Goal: Information Seeking & Learning: Understand process/instructions

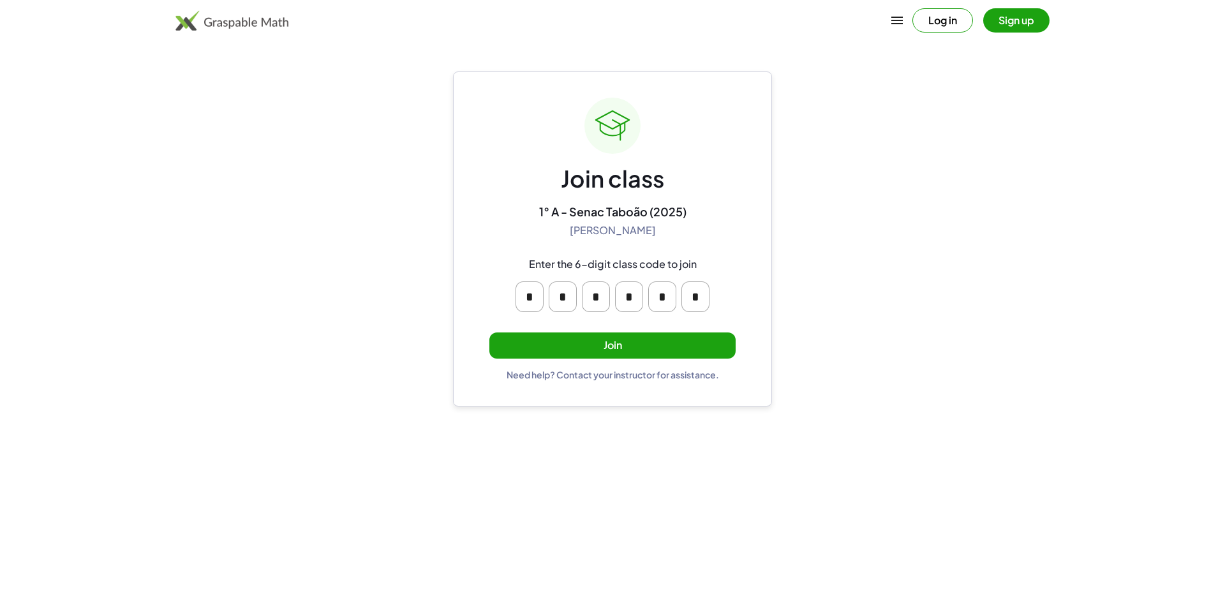
click at [509, 334] on button "Join" at bounding box center [612, 345] width 246 height 26
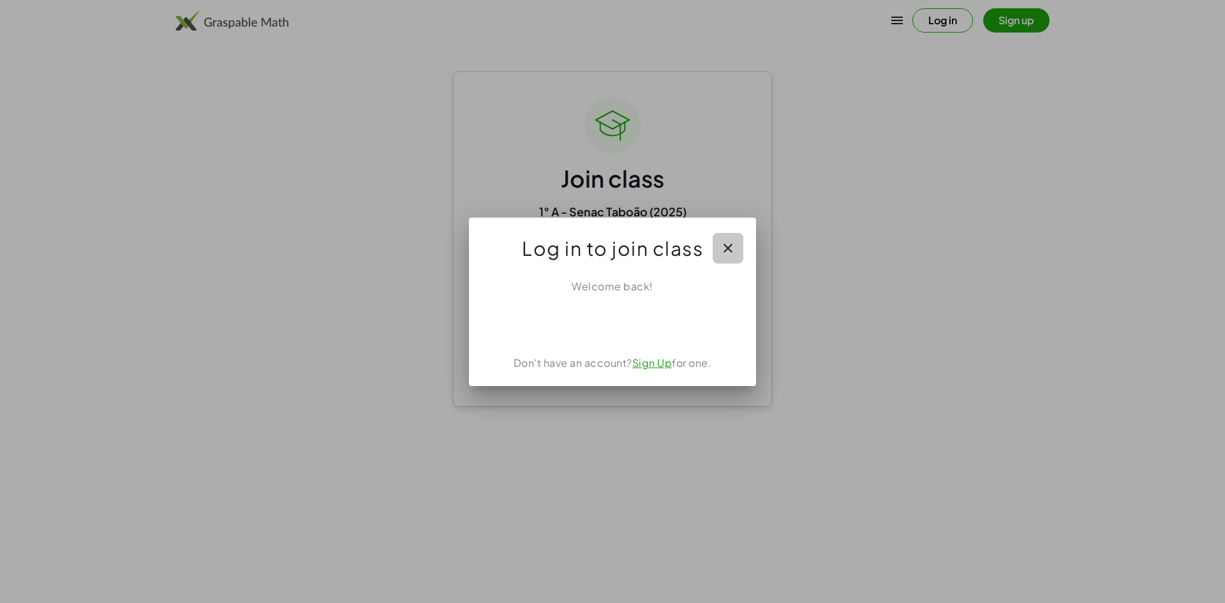
click at [730, 242] on icon "button" at bounding box center [727, 247] width 15 height 15
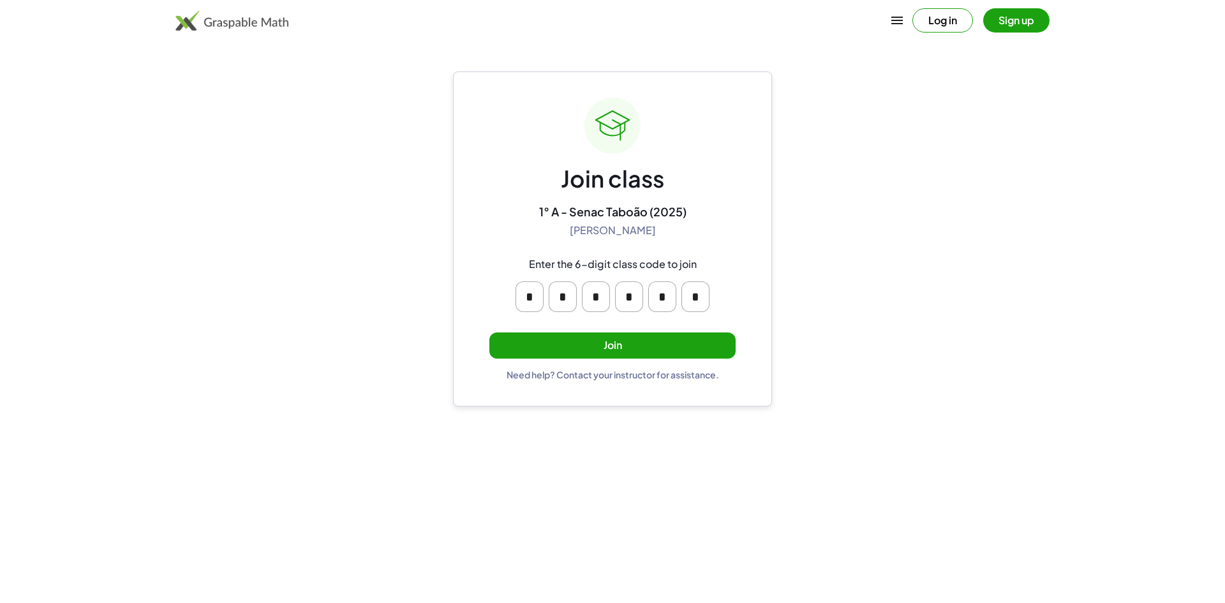
click at [1029, 26] on button "Sign up" at bounding box center [1016, 20] width 66 height 24
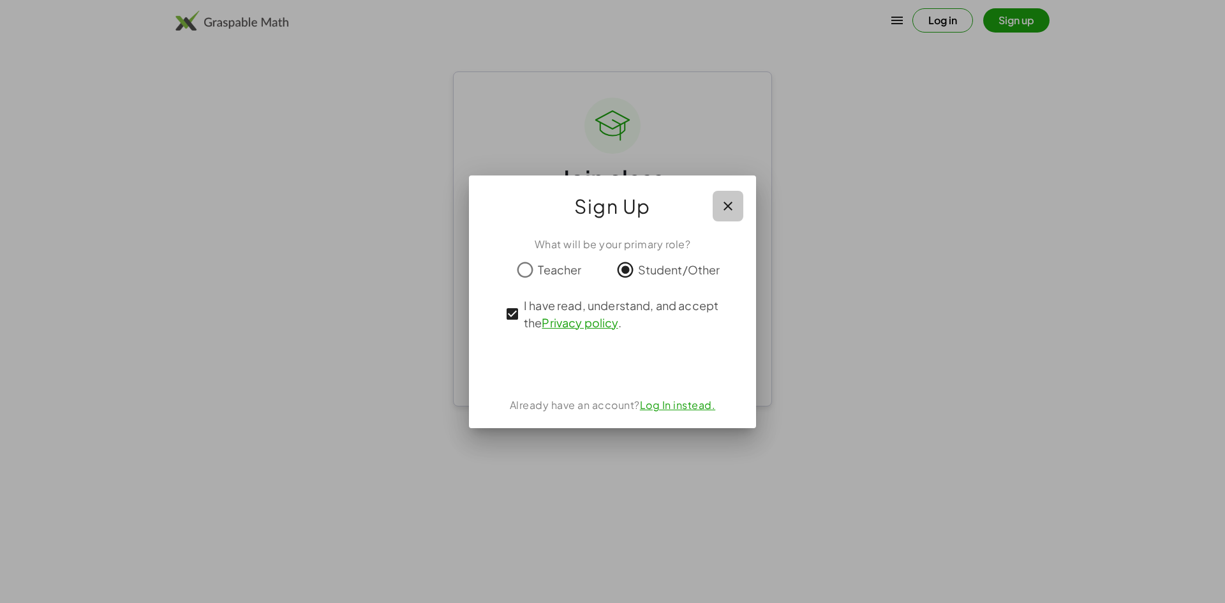
click at [720, 202] on icon "button" at bounding box center [727, 205] width 15 height 15
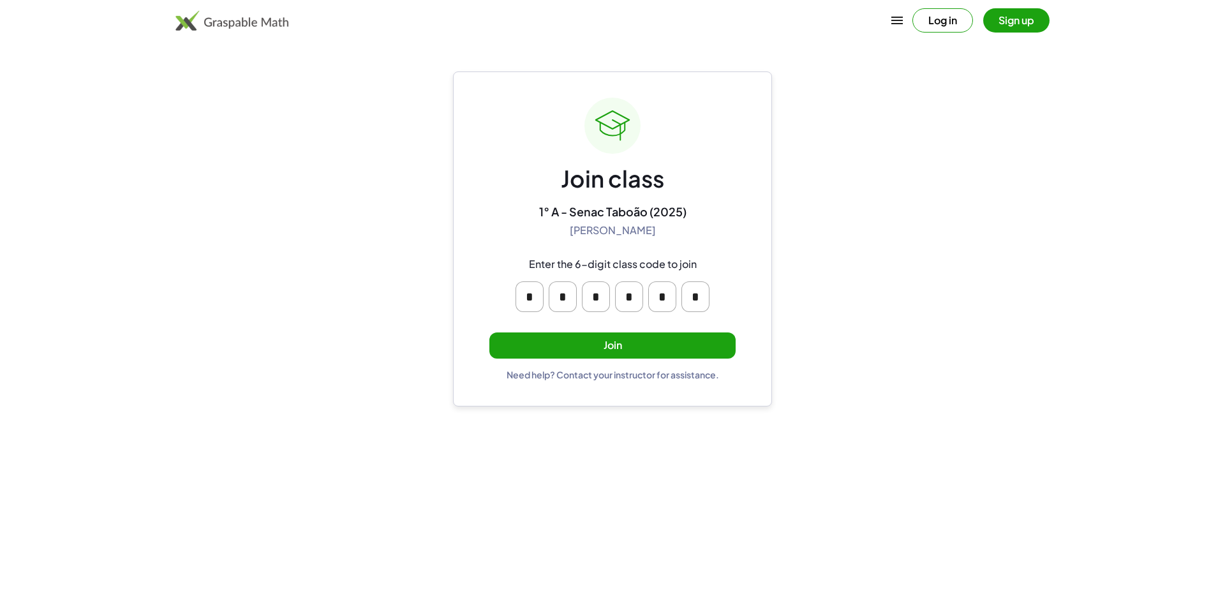
click at [702, 341] on button "Join" at bounding box center [612, 345] width 246 height 26
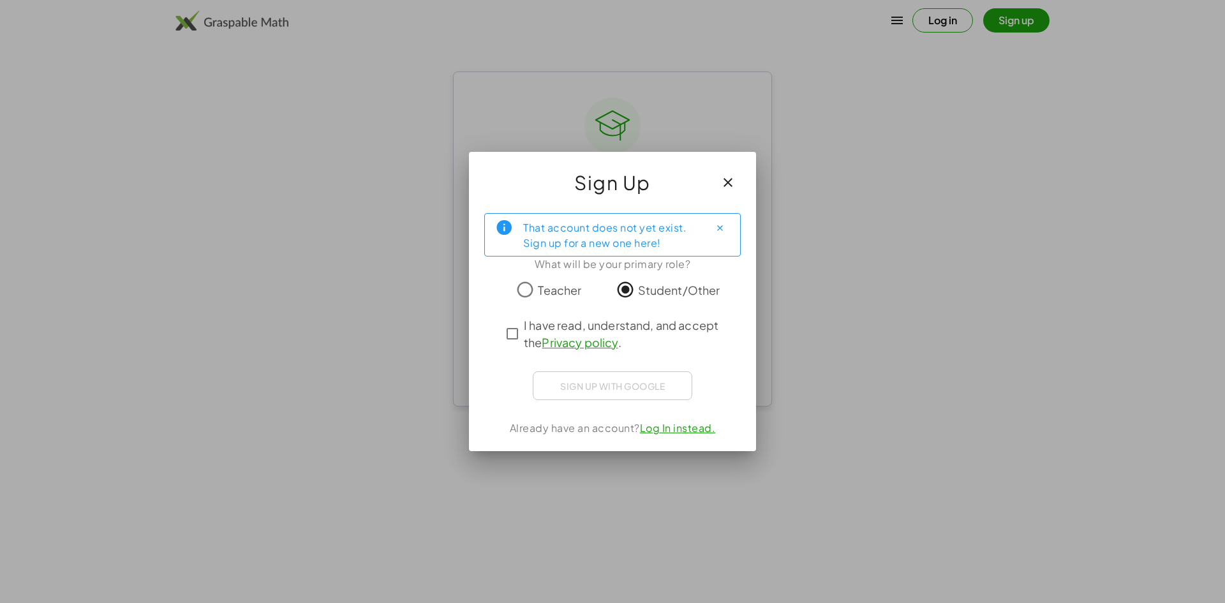
click at [499, 345] on div "That account does not yet exist. Sign up for a new one here! What will be your …" at bounding box center [612, 327] width 287 height 248
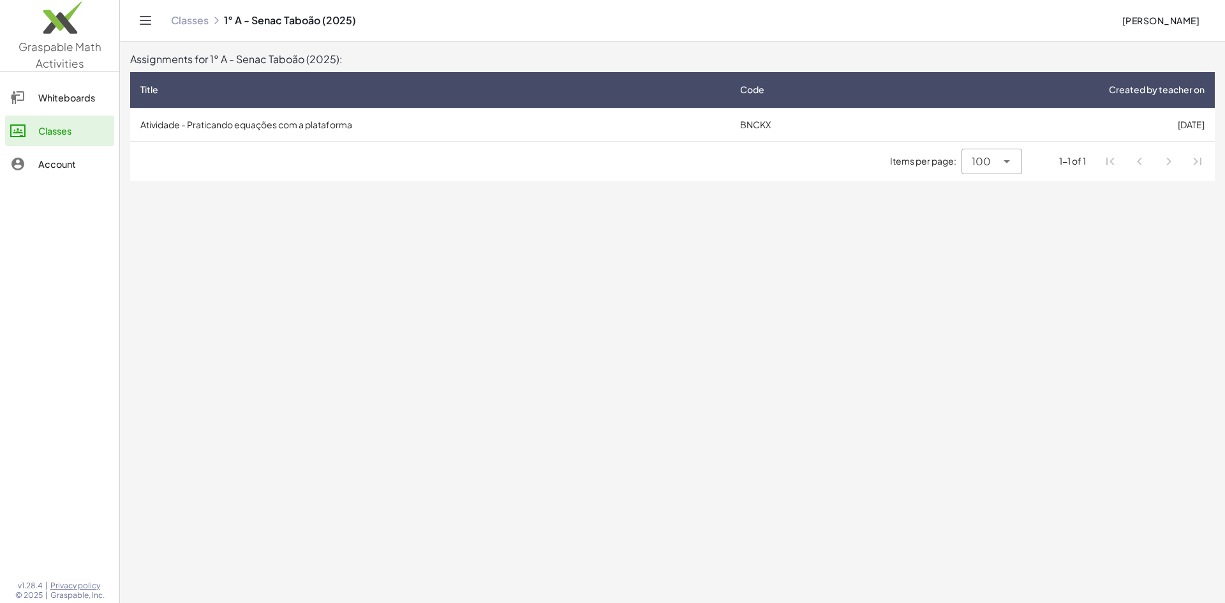
click at [82, 93] on div "Whiteboards" at bounding box center [73, 97] width 71 height 15
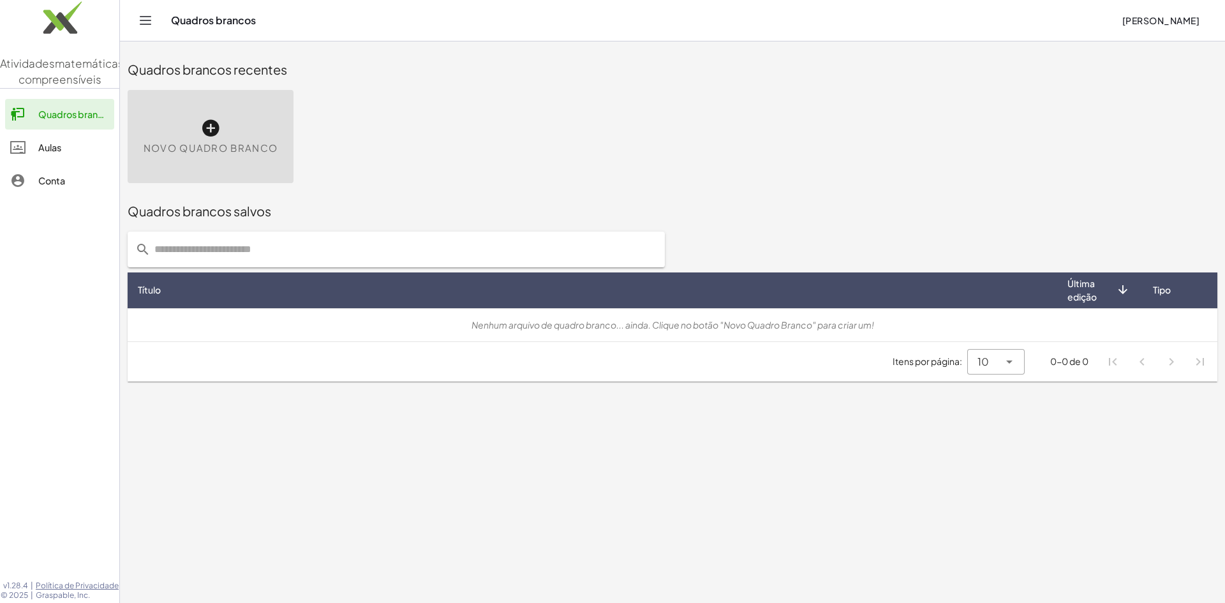
click at [1065, 91] on div "Novo quadro branco" at bounding box center [672, 136] width 1105 height 108
drag, startPoint x: 652, startPoint y: 65, endPoint x: 594, endPoint y: 63, distance: 58.1
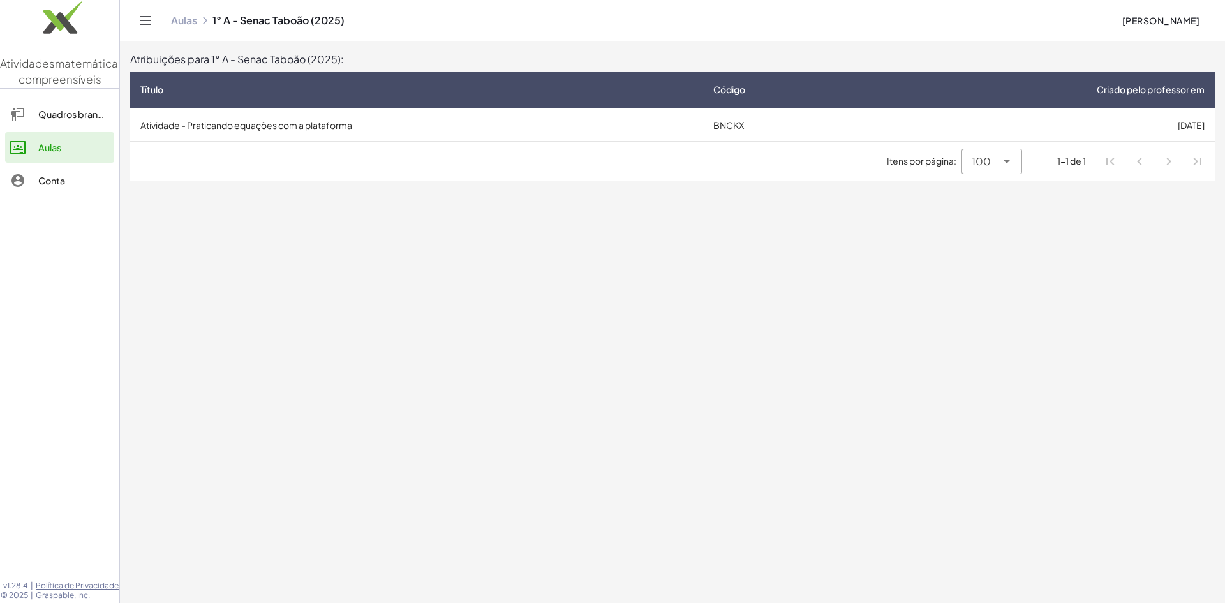
click at [210, 130] on font "Atividade - Praticando equações com a plataforma" at bounding box center [246, 124] width 212 height 11
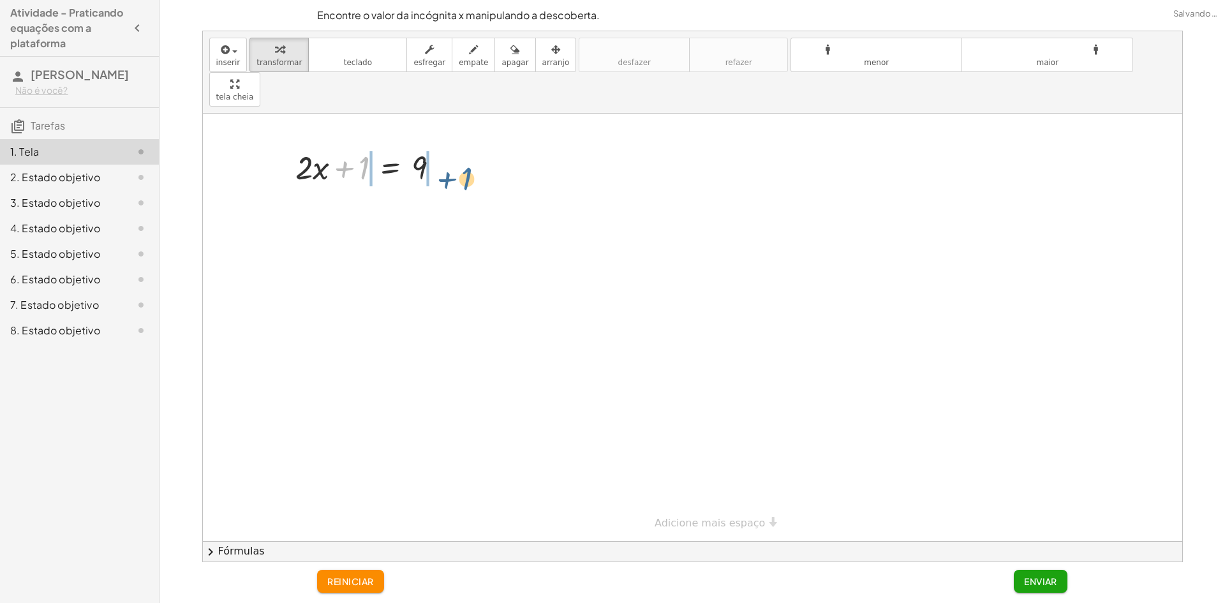
drag, startPoint x: 364, startPoint y: 136, endPoint x: 469, endPoint y: 115, distance: 107.3
drag, startPoint x: 353, startPoint y: 185, endPoint x: 337, endPoint y: 186, distance: 16.0
click at [337, 188] on div at bounding box center [372, 209] width 248 height 43
drag, startPoint x: 356, startPoint y: 184, endPoint x: 335, endPoint y: 181, distance: 21.4
click at [335, 188] on div at bounding box center [372, 209] width 248 height 43
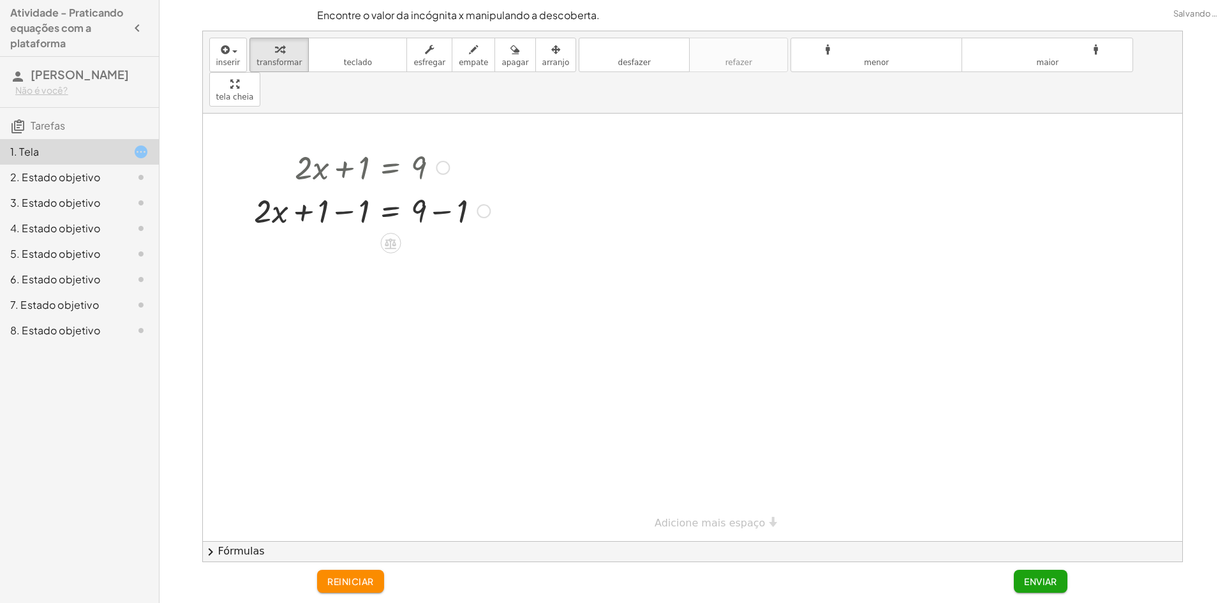
click at [330, 188] on div at bounding box center [372, 209] width 248 height 43
click at [446, 232] on div at bounding box center [372, 253] width 248 height 43
drag, startPoint x: 350, startPoint y: 263, endPoint x: 434, endPoint y: 295, distance: 89.8
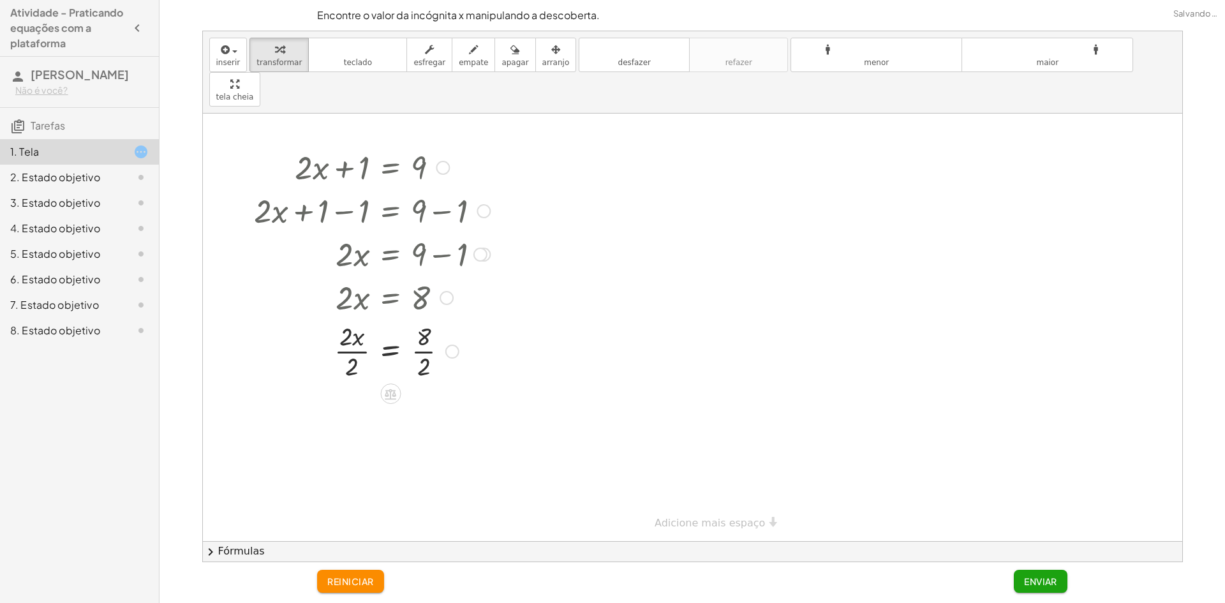
click at [359, 318] on div at bounding box center [372, 350] width 248 height 64
click at [357, 318] on div at bounding box center [372, 350] width 248 height 64
click at [420, 318] on div at bounding box center [362, 350] width 268 height 64
click at [422, 388] on div at bounding box center [372, 414] width 248 height 64
click at [457, 321] on div at bounding box center [362, 350] width 268 height 64
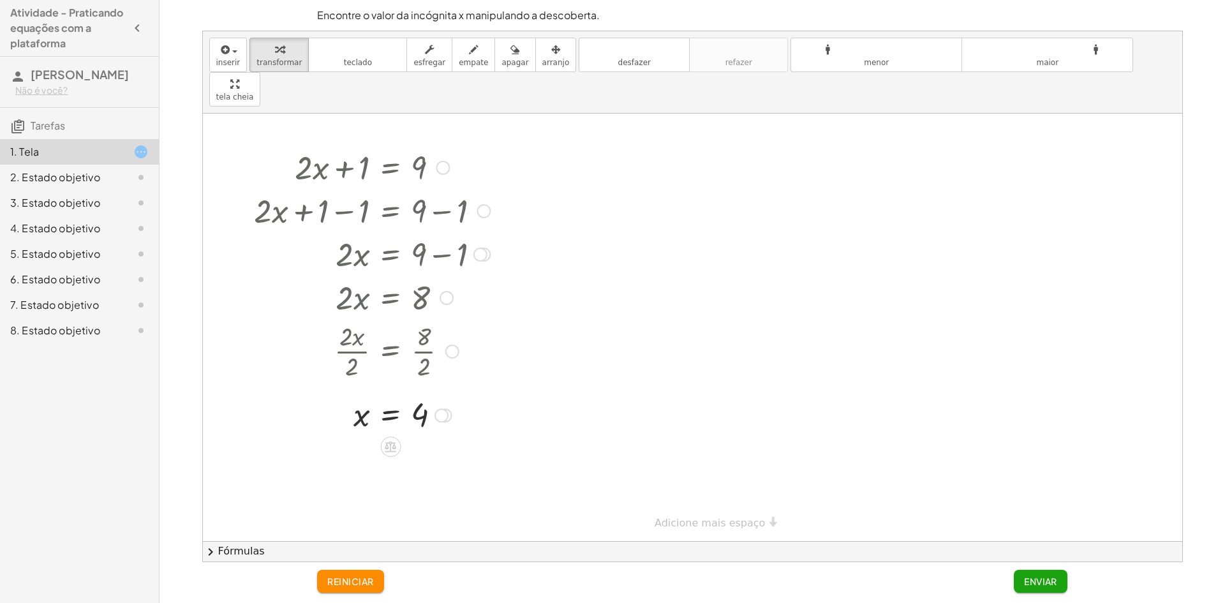
click at [454, 344] on div at bounding box center [452, 351] width 14 height 14
click at [473, 275] on div at bounding box center [372, 296] width 248 height 43
click at [1040, 587] on button "Enviar" at bounding box center [1041, 581] width 54 height 23
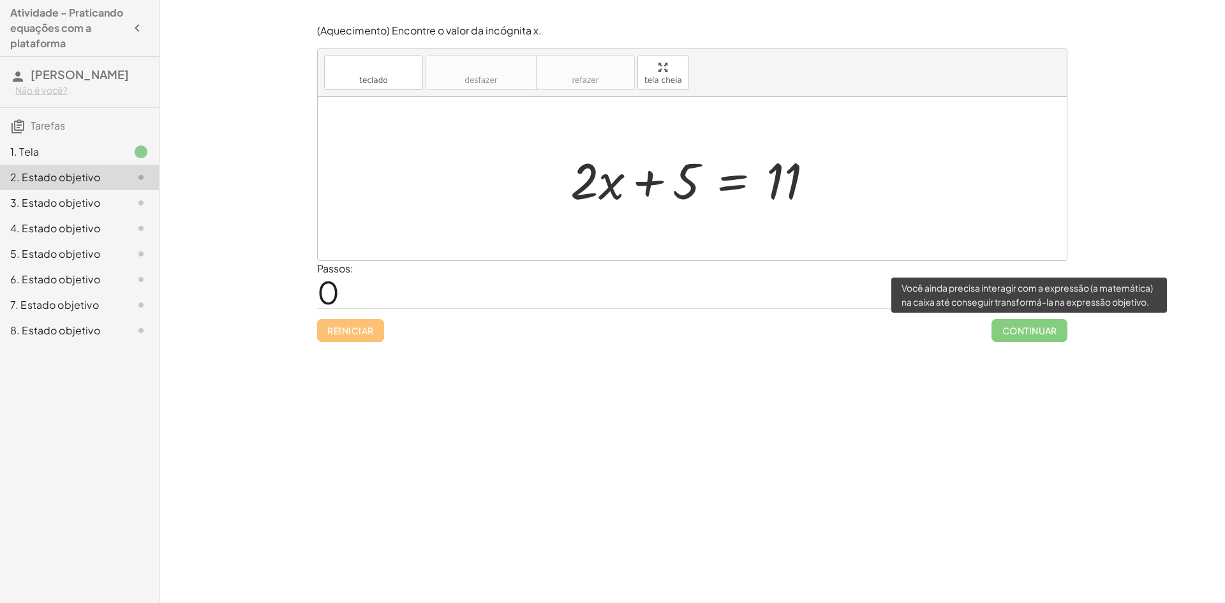
click at [1019, 332] on span "Continuar" at bounding box center [1029, 330] width 76 height 23
click at [1012, 325] on span "Continuar" at bounding box center [1029, 330] width 76 height 23
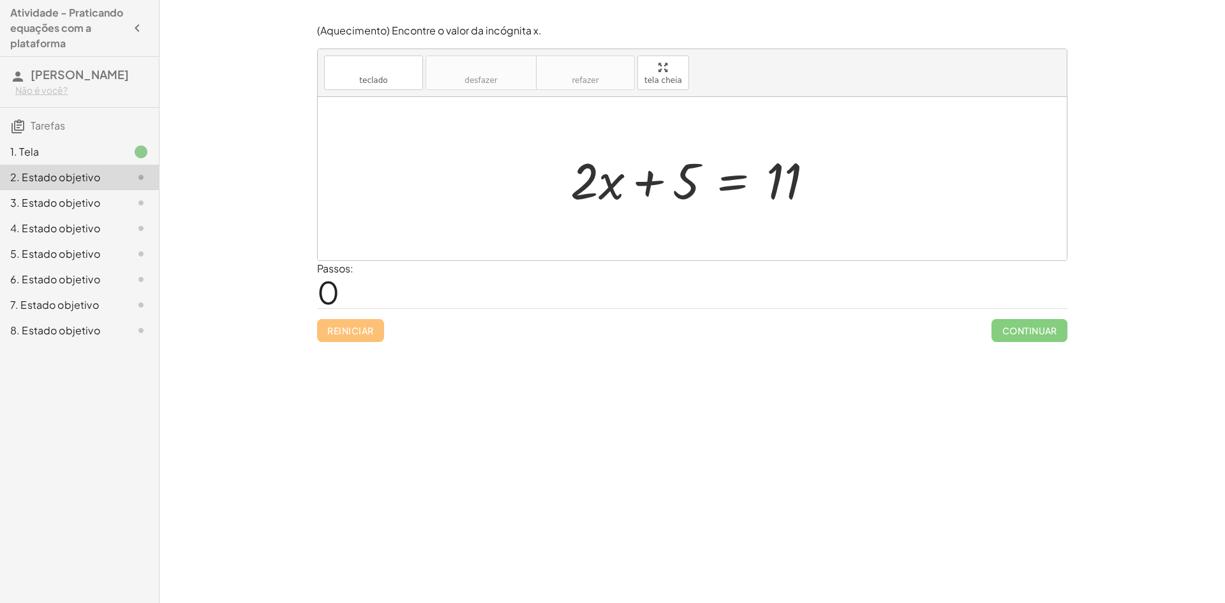
click at [711, 168] on div at bounding box center [697, 179] width 266 height 66
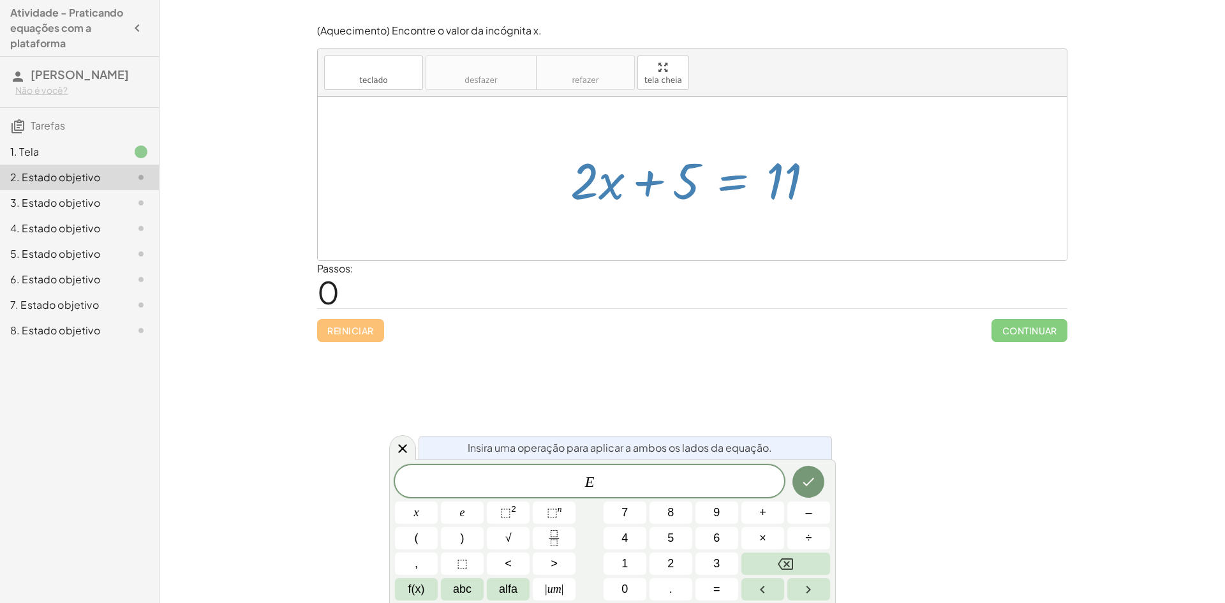
click at [776, 205] on div at bounding box center [697, 179] width 266 height 66
drag, startPoint x: 675, startPoint y: 70, endPoint x: 675, endPoint y: 126, distance: 55.5
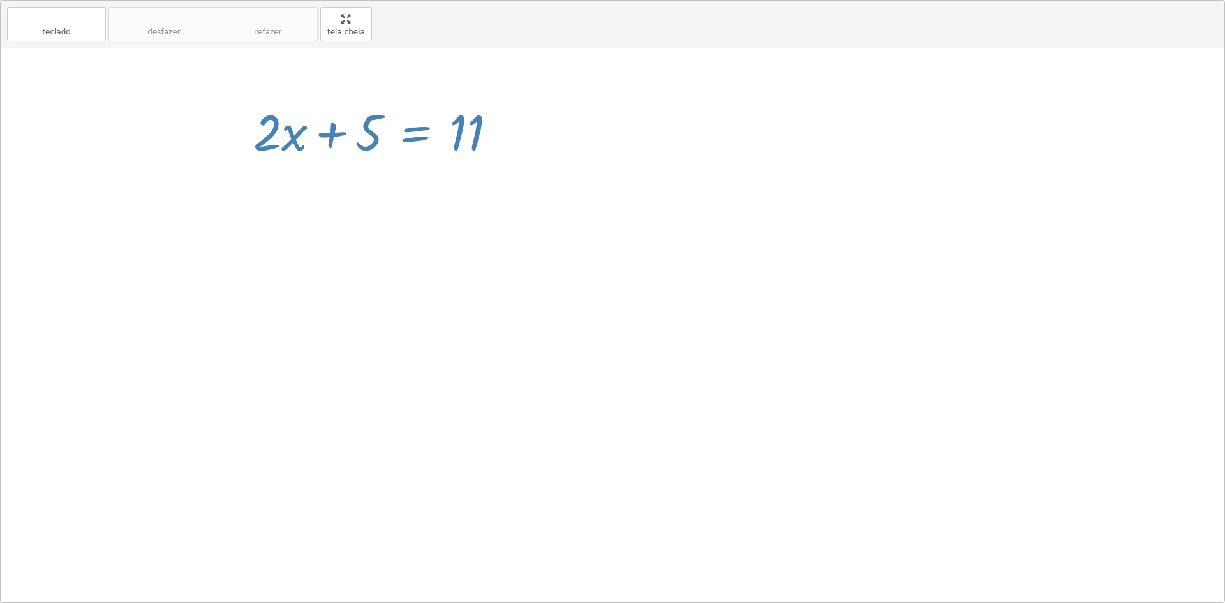
click at [675, 126] on div "teclado teclado desfazer desfazer refazer refazer tela cheia + · 2 · x + 5 = 11…" at bounding box center [612, 301] width 1223 height 601
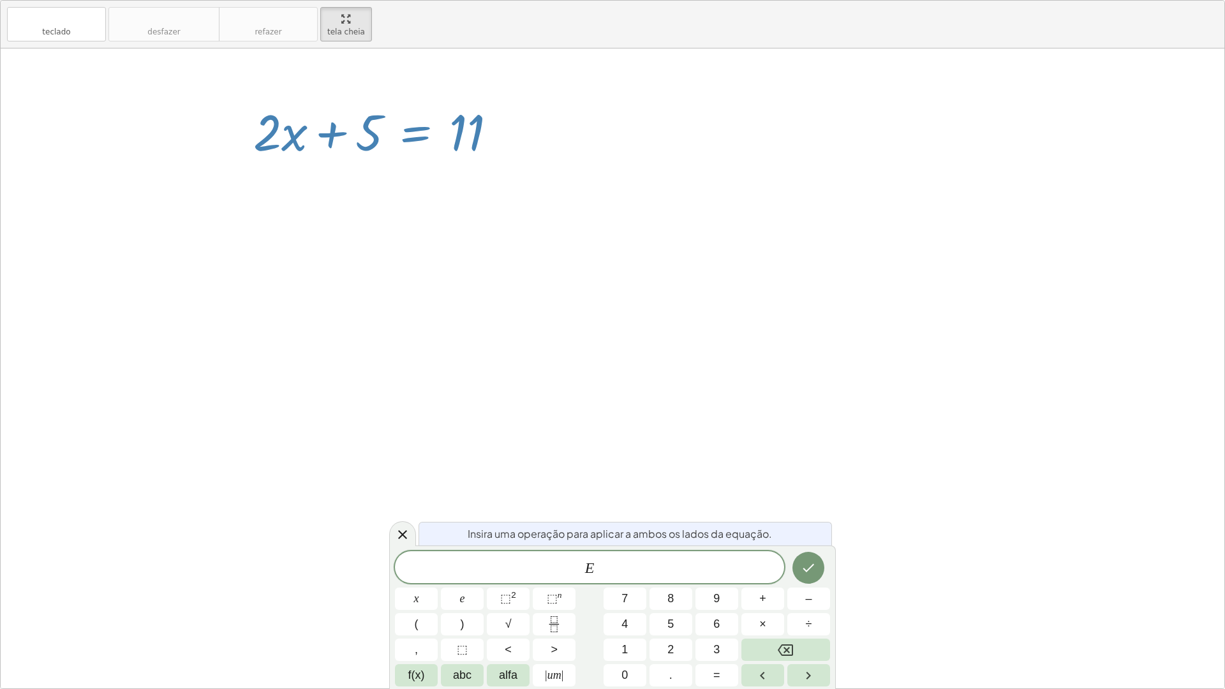
click at [690, 241] on div at bounding box center [612, 368] width 1223 height 640
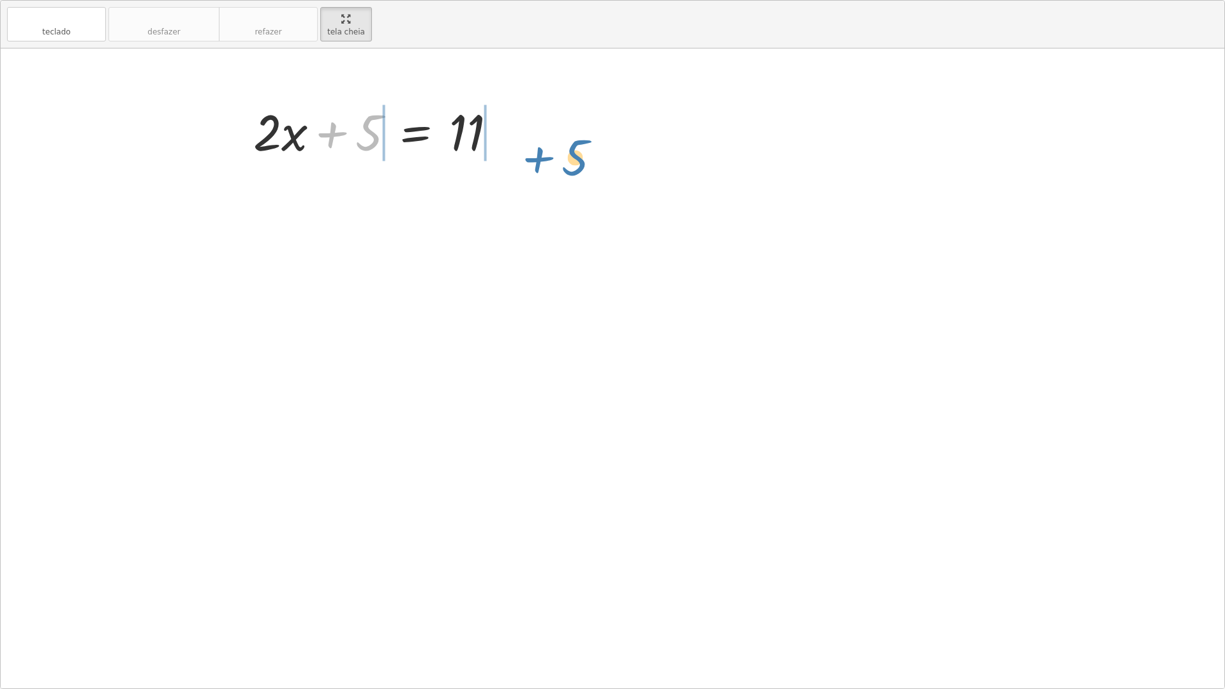
drag, startPoint x: 358, startPoint y: 145, endPoint x: 564, endPoint y: 170, distance: 207.5
click at [564, 170] on div "+ 5 + · 2 · x + 5 = 11" at bounding box center [612, 368] width 1223 height 640
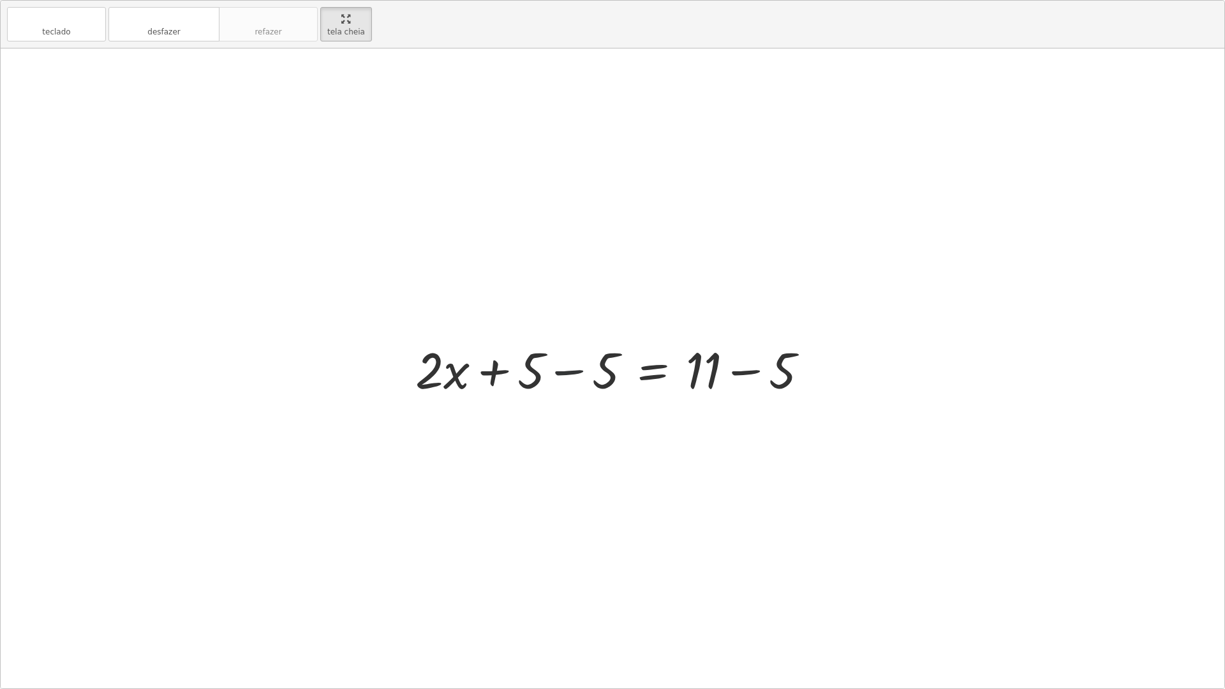
click at [563, 365] on div at bounding box center [617, 369] width 416 height 66
click at [679, 375] on div at bounding box center [617, 369] width 266 height 66
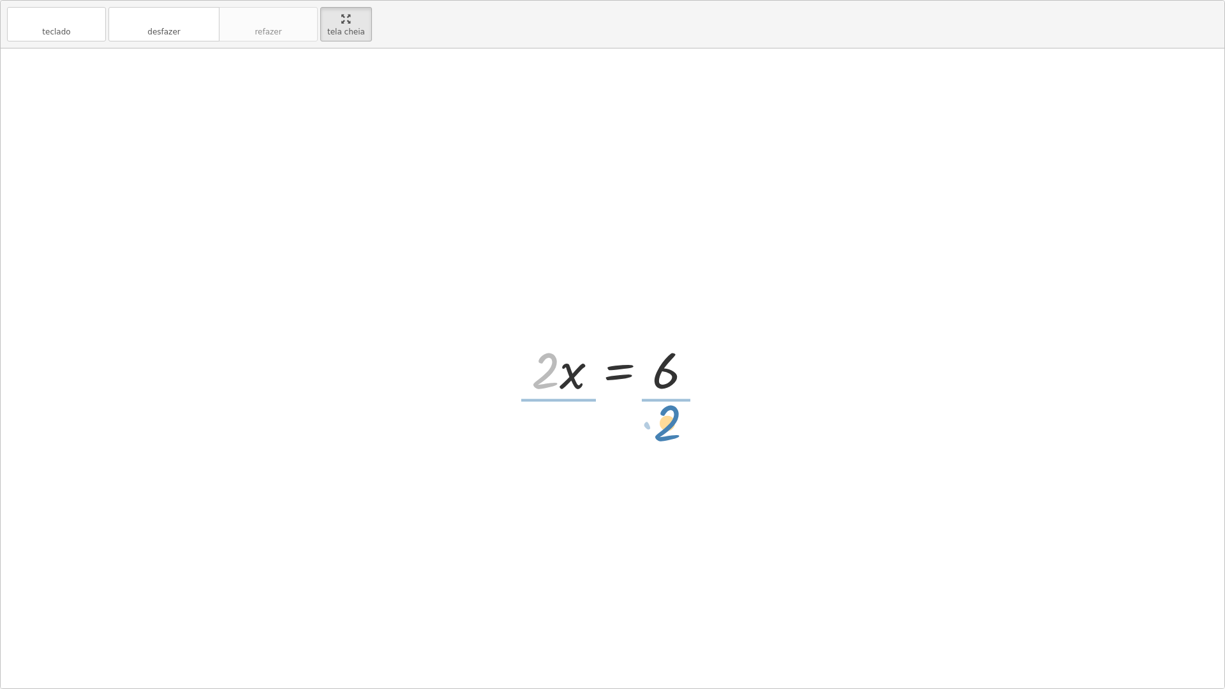
drag, startPoint x: 542, startPoint y: 370, endPoint x: 664, endPoint y: 424, distance: 133.1
click at [559, 374] on div at bounding box center [617, 368] width 196 height 98
click at [668, 375] on div at bounding box center [632, 368] width 165 height 98
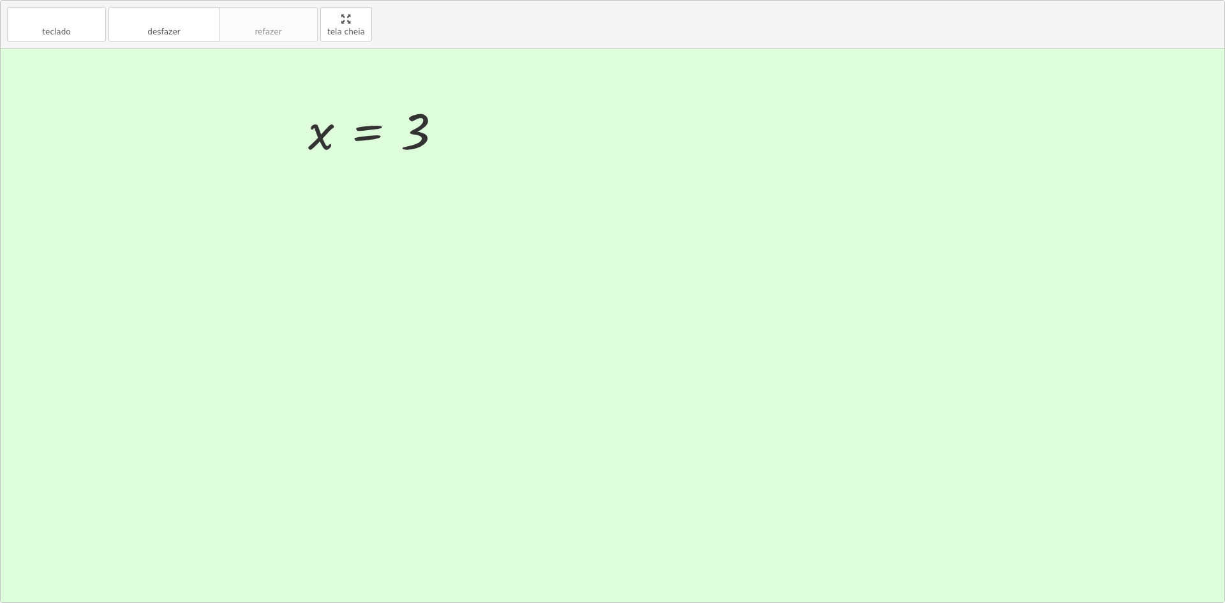
drag, startPoint x: 350, startPoint y: 28, endPoint x: 350, endPoint y: -27, distance: 55.5
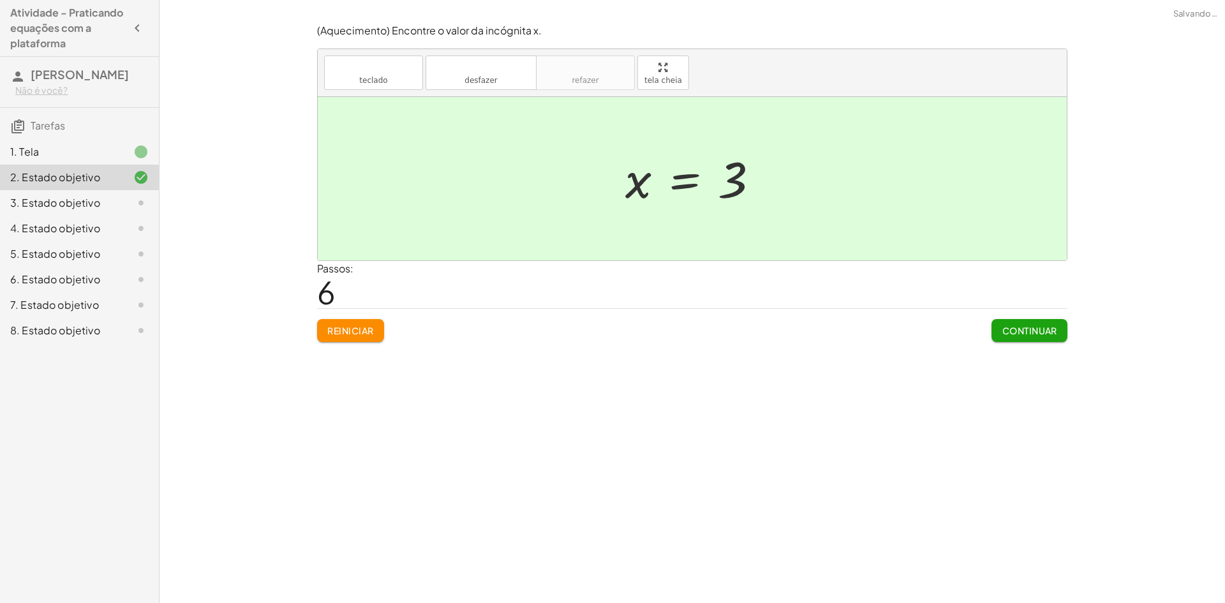
click at [350, 0] on html "Atividade - Praticando equações com a plataforma [PERSON_NAME] Não é você? Tare…" at bounding box center [612, 301] width 1225 height 603
click at [1012, 336] on font "Continuar" at bounding box center [1029, 330] width 55 height 11
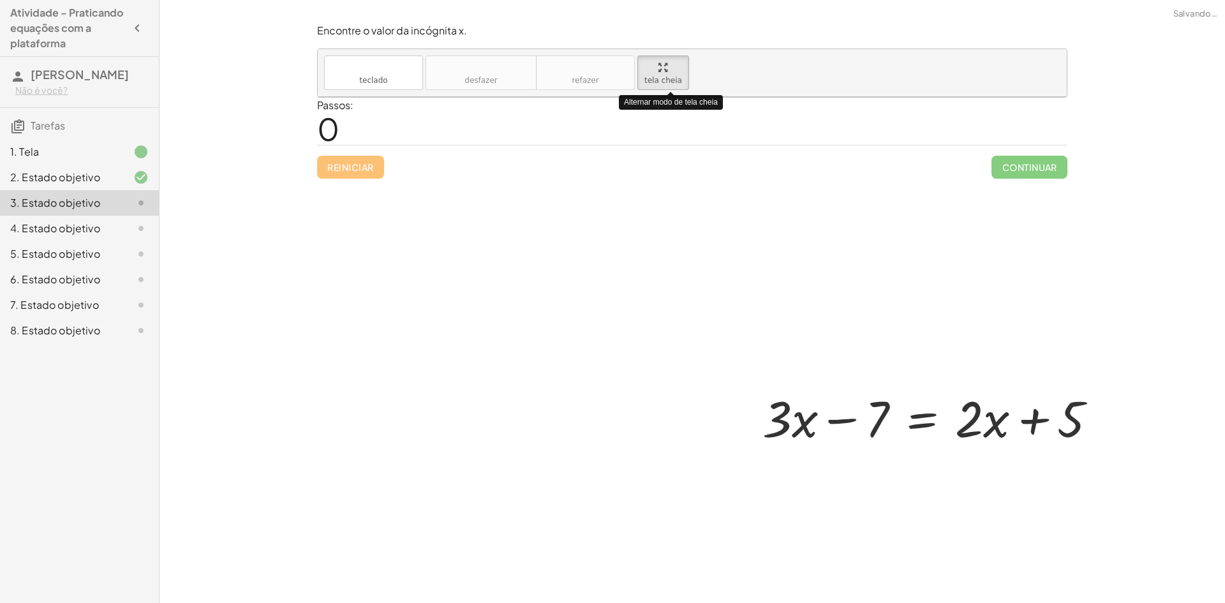
drag, startPoint x: 655, startPoint y: 81, endPoint x: 655, endPoint y: 136, distance: 55.5
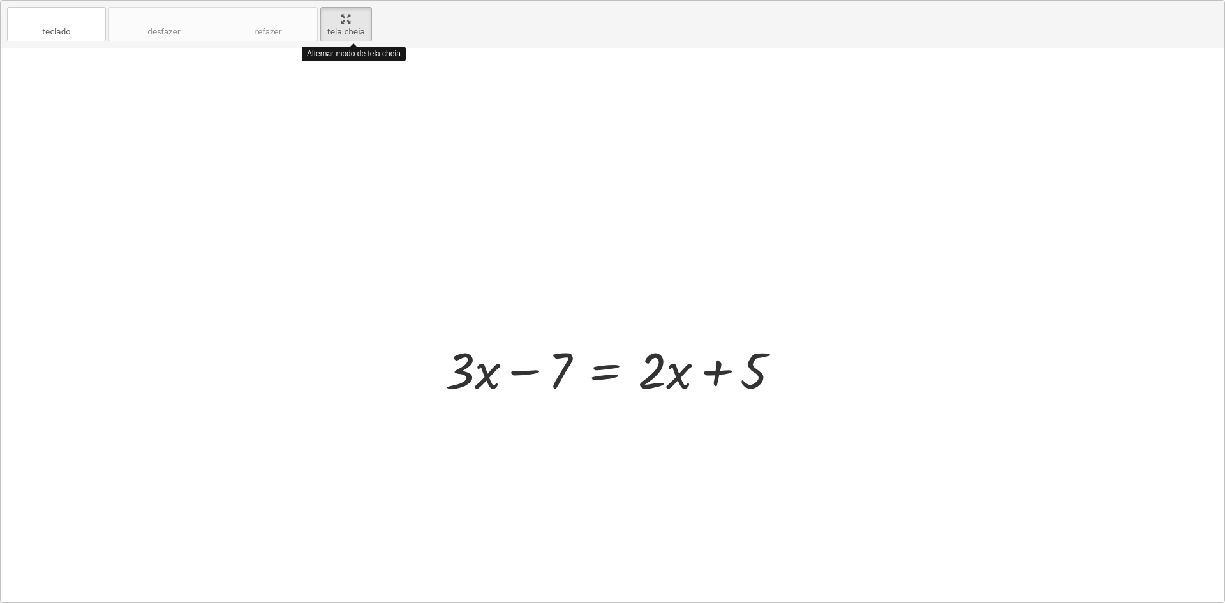
click at [655, 136] on div "teclado teclado desfazer desfazer refazer refazer tela cheia Alternar modo de t…" at bounding box center [612, 301] width 1223 height 601
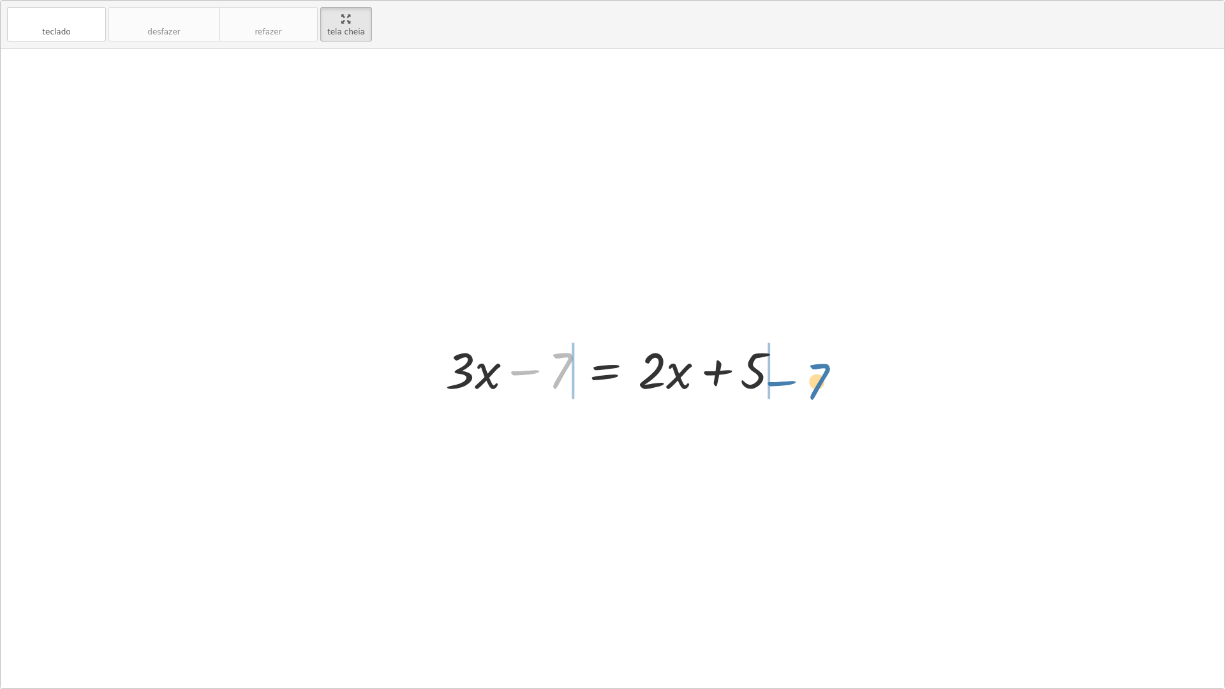
drag, startPoint x: 561, startPoint y: 369, endPoint x: 822, endPoint y: 380, distance: 261.1
click at [528, 372] on div at bounding box center [616, 369] width 499 height 66
click at [760, 379] on div at bounding box center [617, 369] width 357 height 66
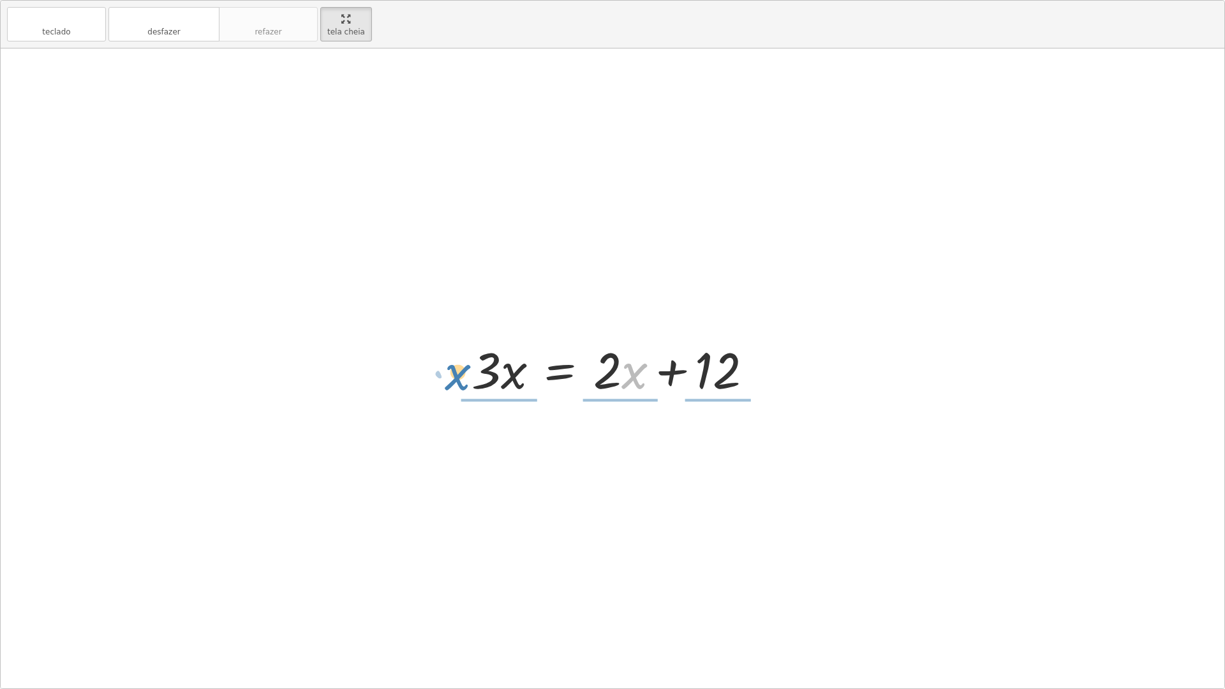
drag, startPoint x: 614, startPoint y: 381, endPoint x: 437, endPoint y: 382, distance: 177.3
click at [437, 382] on div "+ · 3 · x − 7 = + · 2 · x + 5 + · 3 · x − 7 + 7 = + · 2 · x + 5 + 7 + · 3 · x +…" at bounding box center [612, 368] width 1223 height 640
click at [437, 382] on div at bounding box center [612, 368] width 1223 height 640
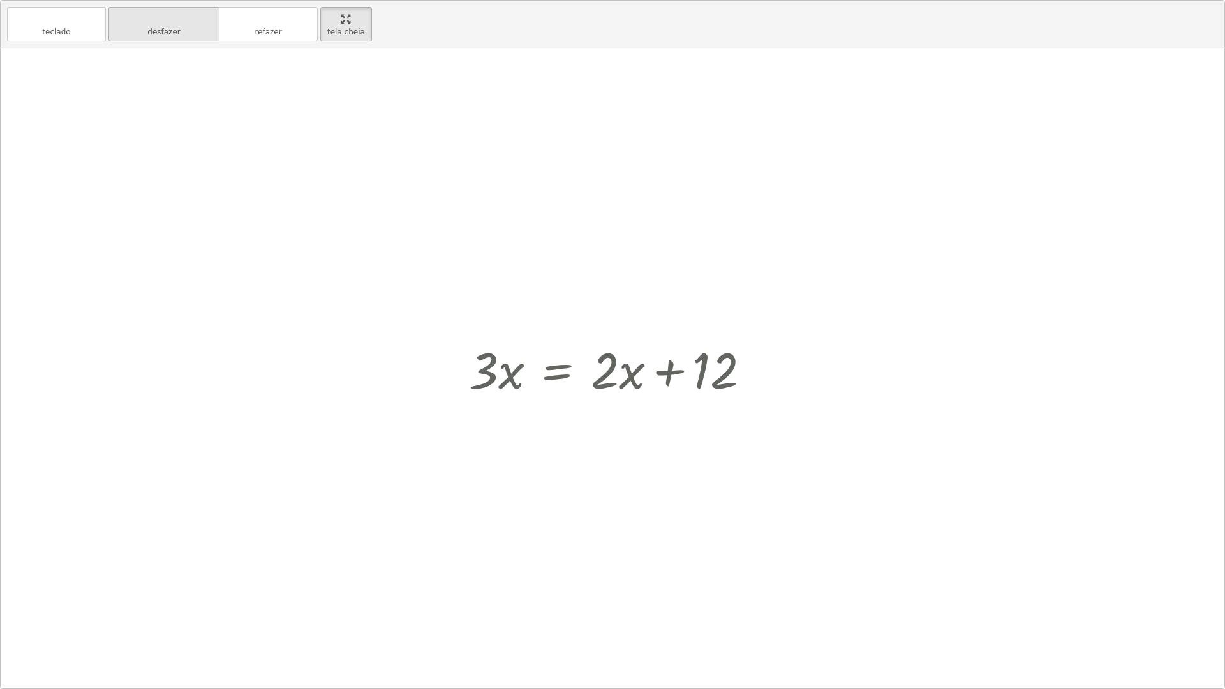
click at [193, 29] on button "desfazer desfazer" at bounding box center [163, 24] width 111 height 34
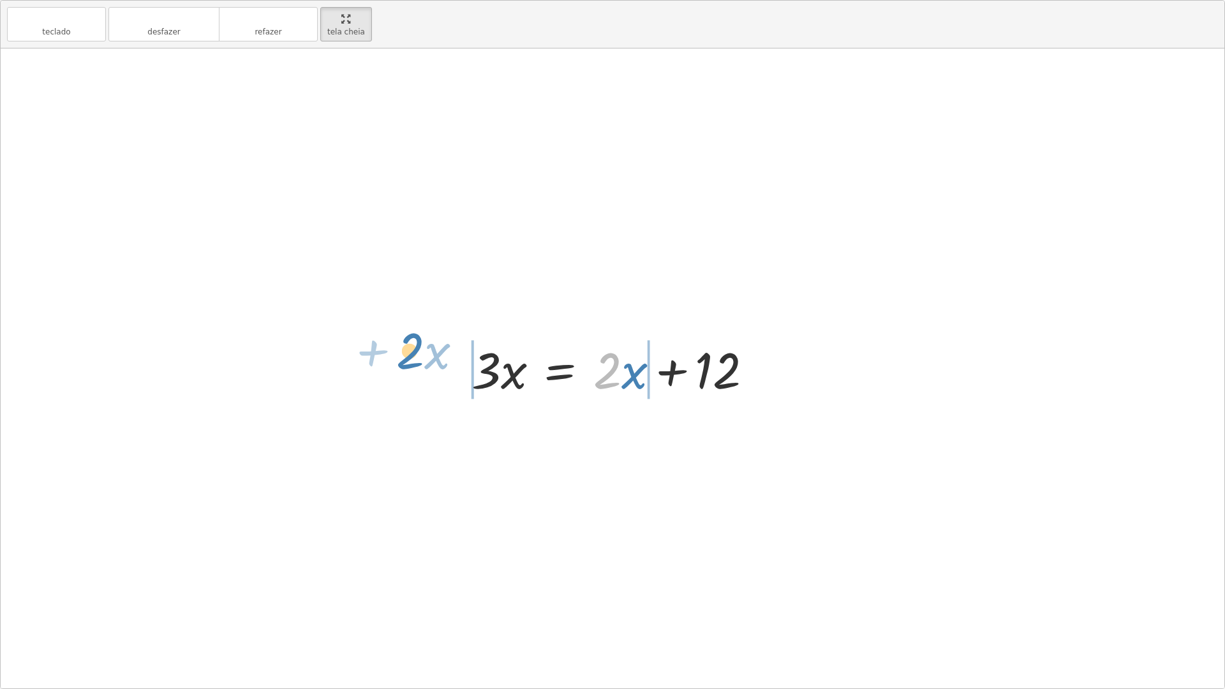
drag, startPoint x: 612, startPoint y: 376, endPoint x: 416, endPoint y: 356, distance: 196.8
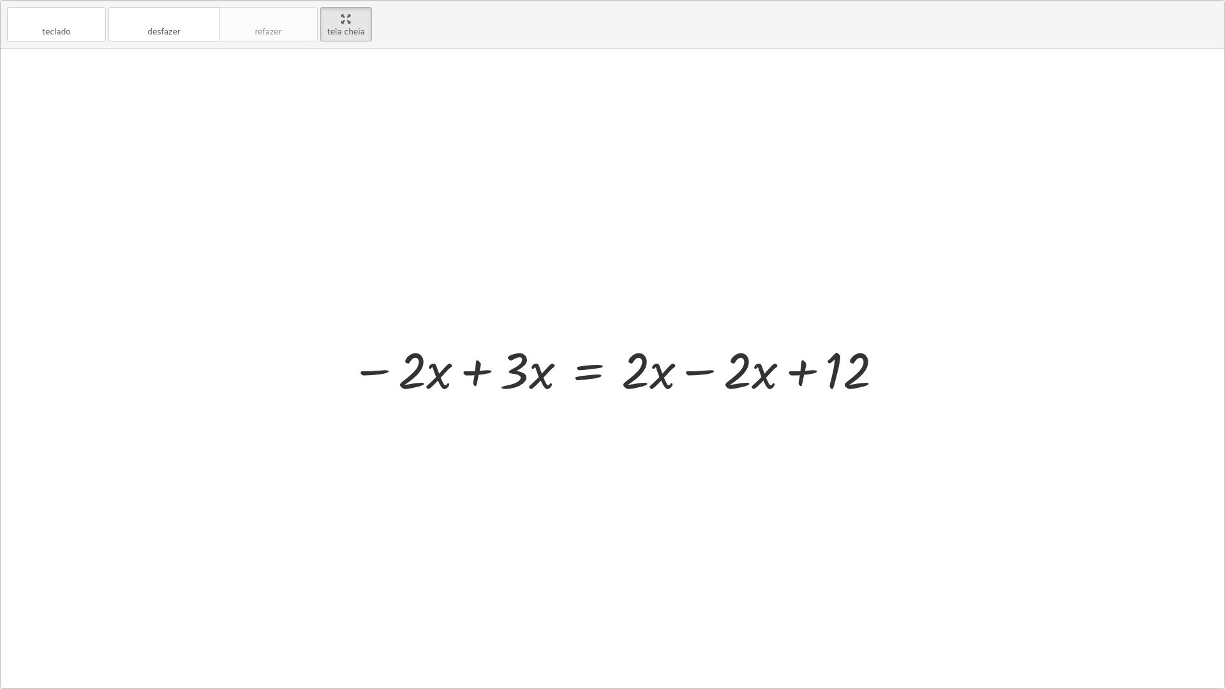
click at [657, 374] on div at bounding box center [617, 369] width 547 height 66
click at [719, 371] on div at bounding box center [617, 369] width 547 height 66
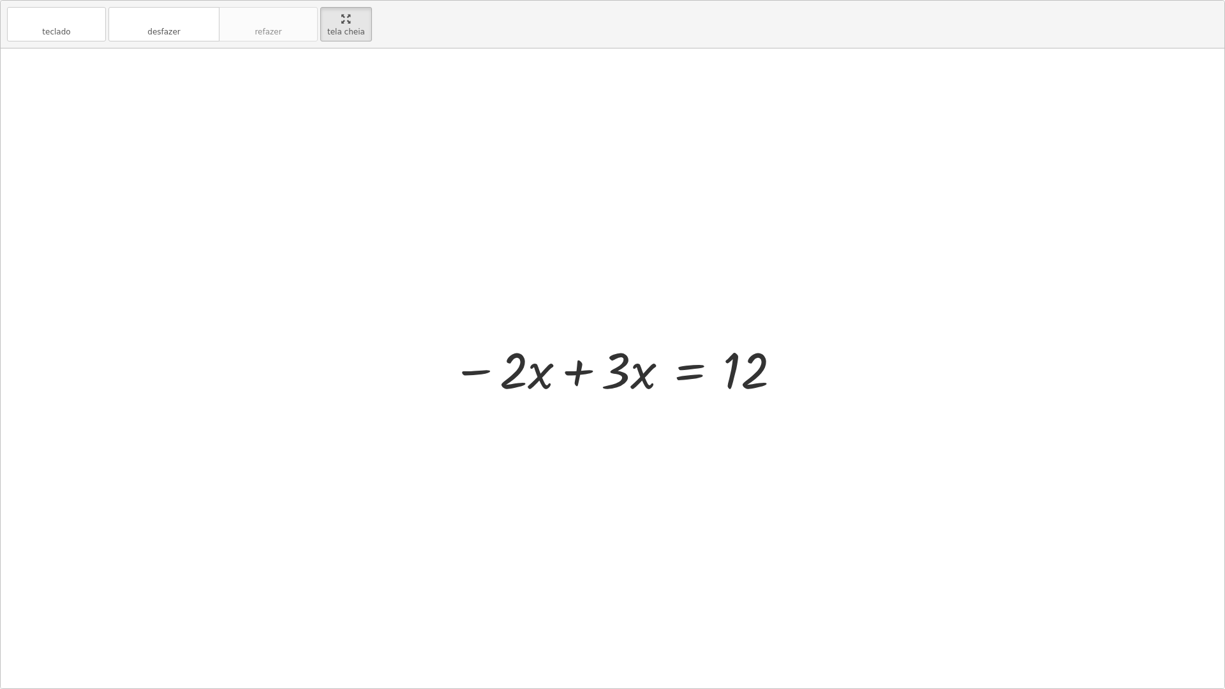
click at [543, 384] on div at bounding box center [616, 369] width 343 height 66
click at [570, 378] on div at bounding box center [616, 369] width 343 height 66
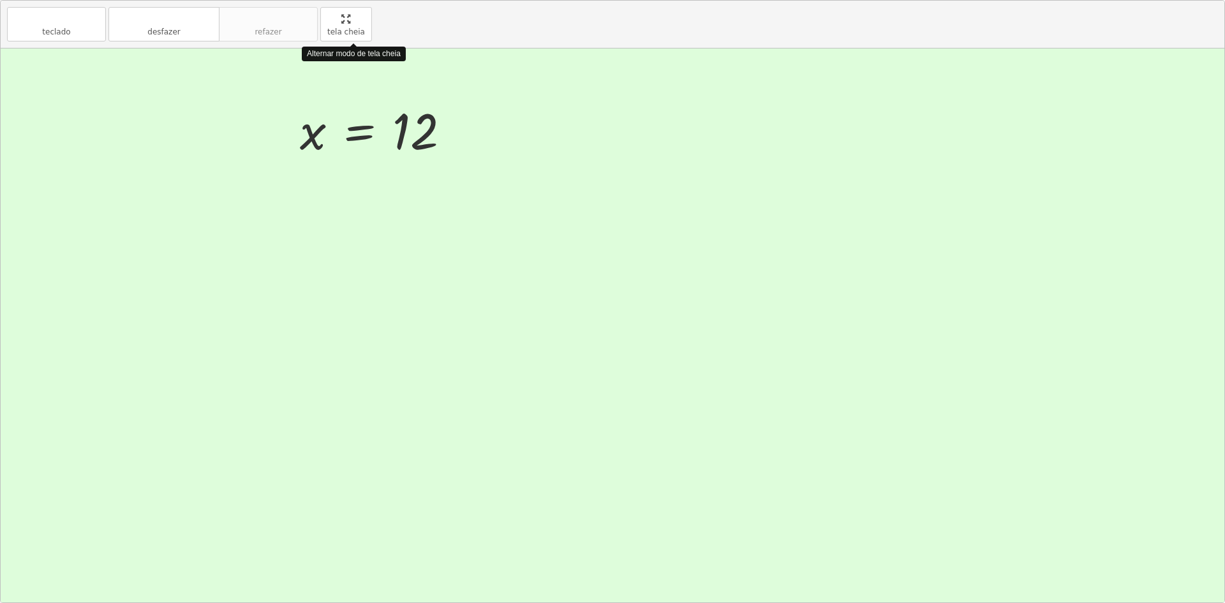
drag, startPoint x: 355, startPoint y: 37, endPoint x: 355, endPoint y: -18, distance: 55.5
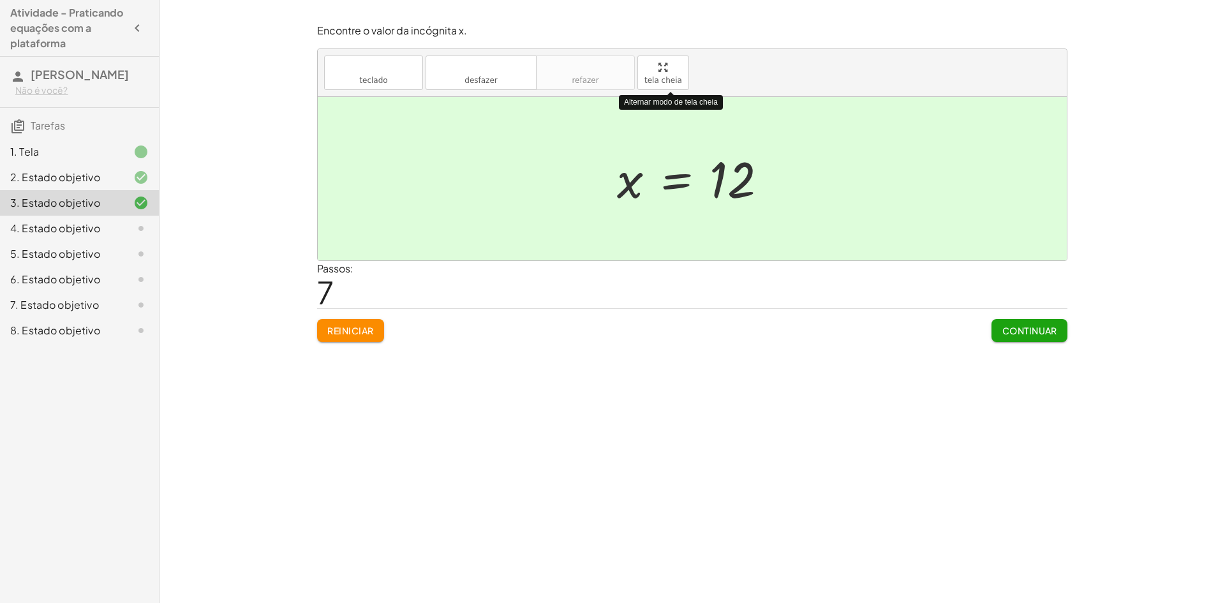
click at [355, 0] on html "Atividade - Praticando equações com a plataforma [PERSON_NAME] Não é você? Tare…" at bounding box center [612, 301] width 1225 height 603
click at [1023, 326] on font "Continuar" at bounding box center [1029, 330] width 55 height 11
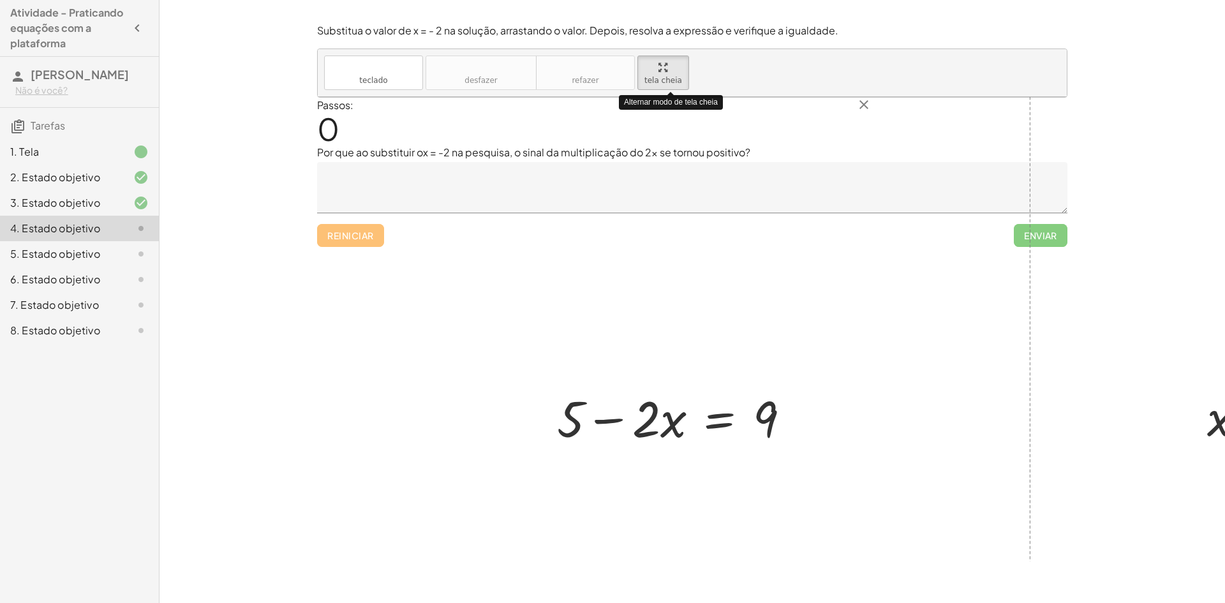
drag, startPoint x: 654, startPoint y: 81, endPoint x: 654, endPoint y: 136, distance: 55.5
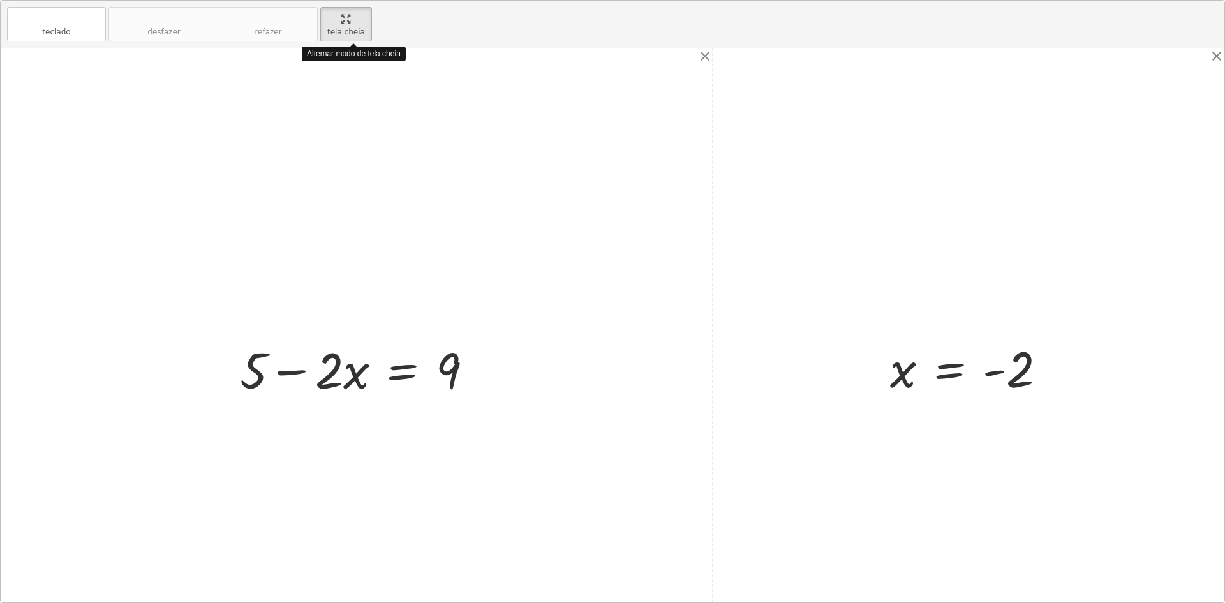
click at [654, 136] on div "teclado teclado desfazer desfazer refazer refazer tela cheia Alternar modo de t…" at bounding box center [612, 301] width 1223 height 601
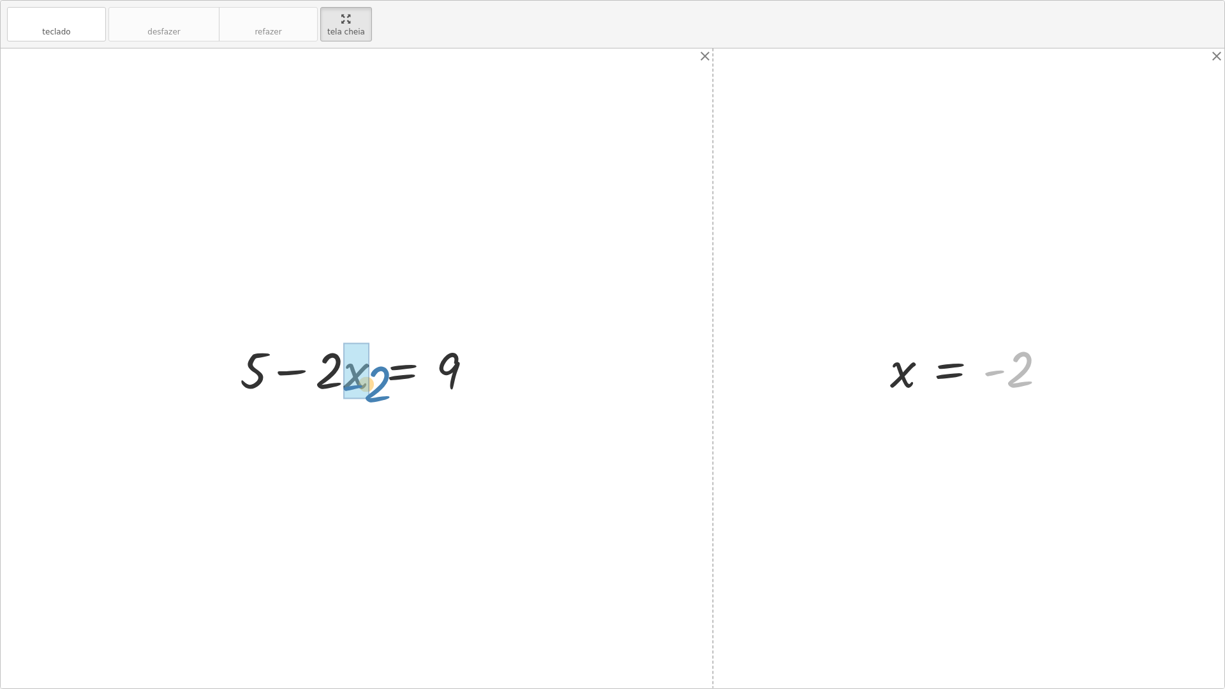
drag, startPoint x: 1010, startPoint y: 364, endPoint x: 369, endPoint y: 379, distance: 640.6
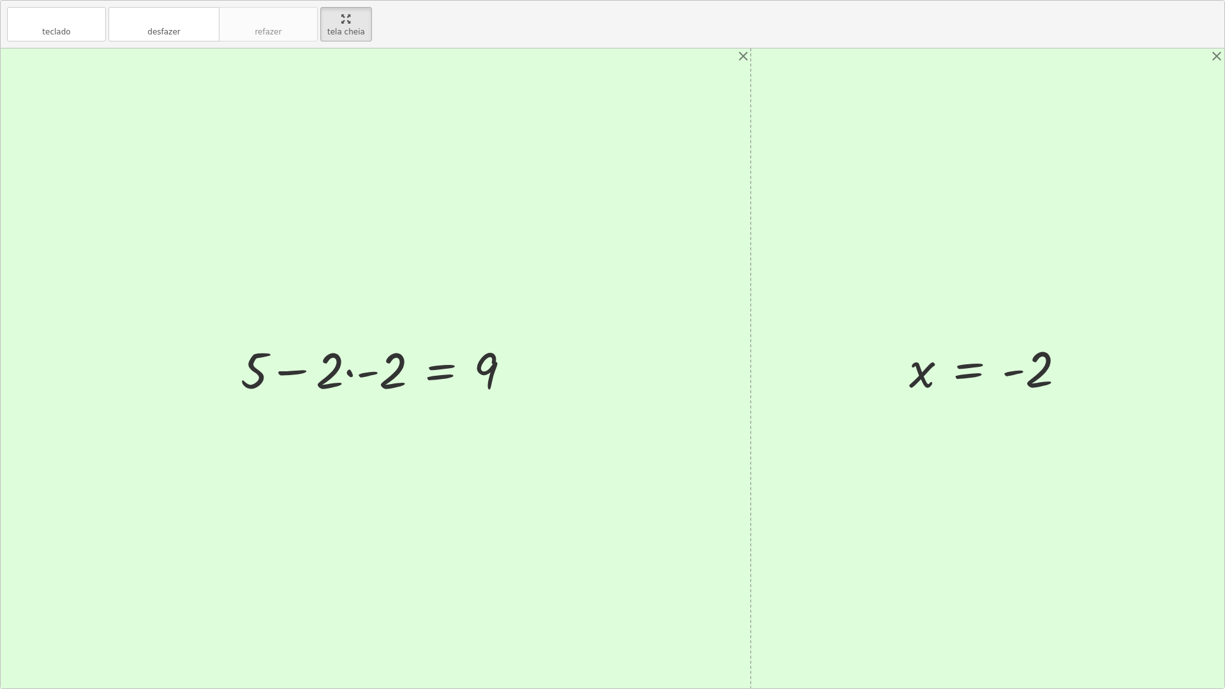
click at [362, 377] on div at bounding box center [380, 369] width 293 height 66
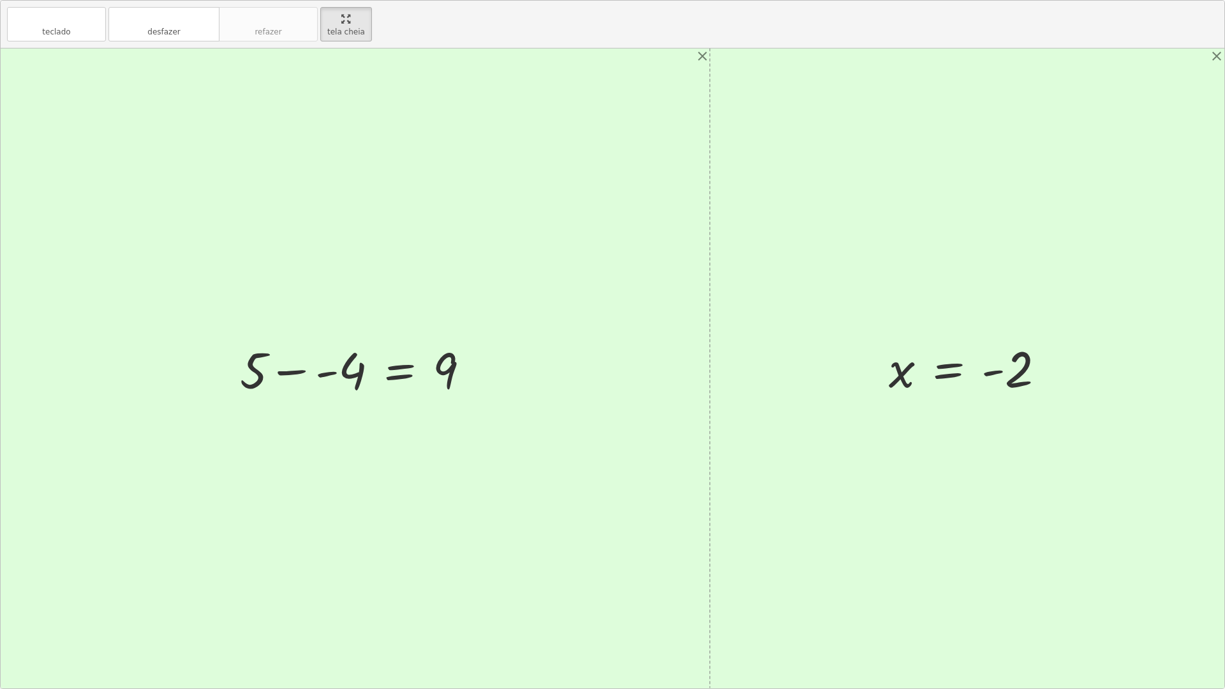
click at [337, 371] on div at bounding box center [359, 369] width 253 height 66
click at [300, 377] on div at bounding box center [347, 369] width 230 height 66
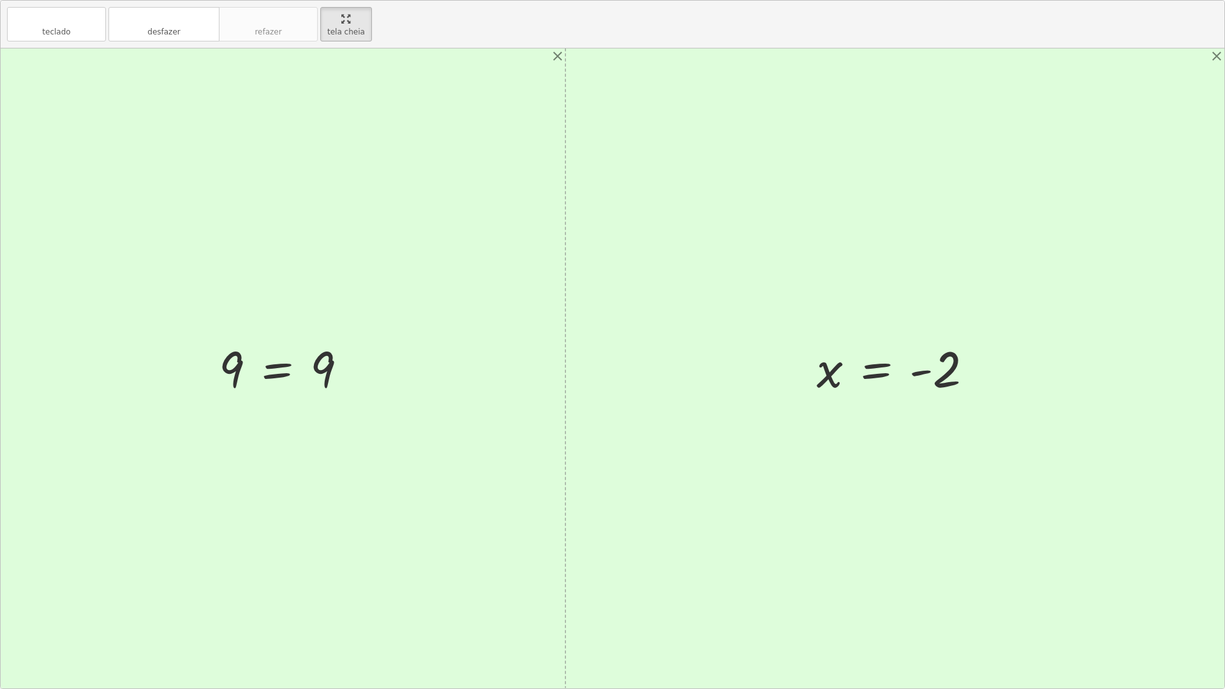
drag, startPoint x: 348, startPoint y: 40, endPoint x: 348, endPoint y: -16, distance: 55.5
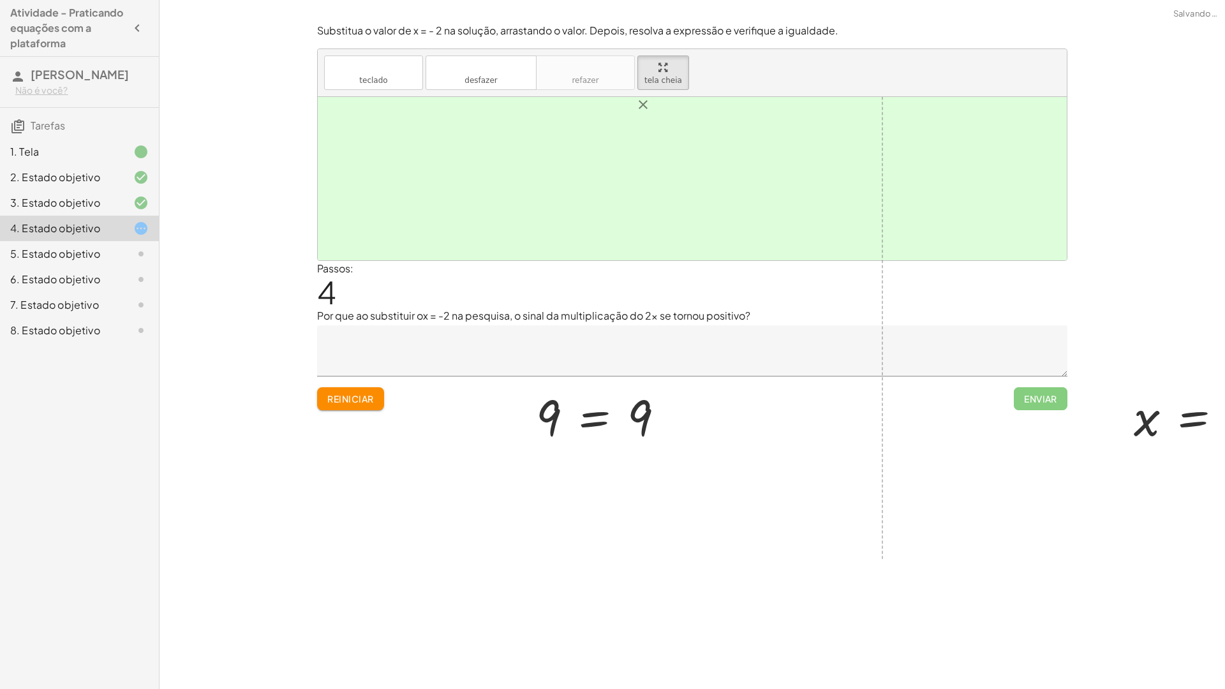
click at [348, 0] on html "Atividade - Praticando equações com a plataforma [PERSON_NAME] Não é você? Tare…" at bounding box center [612, 344] width 1225 height 689
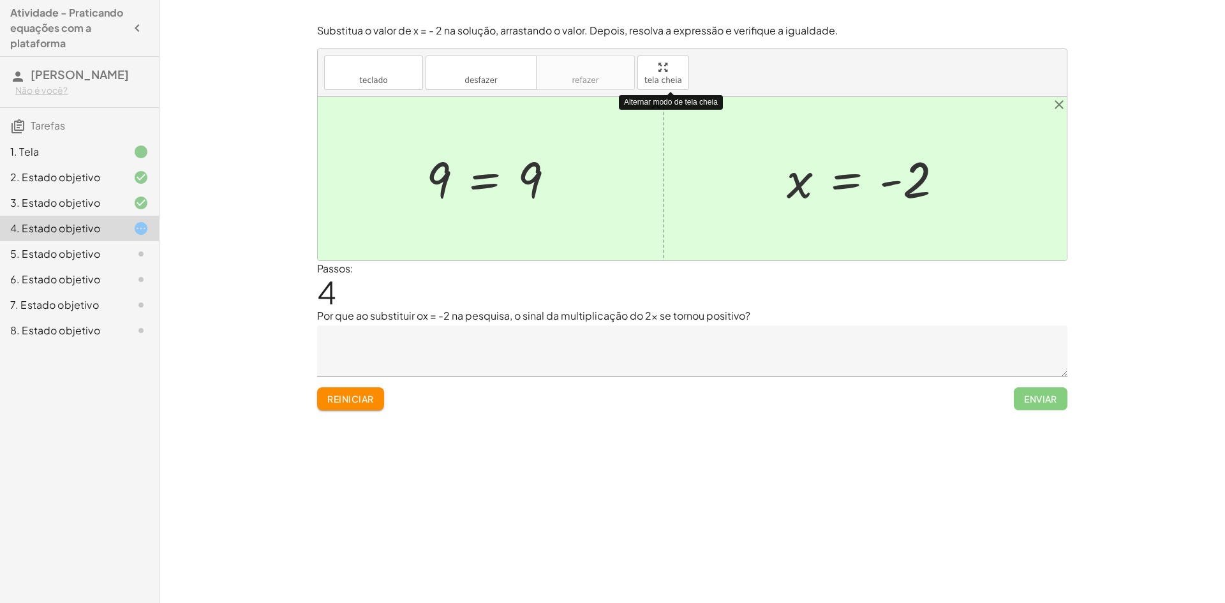
drag, startPoint x: 664, startPoint y: 77, endPoint x: 664, endPoint y: 132, distance: 55.5
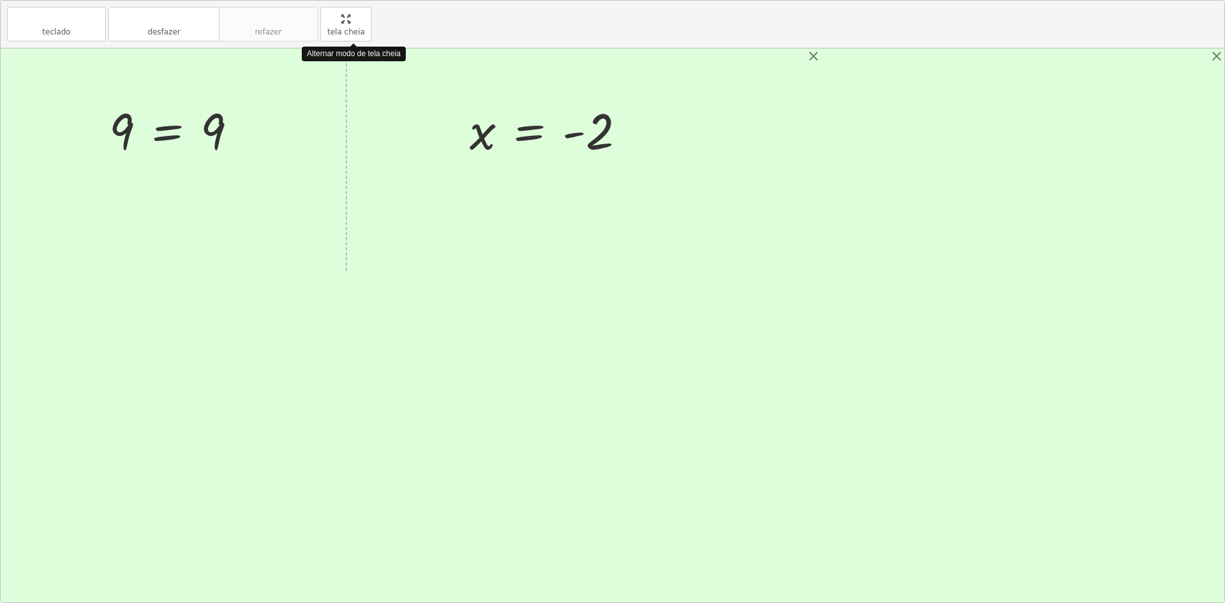
click at [664, 132] on div "teclado teclado desfazer desfazer refazer refazer tela cheia Alternar modo de t…" at bounding box center [612, 301] width 1223 height 601
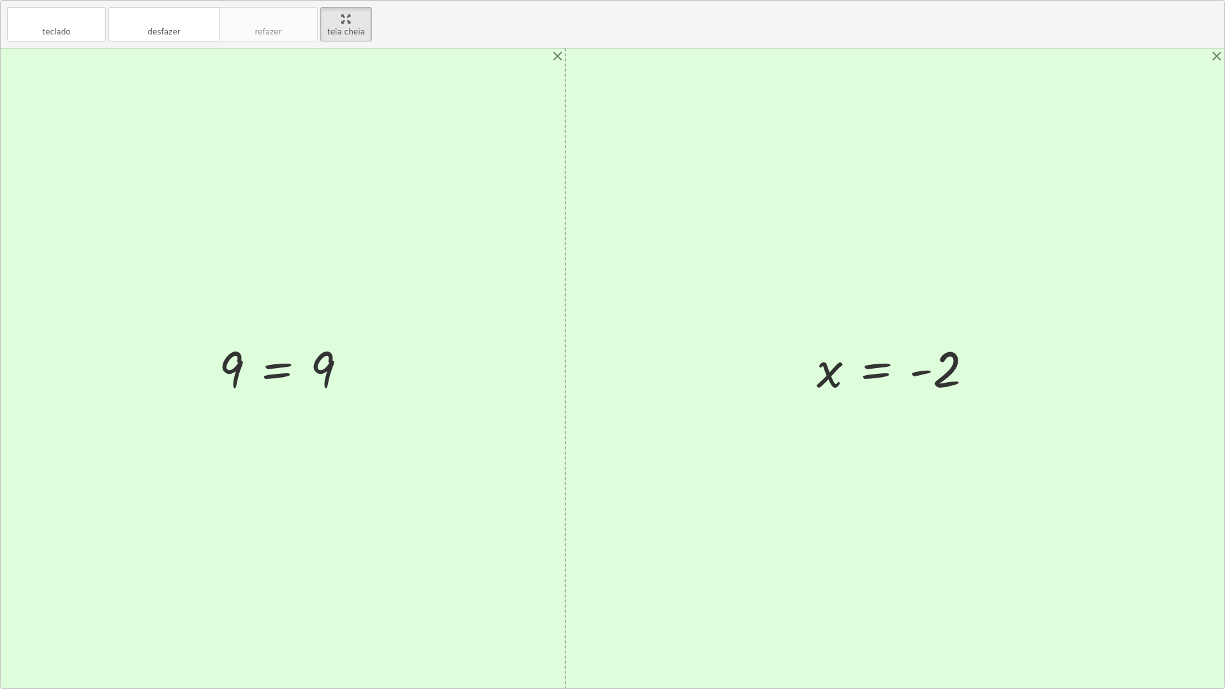
click at [250, 373] on div at bounding box center [287, 368] width 151 height 63
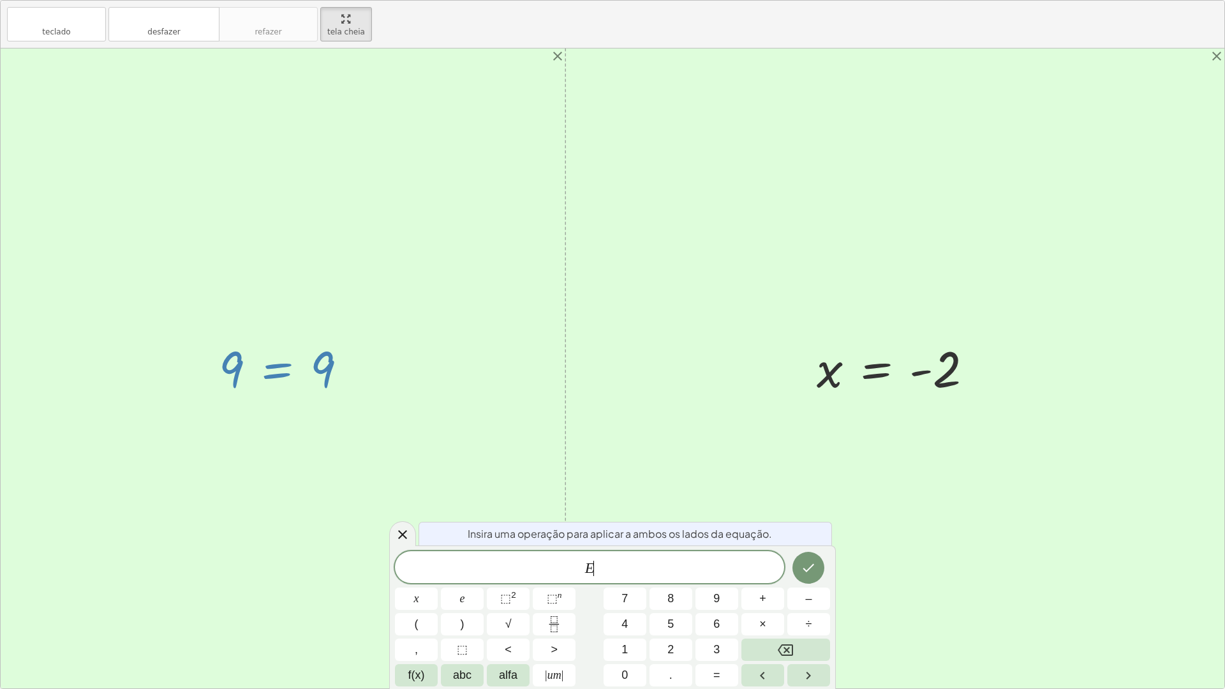
click at [317, 366] on div at bounding box center [287, 368] width 151 height 63
click at [464, 357] on div at bounding box center [612, 368] width 1223 height 640
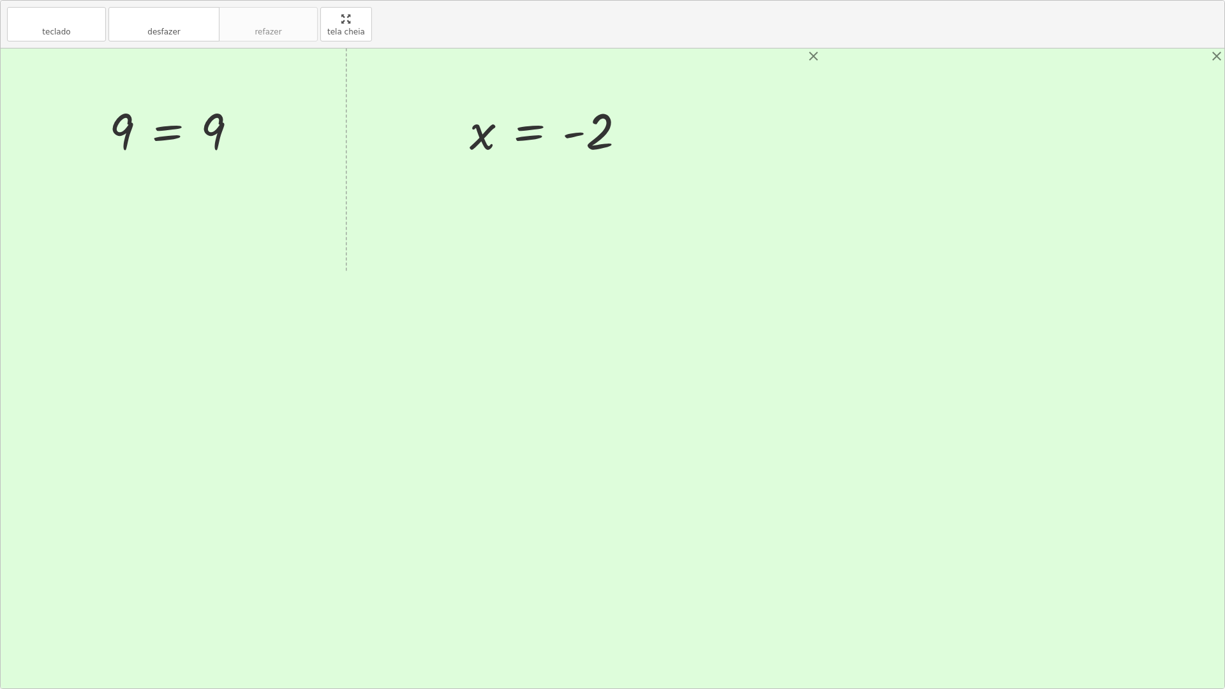
drag, startPoint x: 340, startPoint y: 36, endPoint x: 340, endPoint y: -19, distance: 55.5
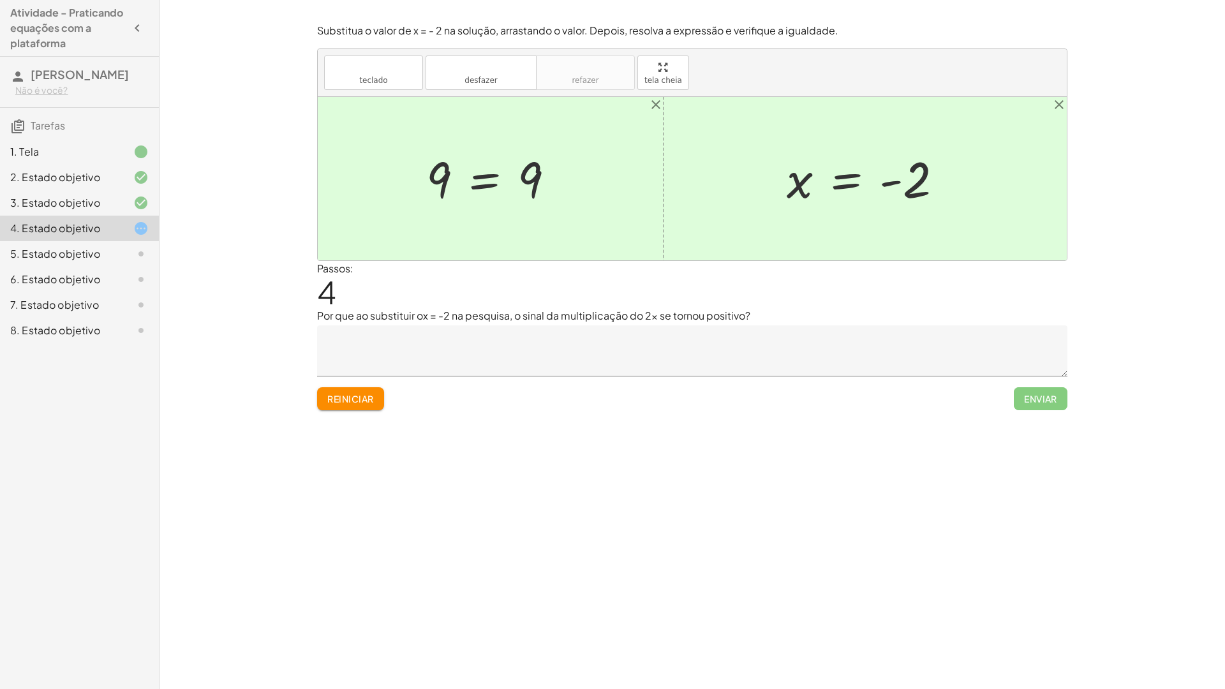
click at [340, 0] on html "Atividade - Praticando equações com a plataforma [PERSON_NAME] Não é você? Tare…" at bounding box center [612, 344] width 1225 height 689
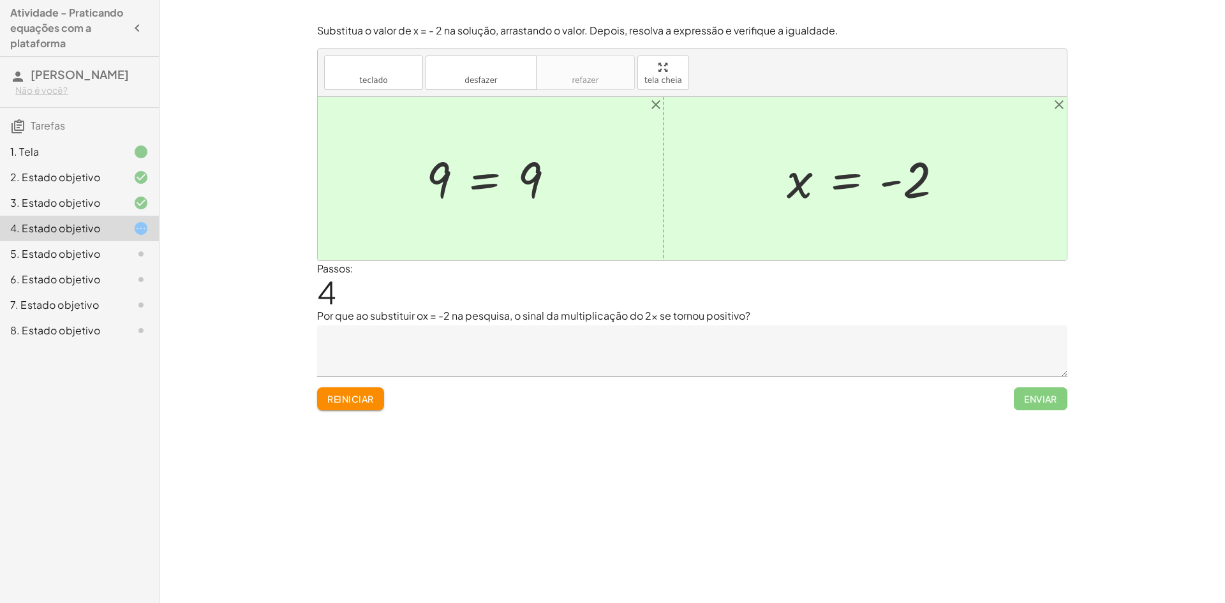
click at [817, 190] on div at bounding box center [869, 178] width 179 height 63
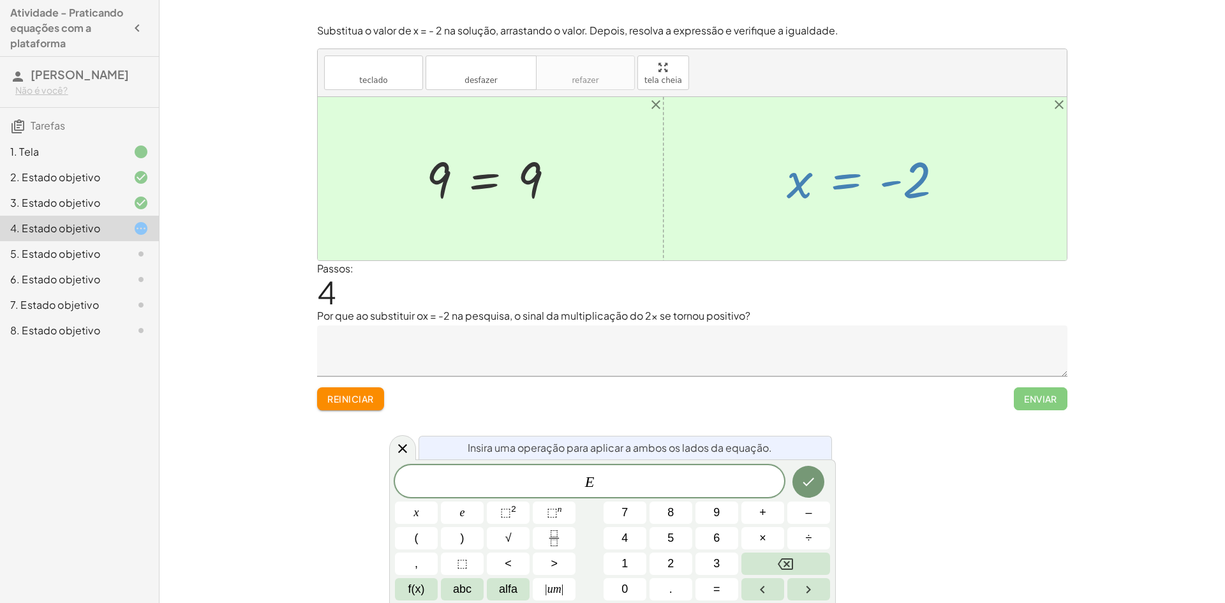
click at [817, 190] on div at bounding box center [869, 178] width 179 height 63
click at [860, 188] on div at bounding box center [869, 178] width 179 height 63
click at [889, 181] on div at bounding box center [869, 178] width 179 height 63
click at [1047, 402] on span "Enviar" at bounding box center [1041, 398] width 54 height 23
click at [855, 431] on div "Encontre o valor da incógnita x manipulando a descoberta. inserir selecione uma…" at bounding box center [691, 301] width 1065 height 603
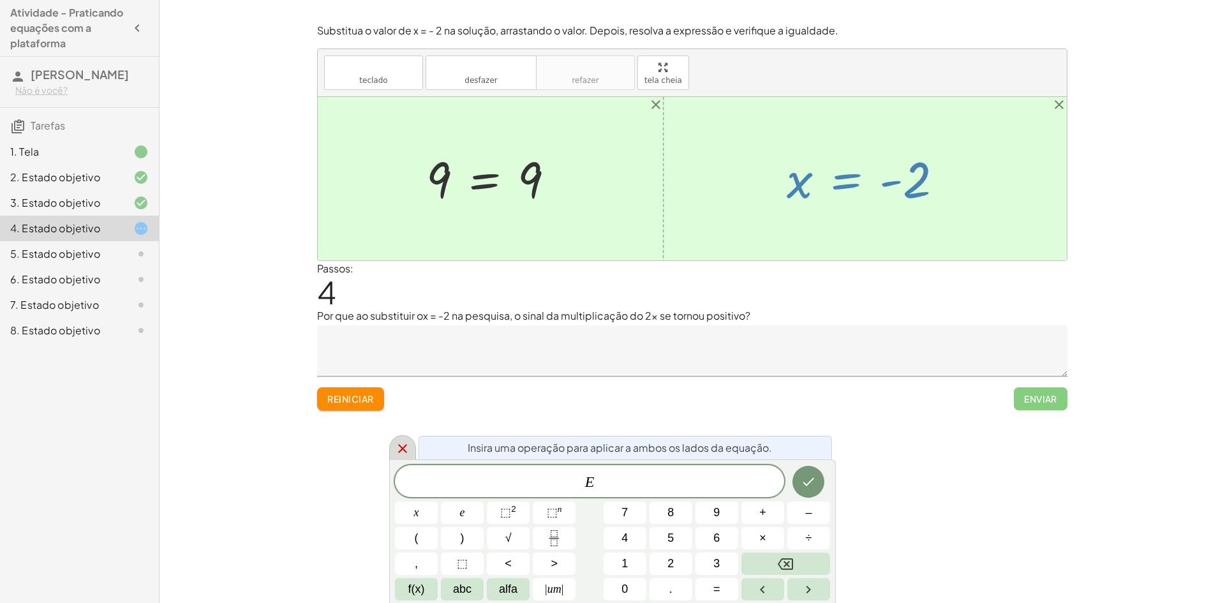
click at [407, 446] on icon at bounding box center [402, 448] width 15 height 15
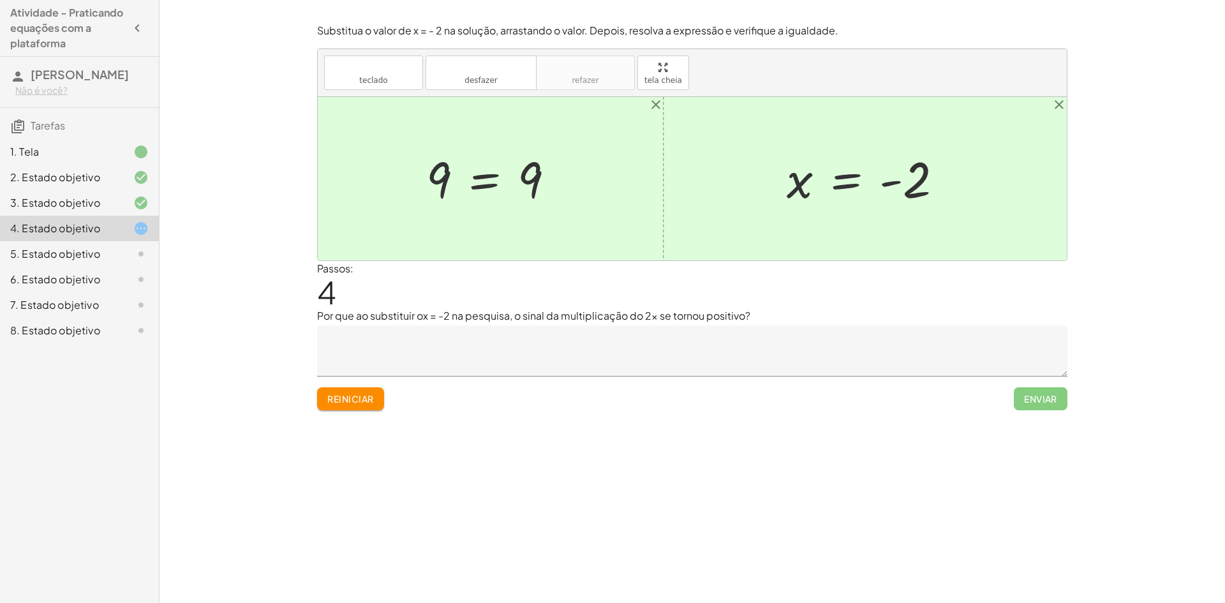
click at [742, 360] on textarea at bounding box center [692, 350] width 750 height 51
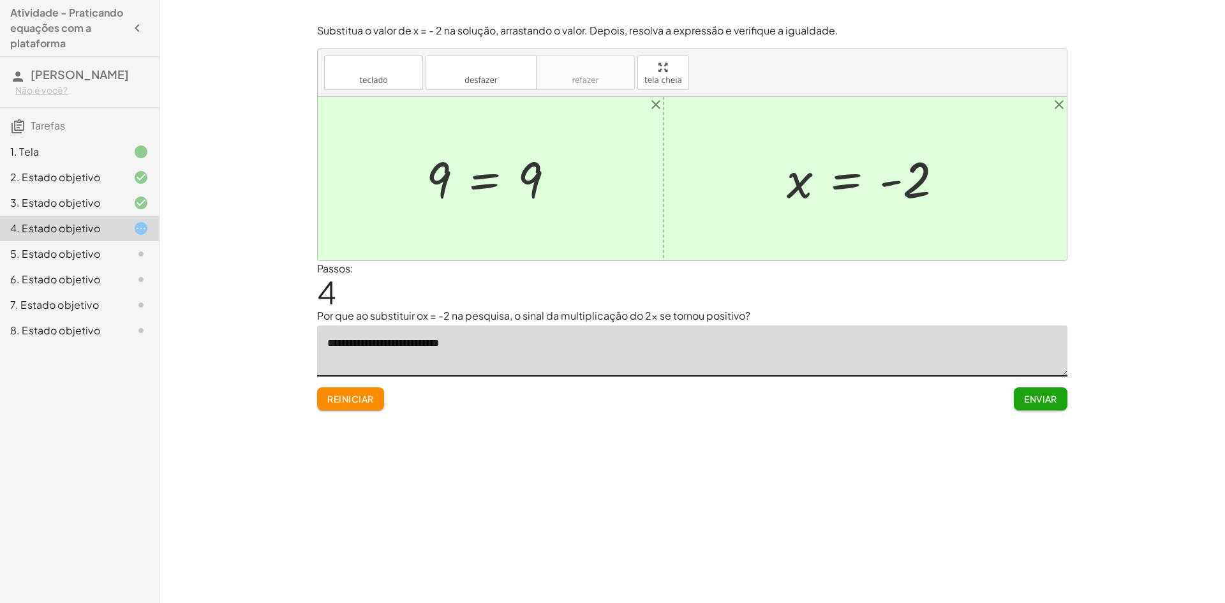
type textarea "**********"
click at [1034, 405] on button "Enviar" at bounding box center [1041, 398] width 54 height 23
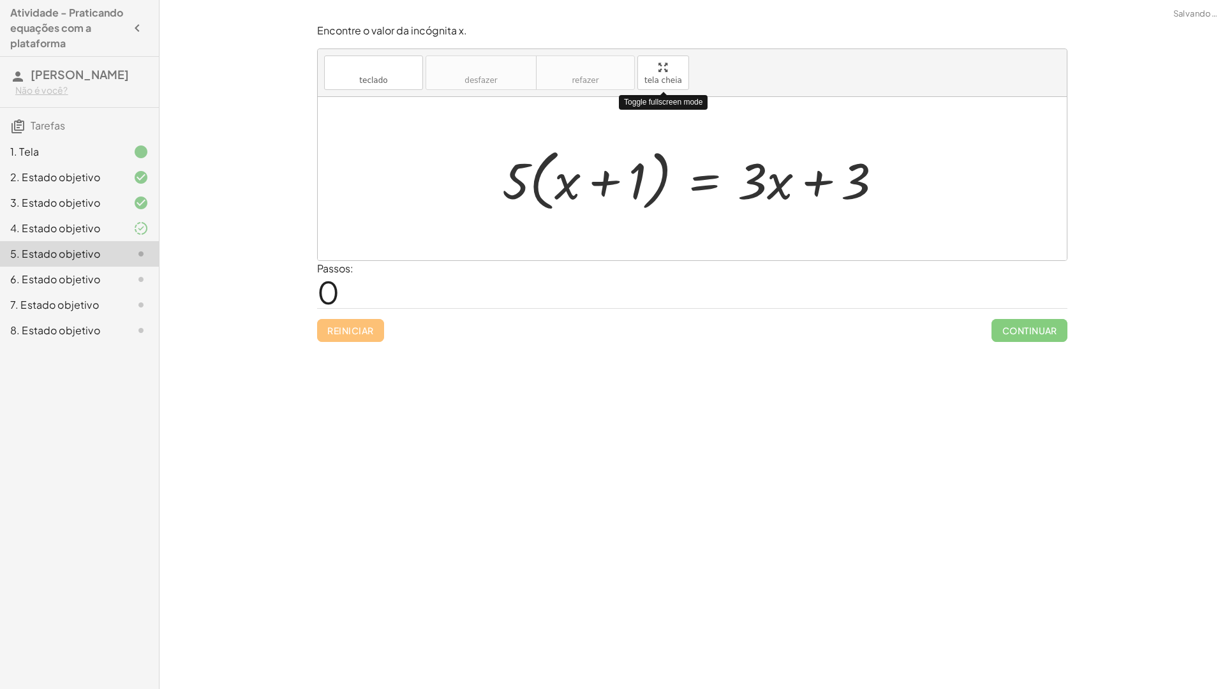
drag, startPoint x: 662, startPoint y: 77, endPoint x: 662, endPoint y: 133, distance: 55.5
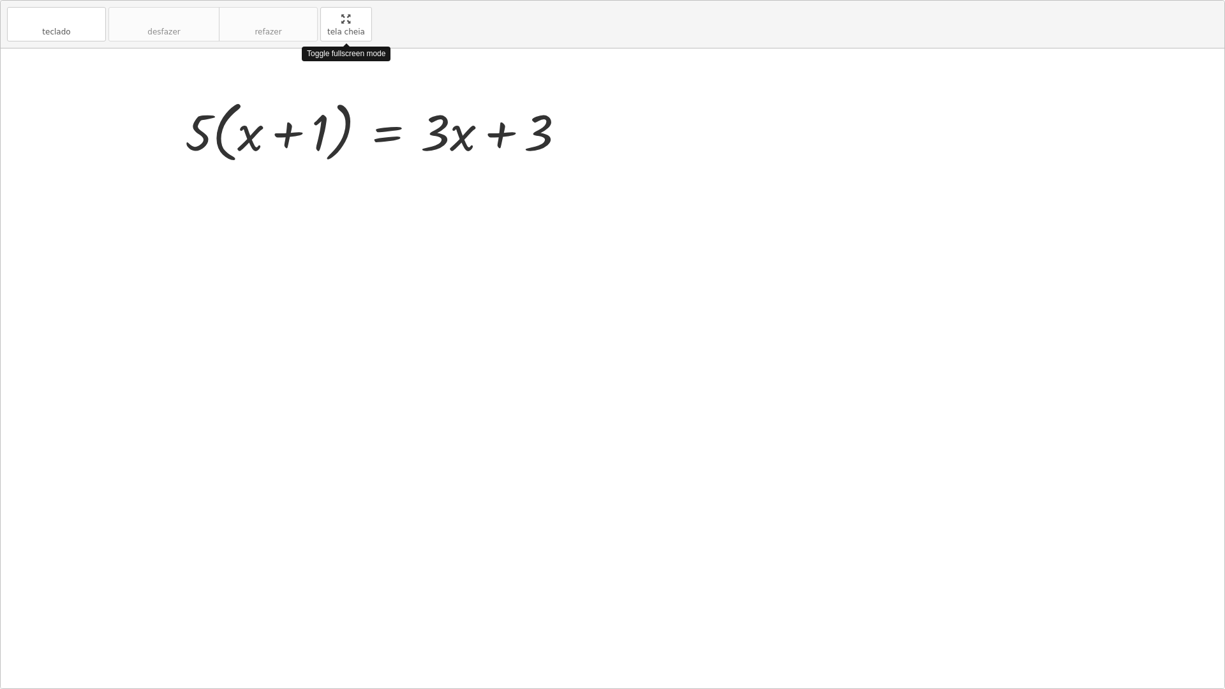
click at [662, 133] on div "teclado teclado desfazer desfazer refazer refazer tela cheia Toggle fullscreen …" at bounding box center [612, 345] width 1223 height 688
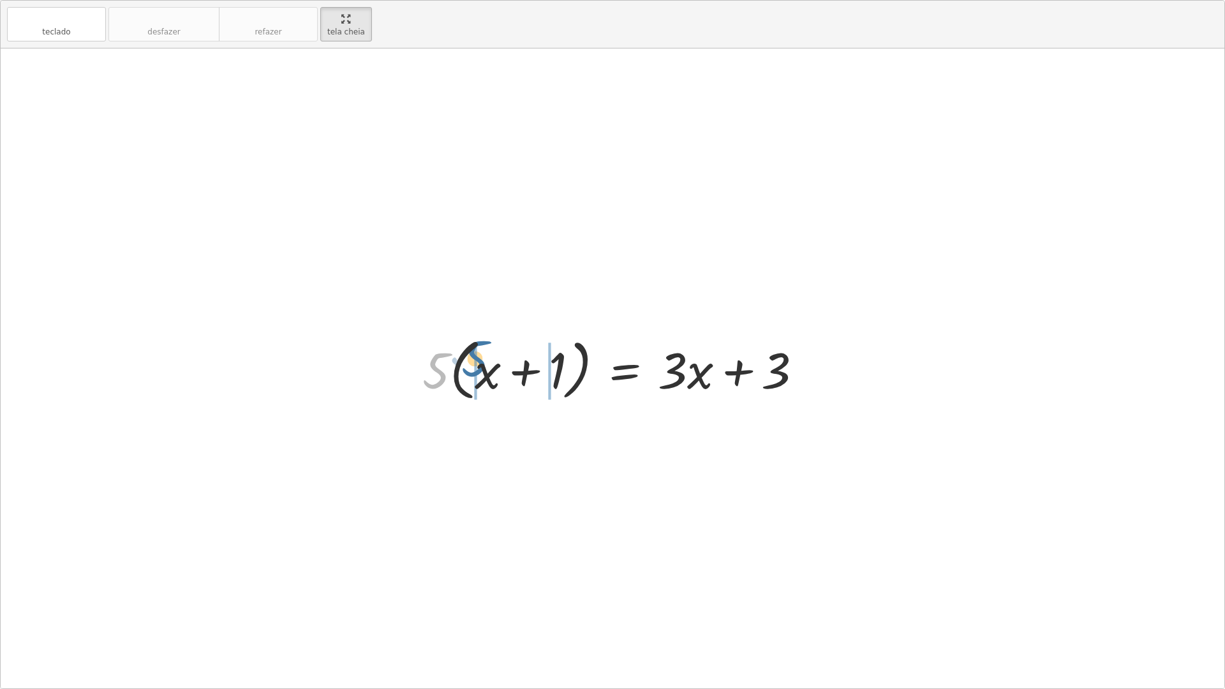
drag, startPoint x: 431, startPoint y: 369, endPoint x: 473, endPoint y: 362, distance: 43.2
click at [473, 362] on div at bounding box center [617, 368] width 403 height 73
click at [535, 368] on div at bounding box center [617, 369] width 392 height 66
click at [556, 372] on div at bounding box center [617, 369] width 392 height 66
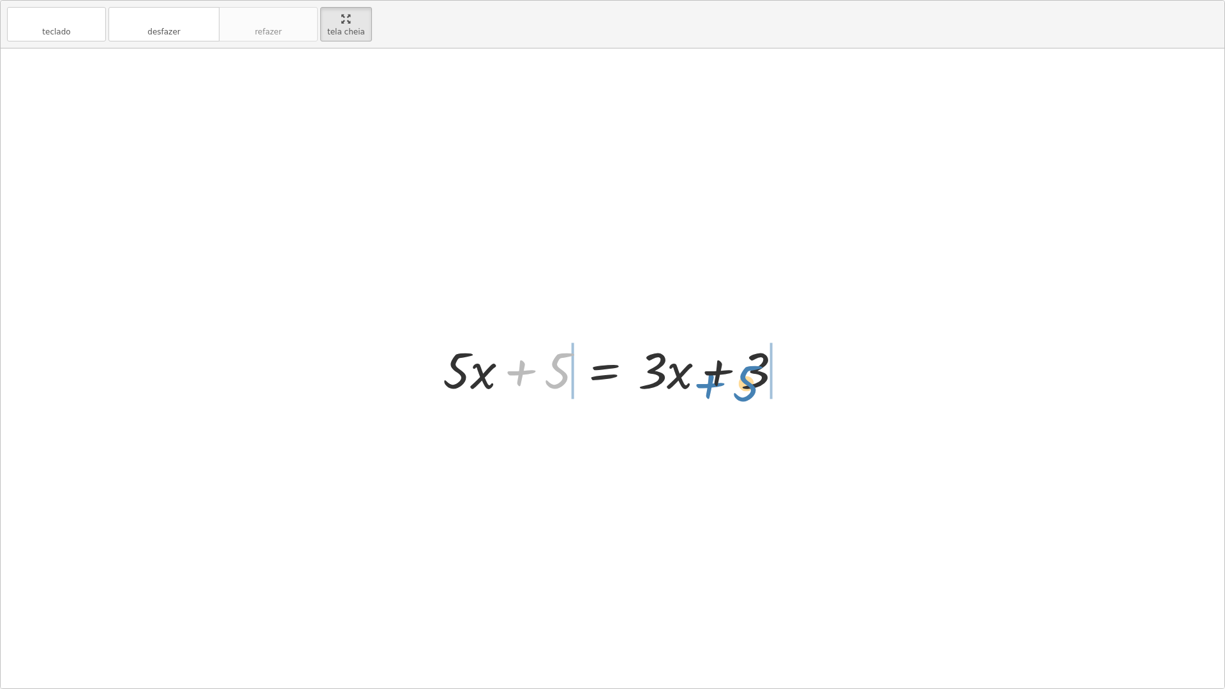
drag, startPoint x: 551, startPoint y: 375, endPoint x: 738, endPoint y: 391, distance: 187.6
click at [738, 391] on div at bounding box center [617, 369] width 362 height 66
click at [541, 364] on div at bounding box center [617, 369] width 512 height 66
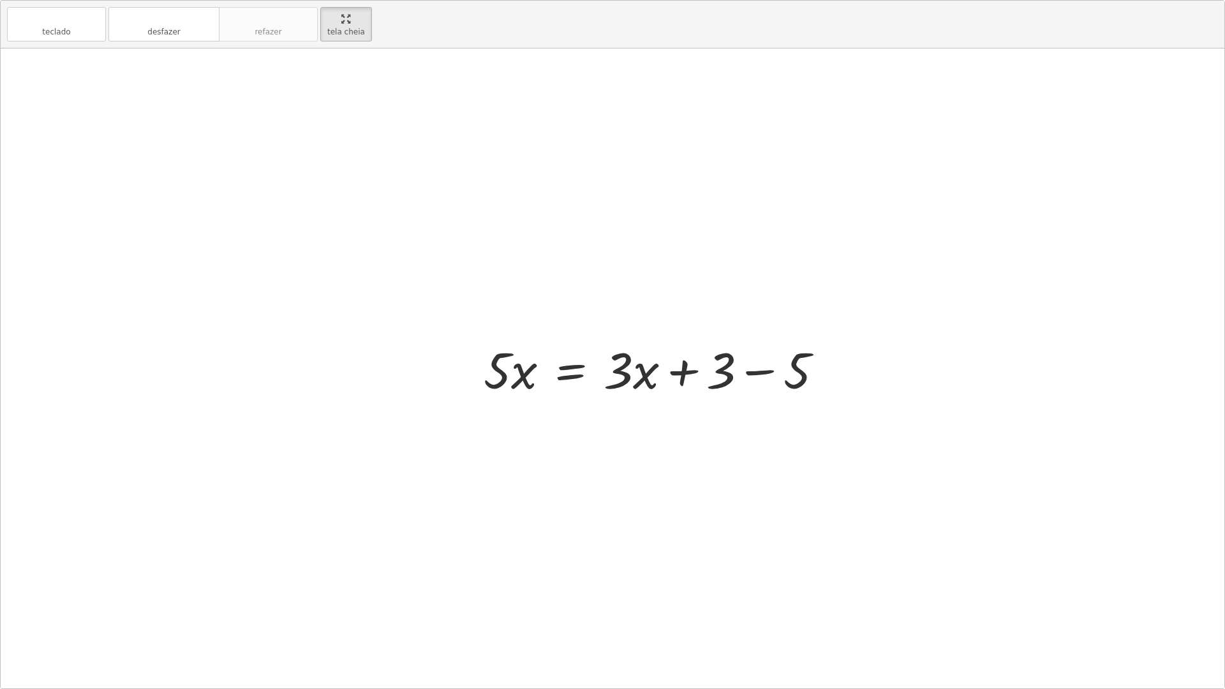
click at [789, 372] on div at bounding box center [658, 369] width 362 height 66
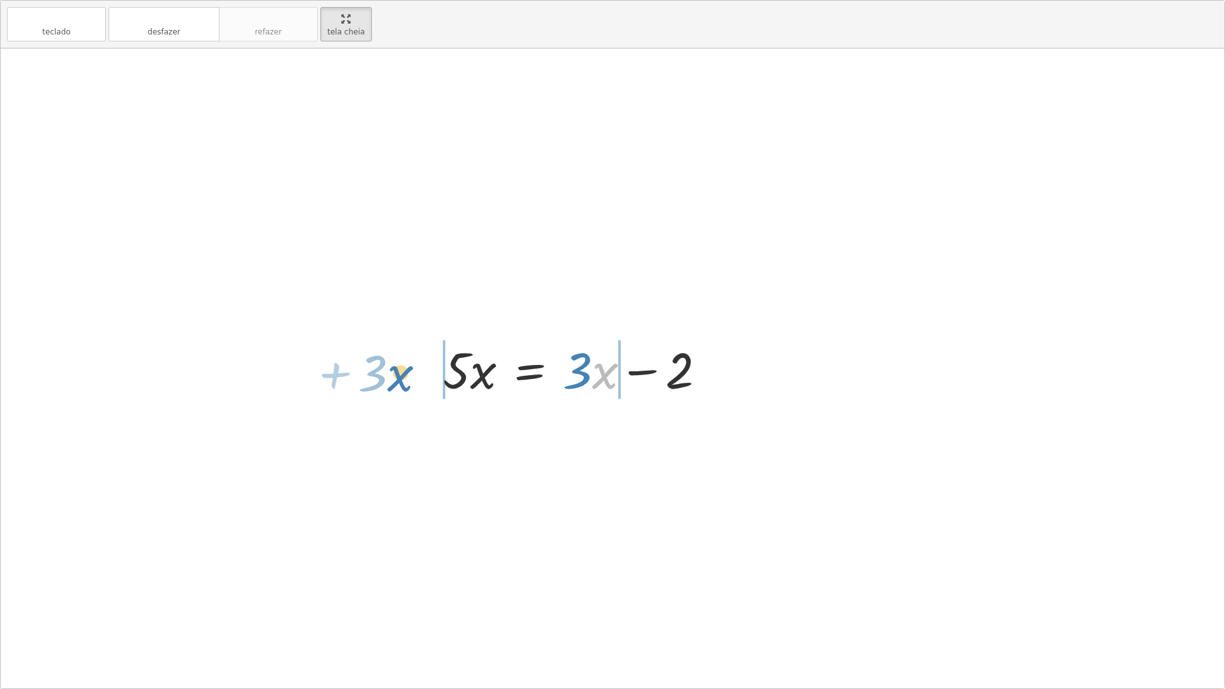
drag, startPoint x: 594, startPoint y: 380, endPoint x: 389, endPoint y: 382, distance: 204.8
click at [389, 382] on div "· 5 · ( + x + 1 ) = + · 3 · x + 3 + · 5 · x + · 5 · 1 = + · 3 · x + 3 + · 5 · x…" at bounding box center [612, 368] width 1223 height 640
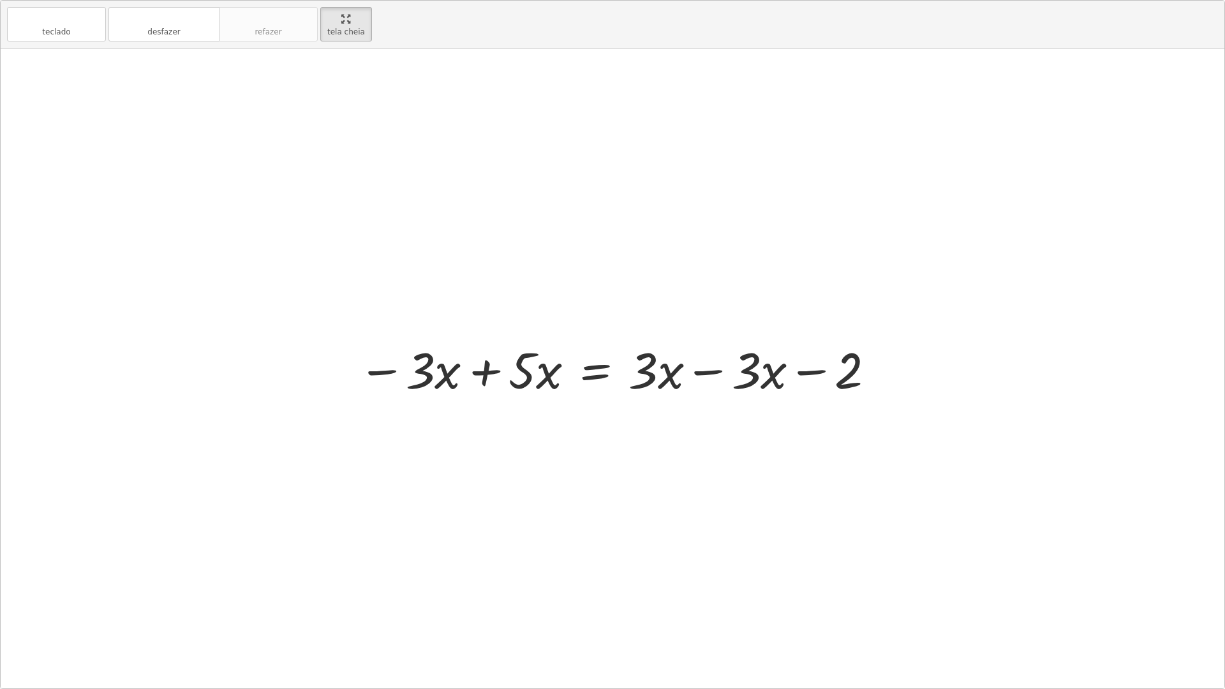
click at [458, 378] on div at bounding box center [616, 369] width 531 height 66
click at [495, 383] on div at bounding box center [616, 369] width 531 height 66
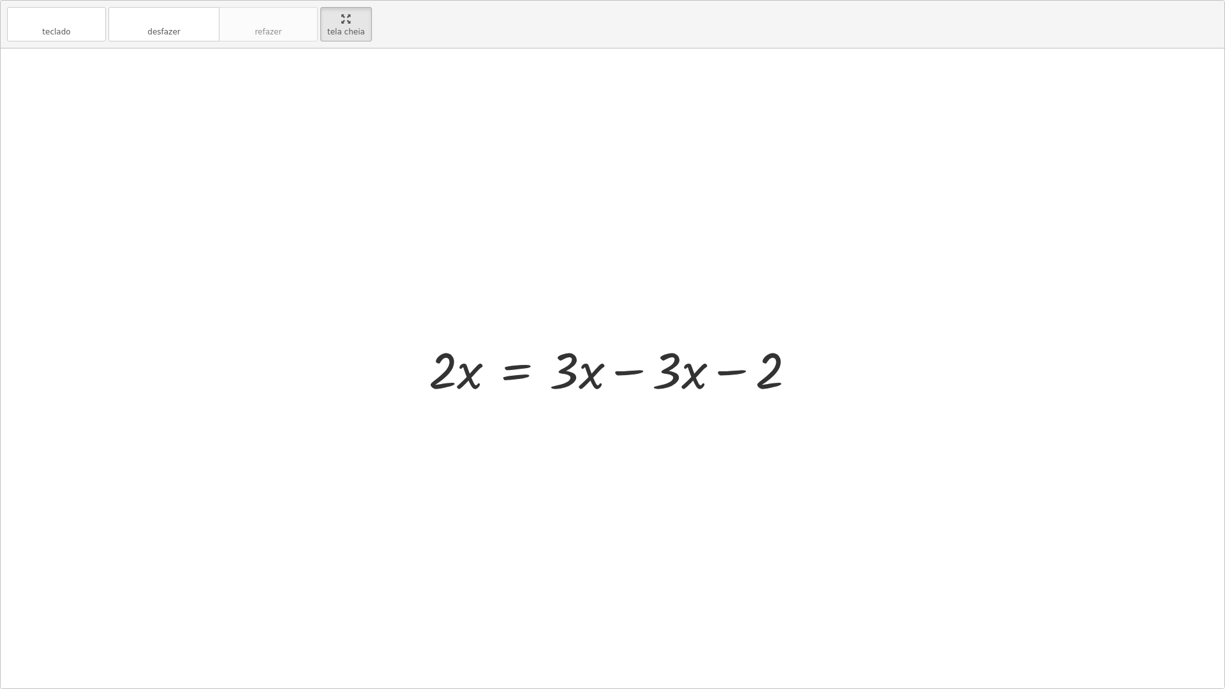
click at [651, 380] on div at bounding box center [617, 369] width 390 height 66
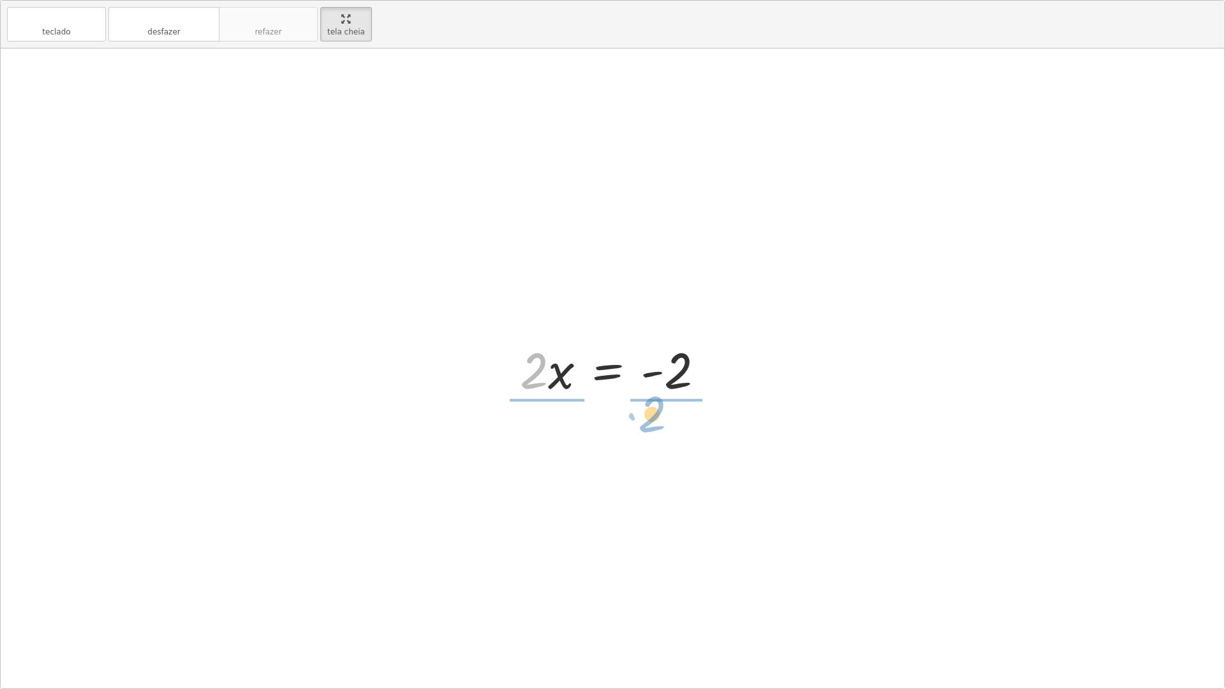
drag, startPoint x: 536, startPoint y: 378, endPoint x: 654, endPoint y: 421, distance: 125.7
click at [550, 380] on div at bounding box center [616, 368] width 219 height 98
click at [670, 378] on div at bounding box center [617, 368] width 189 height 98
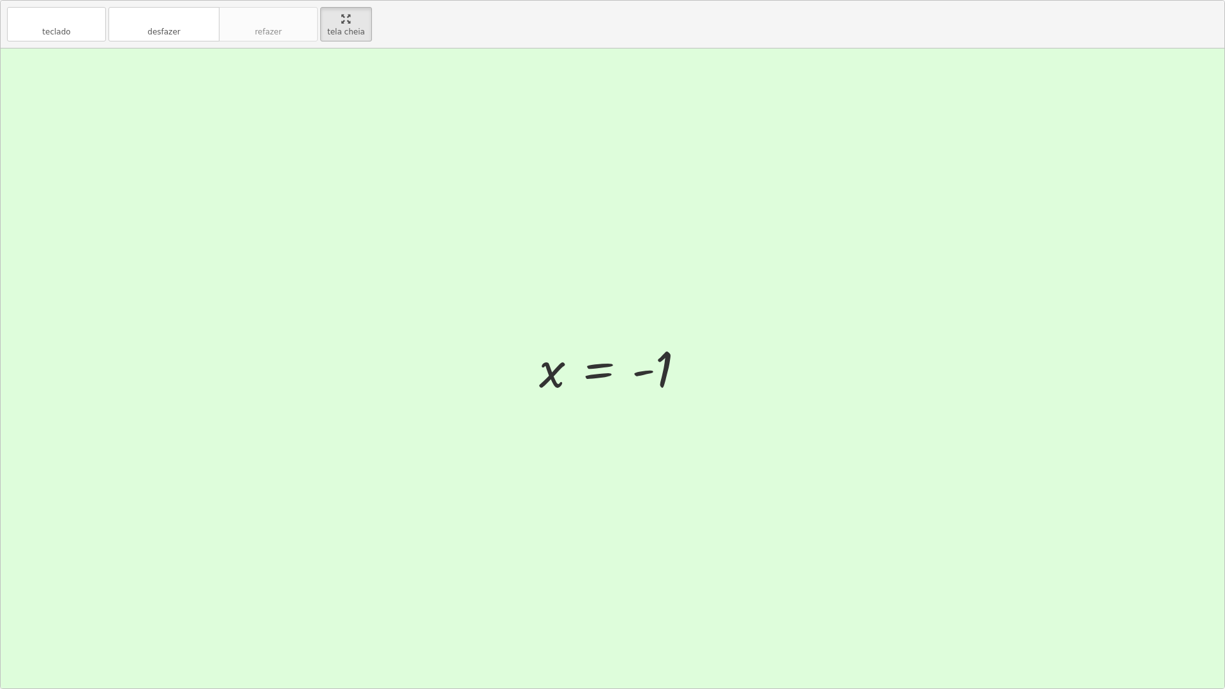
drag, startPoint x: 360, startPoint y: 16, endPoint x: 360, endPoint y: -40, distance: 55.5
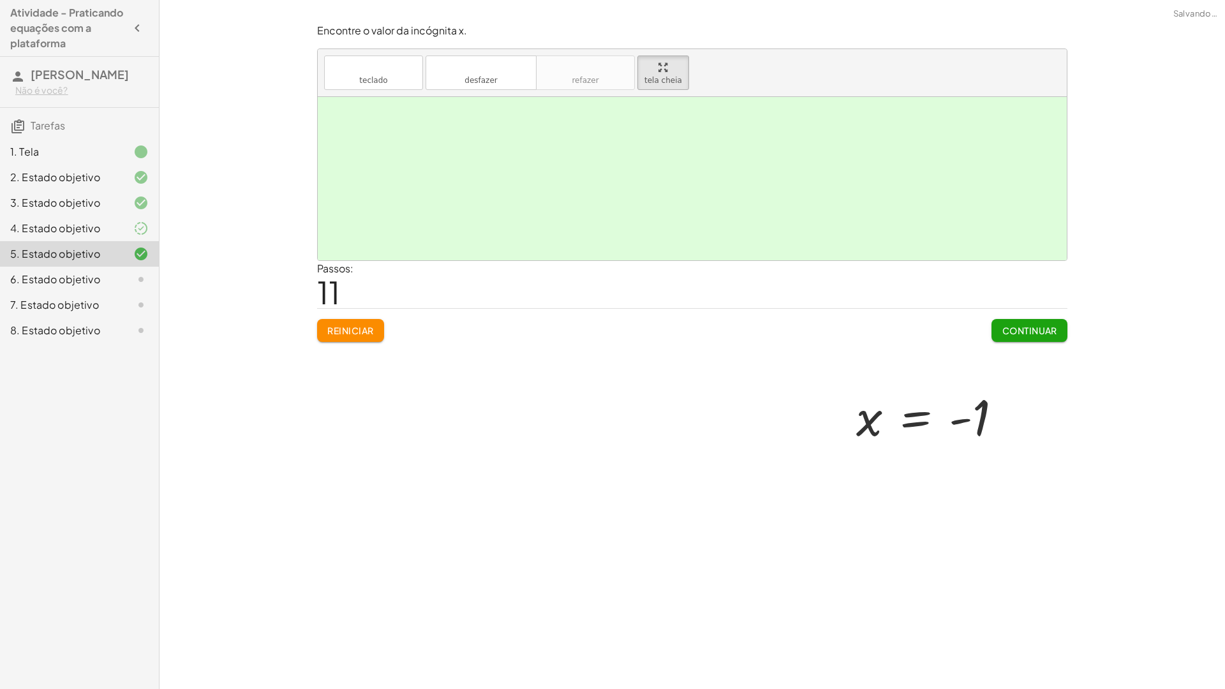
click at [360, 0] on html "Atividade - Praticando equações com a plataforma [PERSON_NAME] Não é você? Tare…" at bounding box center [612, 344] width 1225 height 689
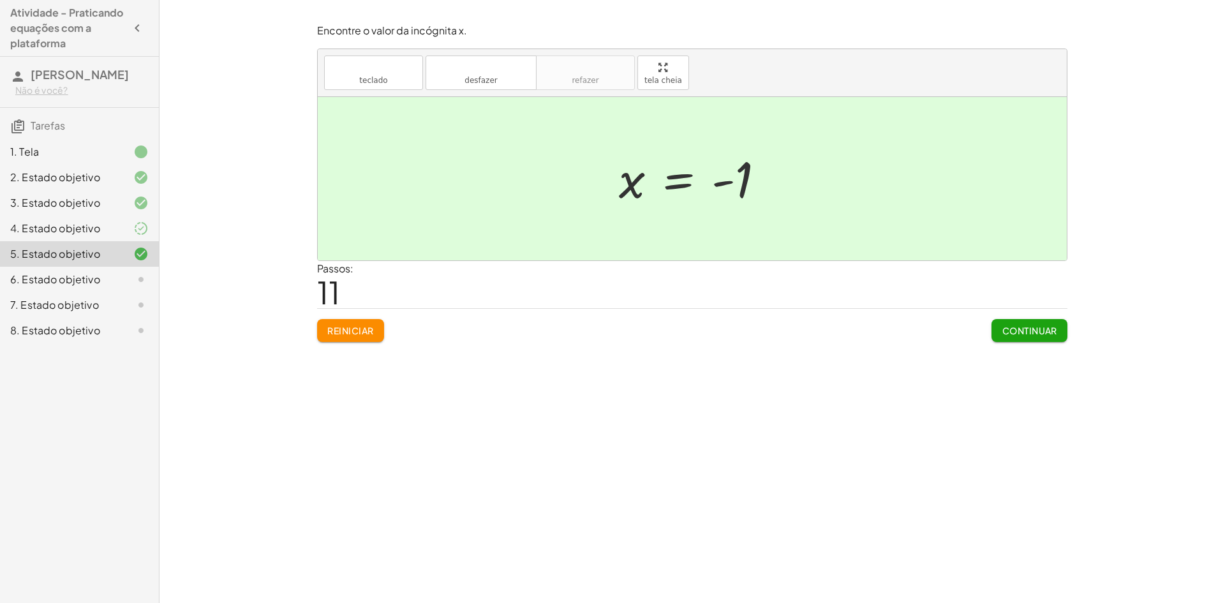
click at [1014, 326] on font "Continuar" at bounding box center [1029, 330] width 55 height 11
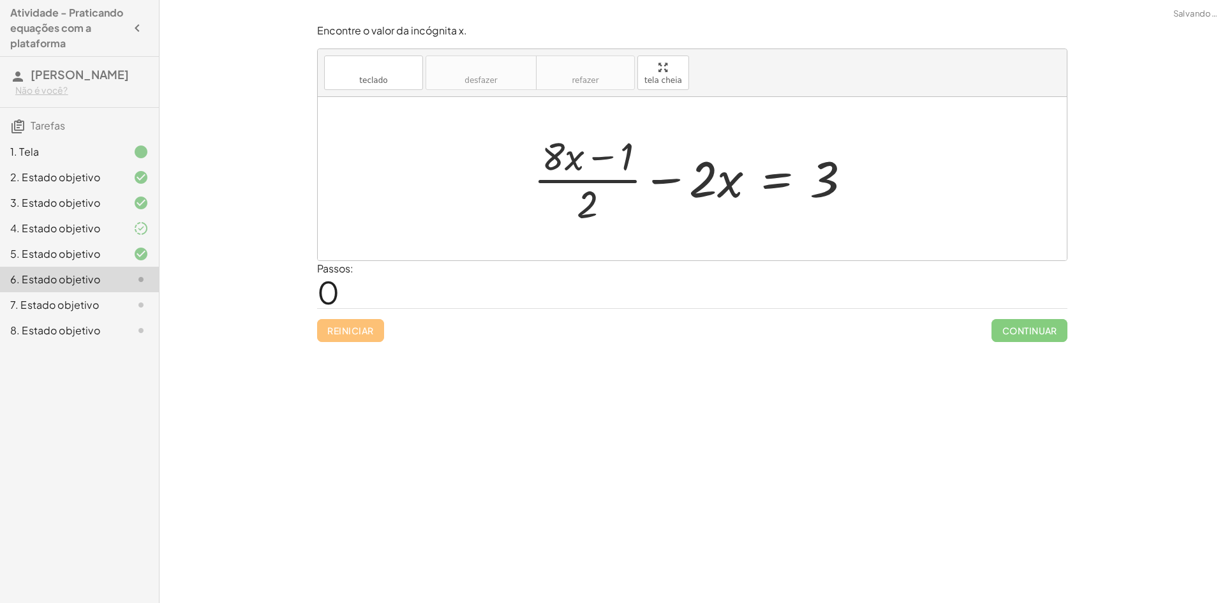
drag, startPoint x: 658, startPoint y: 81, endPoint x: 658, endPoint y: 136, distance: 55.5
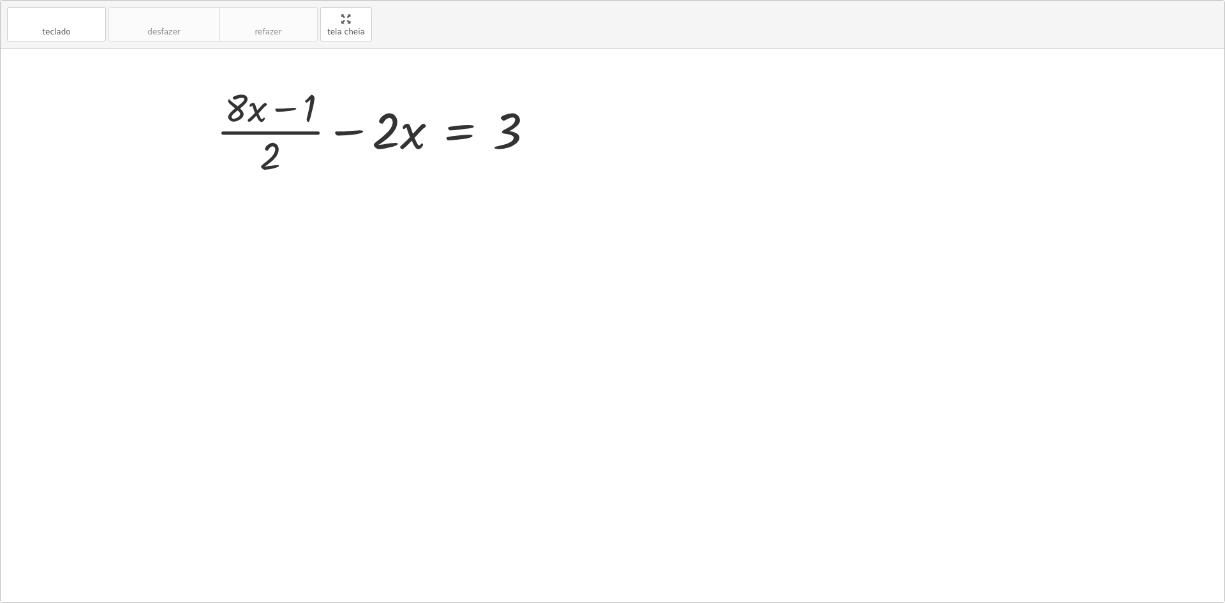
click at [658, 136] on div "teclado teclado desfazer desfazer refazer refazer tela cheia + · ( + · 8 · x − …" at bounding box center [612, 301] width 1223 height 601
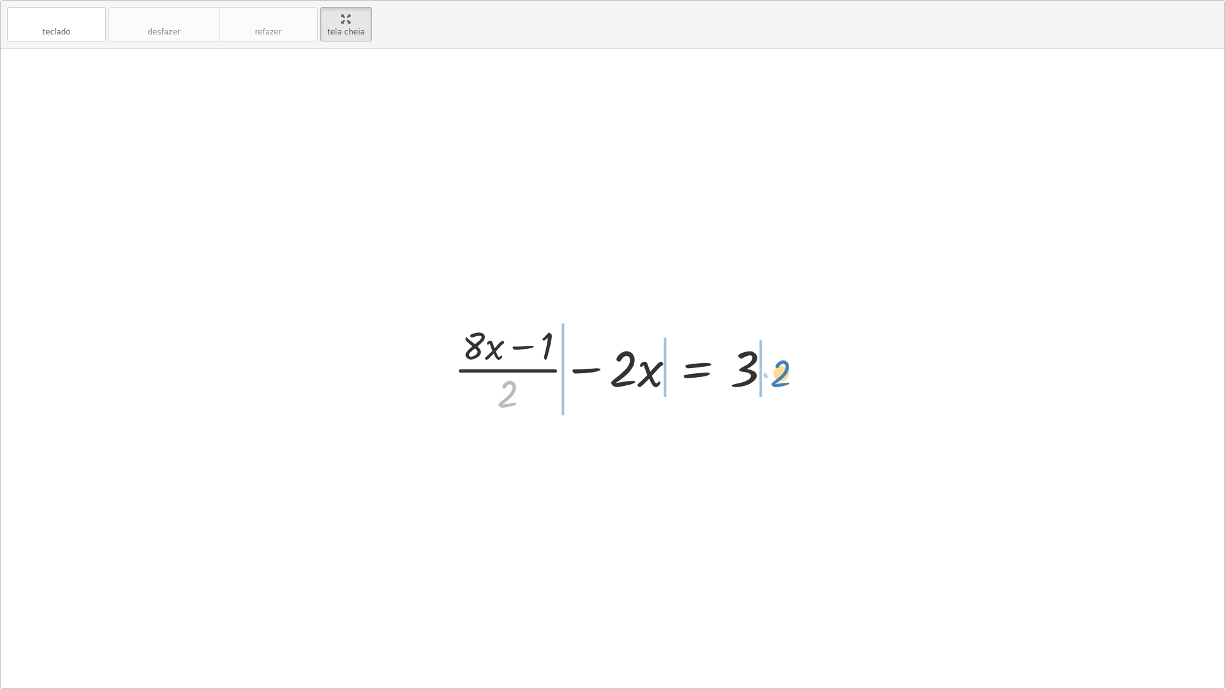
drag, startPoint x: 498, startPoint y: 409, endPoint x: 771, endPoint y: 388, distance: 273.8
click at [771, 388] on div at bounding box center [617, 368] width 341 height 98
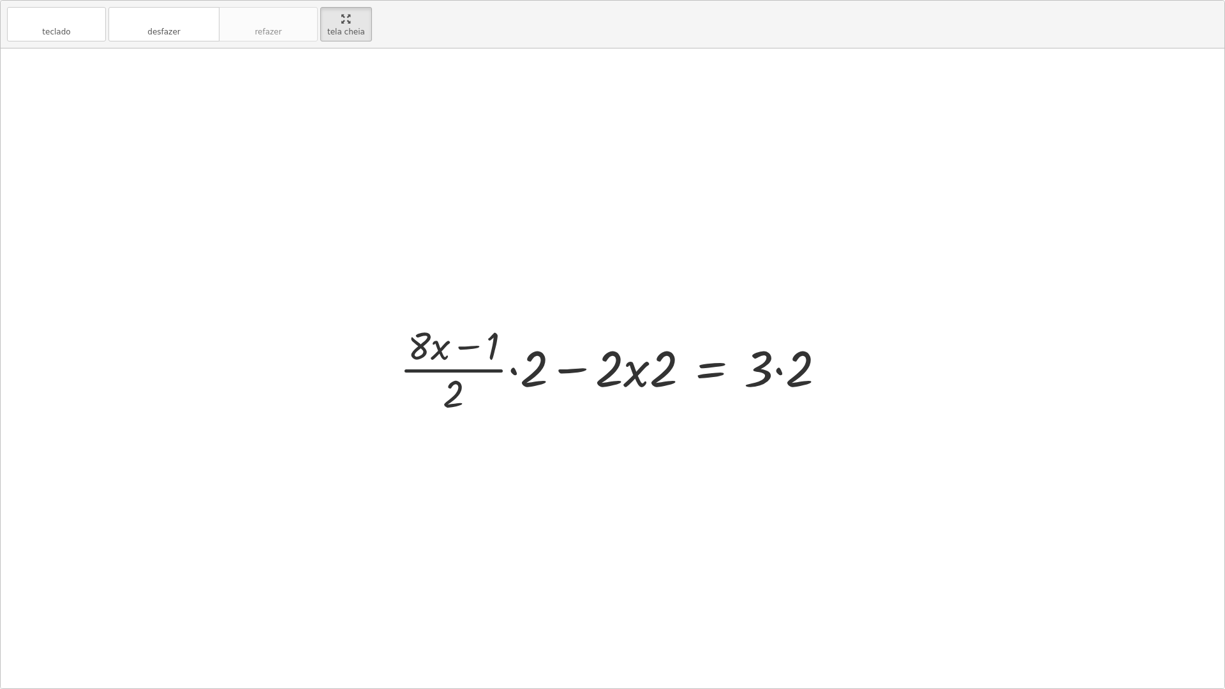
click at [490, 378] on div at bounding box center [617, 368] width 449 height 98
click at [521, 378] on div at bounding box center [617, 368] width 449 height 98
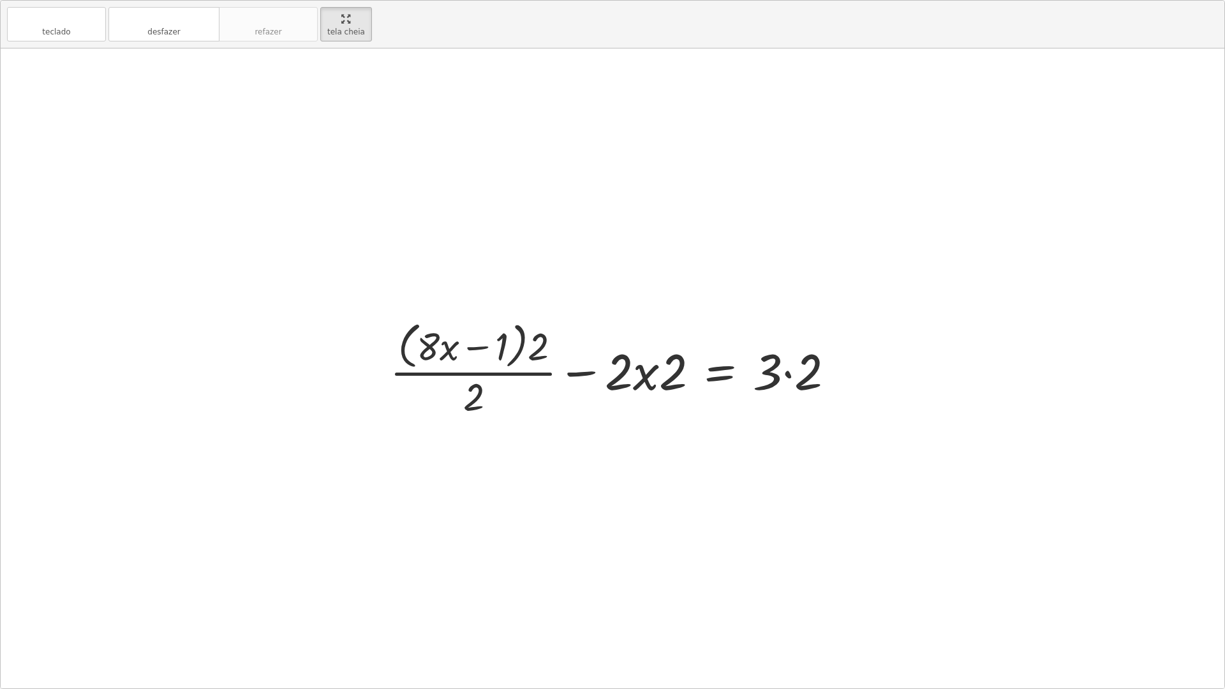
click at [765, 376] on div at bounding box center [617, 368] width 468 height 104
click at [781, 375] on div at bounding box center [617, 368] width 468 height 104
click at [788, 377] on div at bounding box center [617, 368] width 468 height 104
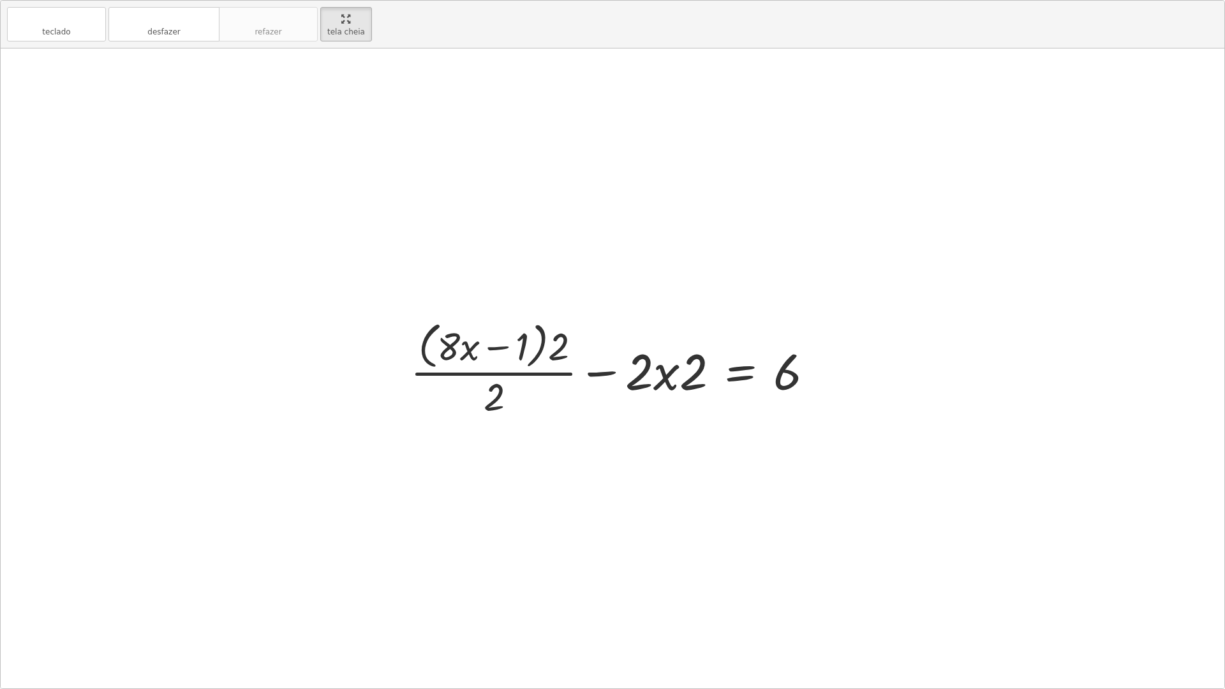
click at [673, 381] on div at bounding box center [617, 368] width 427 height 104
click at [666, 385] on div at bounding box center [617, 368] width 427 height 104
click at [664, 376] on div at bounding box center [617, 368] width 427 height 104
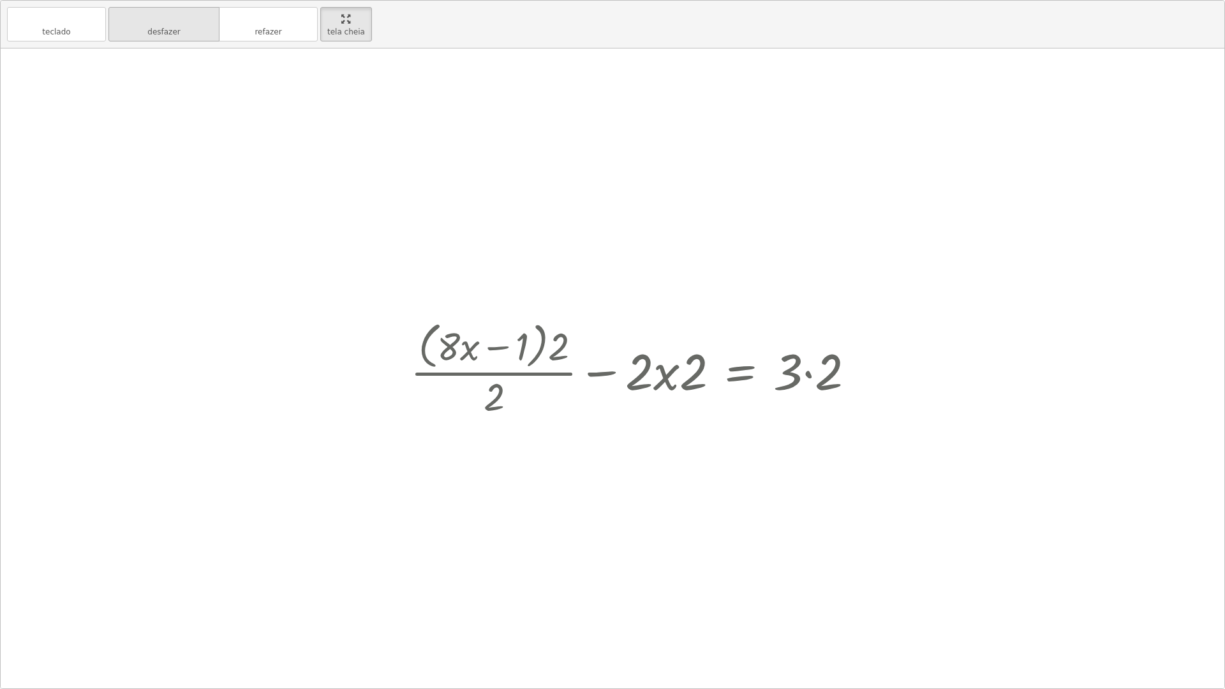
click at [191, 28] on button "desfazer desfazer" at bounding box center [163, 24] width 111 height 34
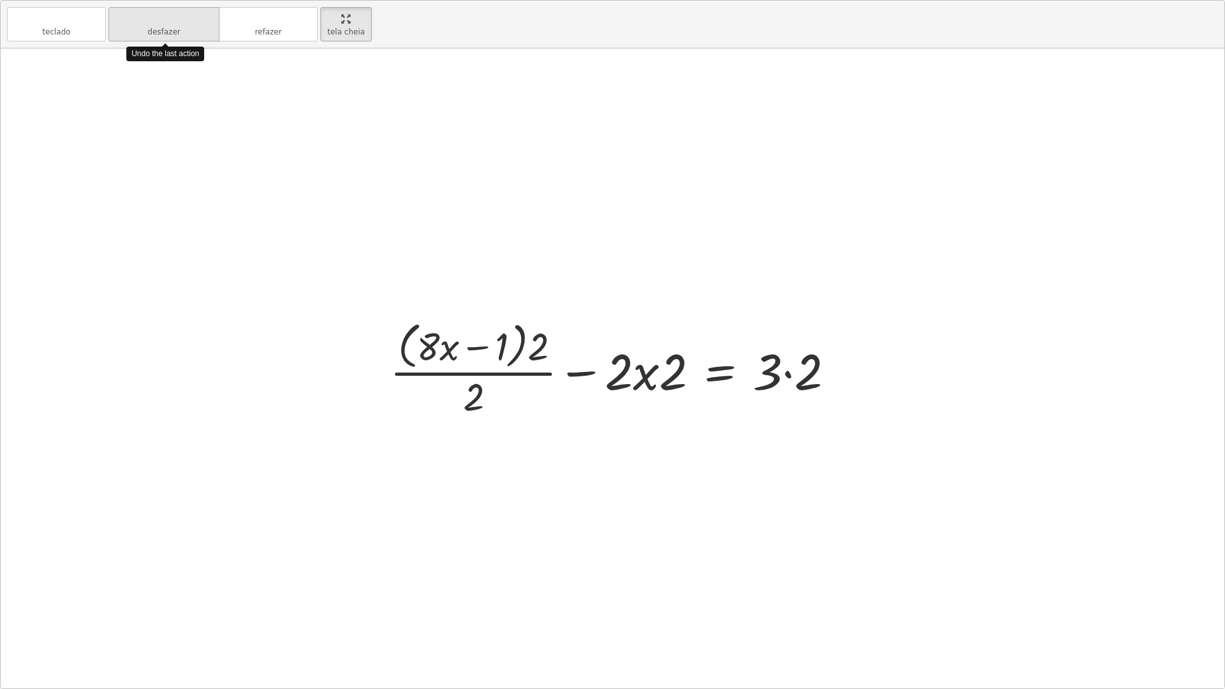
click at [191, 28] on button "desfazer desfazer" at bounding box center [163, 24] width 111 height 34
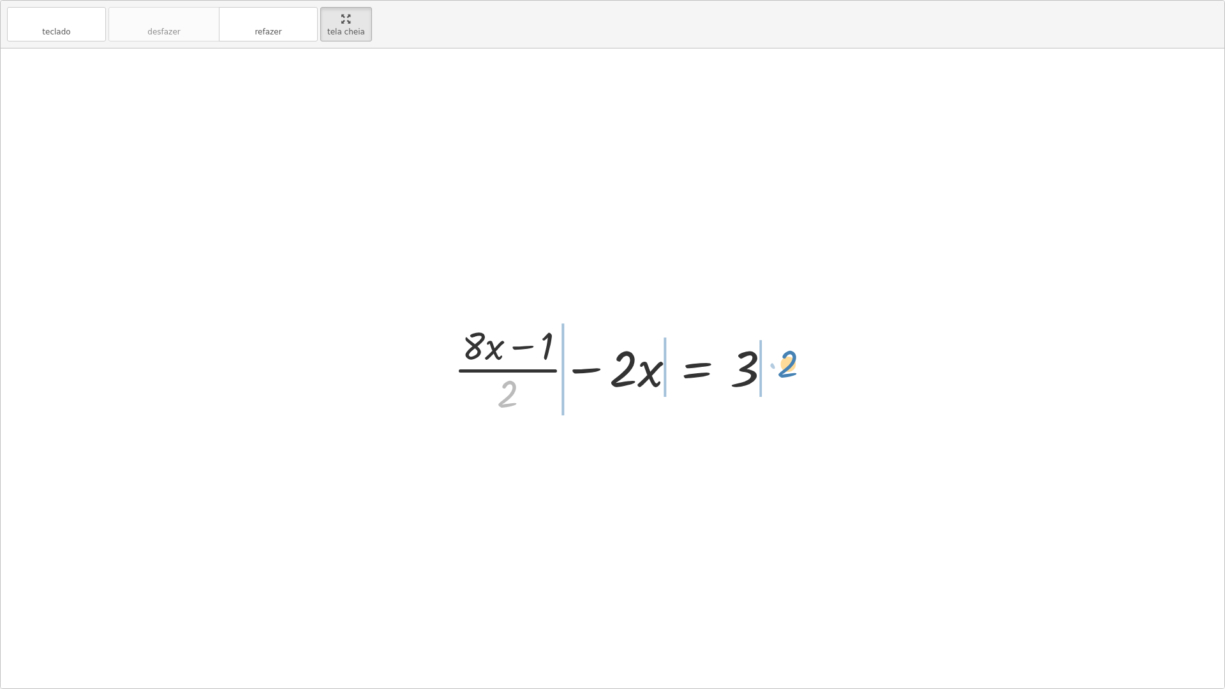
drag, startPoint x: 510, startPoint y: 387, endPoint x: 790, endPoint y: 357, distance: 281.6
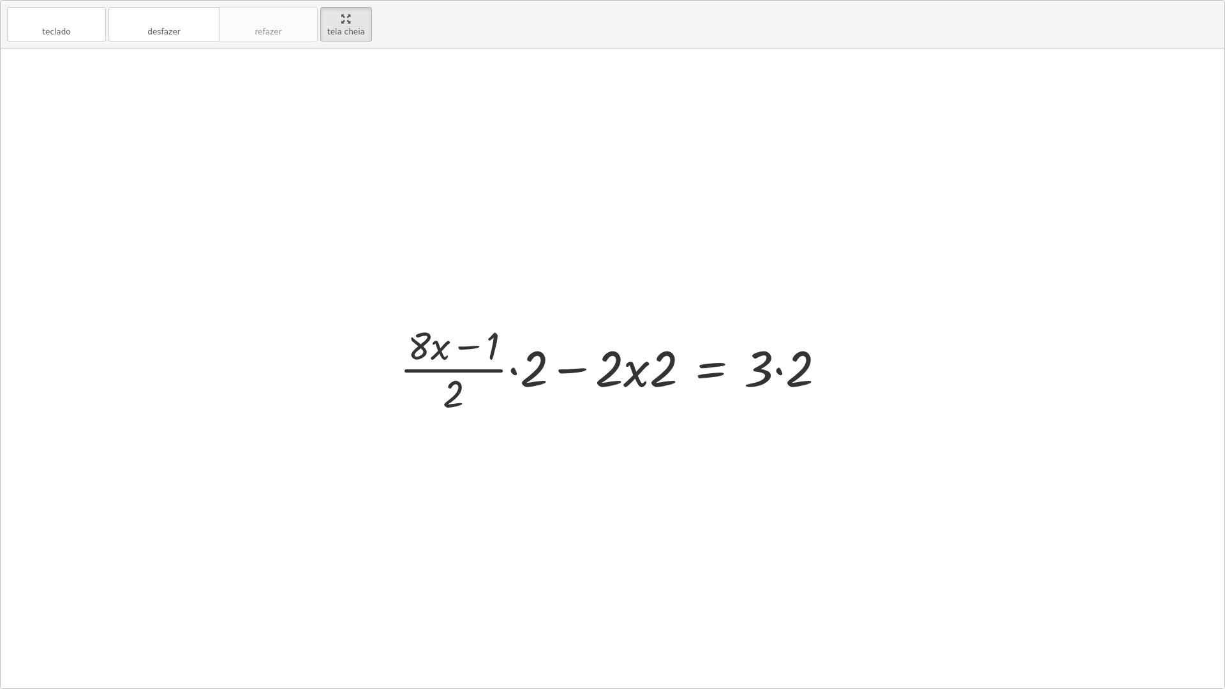
click at [650, 378] on div at bounding box center [617, 368] width 449 height 98
click at [655, 376] on div at bounding box center [617, 368] width 449 height 98
click at [641, 372] on div at bounding box center [617, 368] width 449 height 98
click at [517, 368] on div at bounding box center [617, 368] width 449 height 98
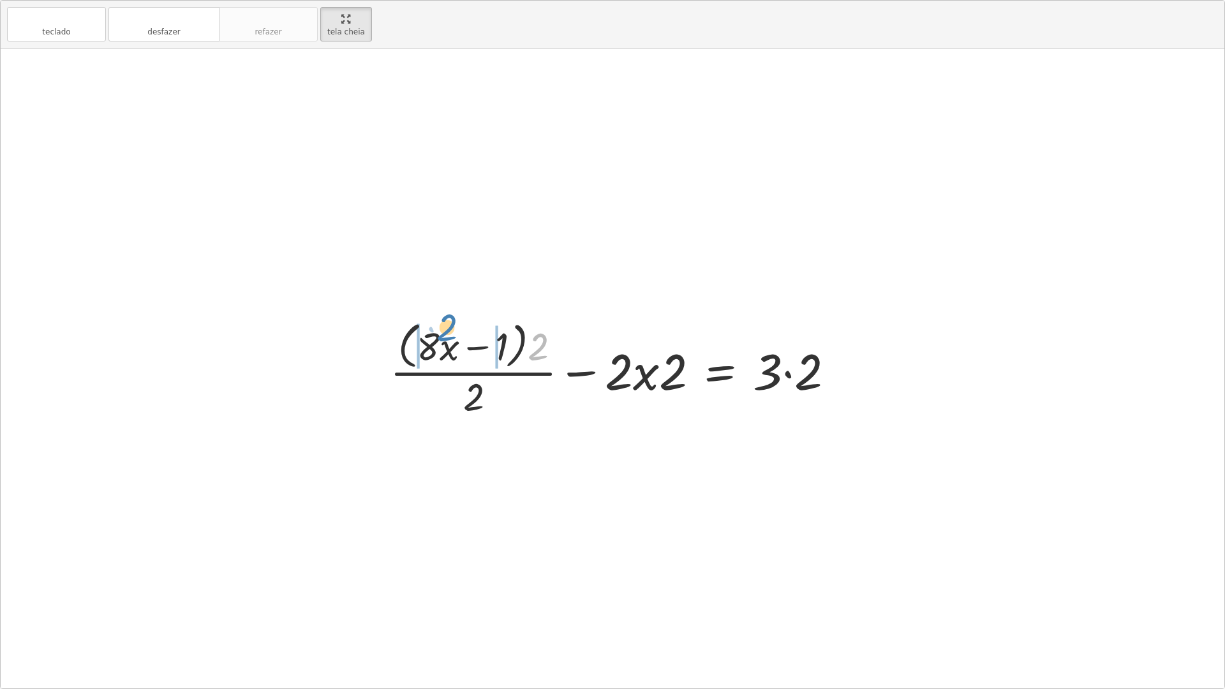
drag, startPoint x: 538, startPoint y: 353, endPoint x: 446, endPoint y: 334, distance: 94.3
click at [446, 334] on div at bounding box center [617, 368] width 468 height 104
click at [433, 350] on div at bounding box center [617, 368] width 469 height 98
click at [513, 349] on div at bounding box center [626, 368] width 450 height 98
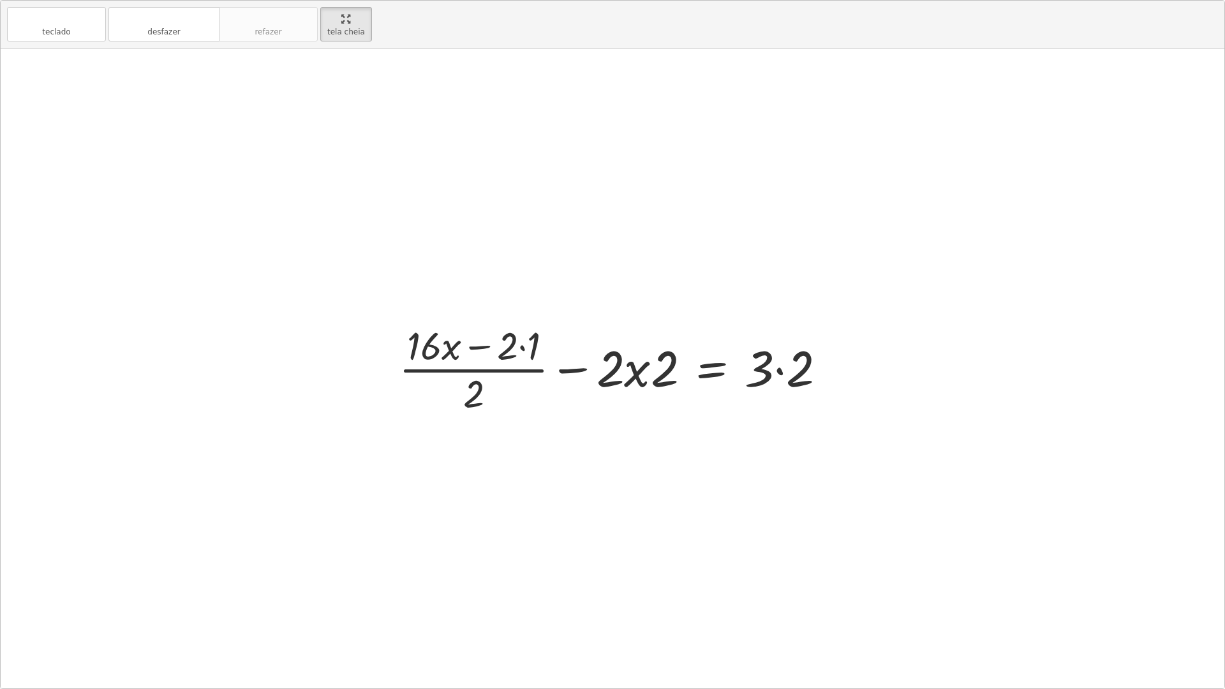
click at [524, 345] on div at bounding box center [617, 368] width 450 height 98
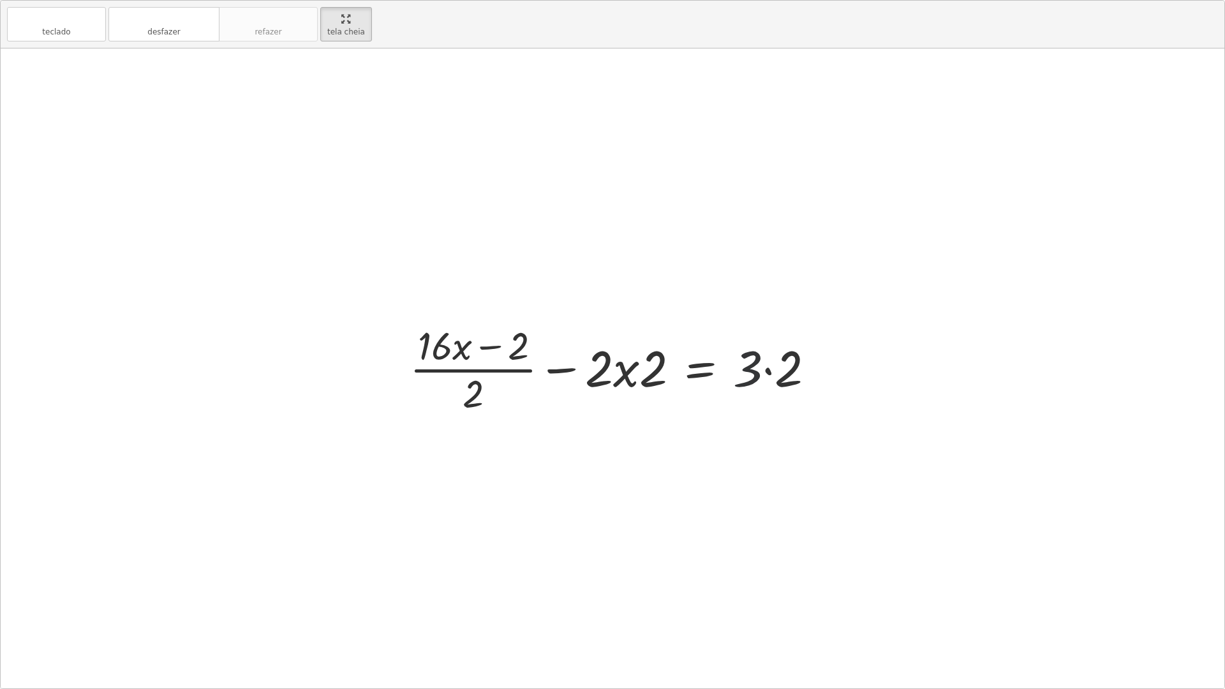
click at [749, 367] on div at bounding box center [617, 368] width 428 height 98
click at [760, 371] on div at bounding box center [617, 368] width 428 height 98
click at [774, 369] on div at bounding box center [617, 368] width 428 height 98
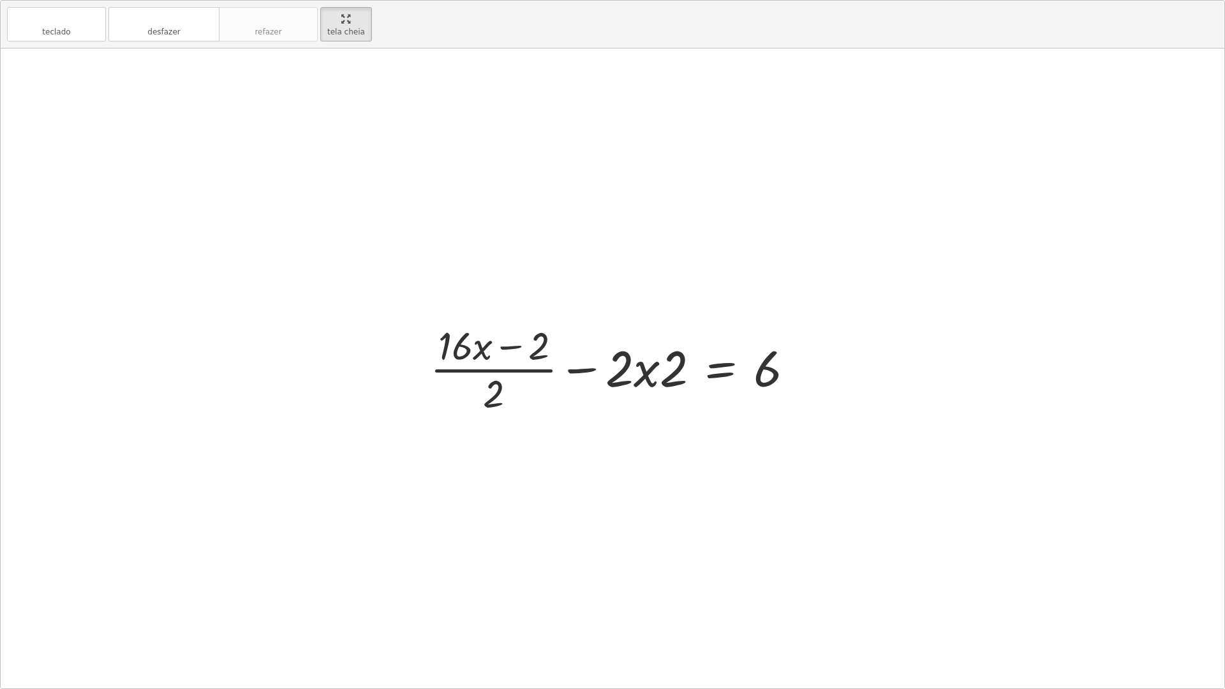
click at [655, 380] on div at bounding box center [617, 368] width 387 height 98
drag, startPoint x: 626, startPoint y: 373, endPoint x: 674, endPoint y: 364, distance: 48.2
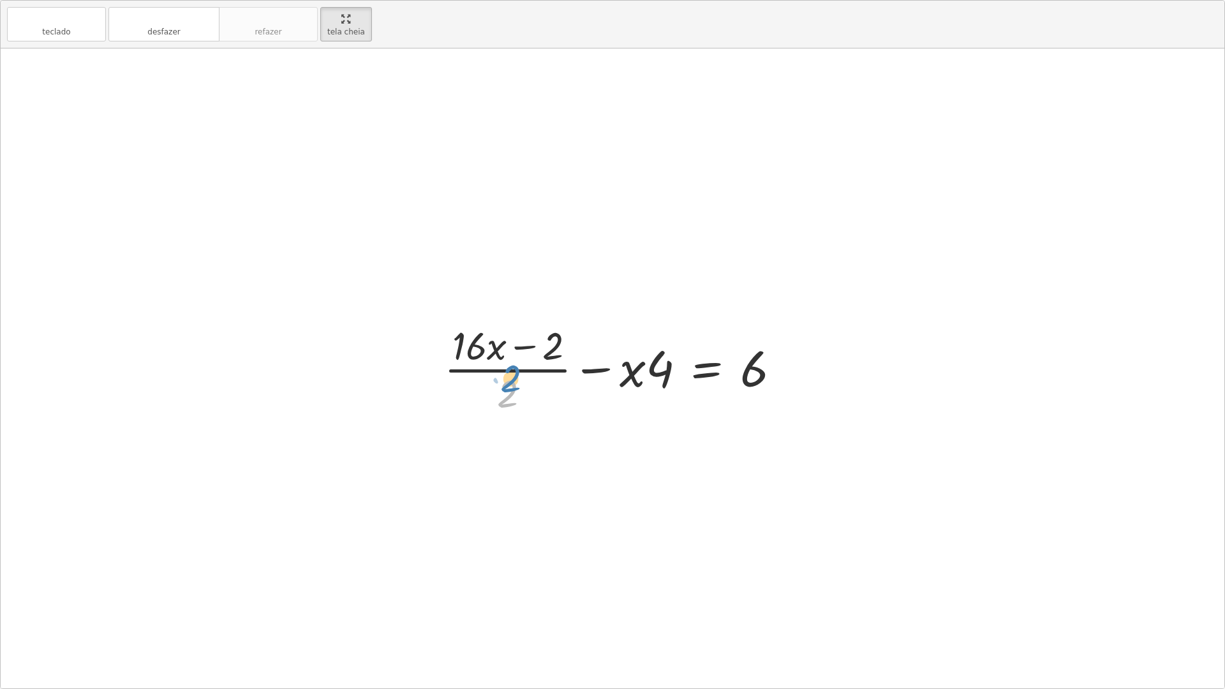
drag, startPoint x: 517, startPoint y: 390, endPoint x: 520, endPoint y: 375, distance: 15.6
click at [520, 375] on div at bounding box center [617, 368] width 359 height 98
click at [515, 372] on div at bounding box center [617, 368] width 359 height 98
drag, startPoint x: 545, startPoint y: 353, endPoint x: 491, endPoint y: 355, distance: 53.6
click at [491, 355] on div at bounding box center [617, 368] width 359 height 98
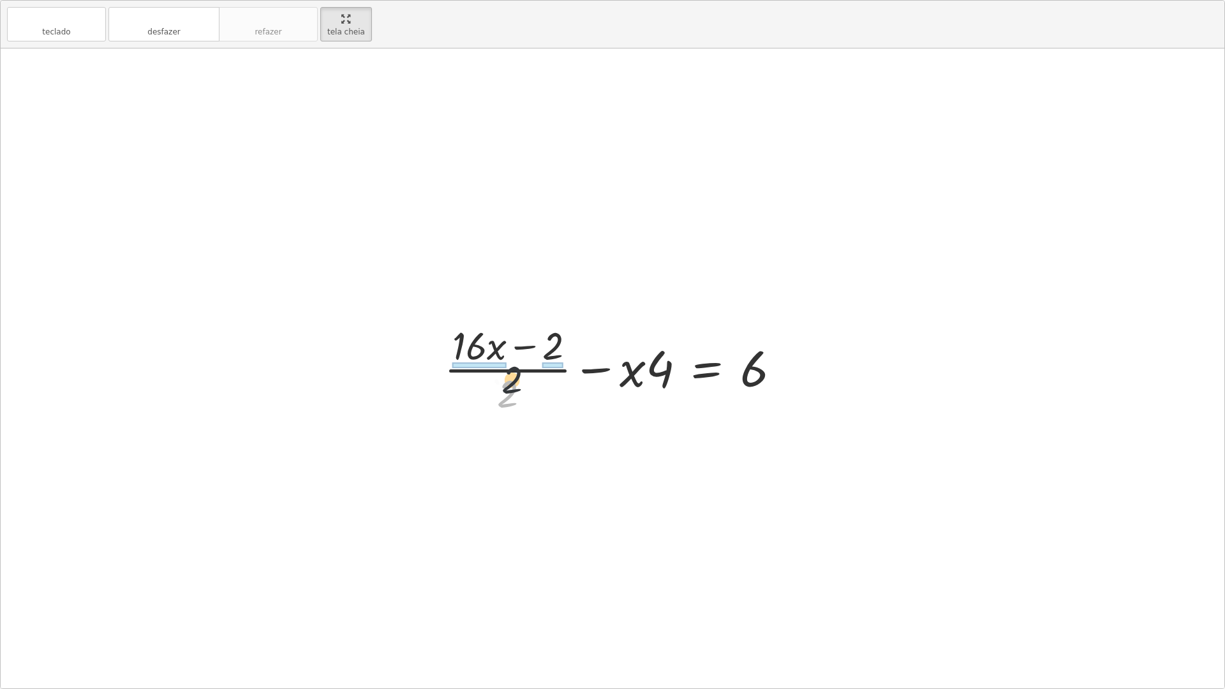
drag, startPoint x: 505, startPoint y: 390, endPoint x: 513, endPoint y: 367, distance: 24.6
click at [513, 367] on div at bounding box center [617, 368] width 359 height 98
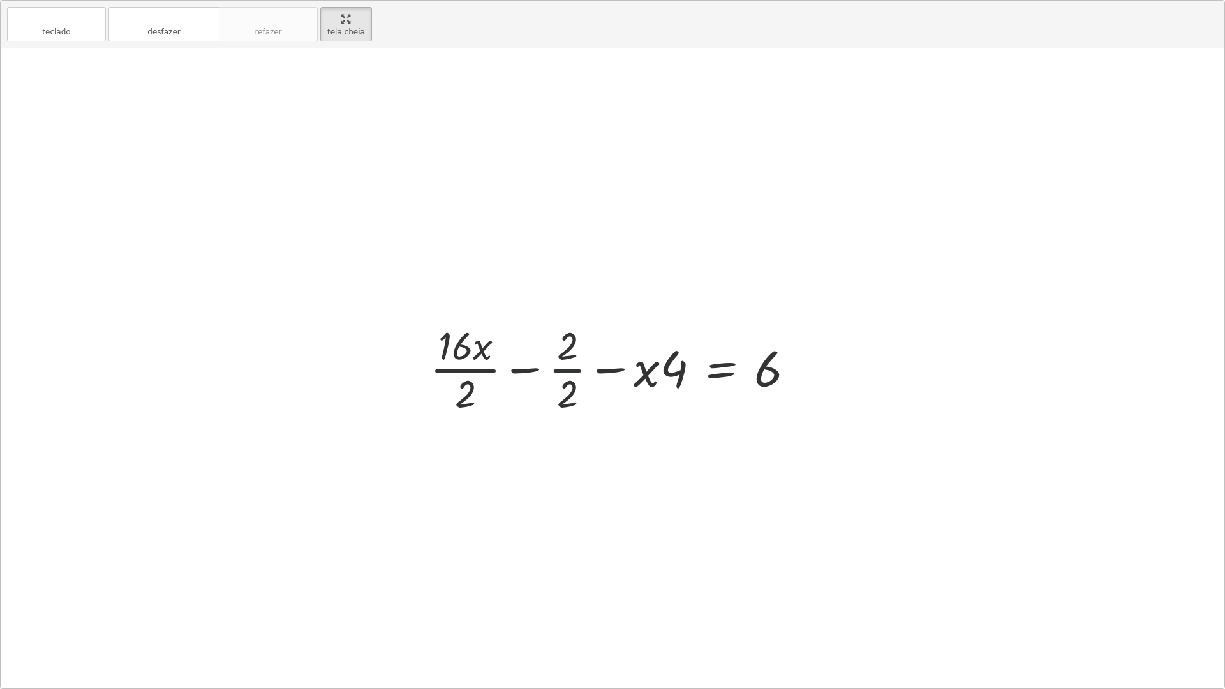
click at [563, 378] on div at bounding box center [618, 368] width 388 height 98
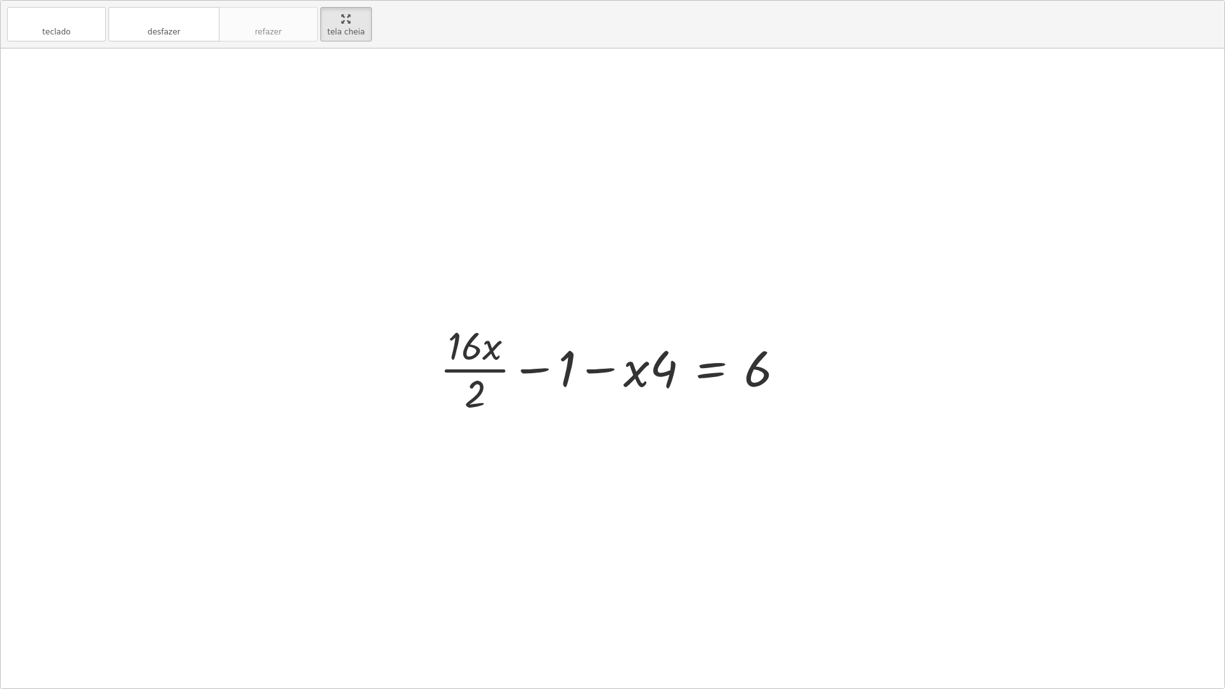
click at [482, 372] on div at bounding box center [617, 368] width 368 height 98
click at [485, 377] on div at bounding box center [617, 369] width 354 height 66
click at [522, 373] on div at bounding box center [617, 369] width 354 height 66
drag, startPoint x: 555, startPoint y: 371, endPoint x: 797, endPoint y: 375, distance: 242.4
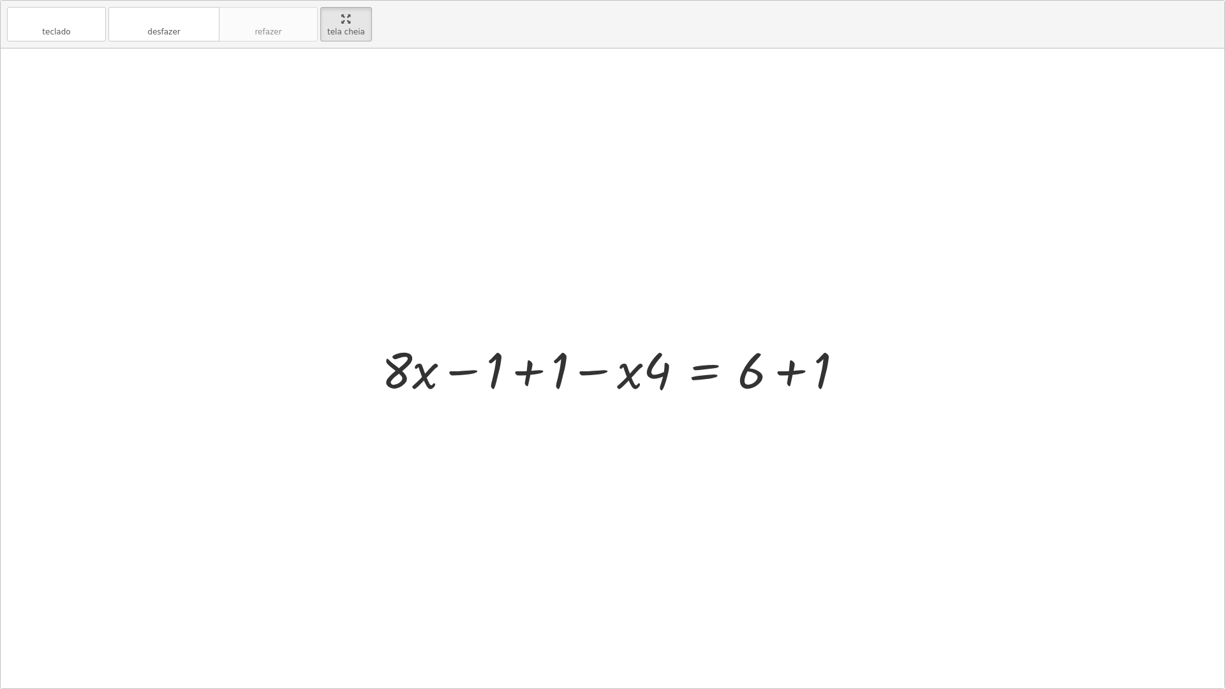
click at [522, 374] on div at bounding box center [617, 369] width 485 height 66
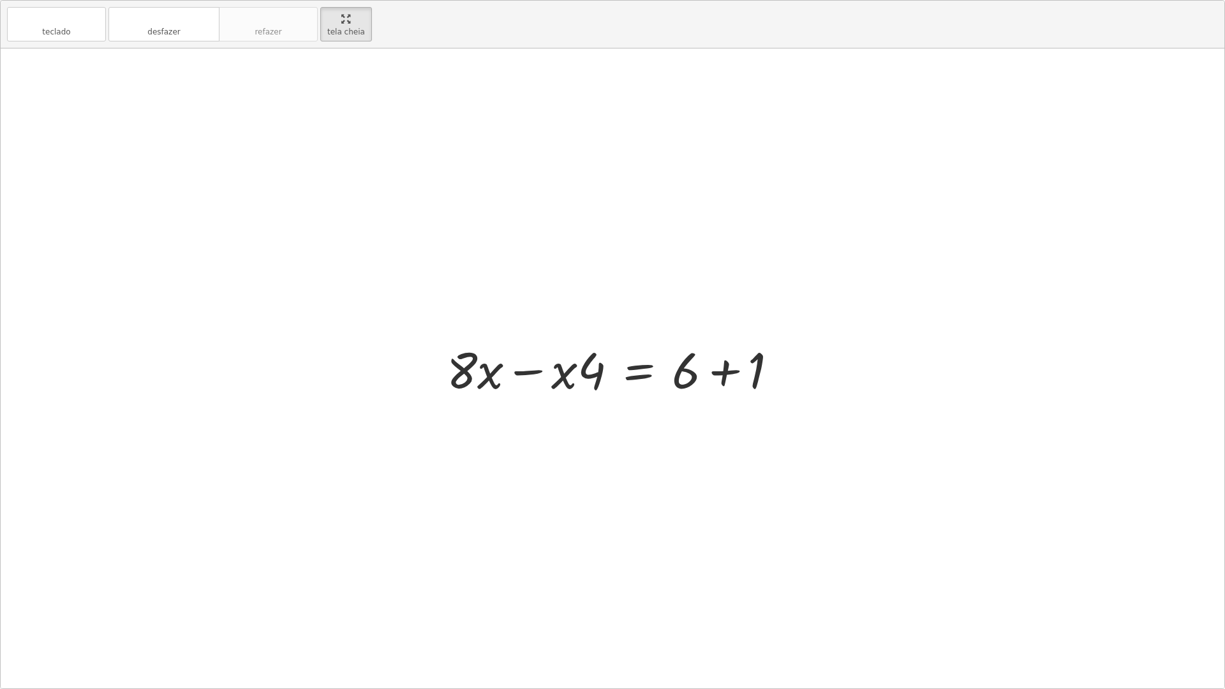
click at [781, 379] on div at bounding box center [617, 369] width 354 height 66
click at [551, 385] on div at bounding box center [617, 369] width 284 height 66
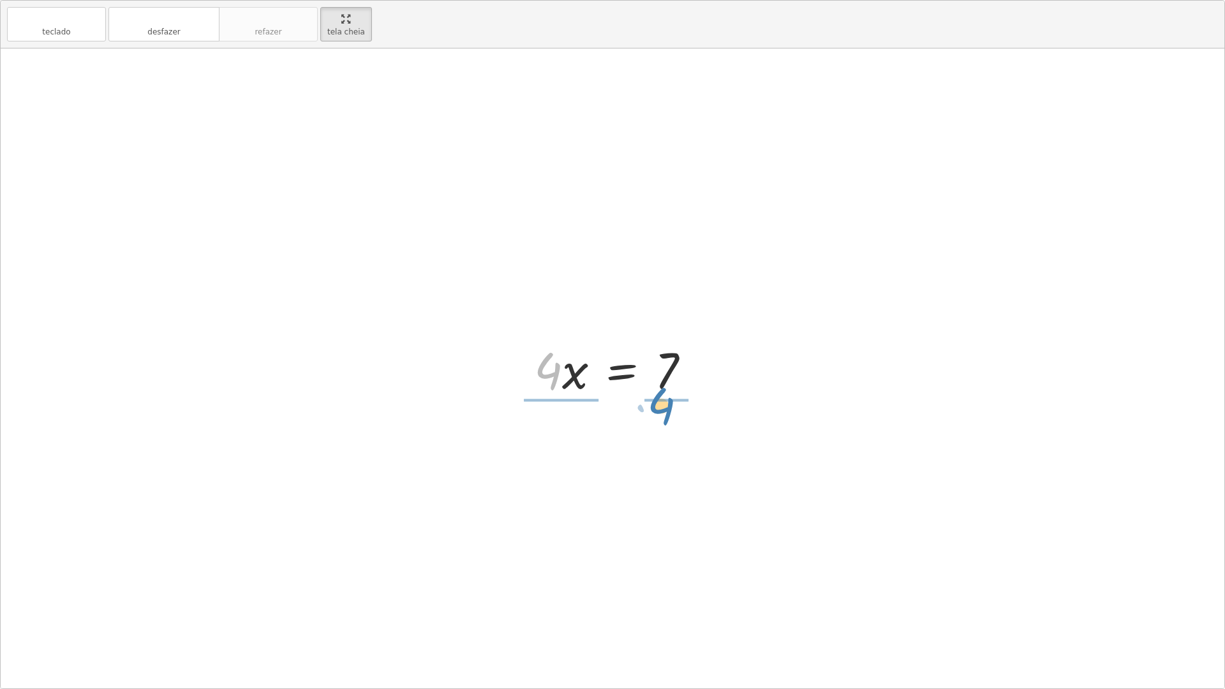
drag, startPoint x: 553, startPoint y: 378, endPoint x: 674, endPoint y: 420, distance: 127.7
click at [674, 420] on div "+ · ( + · 8 · x − 1 ) · 2 − · 2 · x = 3 + · · ( + · 8 · x − 1 ) · 2 · 2 − · 2 ·…" at bounding box center [612, 368] width 1223 height 640
click at [565, 373] on div at bounding box center [617, 368] width 196 height 98
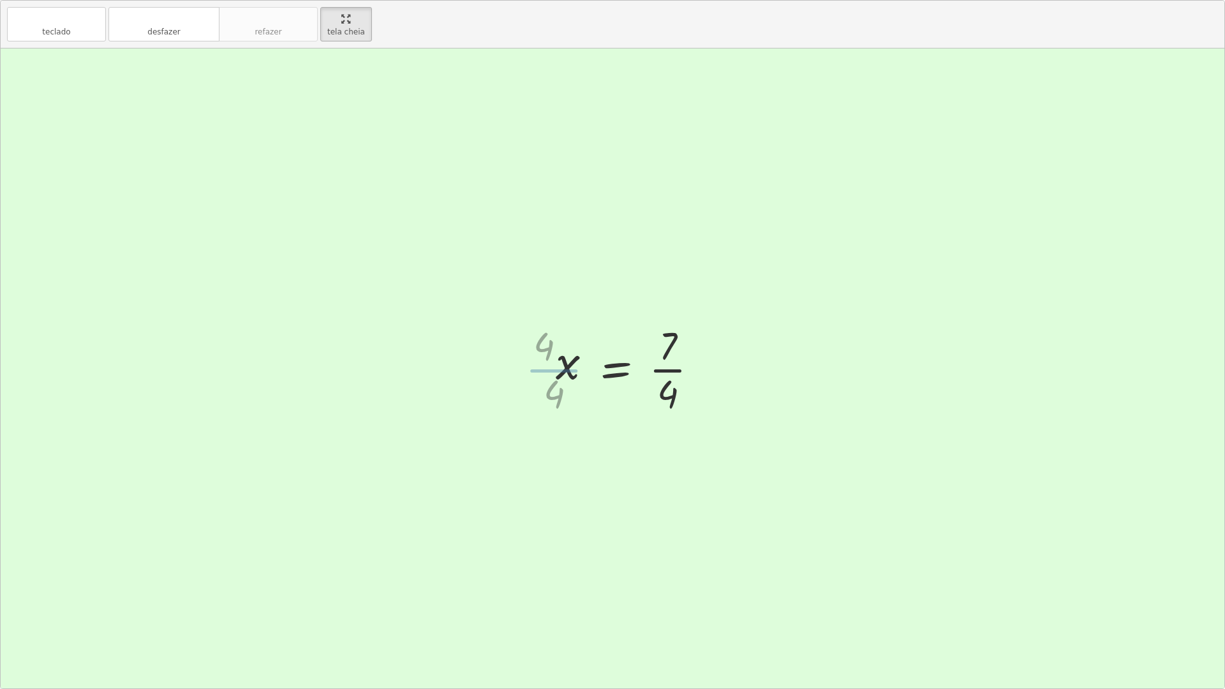
click at [674, 376] on div at bounding box center [632, 368] width 165 height 98
click at [644, 367] on div at bounding box center [617, 368] width 165 height 98
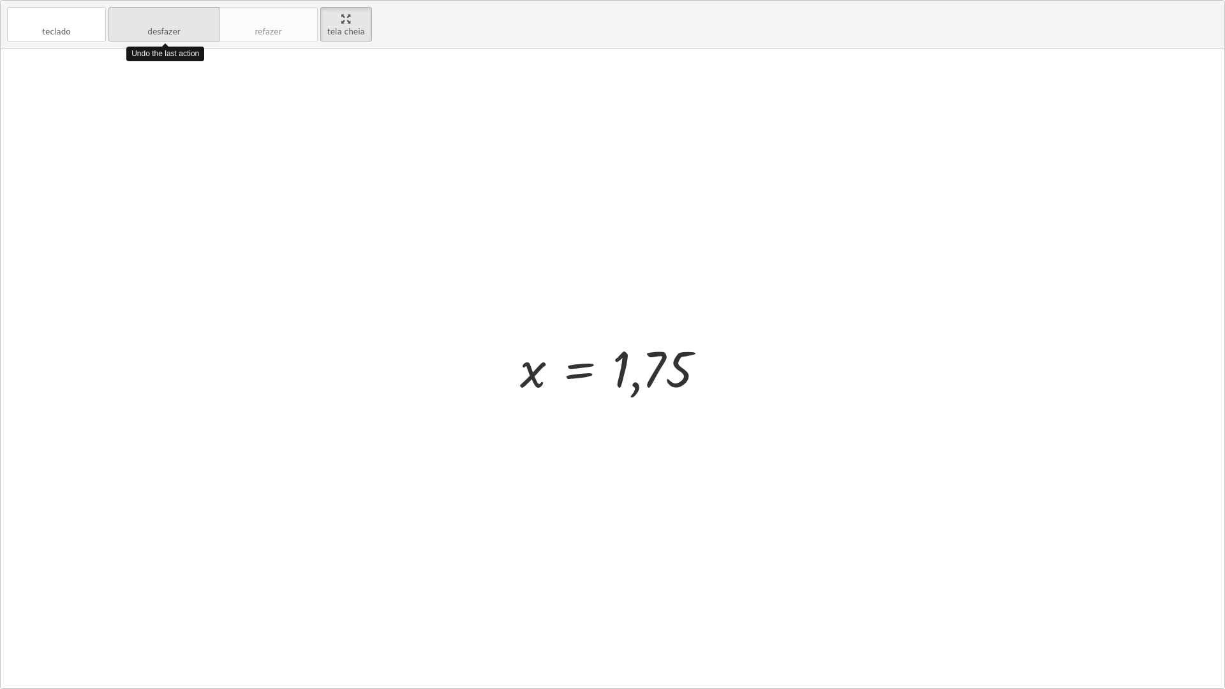
click at [193, 30] on button "desfazer desfazer" at bounding box center [163, 24] width 111 height 34
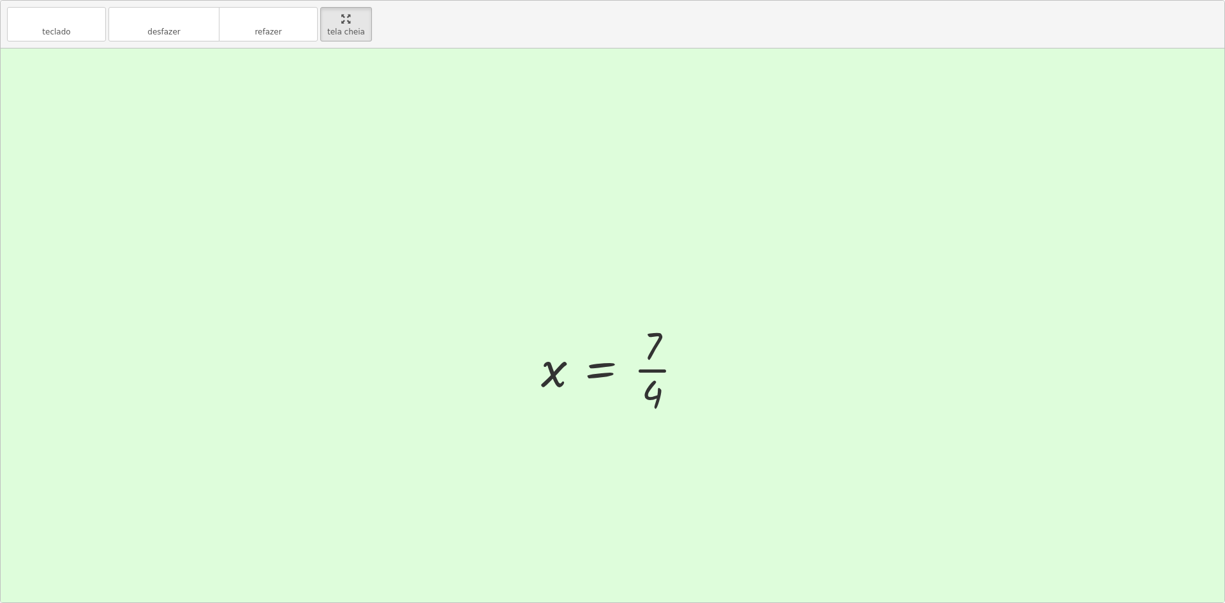
drag, startPoint x: 339, startPoint y: 17, endPoint x: 339, endPoint y: -39, distance: 55.5
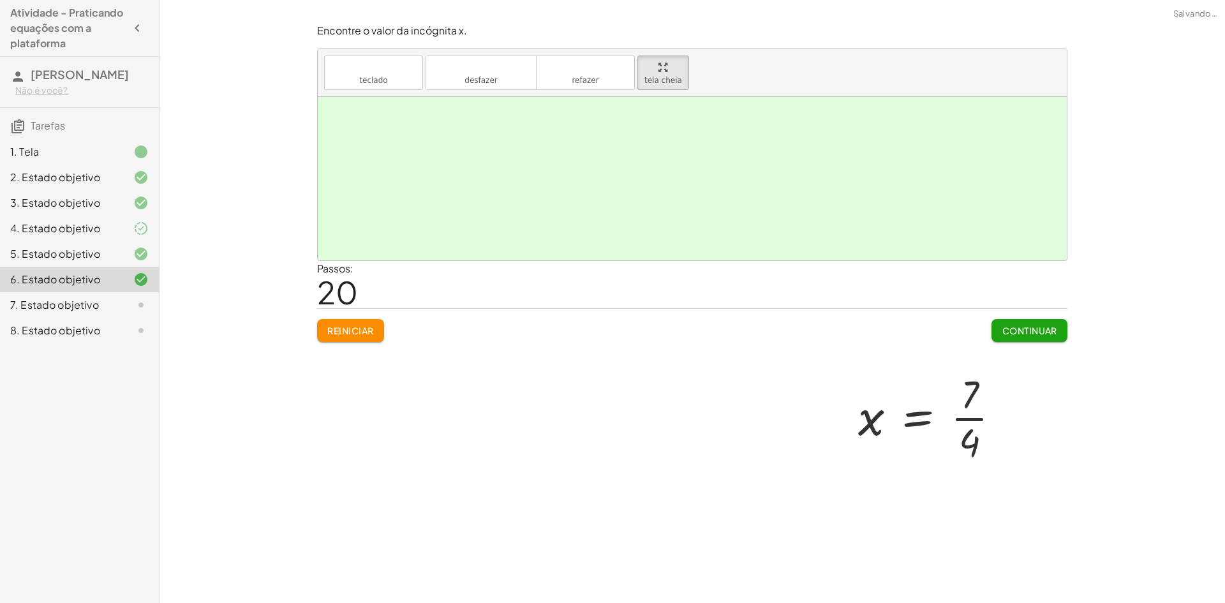
click at [339, 0] on html "Atividade - Praticando equações com a plataforma [PERSON_NAME] Não é você? Tare…" at bounding box center [612, 301] width 1225 height 603
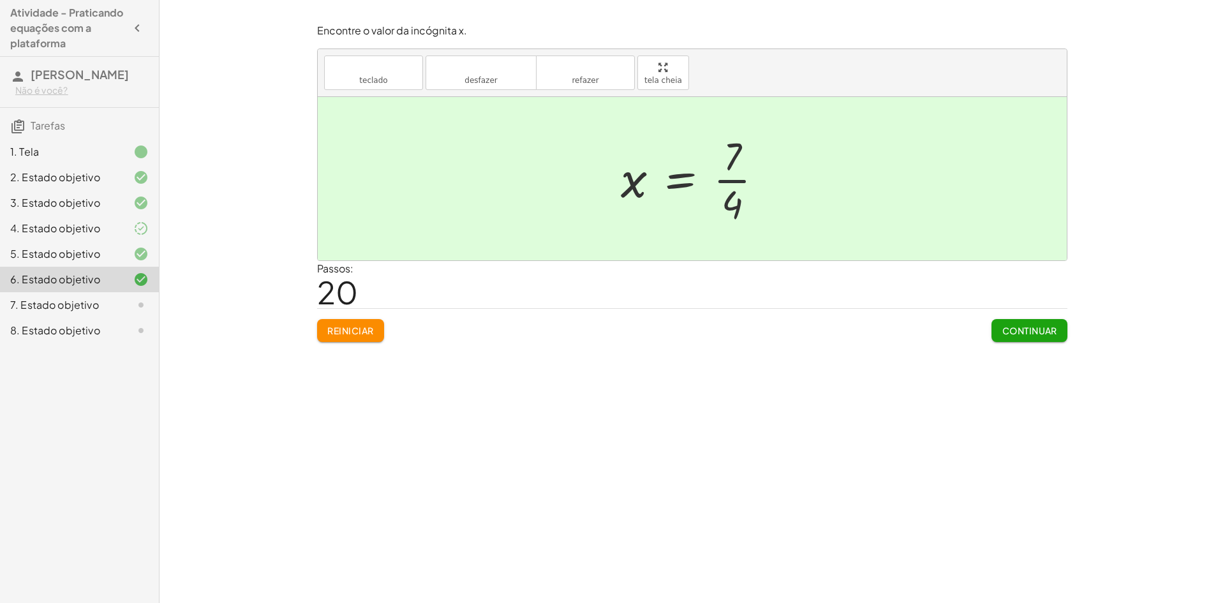
click at [734, 181] on div at bounding box center [696, 178] width 165 height 98
click at [729, 171] on div at bounding box center [696, 178] width 165 height 98
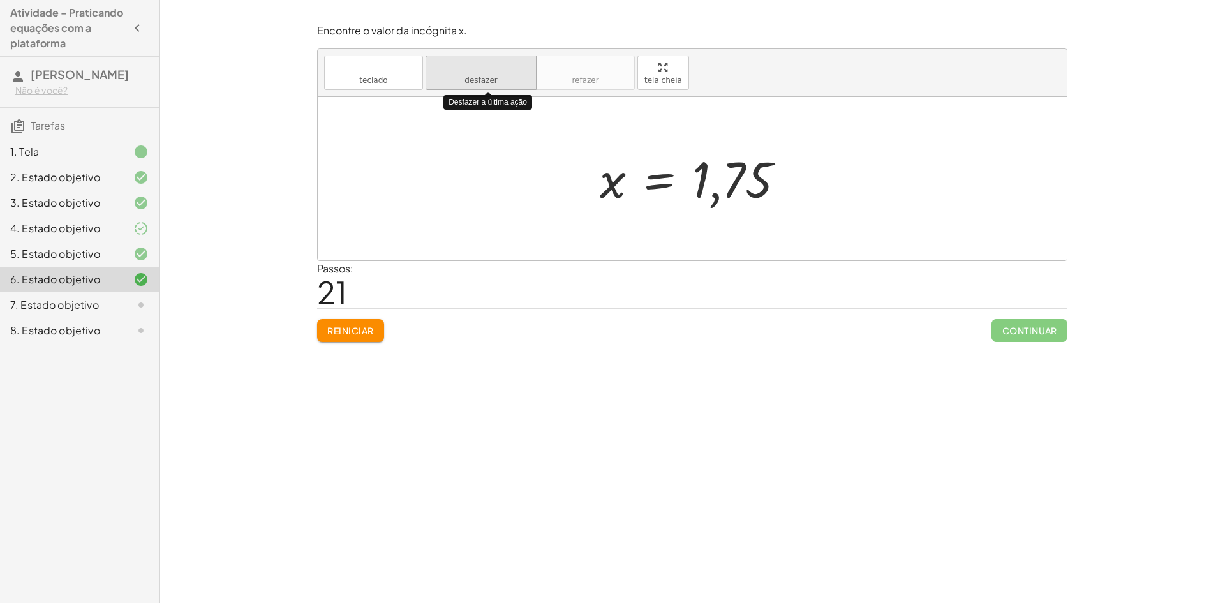
click at [522, 73] on icon "desfazer" at bounding box center [480, 67] width 97 height 15
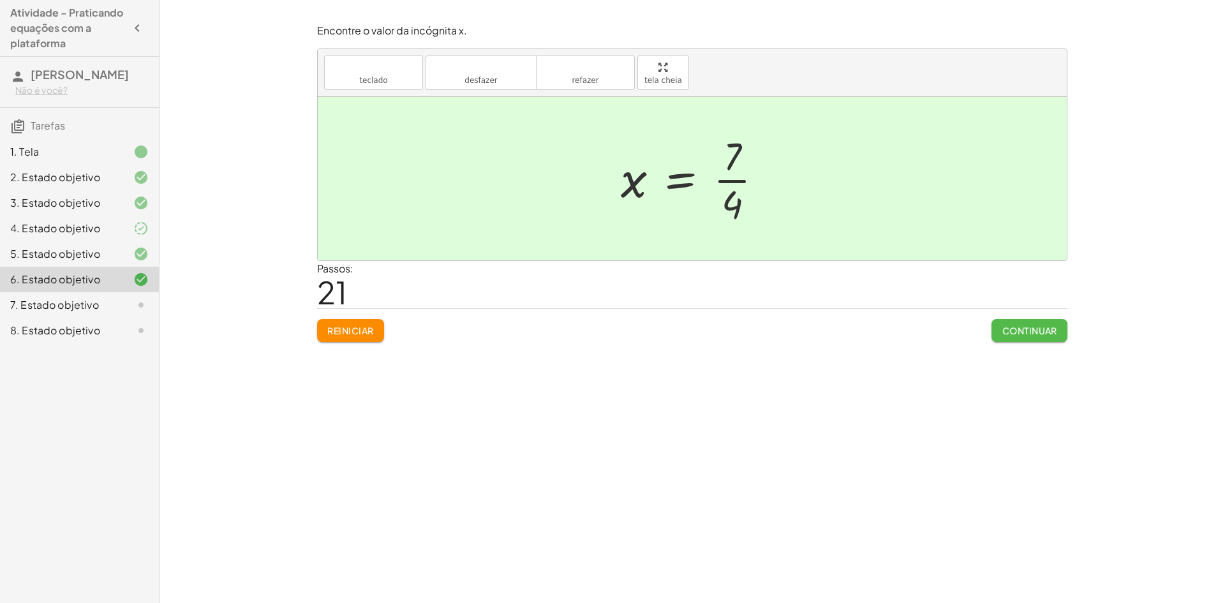
click at [995, 336] on button "Continuar" at bounding box center [1029, 330] width 76 height 23
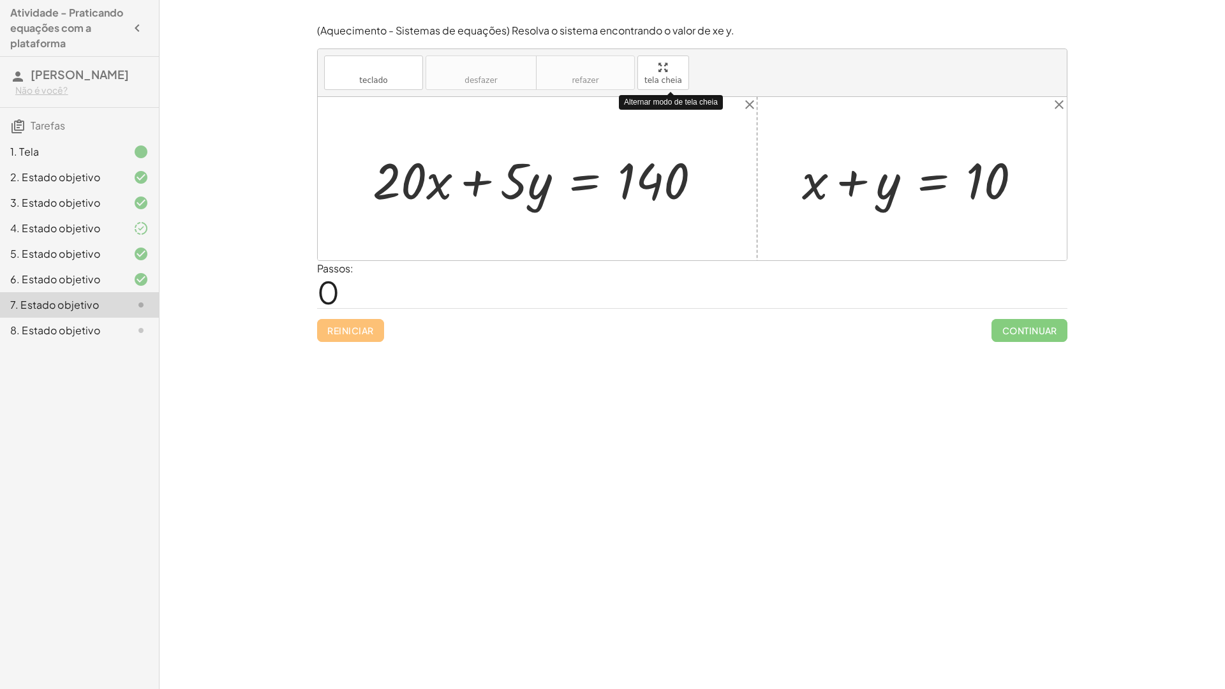
drag, startPoint x: 667, startPoint y: 71, endPoint x: 667, endPoint y: 126, distance: 55.5
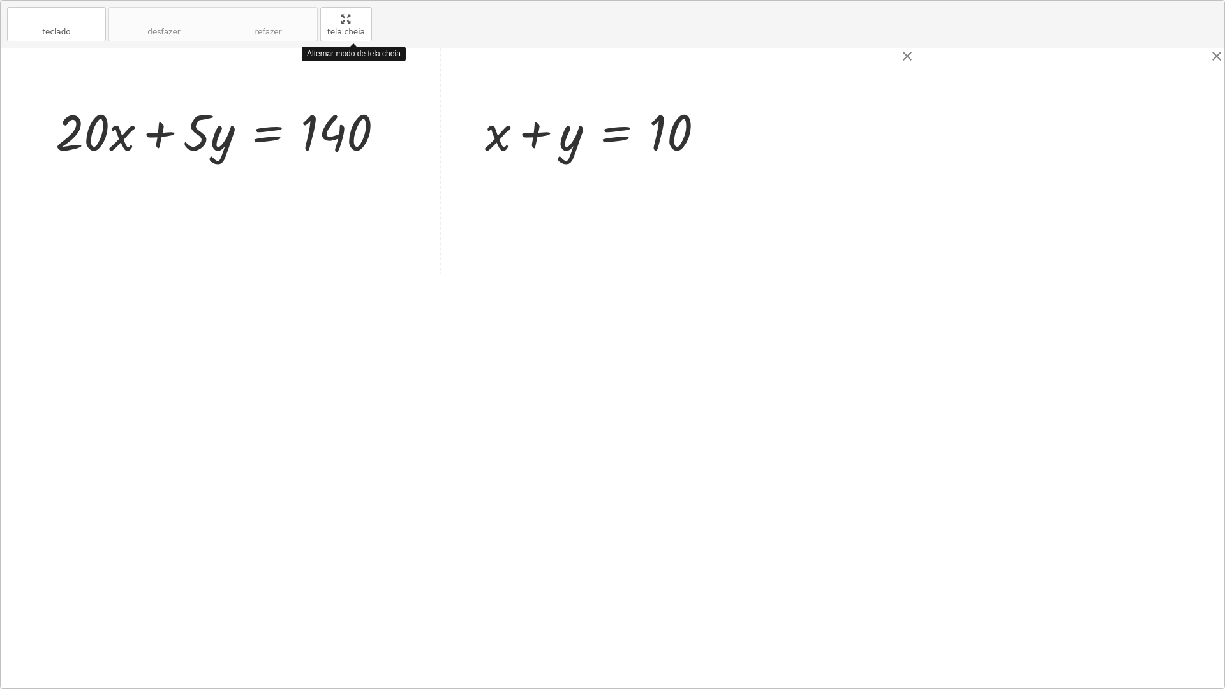
click at [667, 126] on div "teclado teclado desfazer desfazer refazer refazer tela cheia Alternar modo de t…" at bounding box center [612, 345] width 1223 height 688
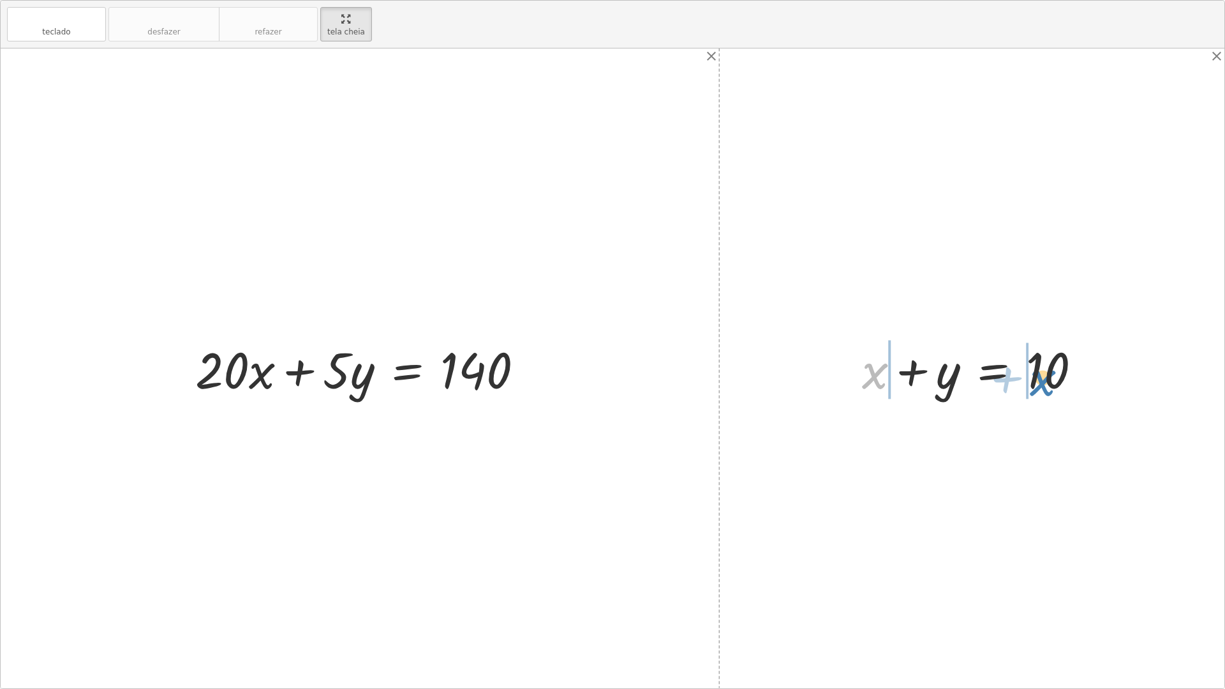
drag, startPoint x: 879, startPoint y: 374, endPoint x: 1047, endPoint y: 381, distance: 167.9
click at [1047, 381] on div at bounding box center [976, 369] width 242 height 66
click at [848, 374] on div at bounding box center [995, 369] width 429 height 66
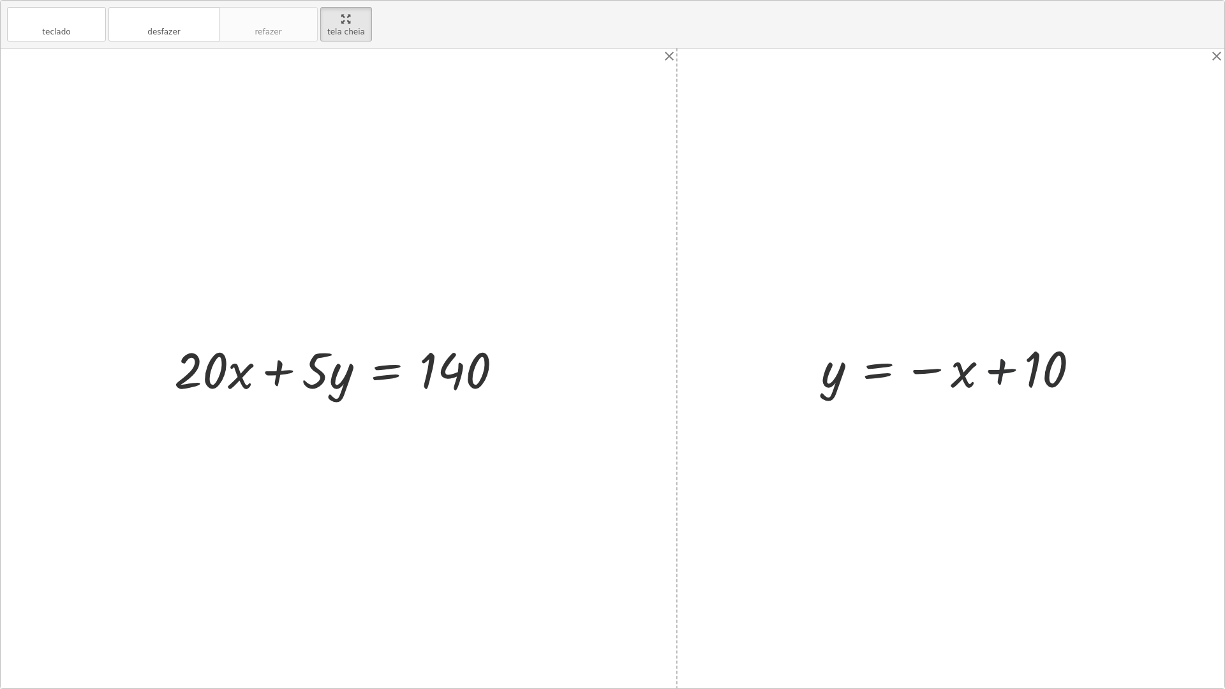
click at [978, 378] on div at bounding box center [955, 368] width 281 height 63
click at [205, 31] on button "desfazer desfazer" at bounding box center [163, 24] width 111 height 34
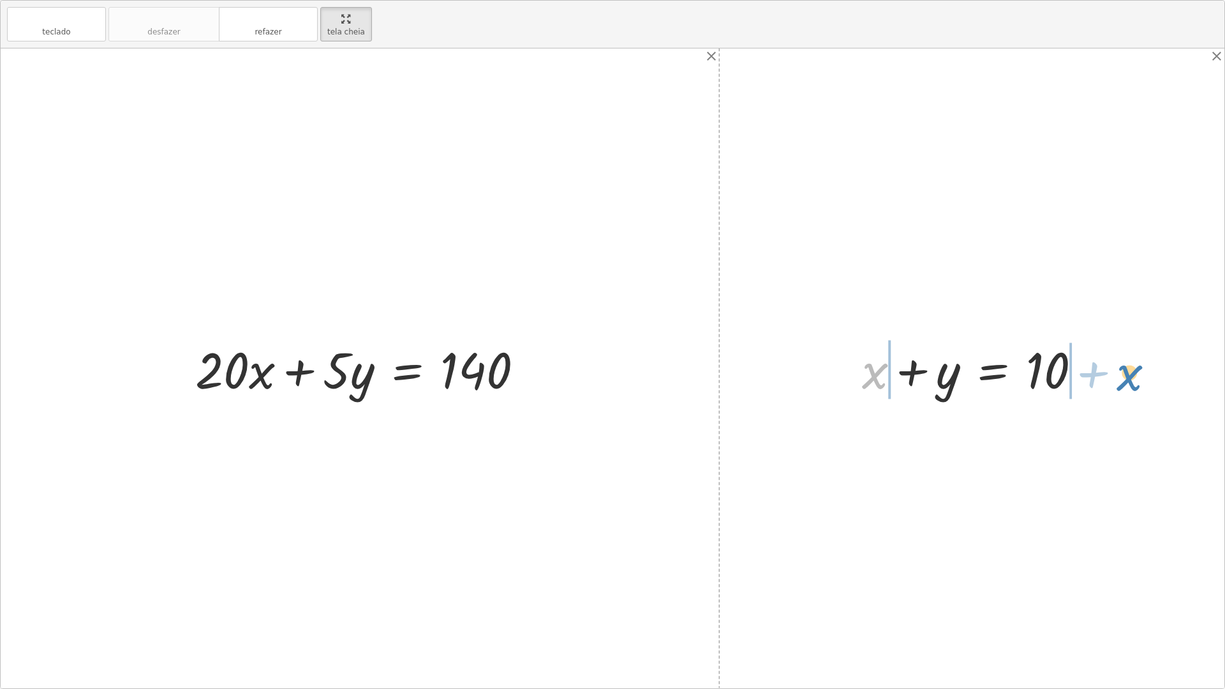
drag, startPoint x: 879, startPoint y: 380, endPoint x: 1135, endPoint y: 381, distance: 255.8
click at [1135, 381] on div "+ · 20 · x + · 5 · y = 140 + x + x + y = 10" at bounding box center [612, 368] width 1223 height 640
click at [848, 378] on div at bounding box center [976, 369] width 390 height 66
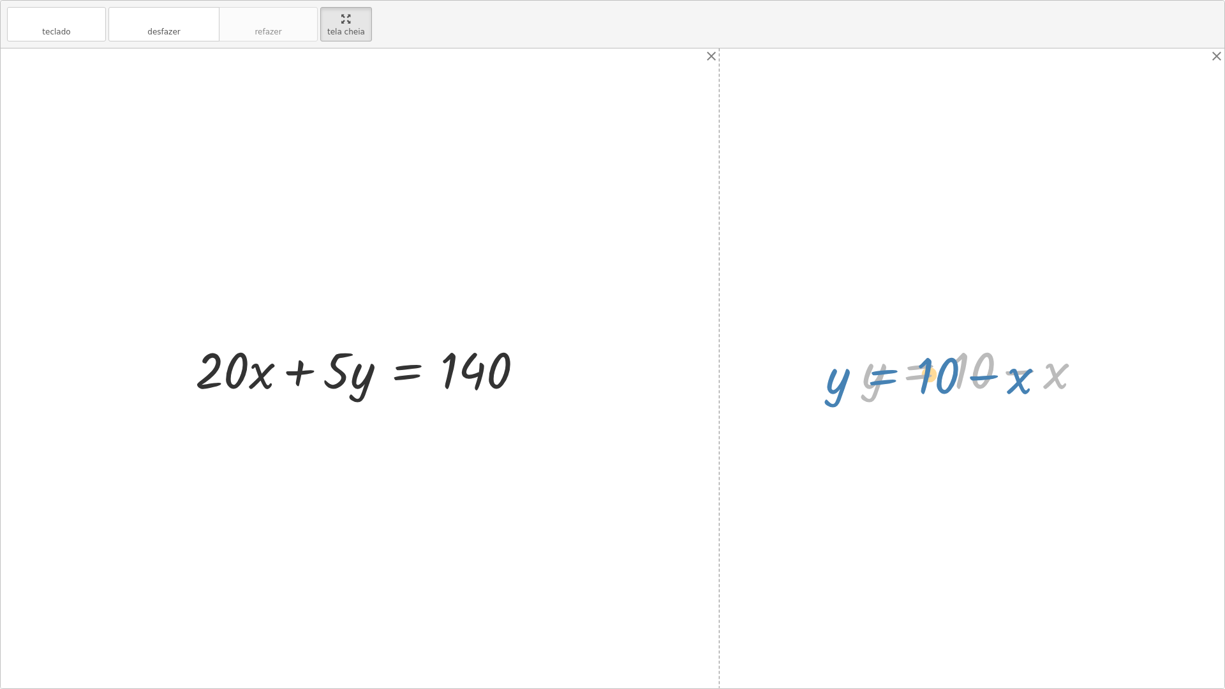
drag, startPoint x: 950, startPoint y: 373, endPoint x: 925, endPoint y: 378, distance: 25.3
click at [925, 378] on div at bounding box center [976, 369] width 242 height 66
drag, startPoint x: 964, startPoint y: 368, endPoint x: 943, endPoint y: 367, distance: 20.5
click at [943, 367] on div at bounding box center [976, 369] width 242 height 66
drag, startPoint x: 373, startPoint y: 370, endPoint x: 355, endPoint y: 378, distance: 19.7
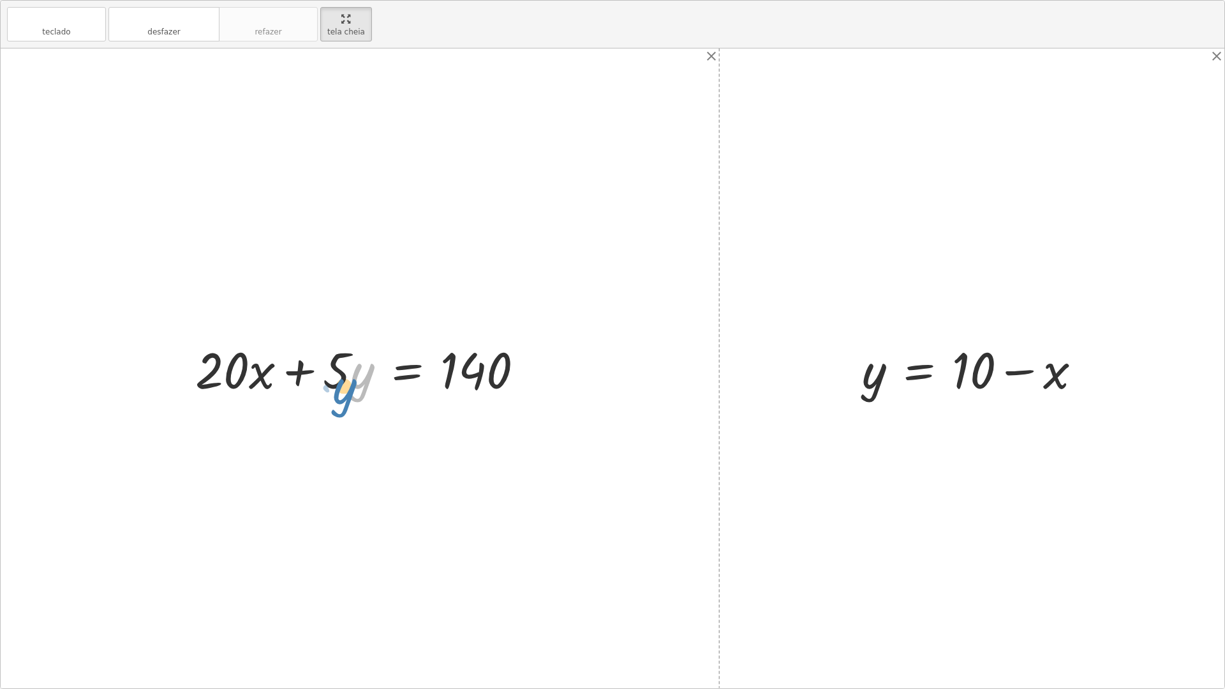
click at [355, 379] on div at bounding box center [364, 369] width 351 height 66
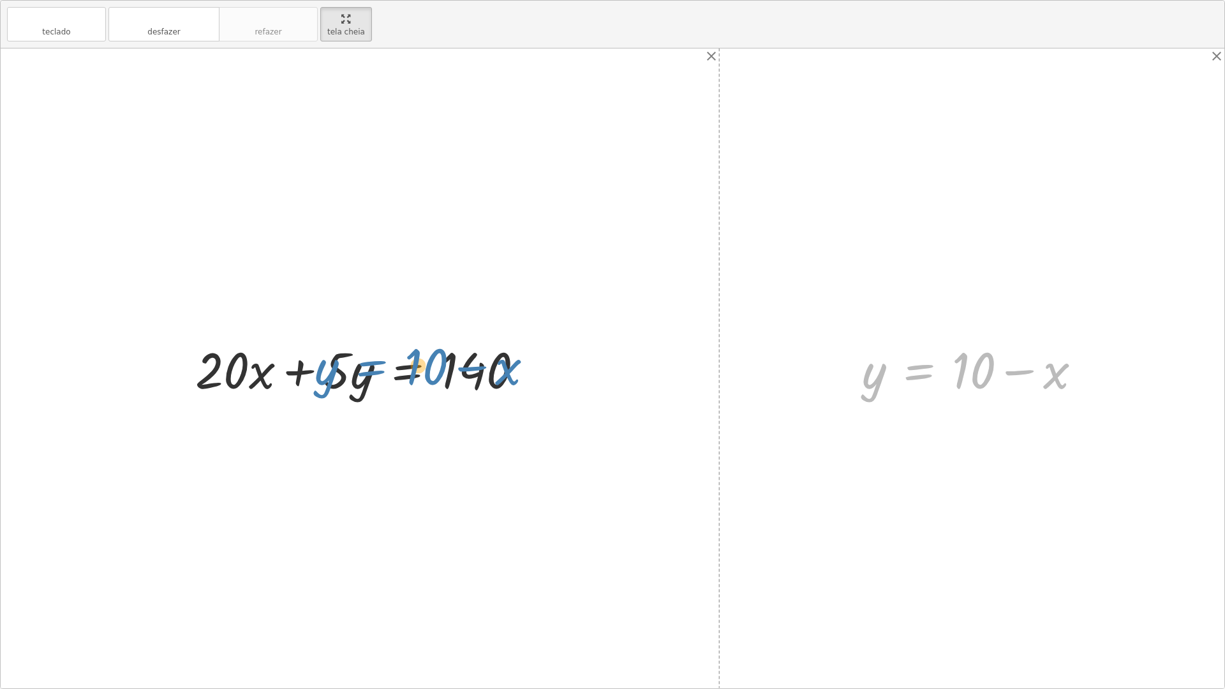
drag, startPoint x: 908, startPoint y: 363, endPoint x: 361, endPoint y: 359, distance: 547.3
click at [361, 359] on div "+ · 20 · x + · 5 · y = 140 + x + y = 10 + x − x + y = + 10 − x + 0 + y = + 10 −…" at bounding box center [612, 368] width 1223 height 640
drag, startPoint x: 922, startPoint y: 374, endPoint x: 424, endPoint y: 373, distance: 497.5
click at [424, 373] on div "+ · 20 · x + · 5 · y = 140 + x + y = 10 + x − x + y = + 10 − x + 0 + y = + 10 −…" at bounding box center [612, 368] width 1223 height 640
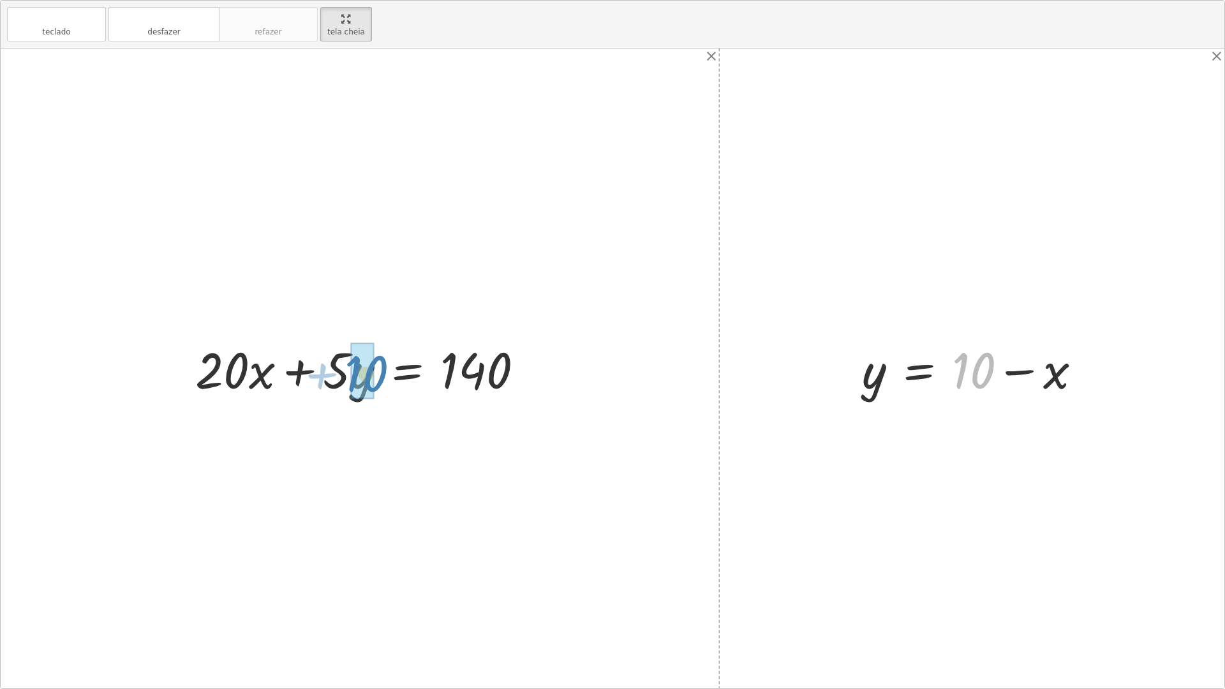
drag, startPoint x: 989, startPoint y: 369, endPoint x: 383, endPoint y: 372, distance: 605.3
click at [383, 372] on div "+ · 20 · x + · 5 · y = 140 + x + y = 10 + x − x + y = + 10 − x + 0 + y = + 10 −…" at bounding box center [612, 368] width 1223 height 640
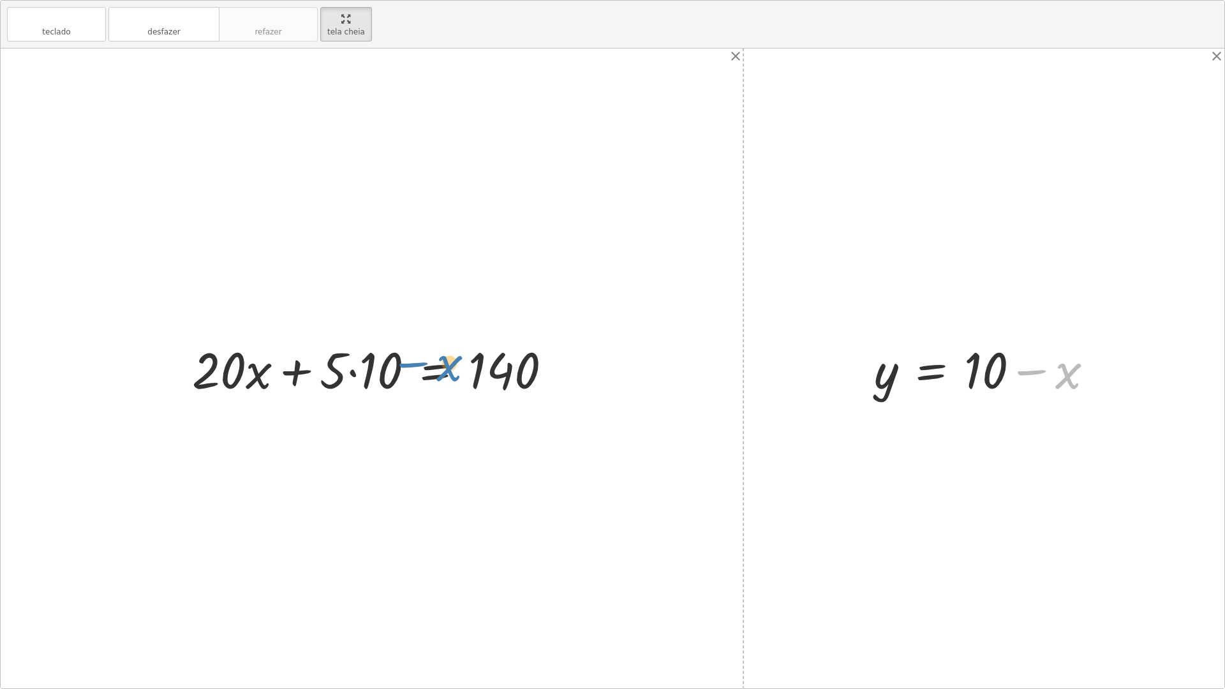
drag, startPoint x: 1061, startPoint y: 369, endPoint x: 440, endPoint y: 361, distance: 620.7
drag, startPoint x: 1031, startPoint y: 374, endPoint x: 369, endPoint y: 369, distance: 662.1
click at [369, 369] on div "+ · 20 · x + · 5 · y = 140 + · 20 · x + · 5 · = 140 10 + x + y = 10 + x − x + y…" at bounding box center [612, 368] width 1223 height 640
drag, startPoint x: 377, startPoint y: 364, endPoint x: 971, endPoint y: 372, distance: 594.5
click at [971, 372] on div "+ · 20 · x + · 5 · y = 140 · 10 + · 5 + · 20 · x + · 5 · = 140 10 + x + y = 10 …" at bounding box center [612, 368] width 1223 height 640
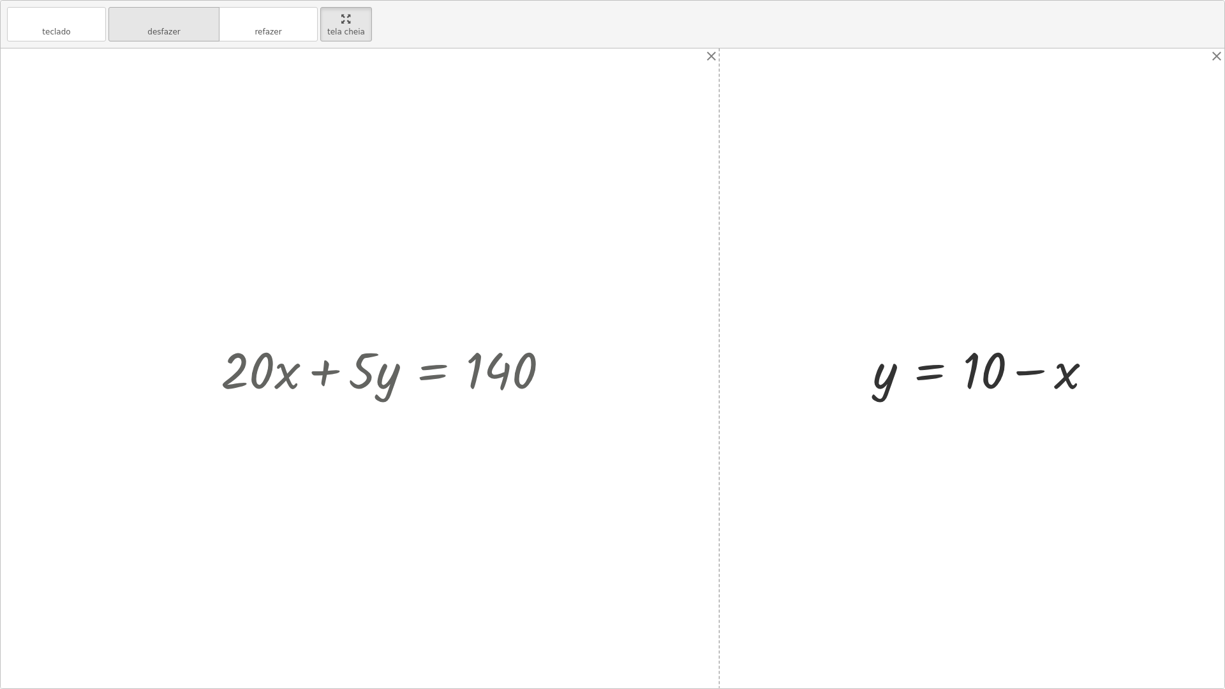
click at [191, 24] on font "desfazer" at bounding box center [163, 19] width 97 height 12
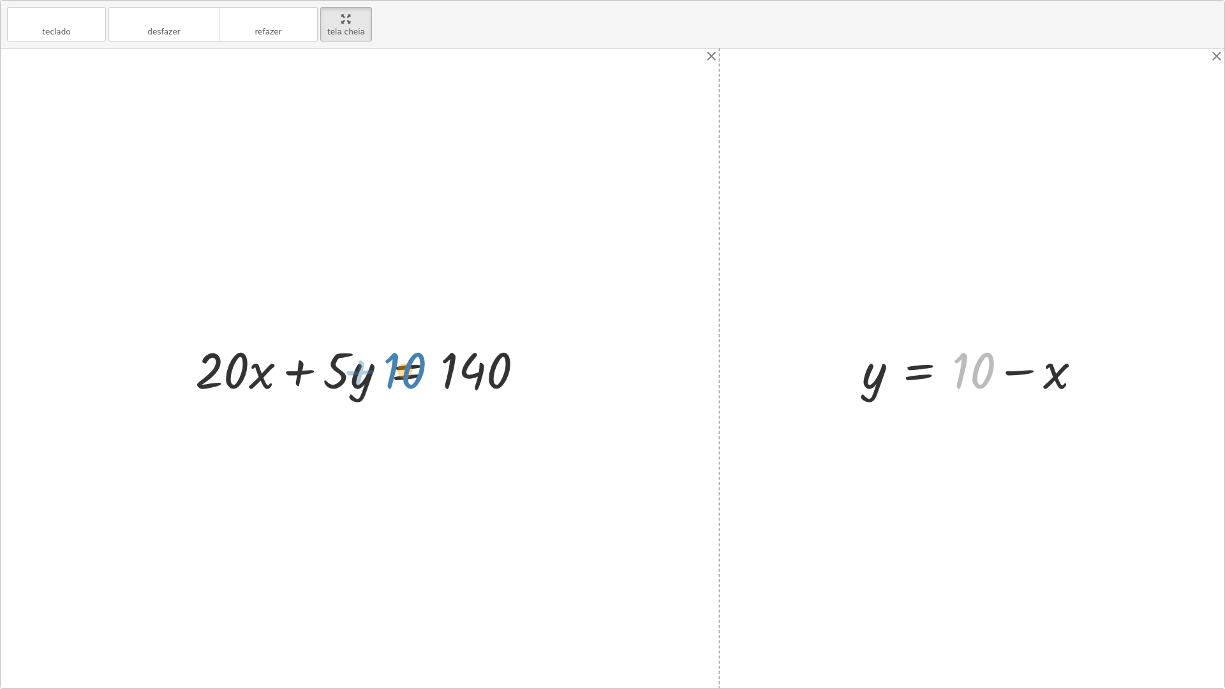
drag, startPoint x: 973, startPoint y: 368, endPoint x: 390, endPoint y: 369, distance: 583.0
drag, startPoint x: 975, startPoint y: 362, endPoint x: 376, endPoint y: 368, distance: 599.6
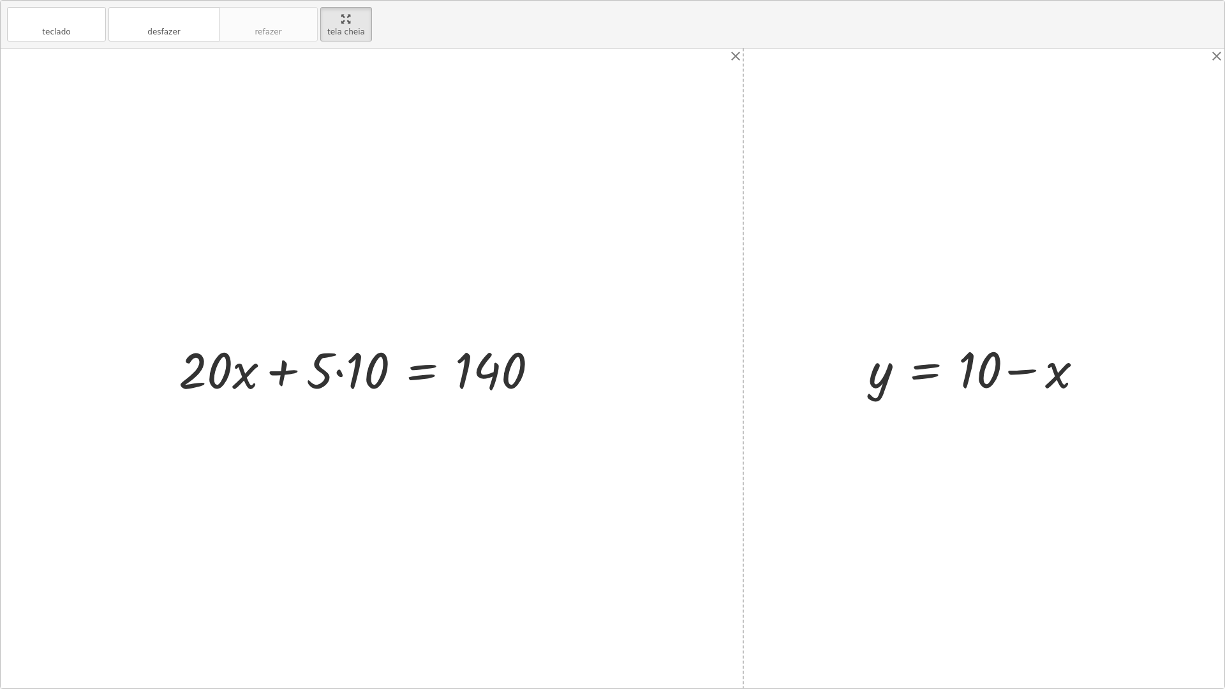
click at [325, 371] on div at bounding box center [363, 369] width 383 height 66
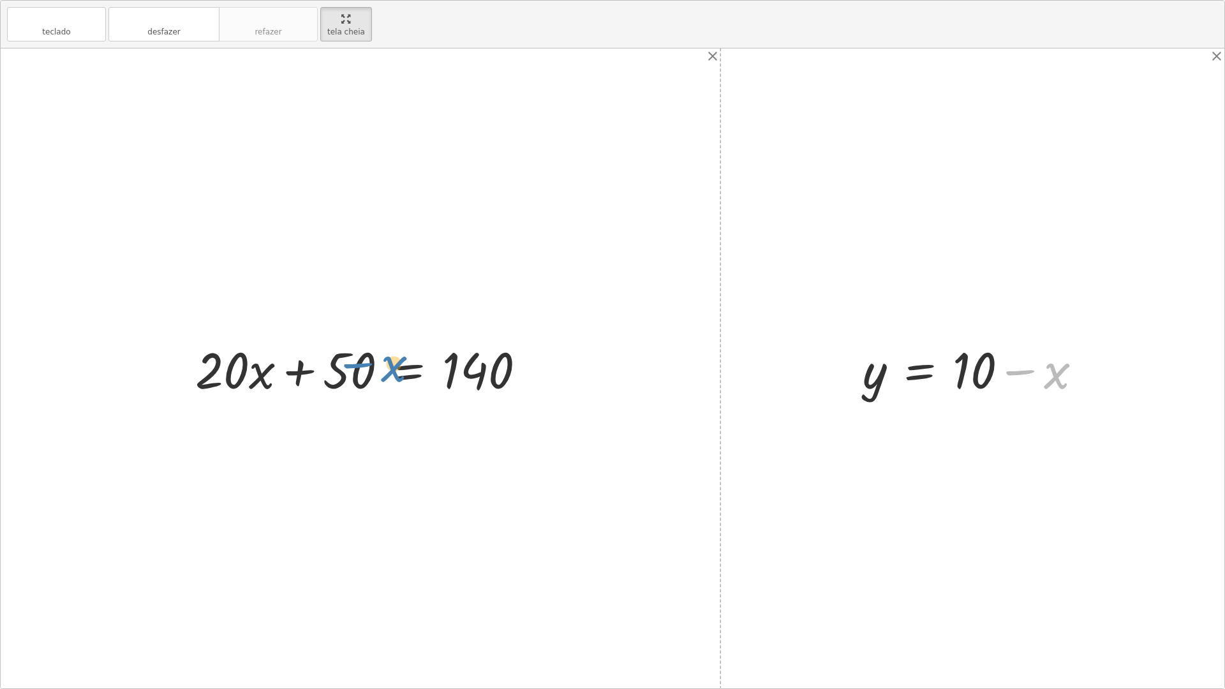
drag, startPoint x: 1021, startPoint y: 368, endPoint x: 359, endPoint y: 361, distance: 661.5
click at [359, 361] on div "+ · 20 · x + · 5 · y = 140 + · 20 · x + · 5 · 10 = 140 + · 20 · x + = 140 50 + …" at bounding box center [612, 368] width 1223 height 640
drag, startPoint x: 1017, startPoint y: 381, endPoint x: 420, endPoint y: 383, distance: 597.0
click at [420, 383] on div "+ · 20 · x + · 5 · y = 140 + · 20 · x + · 5 · 10 = 140 + · 20 · x + = 140 50 + …" at bounding box center [612, 368] width 1223 height 640
click at [212, 18] on font "desfazer" at bounding box center [163, 19] width 97 height 12
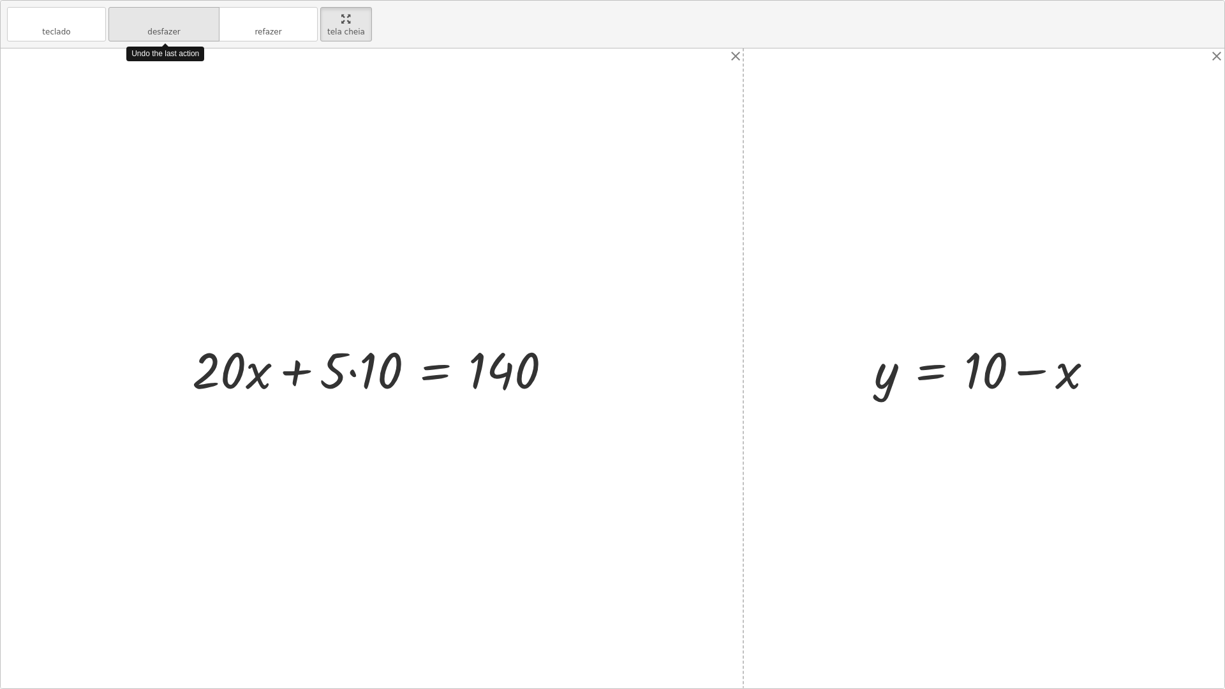
click at [212, 18] on font "desfazer" at bounding box center [163, 19] width 97 height 12
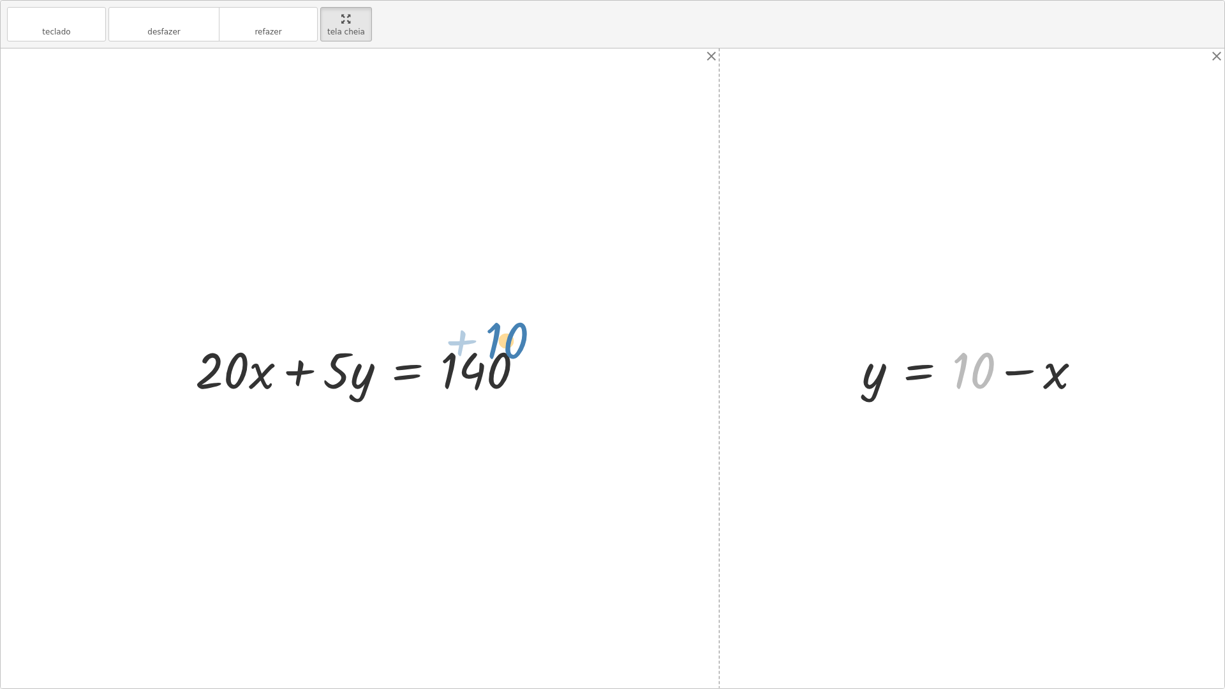
drag, startPoint x: 493, startPoint y: 354, endPoint x: 498, endPoint y: 330, distance: 24.0
drag, startPoint x: 1040, startPoint y: 371, endPoint x: 999, endPoint y: 365, distance: 41.2
click at [1031, 367] on div at bounding box center [976, 369] width 242 height 66
drag, startPoint x: 961, startPoint y: 364, endPoint x: 933, endPoint y: 365, distance: 28.1
click at [933, 365] on div at bounding box center [976, 369] width 242 height 66
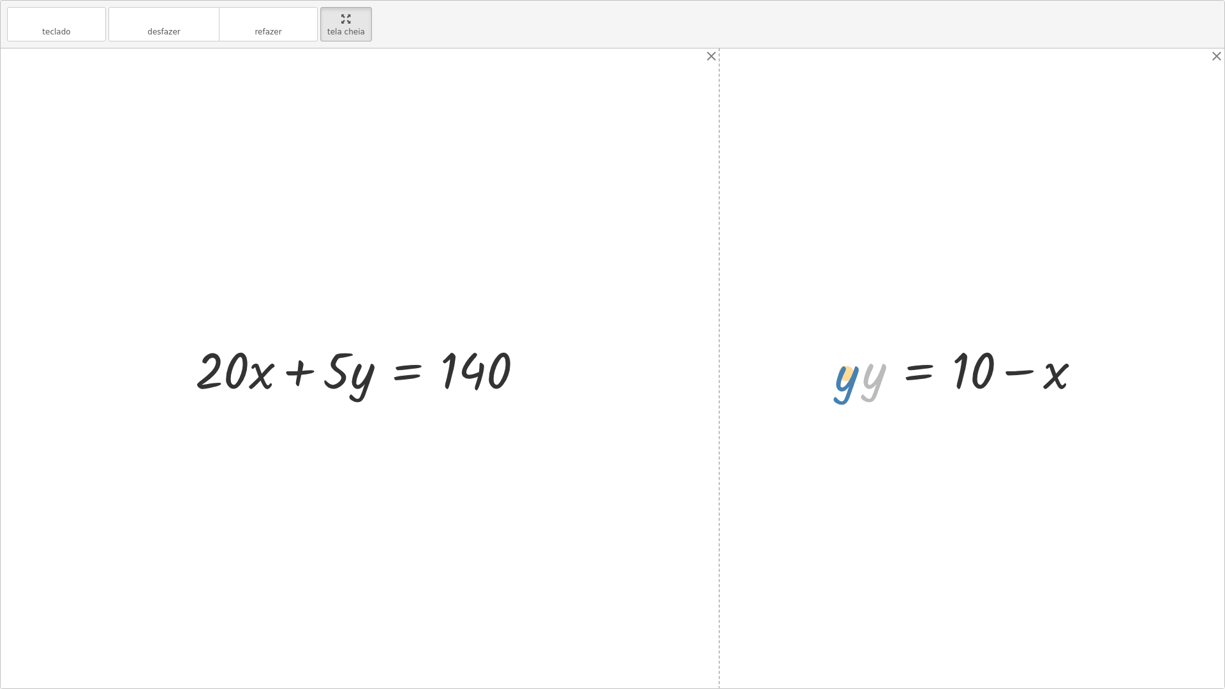
drag, startPoint x: 885, startPoint y: 369, endPoint x: 857, endPoint y: 372, distance: 27.5
click at [857, 372] on div at bounding box center [976, 369] width 242 height 66
drag, startPoint x: 911, startPoint y: 376, endPoint x: 814, endPoint y: 362, distance: 97.9
click at [814, 362] on div "+ · 20 · x + · 5 · y = 140 + x + y = 10 + x − x + y = + 10 − x + 0 + y = + 10 −…" at bounding box center [612, 368] width 1223 height 640
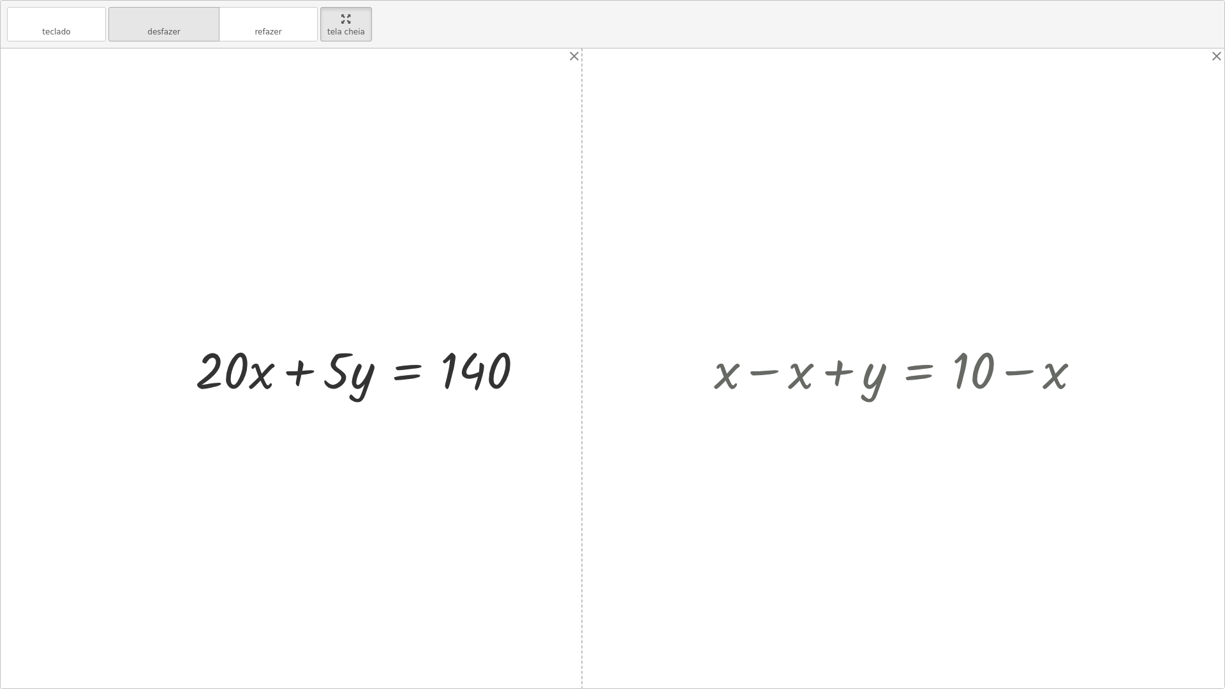
click at [188, 35] on button "desfazer desfazer" at bounding box center [163, 24] width 111 height 34
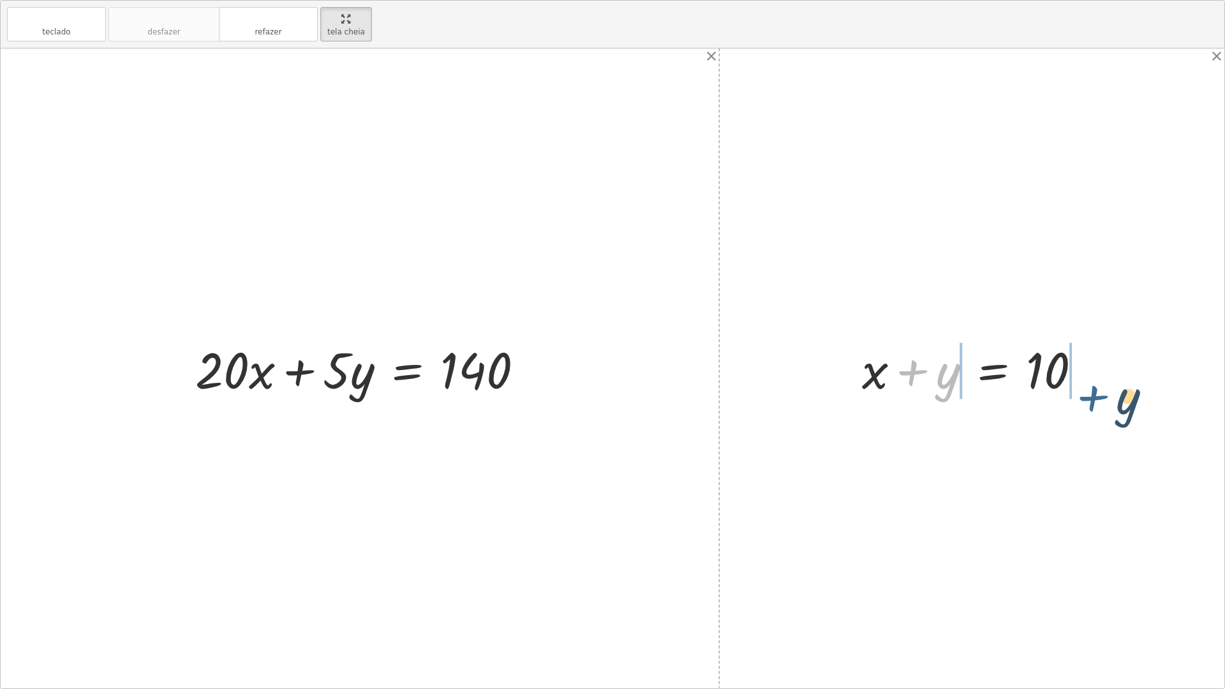
drag, startPoint x: 926, startPoint y: 370, endPoint x: 1136, endPoint y: 363, distance: 210.0
click at [1140, 364] on div "+ · 20 · x + · 5 · y = 140 + y + x + y = 10" at bounding box center [612, 368] width 1223 height 640
click at [829, 378] on div at bounding box center [975, 369] width 385 height 66
click at [935, 372] on div at bounding box center [975, 369] width 385 height 66
click at [1067, 370] on div at bounding box center [976, 369] width 242 height 66
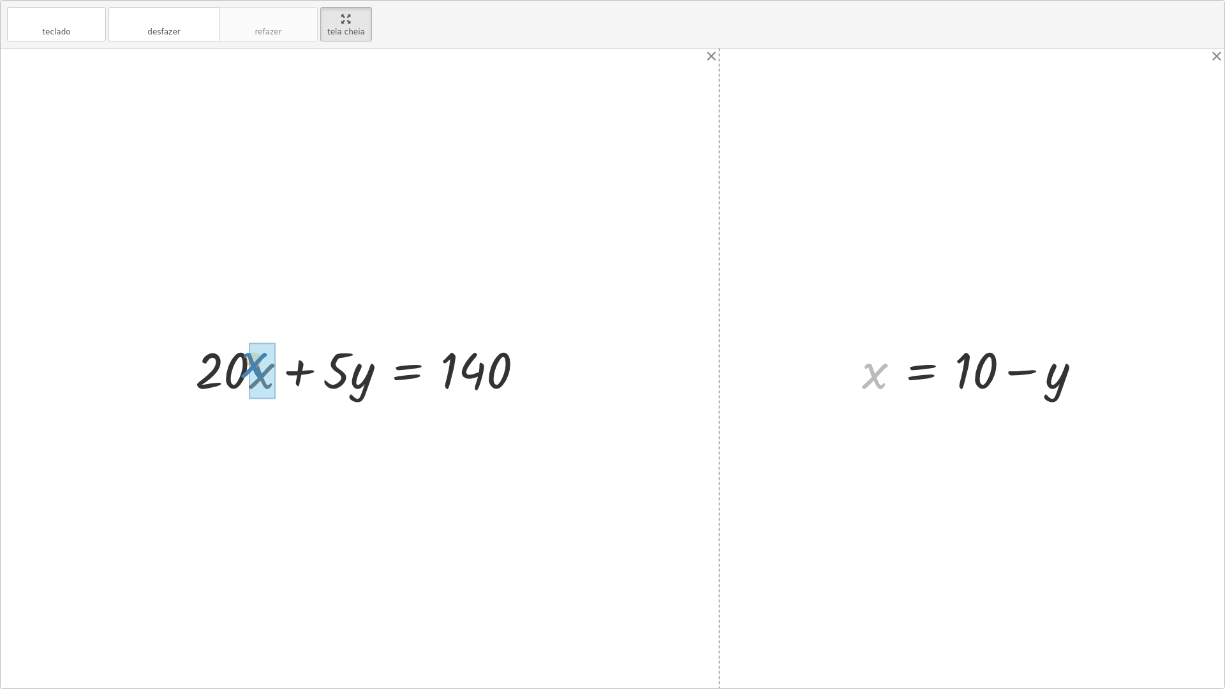
drag, startPoint x: 862, startPoint y: 365, endPoint x: 247, endPoint y: 356, distance: 615.0
click at [247, 356] on div "+ · 20 · x + · 5 · y = 140 + x + y = 10 + x + y − y = + 10 − y + x + 0 = + 10 −…" at bounding box center [612, 368] width 1223 height 640
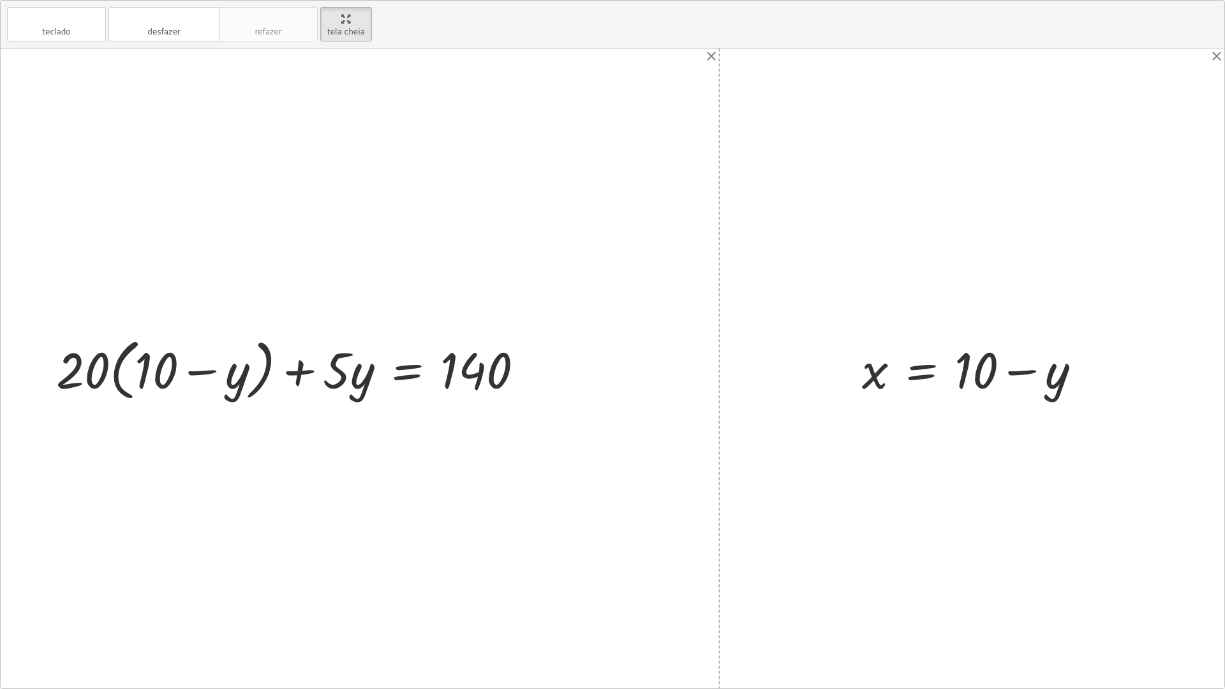
click at [94, 367] on div at bounding box center [295, 368] width 490 height 73
drag, startPoint x: 94, startPoint y: 367, endPoint x: 135, endPoint y: 360, distance: 41.4
click at [135, 360] on div at bounding box center [295, 368] width 490 height 73
drag, startPoint x: 96, startPoint y: 368, endPoint x: 172, endPoint y: 365, distance: 76.6
click at [172, 365] on div at bounding box center [295, 368] width 490 height 73
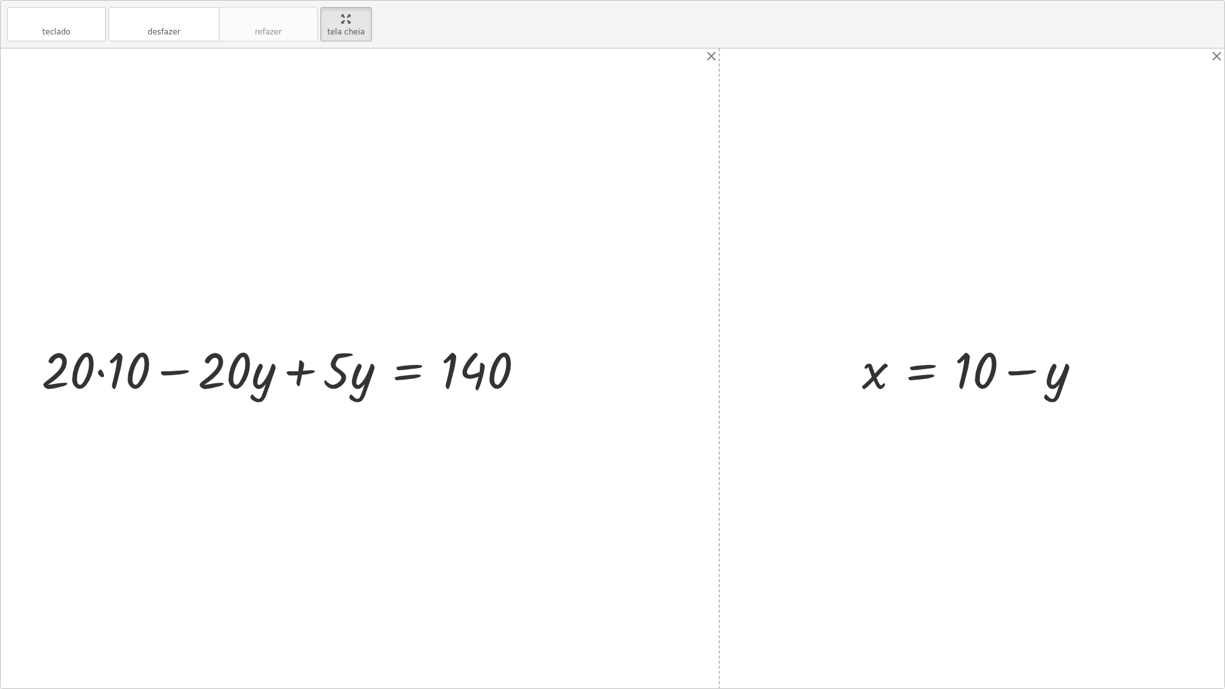
click at [108, 369] on div at bounding box center [287, 369] width 505 height 66
click at [210, 370] on div at bounding box center [302, 369] width 476 height 66
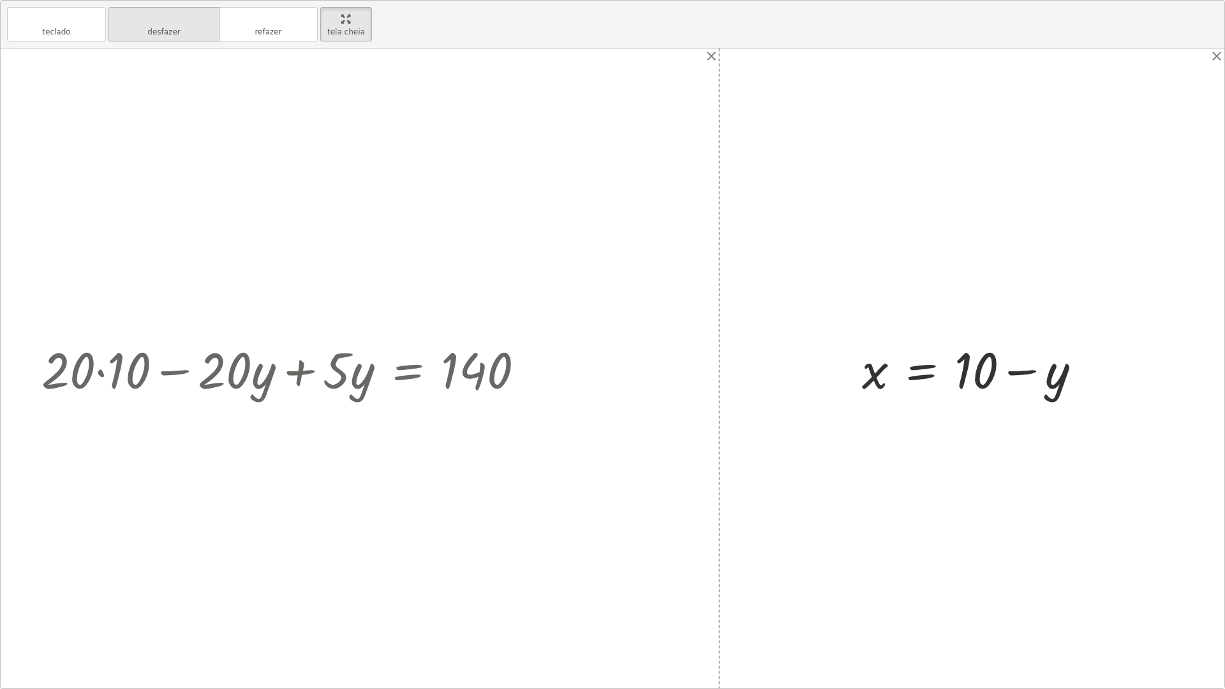
click at [141, 29] on button "desfazer desfazer" at bounding box center [163, 24] width 111 height 34
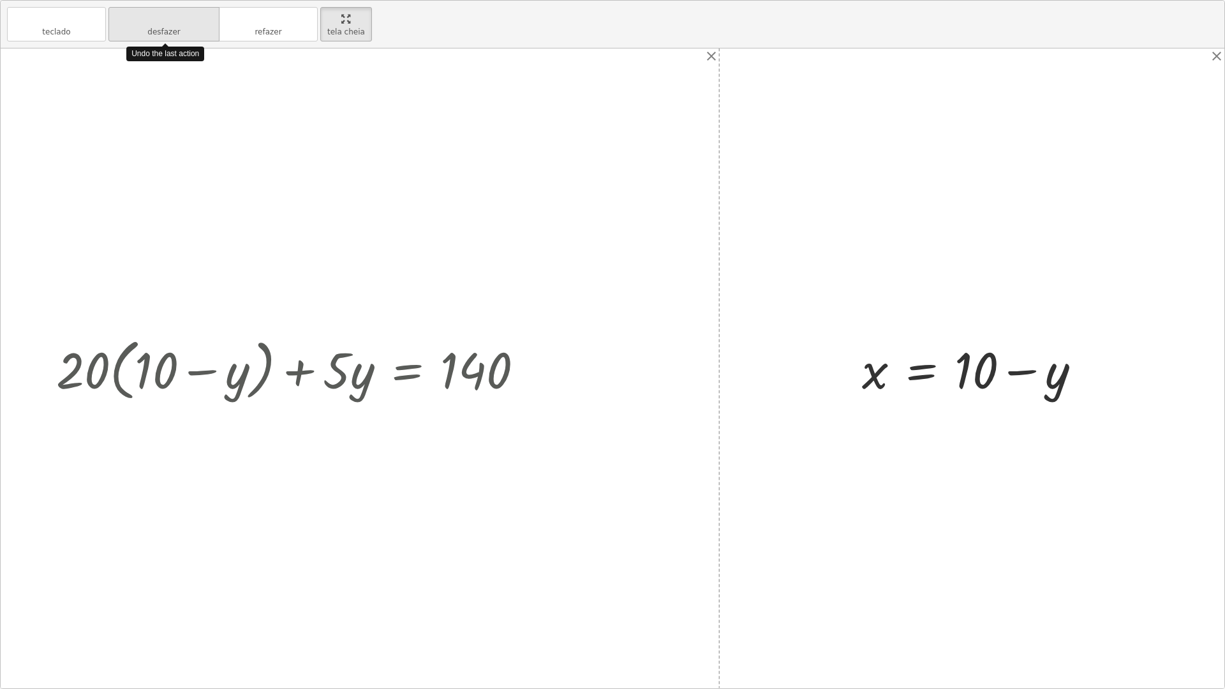
click at [141, 29] on button "desfazer desfazer" at bounding box center [163, 24] width 111 height 34
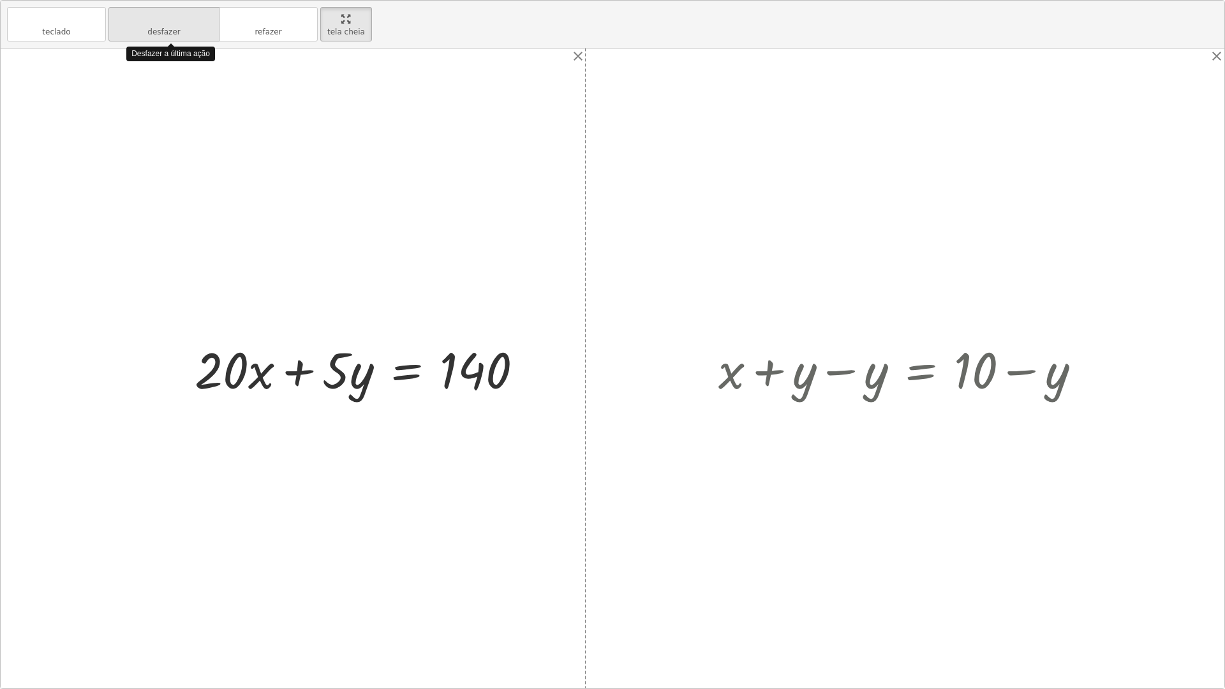
click at [141, 29] on button "desfazer desfazer" at bounding box center [163, 24] width 111 height 34
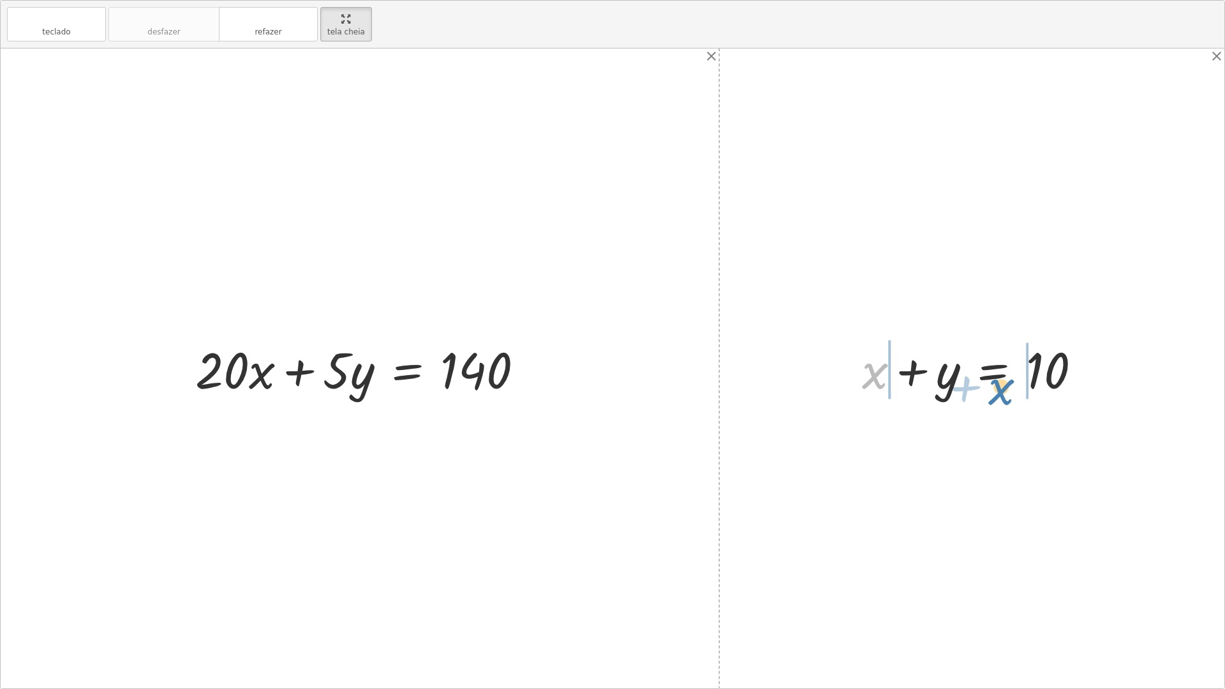
drag, startPoint x: 861, startPoint y: 380, endPoint x: 987, endPoint y: 396, distance: 127.3
click at [987, 396] on div at bounding box center [976, 369] width 242 height 66
drag, startPoint x: 886, startPoint y: 369, endPoint x: 1173, endPoint y: 360, distance: 287.2
click at [1173, 360] on div "+ · 20 · x + · 5 · y = 140 + x + x + y = 10" at bounding box center [612, 368] width 1223 height 640
click at [928, 372] on div at bounding box center [976, 369] width 390 height 66
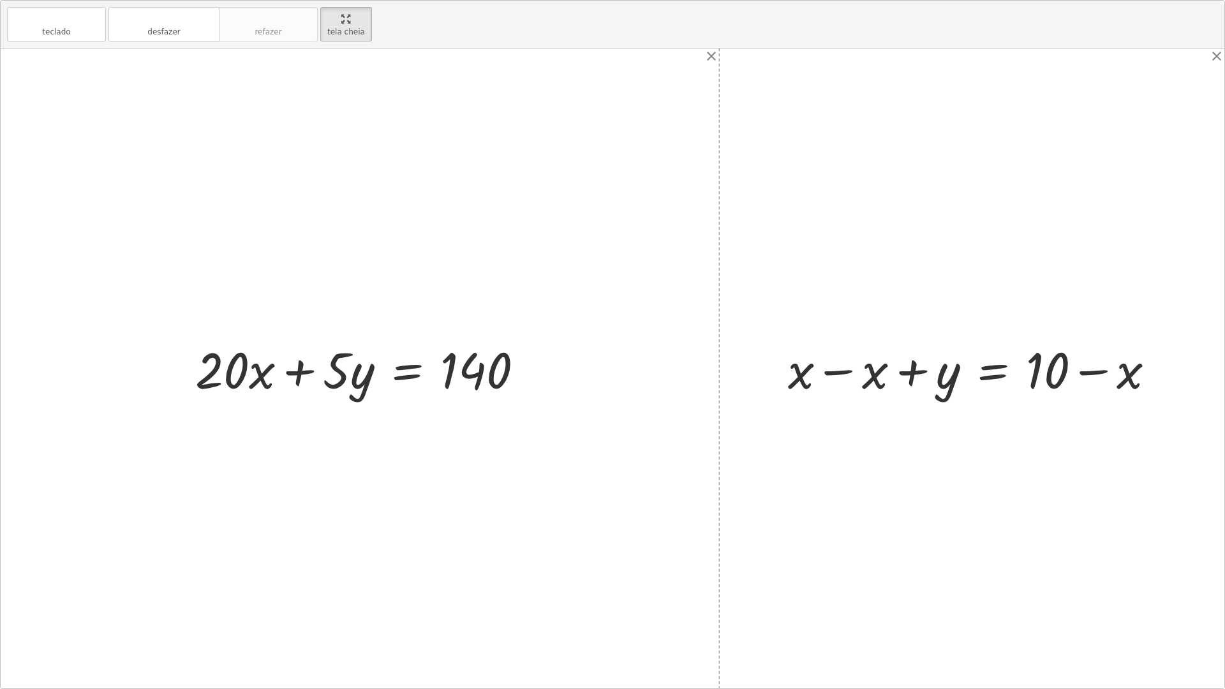
click at [839, 371] on div at bounding box center [976, 369] width 390 height 66
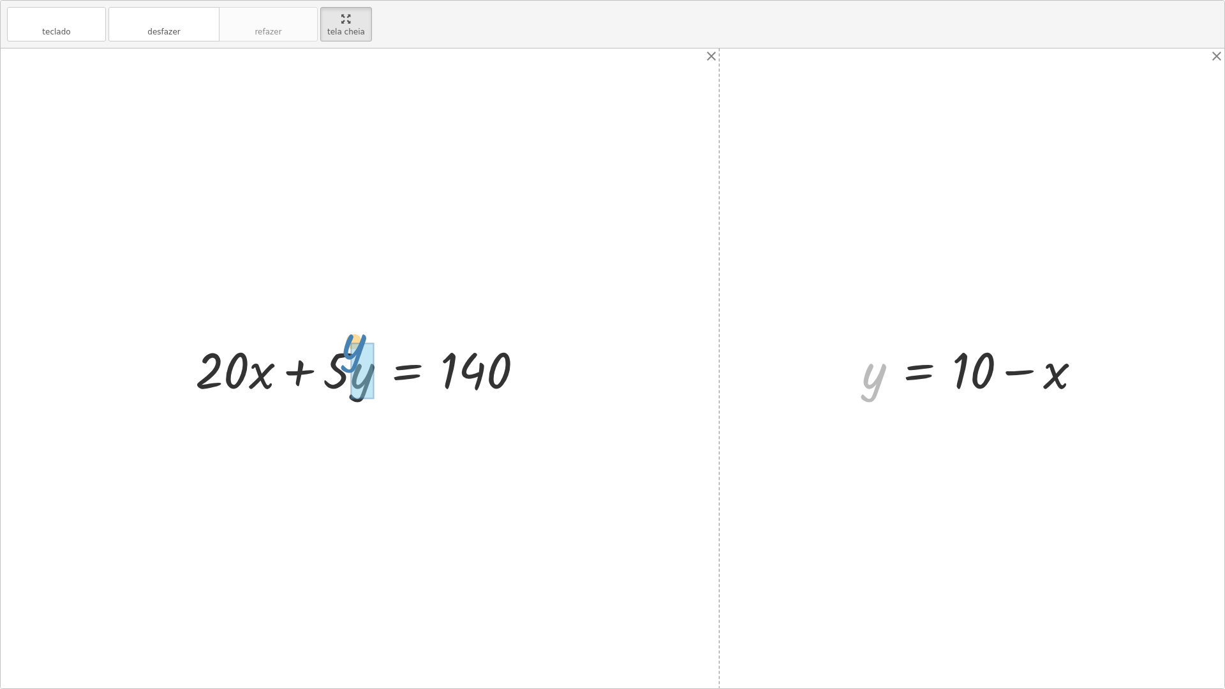
drag, startPoint x: 873, startPoint y: 381, endPoint x: 354, endPoint y: 352, distance: 520.0
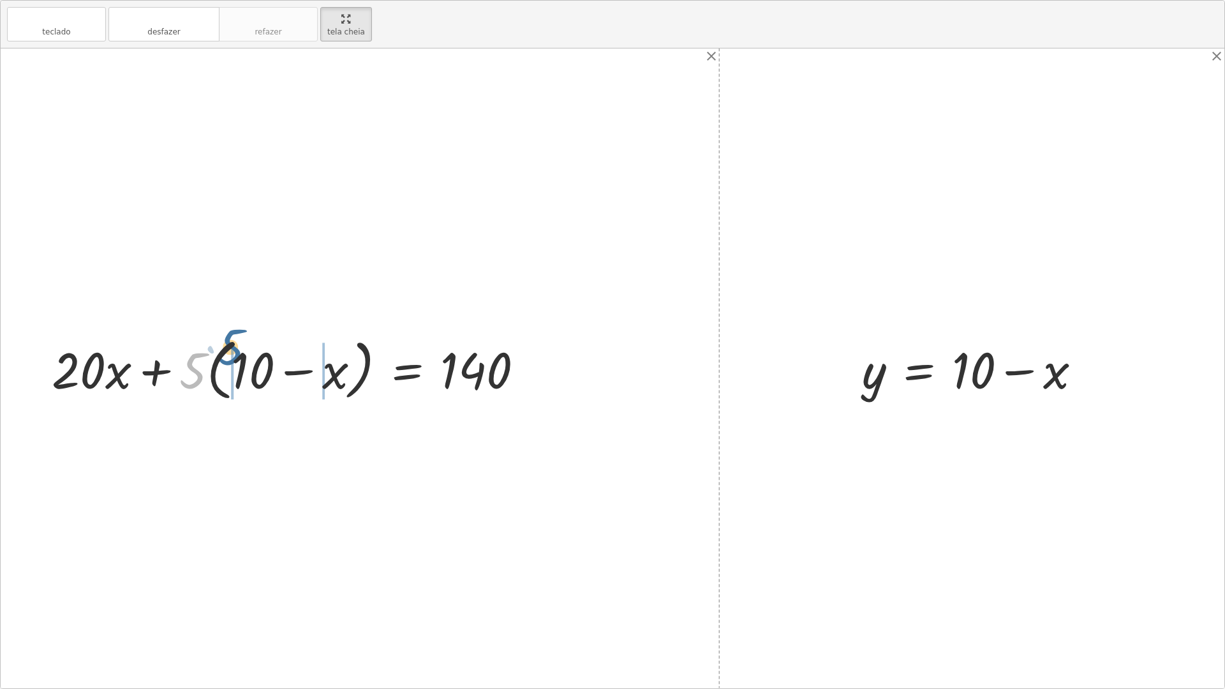
drag, startPoint x: 184, startPoint y: 369, endPoint x: 229, endPoint y: 351, distance: 48.1
click at [229, 351] on div at bounding box center [292, 368] width 495 height 73
click at [235, 372] on div at bounding box center [298, 369] width 484 height 66
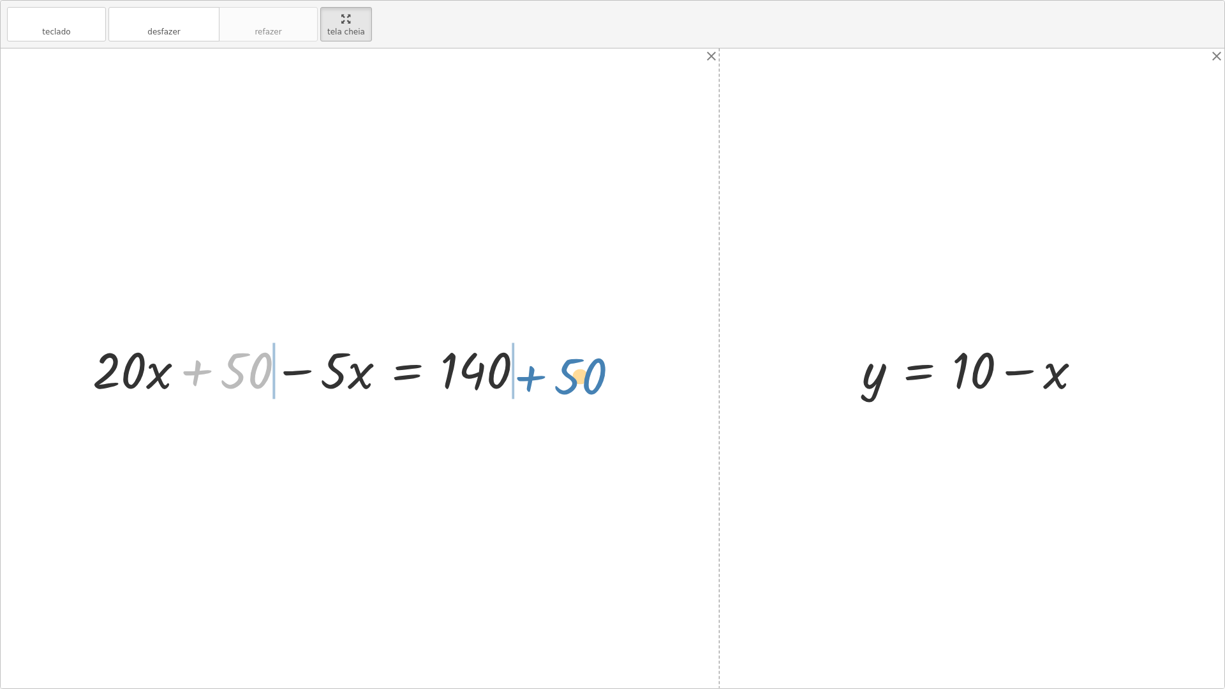
drag, startPoint x: 265, startPoint y: 367, endPoint x: 599, endPoint y: 372, distance: 333.6
click at [599, 372] on div "+ · 20 · x + · 5 · y = 140 + · 20 · x + · 5 · ( + 10 − x ) = 140 + · 20 · x + ·…" at bounding box center [612, 368] width 1223 height 640
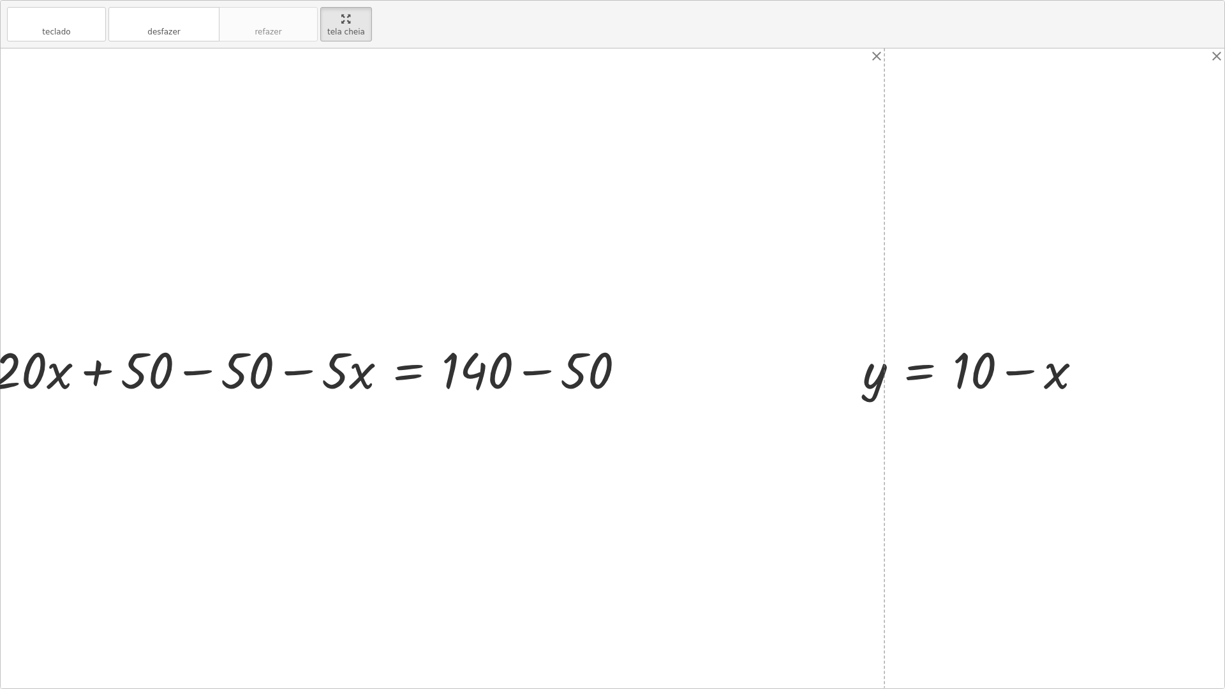
click at [538, 375] on div at bounding box center [314, 369] width 655 height 66
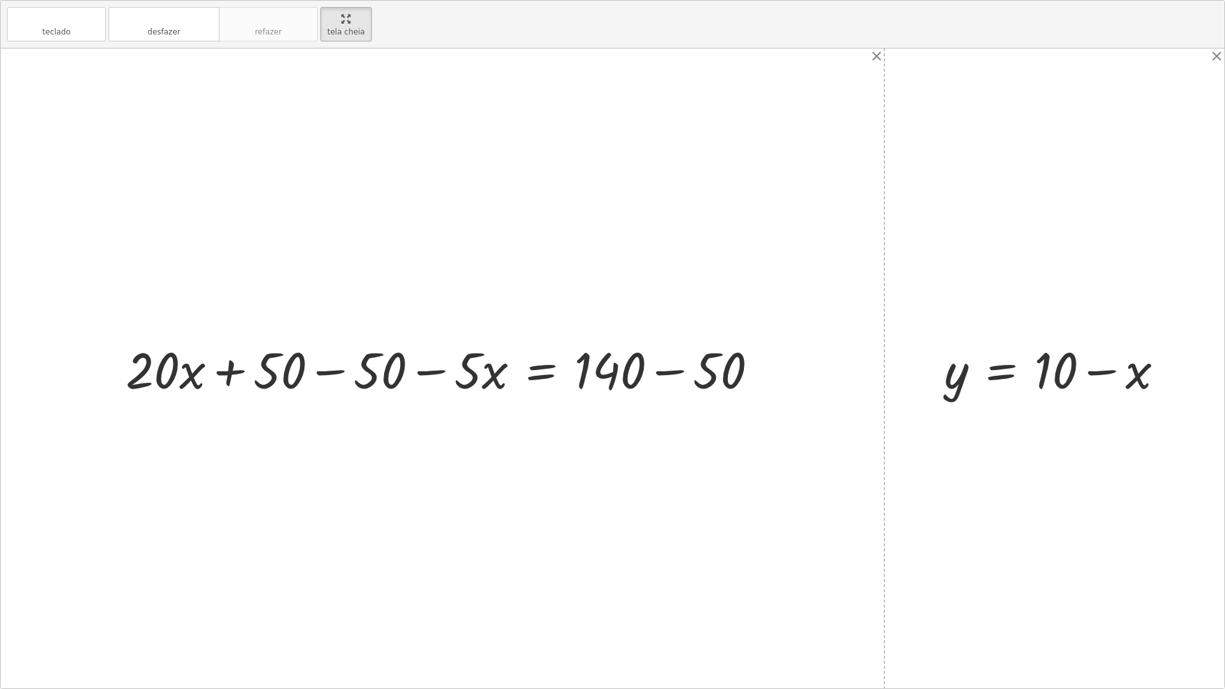
click at [356, 371] on div at bounding box center [446, 369] width 655 height 66
click at [654, 372] on div at bounding box center [548, 369] width 454 height 66
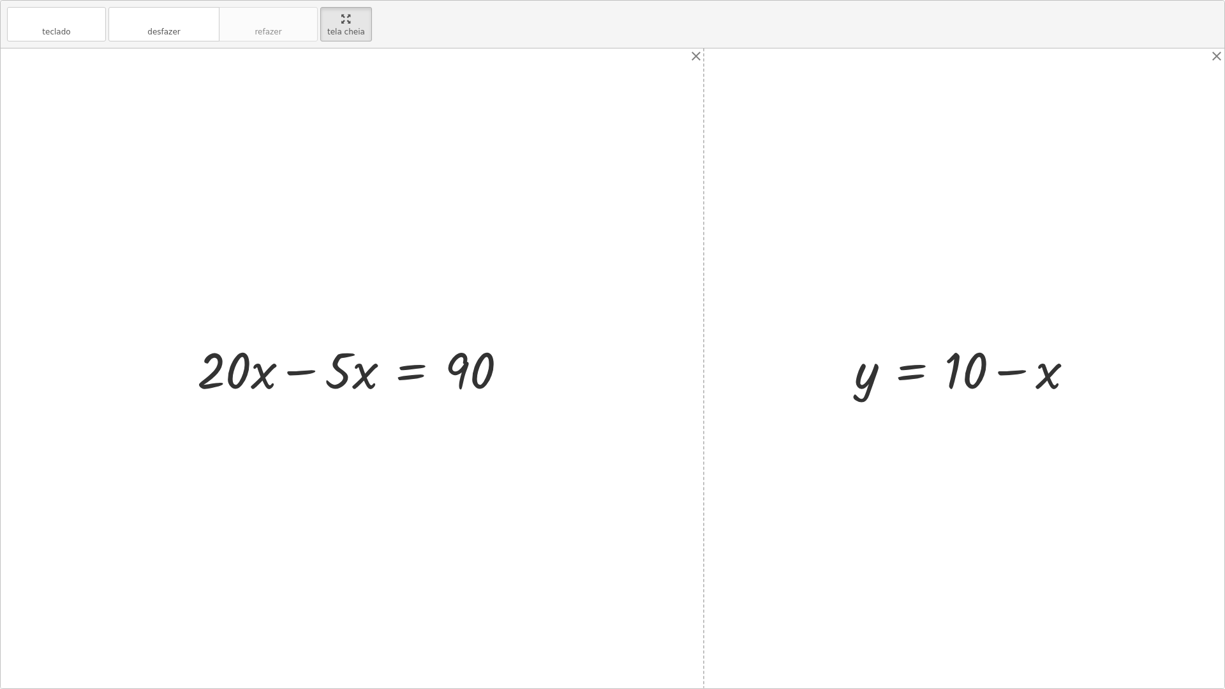
click at [312, 367] on div at bounding box center [357, 369] width 333 height 66
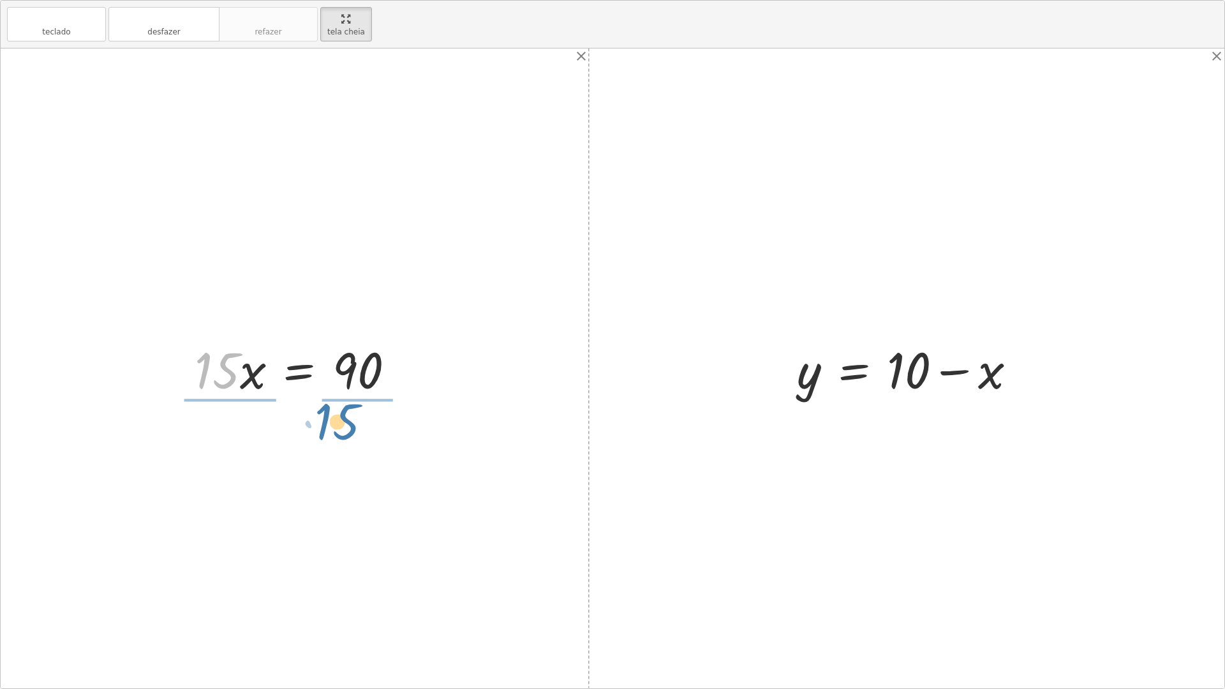
drag, startPoint x: 207, startPoint y: 367, endPoint x: 327, endPoint y: 418, distance: 130.9
click at [327, 418] on div "+ · 20 · x + · 5 · y = 140 + · 20 · x + · 5 · ( + 10 − x ) = 140 + · 20 · x + ·…" at bounding box center [612, 368] width 1223 height 640
click at [243, 374] on div at bounding box center [301, 368] width 226 height 98
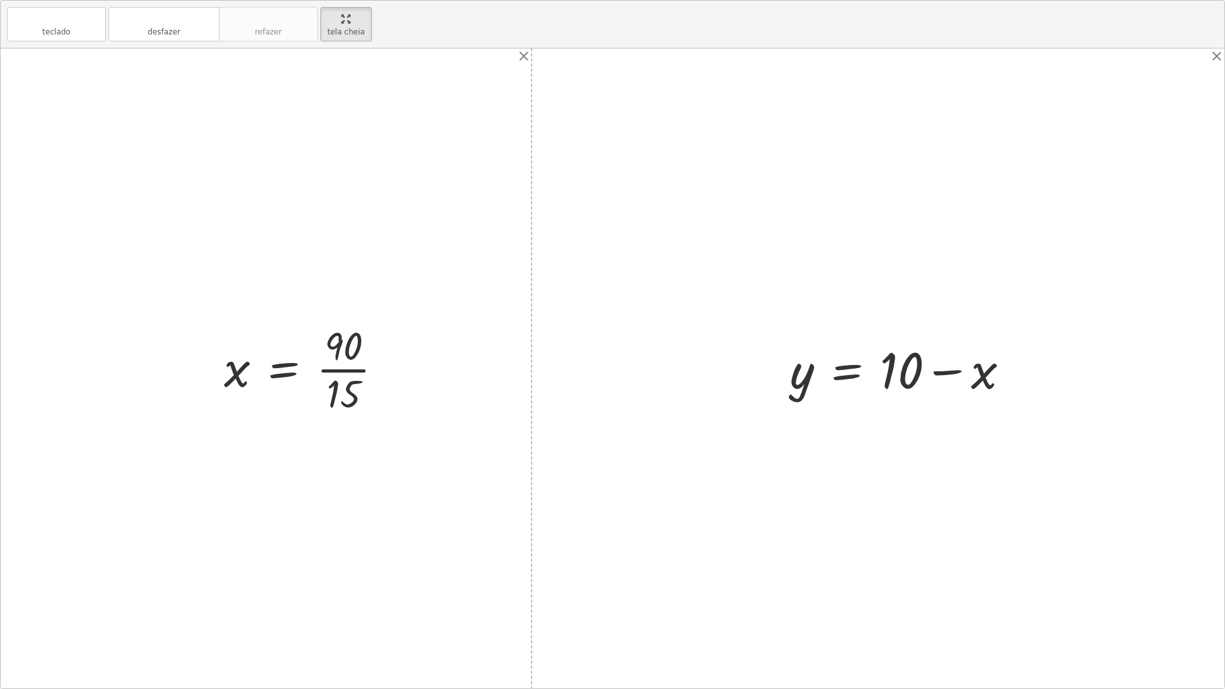
click at [381, 367] on div at bounding box center [309, 368] width 182 height 98
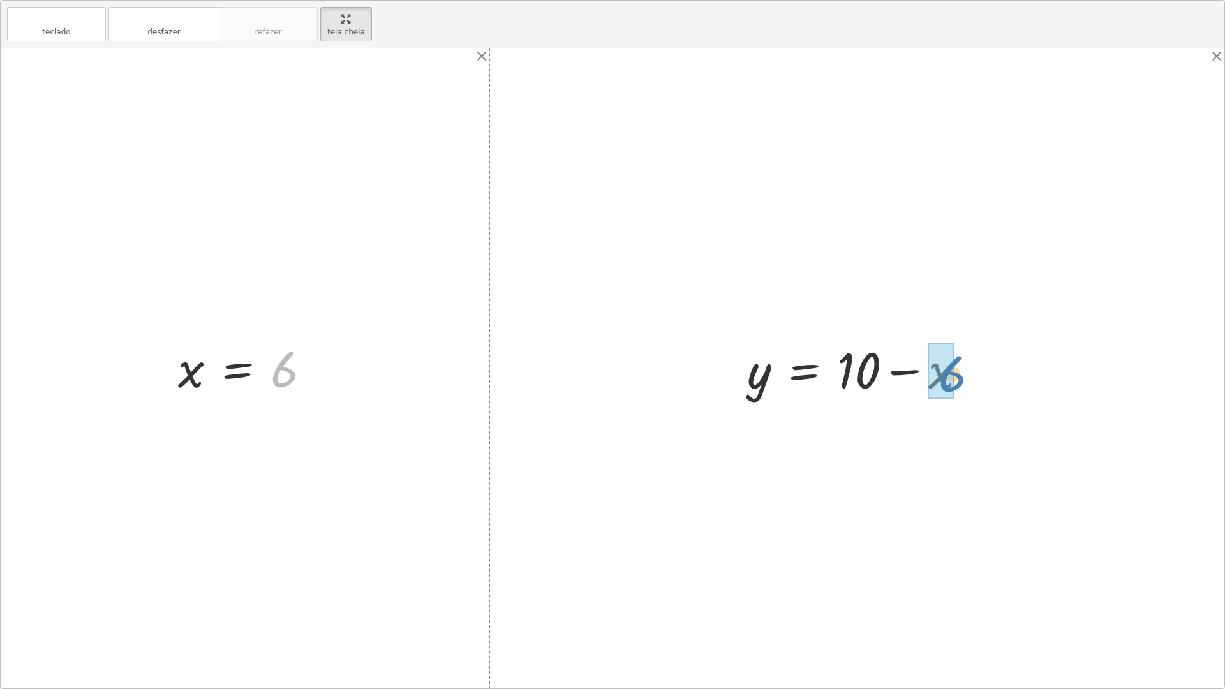
drag, startPoint x: 277, startPoint y: 367, endPoint x: 855, endPoint y: 366, distance: 577.9
click at [855, 366] on div "+ · 20 · x + · 5 · y = 140 + · 20 · x + · 5 · ( + 10 − x ) = 140 + · 20 · x + ·…" at bounding box center [612, 368] width 1223 height 640
drag, startPoint x: 276, startPoint y: 368, endPoint x: 926, endPoint y: 369, distance: 650.0
click at [926, 371] on div "+ · 20 · x + · 5 · y = 140 + · 20 · x + · 5 · ( + 10 − x ) = 140 + · 20 · x + ·…" at bounding box center [612, 368] width 1223 height 640
click at [881, 372] on div at bounding box center [860, 369] width 244 height 66
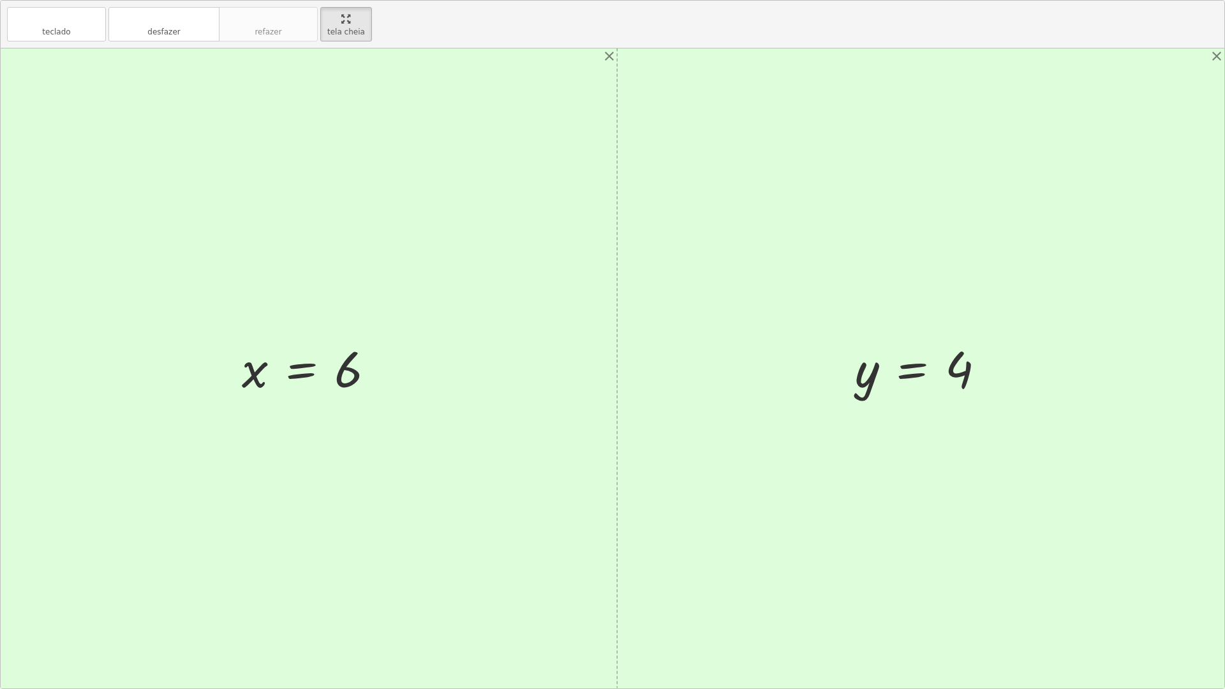
drag, startPoint x: 339, startPoint y: 10, endPoint x: 339, endPoint y: -45, distance: 55.5
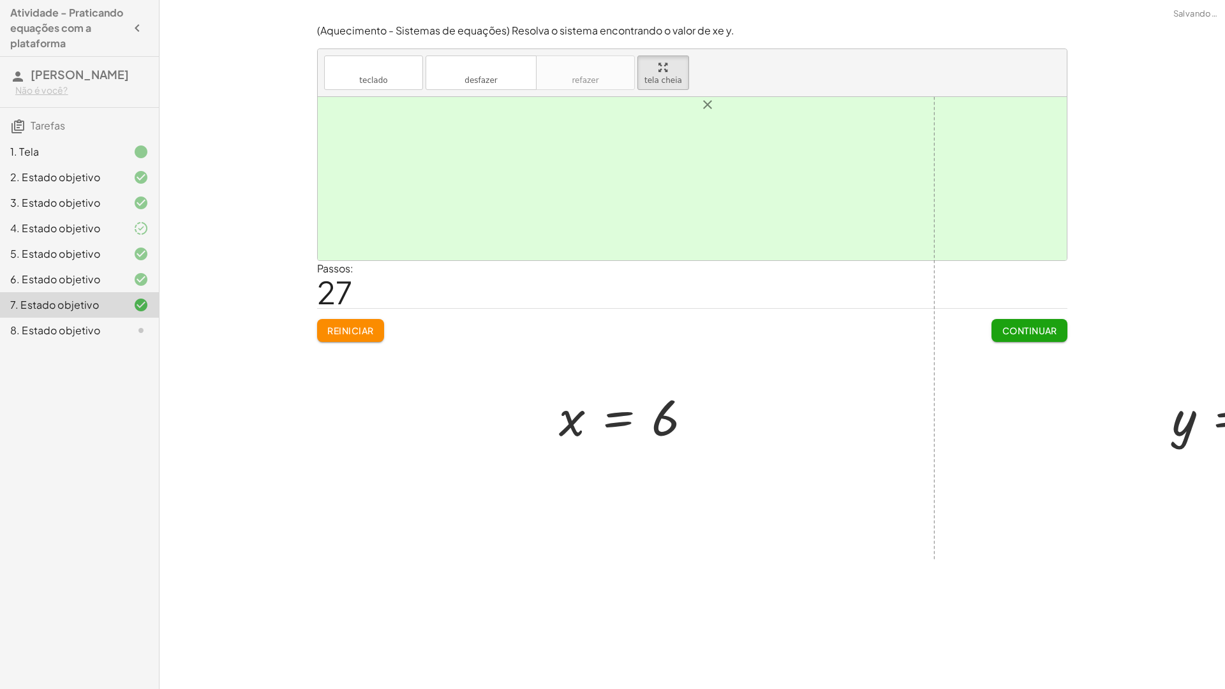
click at [339, 0] on html "Atividade - Praticando equações com a plataforma [PERSON_NAME] Não é você? Tare…" at bounding box center [612, 344] width 1225 height 689
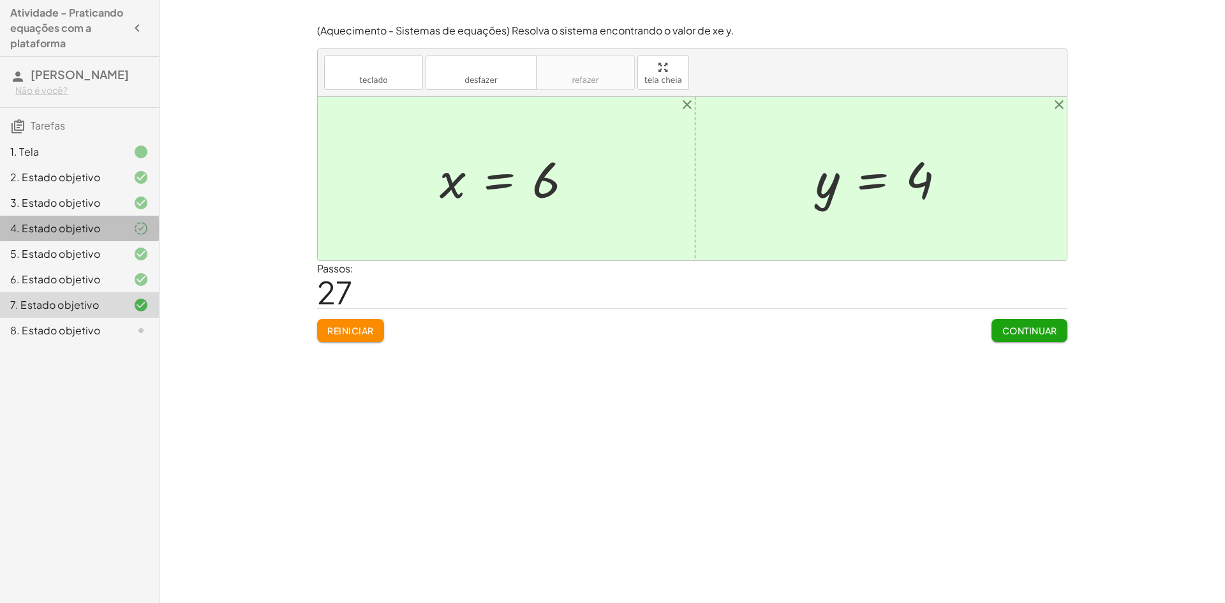
click at [145, 229] on icon at bounding box center [140, 228] width 15 height 15
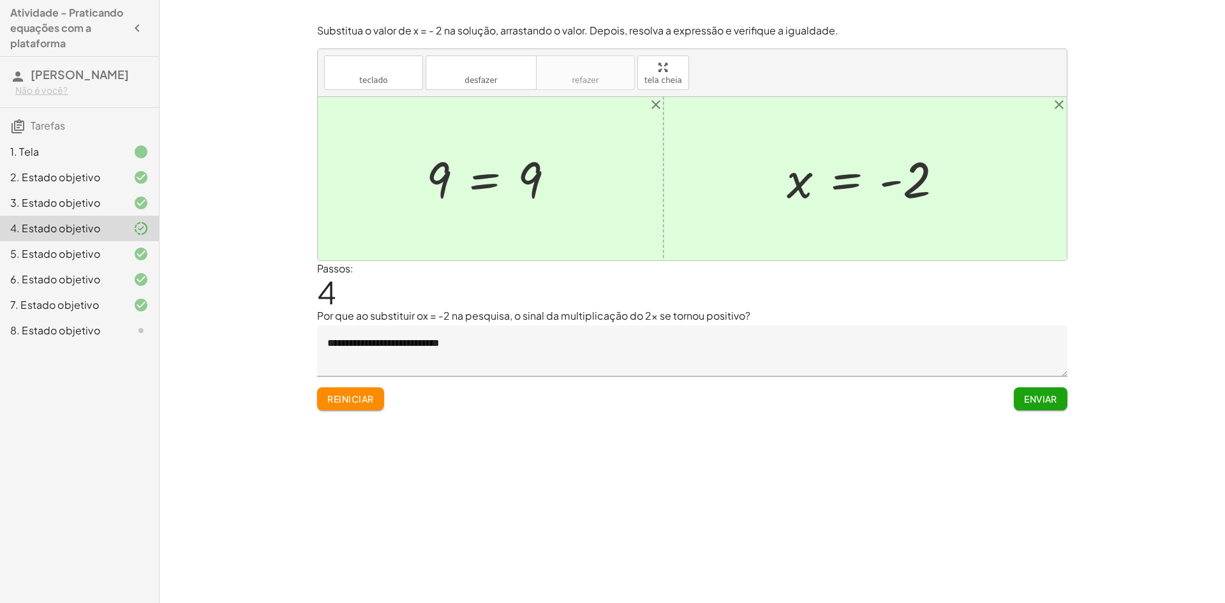
click at [1044, 406] on button "Enviar" at bounding box center [1041, 398] width 54 height 23
drag, startPoint x: 670, startPoint y: 78, endPoint x: 670, endPoint y: 133, distance: 55.5
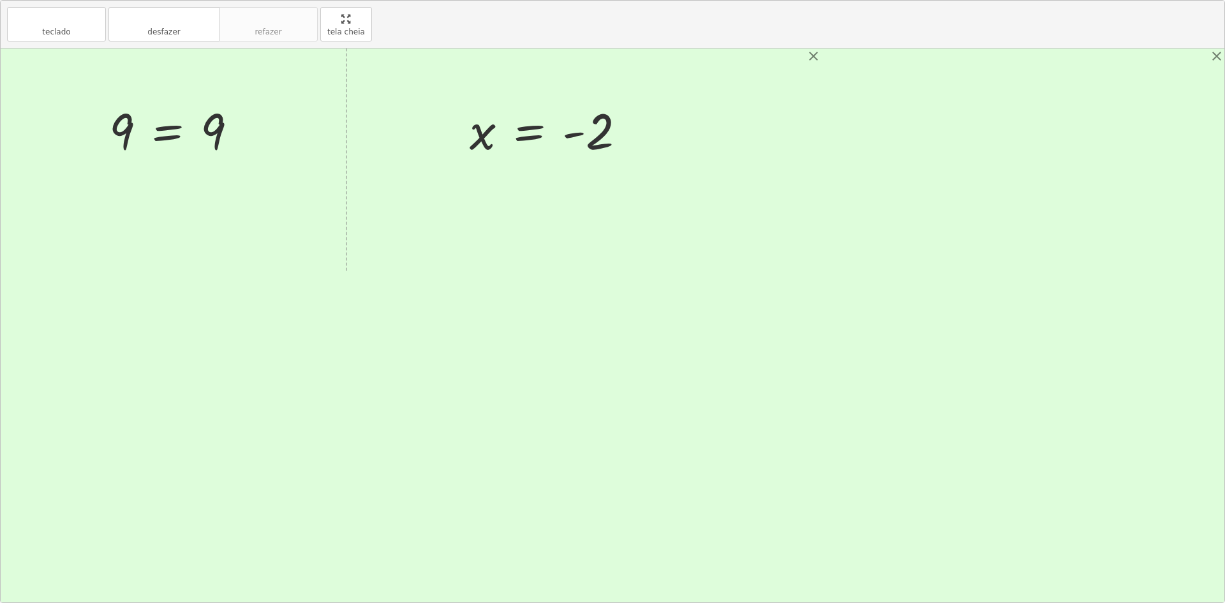
click at [670, 133] on div "teclado teclado desfazer desfazer refazer refazer tela cheia + 5 − · 2 · x = 9 …" at bounding box center [612, 301] width 1223 height 601
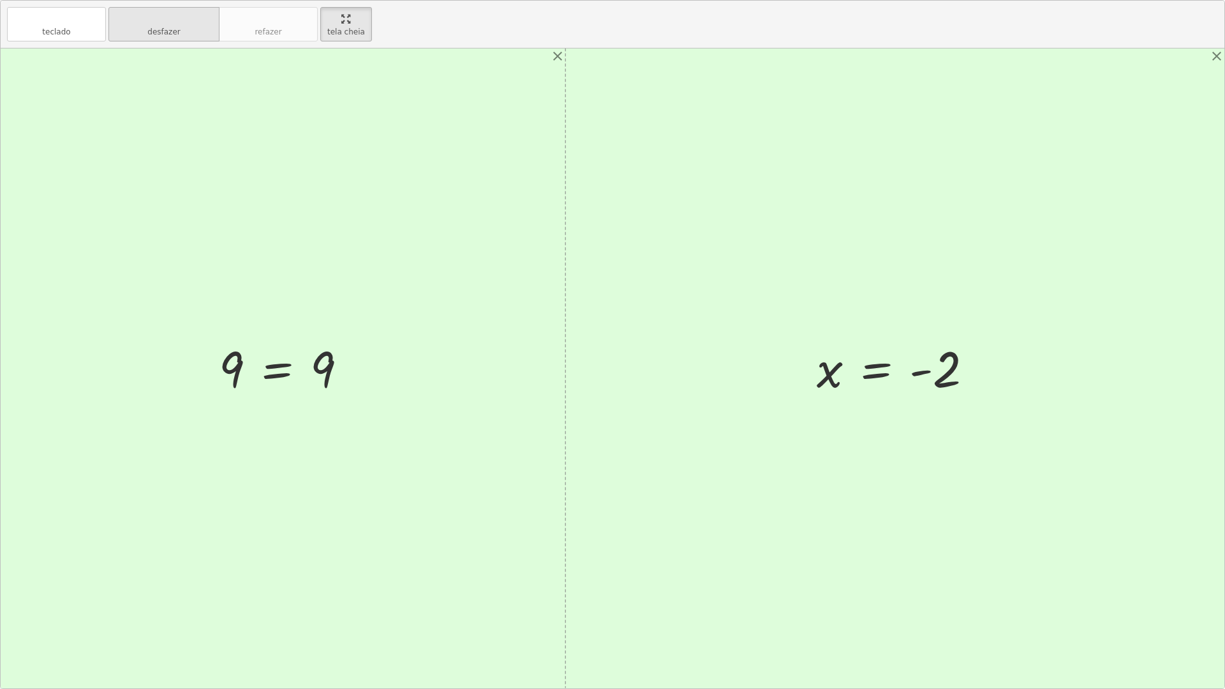
click at [152, 18] on font "desfazer" at bounding box center [163, 19] width 97 height 12
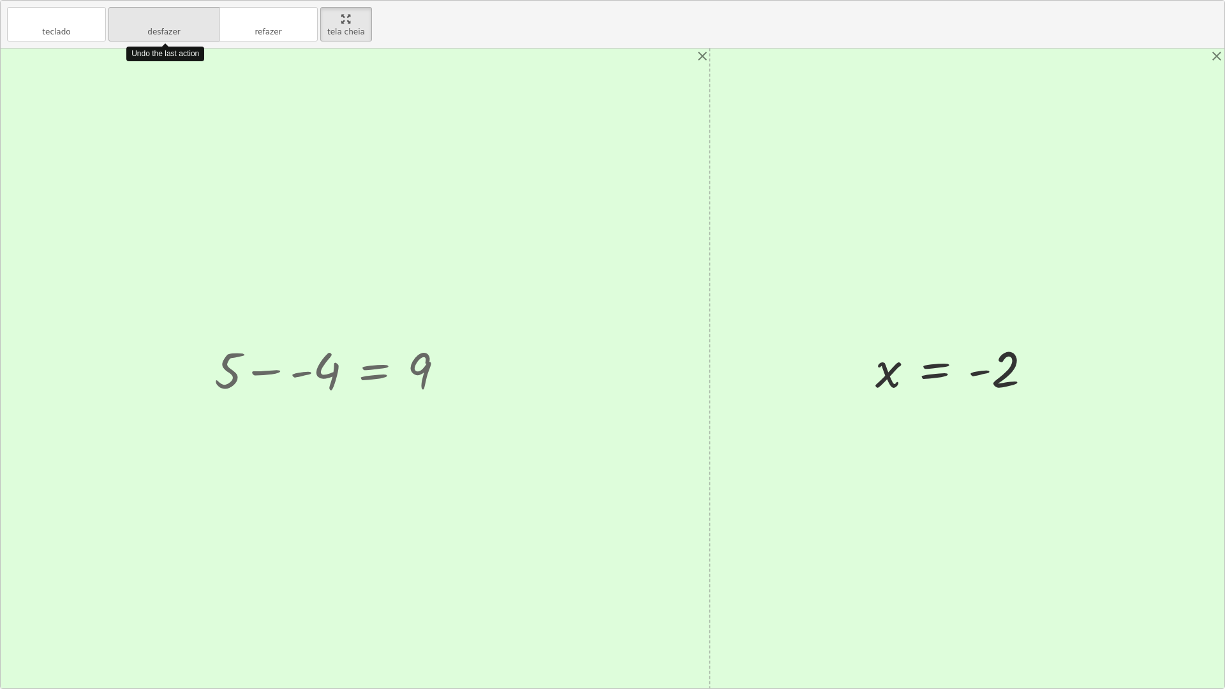
click at [152, 18] on font "desfazer" at bounding box center [163, 19] width 97 height 12
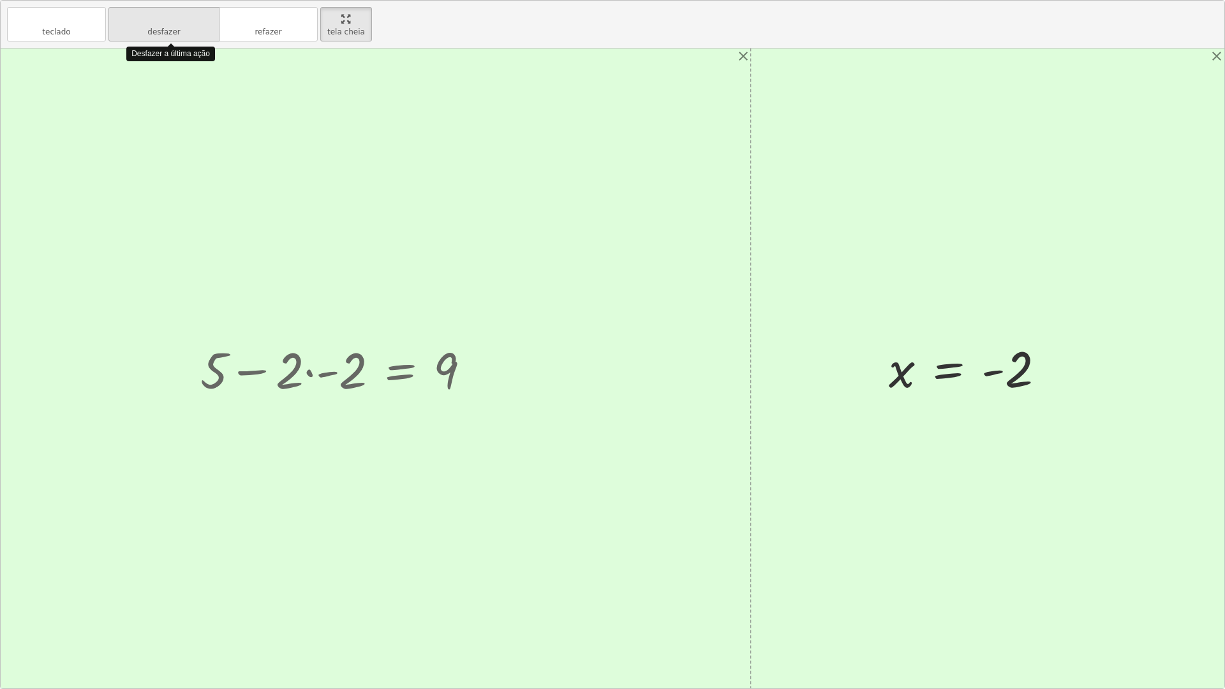
click at [152, 18] on font "desfazer" at bounding box center [163, 19] width 97 height 12
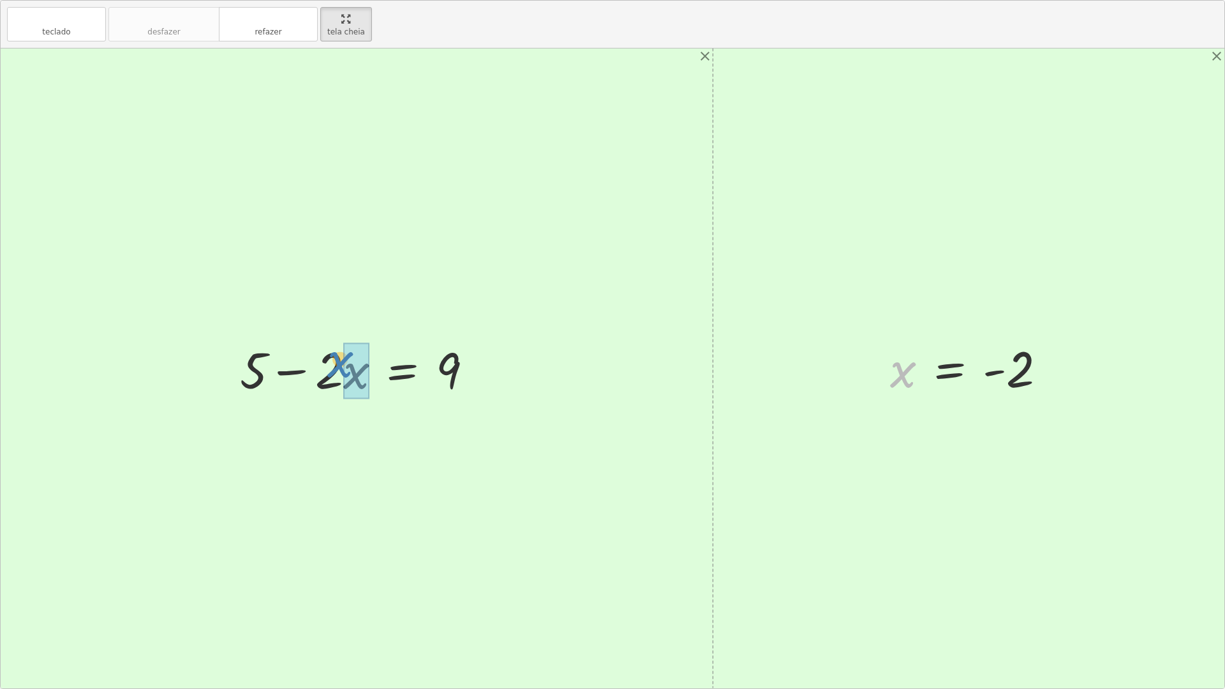
drag, startPoint x: 898, startPoint y: 368, endPoint x: 336, endPoint y: 358, distance: 562.0
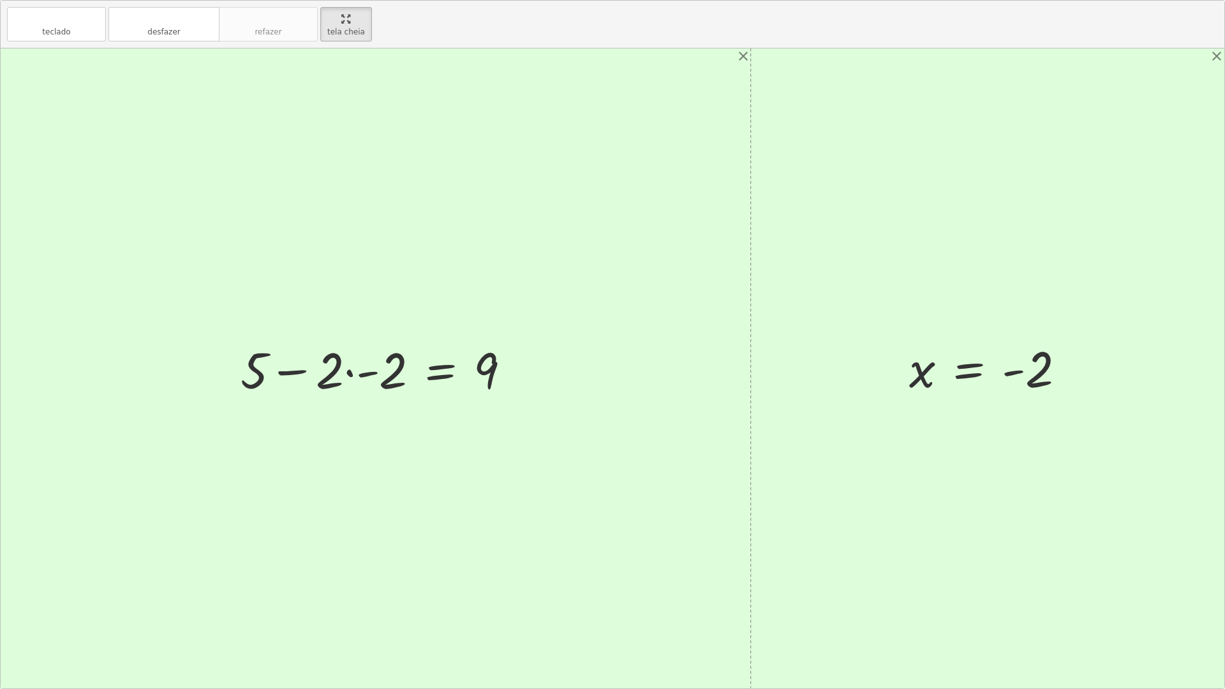
click at [356, 375] on div at bounding box center [380, 369] width 293 height 66
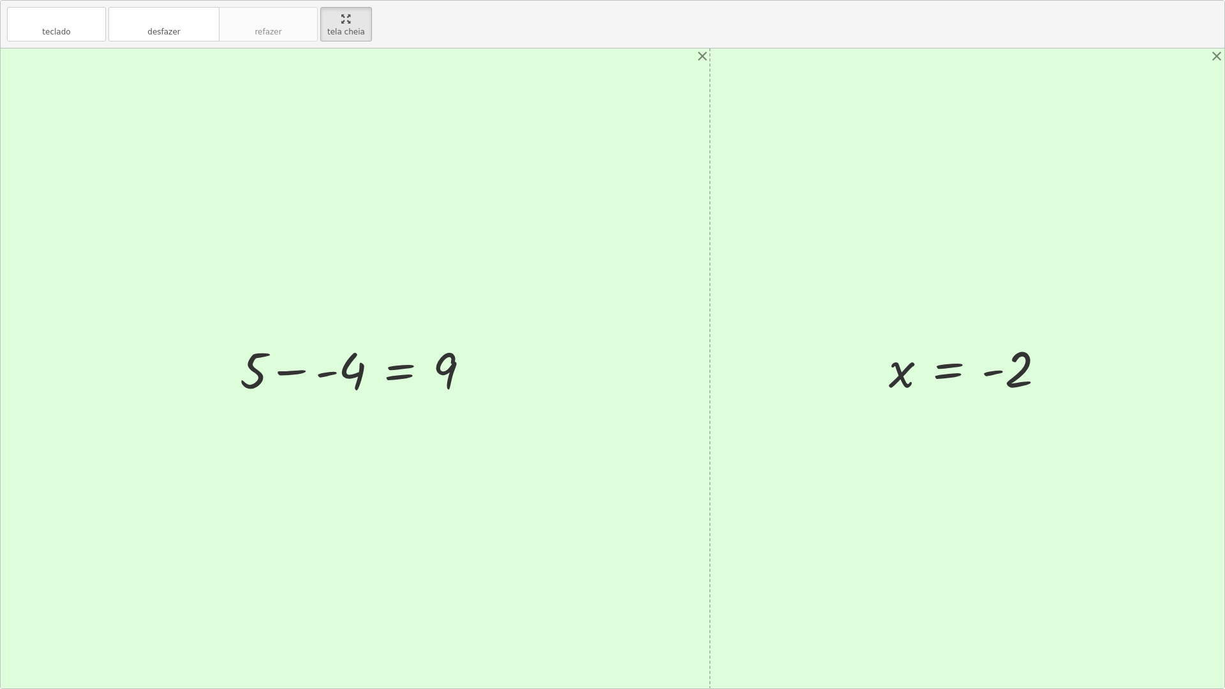
click at [331, 374] on div at bounding box center [359, 369] width 253 height 66
click at [283, 369] on div at bounding box center [347, 369] width 230 height 66
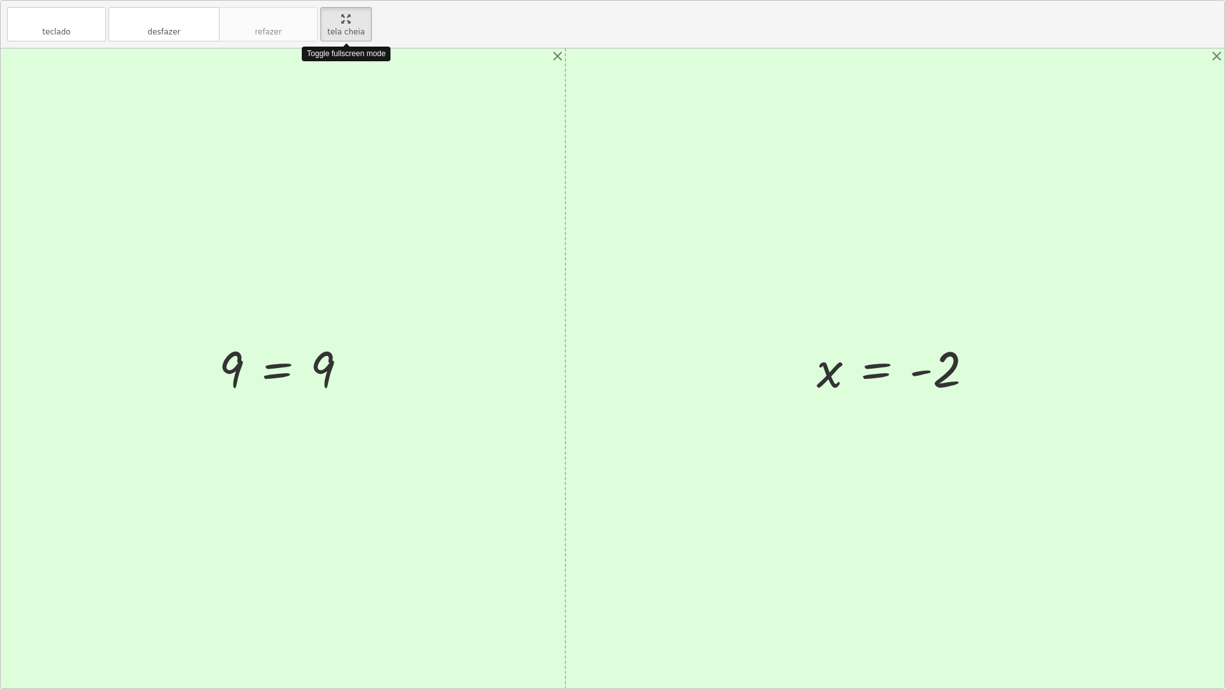
drag, startPoint x: 344, startPoint y: 29, endPoint x: 344, endPoint y: -26, distance: 55.5
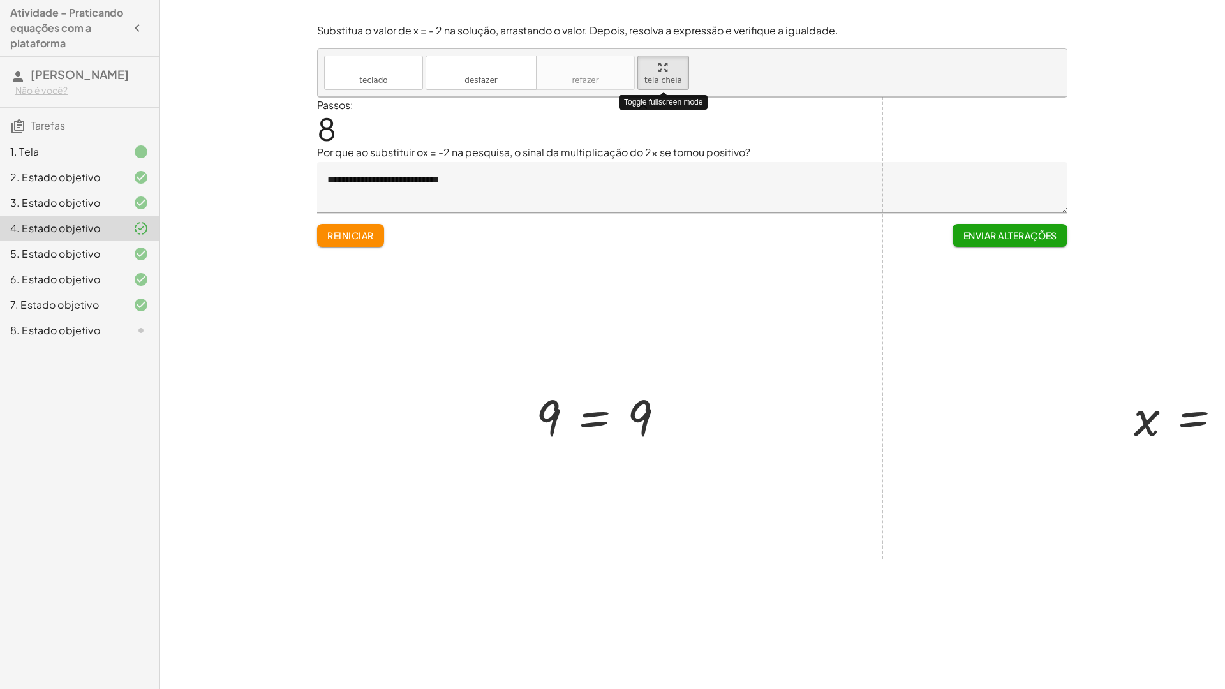
click at [344, 0] on html "Atividade - Praticando equações com a plataforma [PERSON_NAME] Não é você? Tare…" at bounding box center [612, 344] width 1225 height 689
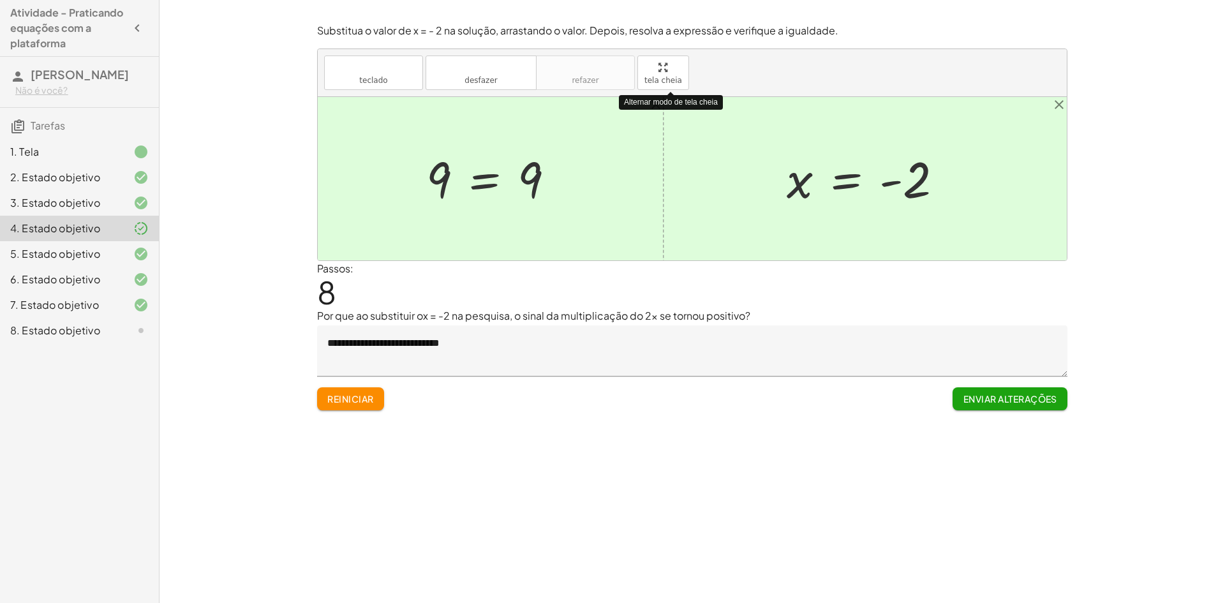
drag, startPoint x: 658, startPoint y: 76, endPoint x: 658, endPoint y: 131, distance: 55.5
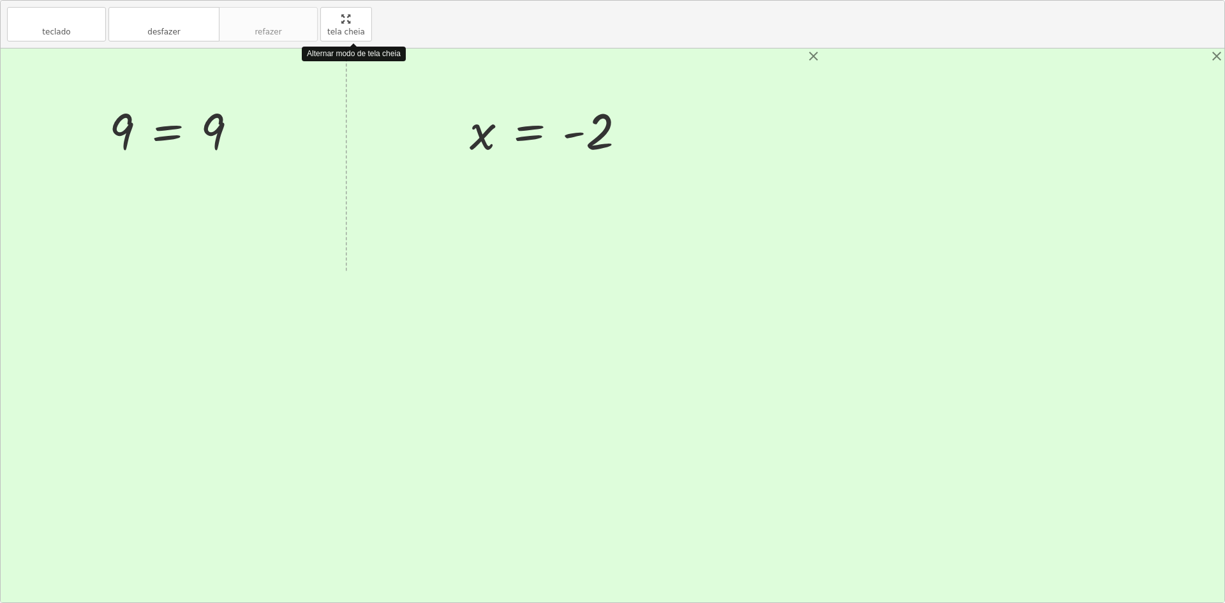
click at [658, 131] on div "teclado teclado desfazer desfazer refazer refazer tela cheia Alternar modo de t…" at bounding box center [612, 301] width 1223 height 601
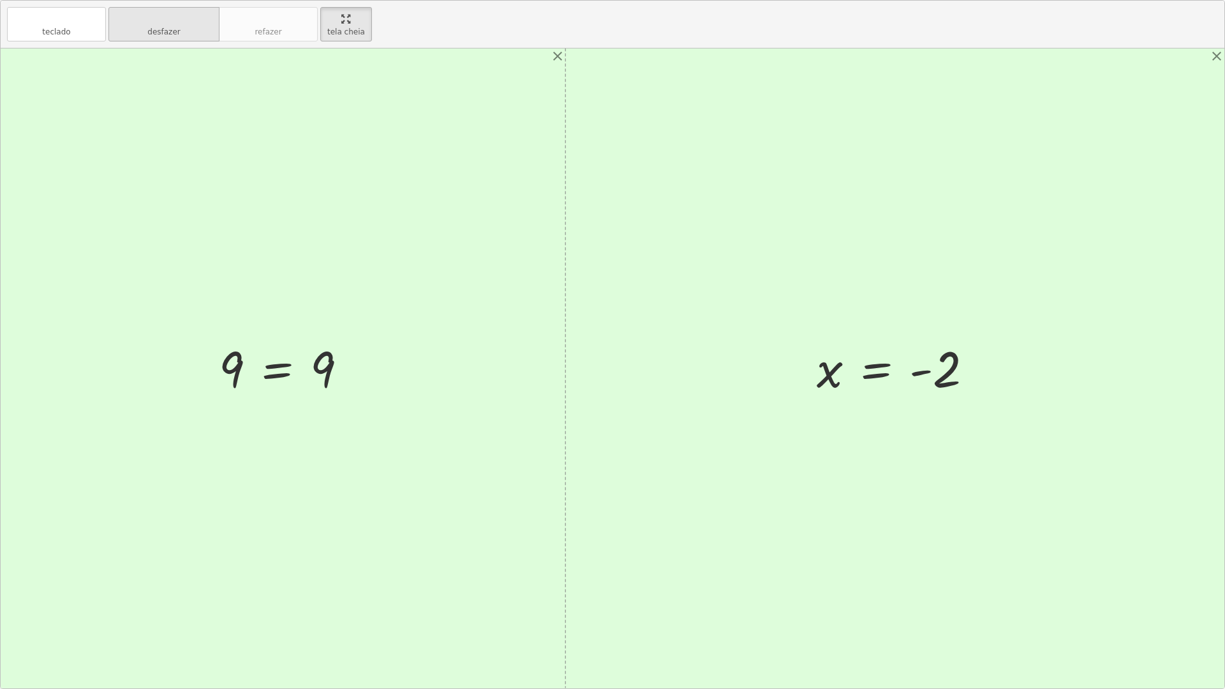
click at [168, 35] on font "desfazer" at bounding box center [163, 31] width 33 height 9
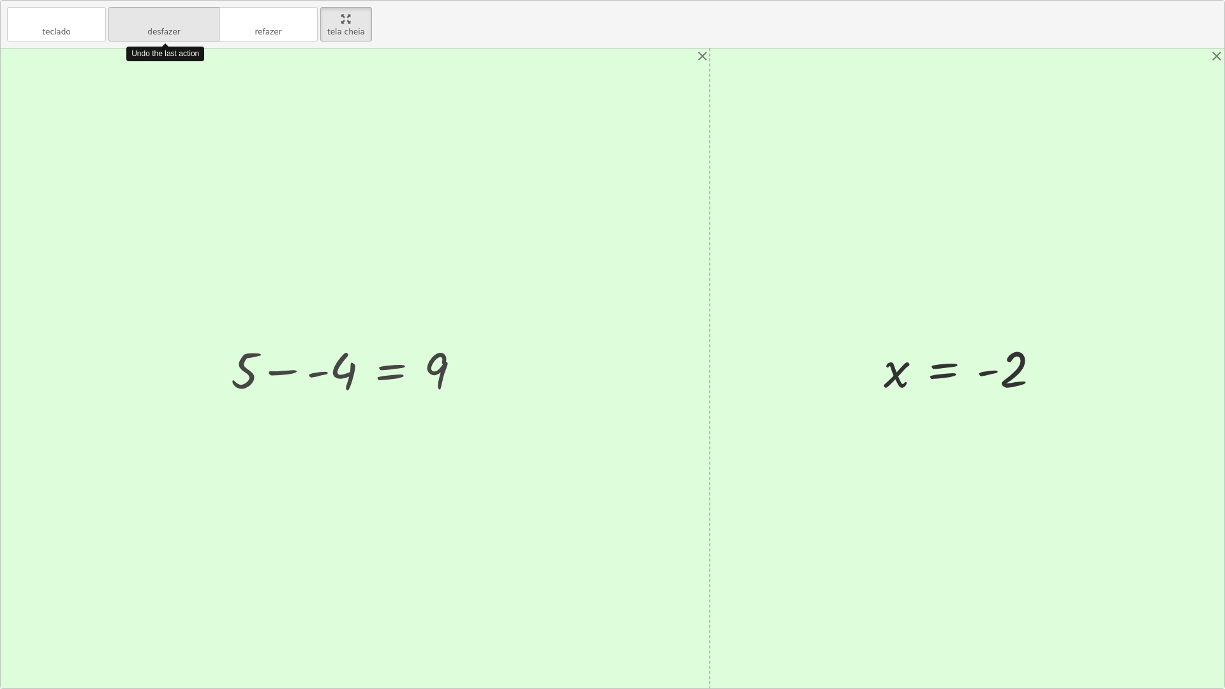
click at [168, 35] on font "desfazer" at bounding box center [163, 31] width 33 height 9
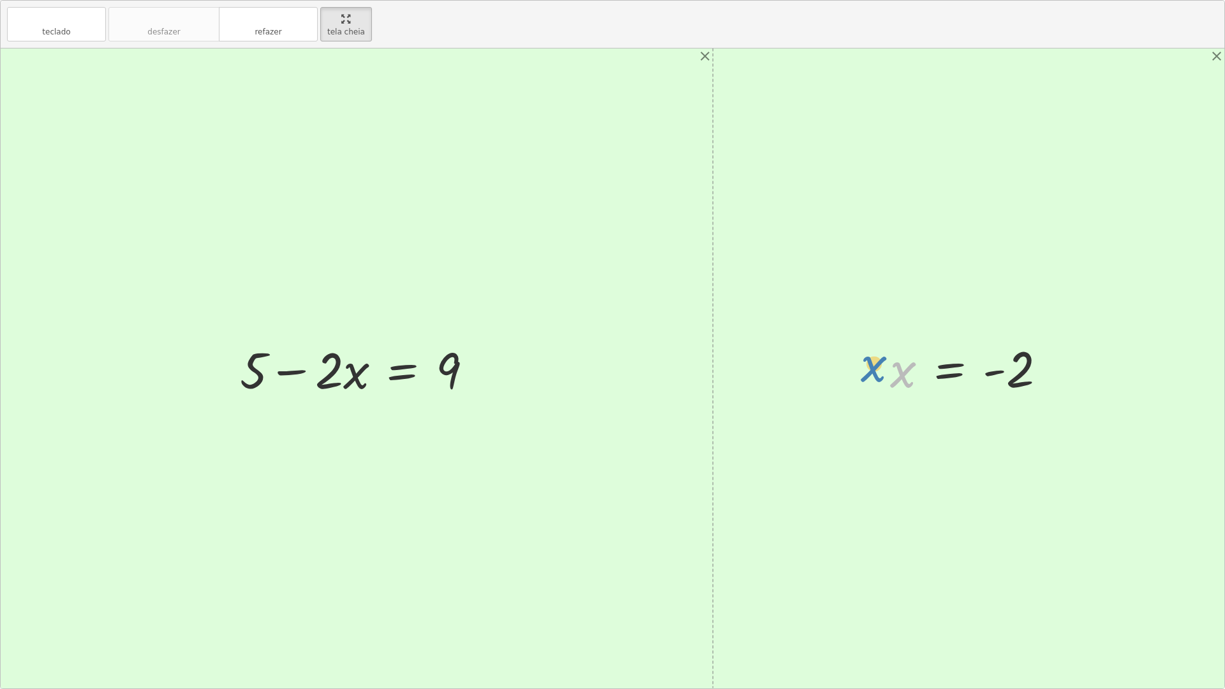
drag, startPoint x: 896, startPoint y: 374, endPoint x: 881, endPoint y: 372, distance: 14.7
drag, startPoint x: 244, startPoint y: 372, endPoint x: 471, endPoint y: 383, distance: 226.7
click at [471, 383] on div at bounding box center [361, 369] width 256 height 66
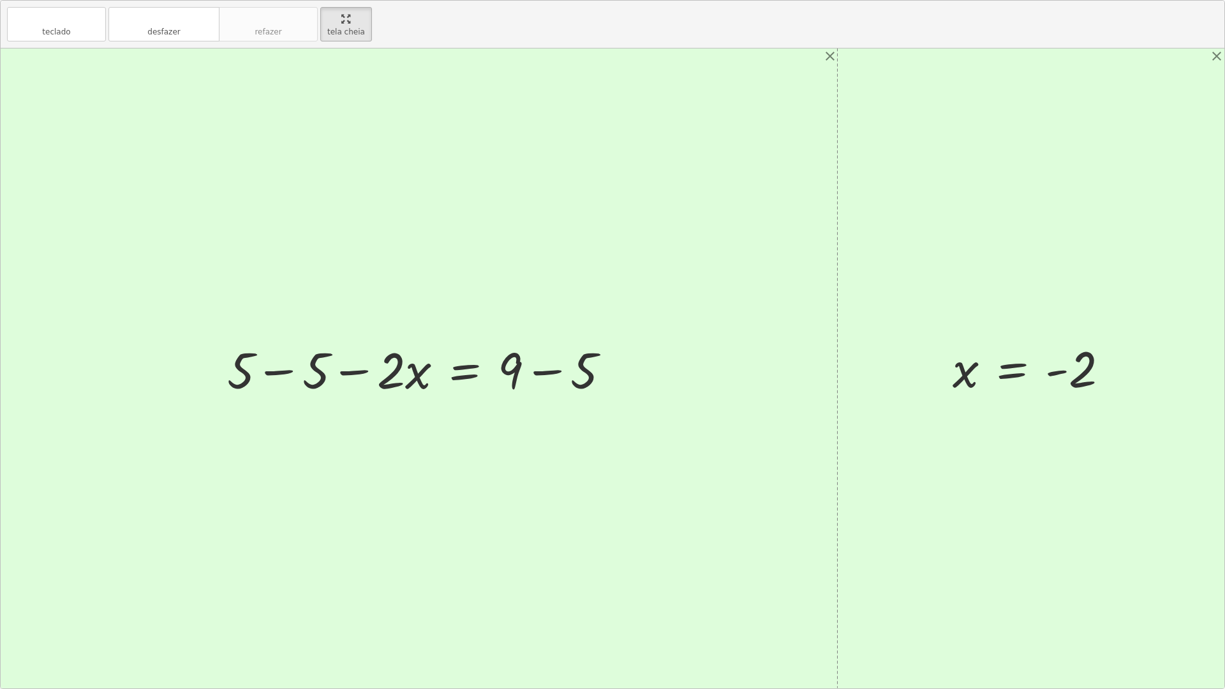
click at [265, 377] on div at bounding box center [424, 369] width 406 height 66
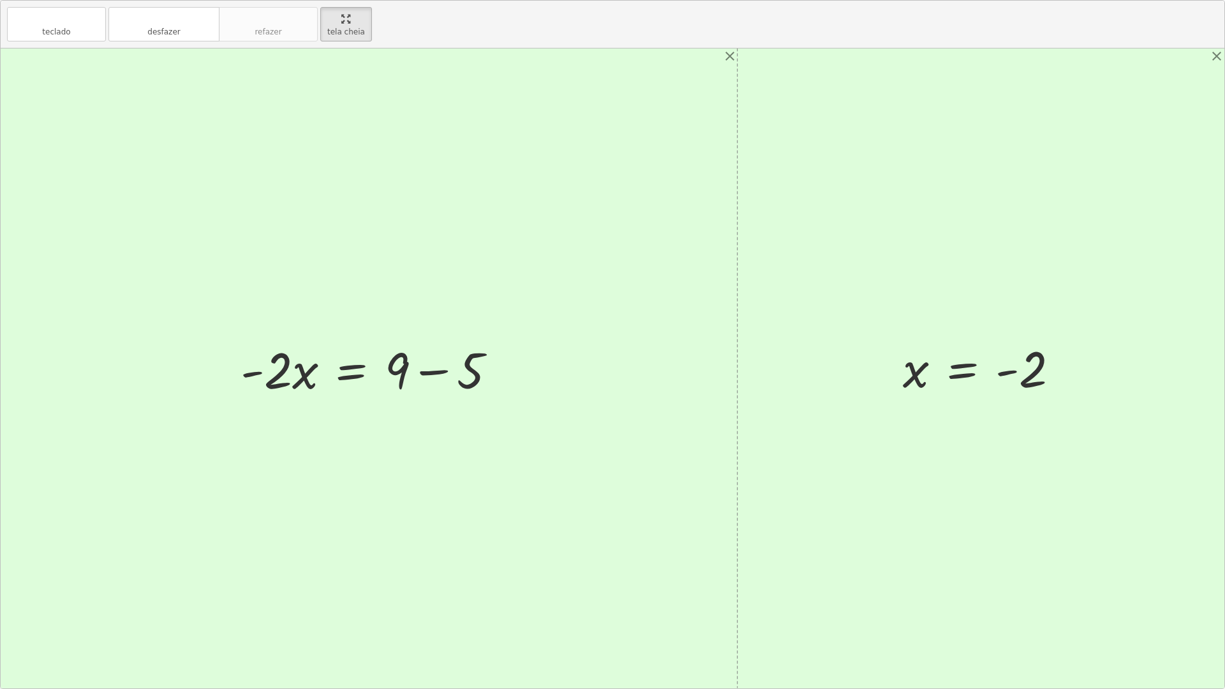
click at [436, 371] on div at bounding box center [373, 369] width 279 height 66
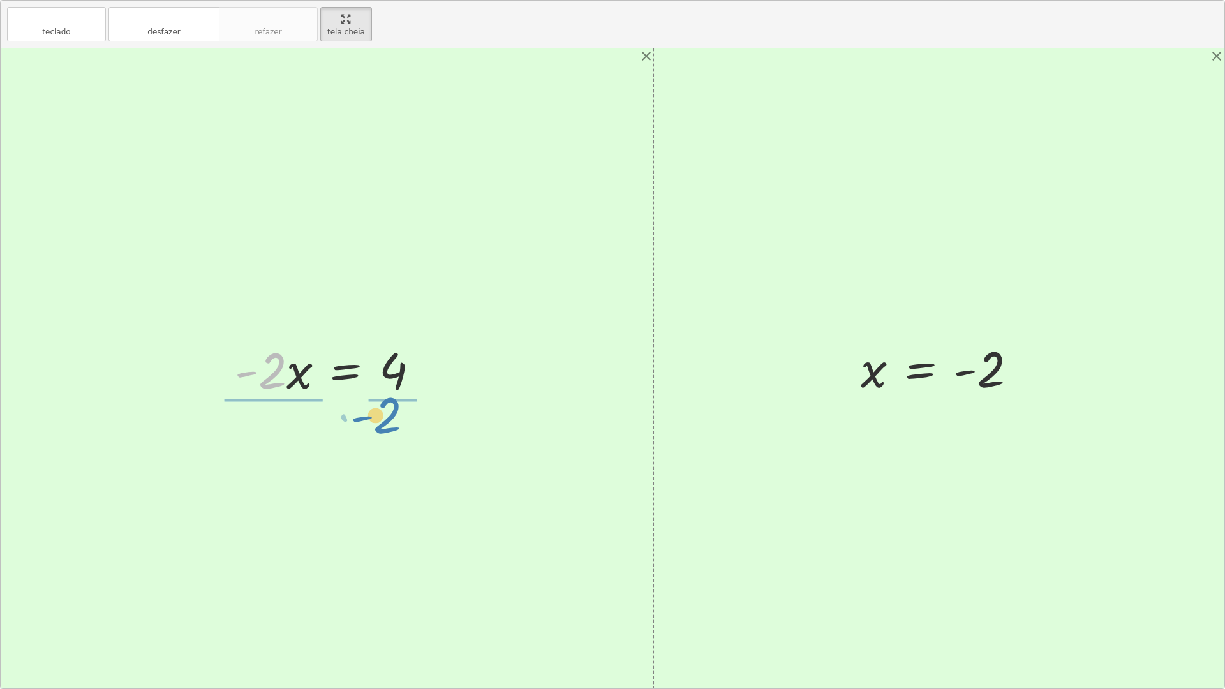
drag, startPoint x: 267, startPoint y: 376, endPoint x: 383, endPoint y: 421, distance: 123.8
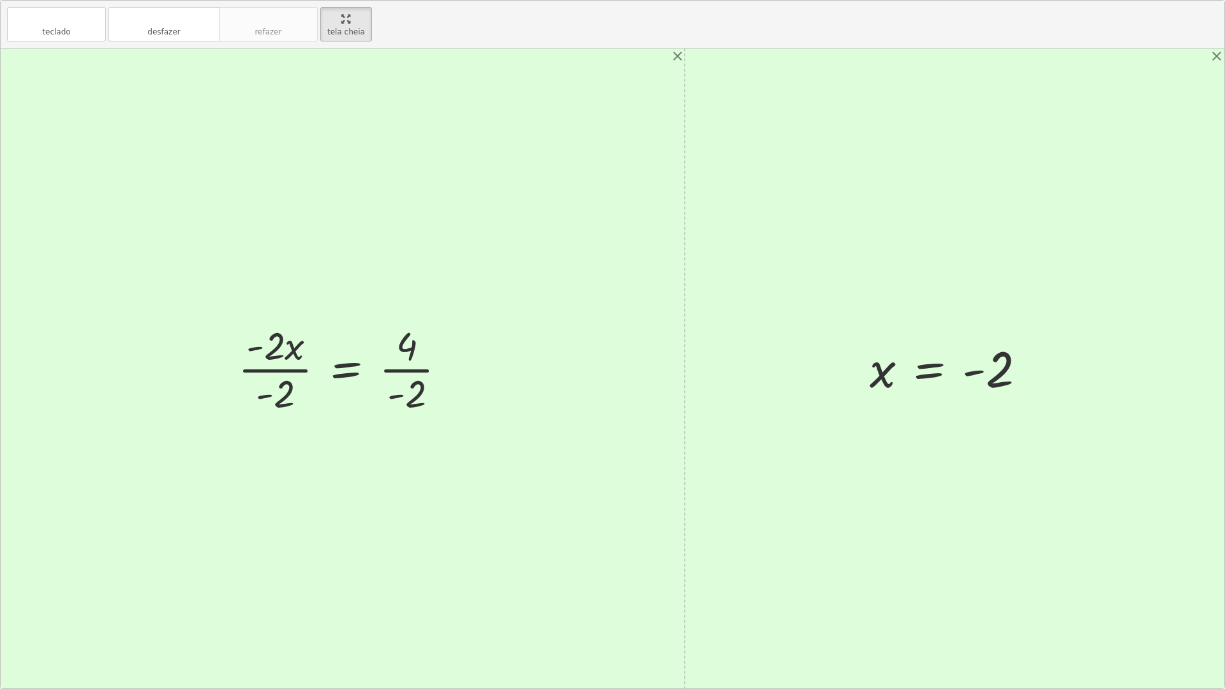
click at [254, 374] on div at bounding box center [348, 368] width 232 height 98
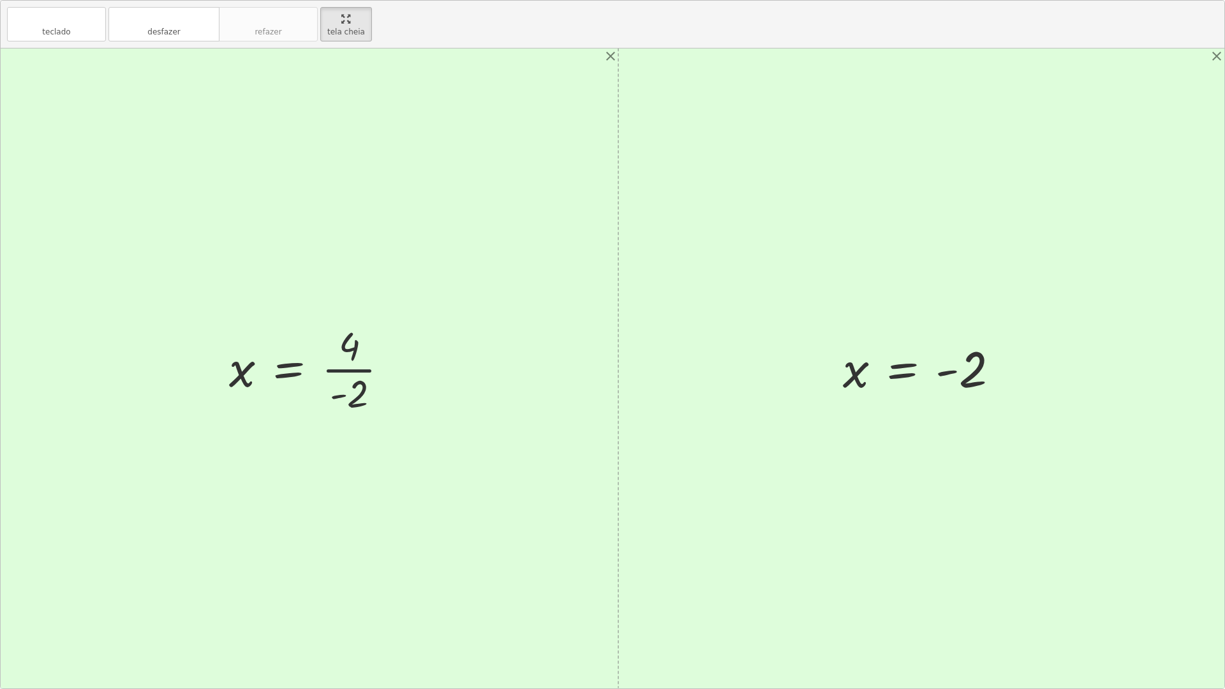
click at [388, 377] on div at bounding box center [314, 368] width 182 height 98
click at [185, 33] on button "desfazer desfazer" at bounding box center [163, 24] width 111 height 34
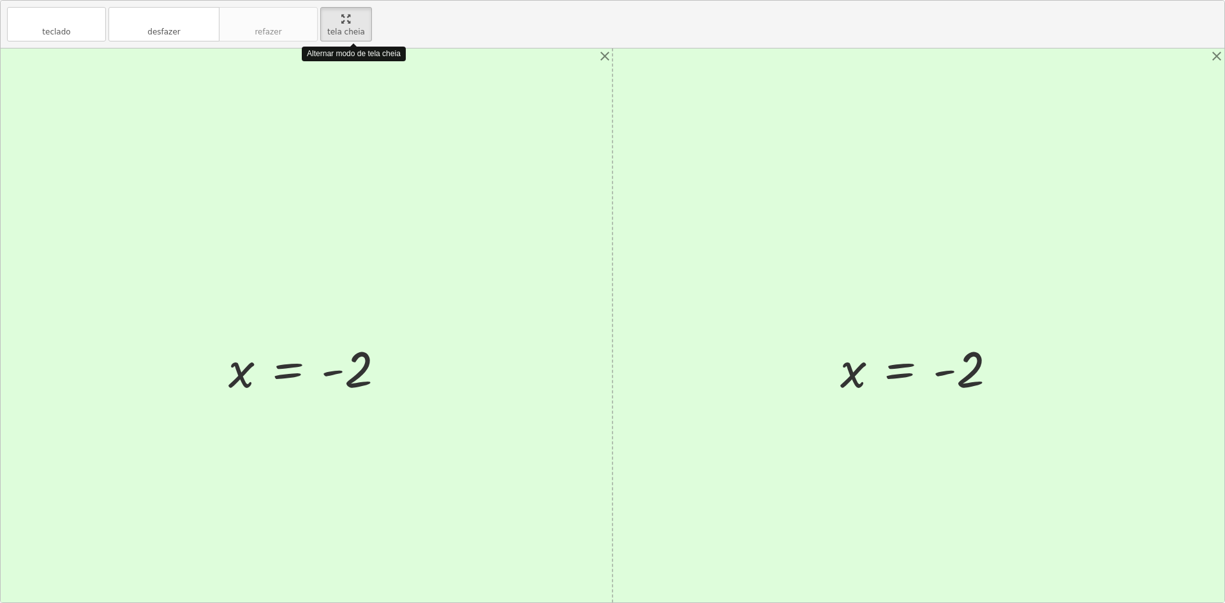
drag, startPoint x: 338, startPoint y: 31, endPoint x: 338, endPoint y: -25, distance: 55.5
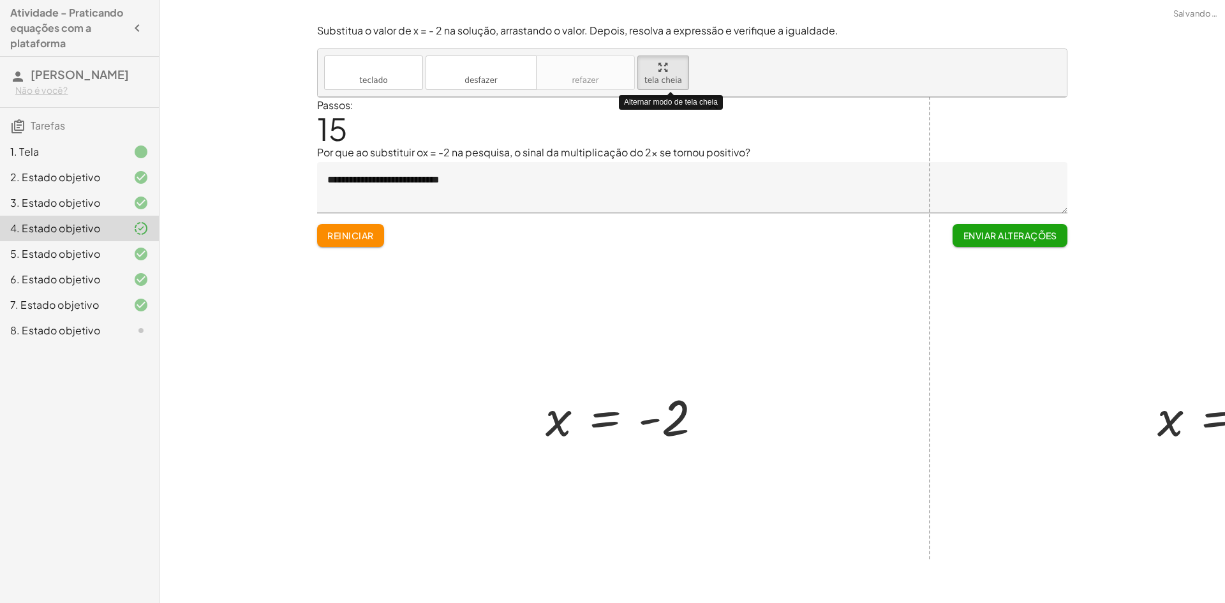
click at [338, 0] on html "Atividade - Praticando equações com a plataforma [PERSON_NAME] Não é você? Tare…" at bounding box center [612, 301] width 1225 height 603
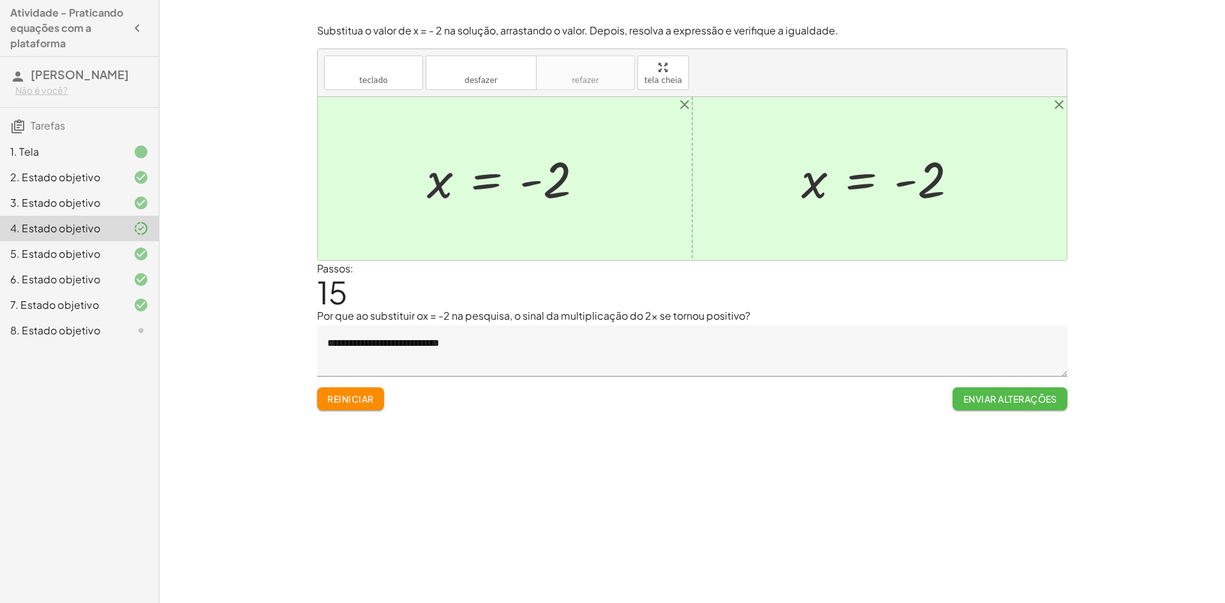
click at [957, 395] on button "Enviar alterações" at bounding box center [1009, 398] width 115 height 23
click at [119, 327] on div at bounding box center [131, 330] width 36 height 15
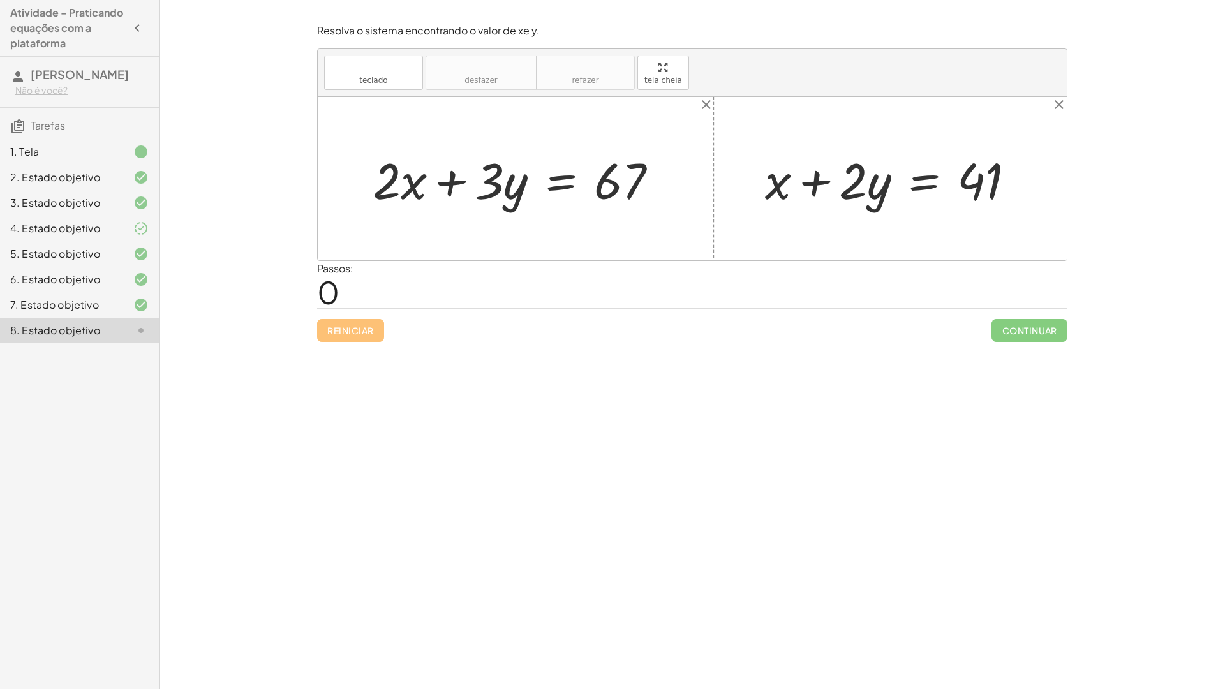
drag, startPoint x: 666, startPoint y: 88, endPoint x: 666, endPoint y: 144, distance: 55.5
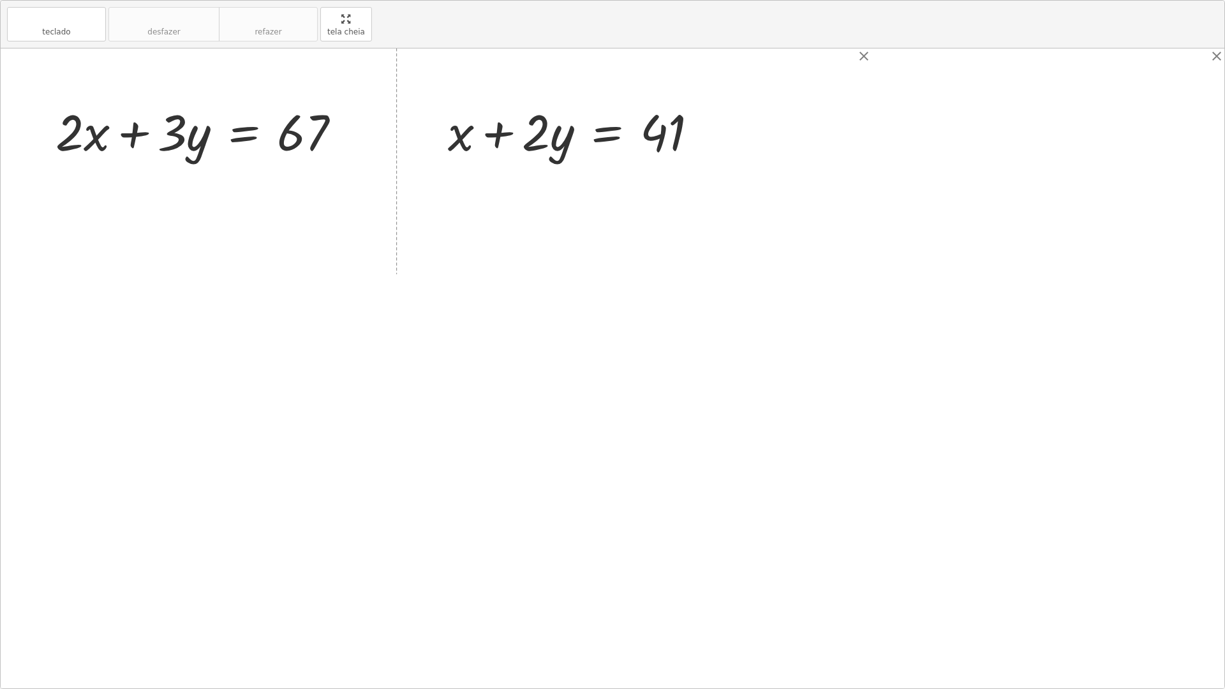
click at [666, 144] on div "teclado teclado desfazer desfazer refazer refazer tela cheia + · 2 · x + · 3 · …" at bounding box center [612, 345] width 1223 height 688
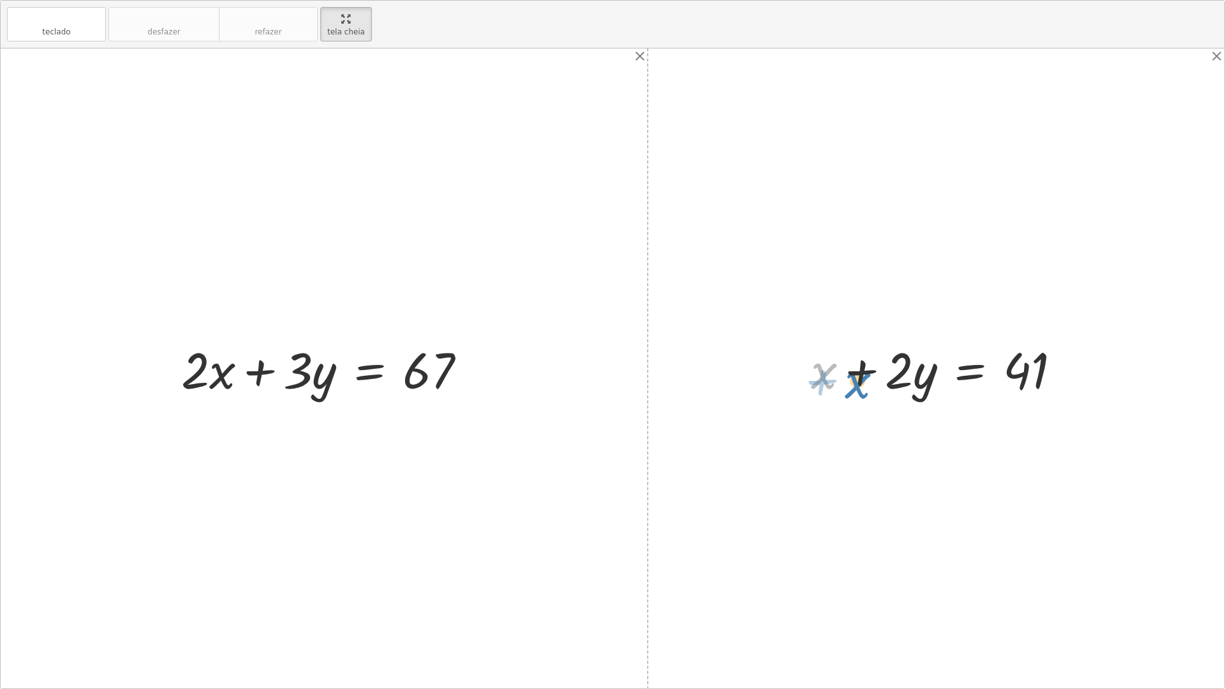
drag, startPoint x: 822, startPoint y: 378, endPoint x: 854, endPoint y: 386, distance: 33.0
click at [855, 387] on div at bounding box center [940, 369] width 273 height 66
drag, startPoint x: 931, startPoint y: 378, endPoint x: 953, endPoint y: 376, distance: 22.5
click at [953, 376] on div at bounding box center [940, 369] width 273 height 66
drag, startPoint x: 828, startPoint y: 369, endPoint x: 1136, endPoint y: 350, distance: 308.7
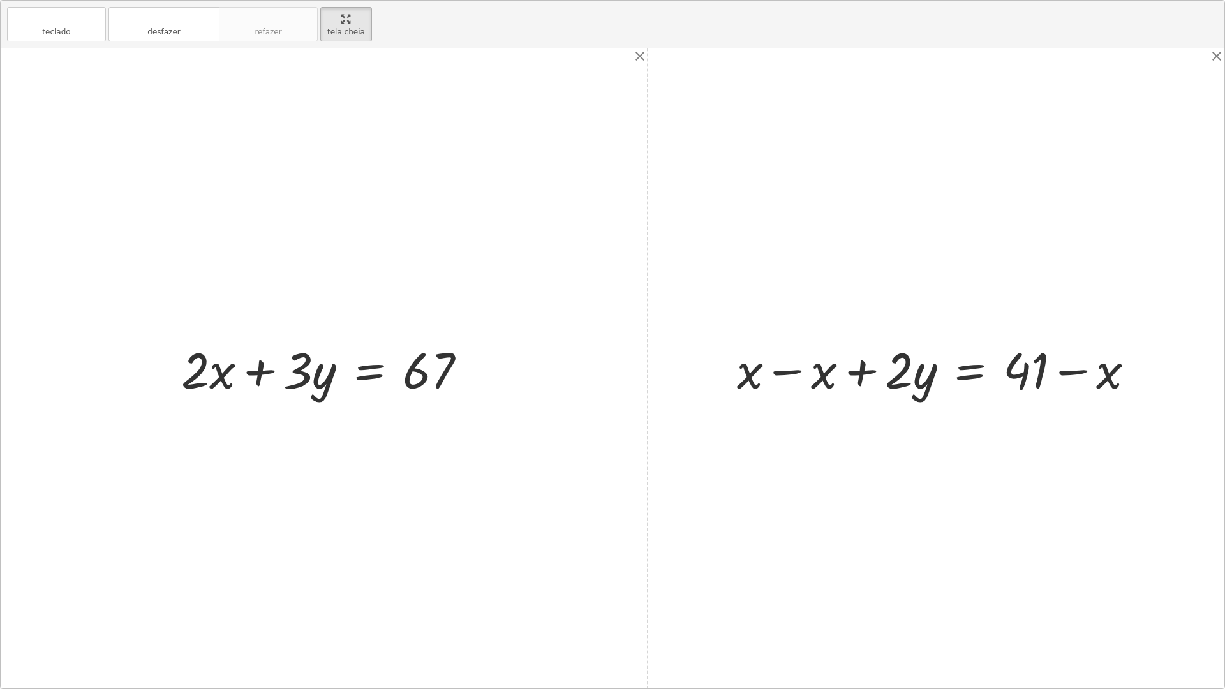
click at [819, 378] on div at bounding box center [940, 369] width 420 height 66
click at [1081, 371] on div at bounding box center [1014, 369] width 273 height 66
drag, startPoint x: 929, startPoint y: 373, endPoint x: 959, endPoint y: 370, distance: 30.1
click at [959, 370] on div at bounding box center [1014, 369] width 273 height 66
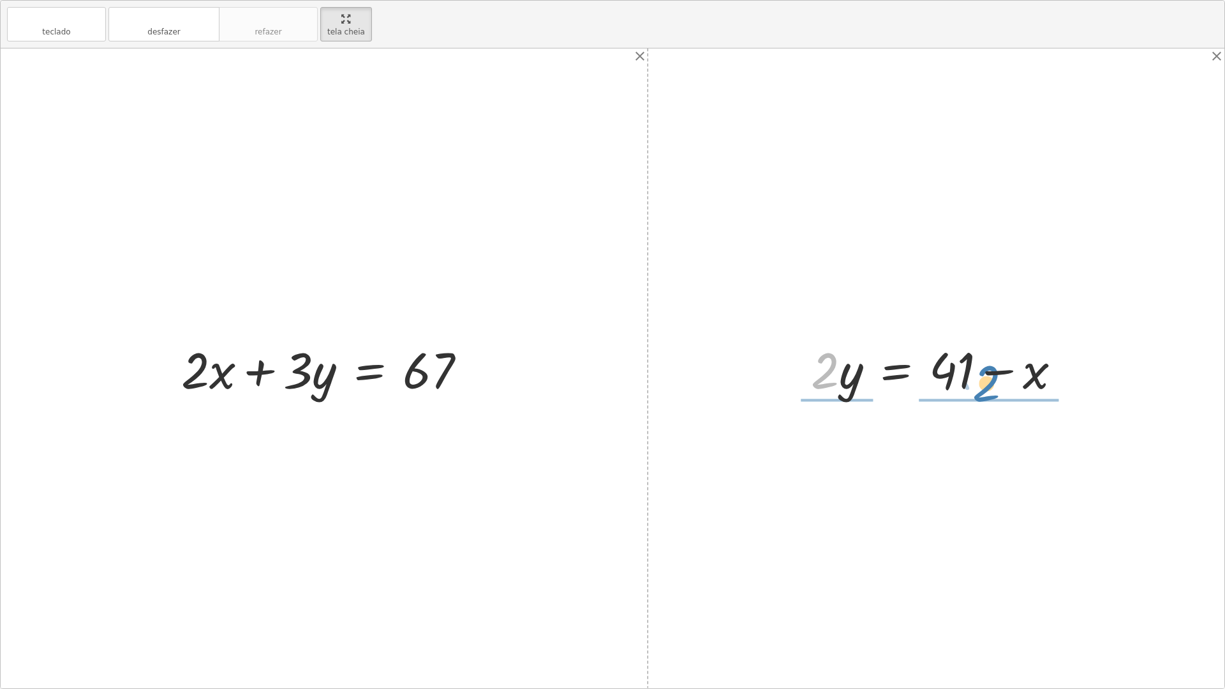
drag, startPoint x: 809, startPoint y: 374, endPoint x: 971, endPoint y: 387, distance: 161.9
click at [971, 387] on div at bounding box center [940, 369] width 273 height 66
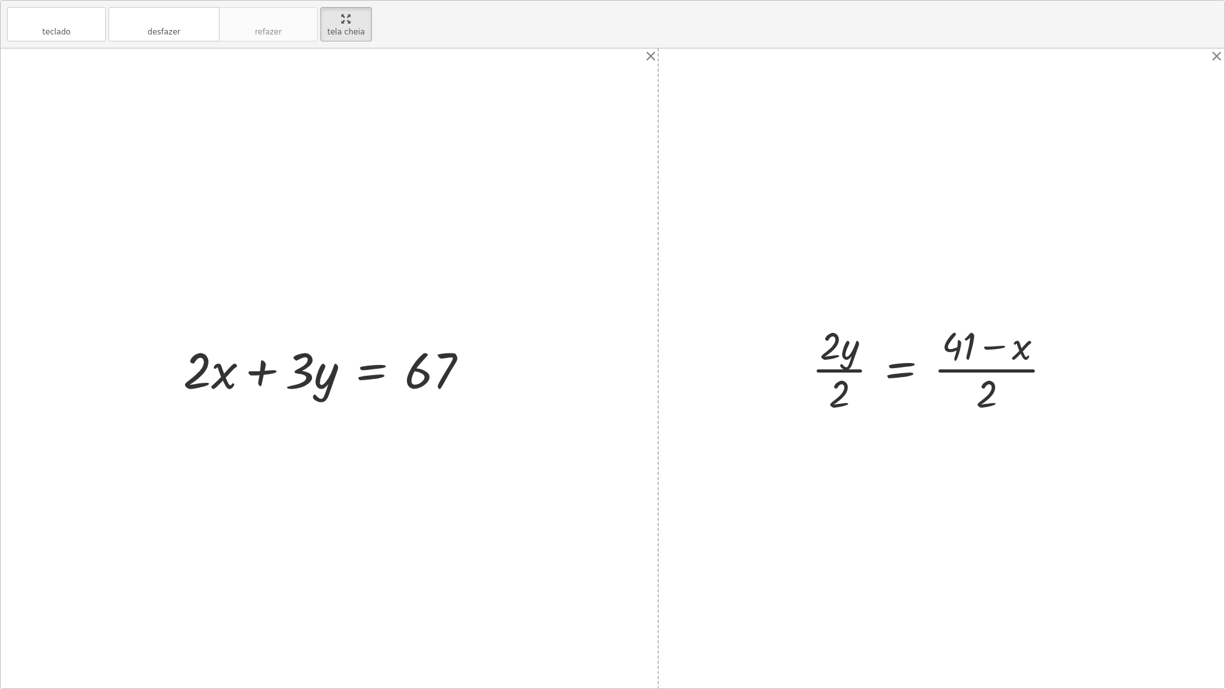
click at [836, 371] on div at bounding box center [936, 368] width 263 height 98
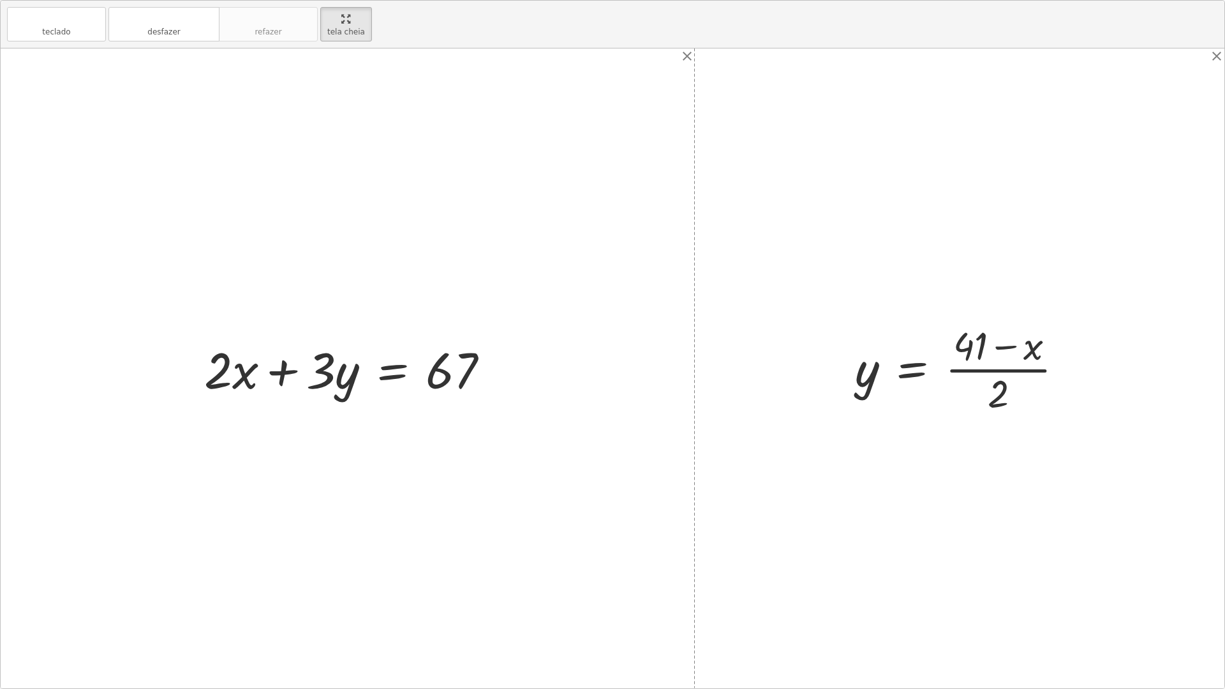
click at [987, 372] on div at bounding box center [964, 368] width 232 height 98
click at [974, 352] on div at bounding box center [964, 368] width 232 height 98
drag, startPoint x: 873, startPoint y: 372, endPoint x: 362, endPoint y: 373, distance: 510.9
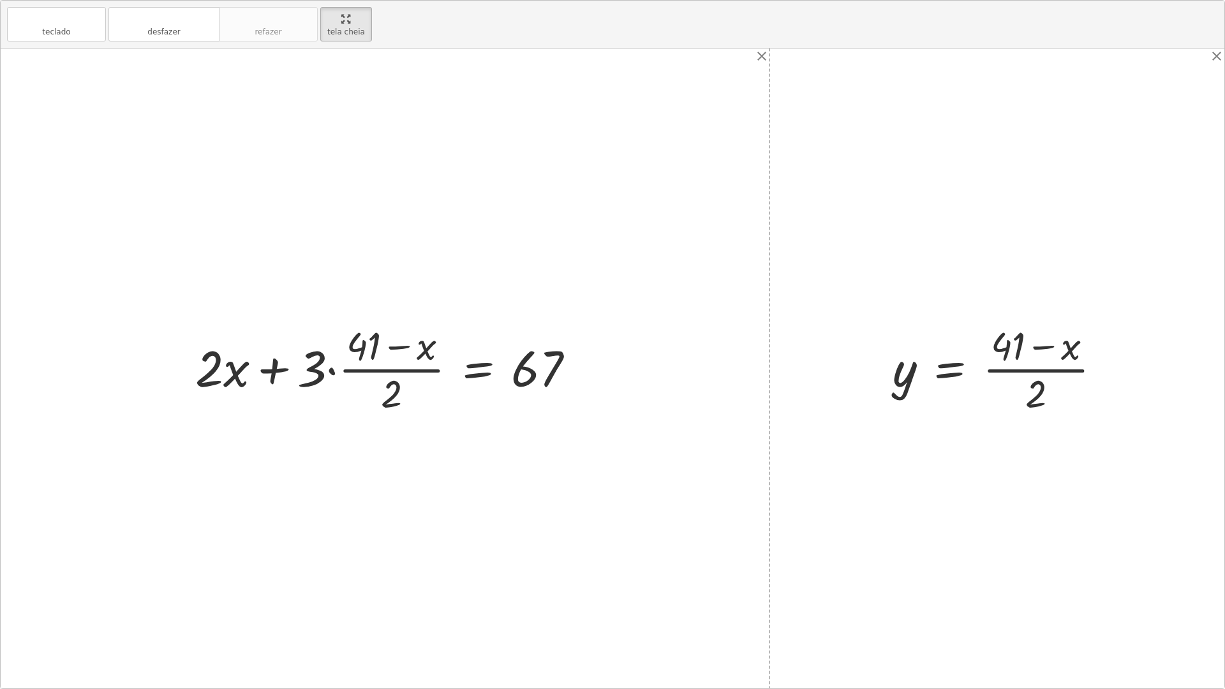
click at [322, 374] on div at bounding box center [390, 368] width 402 height 98
click at [330, 370] on div at bounding box center [390, 368] width 402 height 98
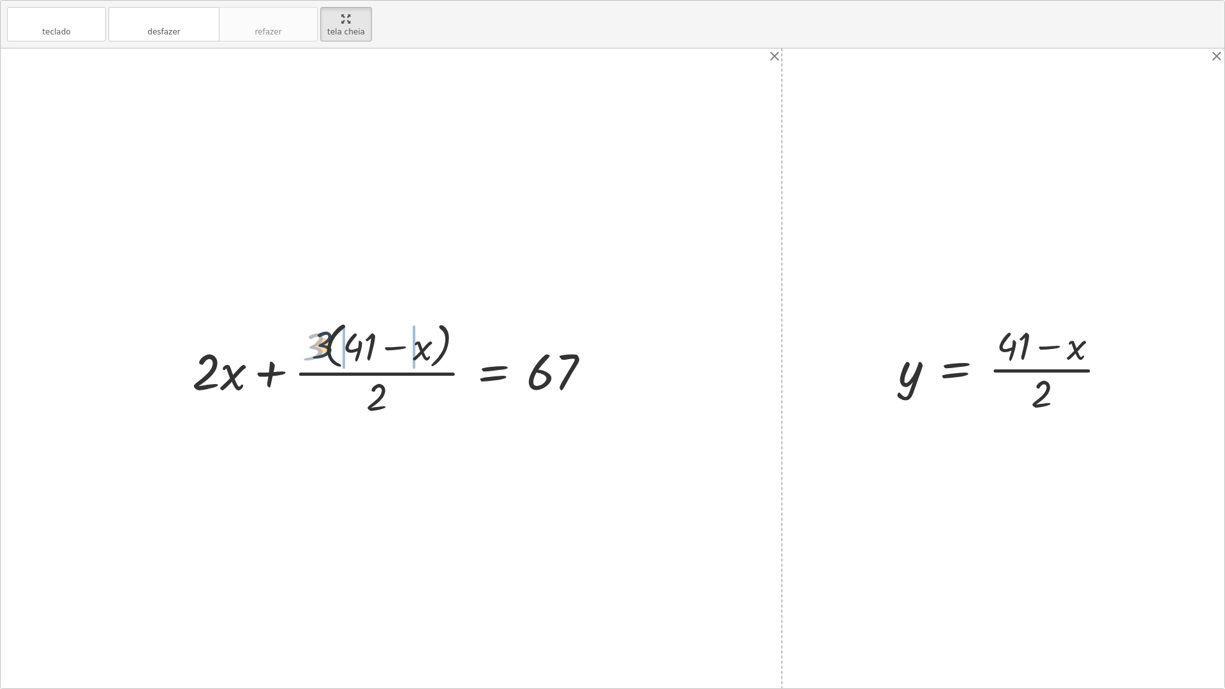
drag, startPoint x: 320, startPoint y: 345, endPoint x: 360, endPoint y: 344, distance: 40.2
click at [360, 344] on div at bounding box center [396, 368] width 421 height 104
click at [360, 348] on div at bounding box center [394, 368] width 414 height 98
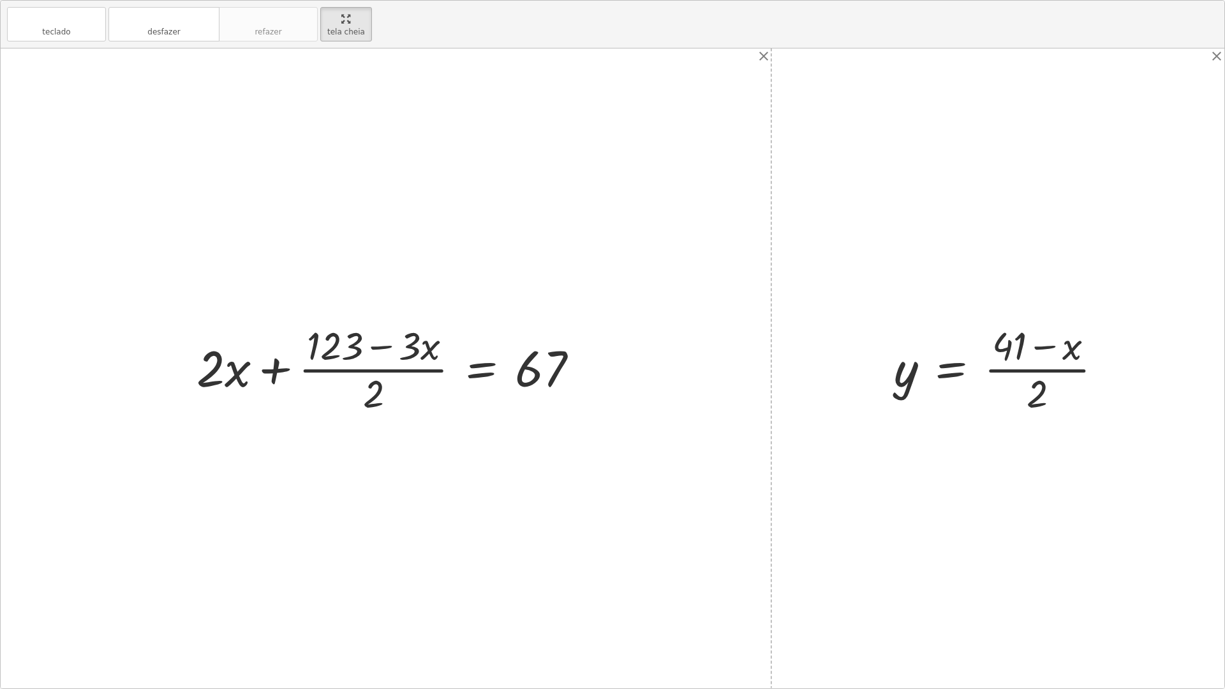
click at [415, 350] on div at bounding box center [392, 368] width 405 height 98
drag, startPoint x: 369, startPoint y: 389, endPoint x: 339, endPoint y: 387, distance: 30.1
click at [339, 387] on div at bounding box center [390, 368] width 405 height 98
drag, startPoint x: 367, startPoint y: 390, endPoint x: 384, endPoint y: 393, distance: 16.8
click at [384, 393] on div at bounding box center [390, 368] width 405 height 98
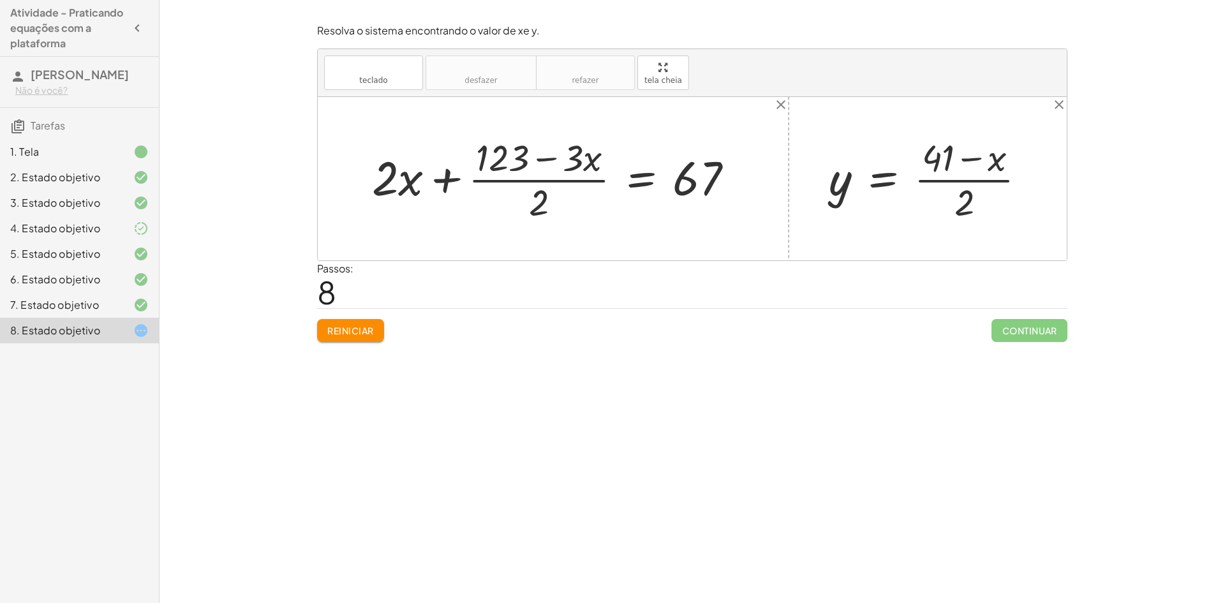
drag, startPoint x: 661, startPoint y: 81, endPoint x: 662, endPoint y: 136, distance: 55.5
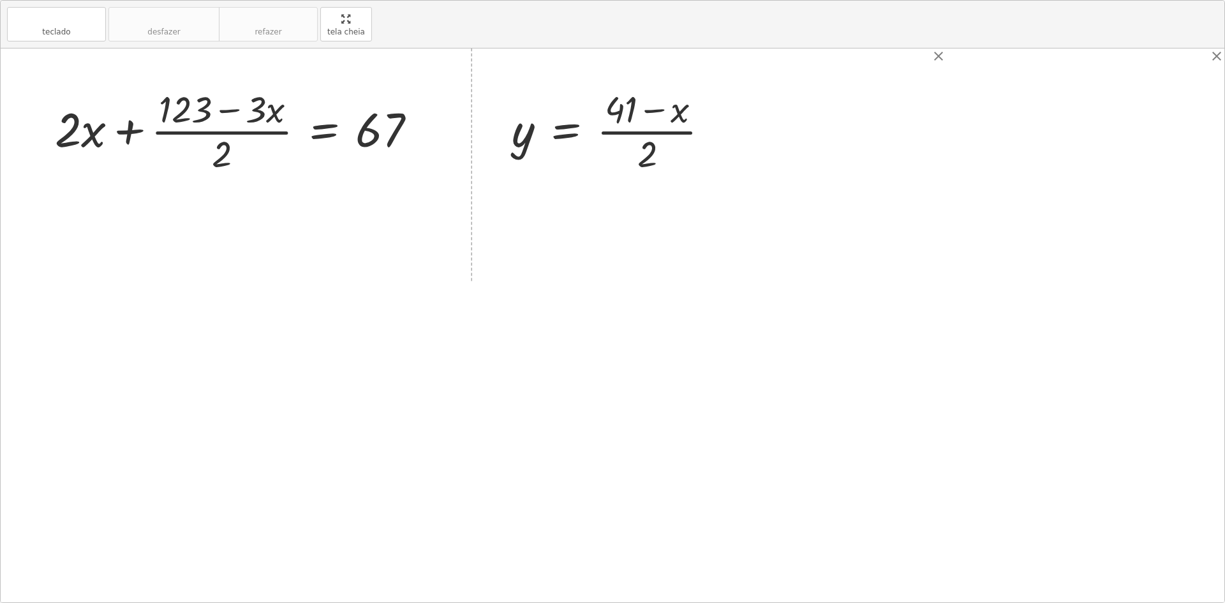
click at [661, 136] on div "teclado teclado desfazer desfazer refazer refazer tela cheia + · 2 · x + · 3 · …" at bounding box center [612, 301] width 1223 height 601
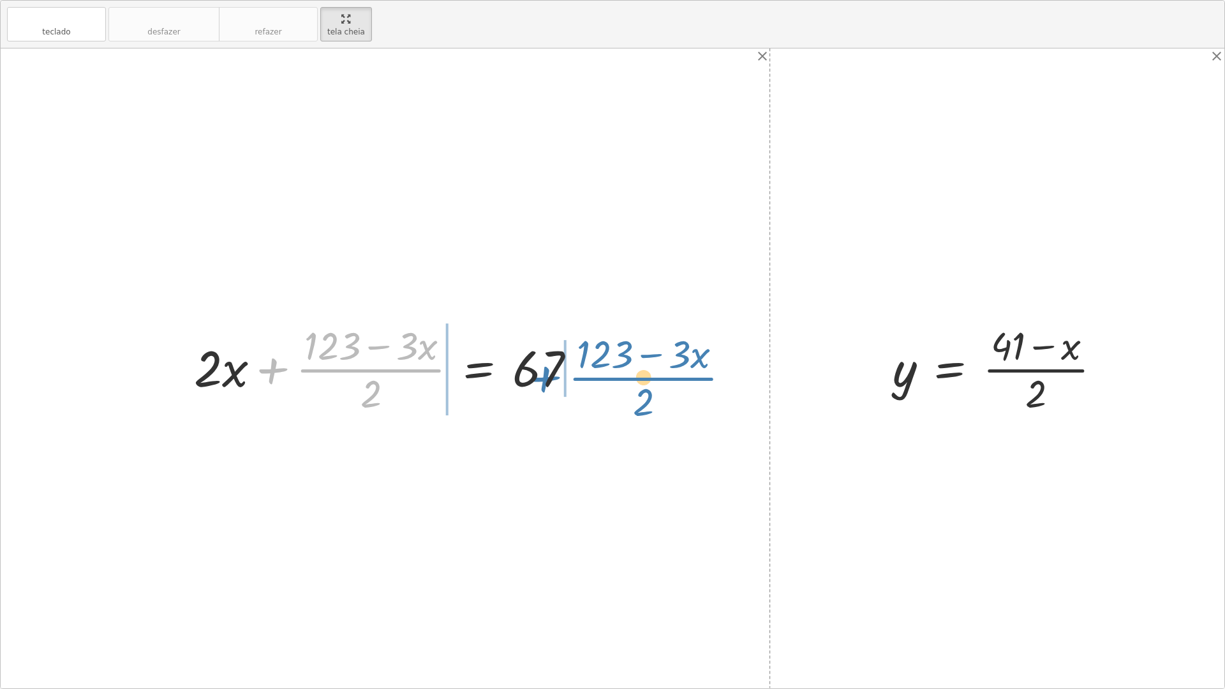
drag, startPoint x: 368, startPoint y: 362, endPoint x: 640, endPoint y: 371, distance: 272.5
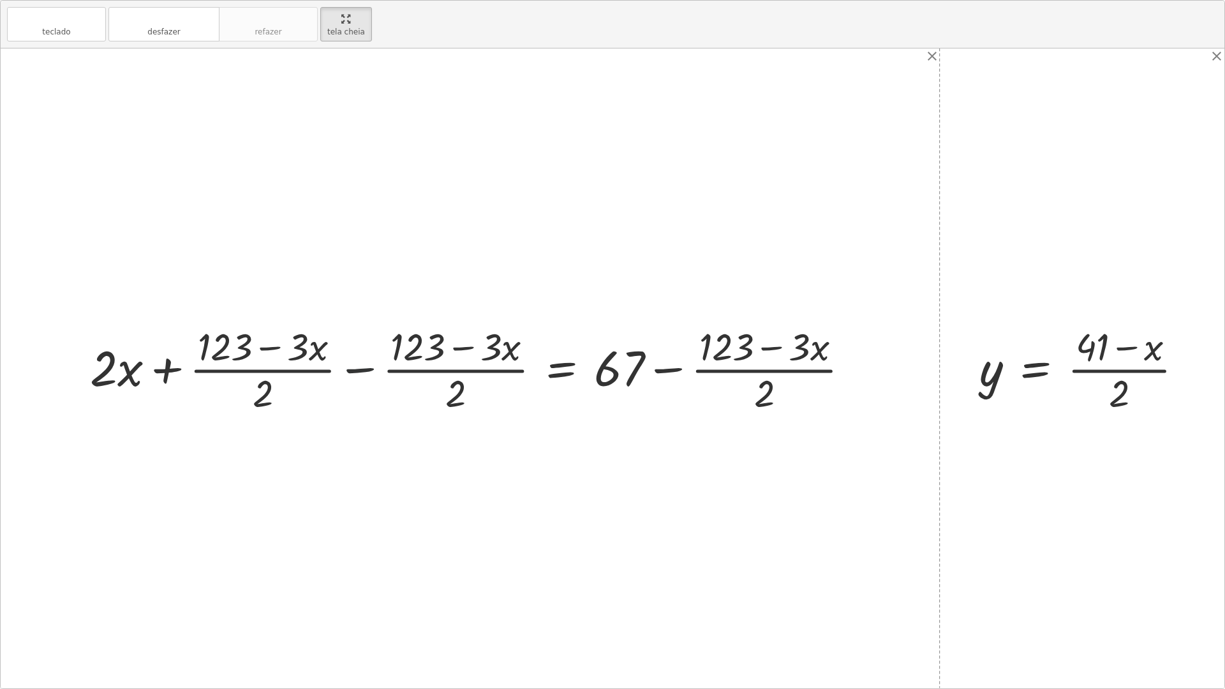
click at [337, 372] on div at bounding box center [475, 368] width 783 height 96
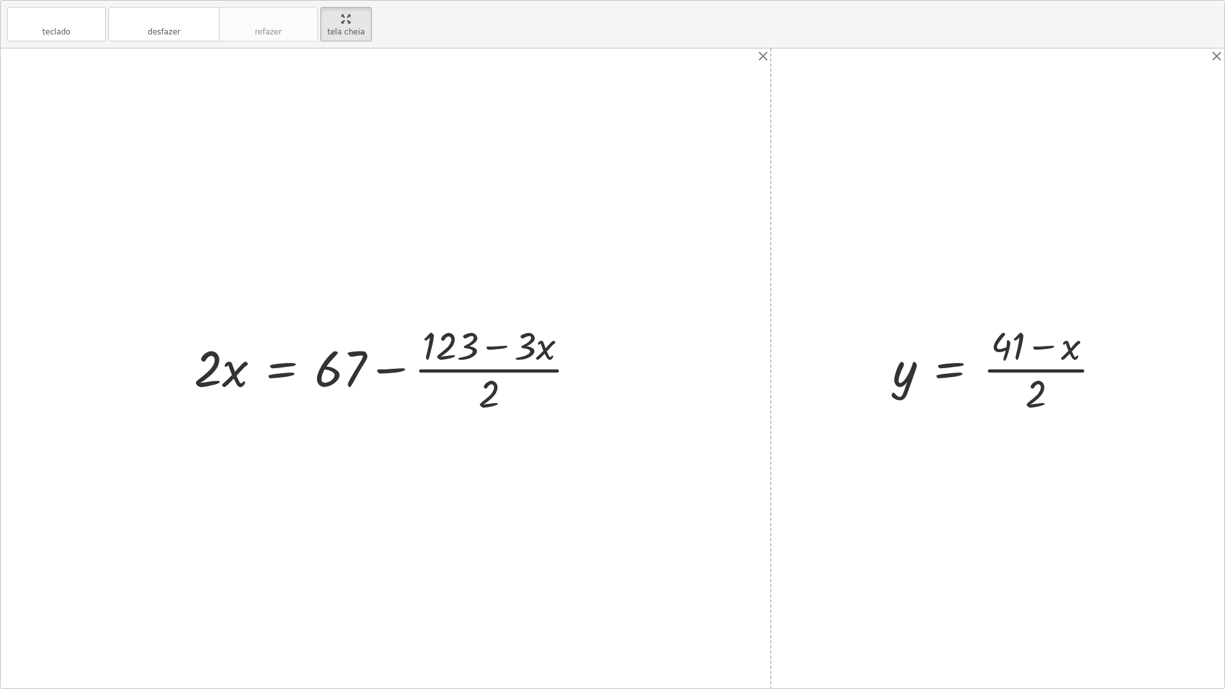
click at [371, 369] on div at bounding box center [390, 368] width 405 height 98
click at [329, 364] on div at bounding box center [390, 368] width 405 height 98
drag, startPoint x: 355, startPoint y: 371, endPoint x: 441, endPoint y: 356, distance: 87.5
click at [441, 356] on div at bounding box center [390, 368] width 405 height 98
click at [457, 346] on div at bounding box center [390, 368] width 405 height 98
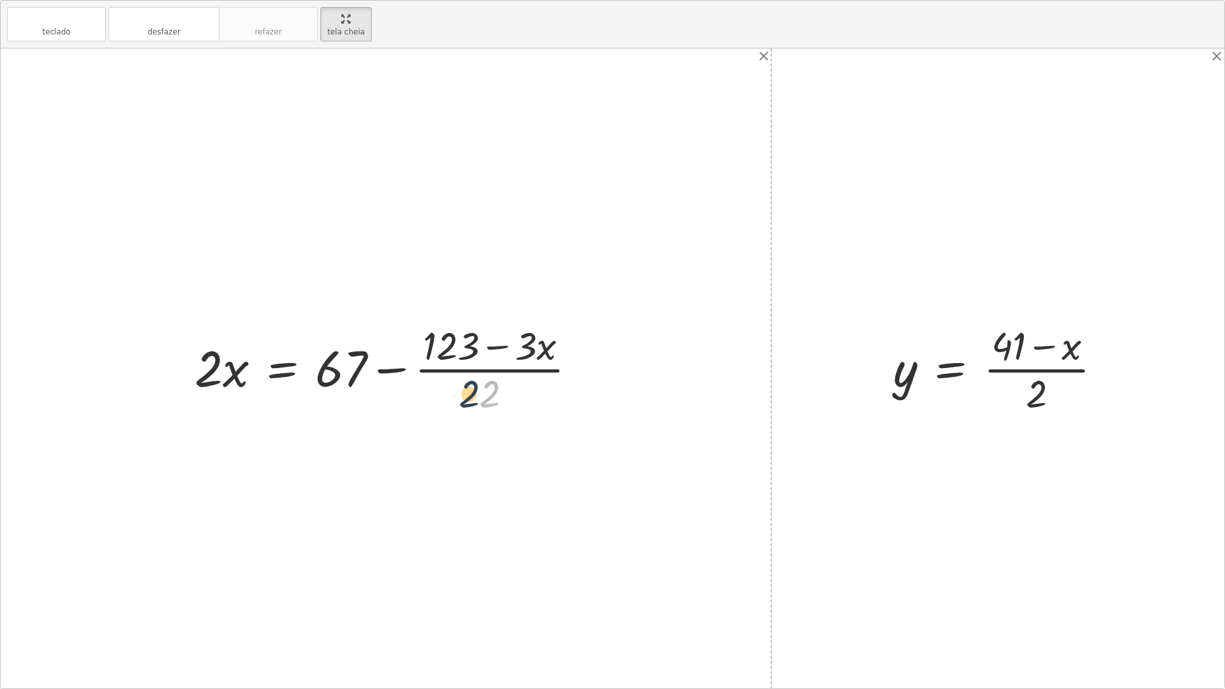
drag, startPoint x: 484, startPoint y: 383, endPoint x: 459, endPoint y: 381, distance: 25.6
click at [459, 381] on div at bounding box center [390, 368] width 405 height 98
drag, startPoint x: 490, startPoint y: 389, endPoint x: 512, endPoint y: 385, distance: 21.4
click at [512, 385] on div at bounding box center [390, 368] width 405 height 98
click at [159, 35] on font "desfazer" at bounding box center [163, 31] width 33 height 9
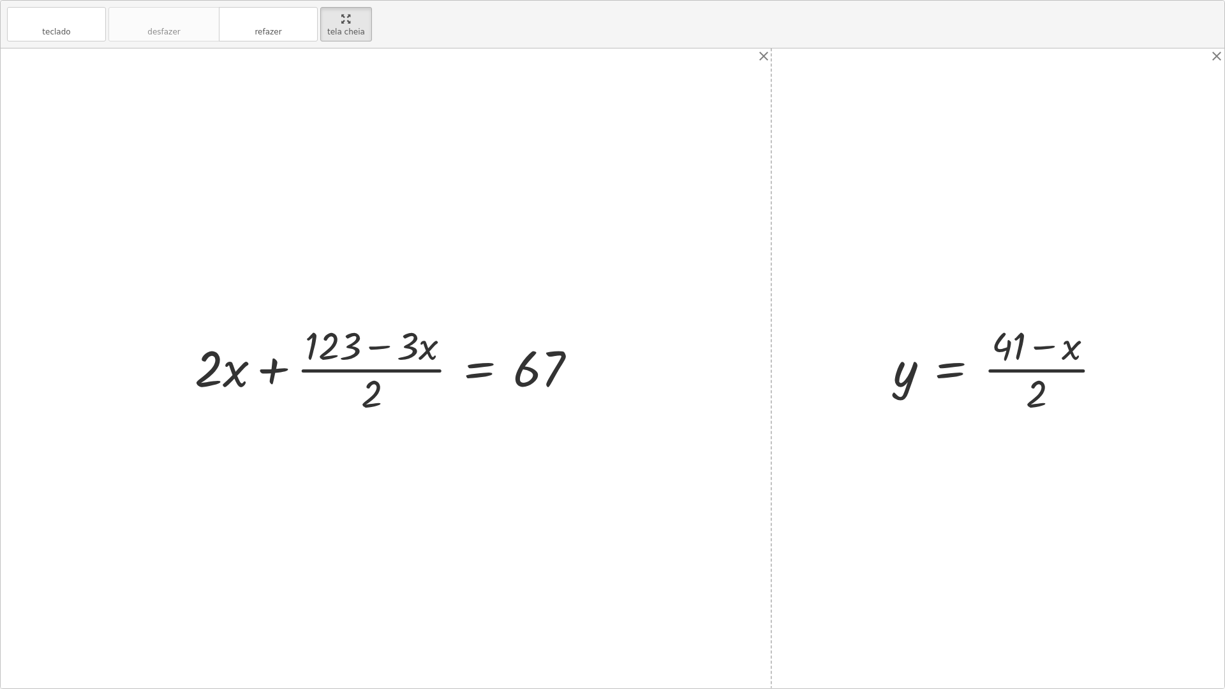
drag, startPoint x: 346, startPoint y: 34, endPoint x: 346, endPoint y: -21, distance: 55.5
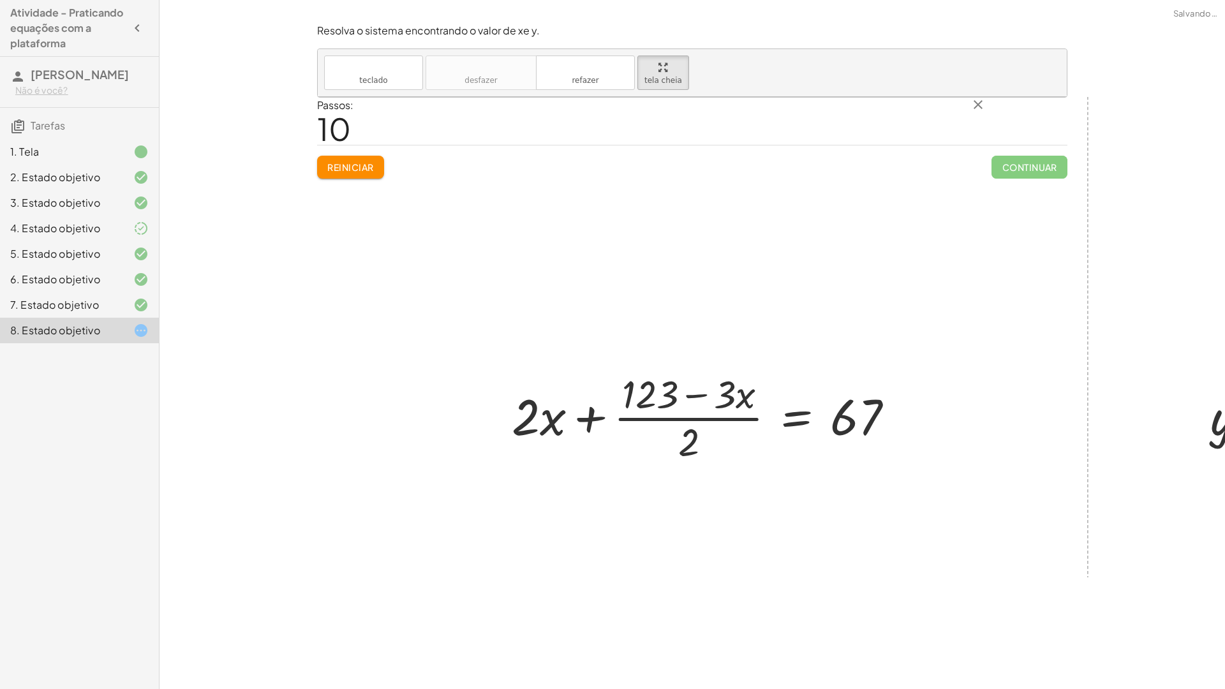
click at [346, 0] on html "Atividade - Praticando equações com a plataforma [PERSON_NAME] Não é você? Tare…" at bounding box center [612, 344] width 1225 height 689
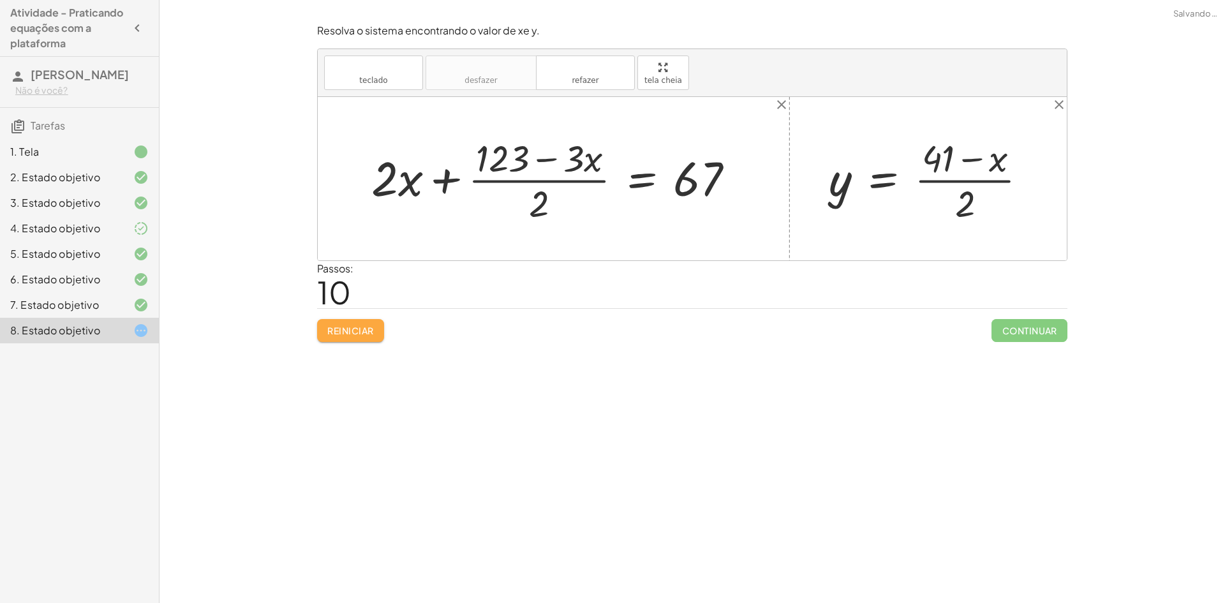
click at [368, 337] on button "Reiniciar" at bounding box center [350, 330] width 67 height 23
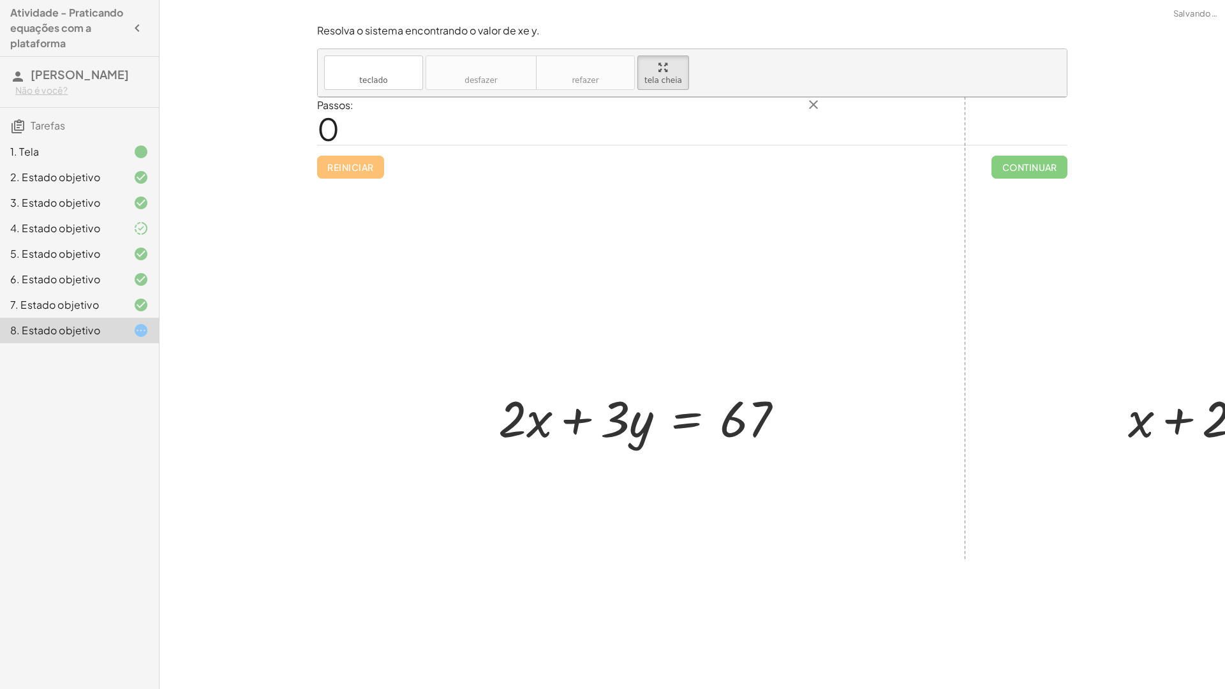
drag, startPoint x: 658, startPoint y: 72, endPoint x: 658, endPoint y: 128, distance: 55.5
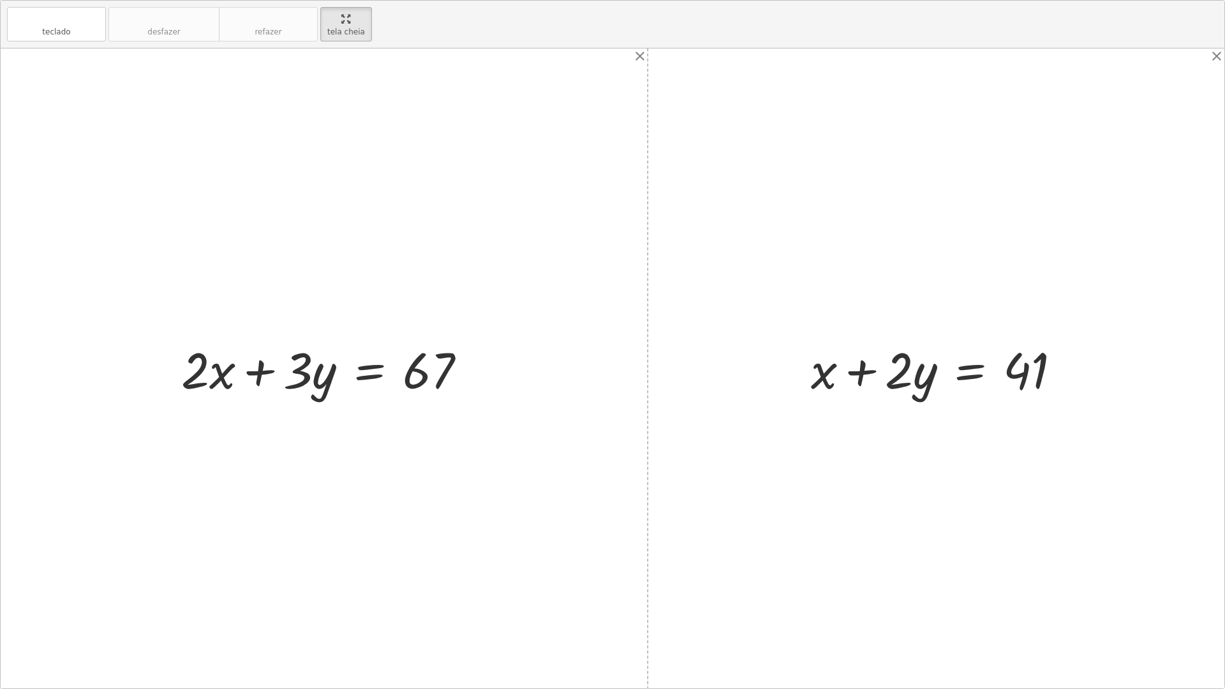
click at [658, 128] on div "teclado teclado desfazer desfazer refazer refazer tela cheia + · 2 · x + · 3 · …" at bounding box center [612, 345] width 1223 height 688
click at [1010, 357] on div at bounding box center [940, 369] width 273 height 66
drag, startPoint x: 922, startPoint y: 381, endPoint x: 1093, endPoint y: 371, distance: 171.2
click at [1093, 371] on div "+ · 2 · x + · 3 · y = 67 · y + · 2 + x + · 2 · y = 41" at bounding box center [612, 368] width 1223 height 640
click at [848, 376] on div at bounding box center [941, 369] width 472 height 66
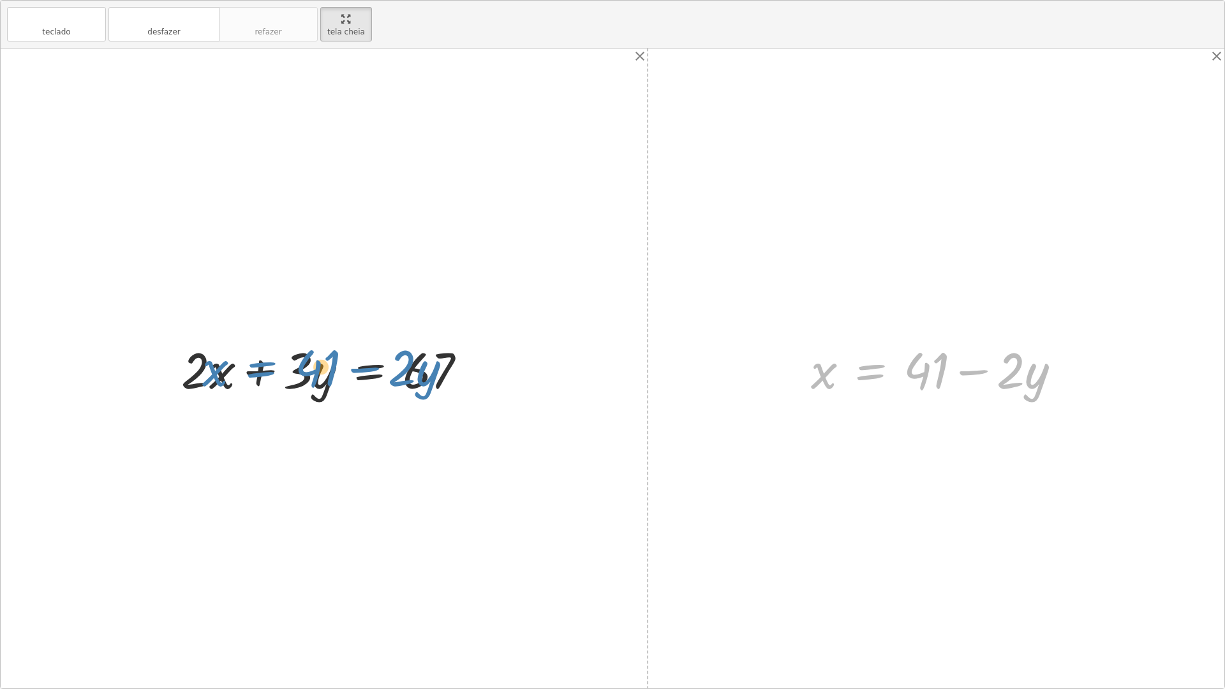
drag, startPoint x: 848, startPoint y: 378, endPoint x: 239, endPoint y: 375, distance: 609.8
click at [239, 375] on div "+ · 2 · x + · 3 · y = 67 + x + · 2 · y = 41 + x + · 2 · y − · 2 · y = + 41 − · …" at bounding box center [612, 368] width 1223 height 640
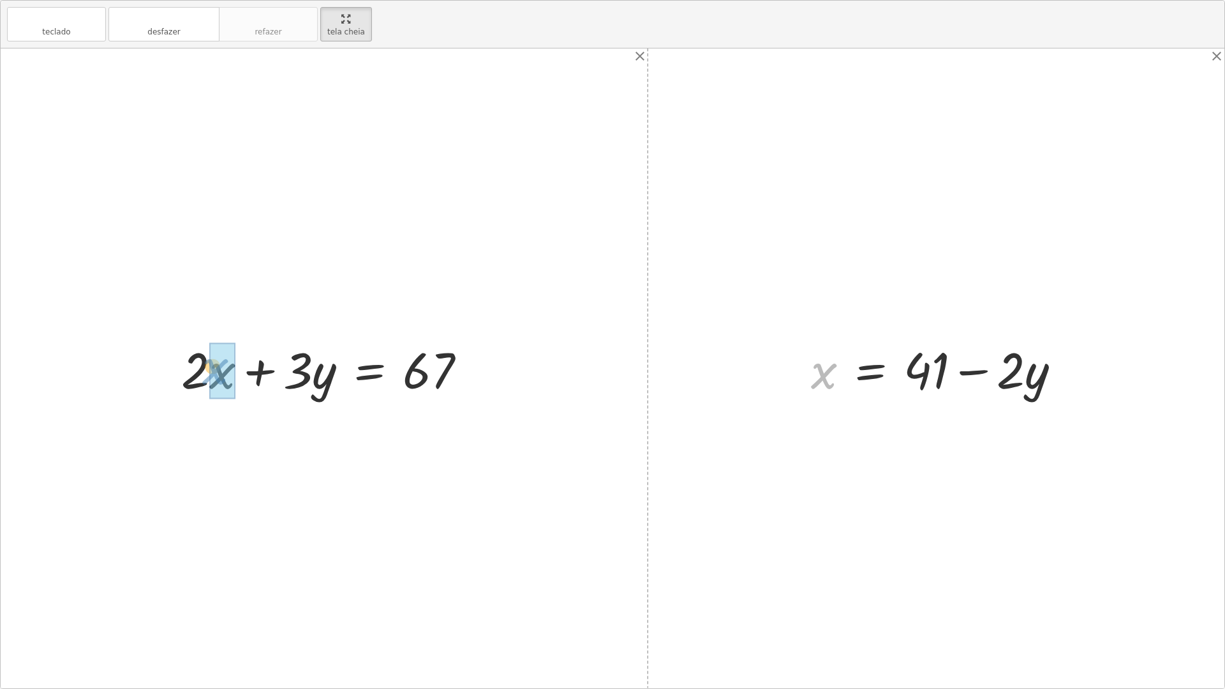
drag, startPoint x: 818, startPoint y: 372, endPoint x: 202, endPoint y: 367, distance: 616.2
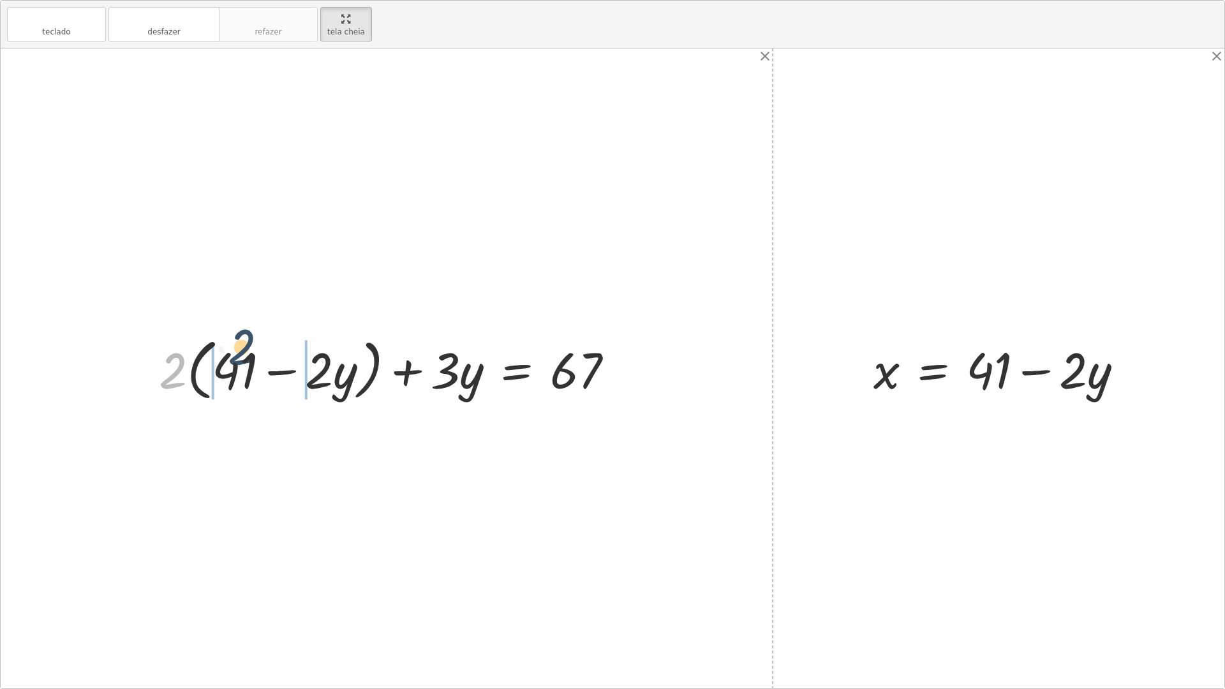
drag, startPoint x: 175, startPoint y: 369, endPoint x: 256, endPoint y: 351, distance: 82.8
click at [256, 351] on div at bounding box center [391, 368] width 478 height 73
click at [198, 371] on div at bounding box center [391, 369] width 480 height 66
click at [323, 380] on div at bounding box center [404, 369] width 452 height 66
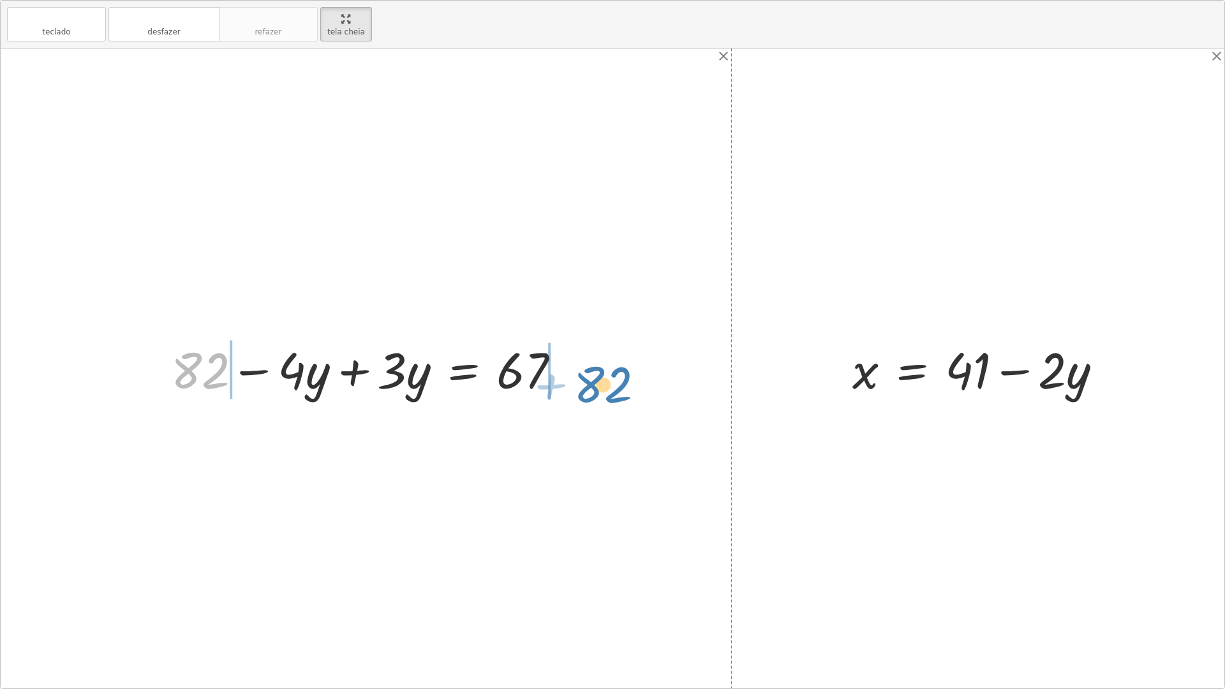
drag, startPoint x: 210, startPoint y: 370, endPoint x: 624, endPoint y: 382, distance: 414.1
click at [624, 382] on div "+ · 2 · x + · 3 · y = 67 + · 2 · ( + 41 − · 2 · y ) + · 3 · y = 67 + · 2 · 41 −…" at bounding box center [612, 368] width 1223 height 640
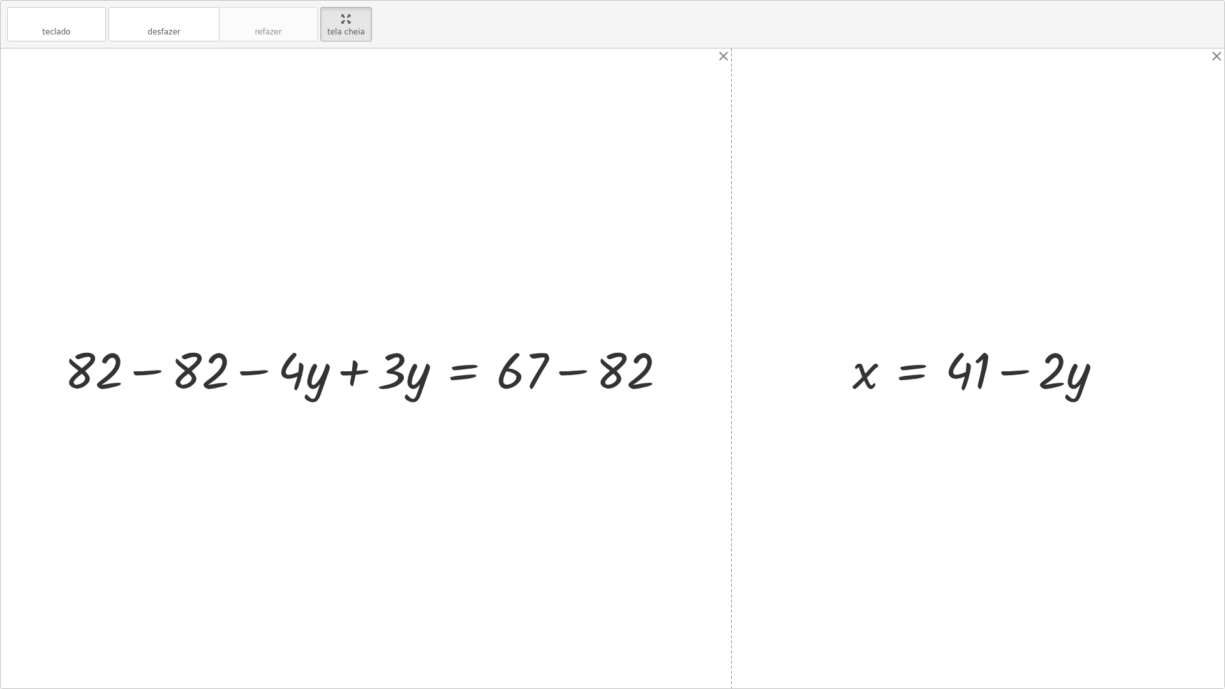
click at [563, 378] on div at bounding box center [370, 369] width 625 height 66
click at [195, 369] on div at bounding box center [325, 369] width 535 height 66
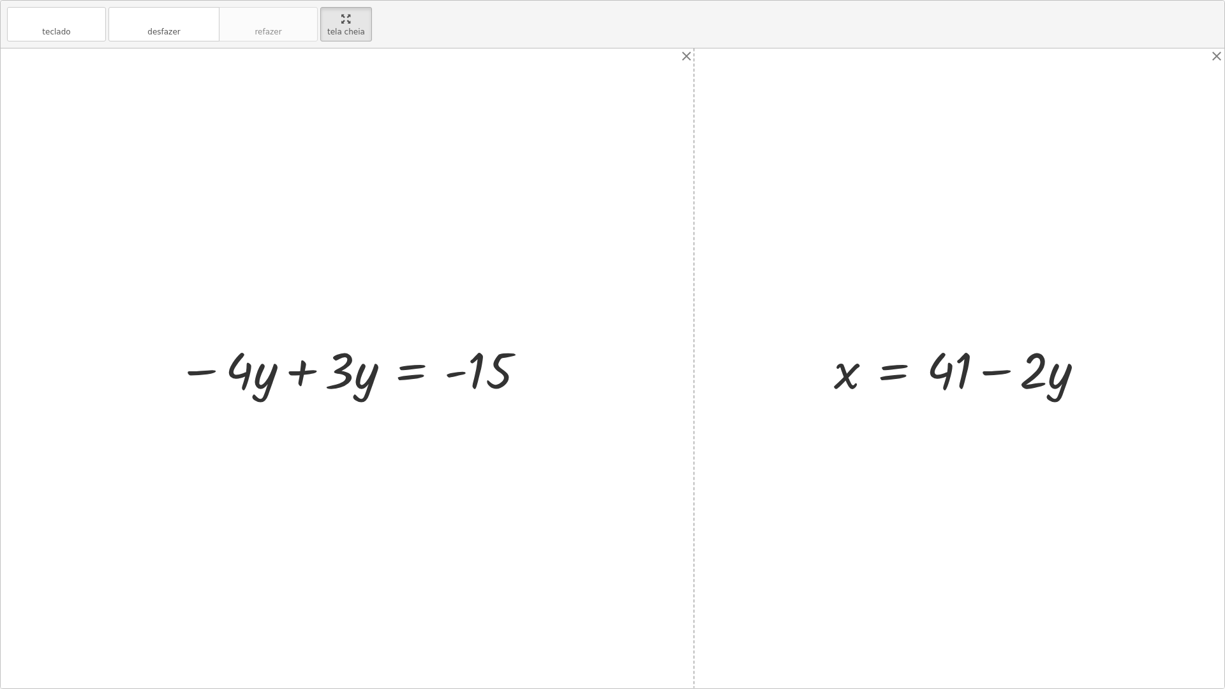
click at [291, 374] on div at bounding box center [352, 369] width 362 height 66
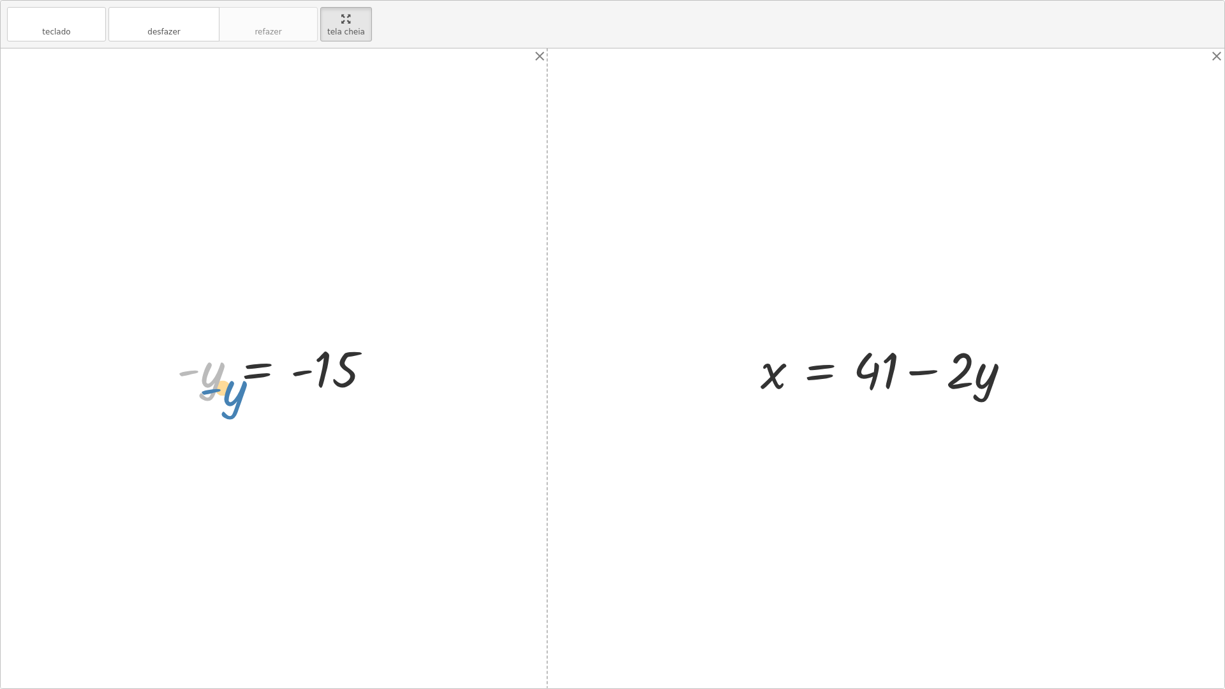
drag, startPoint x: 217, startPoint y: 380, endPoint x: 230, endPoint y: 381, distance: 12.9
click at [230, 383] on div at bounding box center [278, 368] width 217 height 63
click at [327, 363] on div at bounding box center [278, 368] width 217 height 63
drag, startPoint x: 216, startPoint y: 374, endPoint x: 335, endPoint y: 410, distance: 123.9
click at [335, 410] on div "+ · 2 · x + · 3 · y = 67 + · 2 · ( + 41 − · 2 · y ) + · 3 · y = 67 + · 2 · 41 −…" at bounding box center [612, 368] width 1223 height 640
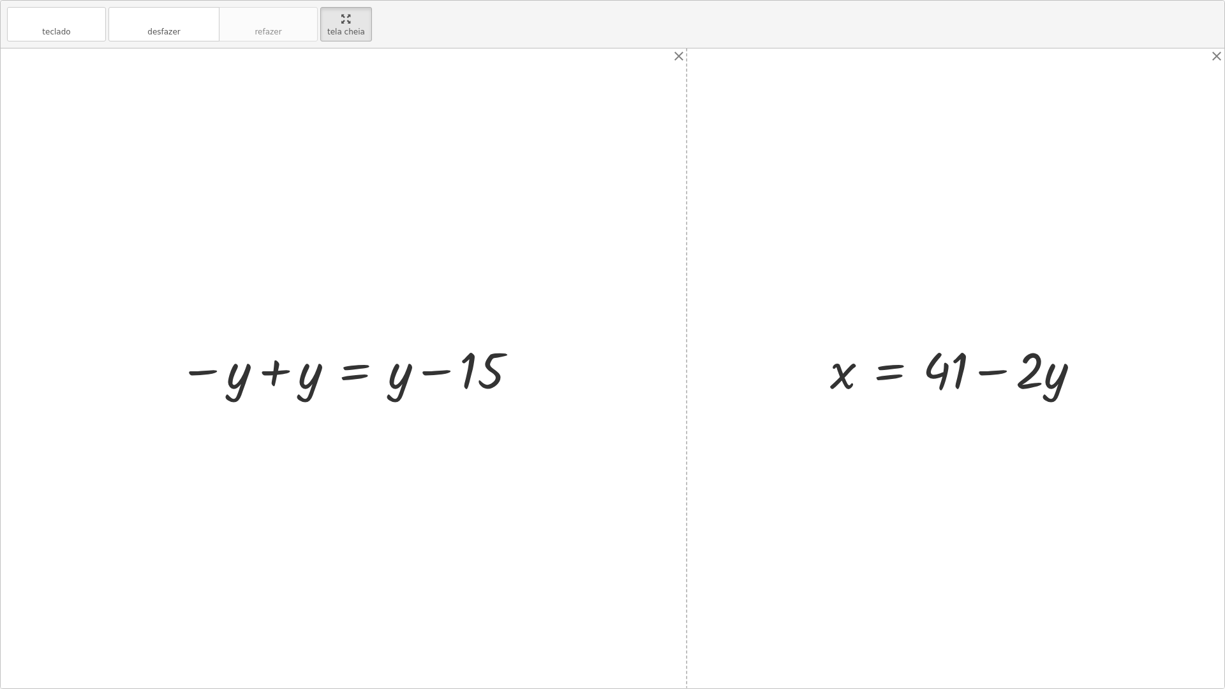
click at [284, 377] on div at bounding box center [348, 369] width 353 height 66
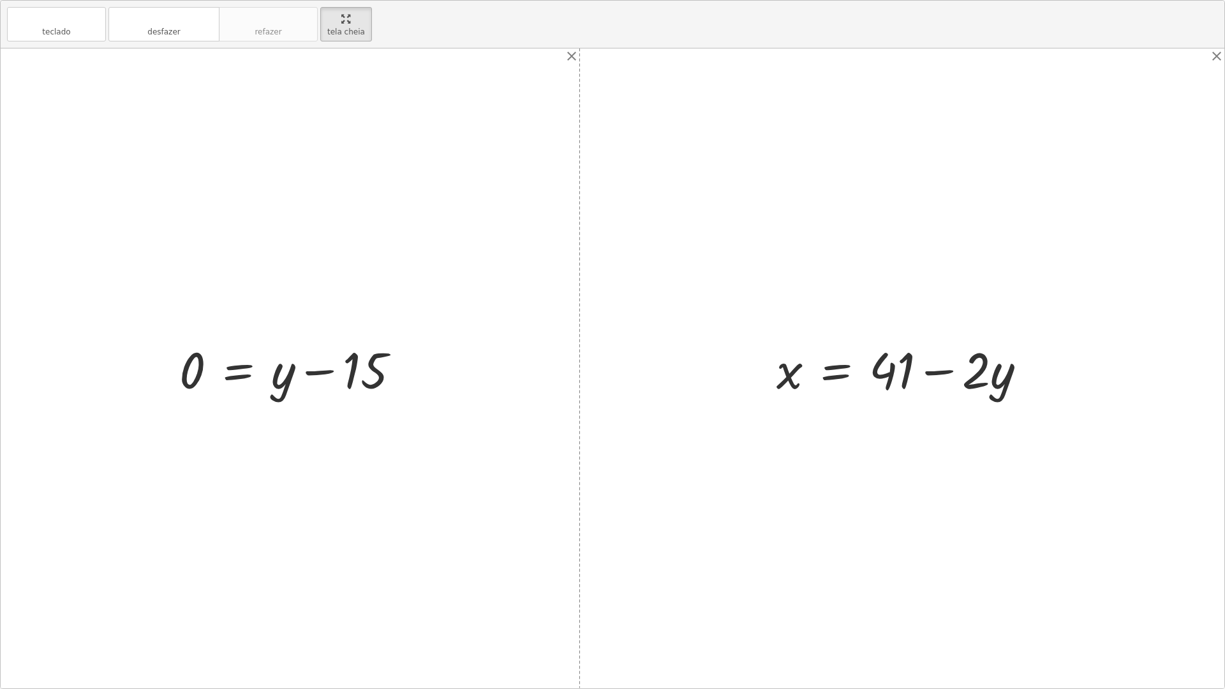
click at [328, 374] on div at bounding box center [295, 369] width 244 height 66
click at [156, 19] on font "desfazer" at bounding box center [163, 19] width 97 height 12
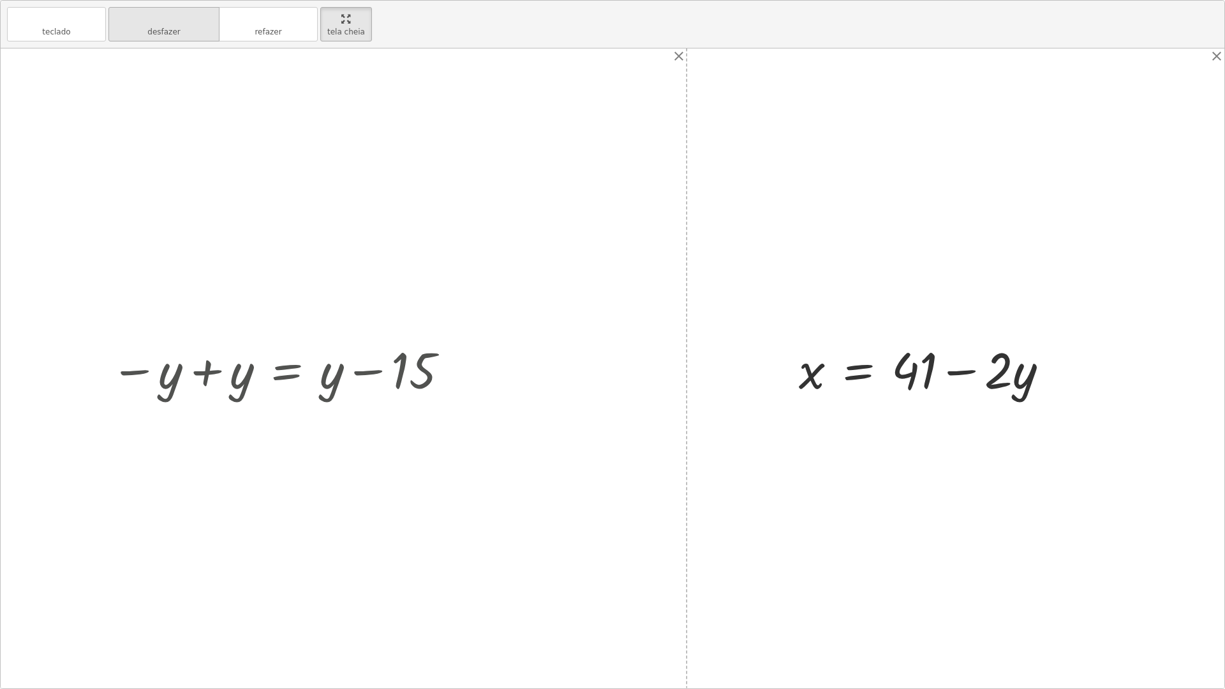
click at [156, 19] on font "desfazer" at bounding box center [163, 19] width 97 height 12
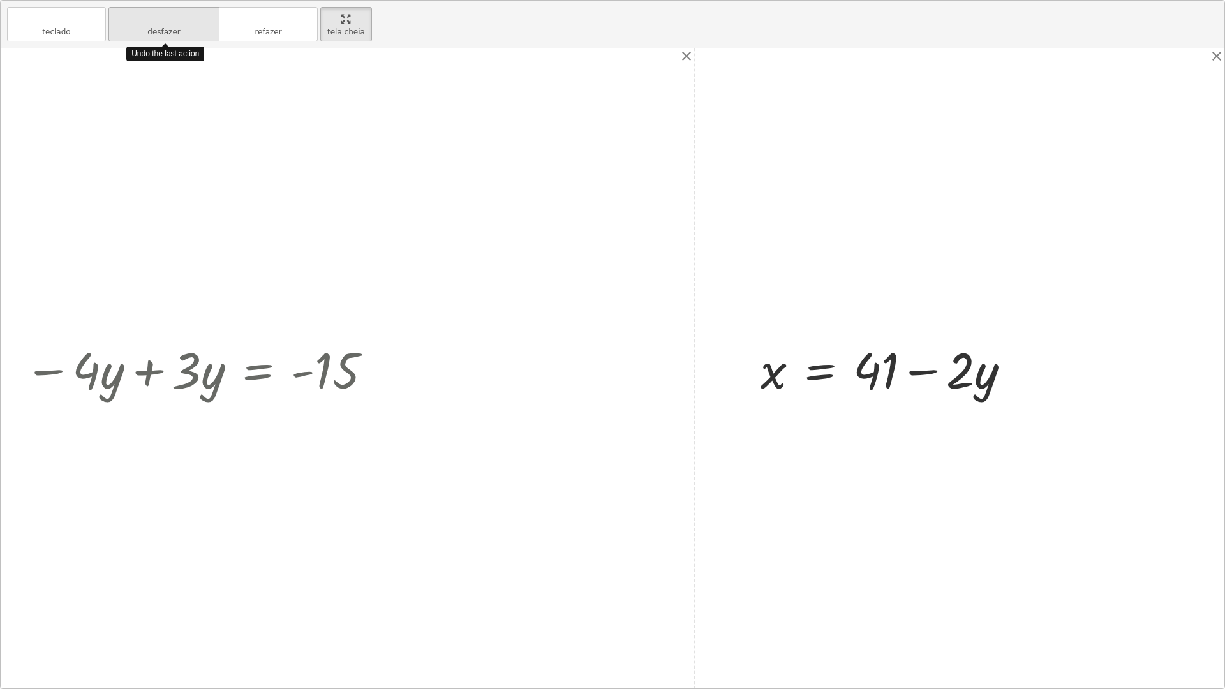
click at [156, 19] on font "desfazer" at bounding box center [163, 19] width 97 height 12
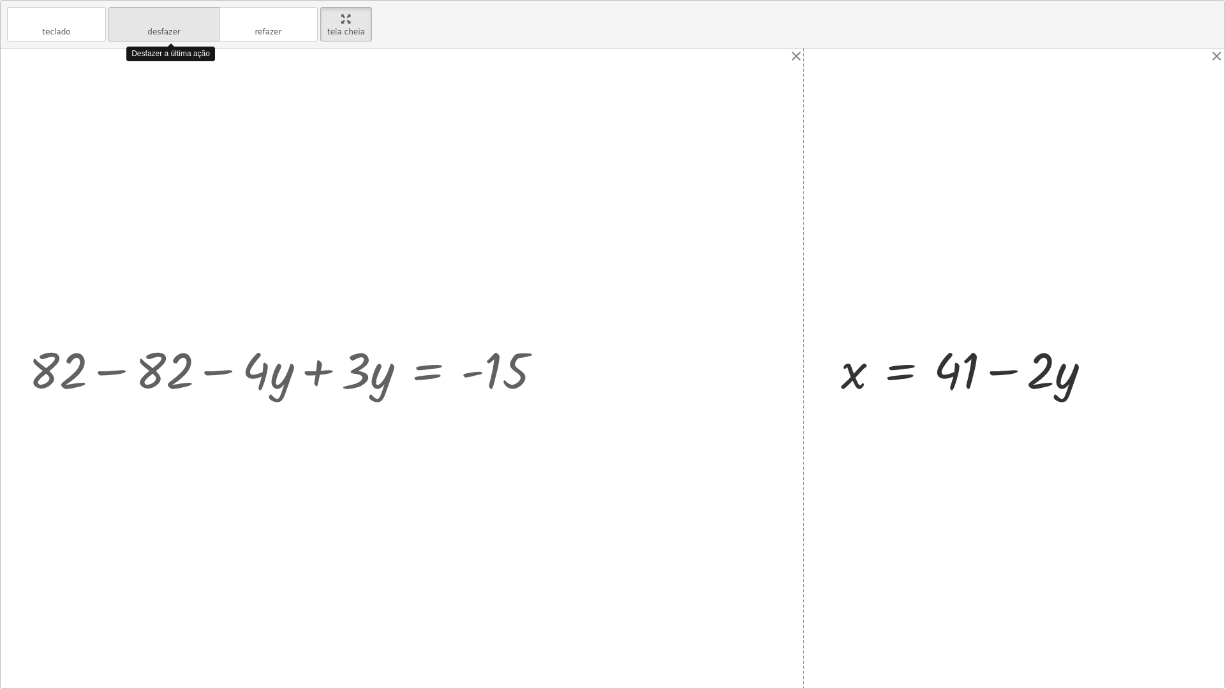
click at [156, 19] on font "desfazer" at bounding box center [163, 19] width 97 height 12
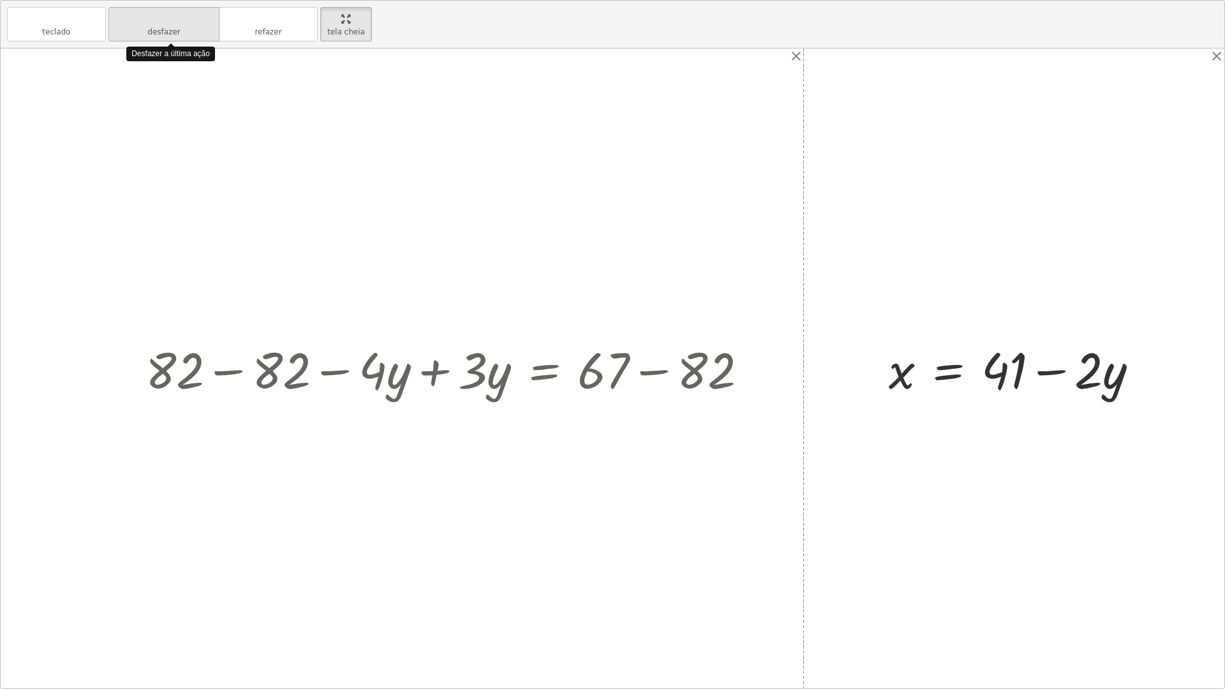
click at [156, 19] on font "desfazer" at bounding box center [163, 19] width 97 height 12
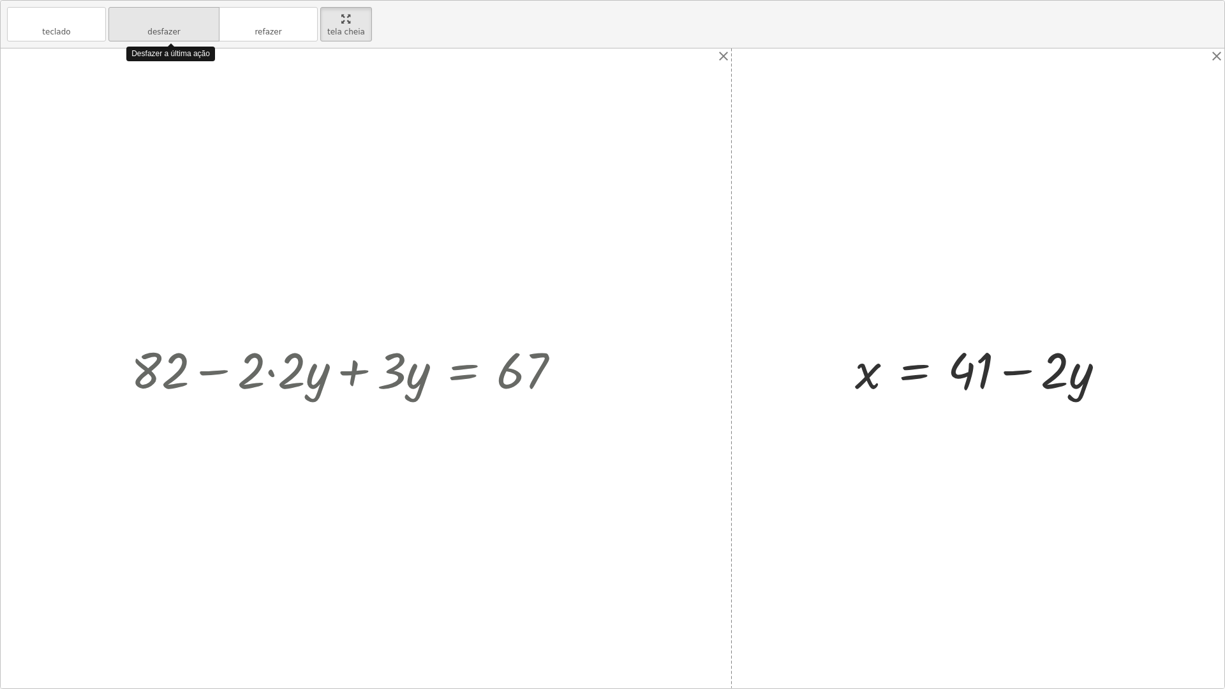
click at [156, 19] on font "desfazer" at bounding box center [163, 19] width 97 height 12
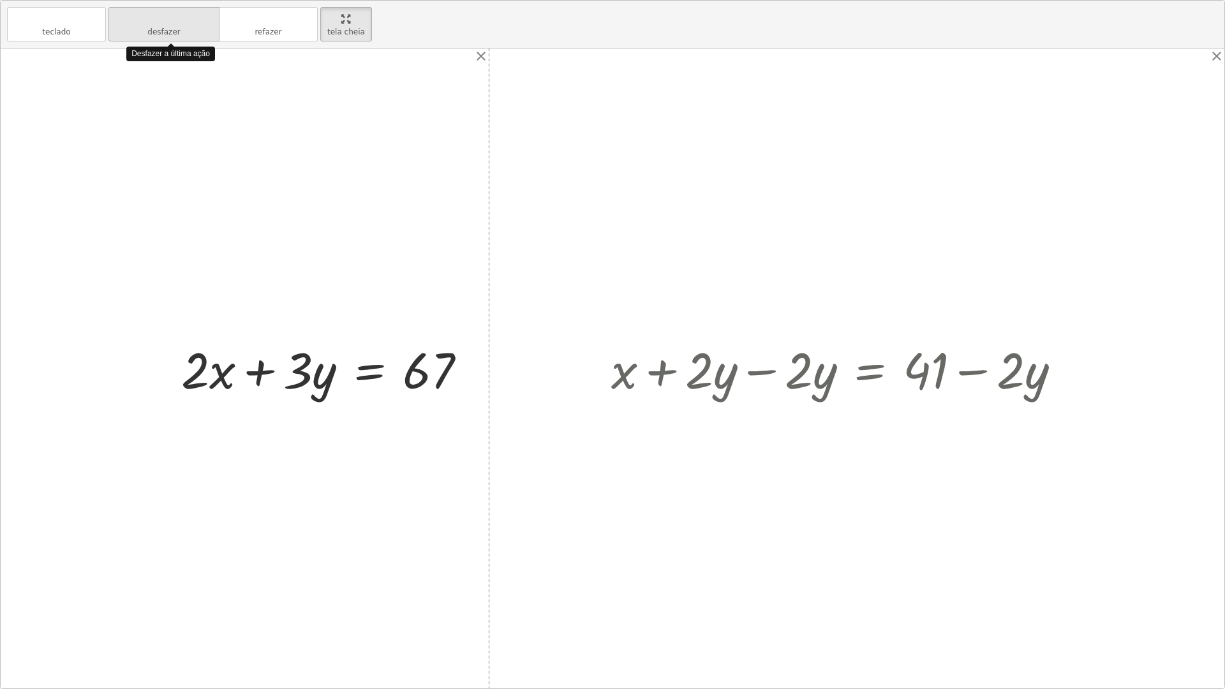
click at [156, 19] on font "desfazer" at bounding box center [163, 19] width 97 height 12
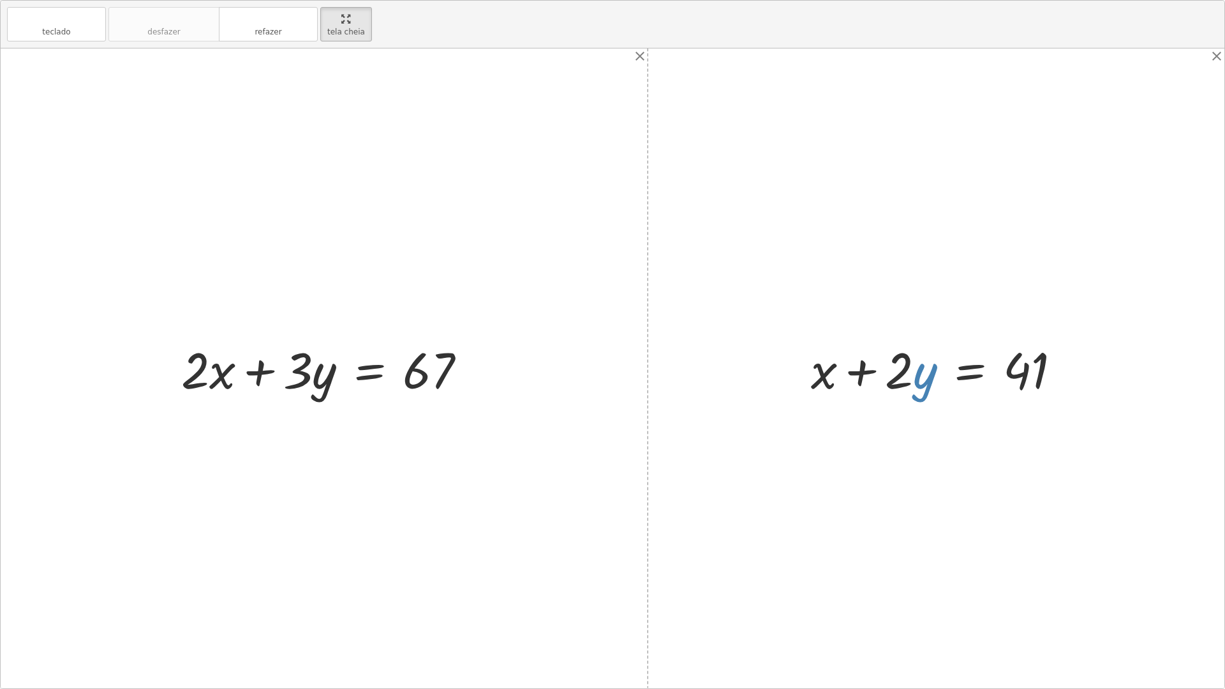
click at [786, 312] on div at bounding box center [612, 368] width 1223 height 640
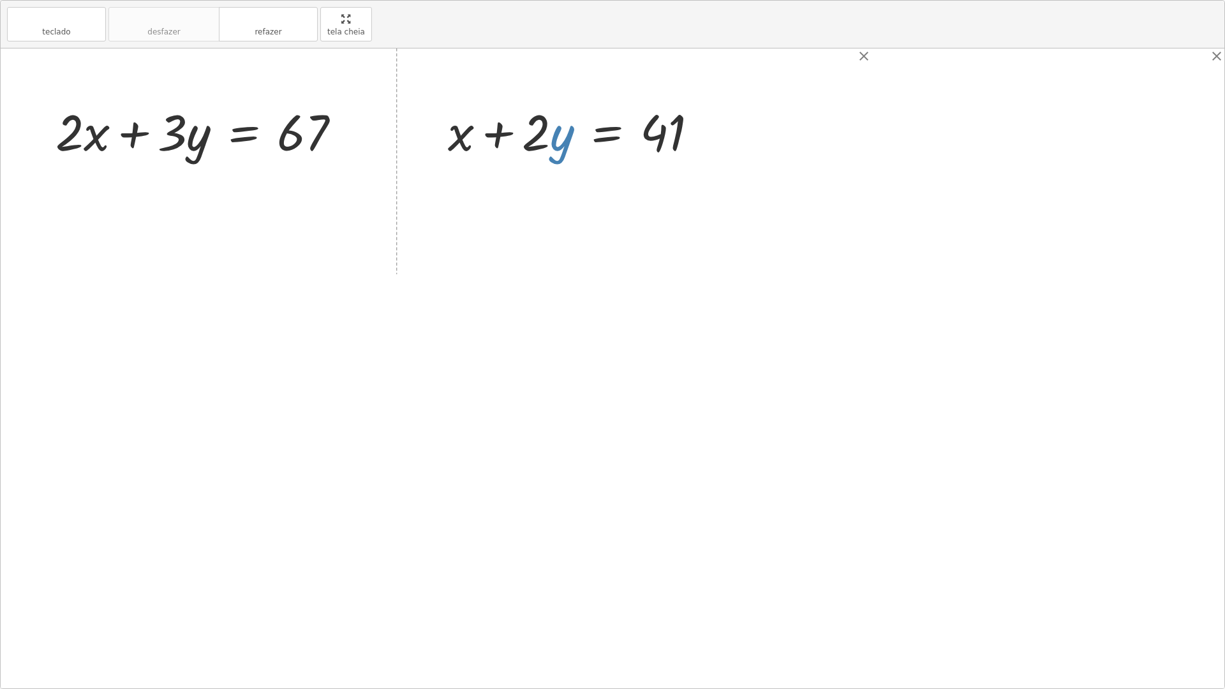
drag, startPoint x: 339, startPoint y: 35, endPoint x: 339, endPoint y: -20, distance: 55.5
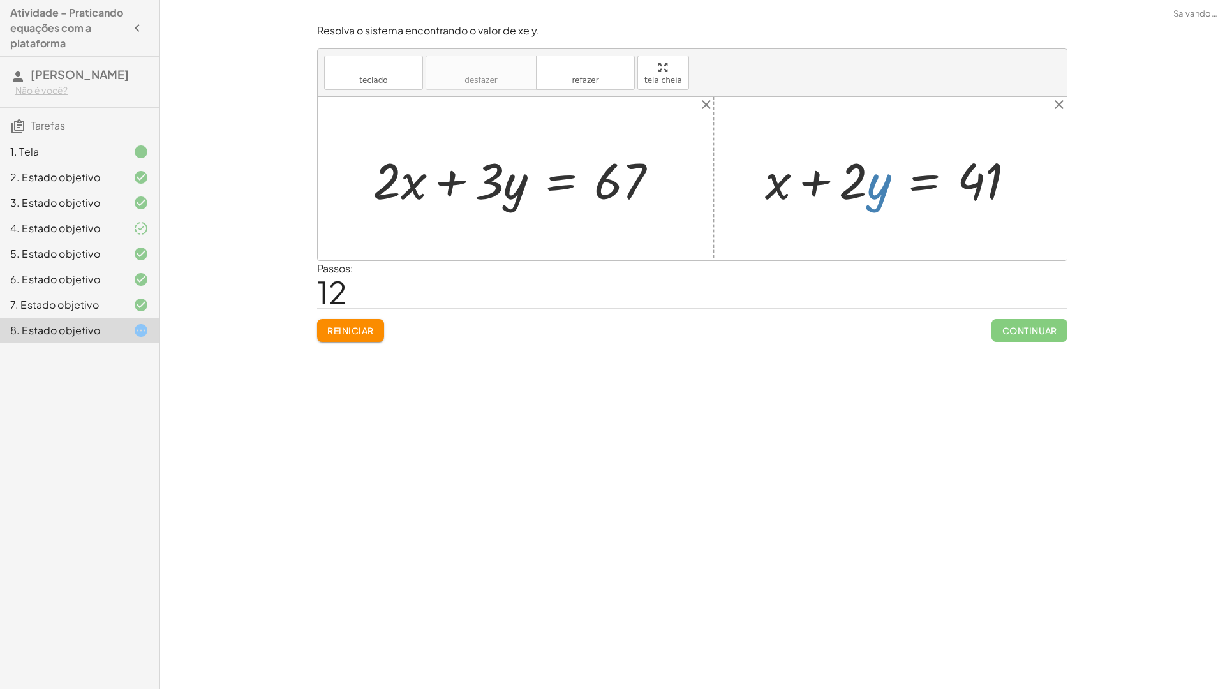
click at [339, 0] on html "Atividade - Praticando equações com a plataforma [PERSON_NAME] Não é você? Tare…" at bounding box center [612, 344] width 1225 height 689
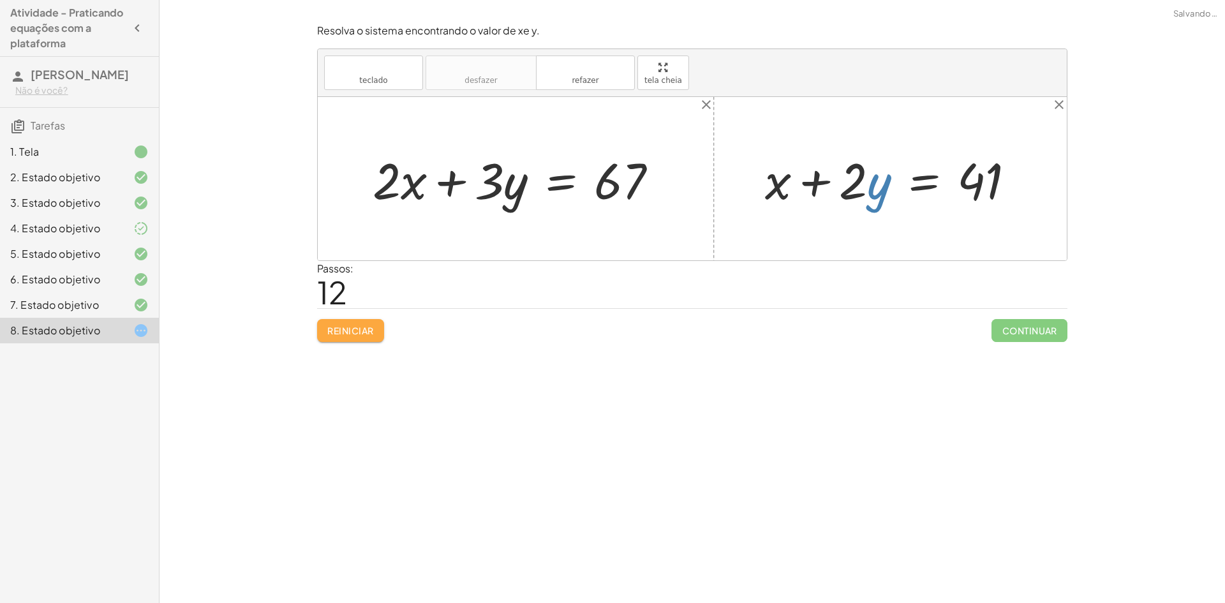
click at [352, 329] on button "Reiniciar" at bounding box center [350, 330] width 67 height 23
click at [650, 133] on div "teclado teclado desfazer desfazer refazer refazer tela cheia + · 2 · x + · 3 · …" at bounding box center [692, 154] width 749 height 211
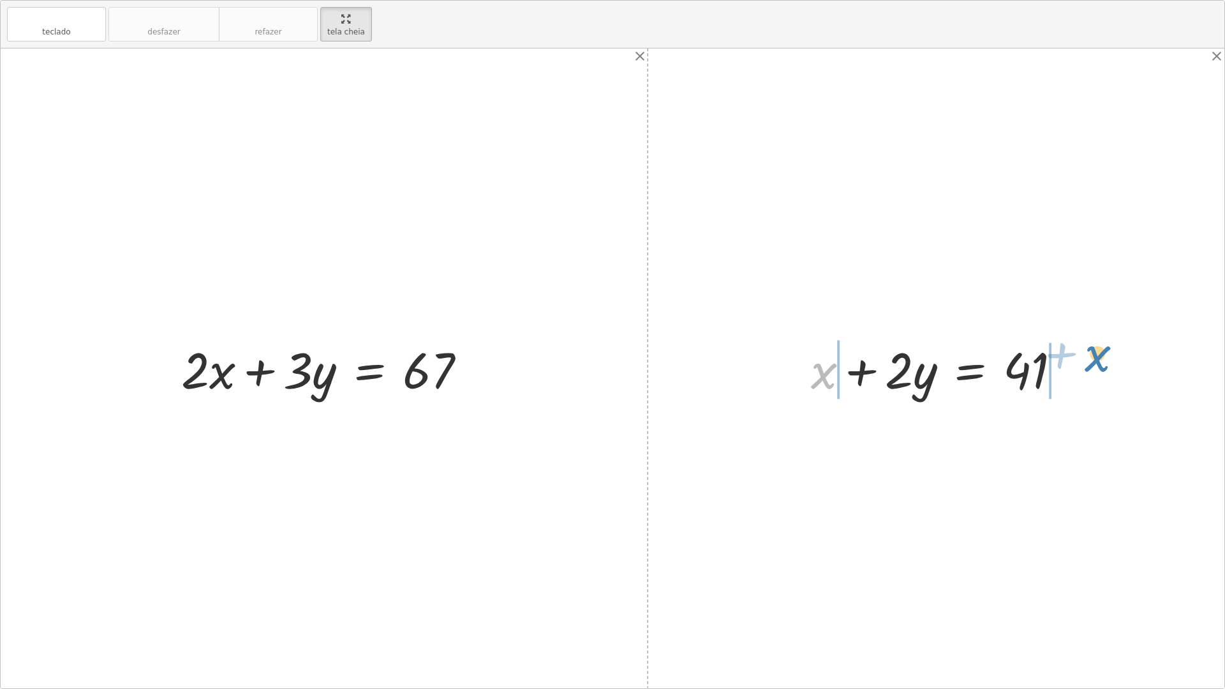
drag, startPoint x: 817, startPoint y: 377, endPoint x: 1091, endPoint y: 361, distance: 274.1
click at [811, 380] on div at bounding box center [940, 369] width 420 height 66
click at [1067, 367] on div at bounding box center [1014, 369] width 273 height 66
drag, startPoint x: 897, startPoint y: 376, endPoint x: 1030, endPoint y: 417, distance: 139.0
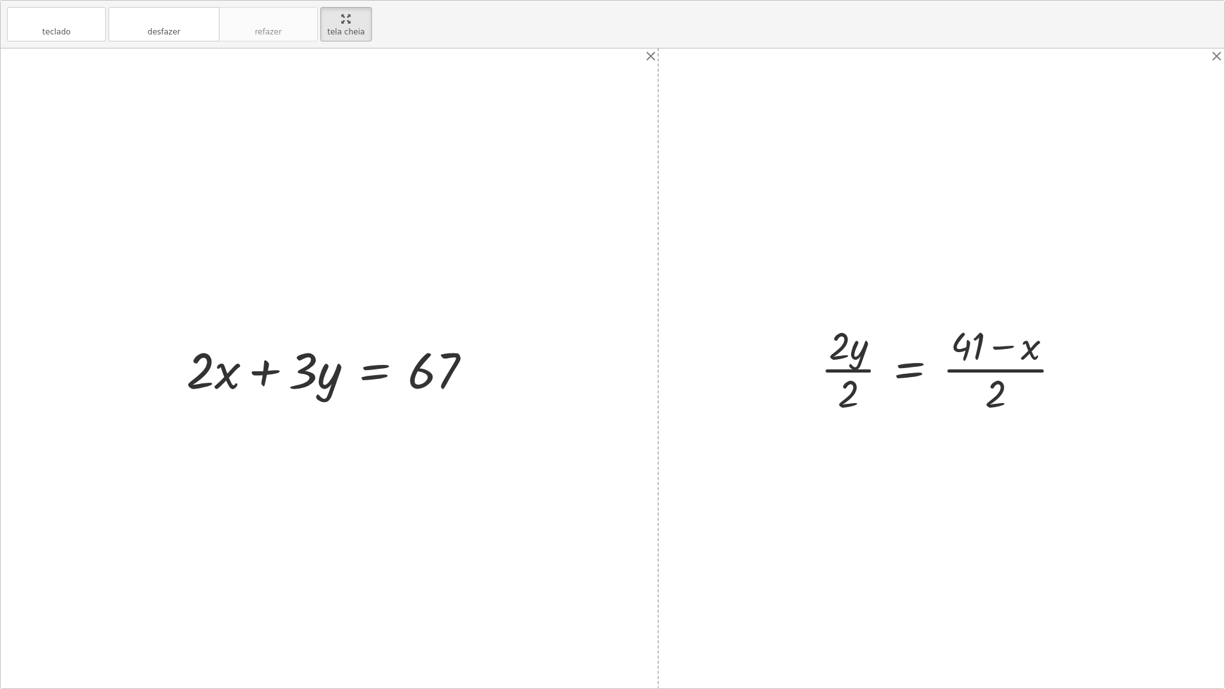
click at [843, 370] on div at bounding box center [945, 368] width 263 height 98
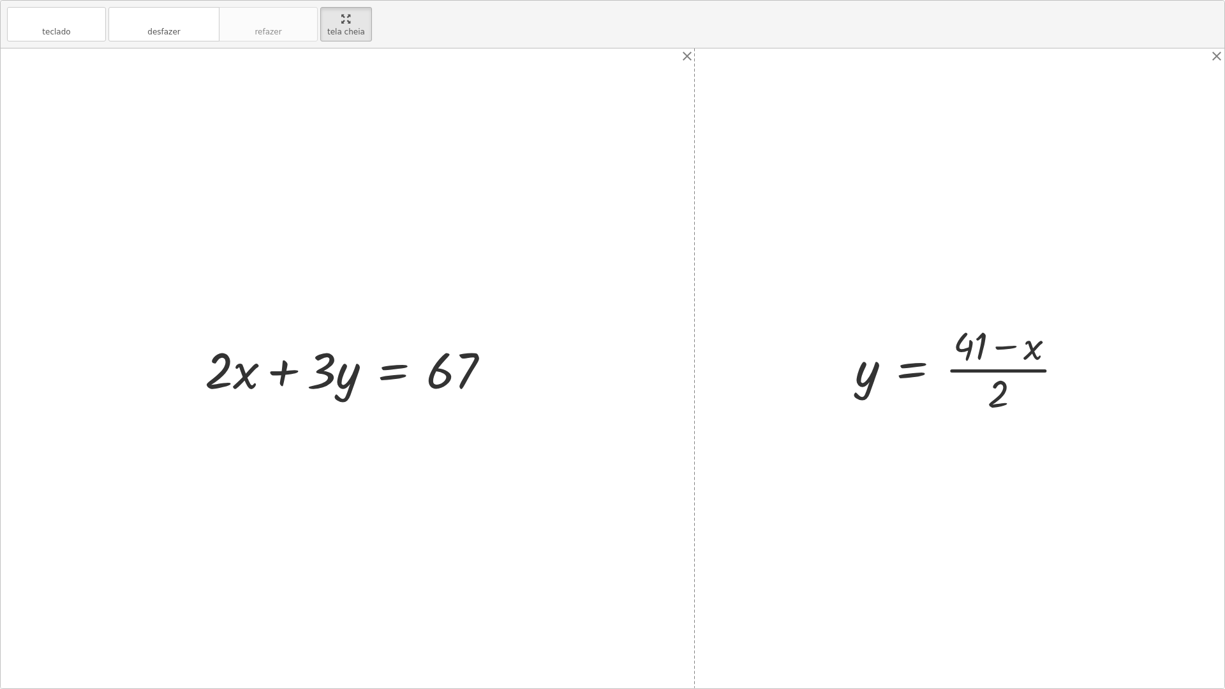
click at [977, 369] on div at bounding box center [964, 368] width 232 height 98
drag, startPoint x: 984, startPoint y: 405, endPoint x: 956, endPoint y: 372, distance: 43.0
click at [956, 372] on div at bounding box center [964, 368] width 232 height 98
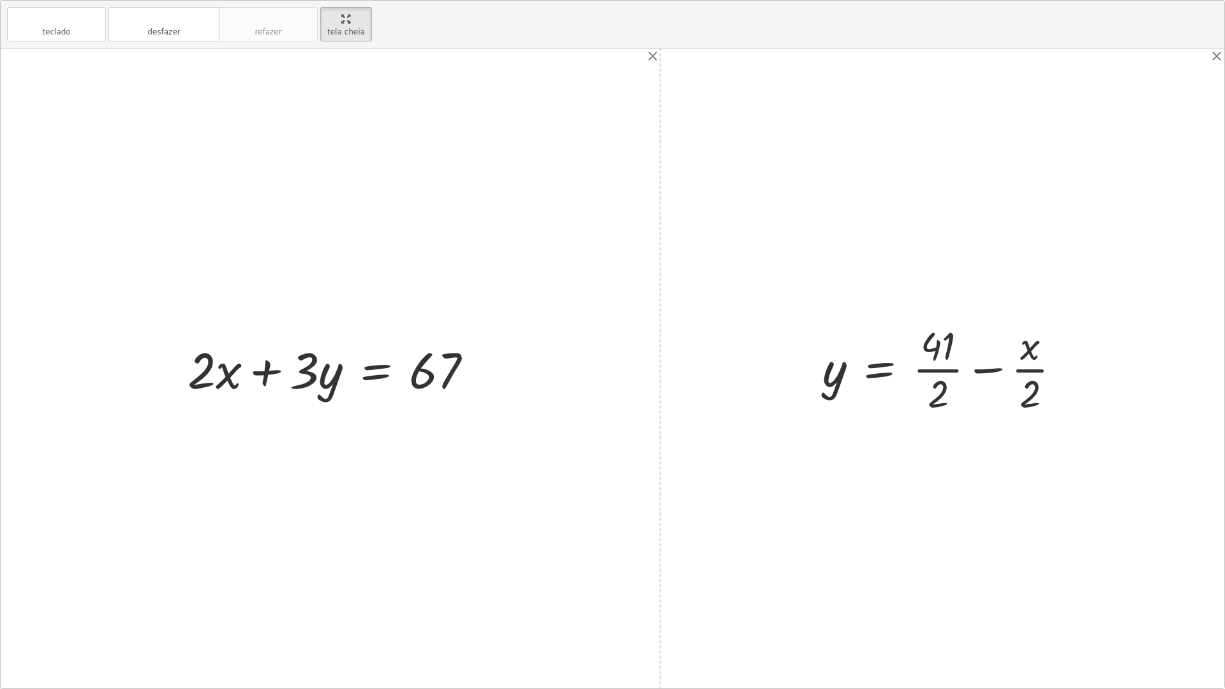
click at [950, 373] on div at bounding box center [947, 368] width 262 height 98
click at [939, 352] on div at bounding box center [947, 368] width 262 height 98
click at [941, 384] on div at bounding box center [947, 368] width 262 height 98
click at [934, 364] on div at bounding box center [947, 368] width 262 height 98
click at [987, 374] on div at bounding box center [947, 368] width 262 height 98
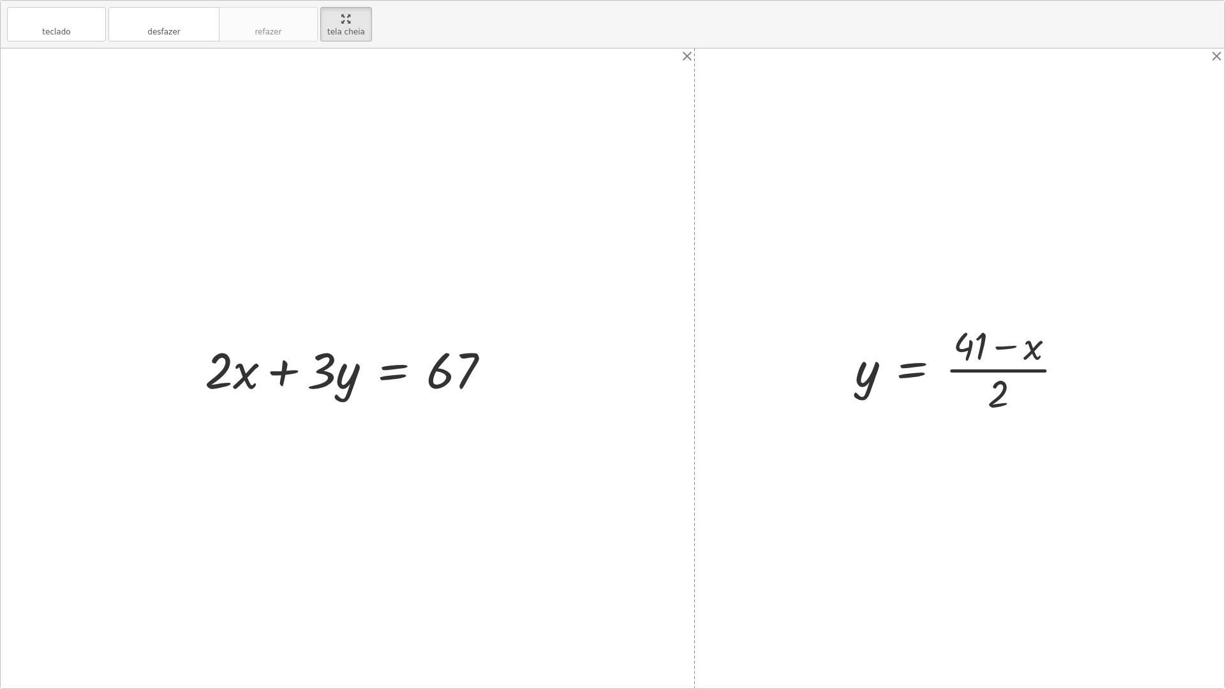
click at [970, 359] on div at bounding box center [964, 368] width 232 height 98
drag, startPoint x: 994, startPoint y: 388, endPoint x: 971, endPoint y: 387, distance: 23.0
click at [971, 387] on div at bounding box center [964, 368] width 232 height 98
drag, startPoint x: 995, startPoint y: 387, endPoint x: 966, endPoint y: 380, distance: 29.7
click at [966, 380] on div at bounding box center [964, 368] width 232 height 98
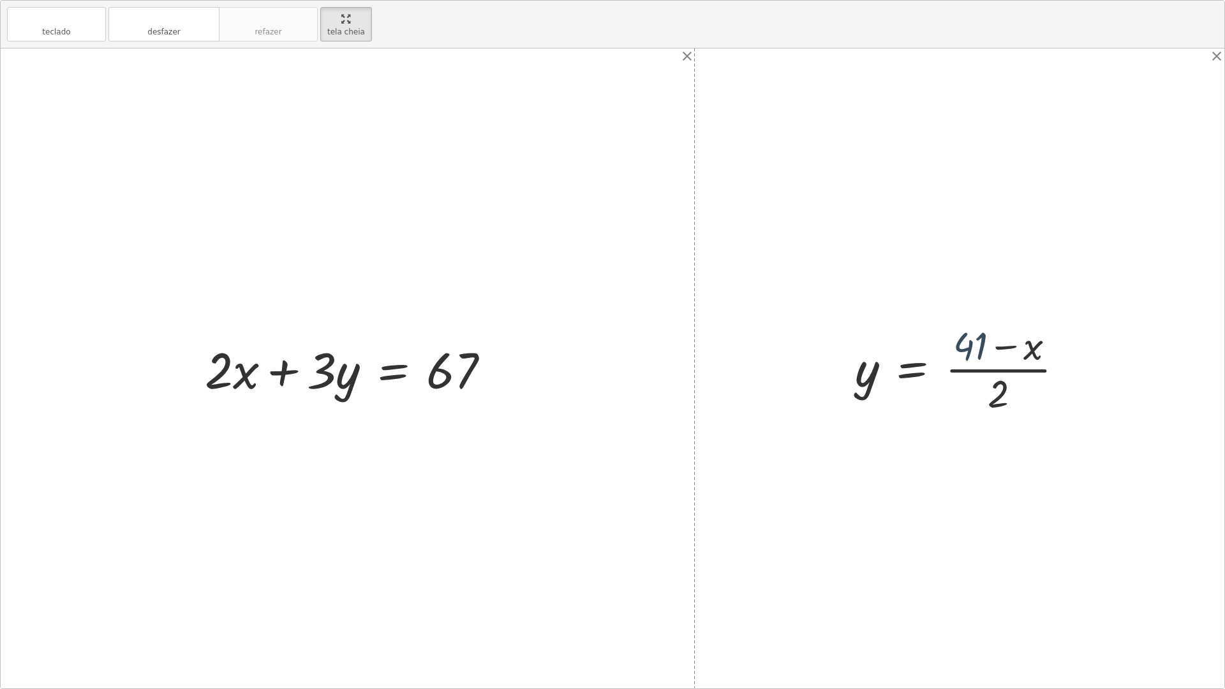
click at [976, 357] on div at bounding box center [964, 368] width 232 height 98
drag, startPoint x: 917, startPoint y: 389, endPoint x: 965, endPoint y: 392, distance: 47.9
click at [965, 392] on div at bounding box center [964, 368] width 232 height 98
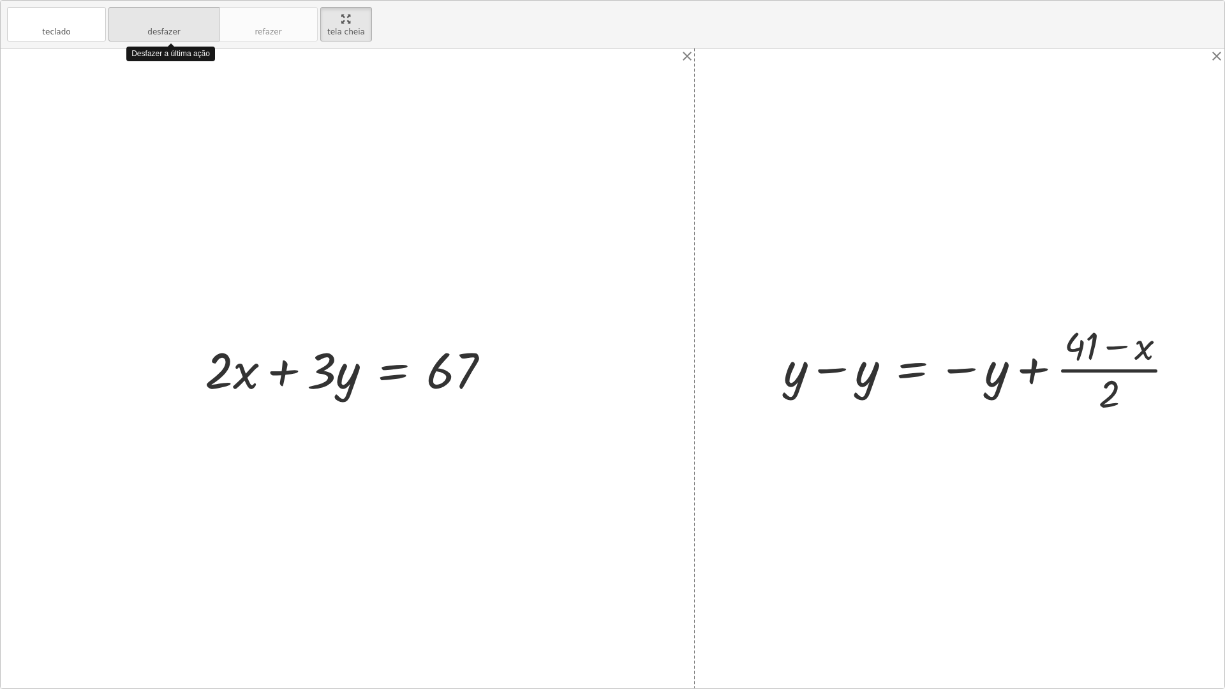
click at [126, 22] on font "desfazer" at bounding box center [163, 19] width 97 height 12
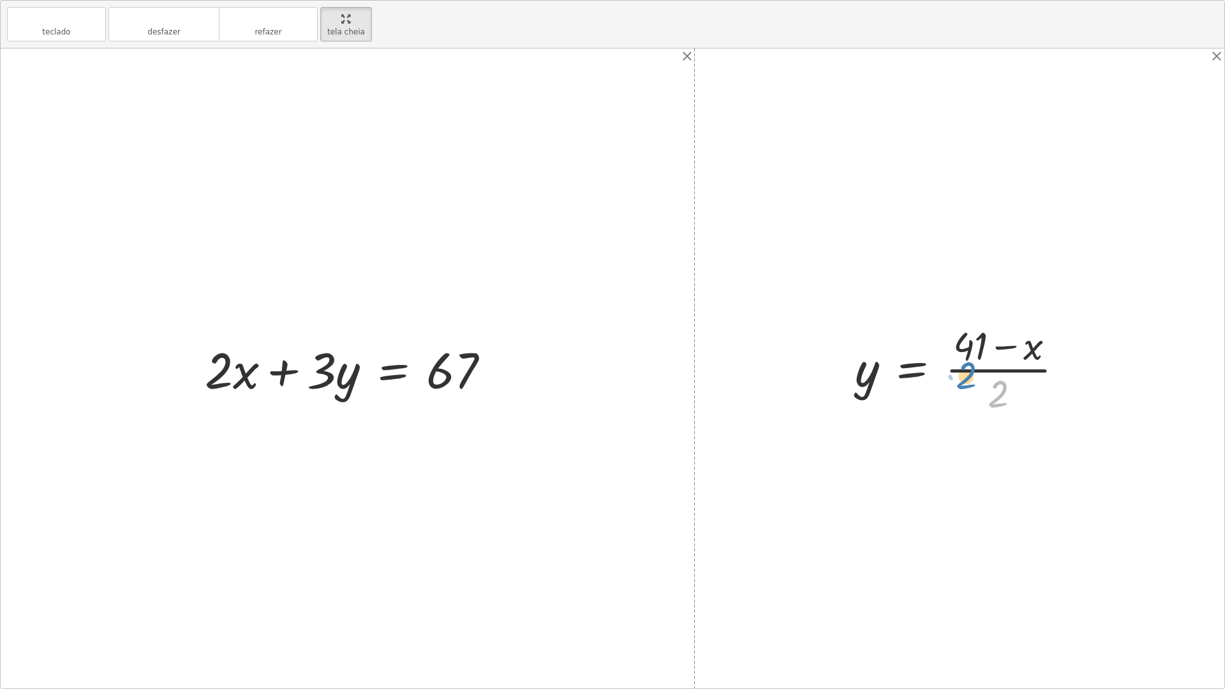
drag, startPoint x: 998, startPoint y: 390, endPoint x: 966, endPoint y: 371, distance: 37.2
click at [966, 371] on div at bounding box center [964, 368] width 232 height 98
click at [188, 31] on button "desfazer desfazer" at bounding box center [163, 24] width 111 height 34
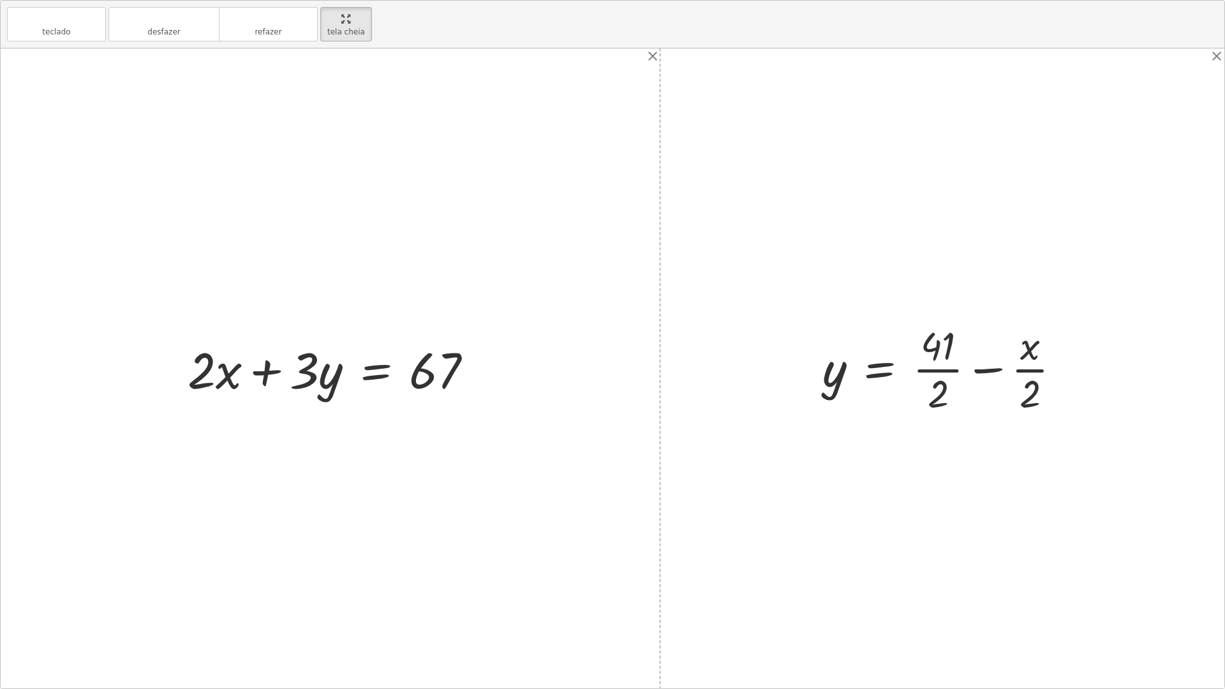
click at [940, 378] on div at bounding box center [947, 368] width 262 height 98
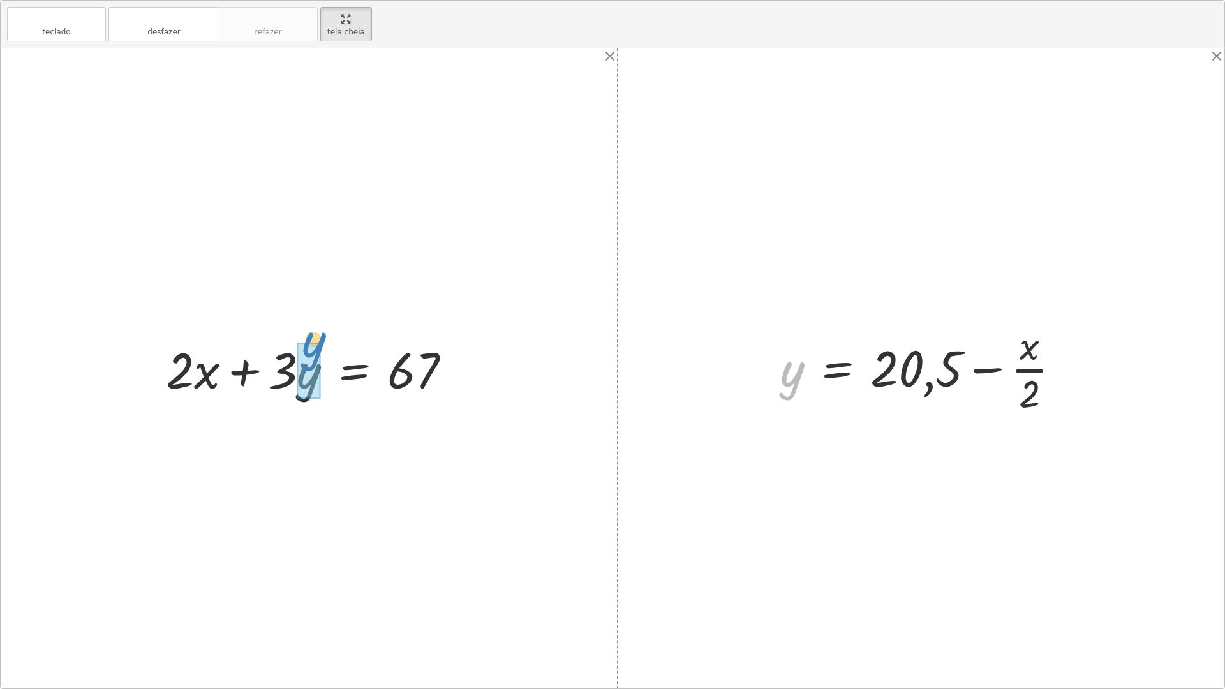
drag, startPoint x: 784, startPoint y: 389, endPoint x: 309, endPoint y: 366, distance: 475.7
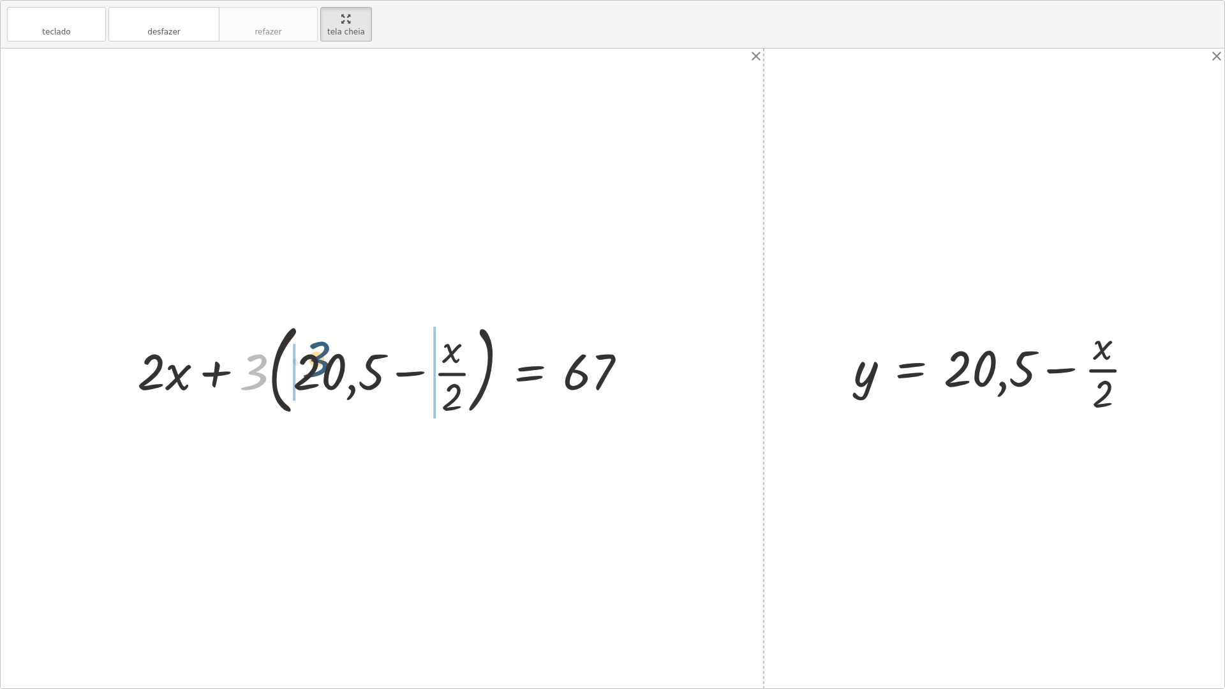
drag, startPoint x: 255, startPoint y: 362, endPoint x: 321, endPoint y: 350, distance: 66.8
click at [321, 350] on div at bounding box center [387, 368] width 512 height 106
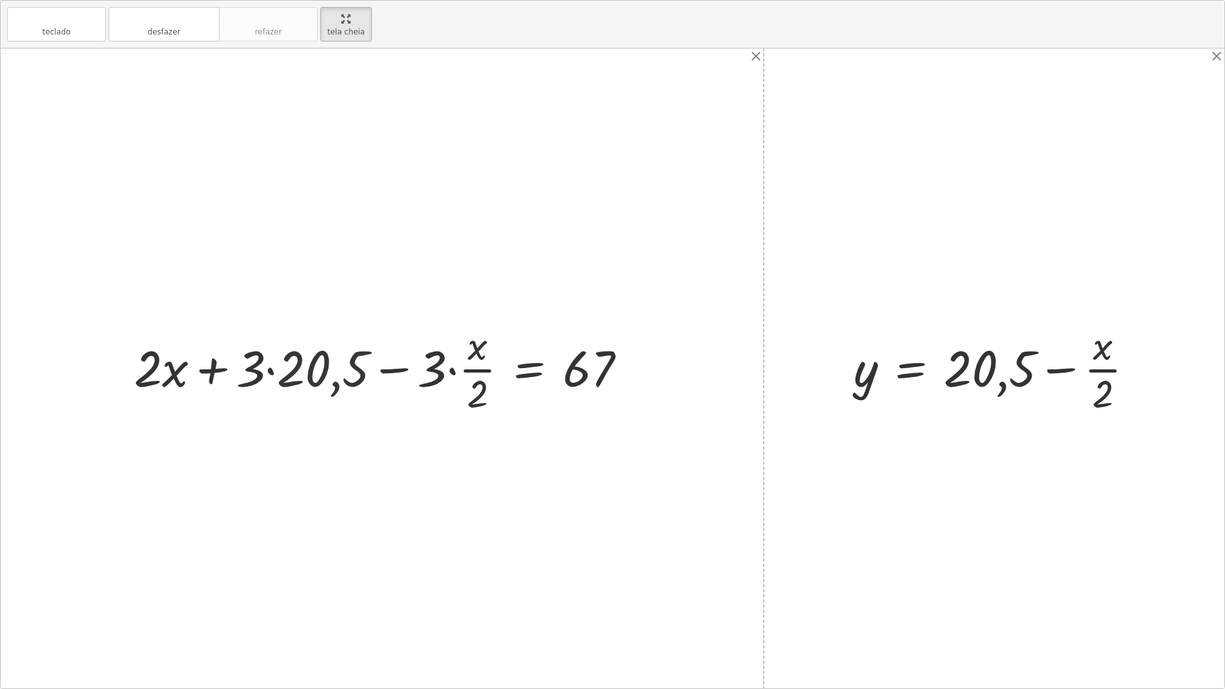
click at [326, 357] on div at bounding box center [385, 368] width 515 height 98
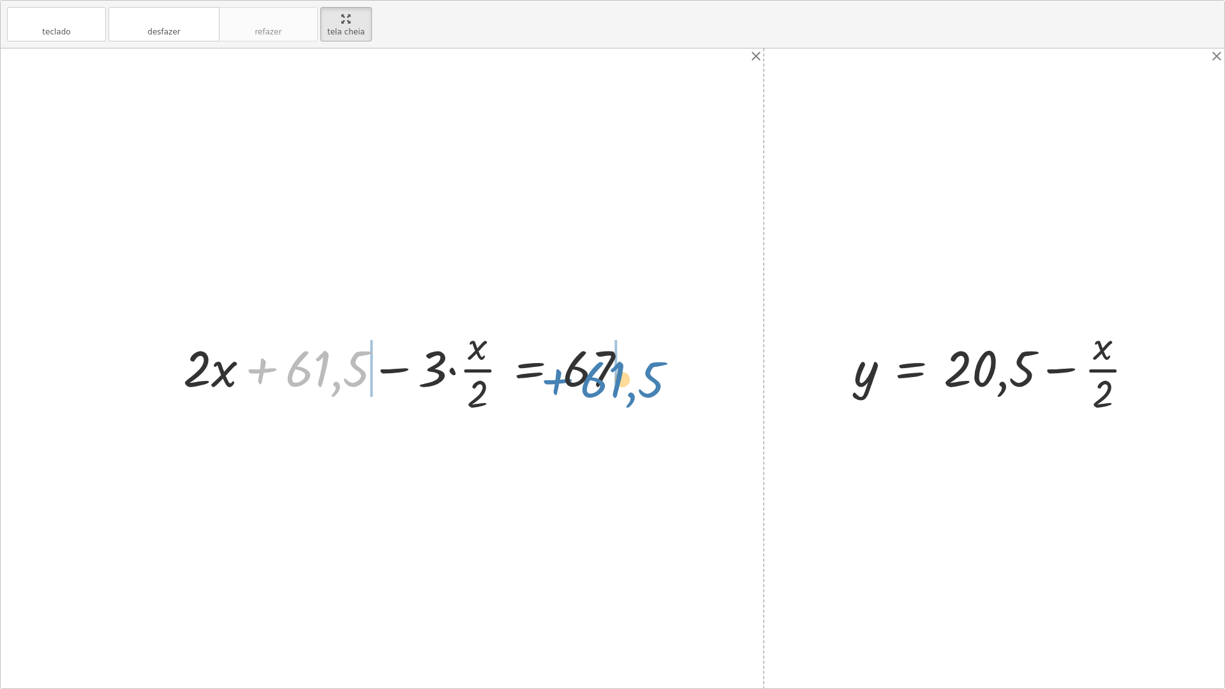
drag, startPoint x: 332, startPoint y: 367, endPoint x: 627, endPoint y: 378, distance: 294.9
click at [627, 378] on div at bounding box center [410, 368] width 467 height 98
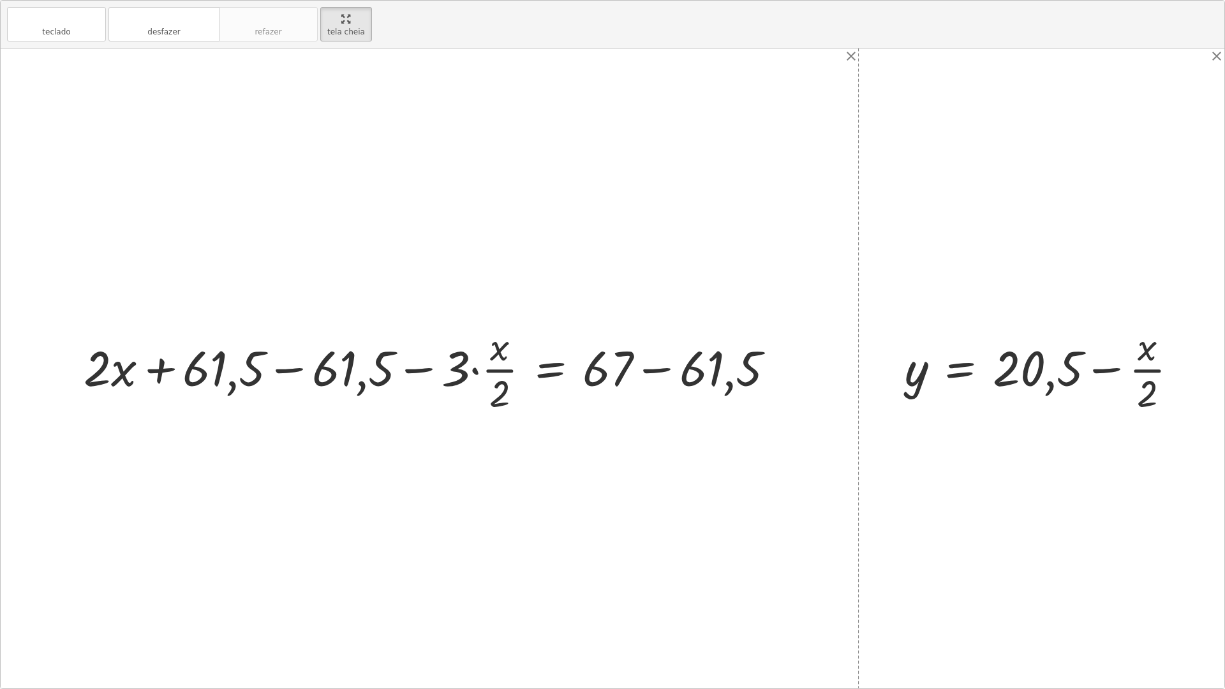
click at [288, 377] on div at bounding box center [434, 368] width 714 height 96
click at [690, 374] on div at bounding box center [563, 368] width 455 height 96
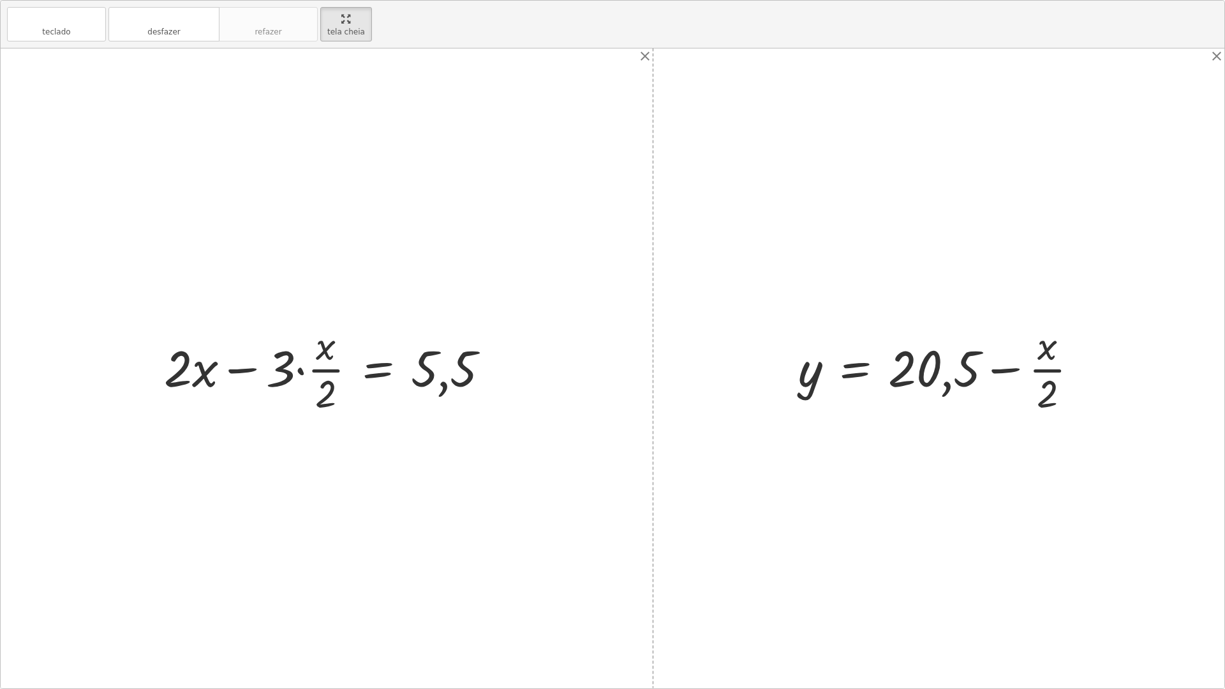
click at [283, 372] on div at bounding box center [332, 368] width 348 height 98
click at [293, 372] on div at bounding box center [332, 368] width 348 height 98
click at [291, 367] on div at bounding box center [332, 368] width 348 height 98
click at [300, 367] on div at bounding box center [332, 368] width 348 height 98
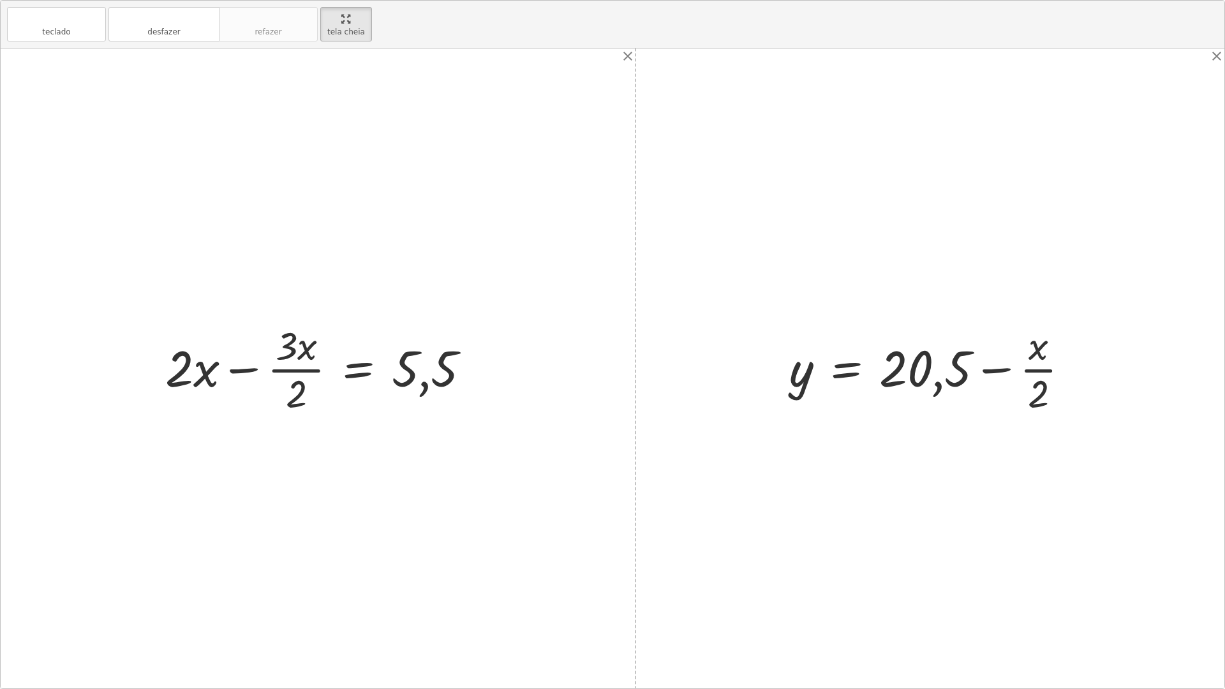
click at [290, 393] on div at bounding box center [323, 368] width 328 height 98
click at [290, 373] on div at bounding box center [323, 368] width 328 height 98
drag, startPoint x: 299, startPoint y: 394, endPoint x: 500, endPoint y: 372, distance: 202.7
drag, startPoint x: 299, startPoint y: 392, endPoint x: 482, endPoint y: 365, distance: 185.7
click at [482, 365] on div at bounding box center [323, 368] width 328 height 98
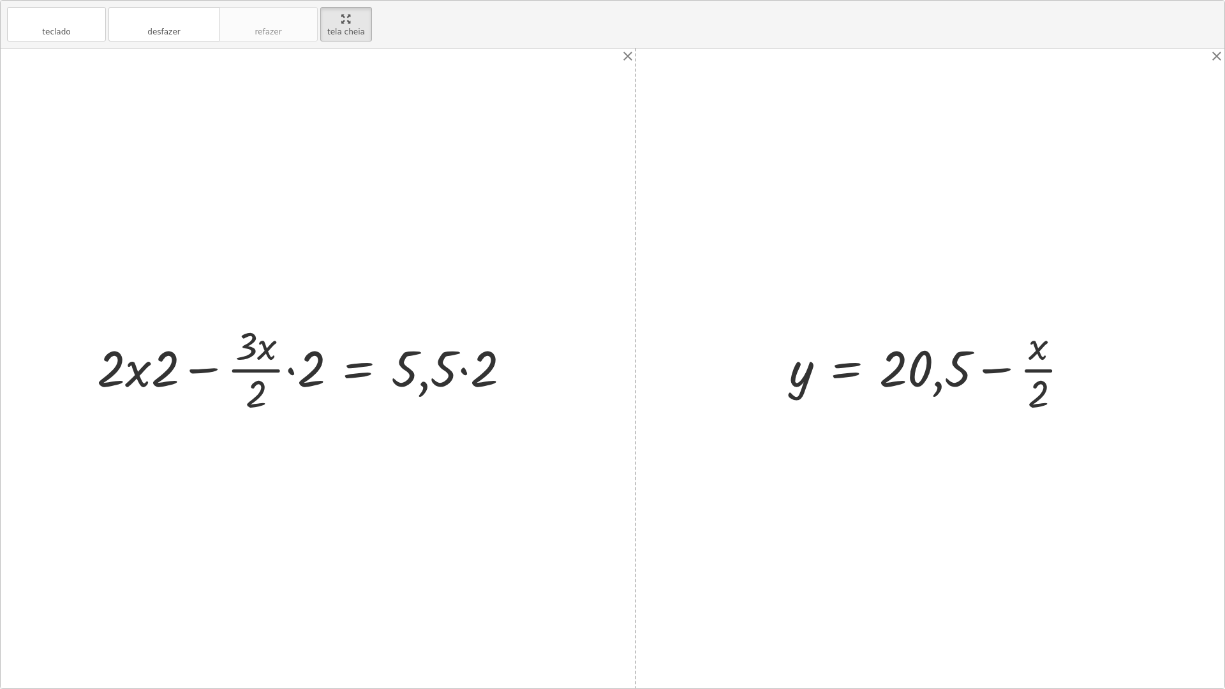
click at [293, 372] on div at bounding box center [309, 368] width 436 height 98
click at [465, 373] on div at bounding box center [318, 368] width 417 height 98
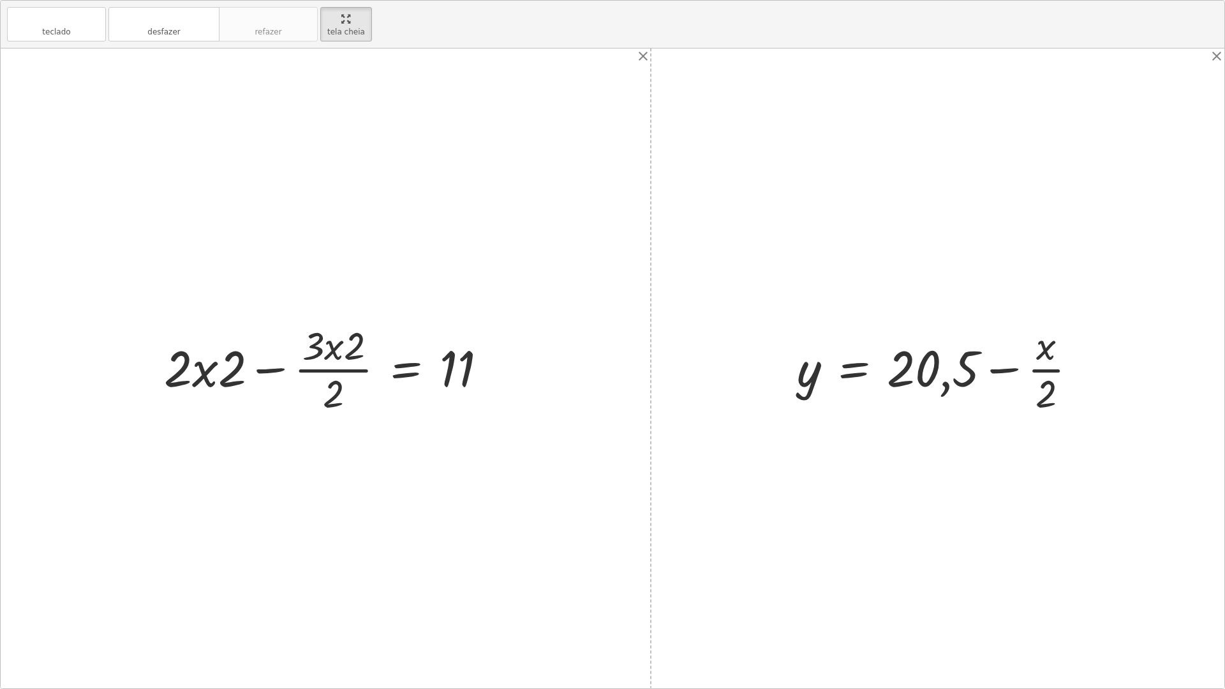
click at [335, 371] on div at bounding box center [331, 368] width 346 height 98
click at [302, 381] on div at bounding box center [331, 368] width 346 height 98
click at [218, 377] on div at bounding box center [331, 368] width 346 height 98
click at [259, 368] on div at bounding box center [331, 368] width 346 height 98
click at [218, 369] on div at bounding box center [331, 368] width 346 height 98
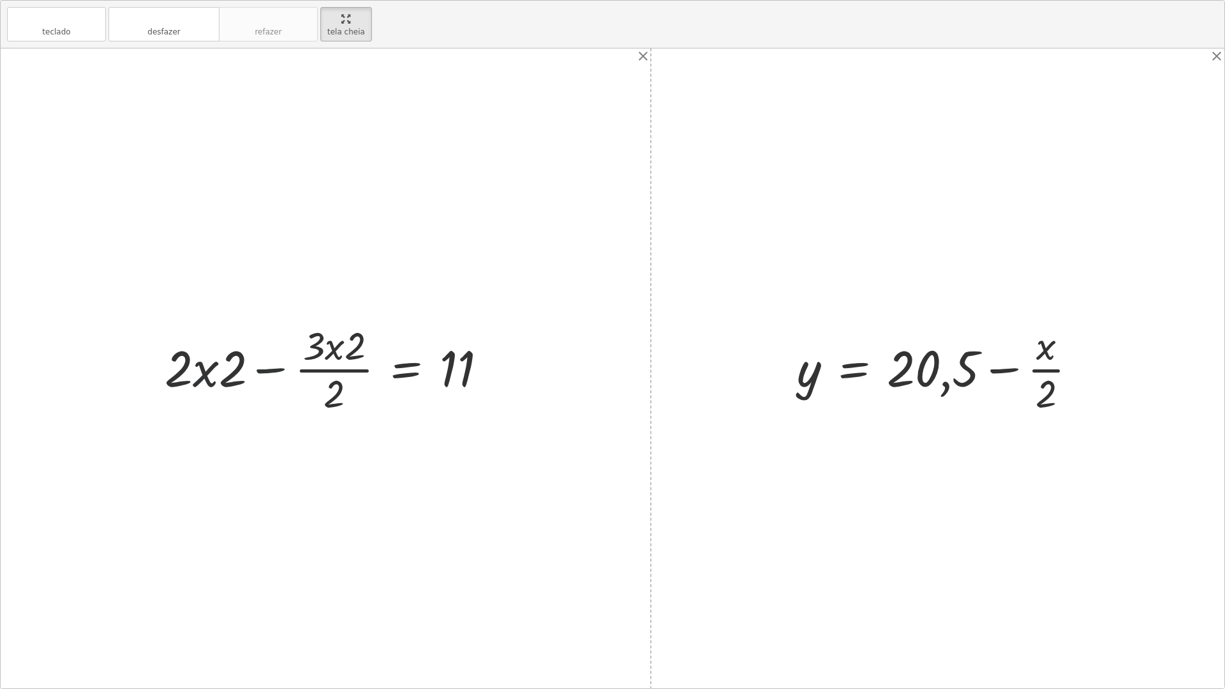
click at [205, 368] on div at bounding box center [331, 368] width 346 height 98
click at [233, 367] on div at bounding box center [331, 368] width 346 height 98
click at [272, 364] on div at bounding box center [331, 368] width 346 height 98
click at [323, 354] on div at bounding box center [331, 368] width 346 height 98
click at [318, 346] on div at bounding box center [331, 368] width 346 height 98
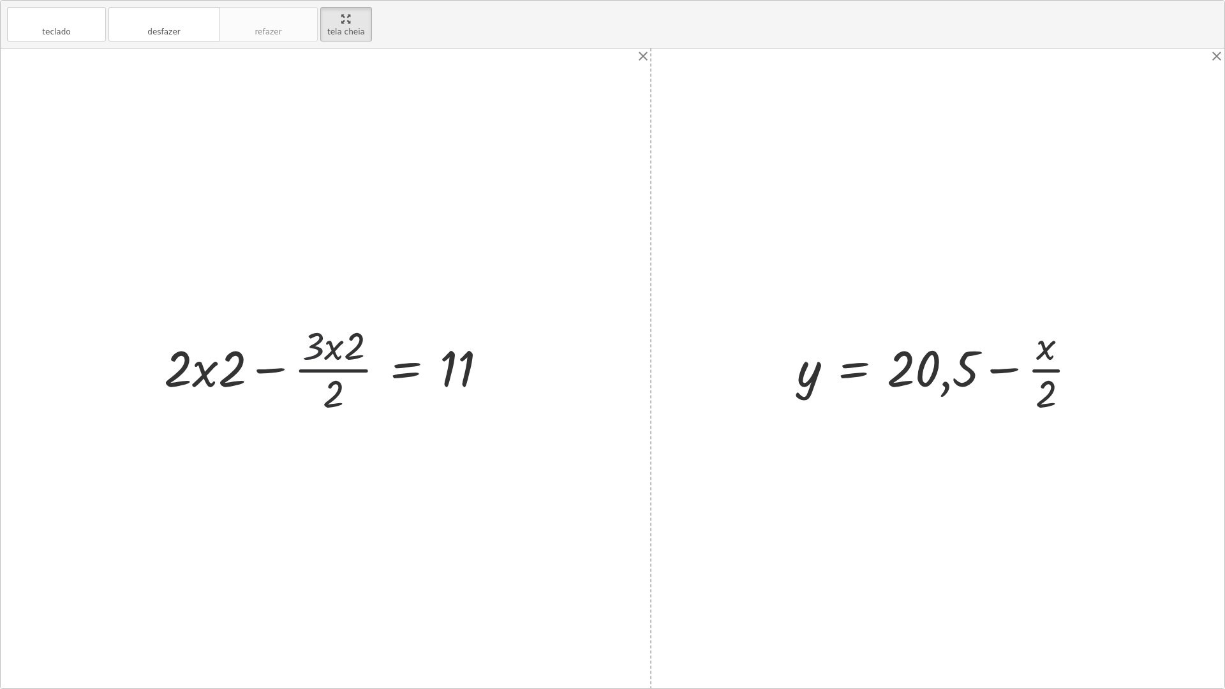
click at [325, 369] on div at bounding box center [331, 368] width 346 height 98
click at [223, 365] on div at bounding box center [331, 368] width 346 height 98
click at [303, 366] on div at bounding box center [331, 368] width 346 height 98
click at [324, 357] on div at bounding box center [331, 368] width 346 height 98
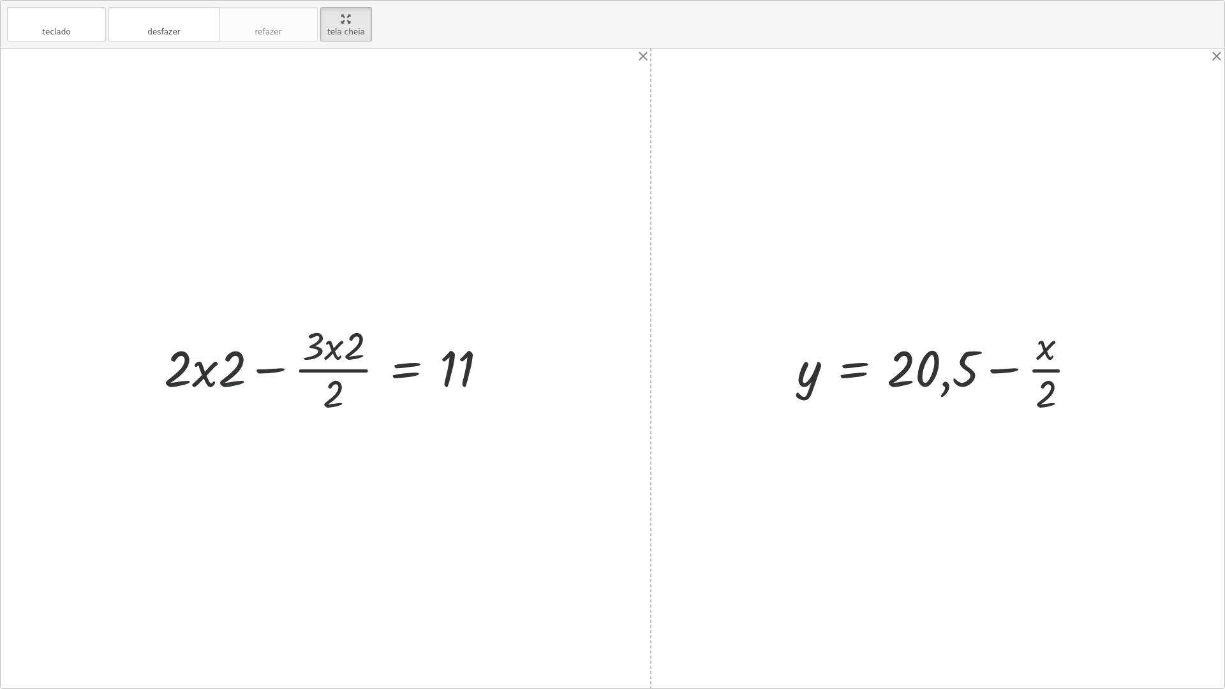
click at [324, 357] on div at bounding box center [331, 368] width 346 height 98
click at [232, 355] on div at bounding box center [331, 368] width 346 height 98
click at [251, 355] on div at bounding box center [331, 368] width 346 height 98
drag, startPoint x: 329, startPoint y: 33, endPoint x: 329, endPoint y: -22, distance: 55.5
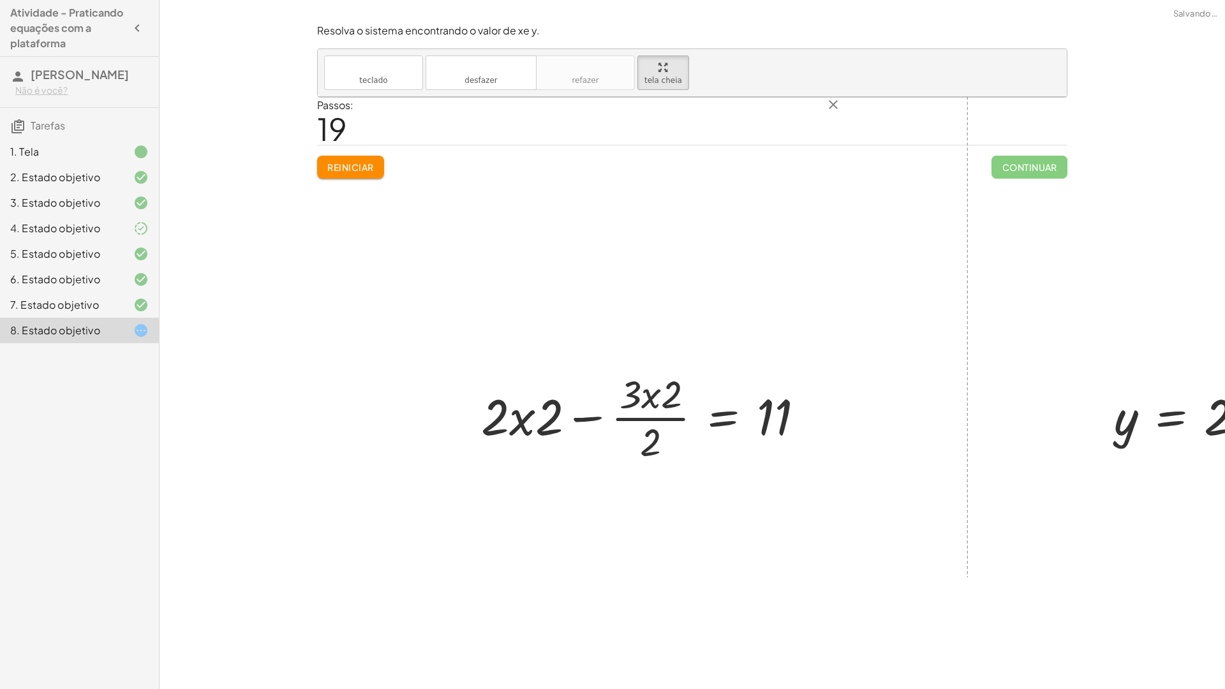
click at [329, 0] on html "Atividade - Praticando equações com a plataforma [PERSON_NAME] Não é você? Tare…" at bounding box center [612, 344] width 1225 height 689
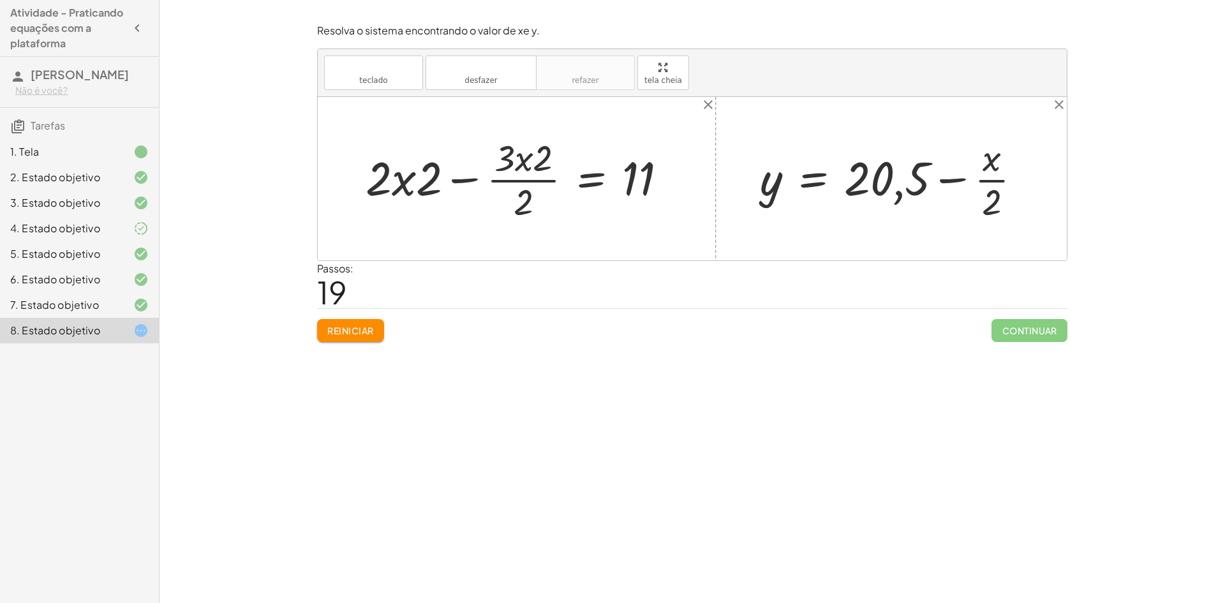
click at [338, 338] on button "Reiniciar" at bounding box center [350, 330] width 67 height 23
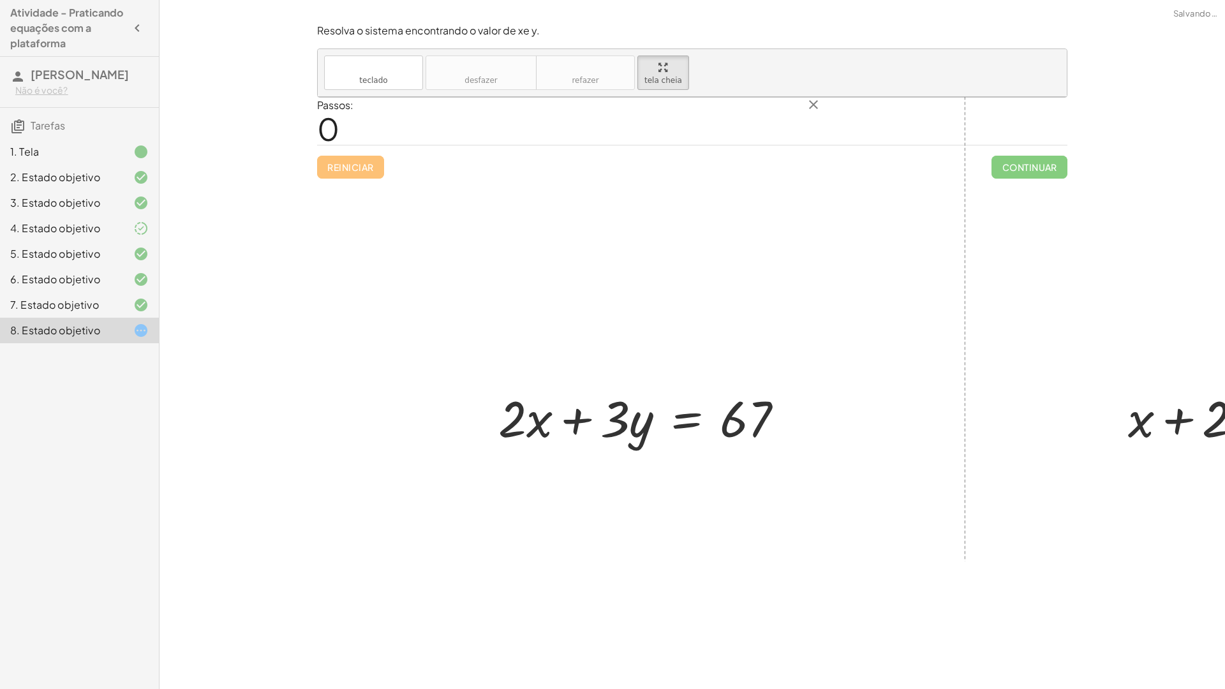
click at [665, 97] on div "teclado teclado desfazer desfazer refazer refazer tela cheia + · 2 · x + · 3 · …" at bounding box center [692, 73] width 749 height 48
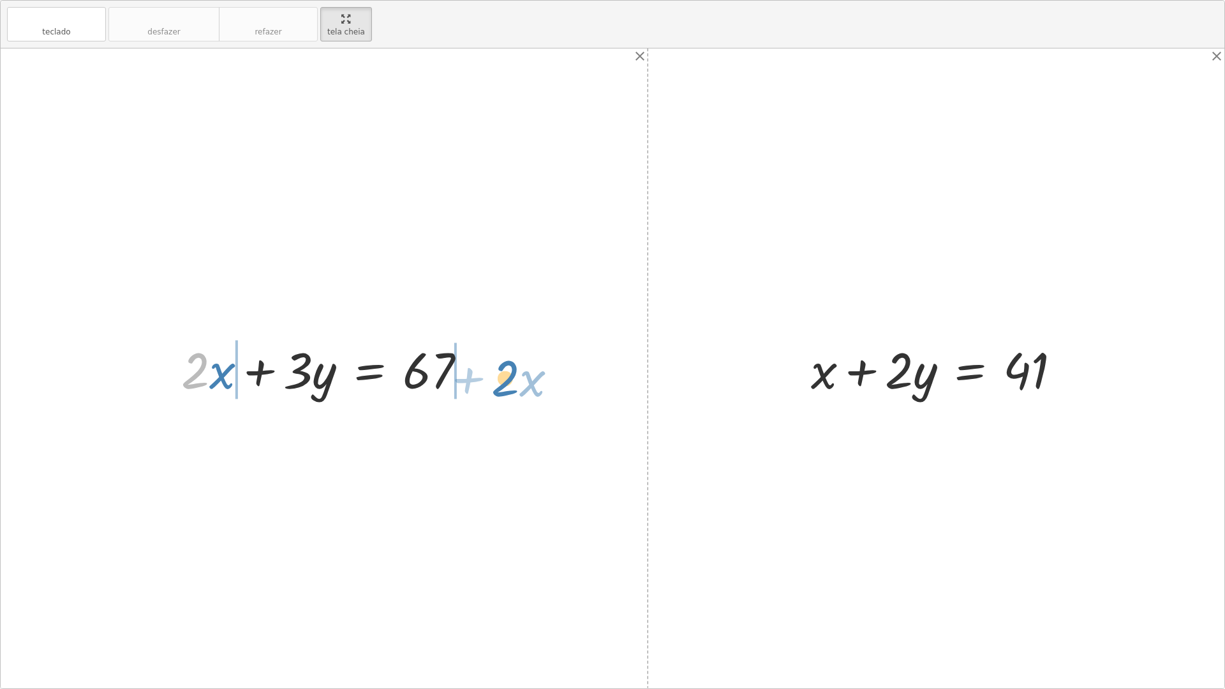
drag, startPoint x: 208, startPoint y: 358, endPoint x: 519, endPoint y: 361, distance: 310.6
click at [519, 361] on div "· 2 + · x + · 2 · x + · 3 · y = 67 + x + · 2 · y = 41" at bounding box center [612, 368] width 1223 height 640
click at [202, 360] on div at bounding box center [329, 369] width 512 height 66
click at [108, 366] on div at bounding box center [329, 369] width 512 height 66
click at [167, 374] on div at bounding box center [329, 369] width 512 height 66
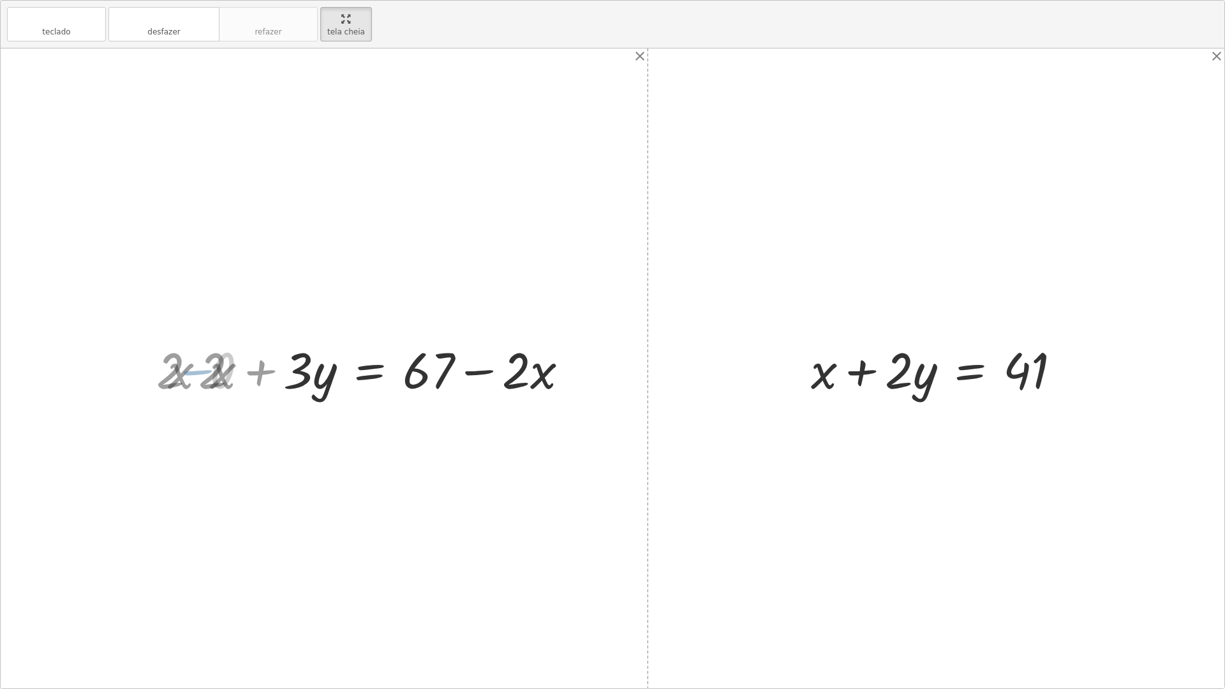
click at [155, 371] on div at bounding box center [612, 368] width 1223 height 640
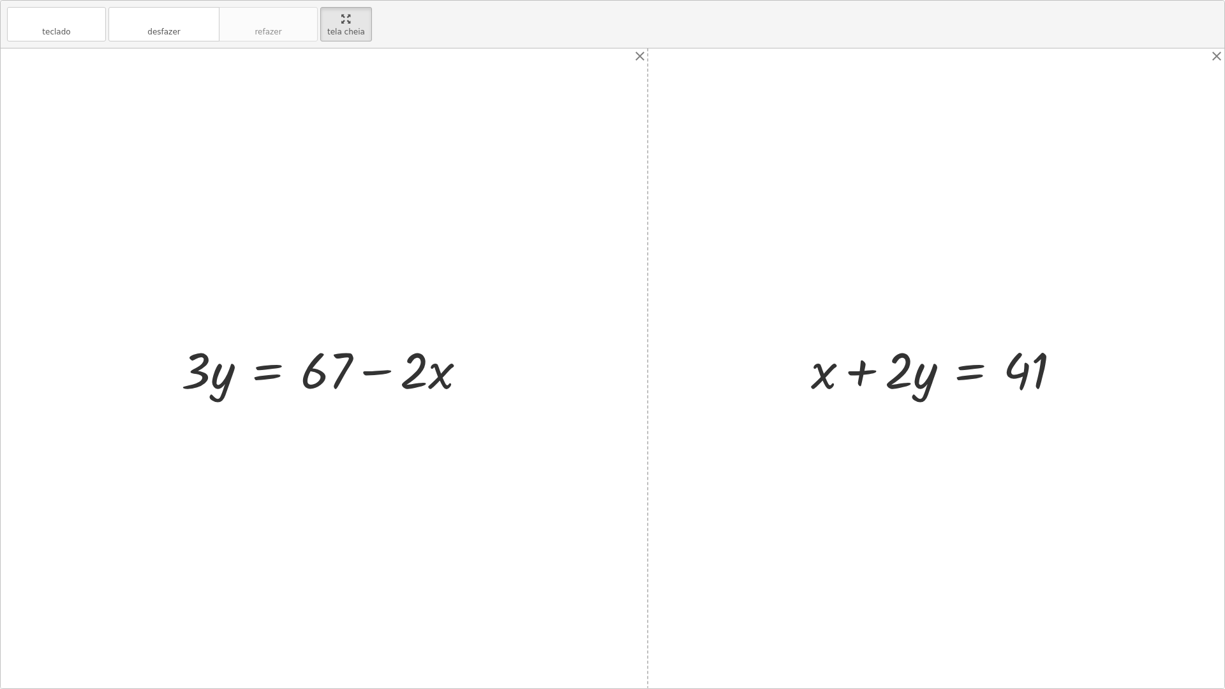
click at [378, 373] on div at bounding box center [329, 369] width 308 height 66
drag, startPoint x: 192, startPoint y: 372, endPoint x: 329, endPoint y: 420, distance: 145.2
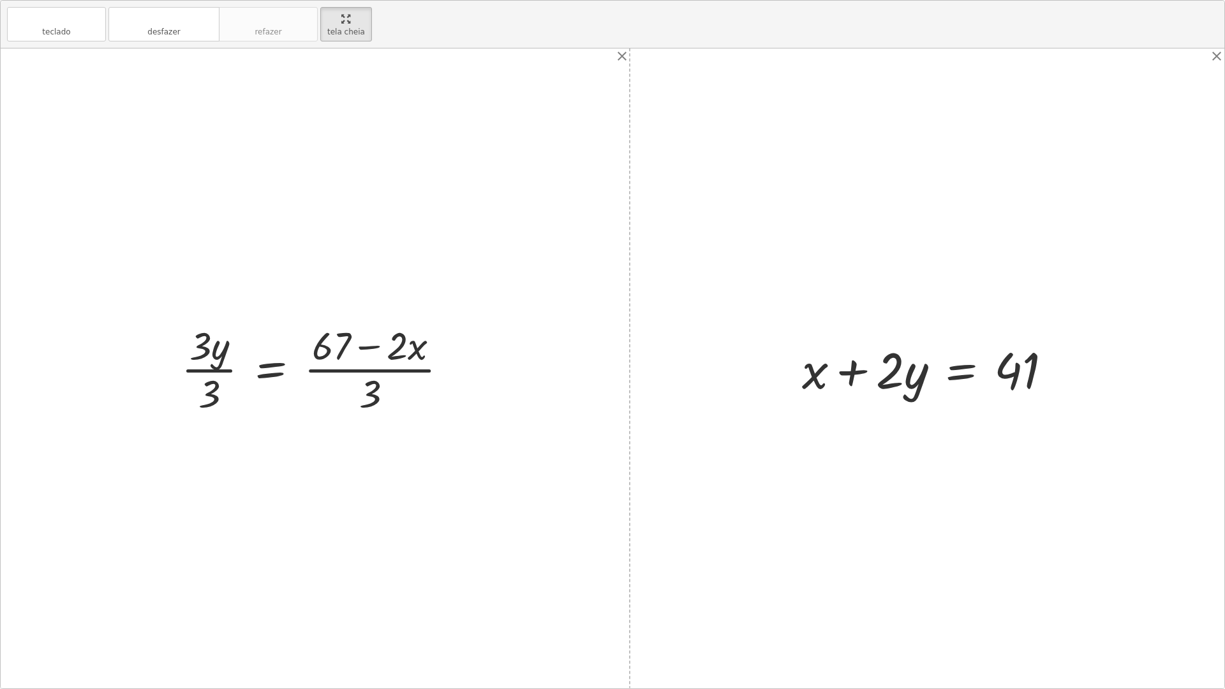
click at [230, 373] on div at bounding box center [320, 368] width 290 height 98
click at [351, 376] on div at bounding box center [335, 368] width 257 height 98
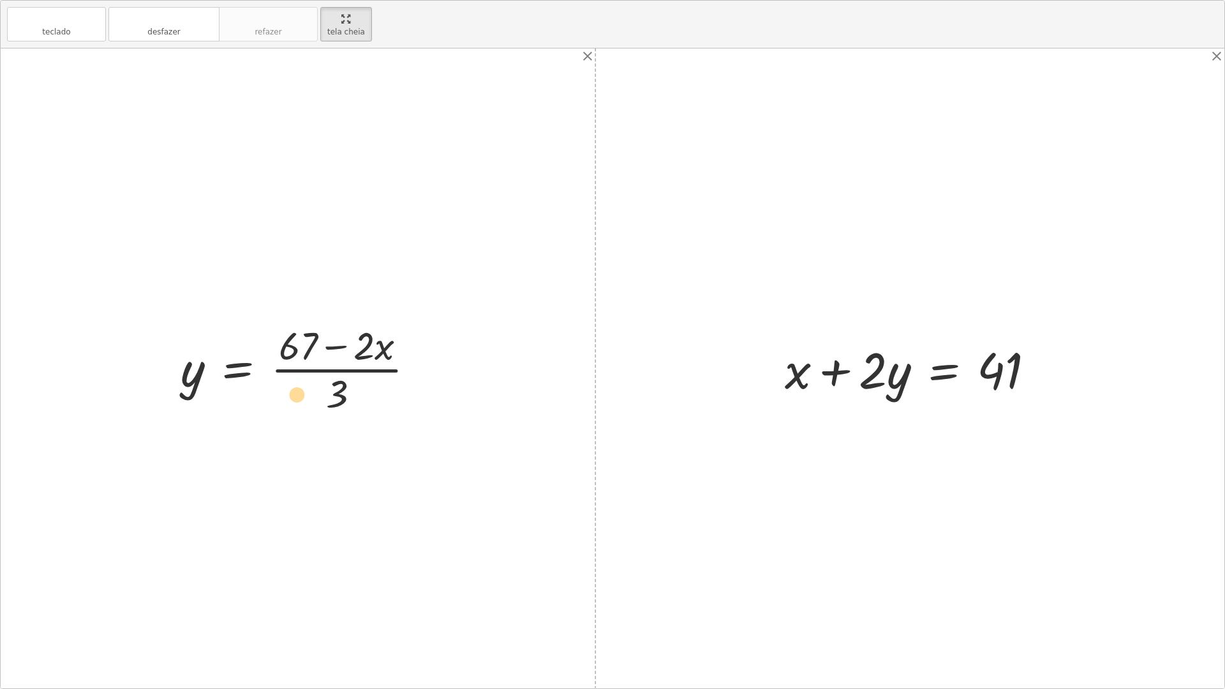
drag, startPoint x: 339, startPoint y: 388, endPoint x: 299, endPoint y: 388, distance: 39.6
click at [299, 388] on div at bounding box center [302, 368] width 257 height 98
drag, startPoint x: 334, startPoint y: 389, endPoint x: 309, endPoint y: 386, distance: 25.7
click at [309, 386] on div at bounding box center [302, 368] width 257 height 98
drag, startPoint x: 336, startPoint y: 385, endPoint x: 299, endPoint y: 354, distance: 48.0
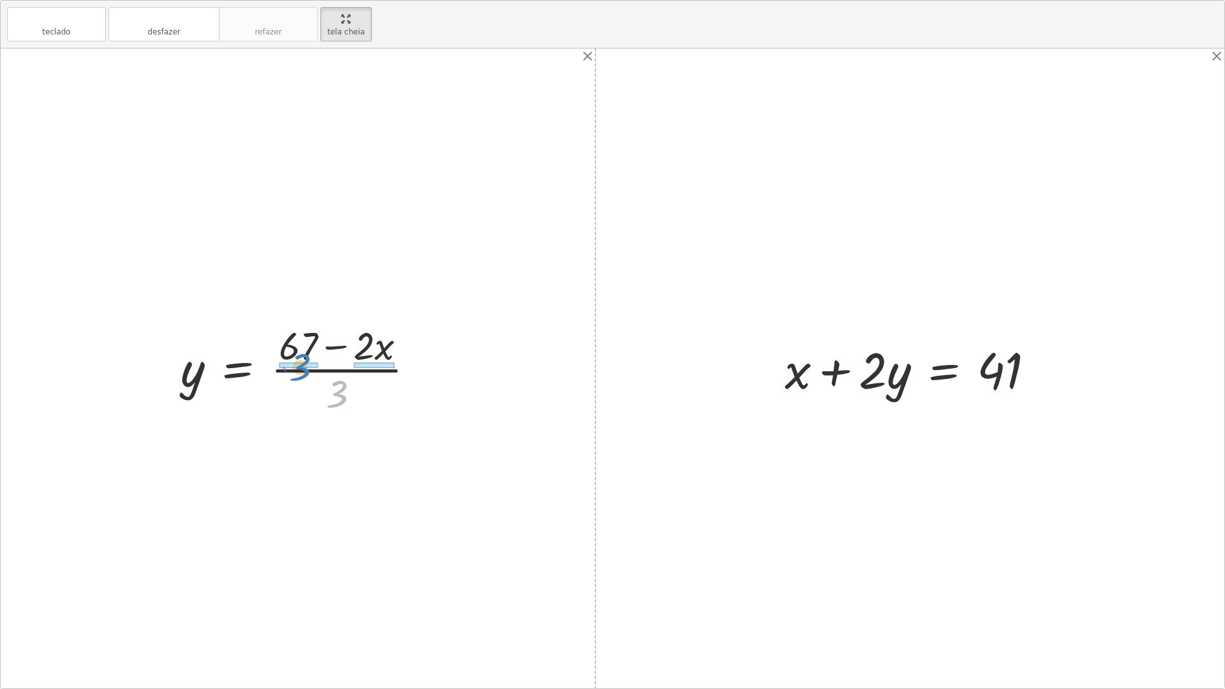
click at [299, 354] on div at bounding box center [302, 368] width 257 height 98
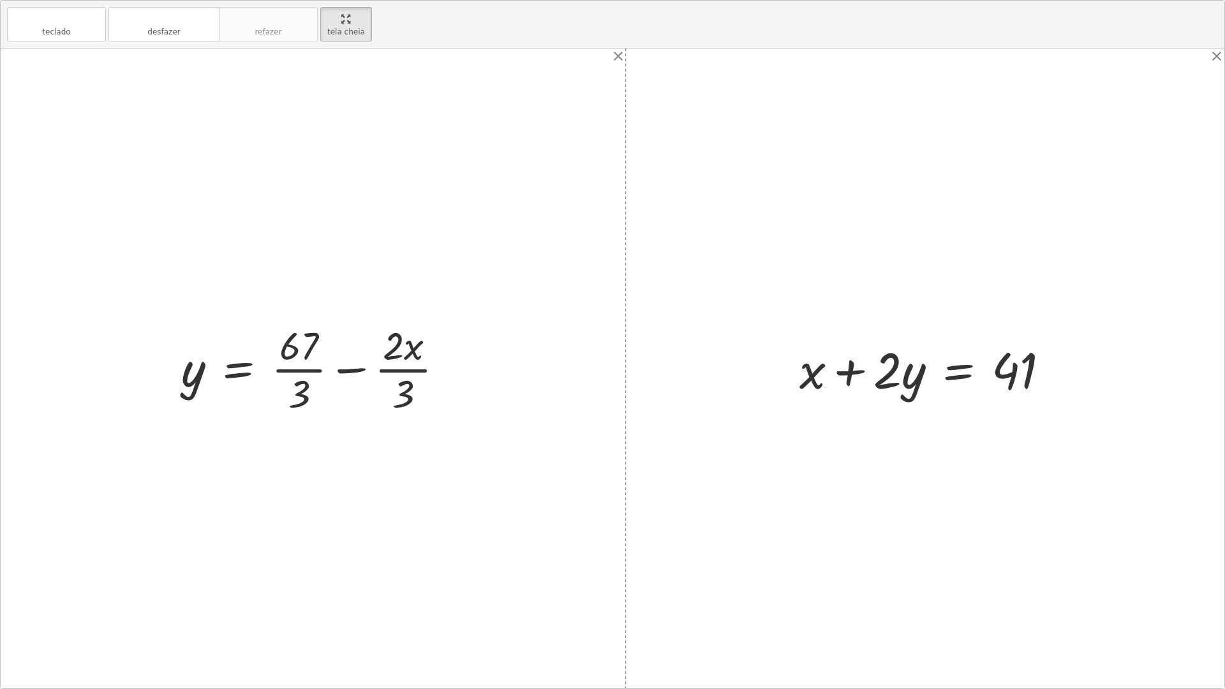
click at [308, 370] on div at bounding box center [318, 368] width 286 height 98
click at [293, 353] on div at bounding box center [318, 368] width 286 height 98
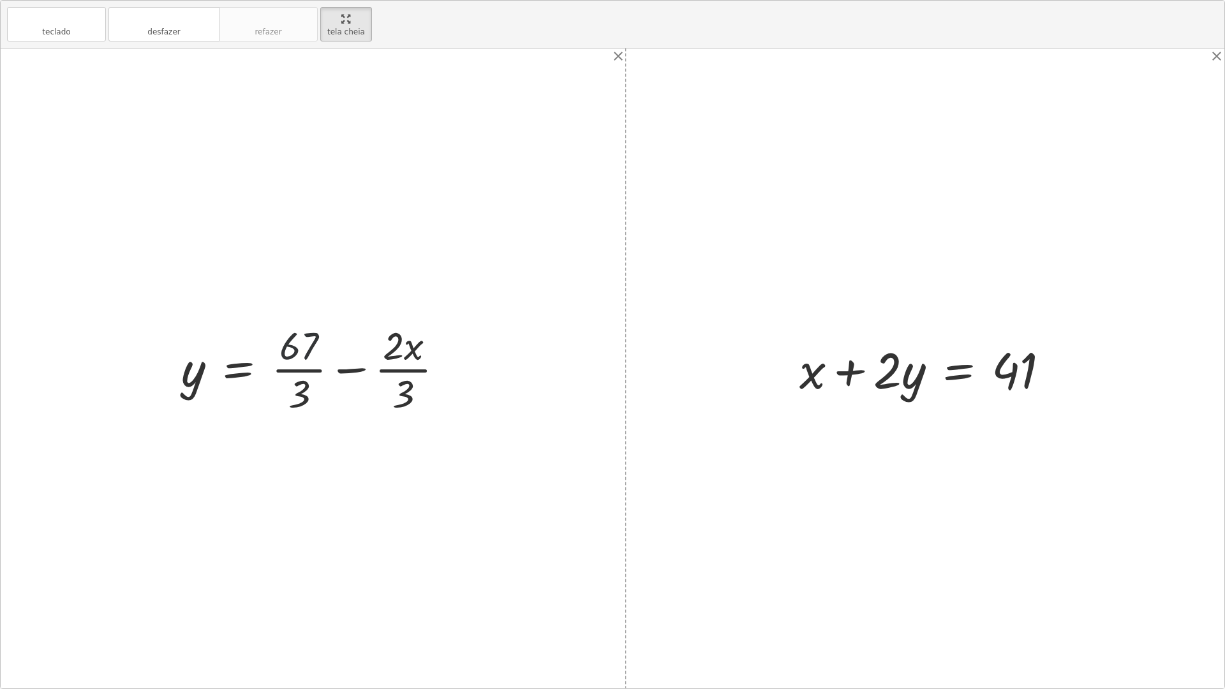
click at [293, 353] on div at bounding box center [318, 368] width 286 height 98
click at [294, 357] on div at bounding box center [318, 368] width 286 height 98
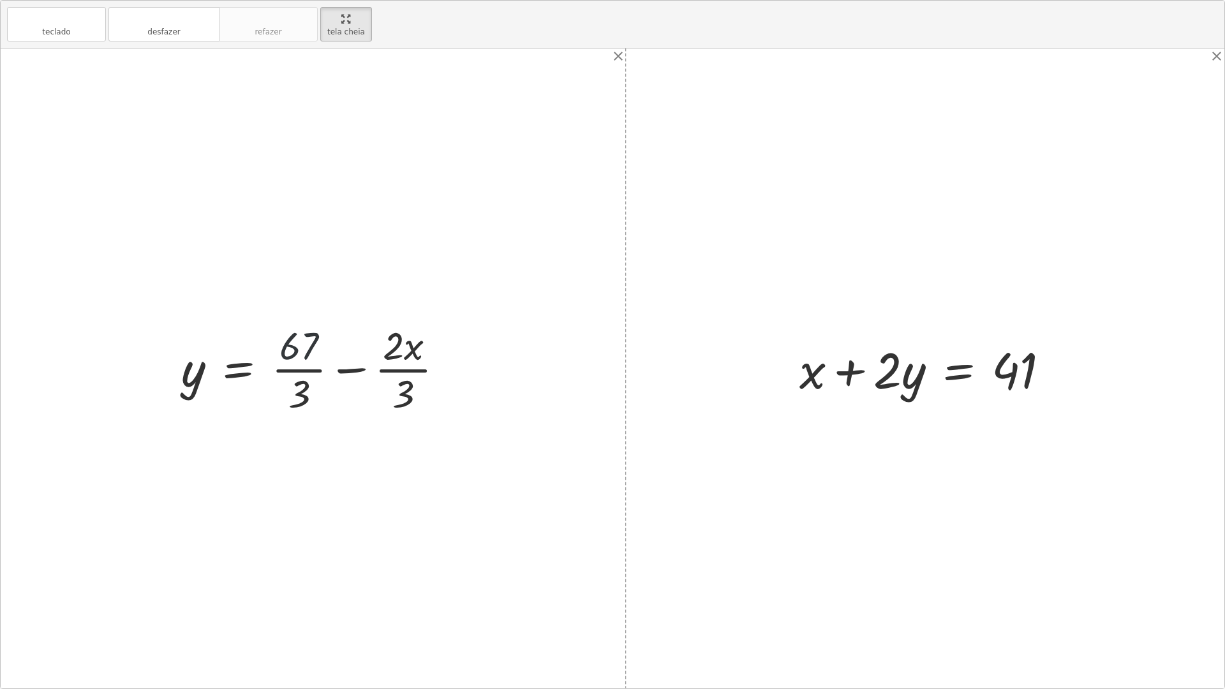
click at [294, 357] on div at bounding box center [318, 368] width 286 height 98
click at [397, 367] on div at bounding box center [318, 368] width 286 height 98
click at [395, 357] on div at bounding box center [318, 368] width 286 height 98
click at [396, 358] on div at bounding box center [318, 368] width 286 height 98
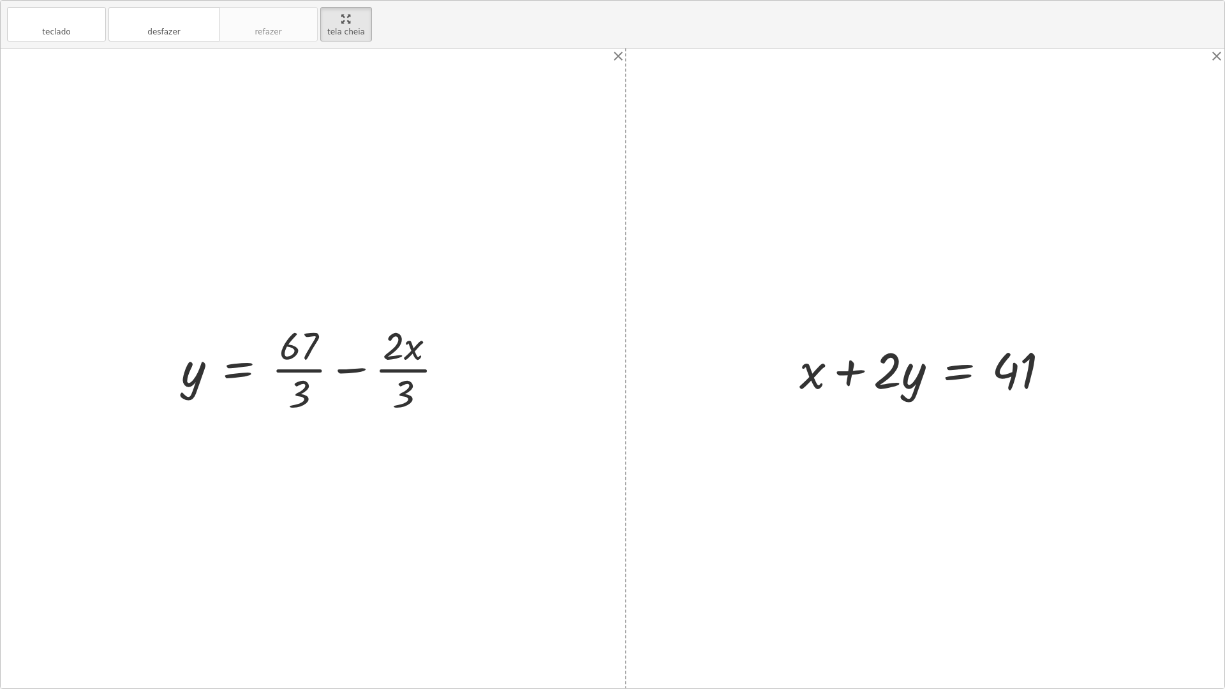
click at [292, 346] on div at bounding box center [318, 368] width 286 height 98
click at [338, 365] on div at bounding box center [318, 368] width 286 height 98
click at [348, 367] on div at bounding box center [303, 368] width 257 height 98
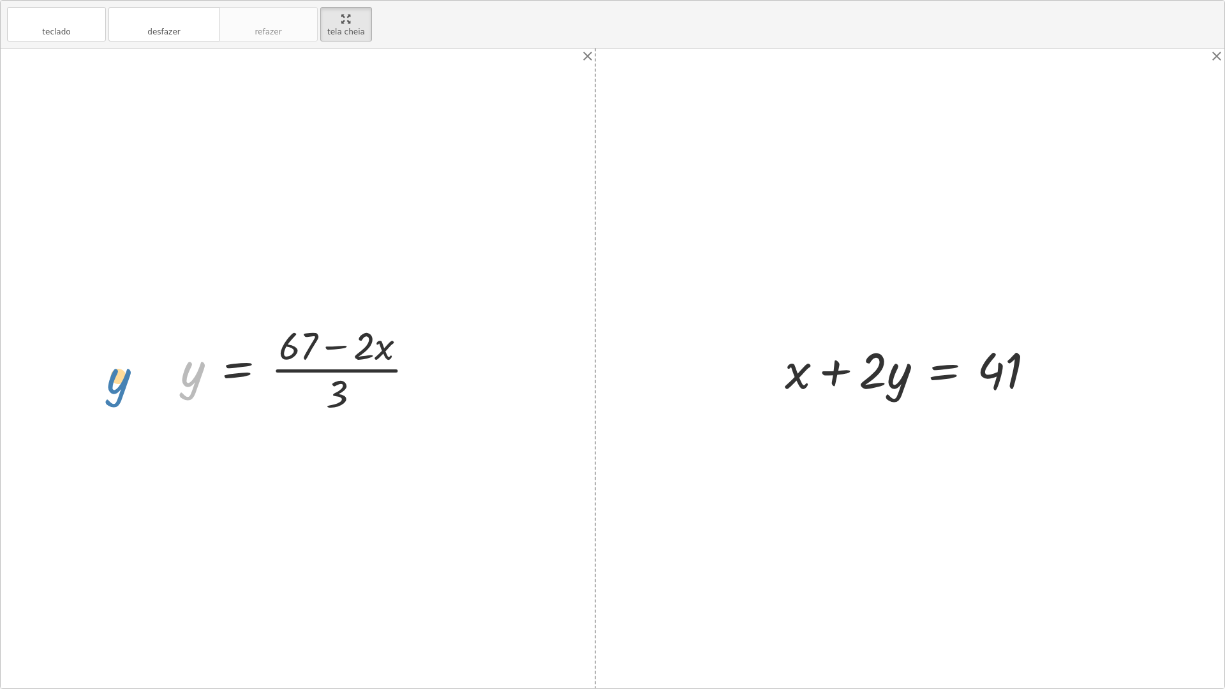
drag, startPoint x: 195, startPoint y: 385, endPoint x: 127, endPoint y: 392, distance: 68.7
click at [127, 392] on div "+ · 2 · x + · 3 · y = 67 + · 2 · x − · 2 · x + · 3 · y = + 67 − · 2 · x + 0 + ·…" at bounding box center [612, 368] width 1223 height 640
drag, startPoint x: 187, startPoint y: 378, endPoint x: 880, endPoint y: 411, distance: 693.5
click at [880, 411] on div "+ · 2 · x + · 3 · y = 67 + · 2 · x − · 2 · x + · 3 · y = + 67 − · 2 · x + 0 + ·…" at bounding box center [612, 368] width 1223 height 640
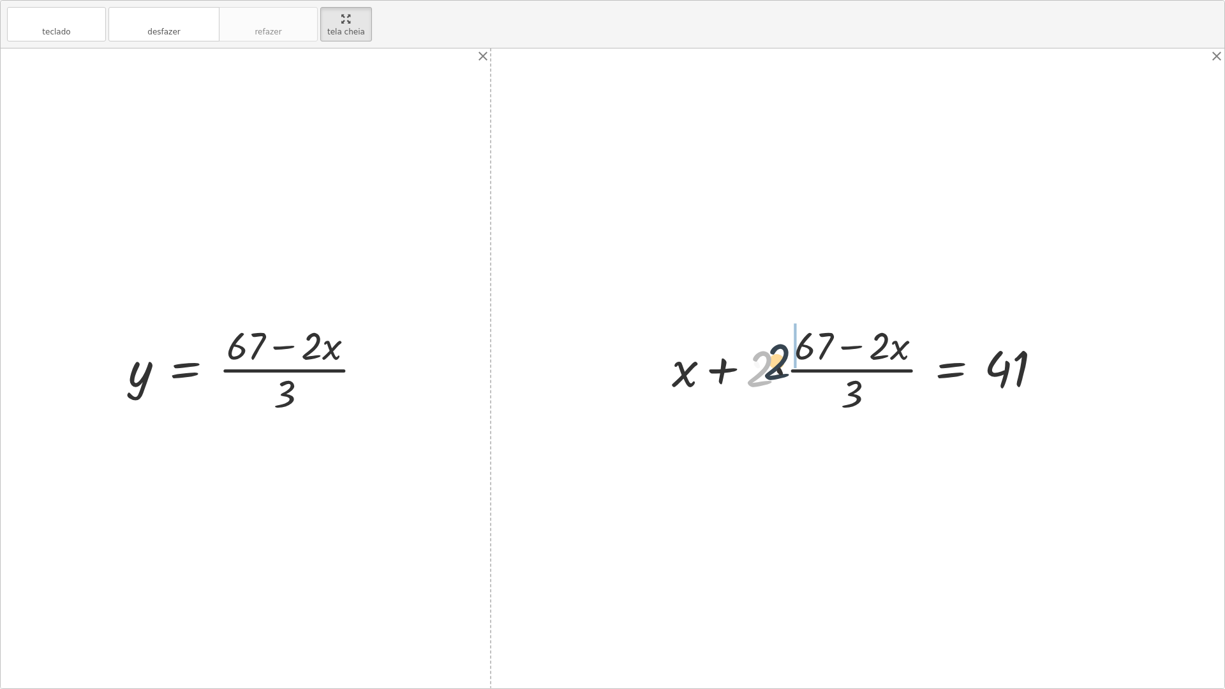
drag, startPoint x: 765, startPoint y: 374, endPoint x: 802, endPoint y: 361, distance: 39.7
click at [802, 361] on div at bounding box center [861, 368] width 393 height 98
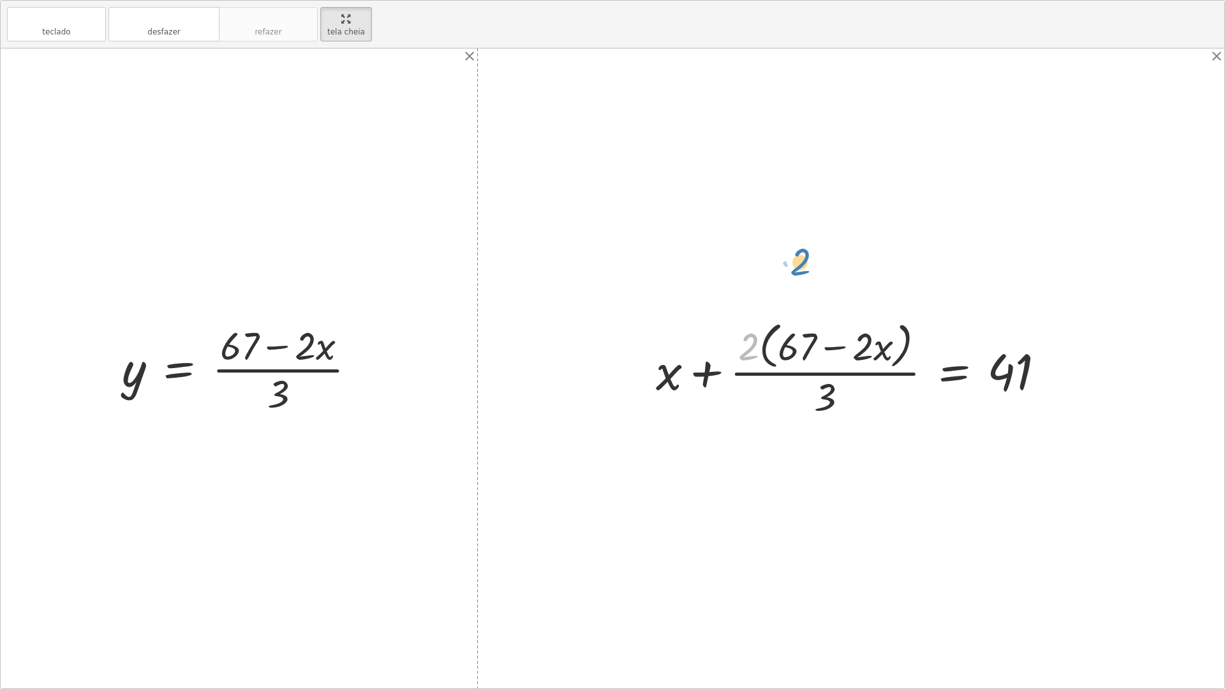
drag, startPoint x: 754, startPoint y: 358, endPoint x: 806, endPoint y: 273, distance: 99.3
click at [806, 273] on div "+ · 2 · x + · 3 · y = 67 + · 2 · x − · 2 · x + · 3 · y = + 67 − · 2 · x + 0 + ·…" at bounding box center [612, 368] width 1223 height 640
click at [172, 18] on font "desfazer" at bounding box center [163, 19] width 97 height 12
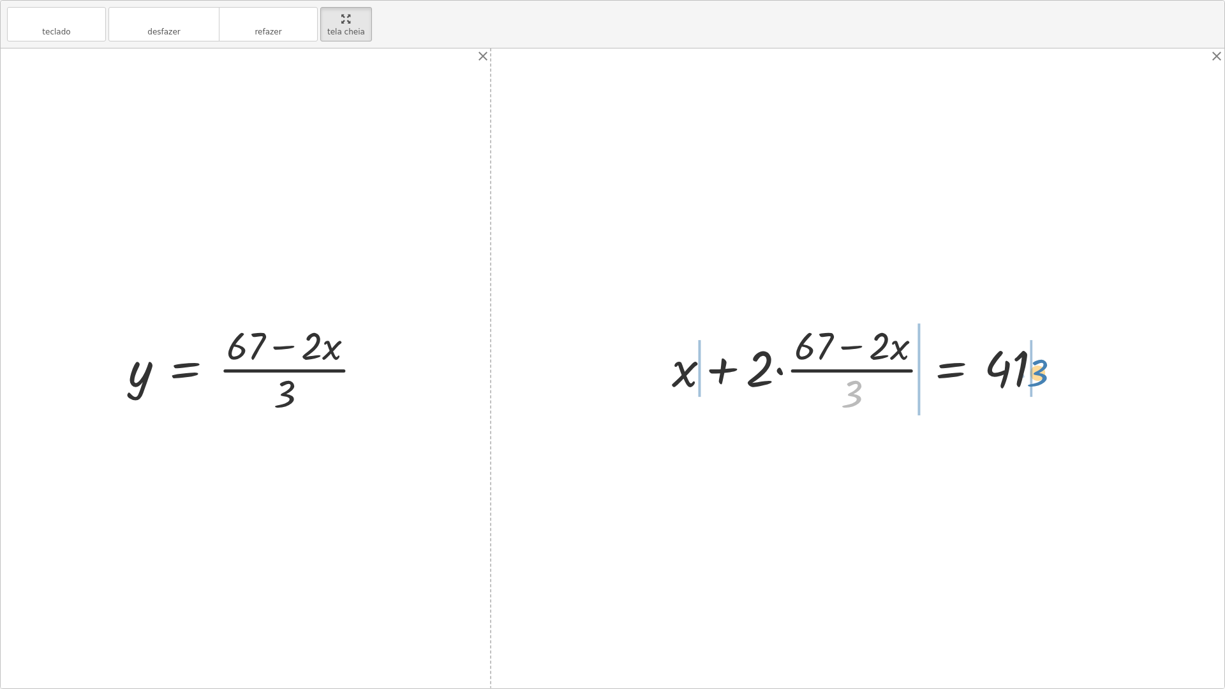
drag, startPoint x: 848, startPoint y: 399, endPoint x: 1037, endPoint y: 376, distance: 190.8
click at [1037, 376] on div at bounding box center [861, 368] width 393 height 98
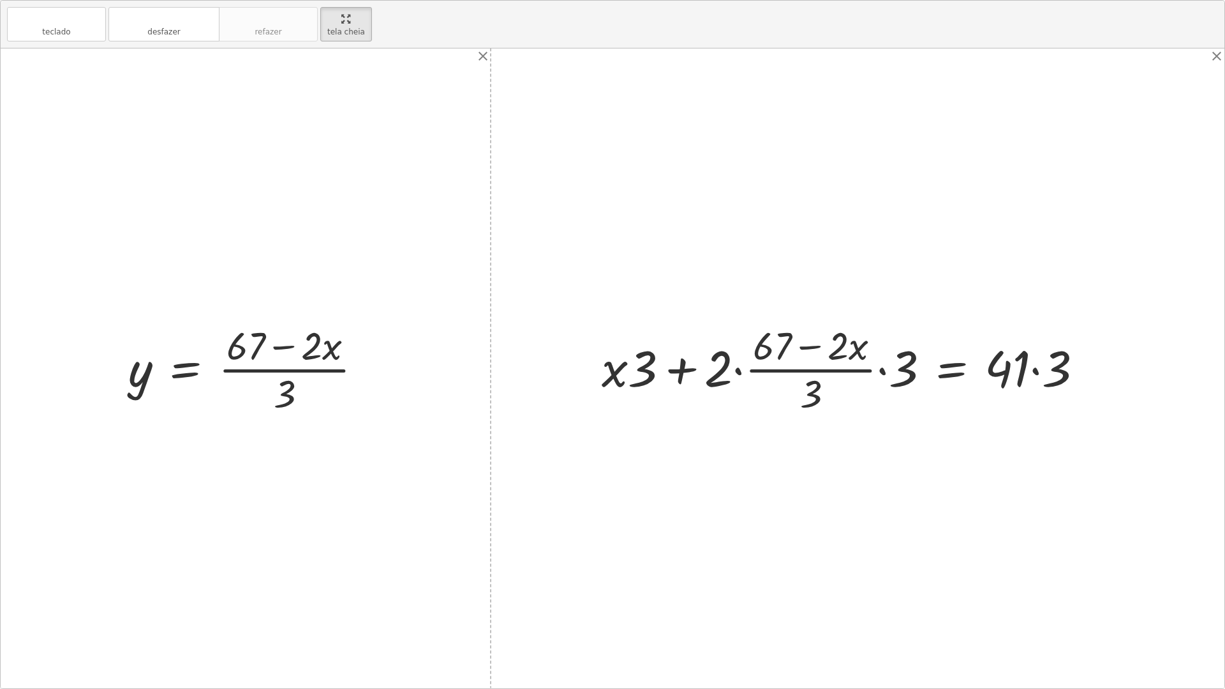
click at [892, 376] on div at bounding box center [847, 368] width 505 height 98
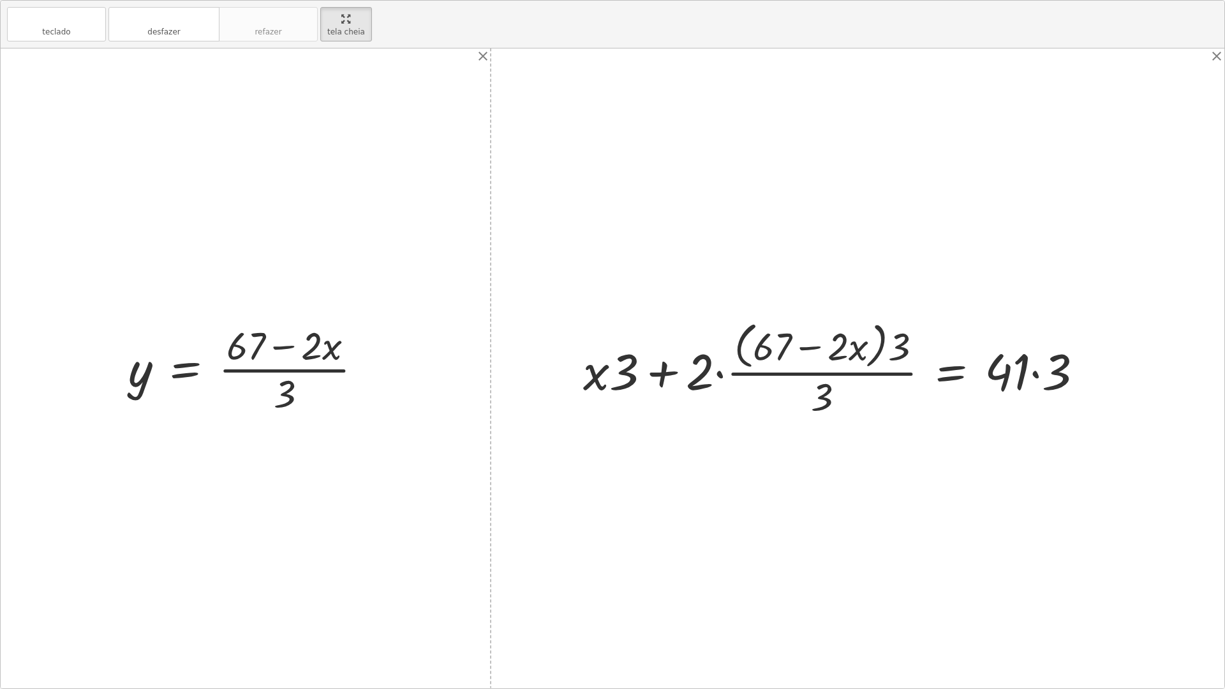
click at [1035, 376] on div at bounding box center [838, 368] width 523 height 104
drag, startPoint x: 903, startPoint y: 348, endPoint x: 845, endPoint y: 344, distance: 57.6
click at [845, 344] on div at bounding box center [832, 368] width 511 height 104
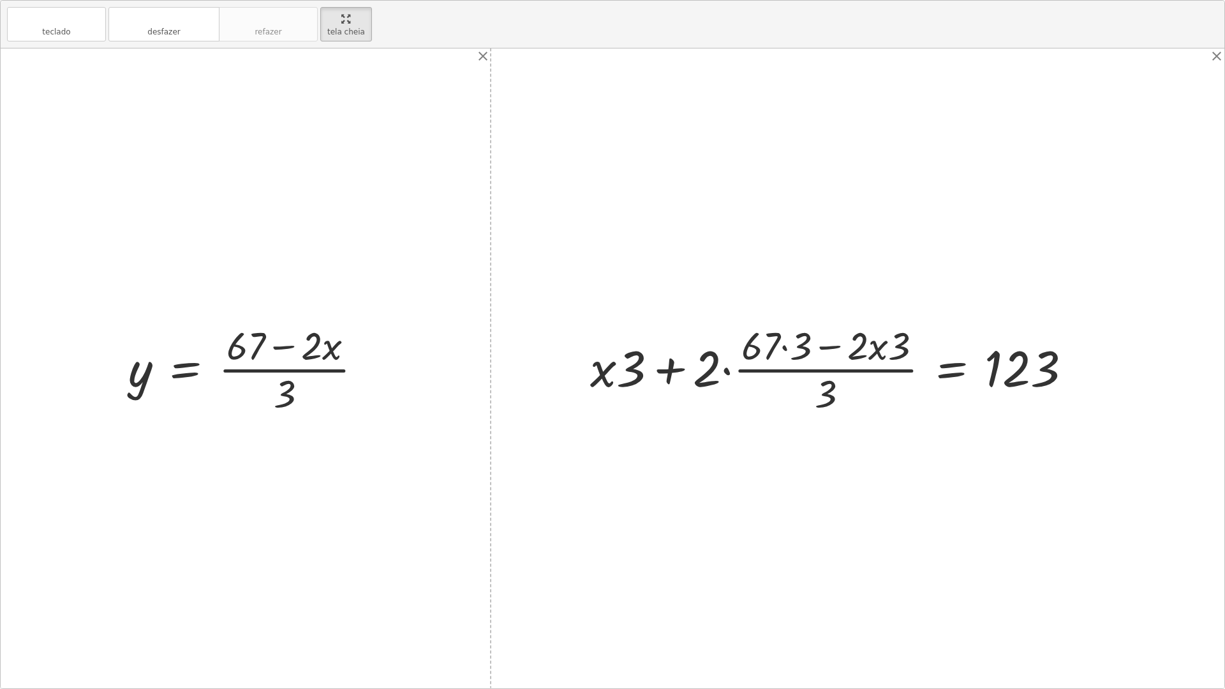
click at [784, 348] on div at bounding box center [836, 368] width 504 height 98
click at [865, 350] on div at bounding box center [843, 368] width 487 height 98
click at [885, 350] on div at bounding box center [843, 368] width 487 height 98
drag, startPoint x: 735, startPoint y: 362, endPoint x: 785, endPoint y: 345, distance: 52.4
click at [785, 345] on div at bounding box center [843, 368] width 487 height 98
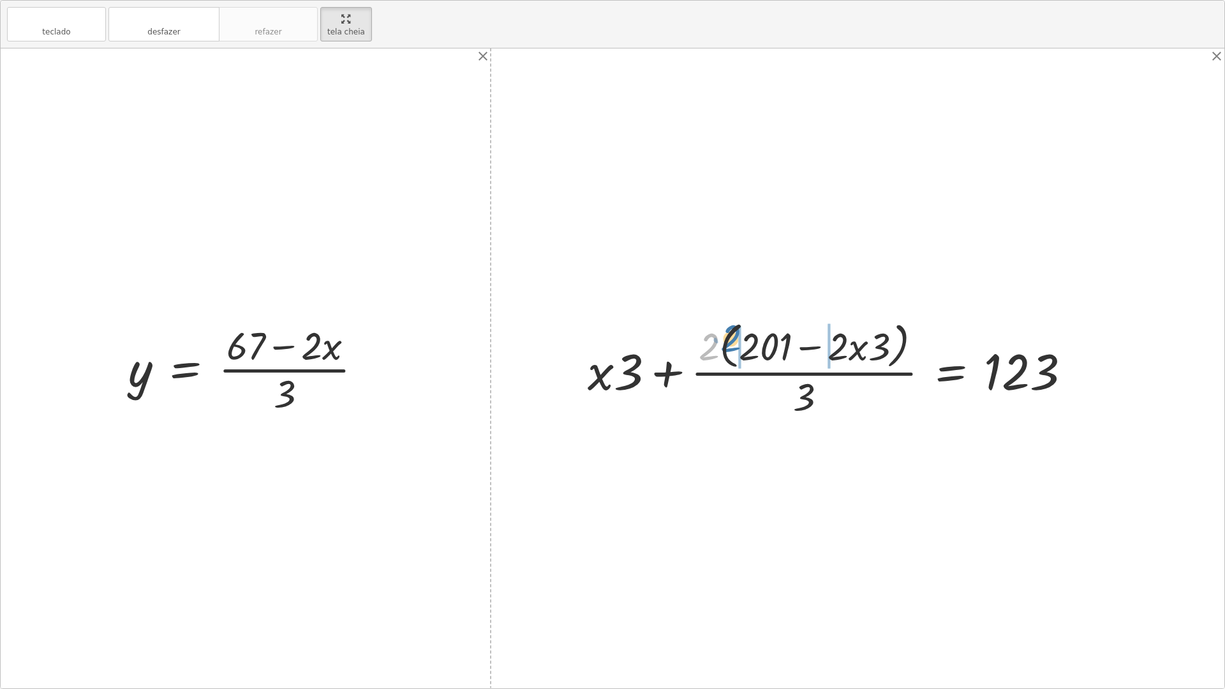
drag, startPoint x: 711, startPoint y: 349, endPoint x: 762, endPoint y: 339, distance: 52.0
click at [762, 339] on div at bounding box center [834, 368] width 506 height 104
click at [728, 351] on div at bounding box center [834, 368] width 508 height 98
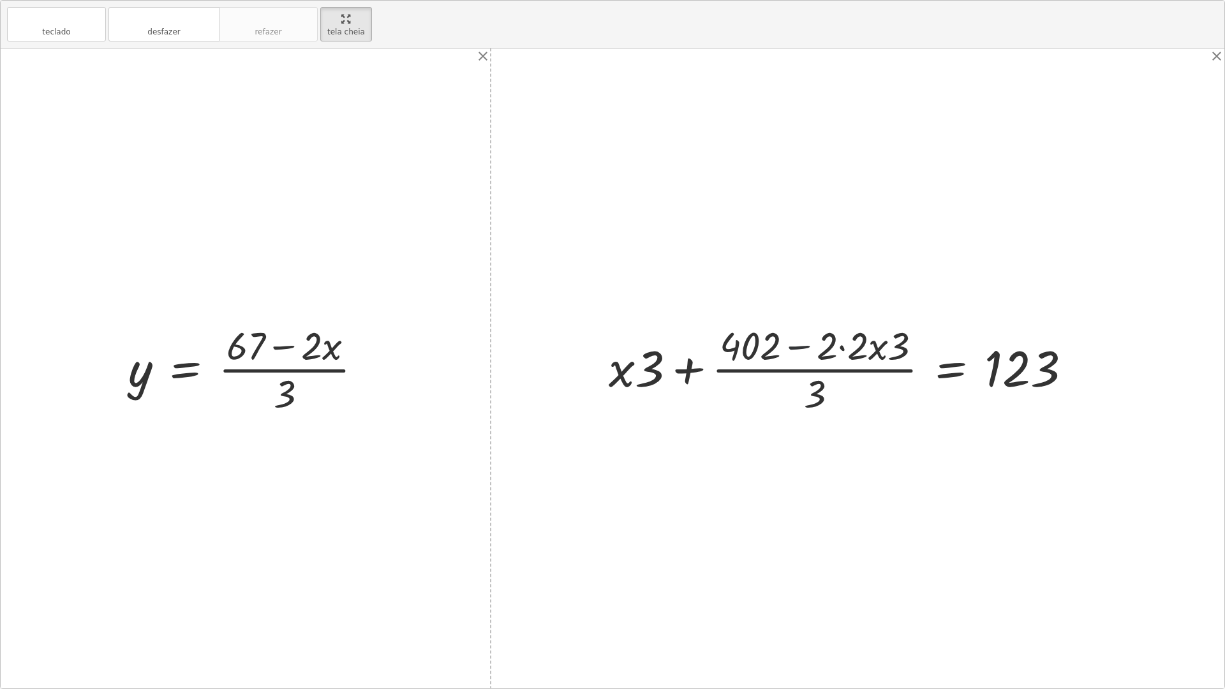
click at [816, 347] on div at bounding box center [844, 368] width 485 height 98
click at [833, 347] on div at bounding box center [844, 368] width 485 height 98
click at [841, 346] on div at bounding box center [844, 368] width 485 height 98
click at [841, 346] on div at bounding box center [859, 368] width 455 height 98
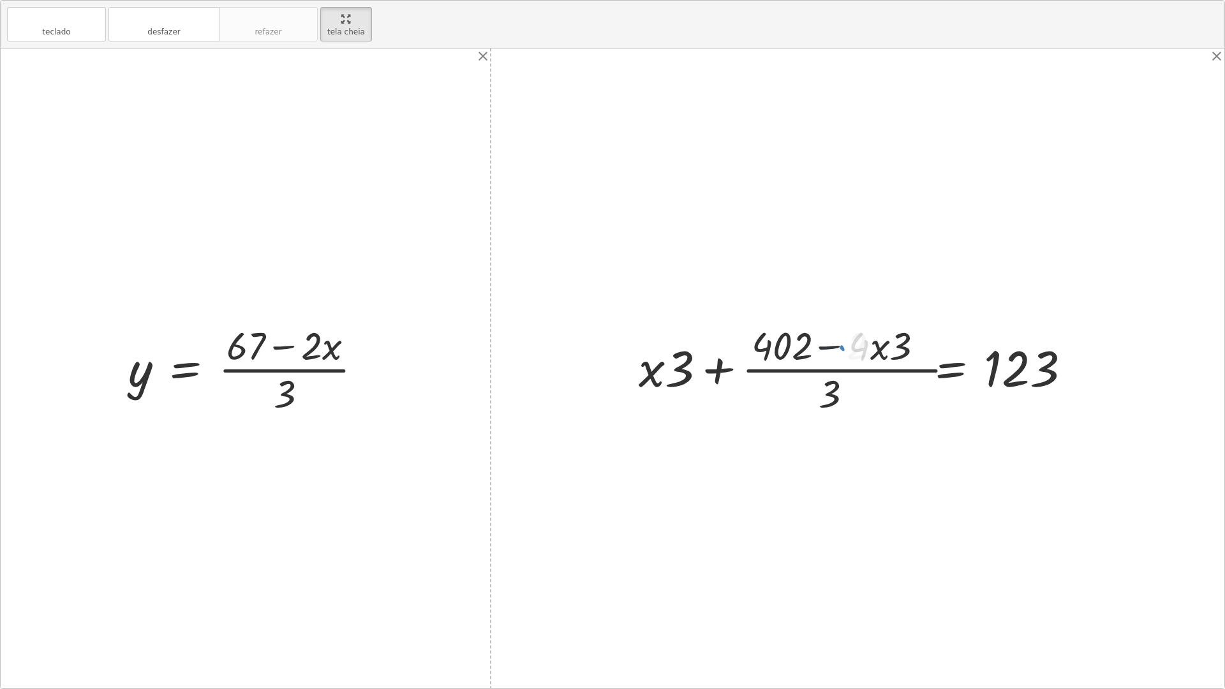
click at [841, 346] on div at bounding box center [859, 368] width 455 height 98
click at [866, 354] on div at bounding box center [859, 368] width 455 height 98
click at [873, 353] on div at bounding box center [859, 368] width 455 height 98
drag, startPoint x: 825, startPoint y: 393, endPoint x: 875, endPoint y: 372, distance: 54.0
click at [875, 372] on div at bounding box center [859, 368] width 455 height 98
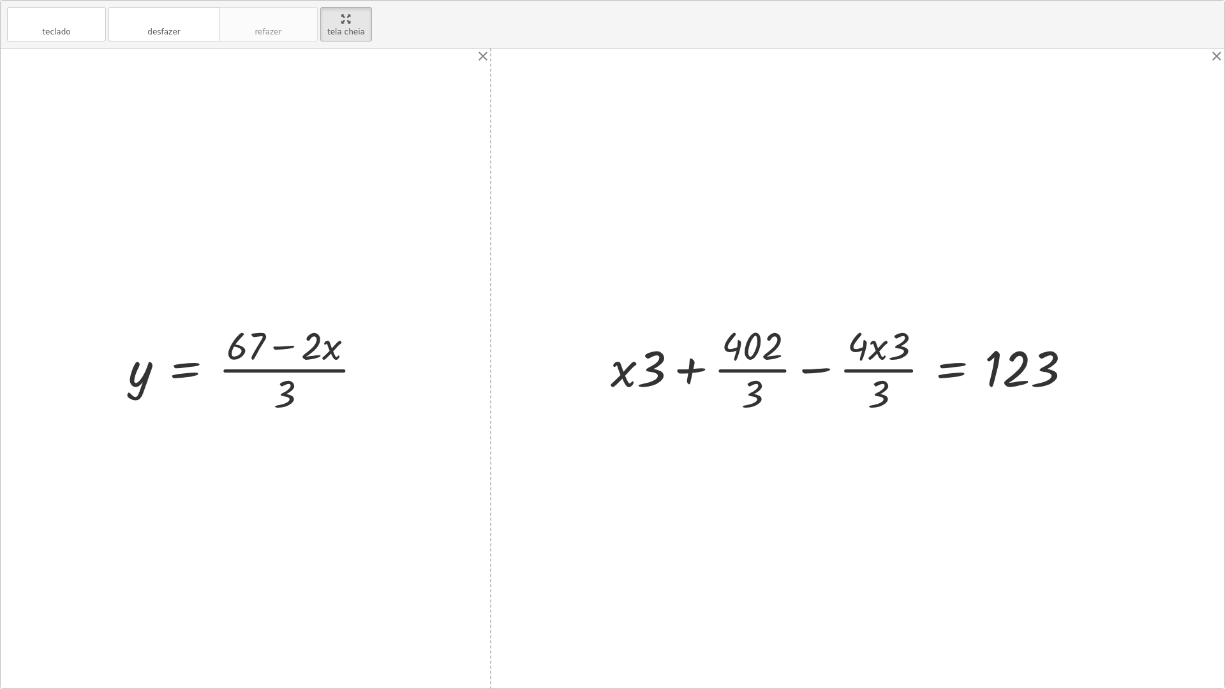
click at [770, 362] on div at bounding box center [845, 368] width 483 height 98
click at [871, 369] on div at bounding box center [847, 368] width 481 height 98
click at [875, 364] on div at bounding box center [847, 368] width 481 height 98
drag, startPoint x: 756, startPoint y: 376, endPoint x: 1110, endPoint y: 370, distance: 353.4
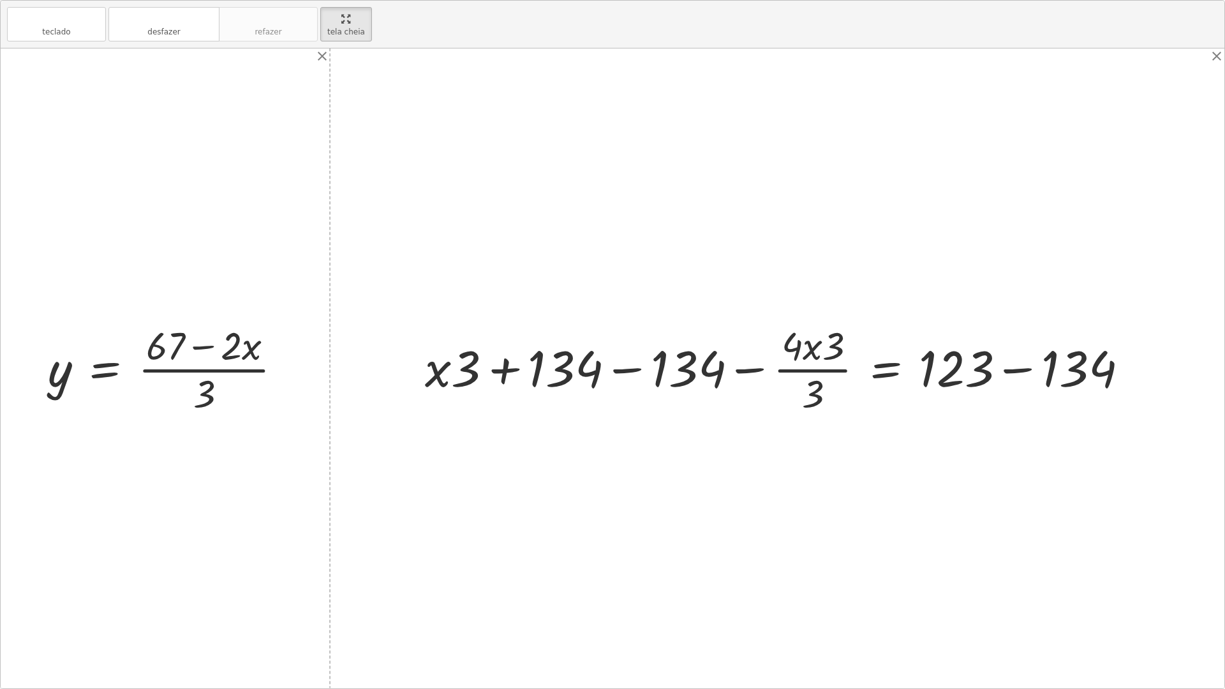
click at [598, 362] on div at bounding box center [781, 368] width 726 height 98
click at [587, 378] on div at bounding box center [781, 368] width 726 height 98
click at [651, 379] on div at bounding box center [781, 368] width 726 height 98
click at [618, 373] on div at bounding box center [612, 368] width 1223 height 640
click at [1005, 371] on div at bounding box center [904, 368] width 481 height 98
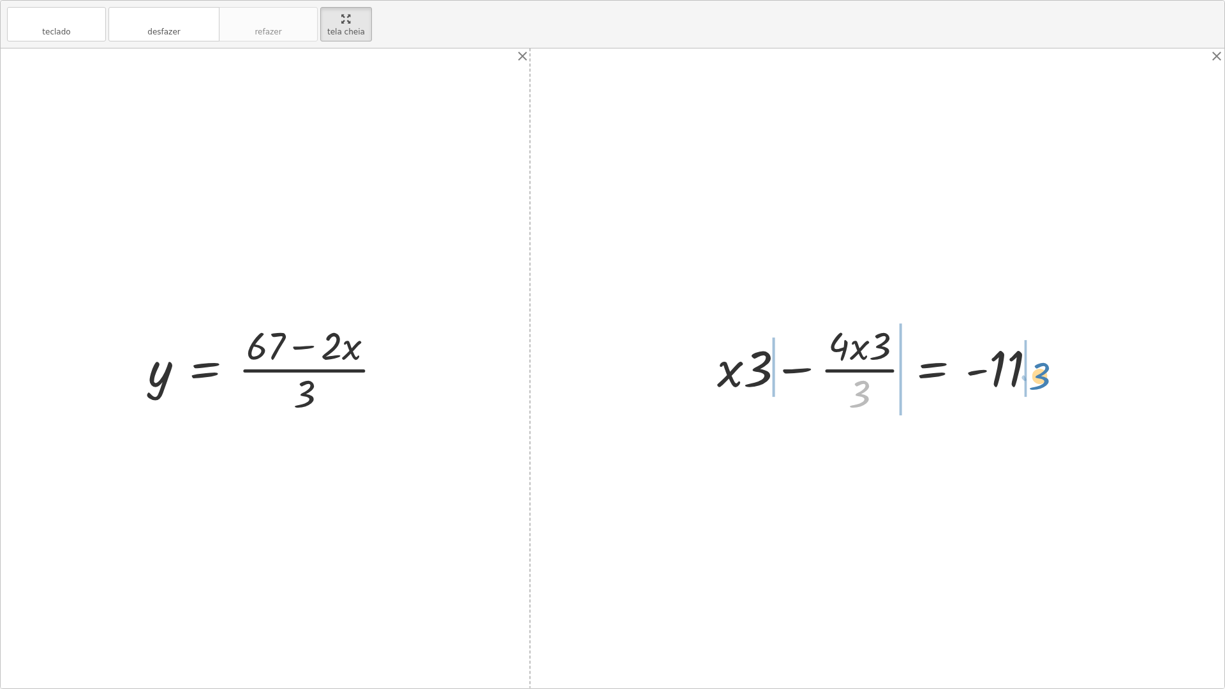
drag, startPoint x: 860, startPoint y: 394, endPoint x: 1040, endPoint y: 376, distance: 180.8
click at [1040, 376] on div at bounding box center [882, 368] width 343 height 98
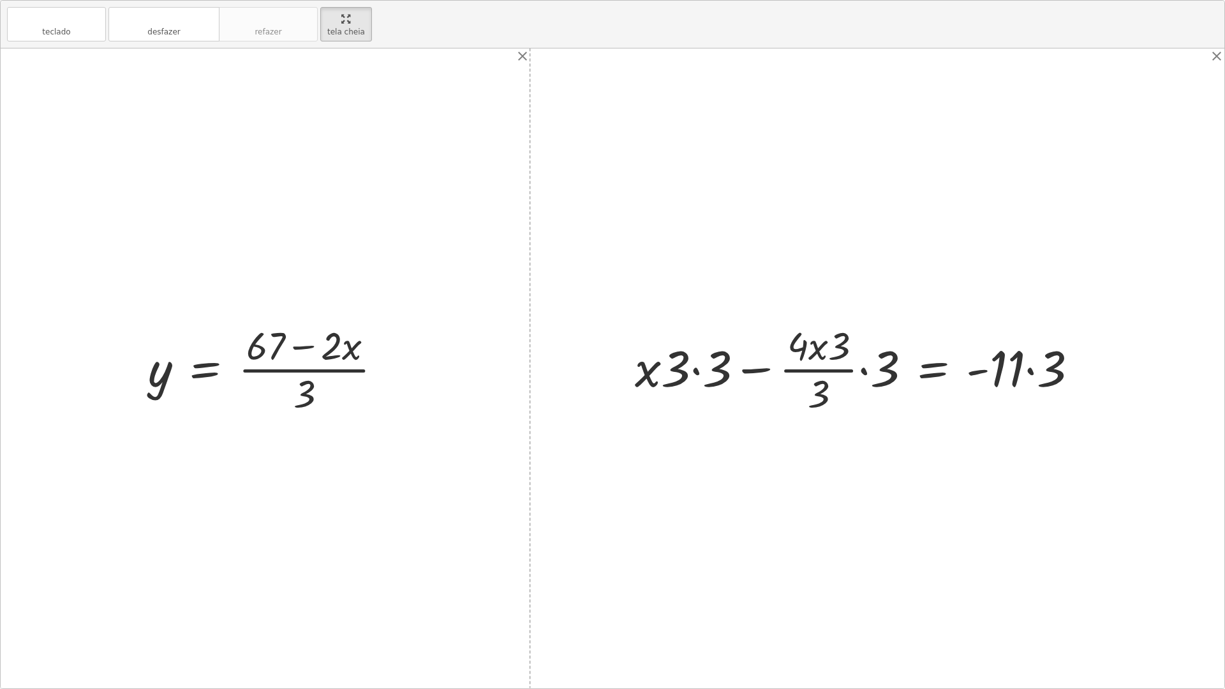
click at [856, 362] on div at bounding box center [861, 368] width 466 height 98
click at [711, 371] on div at bounding box center [861, 368] width 466 height 98
click at [858, 350] on div at bounding box center [884, 368] width 420 height 98
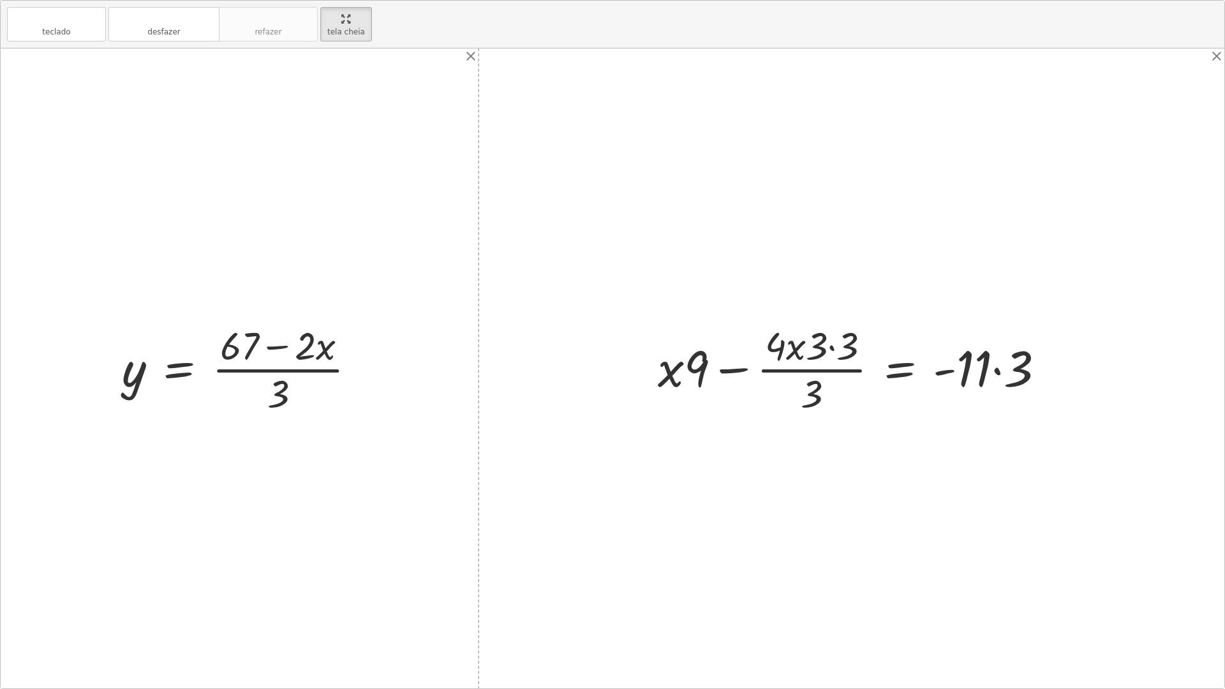
click at [1001, 362] on div at bounding box center [856, 368] width 410 height 98
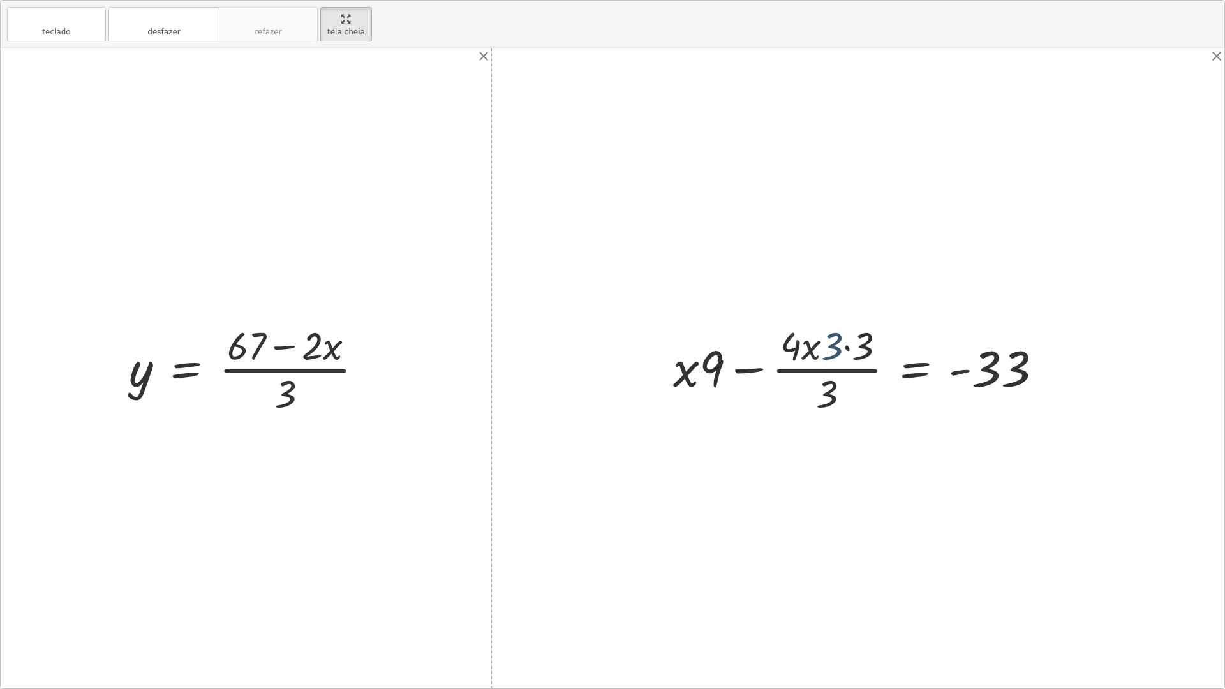
click at [831, 342] on div at bounding box center [863, 368] width 392 height 98
drag, startPoint x: 853, startPoint y: 344, endPoint x: 812, endPoint y: 332, distance: 43.0
click at [812, 332] on div at bounding box center [863, 368] width 392 height 98
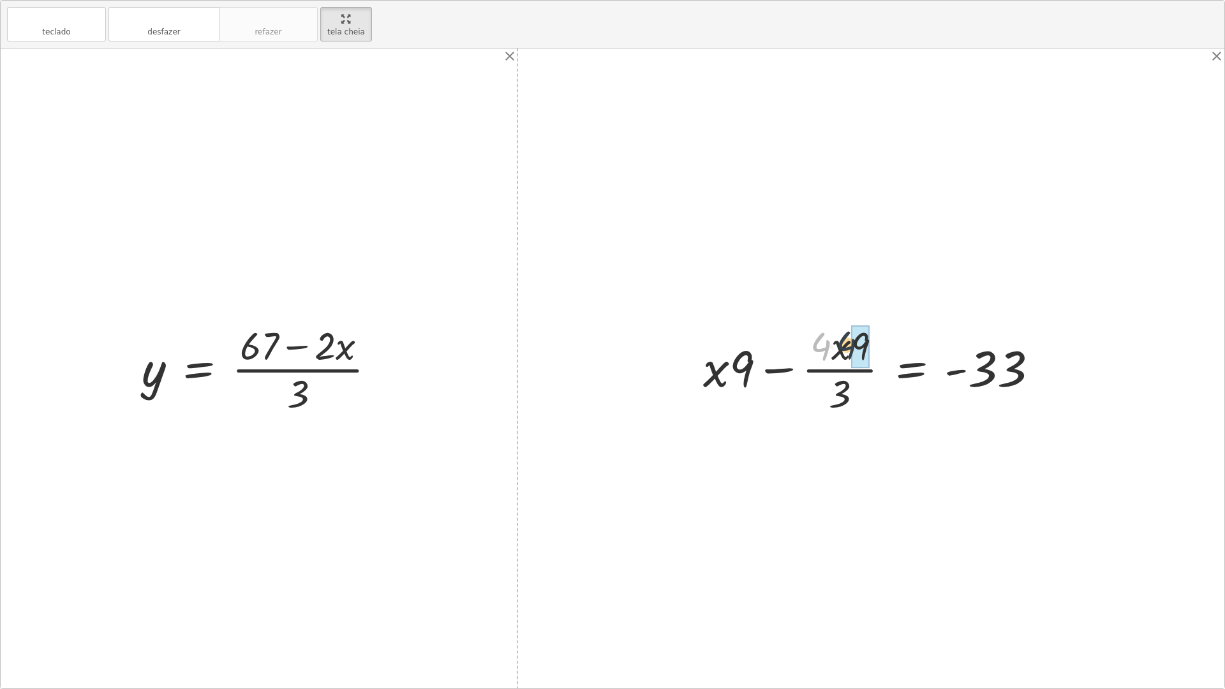
drag, startPoint x: 829, startPoint y: 346, endPoint x: 857, endPoint y: 345, distance: 27.5
drag, startPoint x: 823, startPoint y: 349, endPoint x: 857, endPoint y: 346, distance: 33.9
click at [857, 346] on div at bounding box center [873, 368] width 361 height 98
click at [826, 341] on div at bounding box center [873, 368] width 361 height 98
click at [174, 45] on div "teclado teclado desfazer desfazer refazer refazer tela cheia" at bounding box center [612, 25] width 1223 height 48
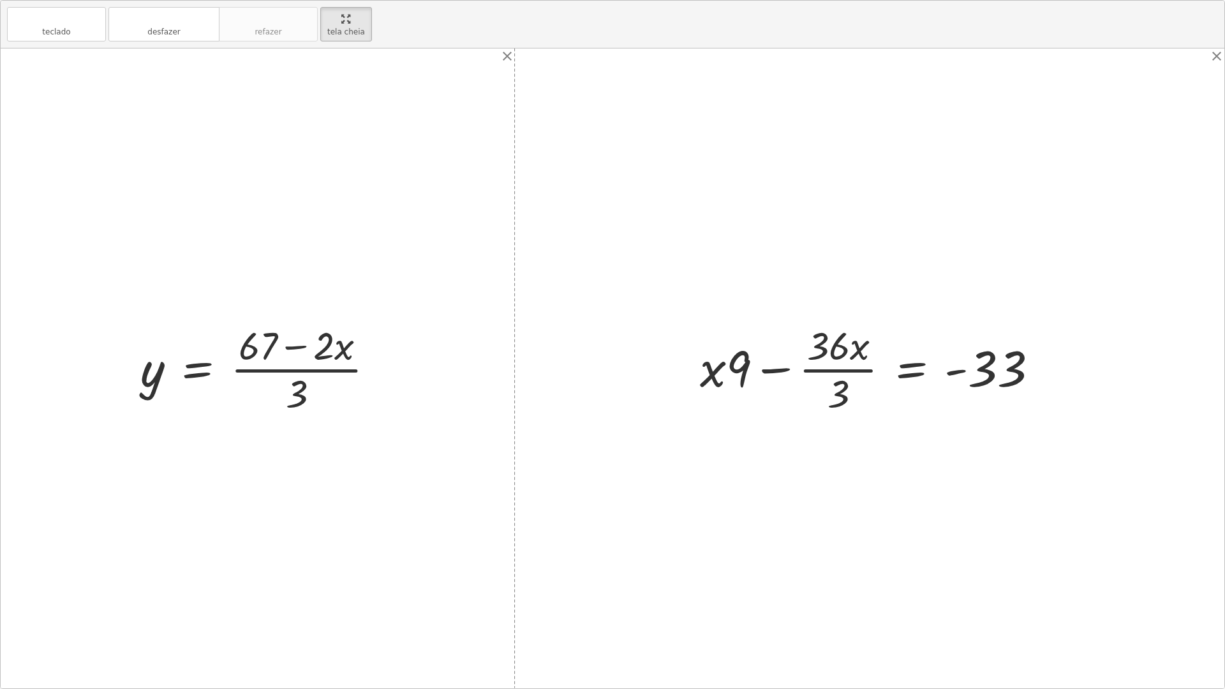
click at [174, 41] on div "teclado teclado desfazer desfazer refazer refazer tela cheia" at bounding box center [612, 25] width 1223 height 48
click at [174, 40] on button "desfazer desfazer" at bounding box center [163, 24] width 111 height 34
click at [175, 40] on button "desfazer desfazer" at bounding box center [163, 24] width 111 height 34
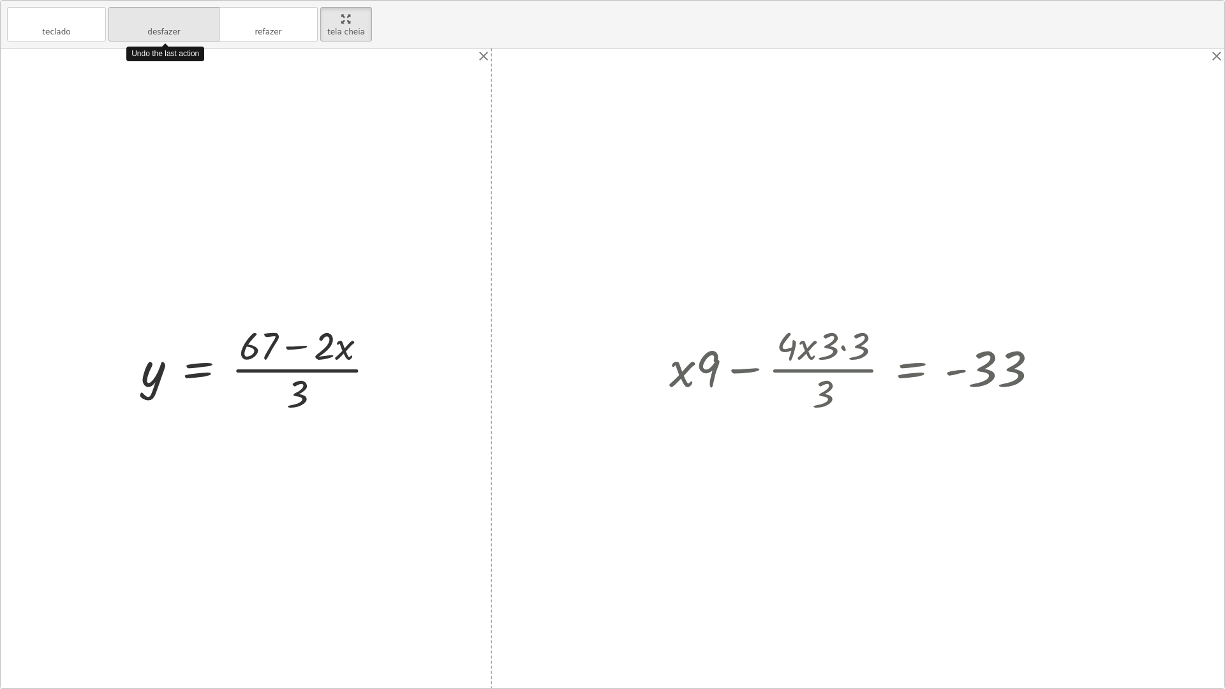
click at [175, 40] on button "desfazer desfazer" at bounding box center [163, 24] width 111 height 34
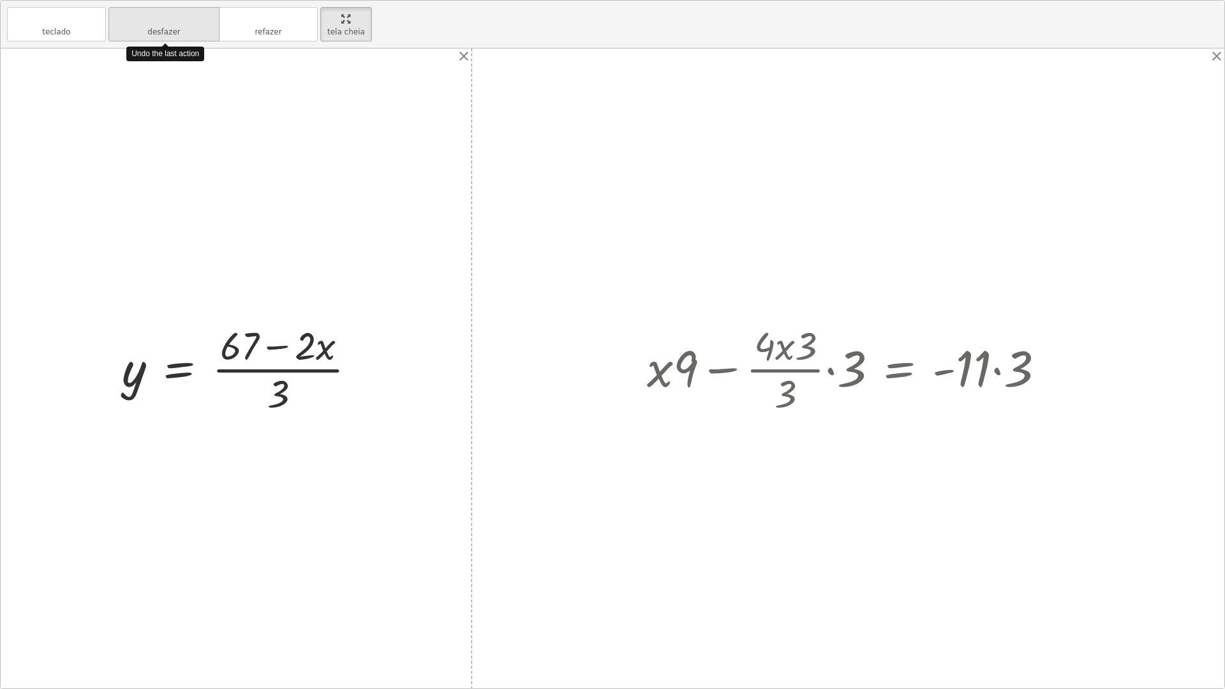
click at [175, 40] on button "desfazer desfazer" at bounding box center [163, 24] width 111 height 34
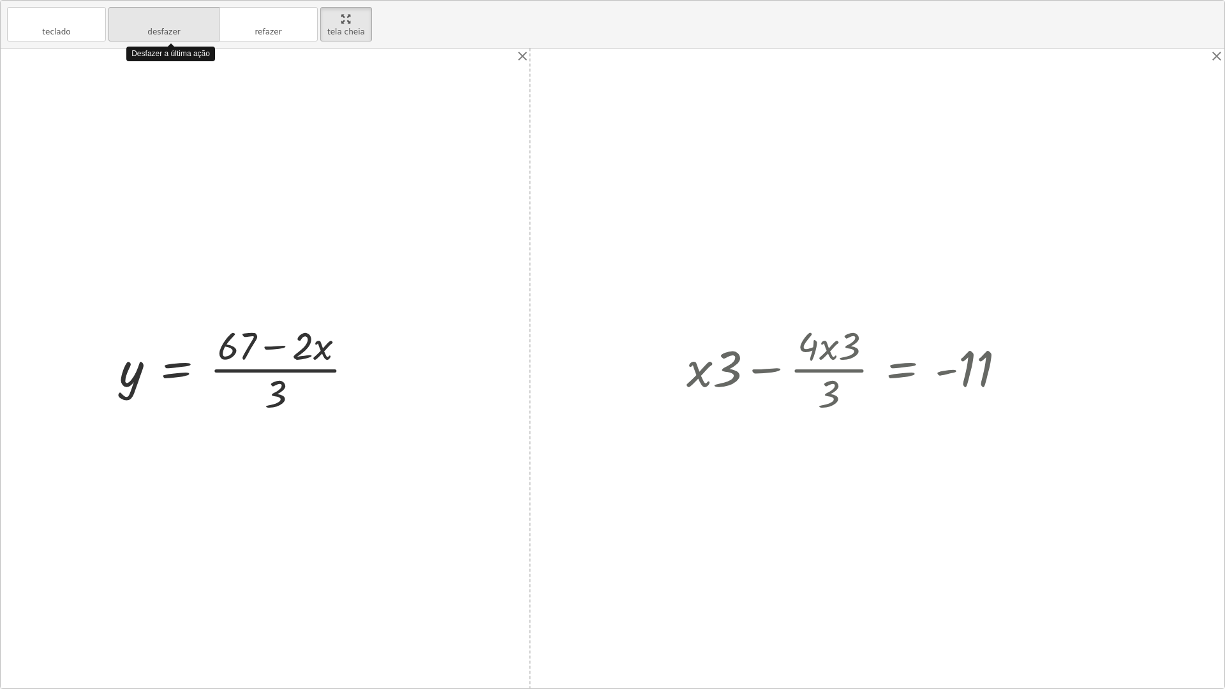
click at [175, 40] on button "desfazer desfazer" at bounding box center [163, 24] width 111 height 34
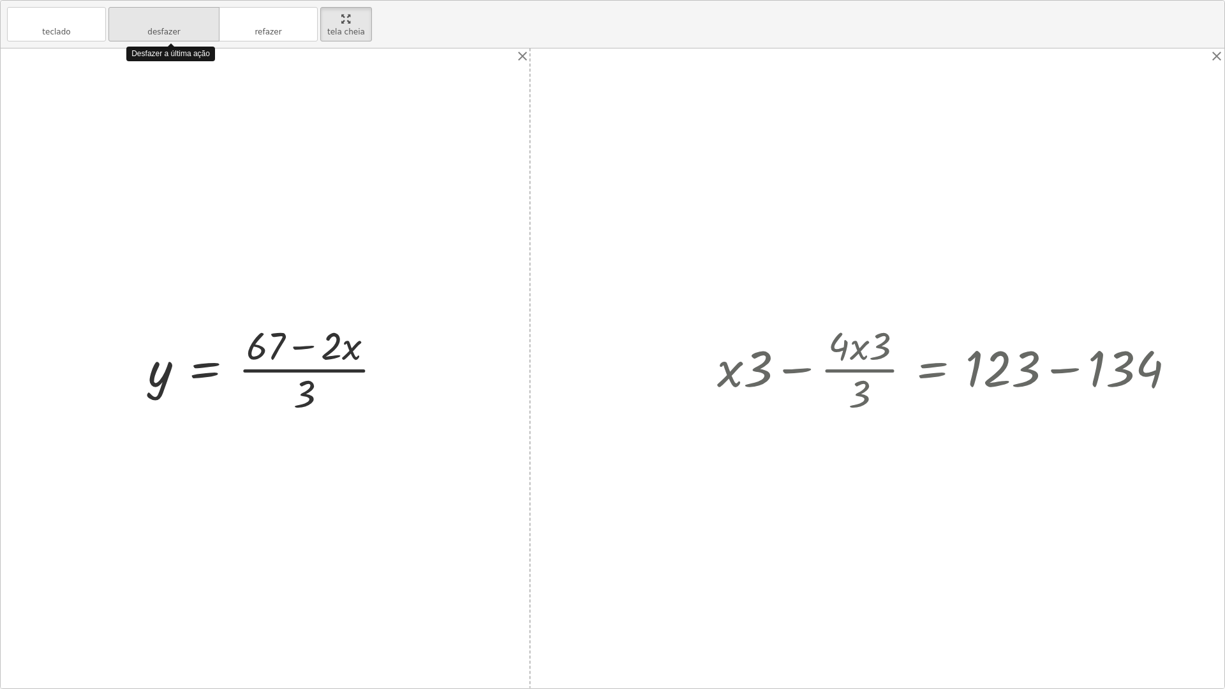
click at [175, 40] on button "desfazer desfazer" at bounding box center [163, 24] width 111 height 34
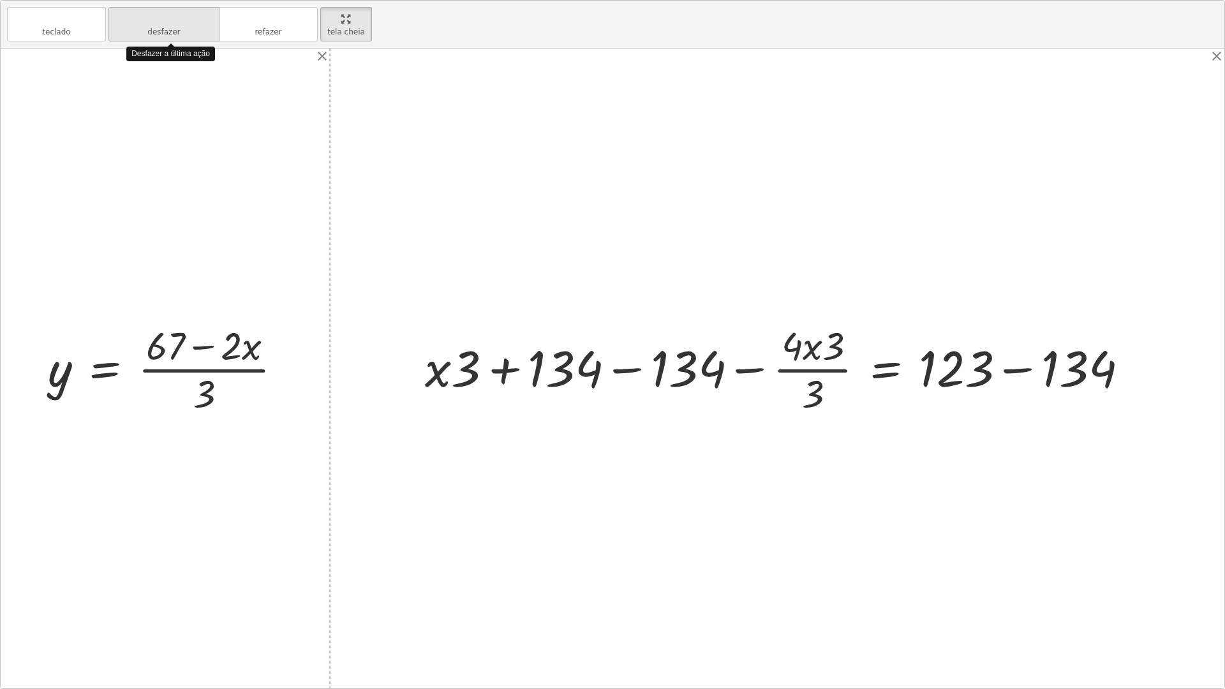
click at [175, 40] on button "desfazer desfazer" at bounding box center [163, 24] width 111 height 34
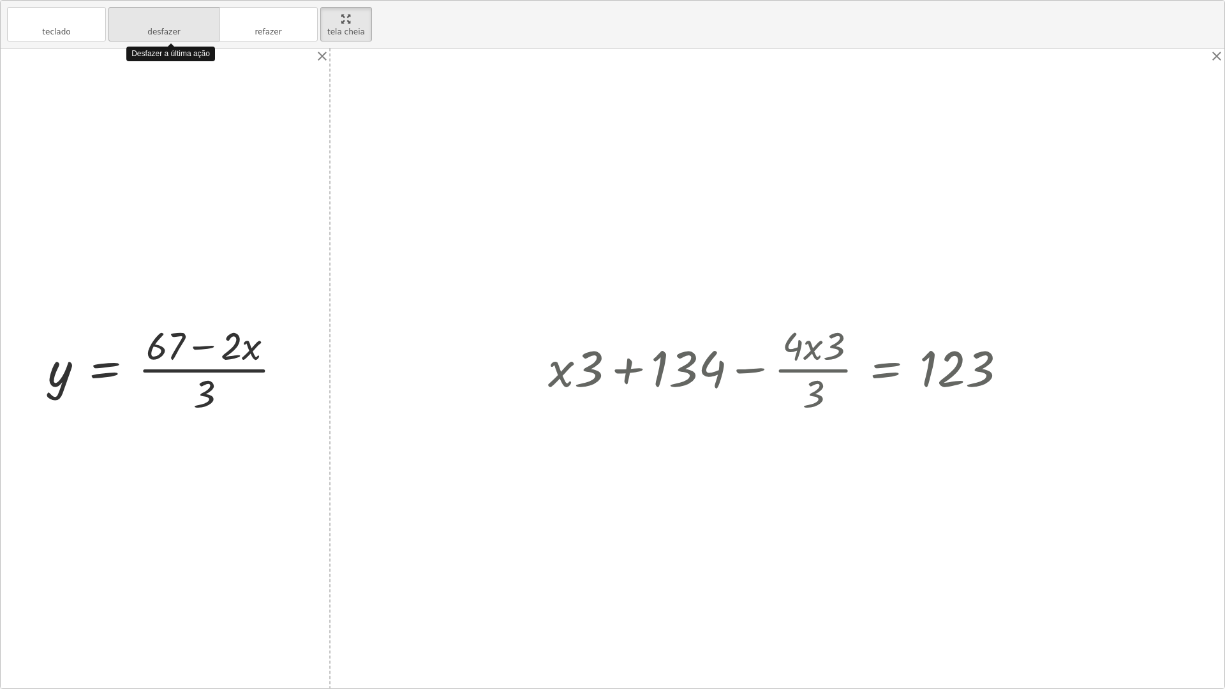
click at [175, 40] on button "desfazer desfazer" at bounding box center [163, 24] width 111 height 34
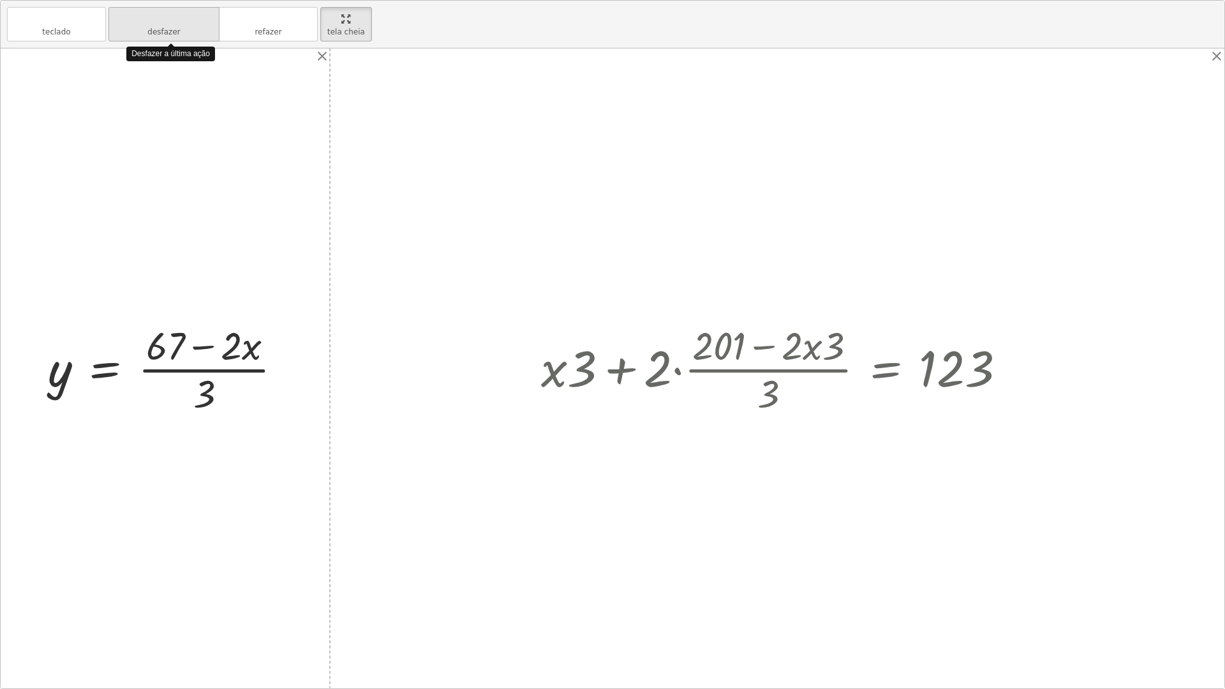
click at [175, 40] on button "desfazer desfazer" at bounding box center [163, 24] width 111 height 34
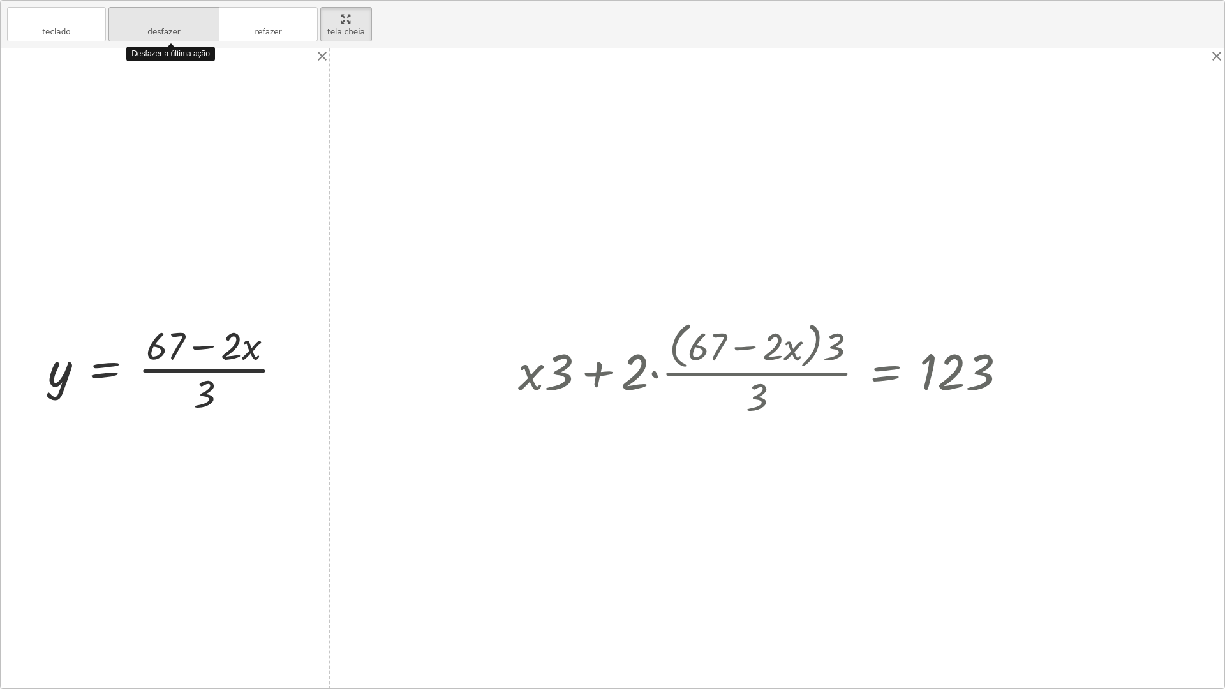
click at [175, 40] on button "desfazer desfazer" at bounding box center [163, 24] width 111 height 34
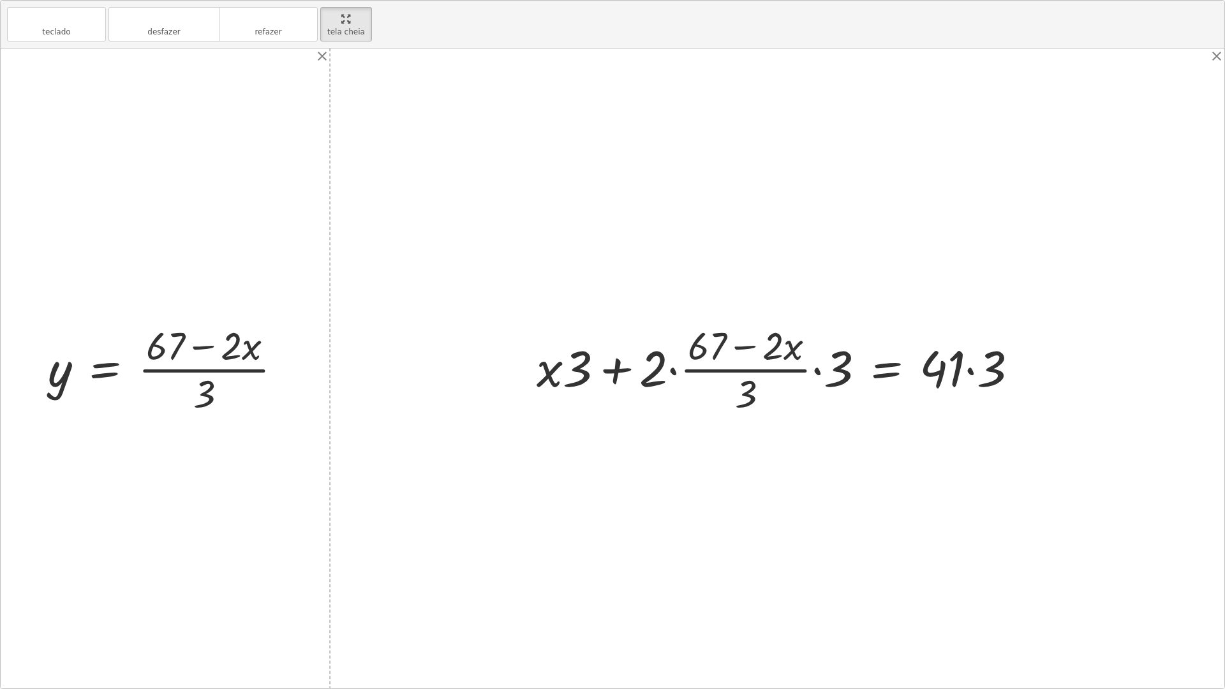
drag, startPoint x: 343, startPoint y: 13, endPoint x: 343, endPoint y: -43, distance: 55.5
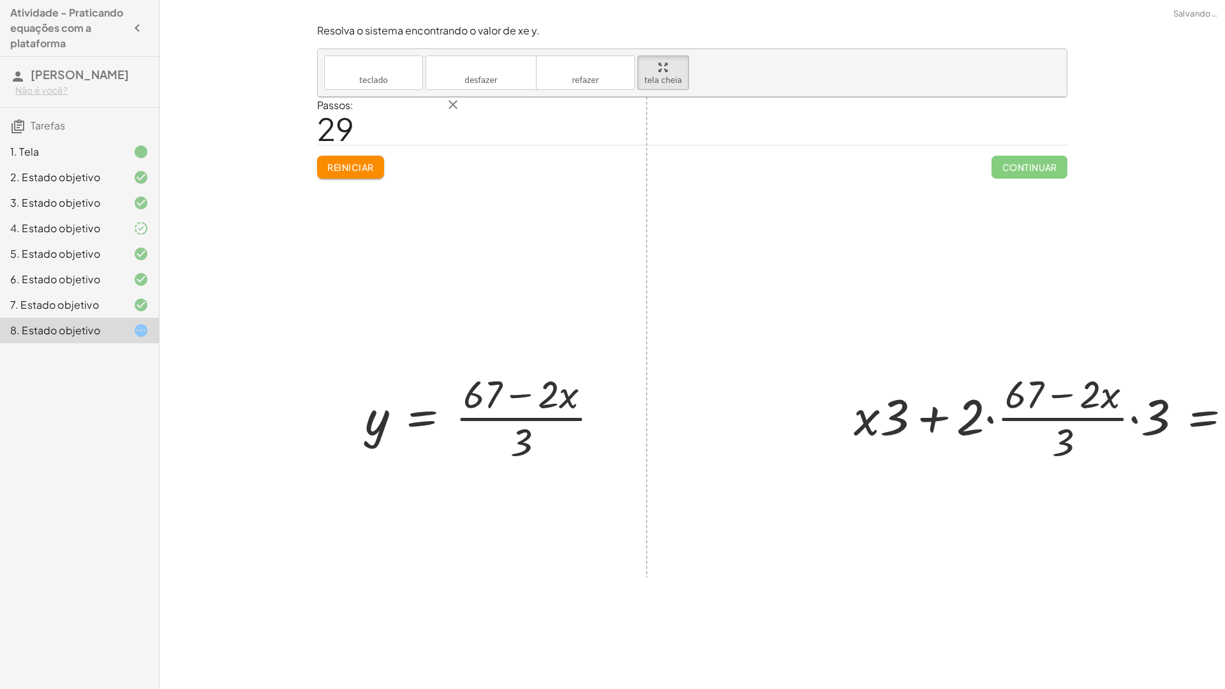
click at [343, 0] on html "Atividade - Praticando equações com a plataforma [PERSON_NAME] Não é você? Tare…" at bounding box center [612, 344] width 1225 height 689
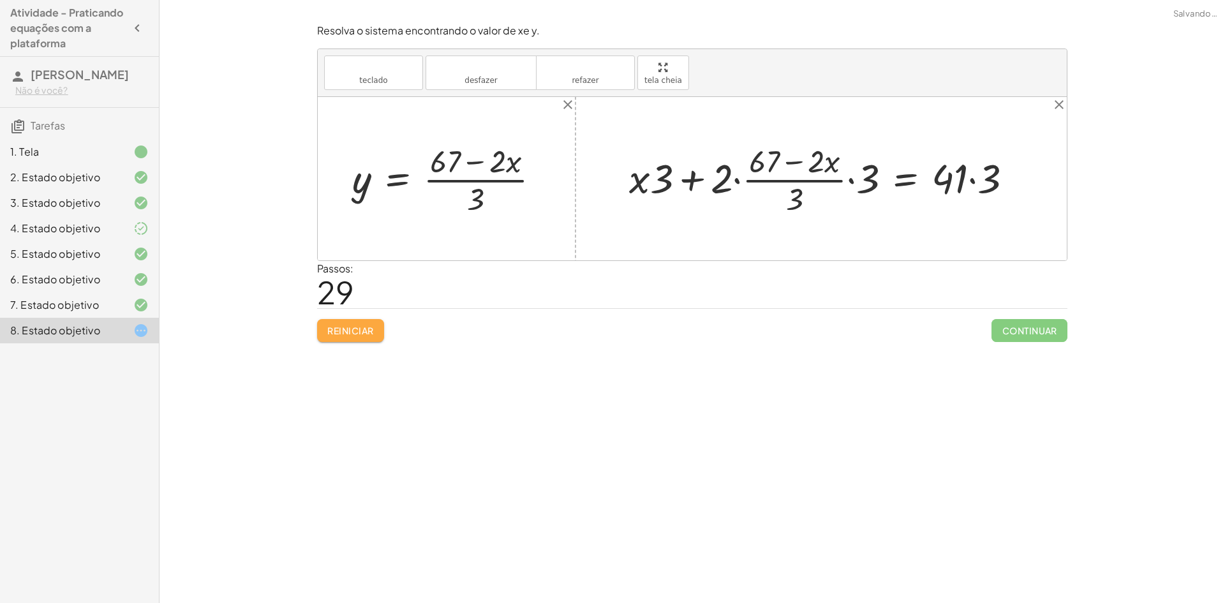
click at [348, 328] on font "Reiniciar" at bounding box center [350, 330] width 46 height 11
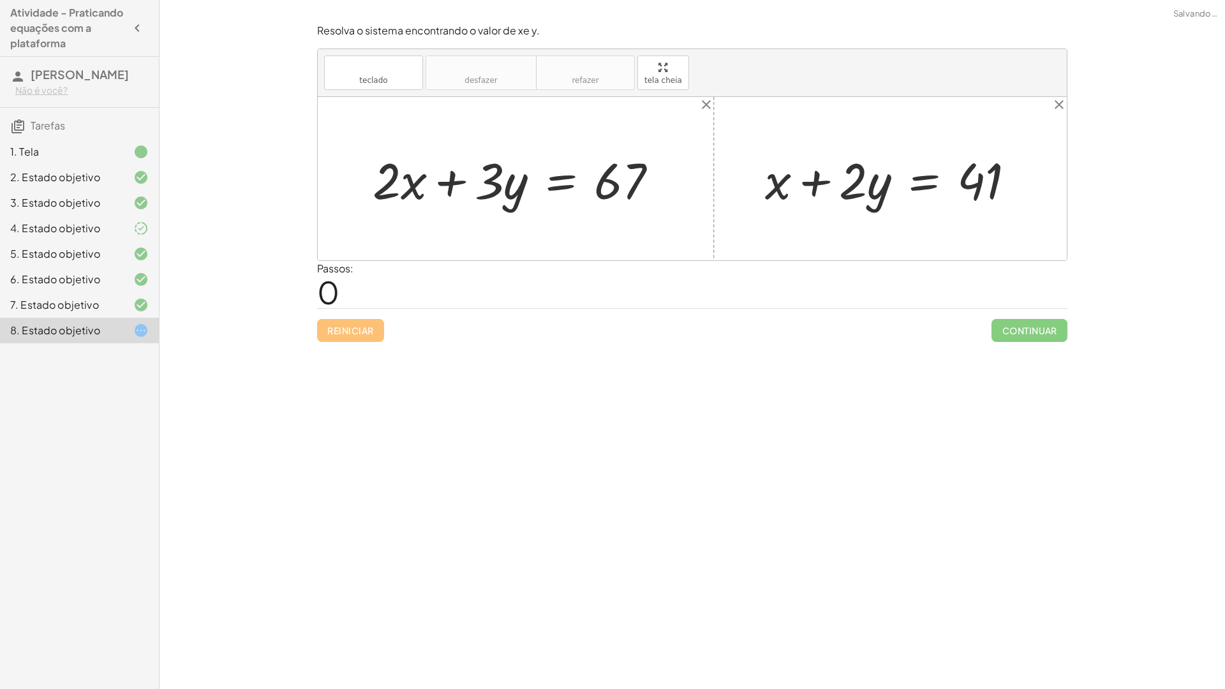
drag, startPoint x: 666, startPoint y: 78, endPoint x: 666, endPoint y: 134, distance: 55.5
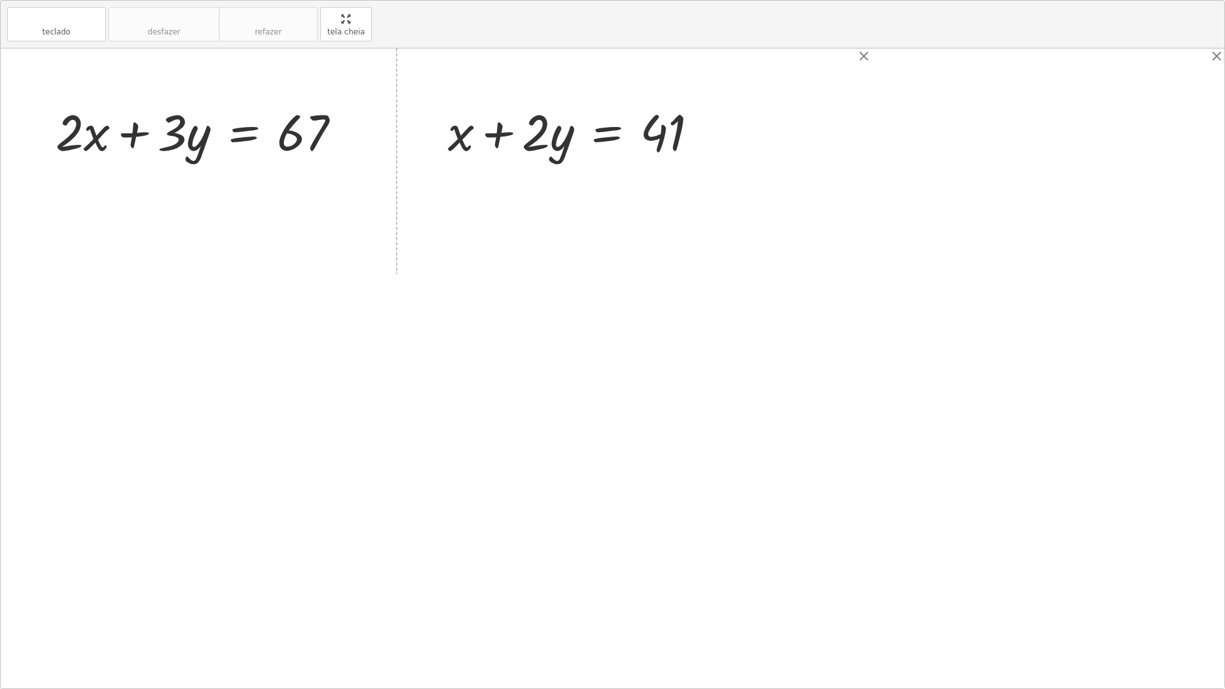
click at [666, 134] on div "teclado teclado desfazer desfazer refazer refazer tela cheia + · 2 · x + · 3 · …" at bounding box center [612, 345] width 1223 height 688
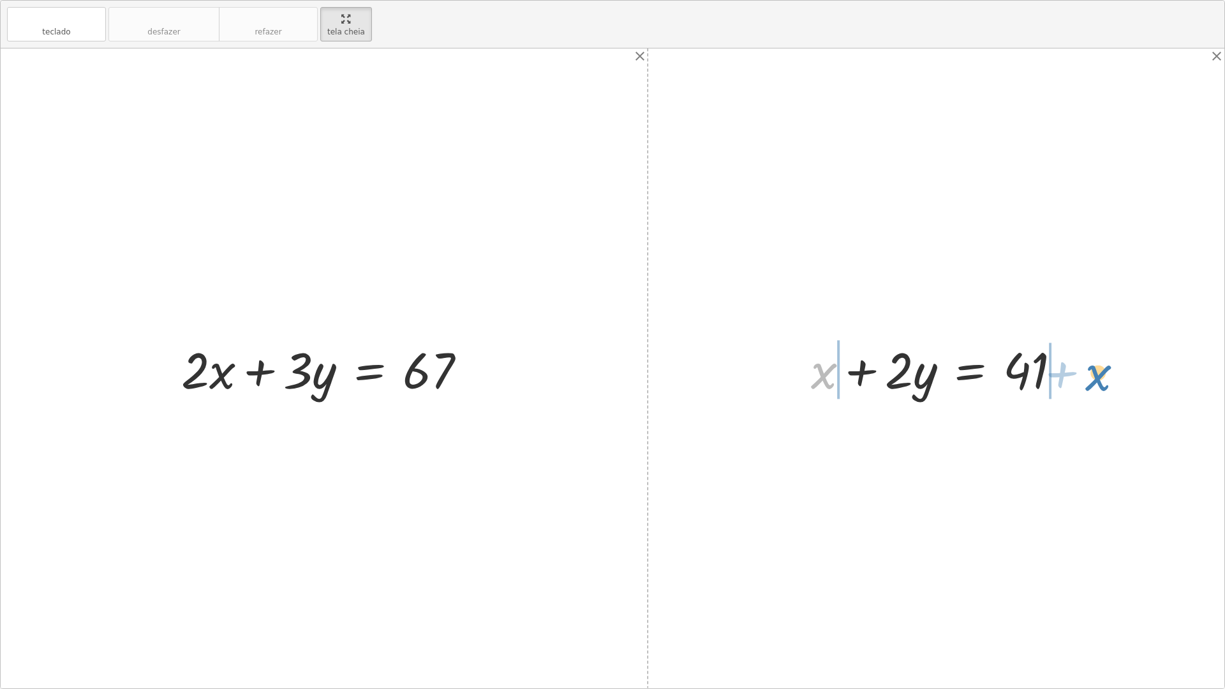
drag, startPoint x: 824, startPoint y: 375, endPoint x: 1098, endPoint y: 377, distance: 274.3
click at [796, 377] on div at bounding box center [940, 369] width 420 height 66
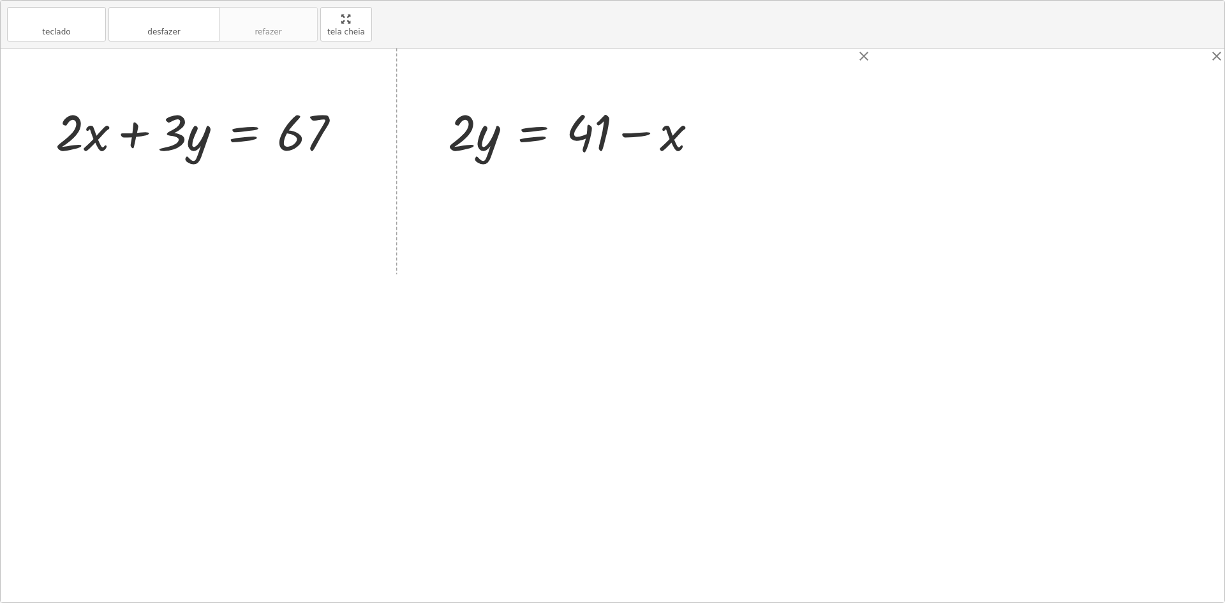
drag, startPoint x: 359, startPoint y: 40, endPoint x: 359, endPoint y: -16, distance: 55.5
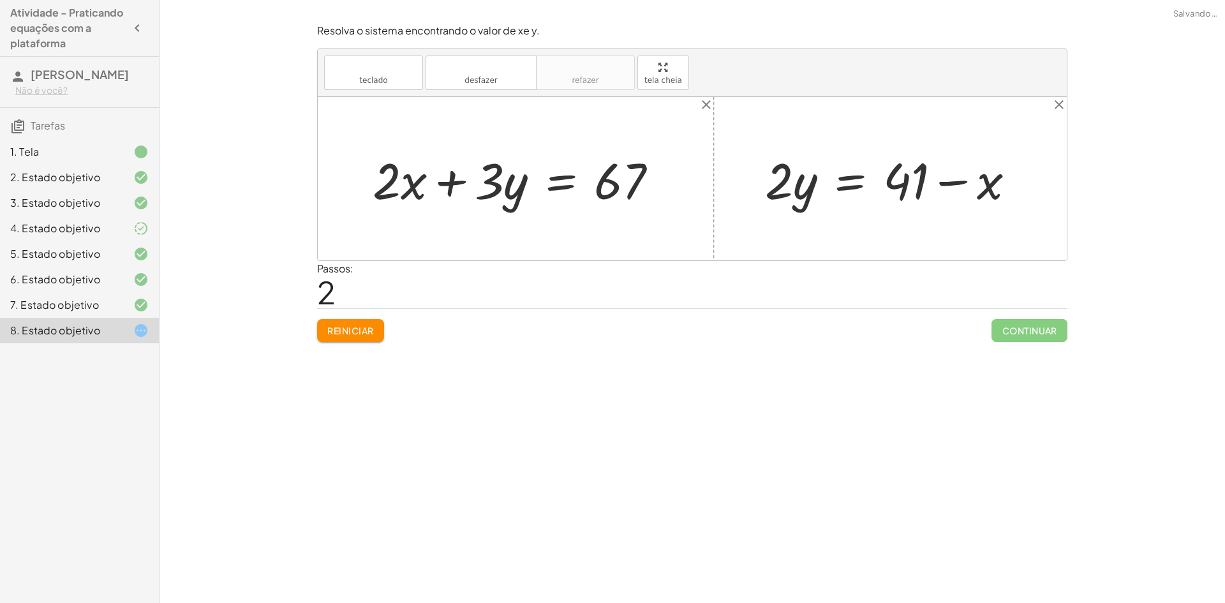
click at [359, 0] on html "Atividade - Praticando equações com a plataforma [PERSON_NAME] Não é você? Tare…" at bounding box center [612, 301] width 1225 height 603
click at [144, 273] on icon at bounding box center [140, 279] width 15 height 15
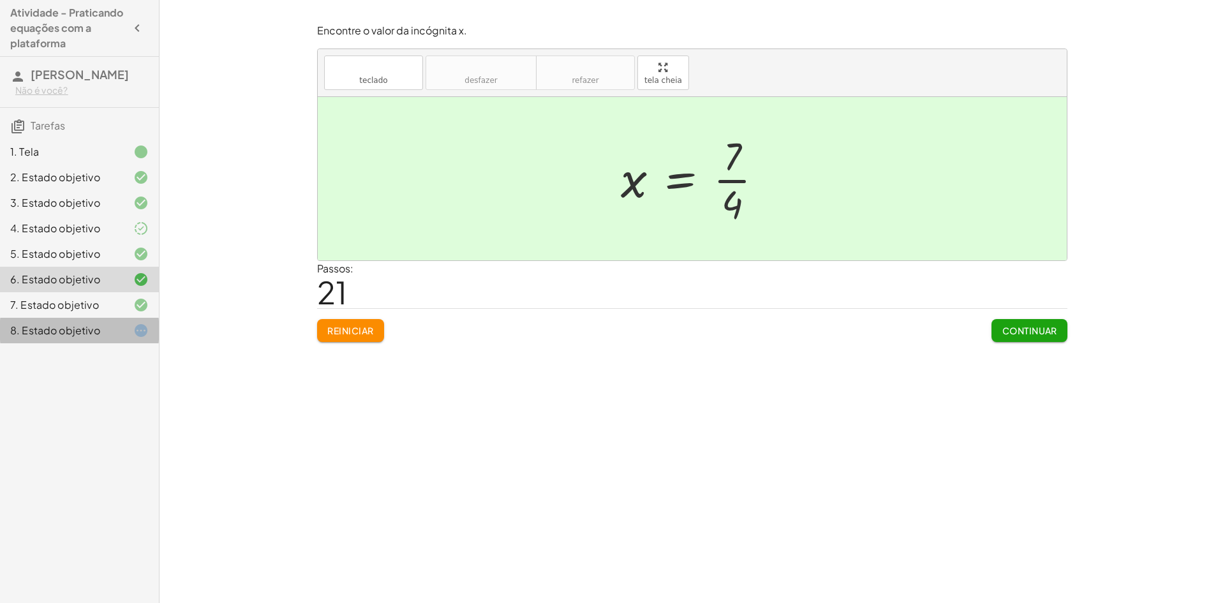
click at [149, 318] on div "8. Estado objetivo" at bounding box center [79, 331] width 159 height 26
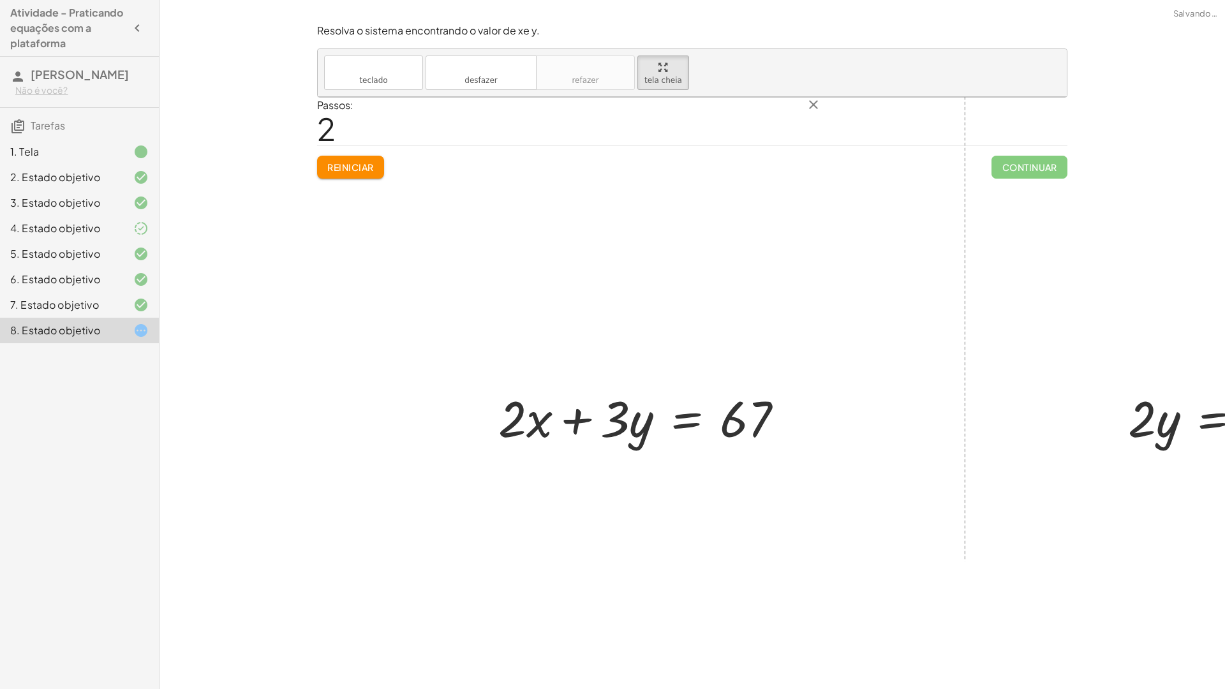
click at [664, 97] on div "teclado teclado desfazer desfazer refazer refazer tela cheia + · 2 · x + · 3 · …" at bounding box center [692, 73] width 749 height 48
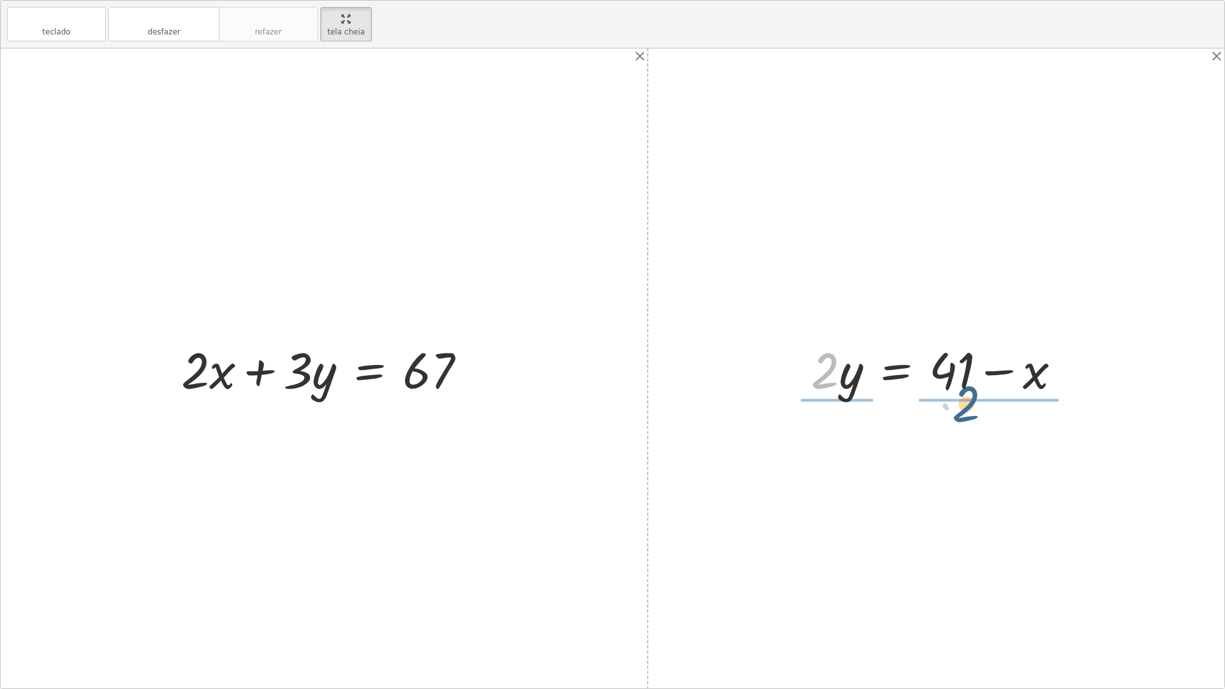
drag, startPoint x: 824, startPoint y: 377, endPoint x: 968, endPoint y: 411, distance: 147.6
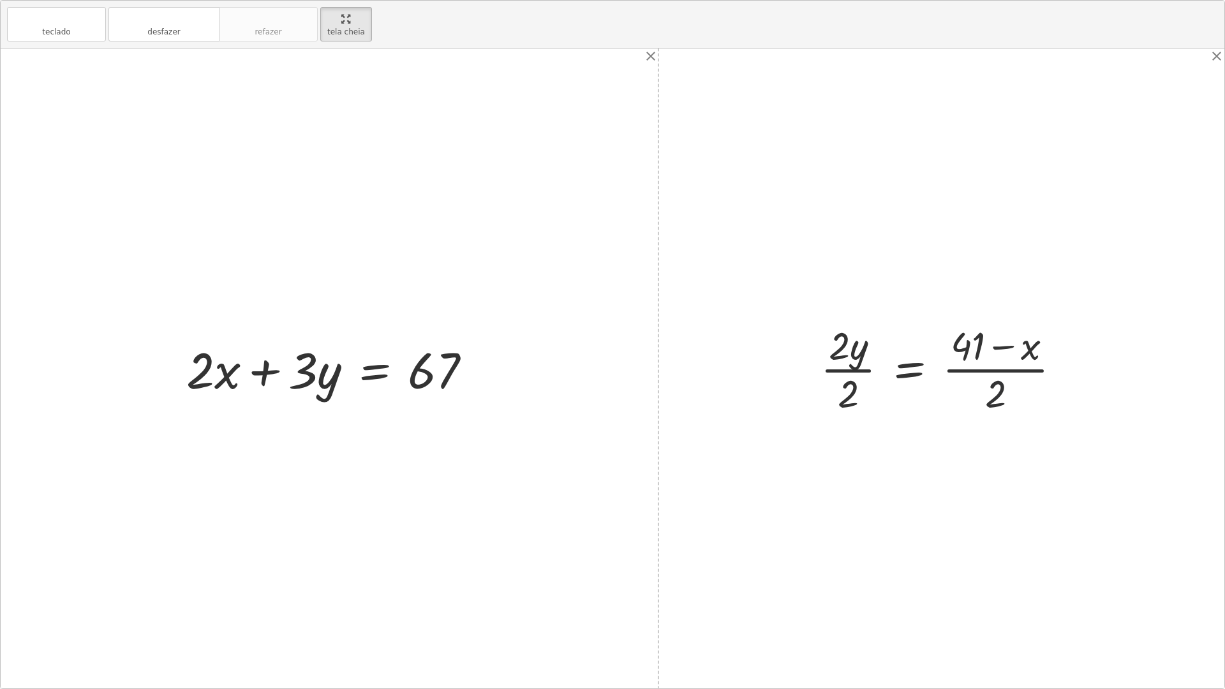
click at [989, 390] on div at bounding box center [945, 368] width 263 height 98
click at [865, 372] on div at bounding box center [945, 368] width 263 height 98
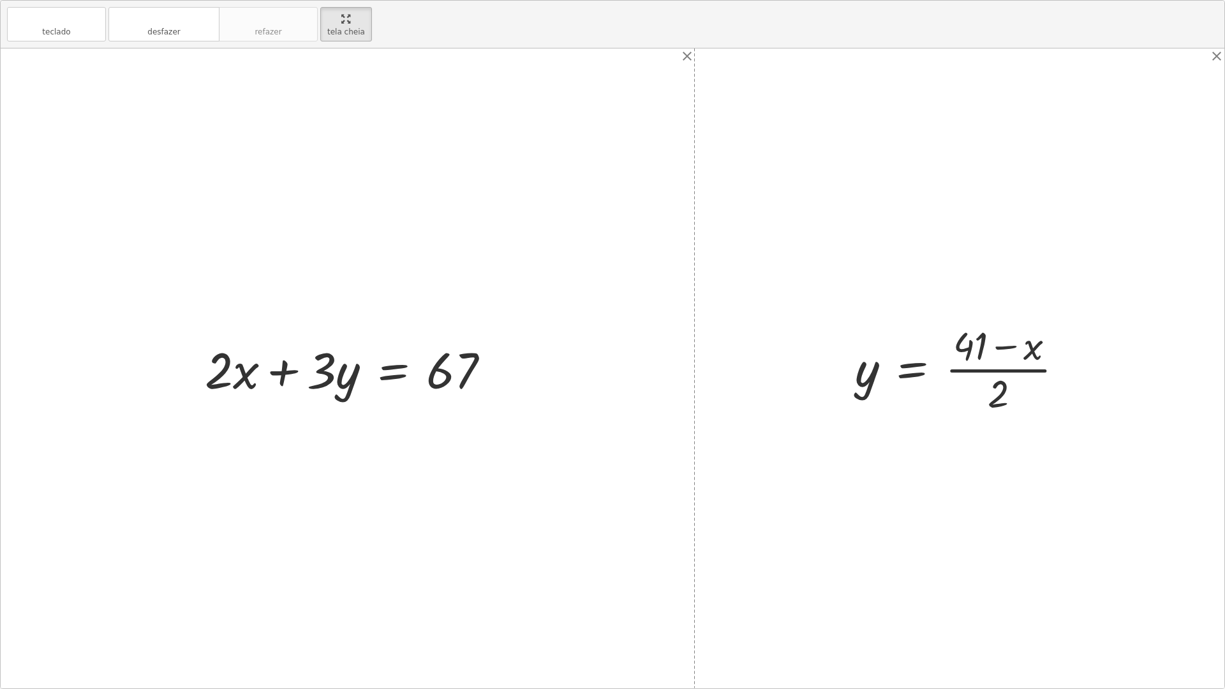
click at [1006, 392] on div at bounding box center [964, 368] width 232 height 98
drag, startPoint x: 996, startPoint y: 382, endPoint x: 976, endPoint y: 353, distance: 35.4
click at [976, 353] on div at bounding box center [964, 368] width 232 height 98
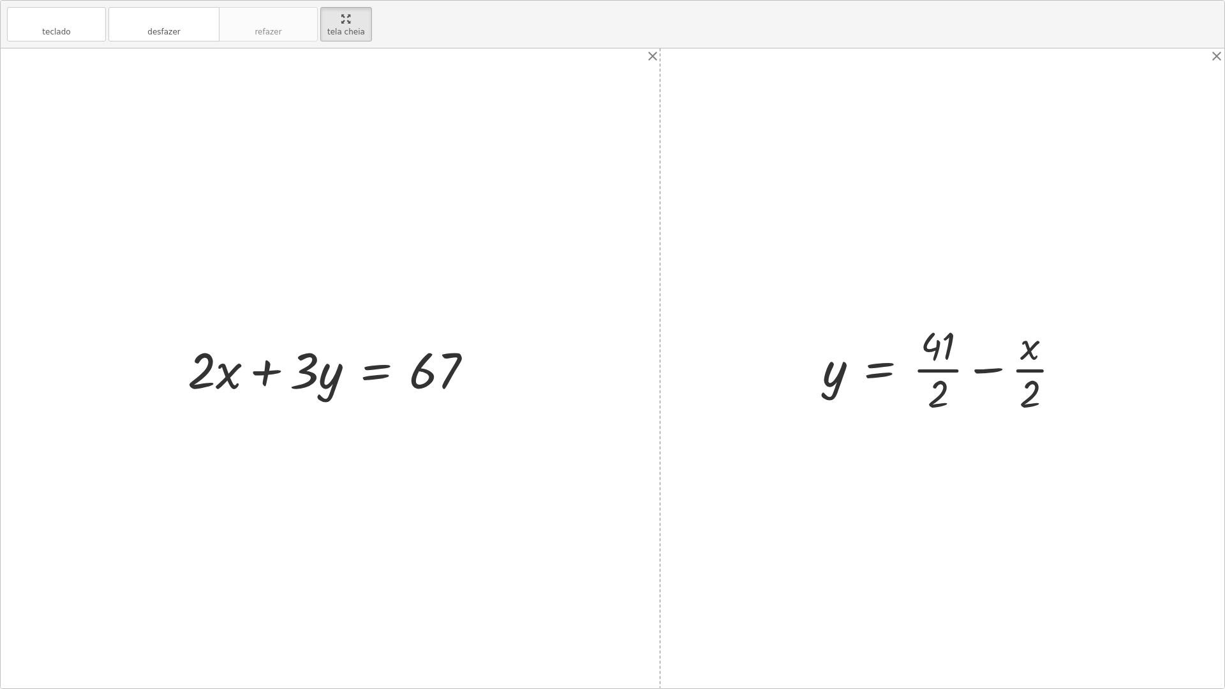
click at [938, 372] on div at bounding box center [947, 368] width 262 height 98
click at [937, 364] on div at bounding box center [947, 368] width 262 height 98
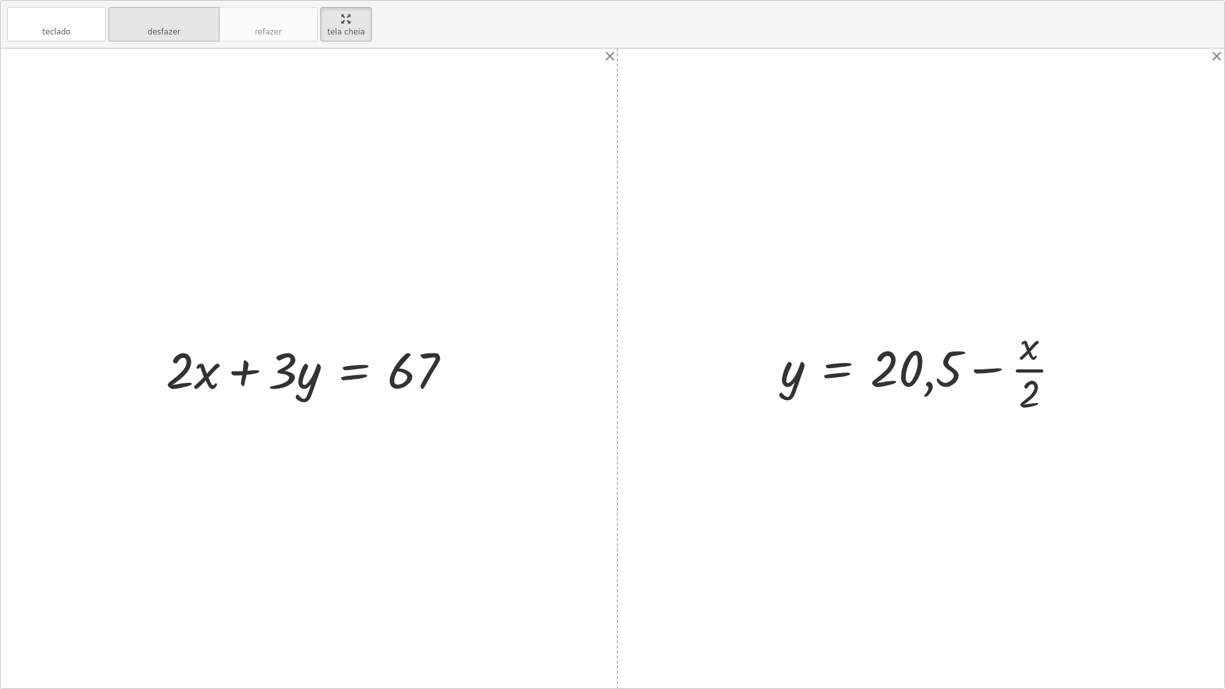
click at [209, 25] on icon "desfazer" at bounding box center [163, 18] width 97 height 15
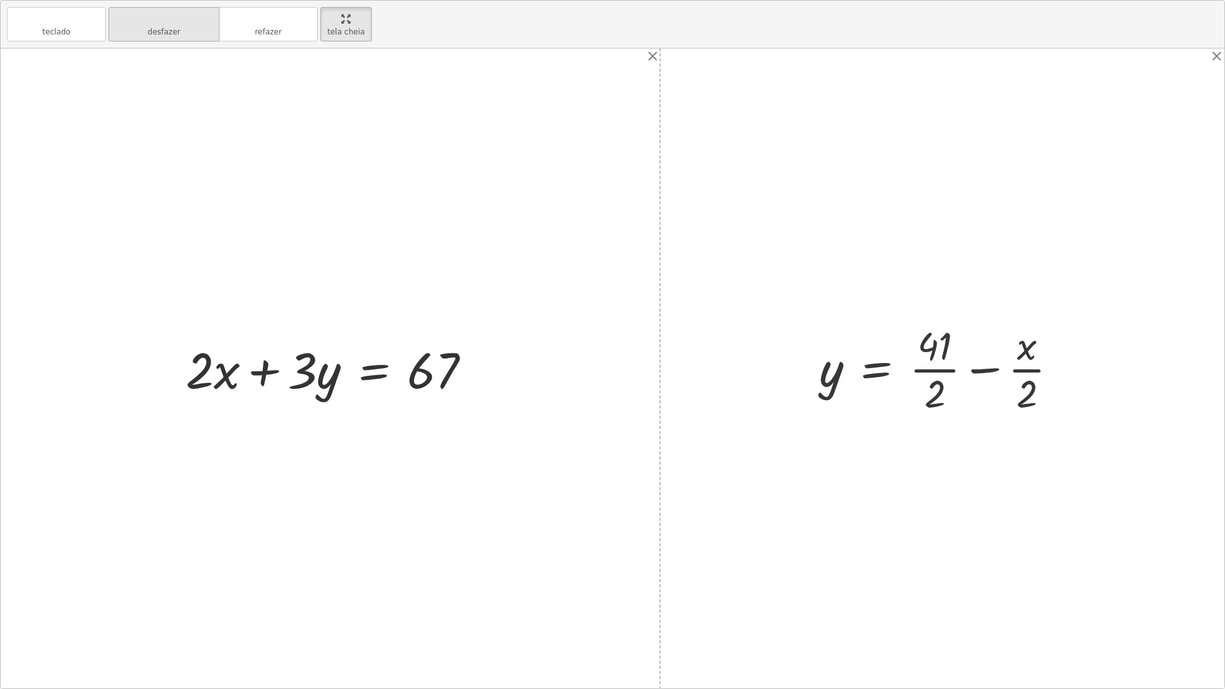
click at [209, 25] on icon "desfazer" at bounding box center [163, 18] width 97 height 15
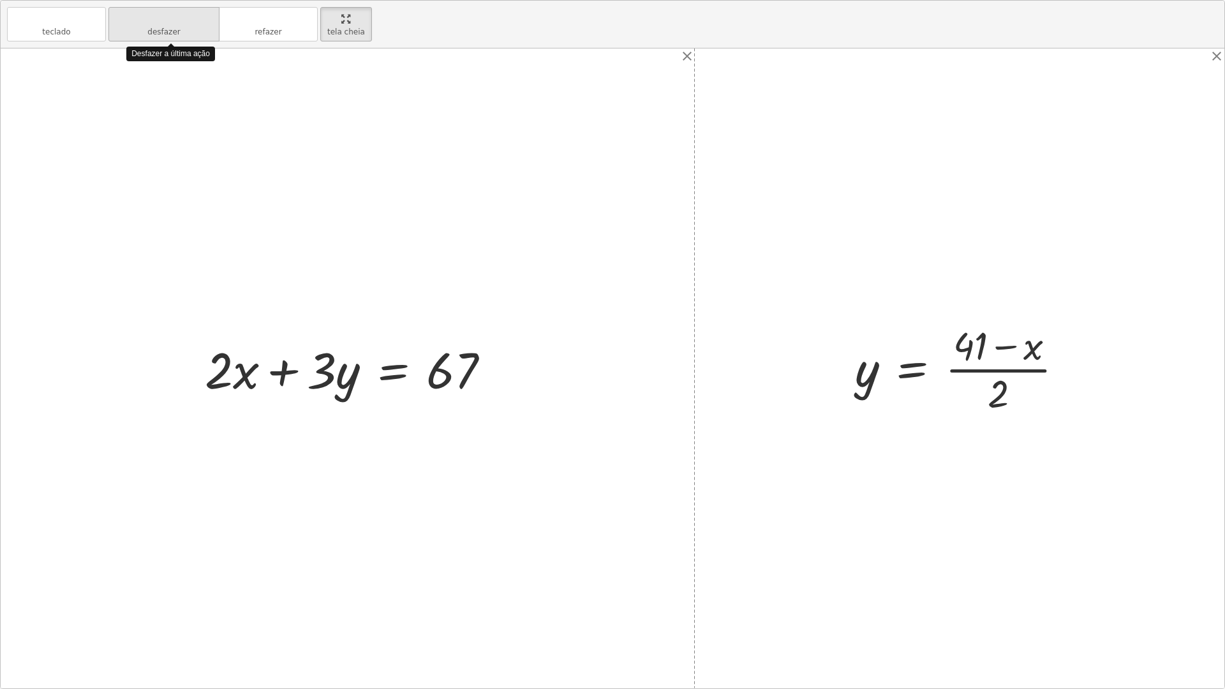
click at [209, 25] on icon "desfazer" at bounding box center [163, 18] width 97 height 15
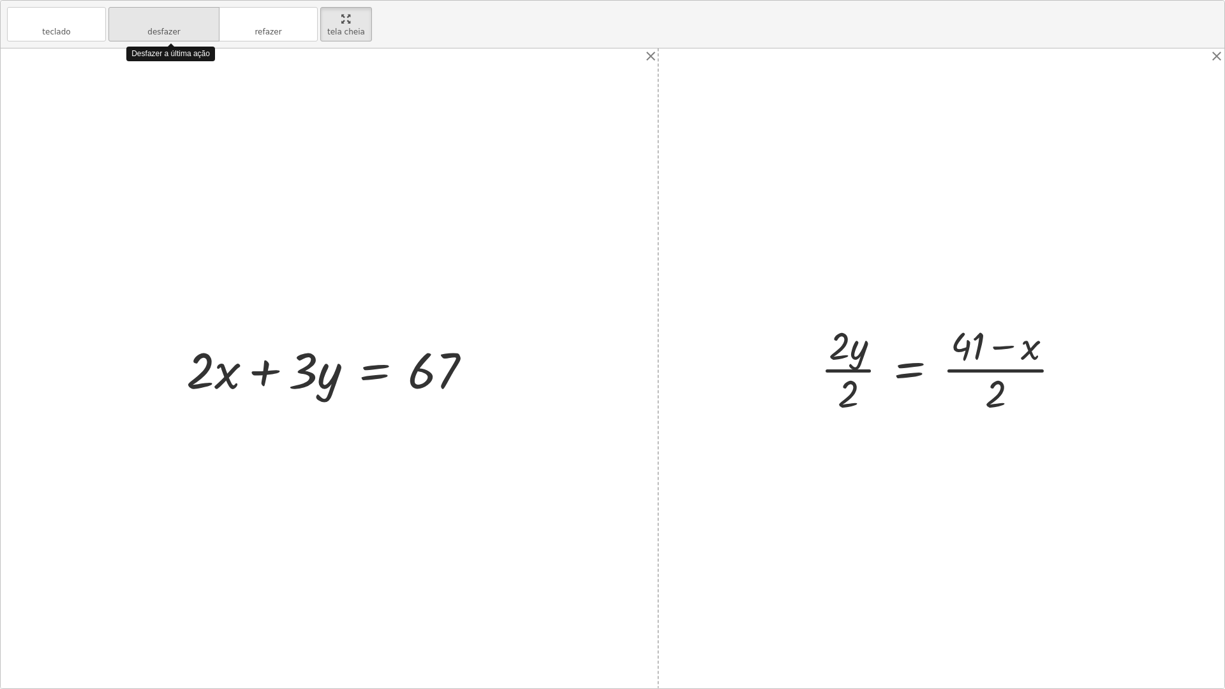
click at [209, 25] on icon "desfazer" at bounding box center [163, 18] width 97 height 15
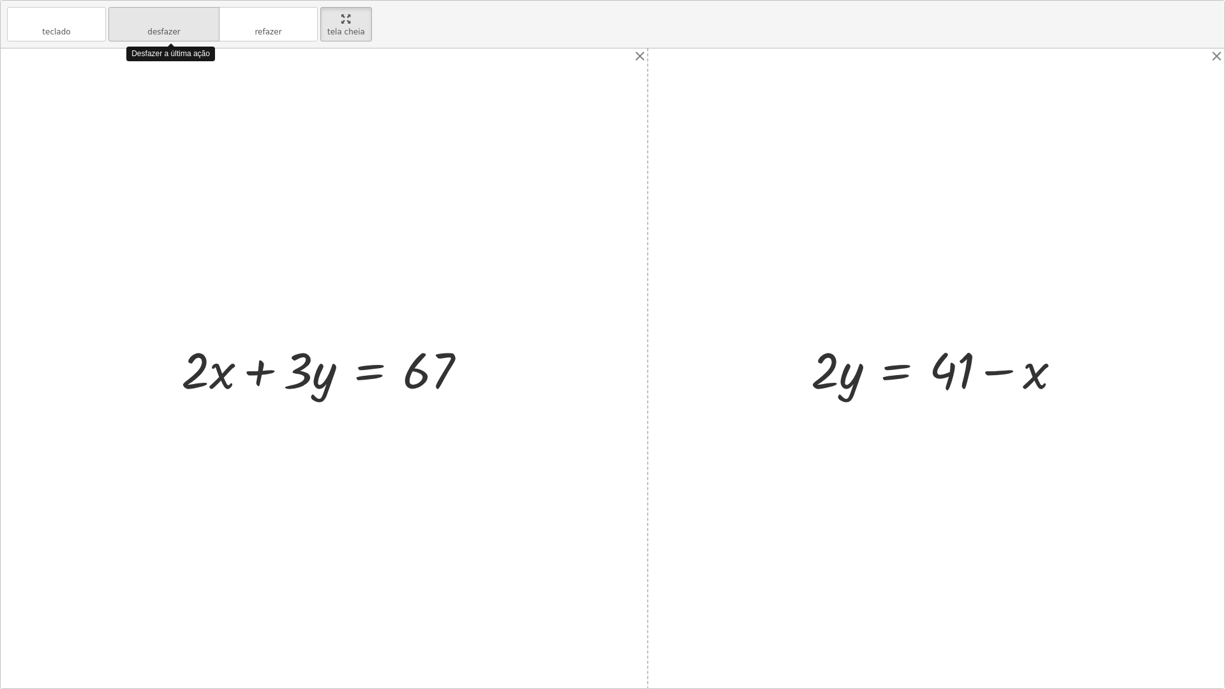
click at [209, 25] on icon "desfazer" at bounding box center [163, 18] width 97 height 15
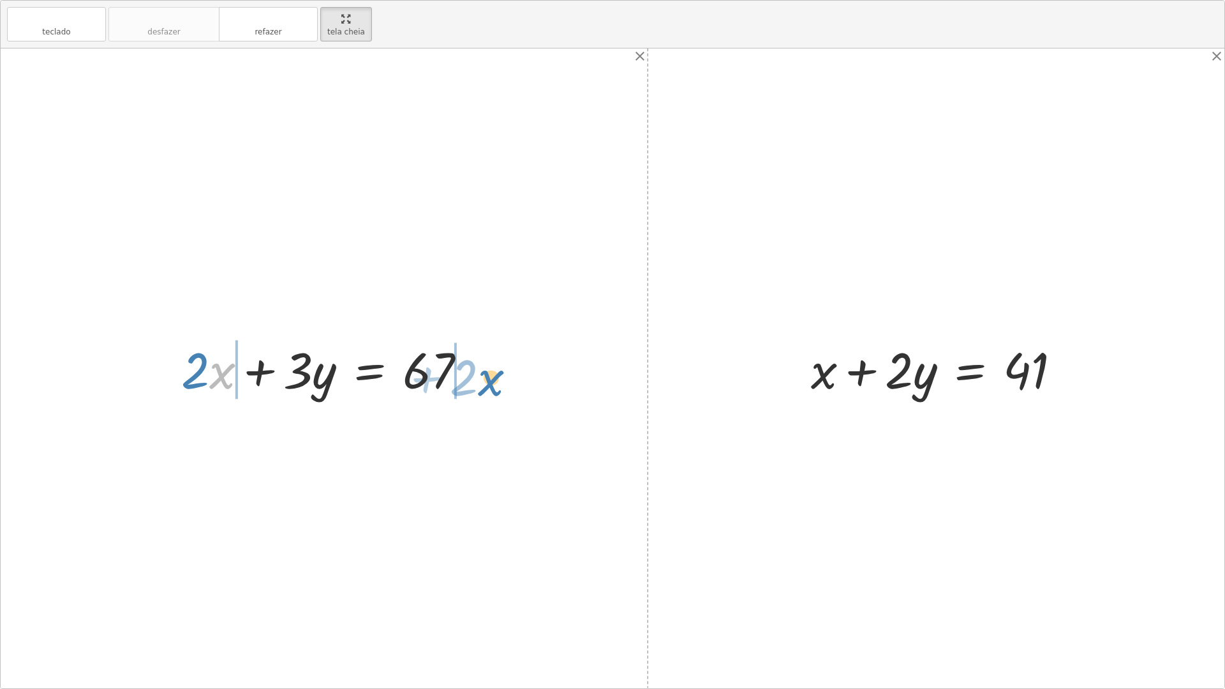
drag, startPoint x: 225, startPoint y: 368, endPoint x: 494, endPoint y: 375, distance: 268.6
click at [205, 372] on div at bounding box center [329, 369] width 512 height 66
click at [141, 357] on div at bounding box center [329, 369] width 512 height 66
click at [459, 374] on div at bounding box center [329, 369] width 308 height 66
click at [379, 376] on div at bounding box center [329, 369] width 308 height 66
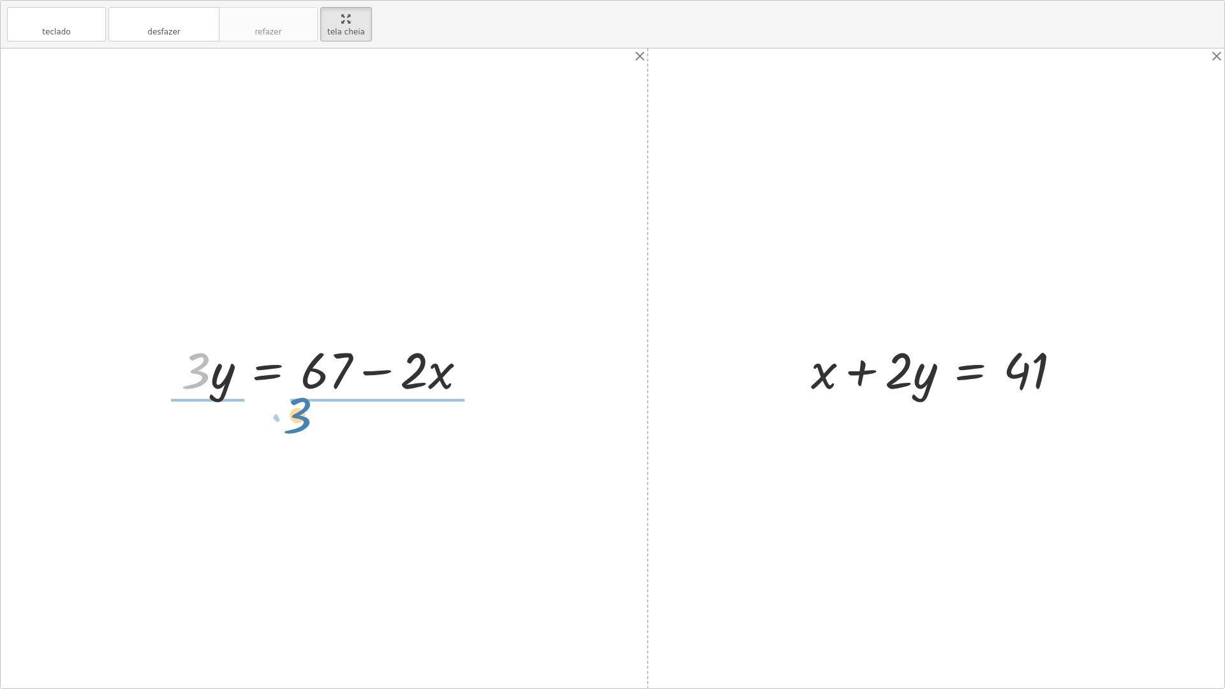
drag, startPoint x: 193, startPoint y: 366, endPoint x: 294, endPoint y: 411, distance: 110.8
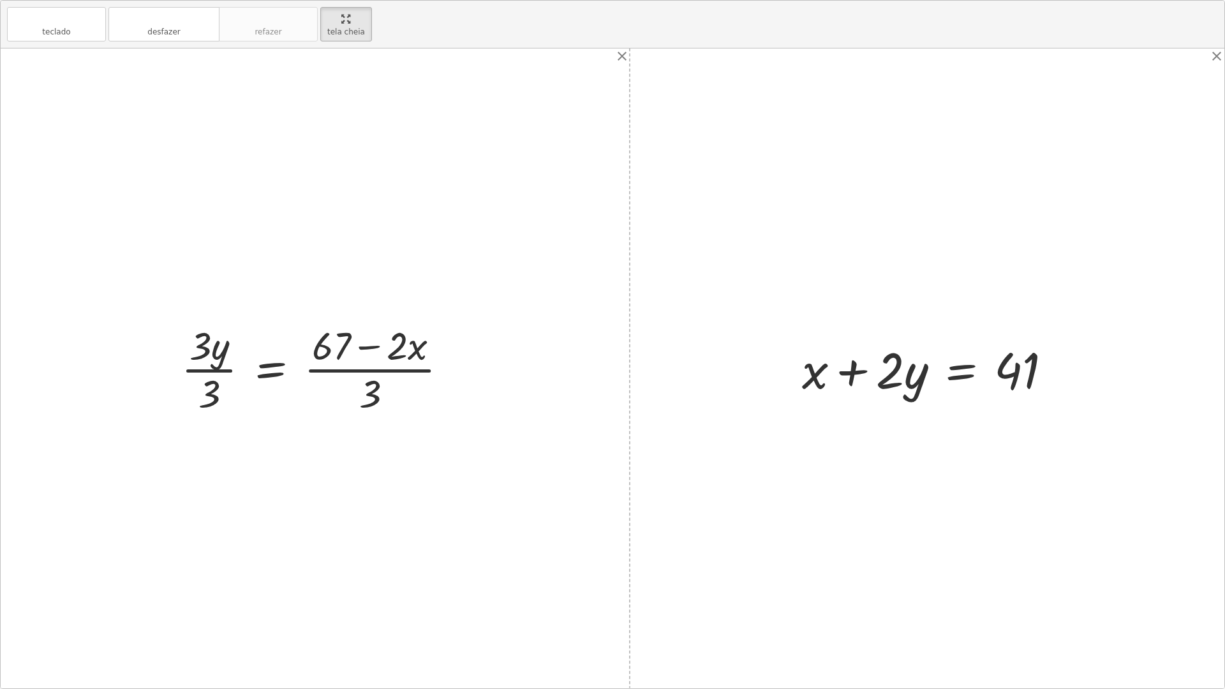
click at [206, 369] on div at bounding box center [320, 368] width 290 height 98
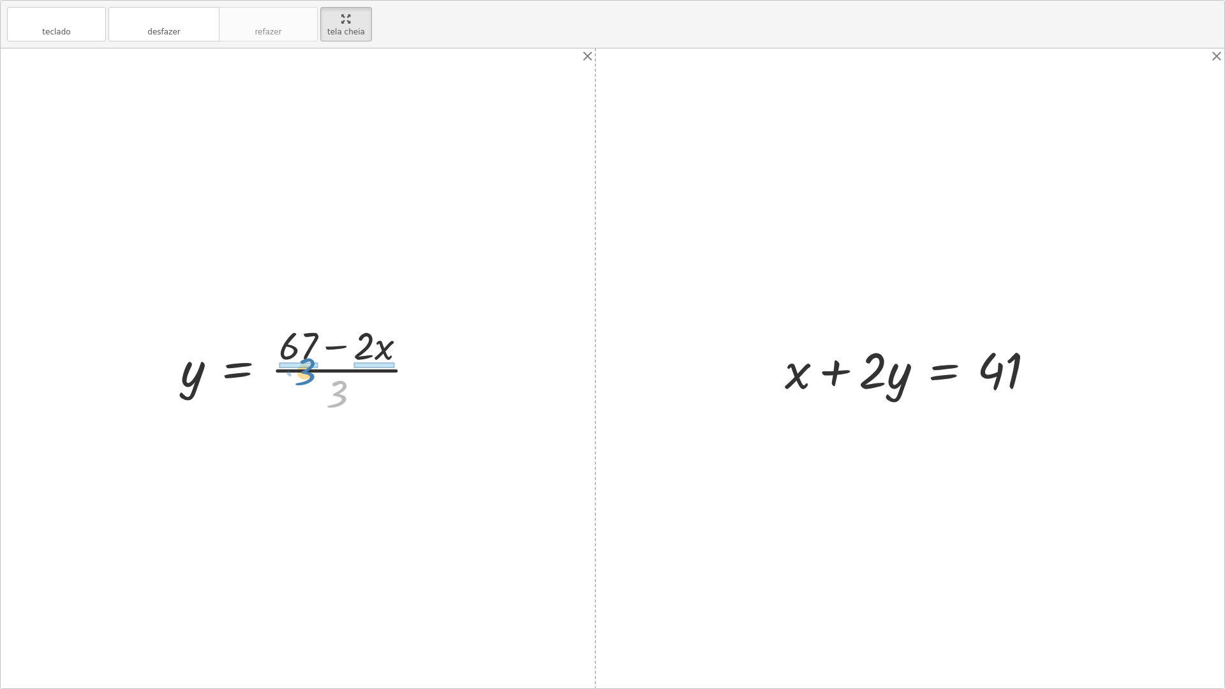
drag, startPoint x: 347, startPoint y: 402, endPoint x: 315, endPoint y: 380, distance: 38.9
click at [315, 380] on div at bounding box center [302, 368] width 257 height 98
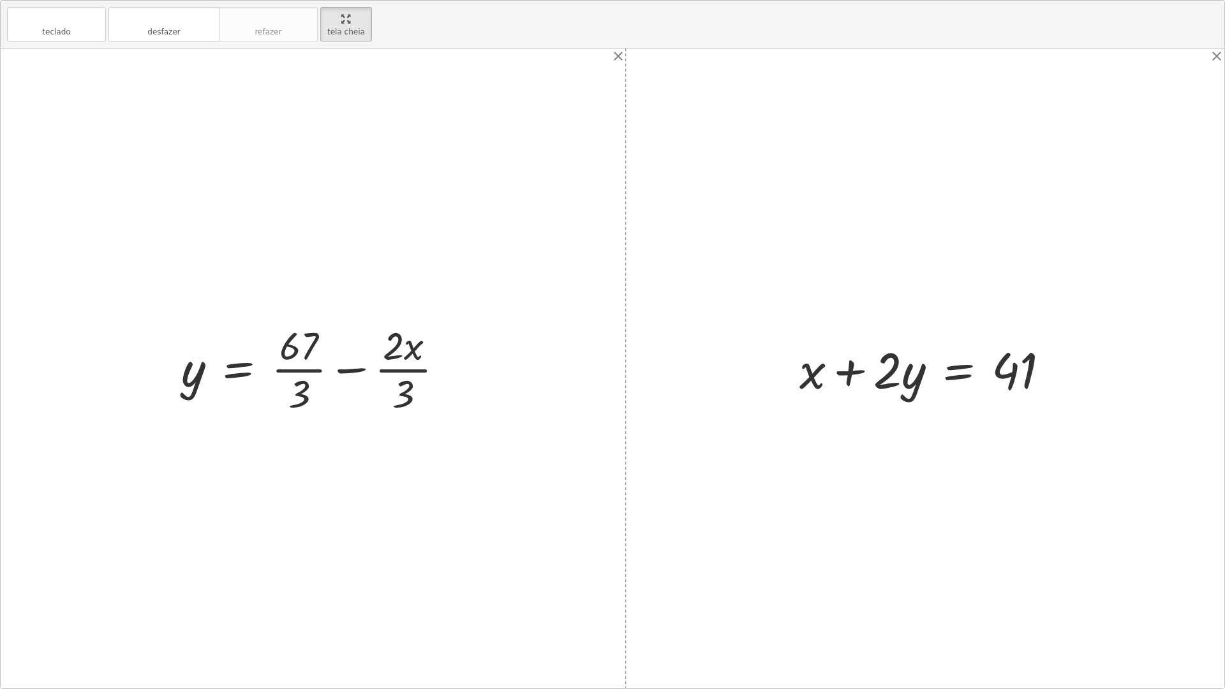
click at [308, 372] on div at bounding box center [318, 368] width 286 height 98
click at [300, 365] on div at bounding box center [318, 368] width 286 height 98
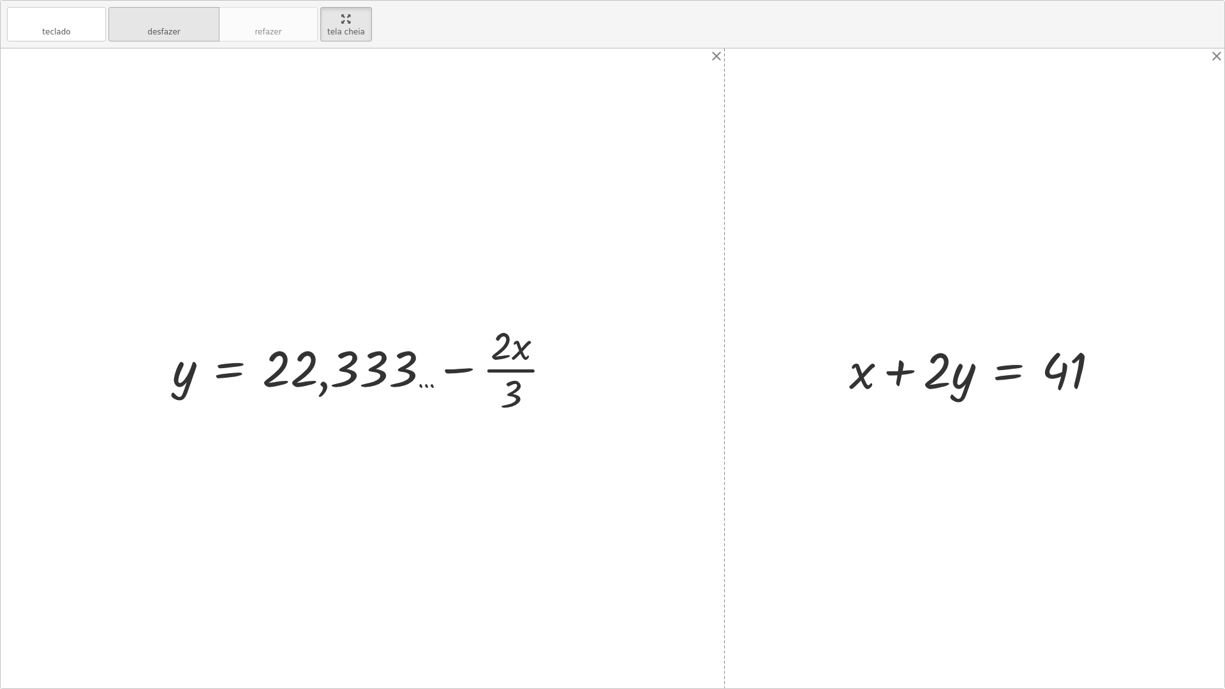
click at [130, 36] on button "desfazer desfazer" at bounding box center [163, 24] width 111 height 34
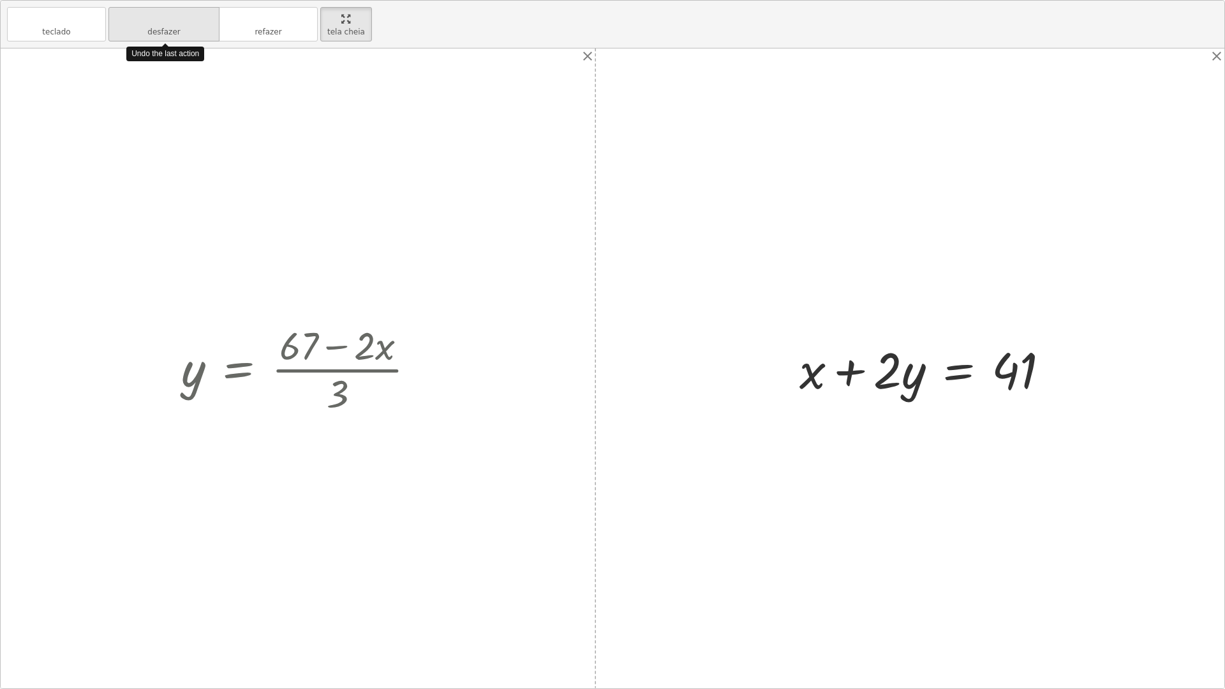
click at [130, 36] on button "desfazer desfazer" at bounding box center [163, 24] width 111 height 34
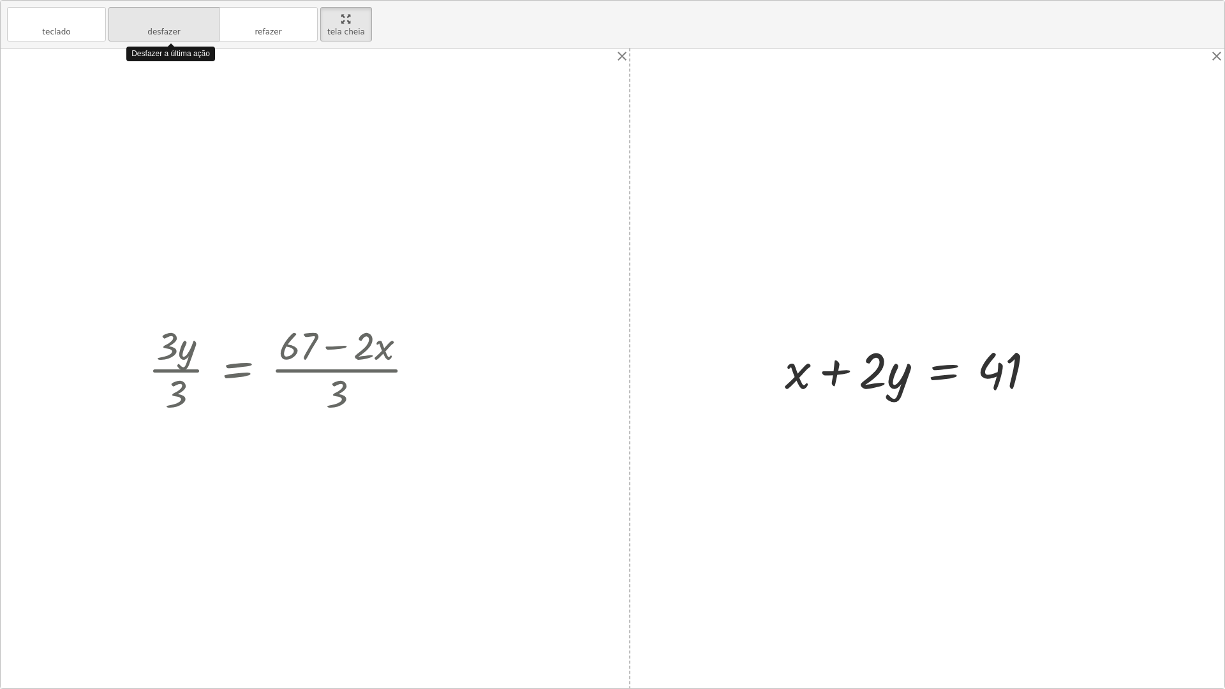
click at [130, 36] on button "desfazer desfazer" at bounding box center [163, 24] width 111 height 34
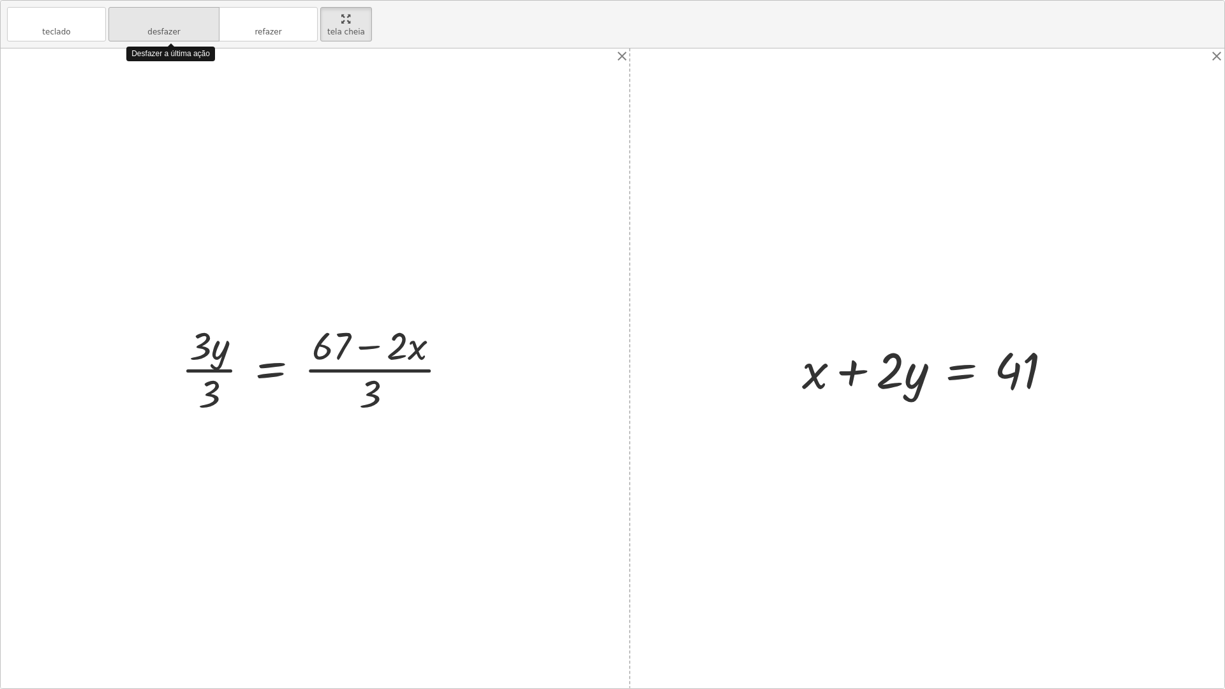
click at [130, 36] on button "desfazer desfazer" at bounding box center [163, 24] width 111 height 34
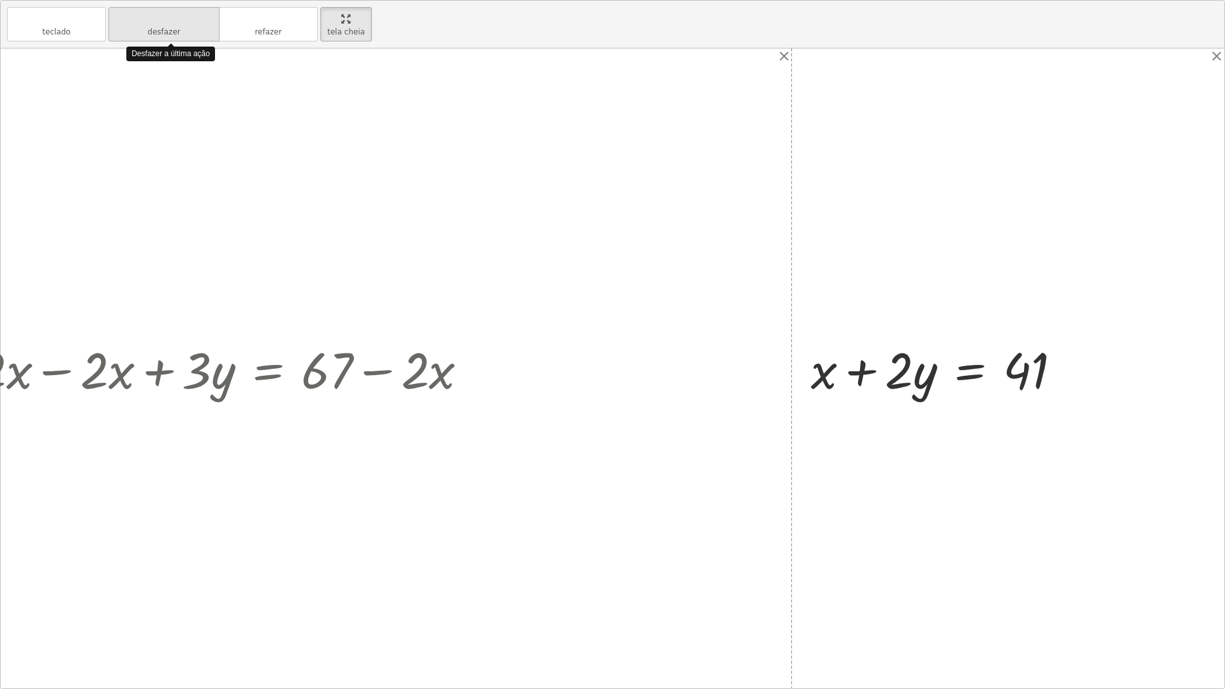
click at [130, 36] on button "desfazer desfazer" at bounding box center [163, 24] width 111 height 34
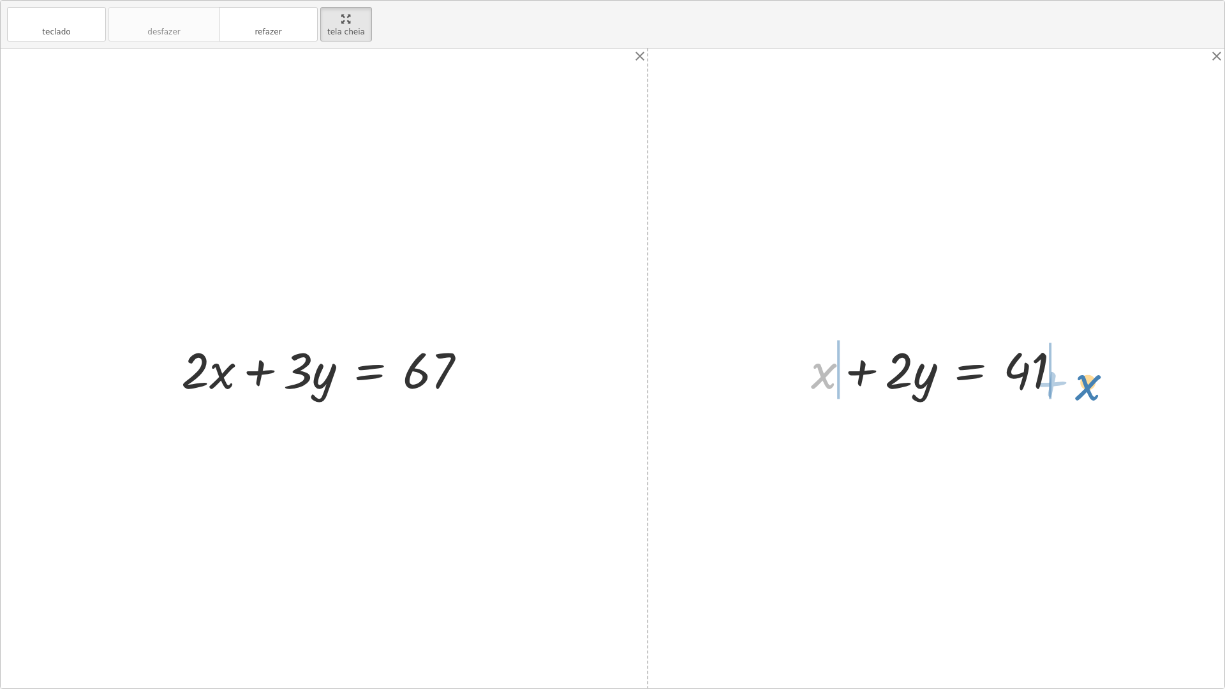
drag, startPoint x: 827, startPoint y: 376, endPoint x: 1096, endPoint y: 388, distance: 270.0
click at [762, 387] on div at bounding box center [940, 369] width 420 height 66
click at [793, 374] on div at bounding box center [940, 369] width 420 height 66
click at [1033, 373] on div at bounding box center [1014, 369] width 273 height 66
click at [1050, 373] on div at bounding box center [1014, 369] width 273 height 66
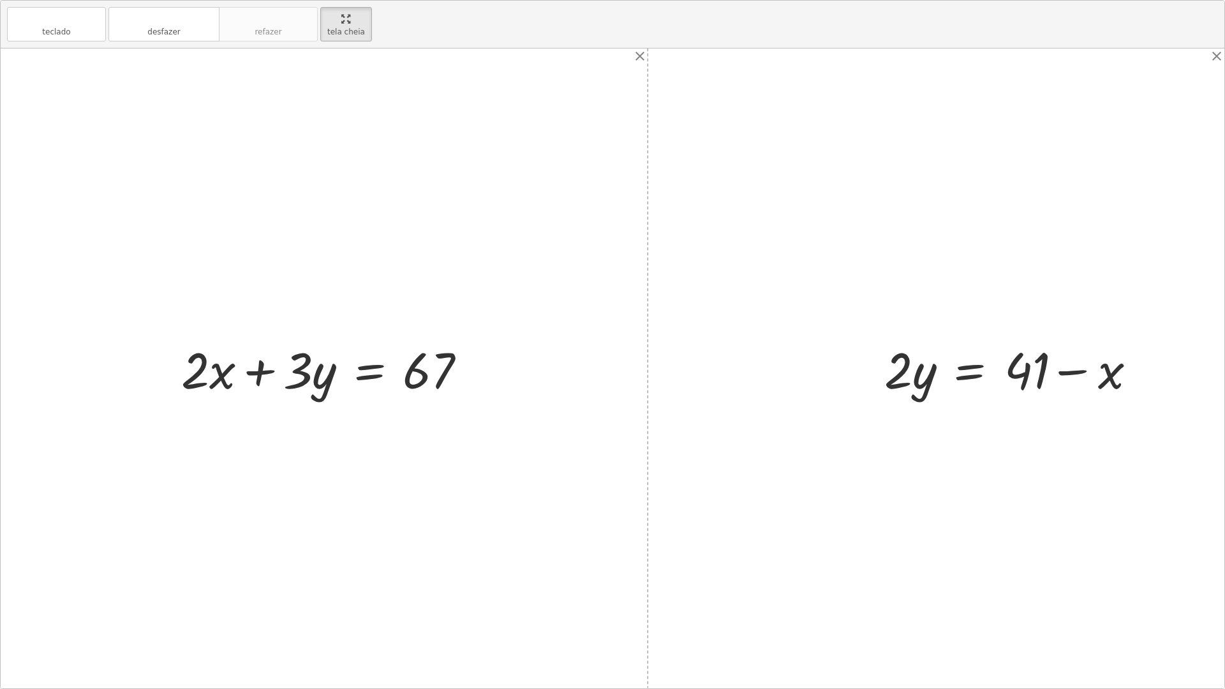
click at [1057, 371] on div at bounding box center [1014, 369] width 273 height 66
drag, startPoint x: 910, startPoint y: 377, endPoint x: 1059, endPoint y: 422, distance: 156.4
click at [1059, 422] on div "+ · 2 · x + · 3 · y = 67 + x + · 2 · y = 41 + x − x + · 2 · y = + 41 − x + 0 + …" at bounding box center [612, 368] width 1223 height 640
click at [883, 358] on div at bounding box center [1001, 368] width 263 height 98
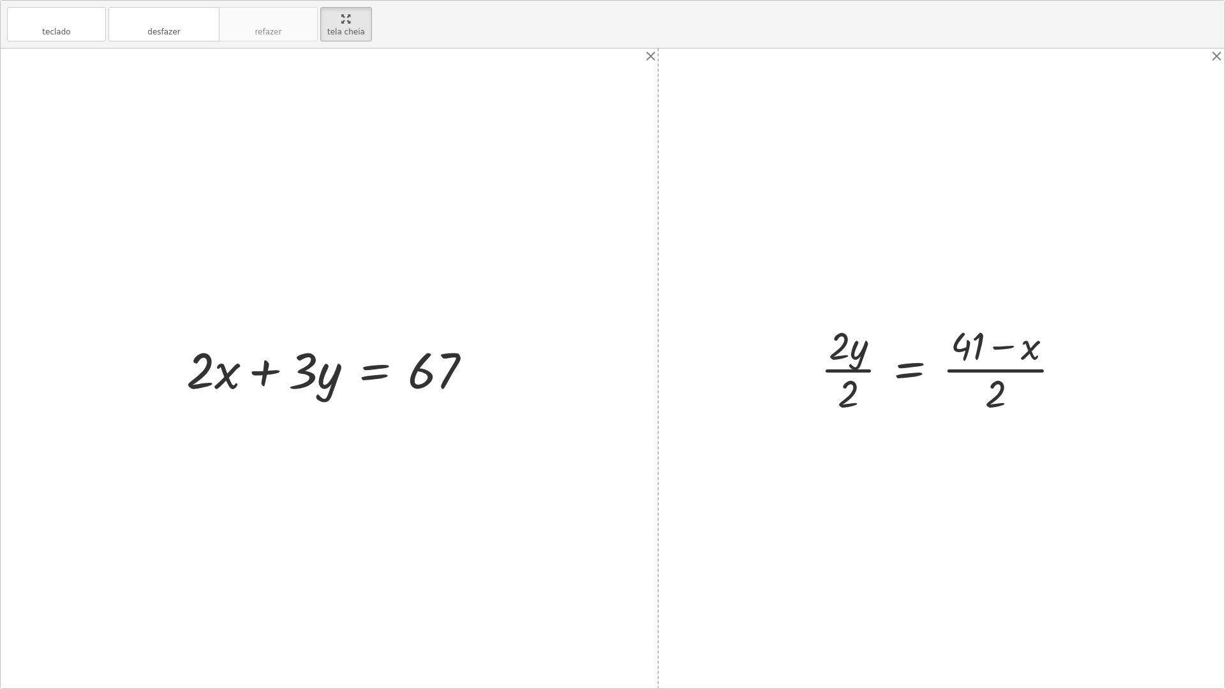
click at [853, 368] on div at bounding box center [945, 368] width 263 height 98
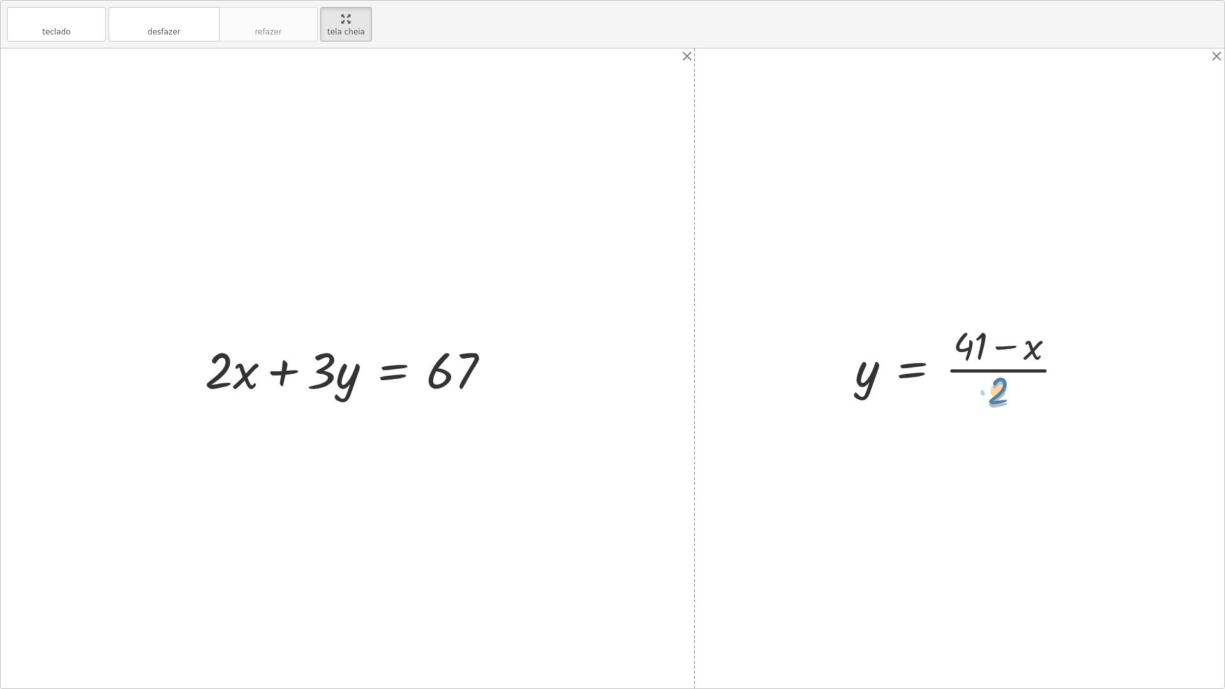
drag, startPoint x: 1003, startPoint y: 397, endPoint x: 906, endPoint y: 393, distance: 97.1
click at [1012, 404] on div at bounding box center [964, 368] width 232 height 98
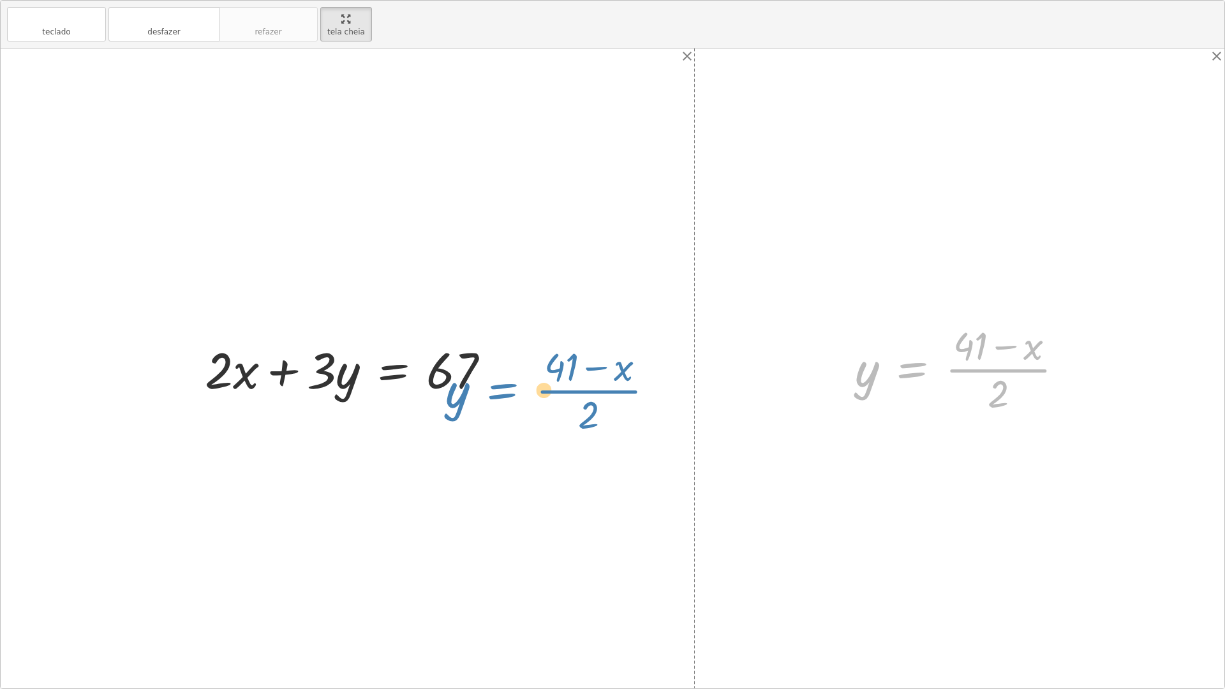
drag, startPoint x: 880, startPoint y: 380, endPoint x: 712, endPoint y: 401, distance: 168.4
click at [712, 401] on div "+ · 2 · x + · 3 · y = 67 + x + · 2 · y = 41 + x − x + · 2 · y = + 41 − x + 0 + …" at bounding box center [612, 368] width 1223 height 640
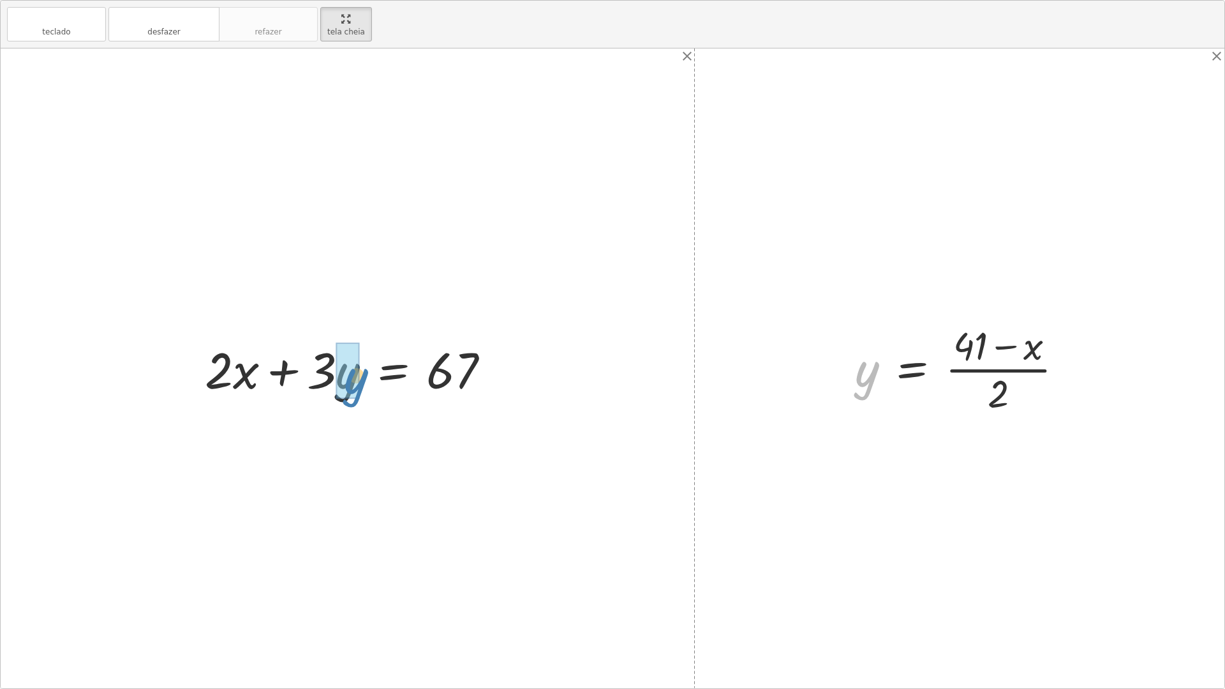
drag, startPoint x: 866, startPoint y: 376, endPoint x: 342, endPoint y: 383, distance: 523.7
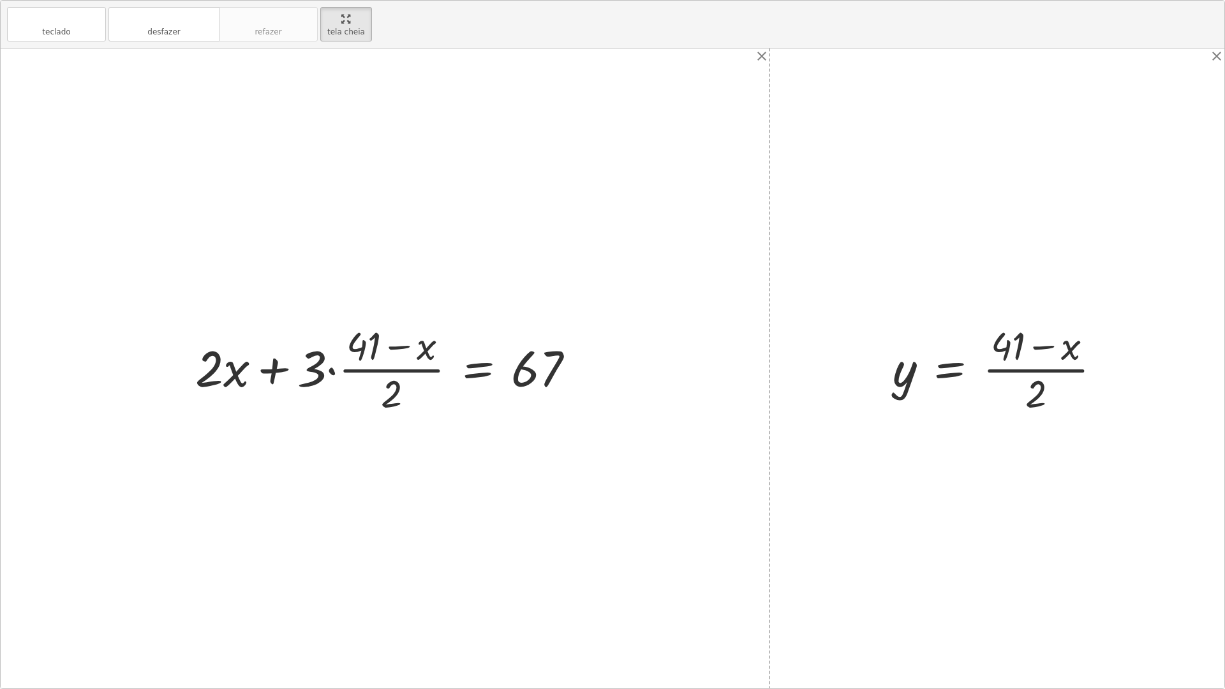
click at [311, 371] on div at bounding box center [390, 368] width 402 height 98
drag, startPoint x: 320, startPoint y: 369, endPoint x: 355, endPoint y: 363, distance: 35.5
click at [355, 363] on div at bounding box center [390, 368] width 402 height 98
drag, startPoint x: 312, startPoint y: 365, endPoint x: 340, endPoint y: 357, distance: 29.5
click at [340, 357] on div at bounding box center [390, 368] width 402 height 98
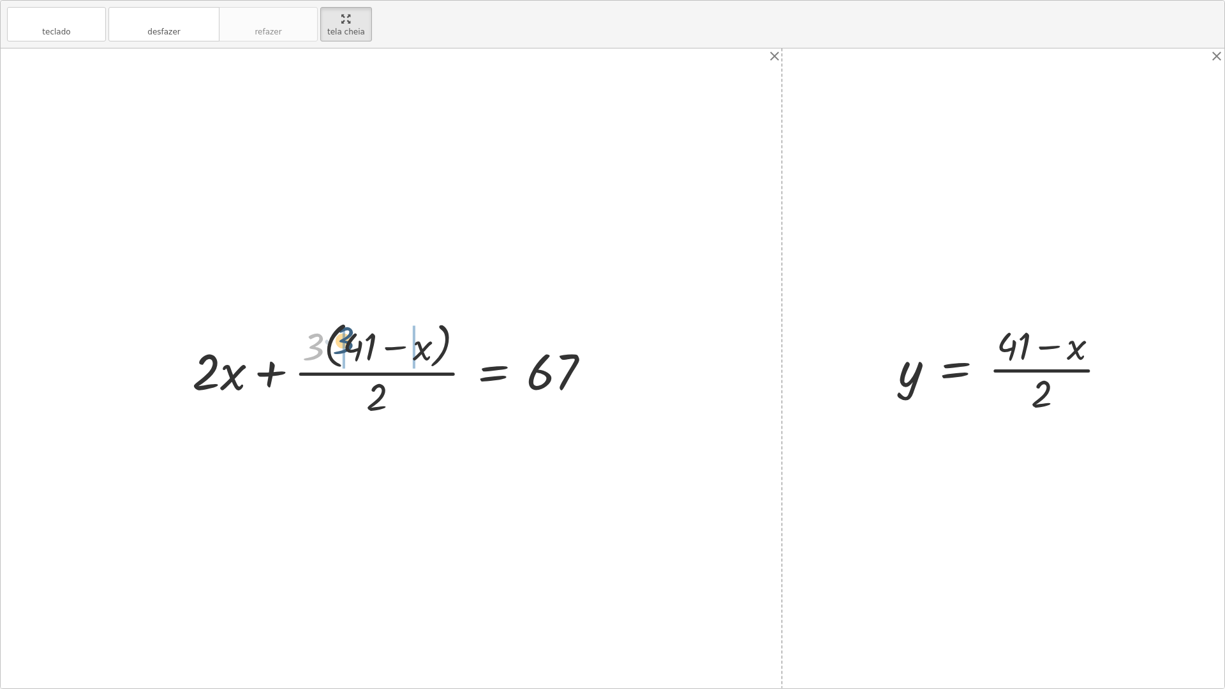
drag, startPoint x: 323, startPoint y: 345, endPoint x: 353, endPoint y: 339, distance: 30.6
click at [353, 339] on div at bounding box center [396, 368] width 421 height 104
click at [344, 340] on div at bounding box center [400, 368] width 414 height 98
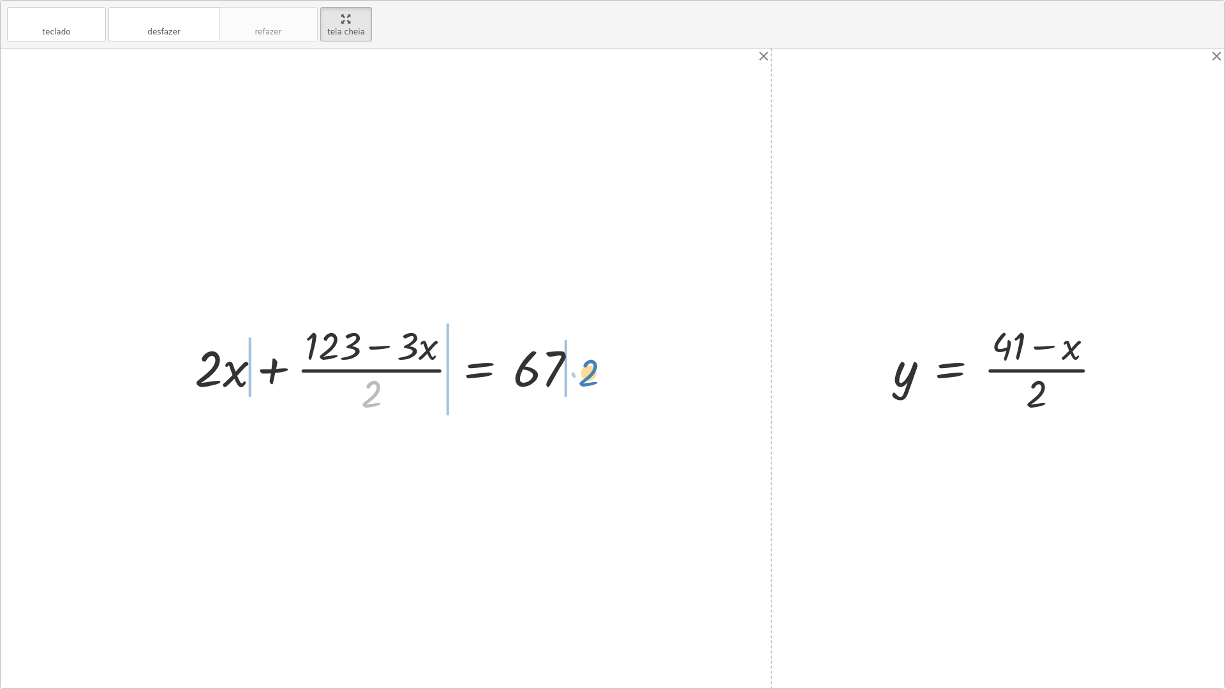
drag, startPoint x: 361, startPoint y: 389, endPoint x: 579, endPoint y: 368, distance: 218.5
click at [579, 368] on div at bounding box center [390, 368] width 405 height 98
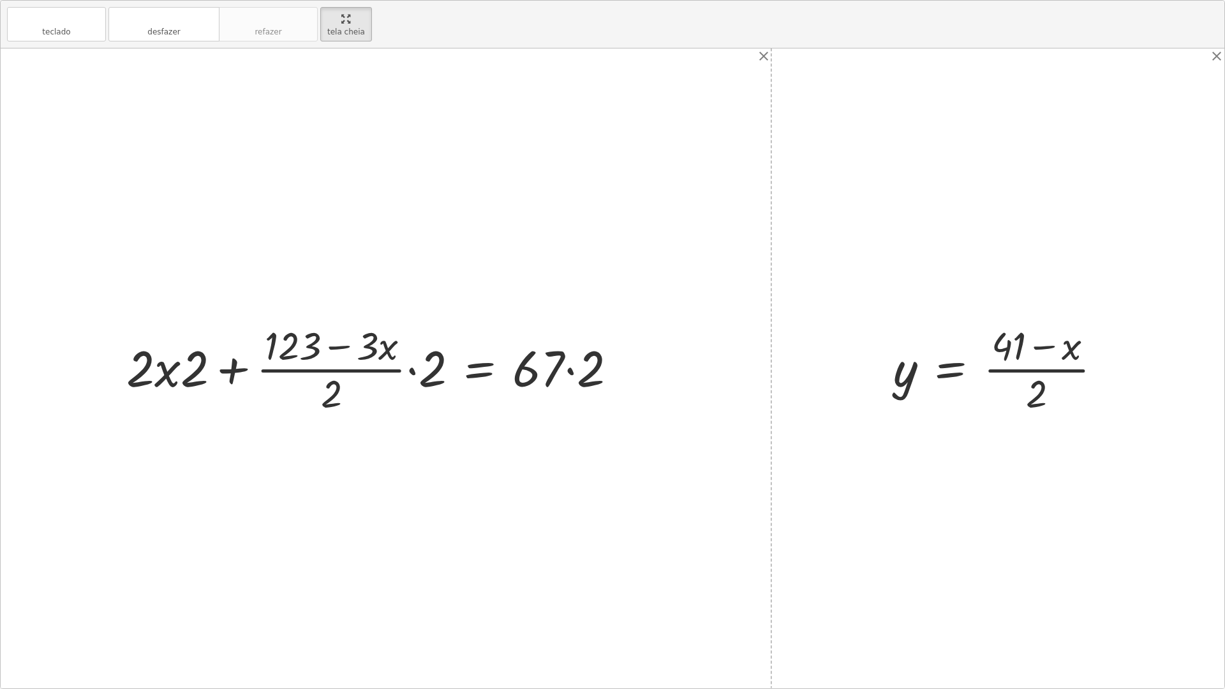
click at [446, 365] on div at bounding box center [376, 368] width 513 height 98
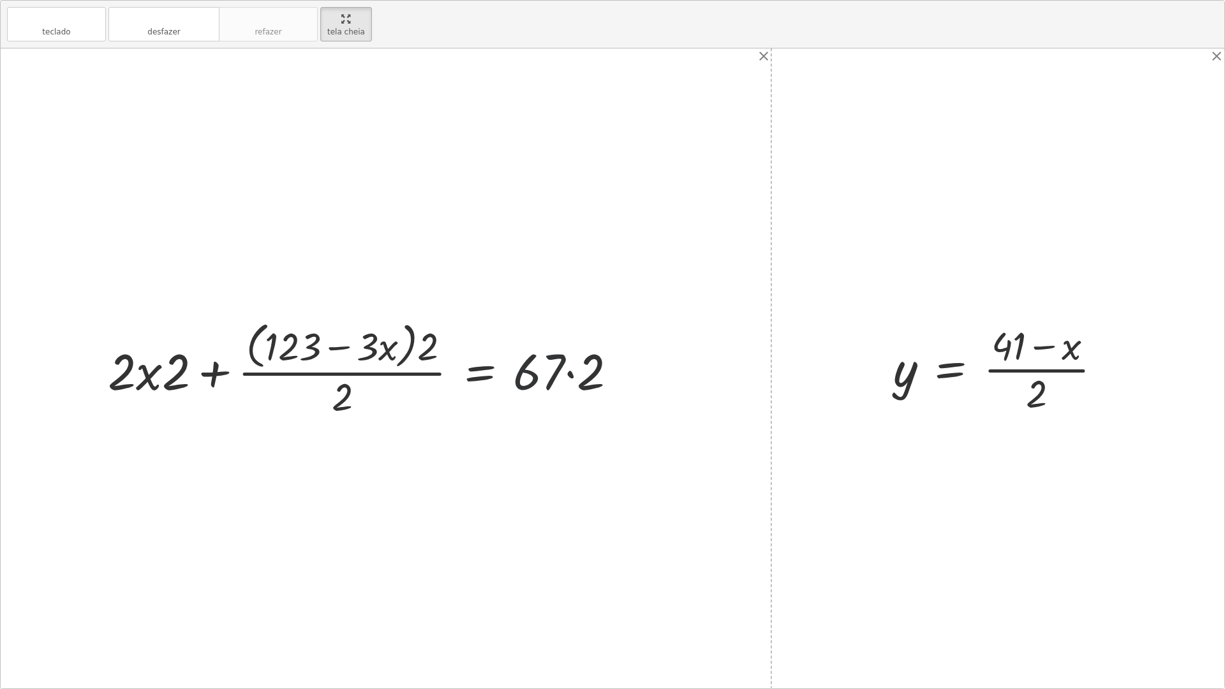
click at [564, 371] on div at bounding box center [367, 368] width 532 height 104
click at [589, 372] on div at bounding box center [367, 368] width 532 height 104
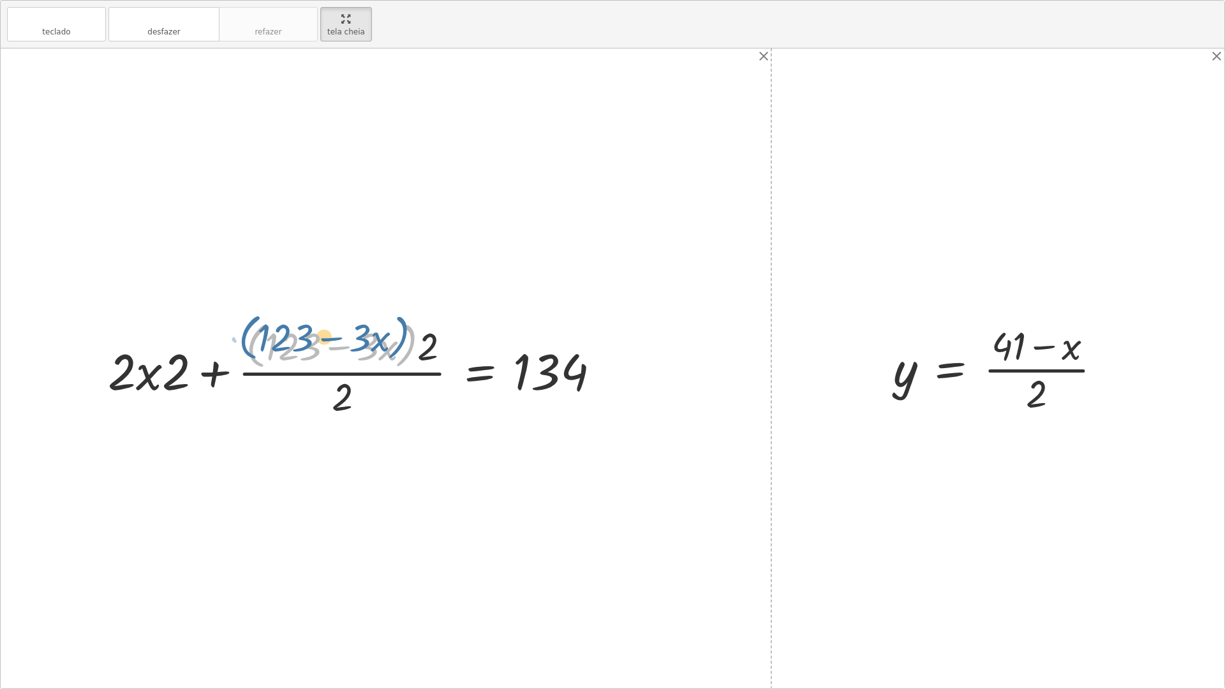
drag, startPoint x: 415, startPoint y: 353, endPoint x: 407, endPoint y: 344, distance: 11.8
click at [407, 344] on div at bounding box center [358, 368] width 515 height 104
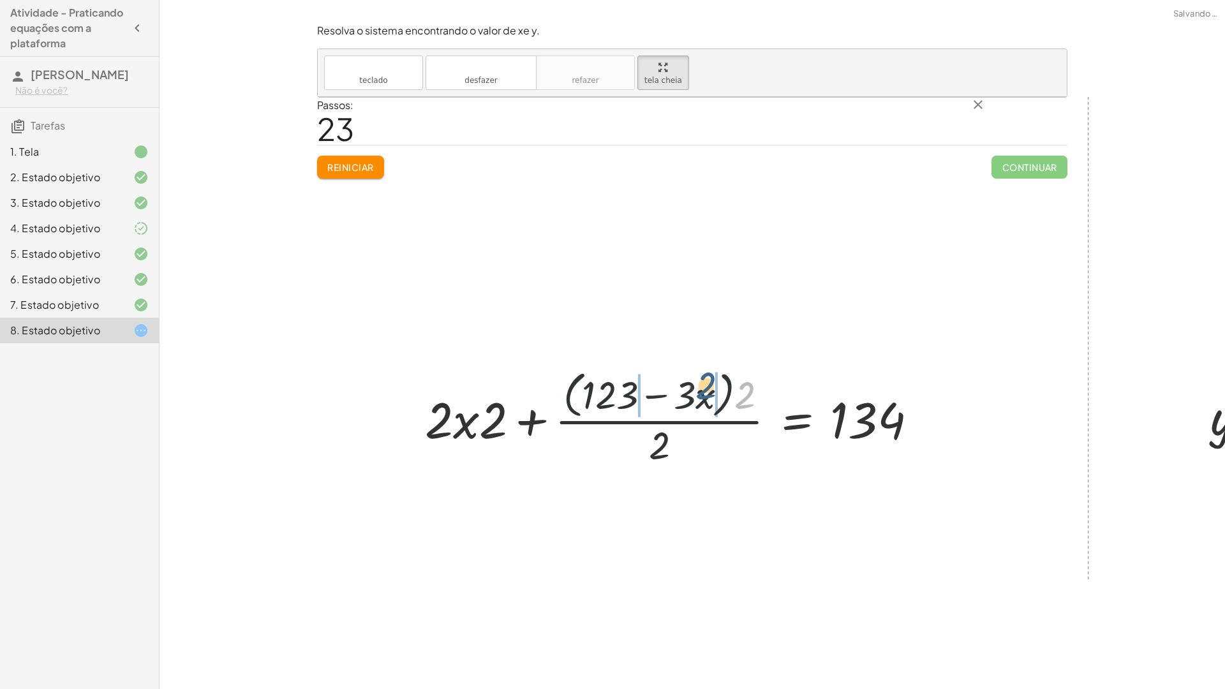
click at [418, 365] on div at bounding box center [675, 417] width 515 height 104
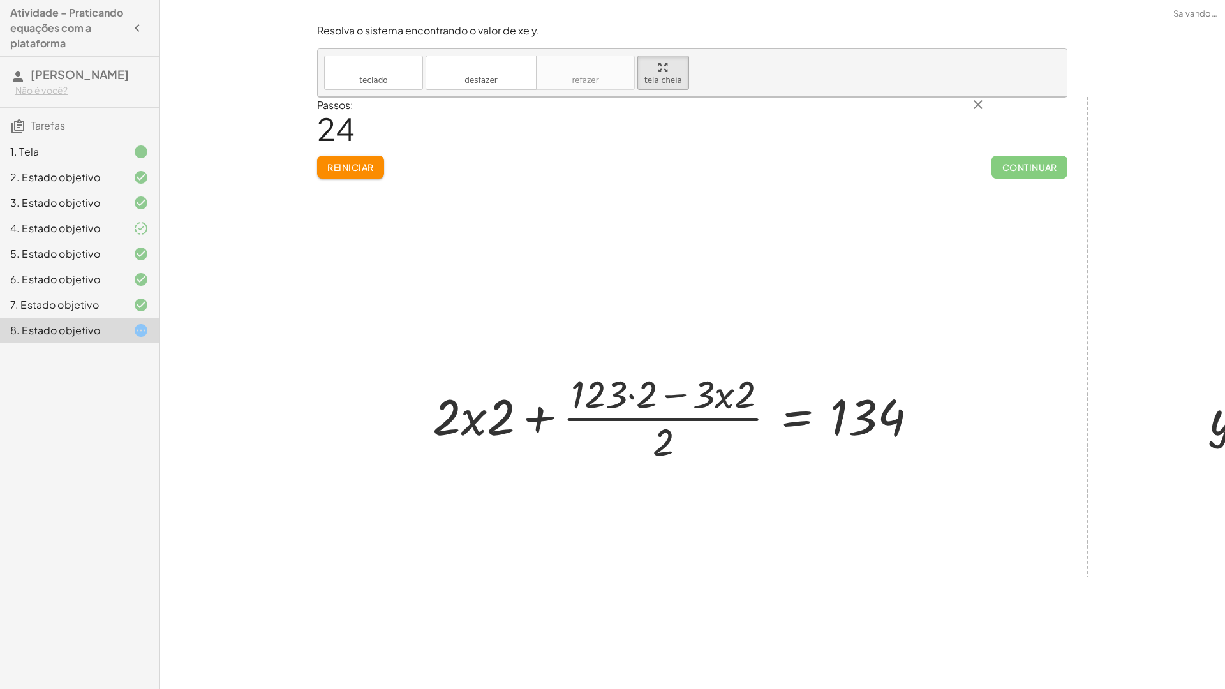
click at [426, 367] on div at bounding box center [679, 416] width 507 height 98
click at [449, 367] on div at bounding box center [691, 416] width 484 height 98
drag, startPoint x: 427, startPoint y: 347, endPoint x: 401, endPoint y: 339, distance: 27.9
click at [449, 367] on div at bounding box center [691, 416] width 484 height 98
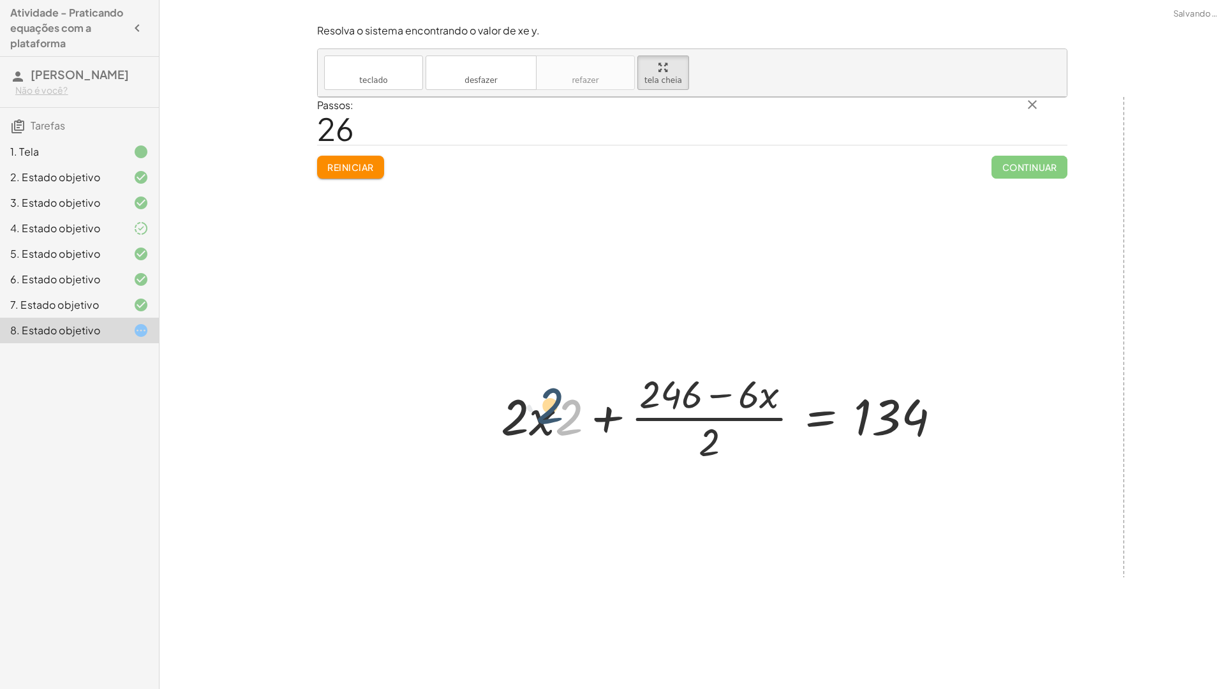
drag, startPoint x: 264, startPoint y: 367, endPoint x: 238, endPoint y: 356, distance: 28.6
click at [494, 367] on div at bounding box center [725, 416] width 463 height 98
drag, startPoint x: 253, startPoint y: 358, endPoint x: 199, endPoint y: 344, distance: 55.6
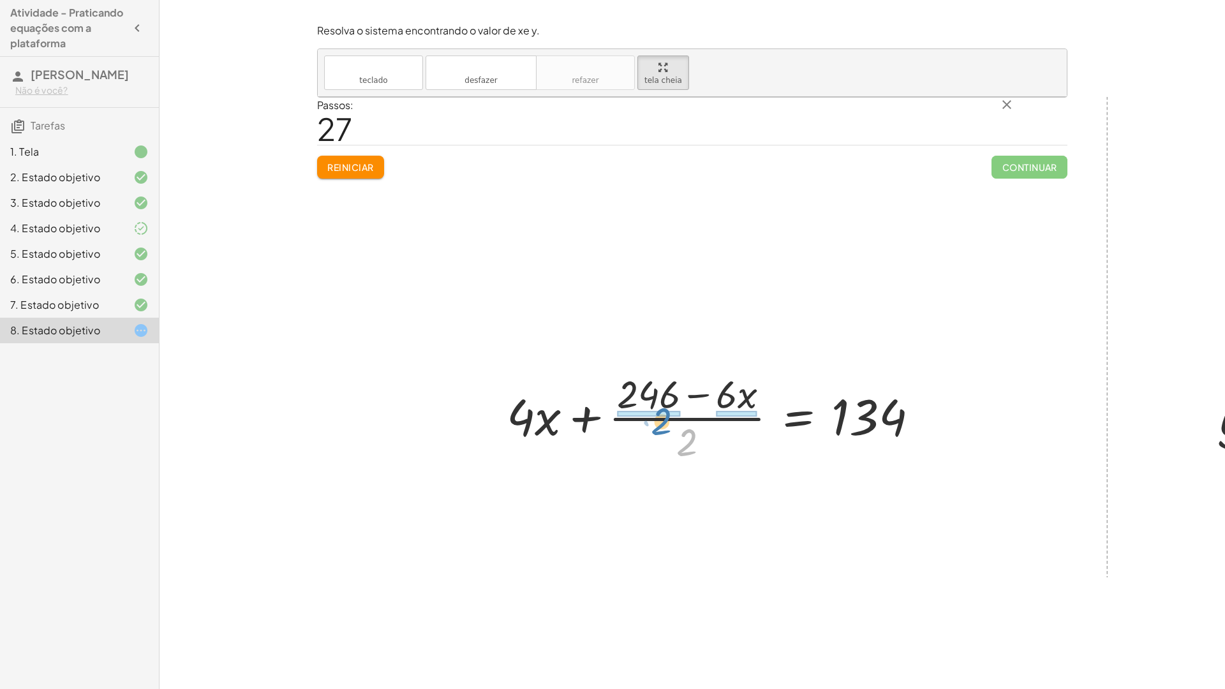
drag, startPoint x: 362, startPoint y: 394, endPoint x: 332, endPoint y: 372, distance: 37.4
click at [500, 372] on div at bounding box center [717, 416] width 435 height 98
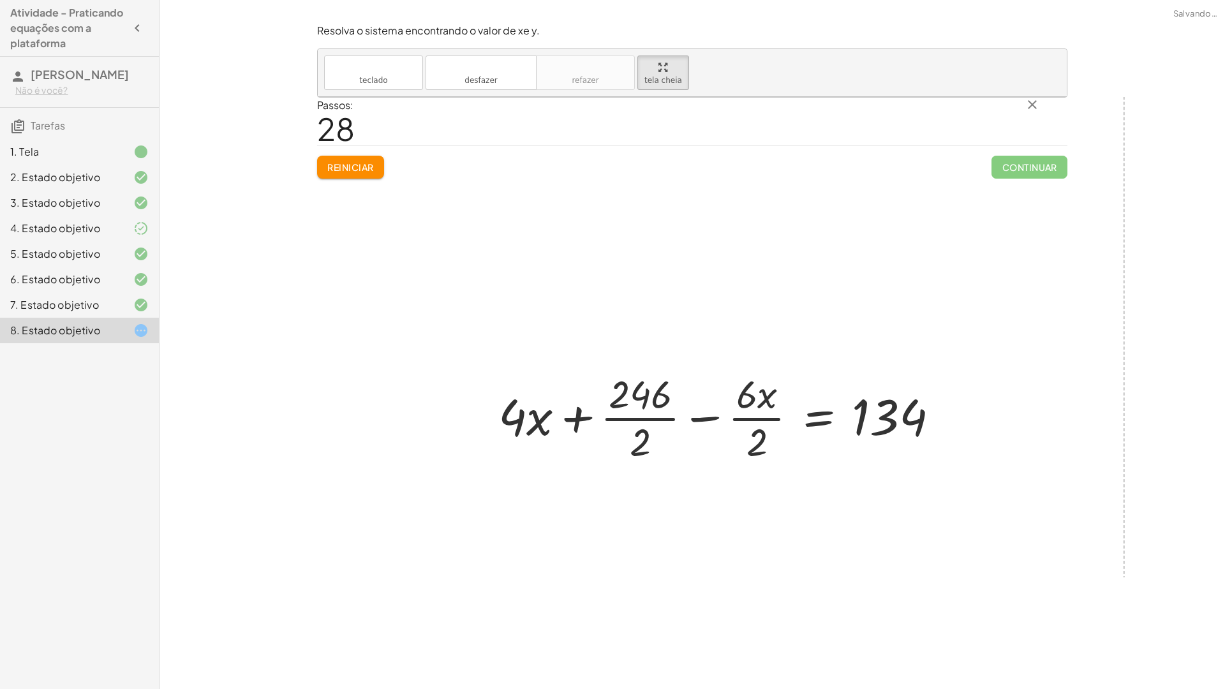
click at [492, 367] on div at bounding box center [723, 416] width 463 height 98
click at [494, 367] on div at bounding box center [725, 416] width 463 height 98
drag, startPoint x: 321, startPoint y: 385, endPoint x: 323, endPoint y: 364, distance: 21.8
drag, startPoint x: 436, startPoint y: 392, endPoint x: 436, endPoint y: 369, distance: 23.6
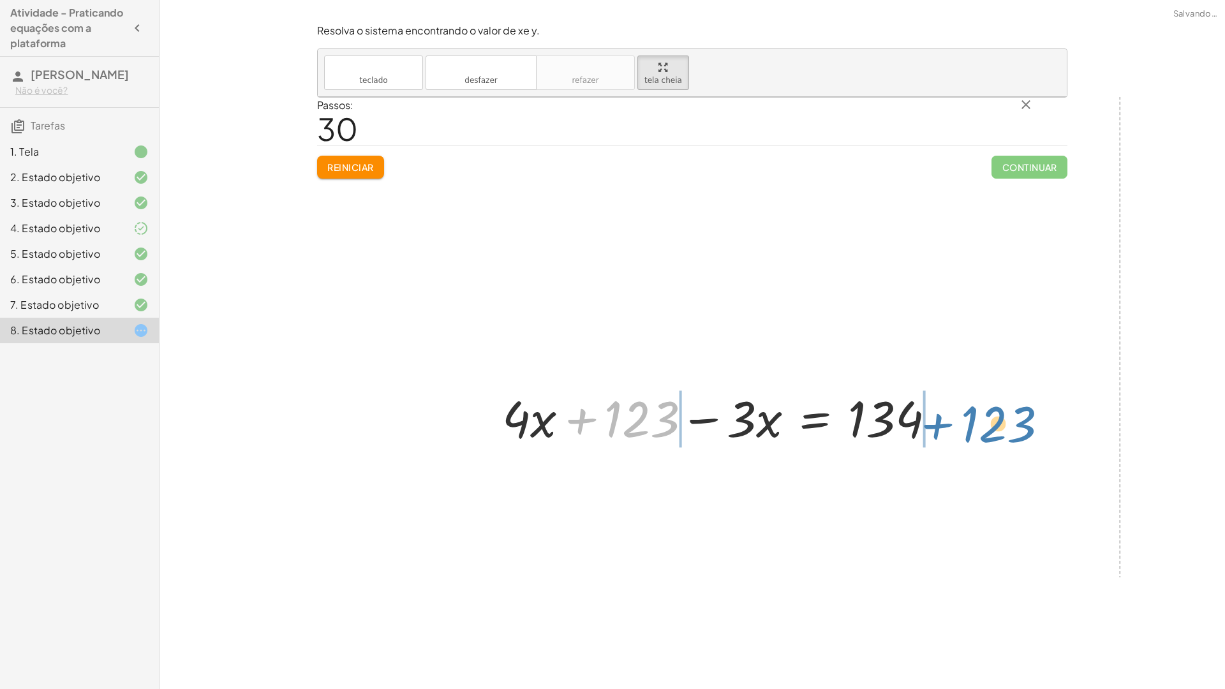
drag, startPoint x: 339, startPoint y: 367, endPoint x: 696, endPoint y: 372, distance: 356.6
click at [696, 372] on div "+ · 2 · x + · 3 · y = 67 + · 2 · x + · 3 · · ( + 41 − x ) · 2 = 67 + · 2 · x + …" at bounding box center [886, 337] width 1137 height 481
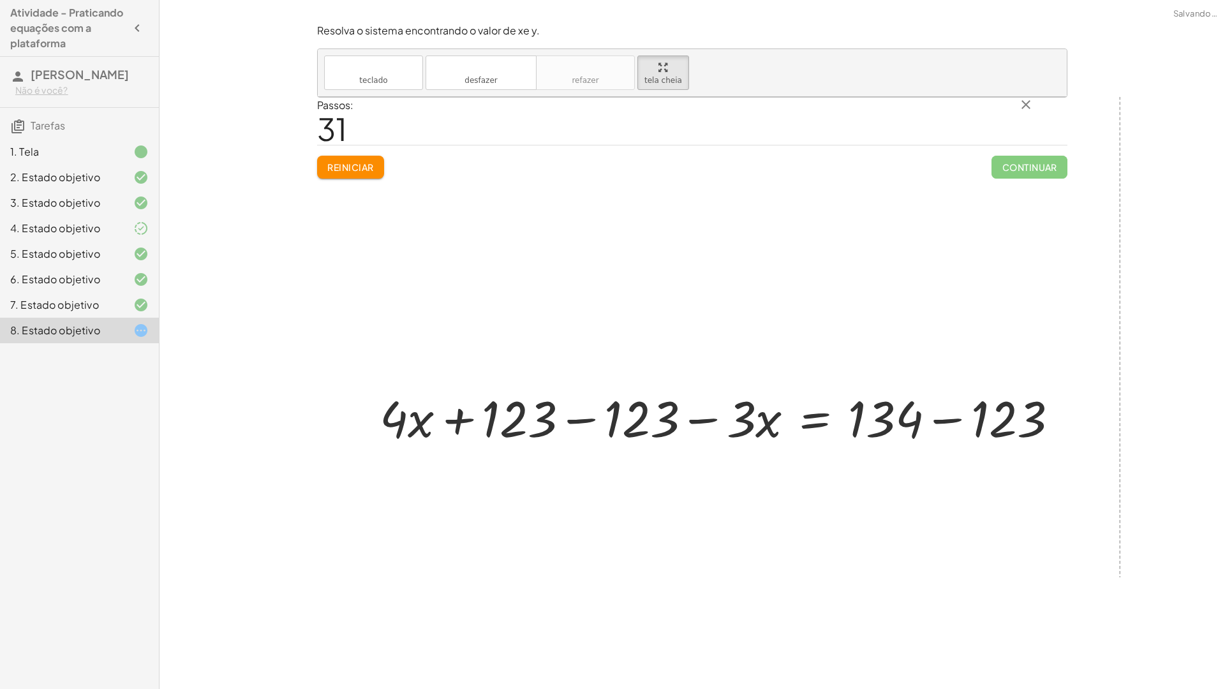
click at [373, 384] on div at bounding box center [723, 417] width 701 height 66
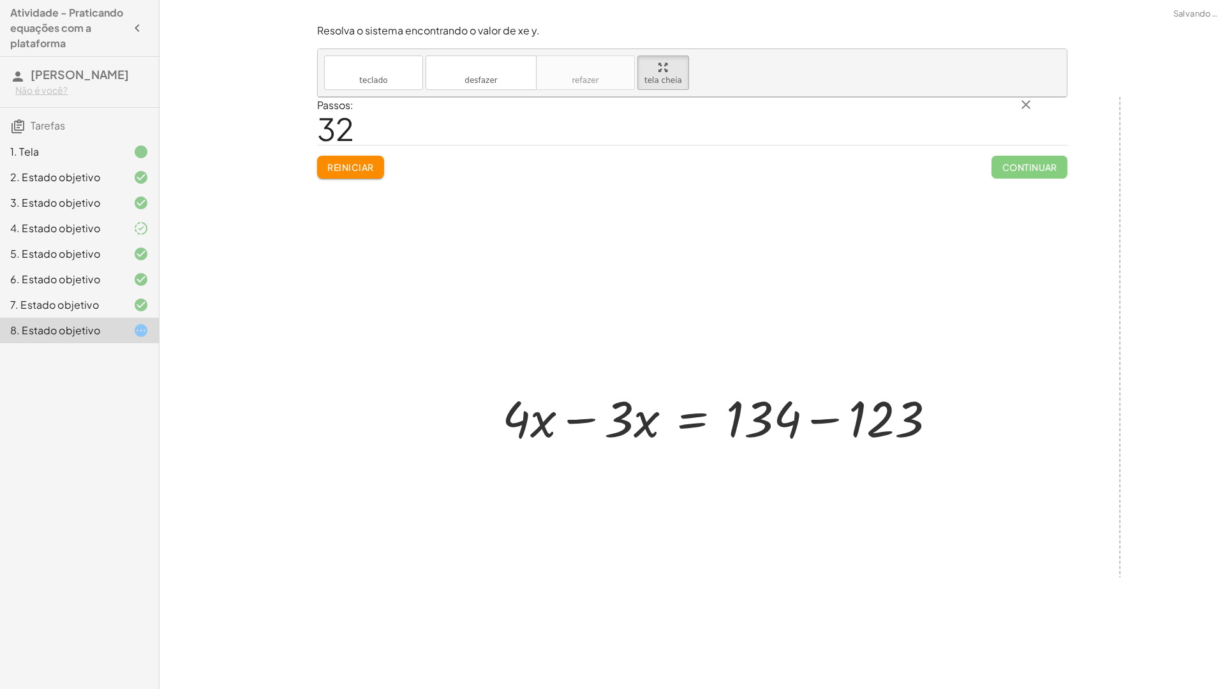
click at [550, 384] on div at bounding box center [724, 417] width 456 height 66
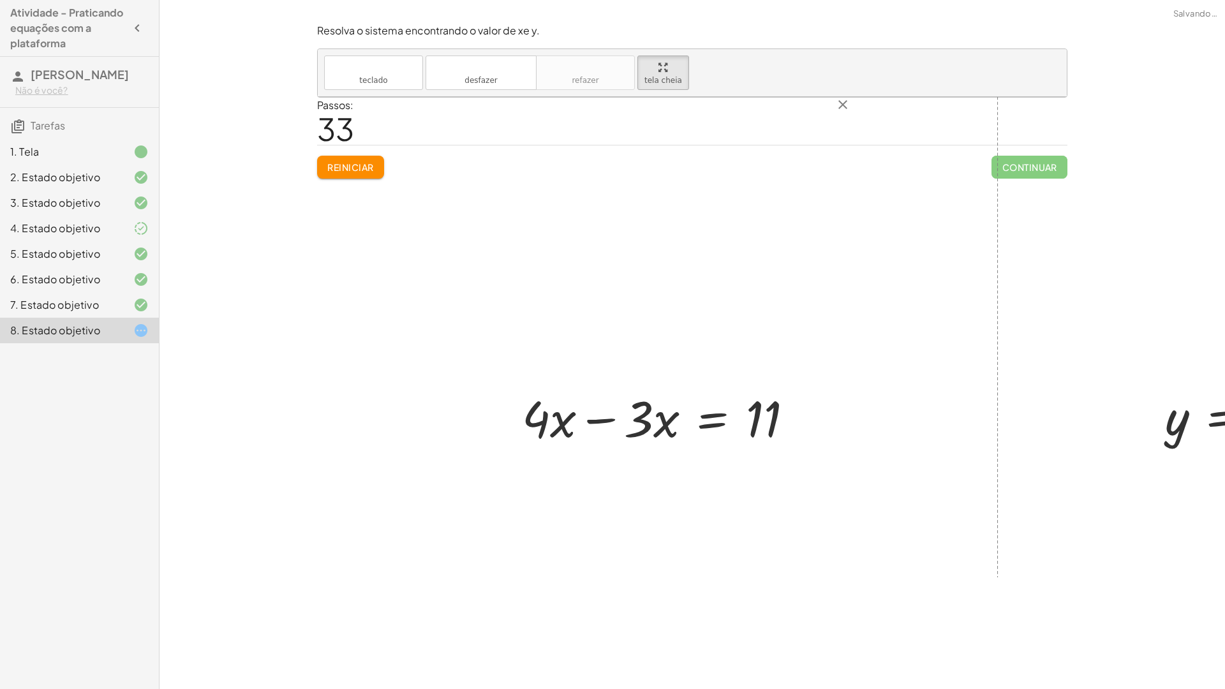
click at [515, 384] on div at bounding box center [662, 417] width 294 height 66
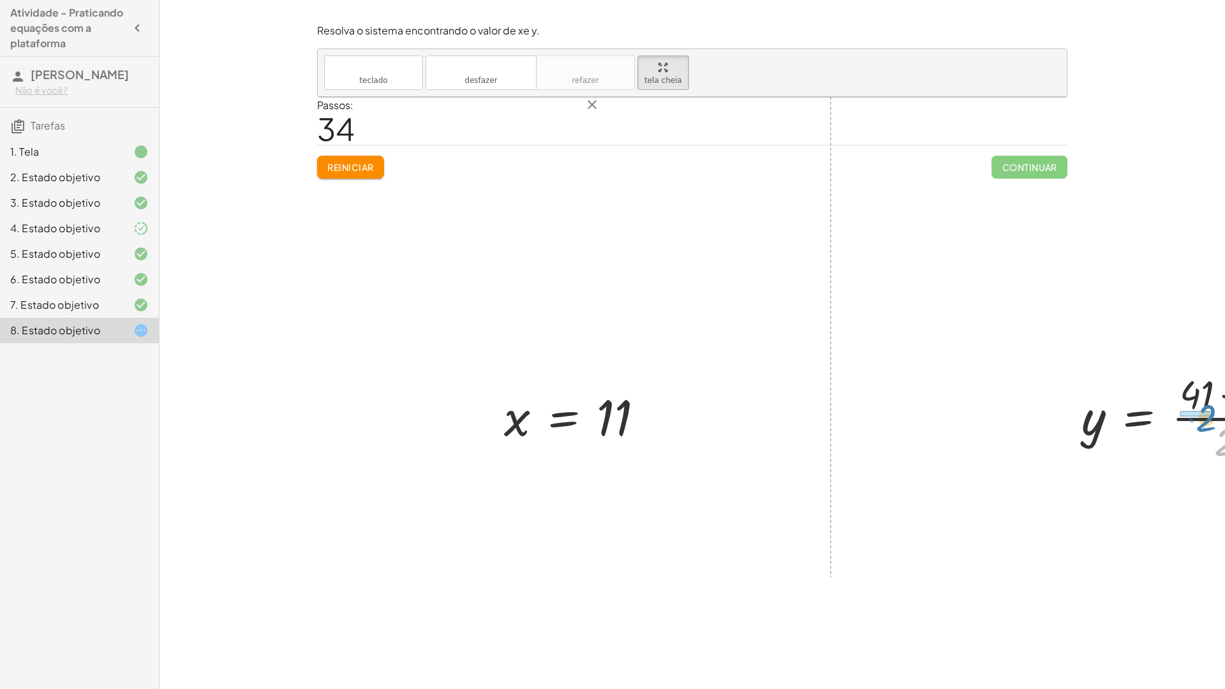
drag, startPoint x: 902, startPoint y: 393, endPoint x: 883, endPoint y: 369, distance: 30.5
click at [1075, 369] on div at bounding box center [1191, 416] width 232 height 98
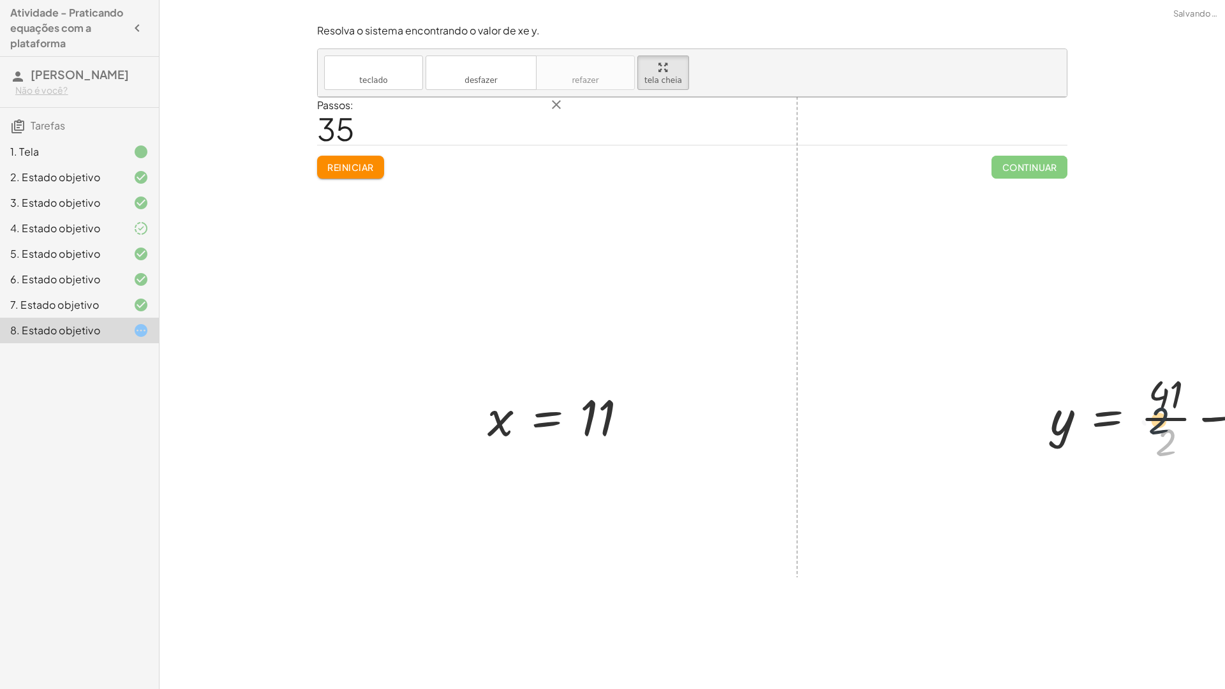
drag, startPoint x: 855, startPoint y: 393, endPoint x: 848, endPoint y: 365, distance: 28.3
click at [1044, 367] on div at bounding box center [1175, 416] width 262 height 98
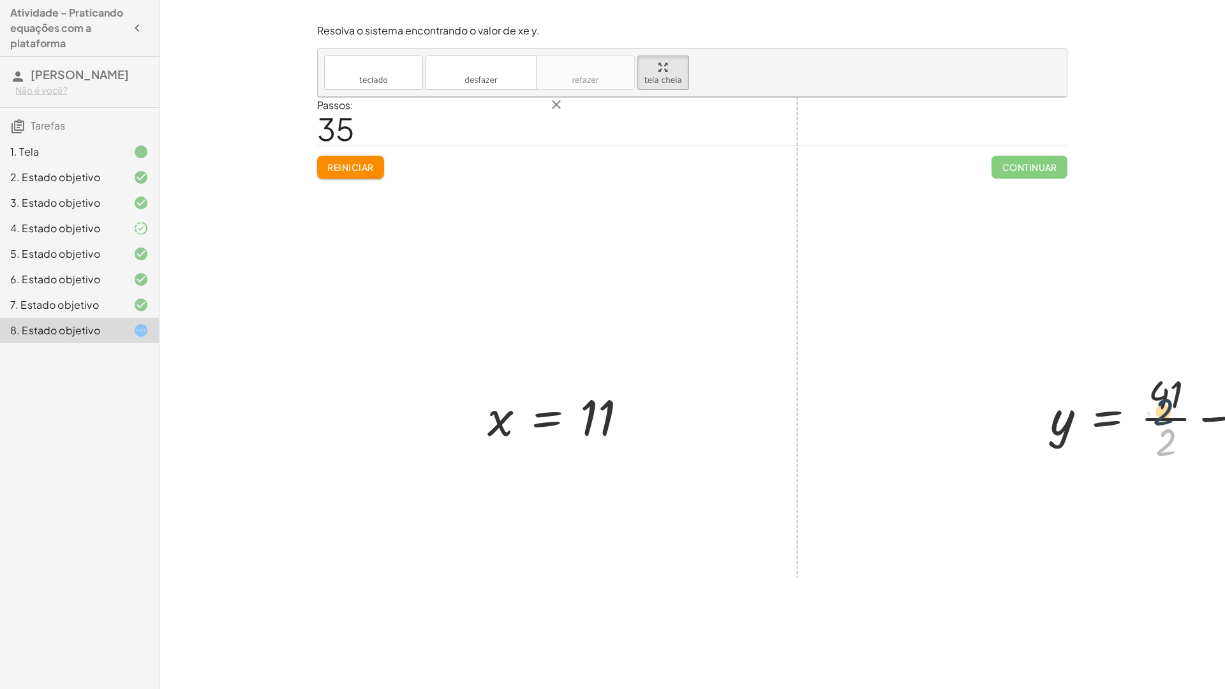
drag, startPoint x: 855, startPoint y: 388, endPoint x: 852, endPoint y: 356, distance: 32.0
click at [1044, 367] on div at bounding box center [1175, 416] width 262 height 98
click at [1044, 387] on div at bounding box center [1175, 416] width 262 height 98
click at [1044, 369] on div at bounding box center [1195, 416] width 303 height 98
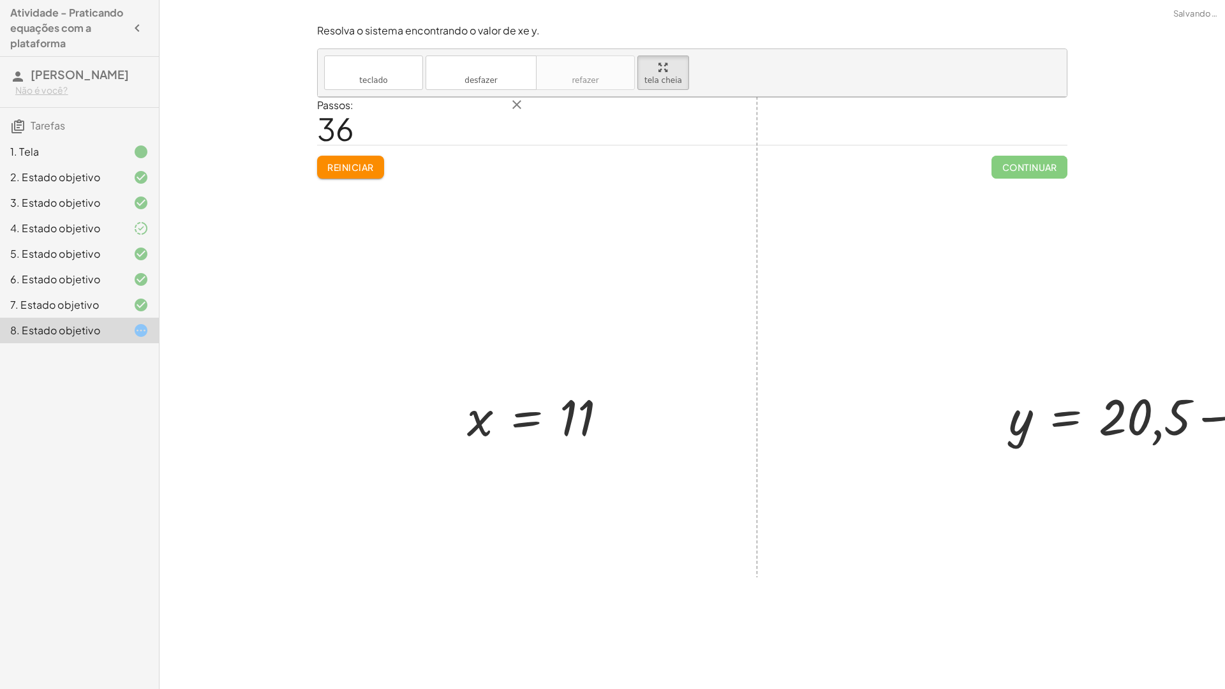
click at [1002, 369] on div at bounding box center [1153, 416] width 303 height 98
drag, startPoint x: 933, startPoint y: 385, endPoint x: 931, endPoint y: 353, distance: 31.9
click at [1002, 367] on div at bounding box center [1153, 416] width 303 height 98
drag, startPoint x: 941, startPoint y: 391, endPoint x: 939, endPoint y: 341, distance: 49.8
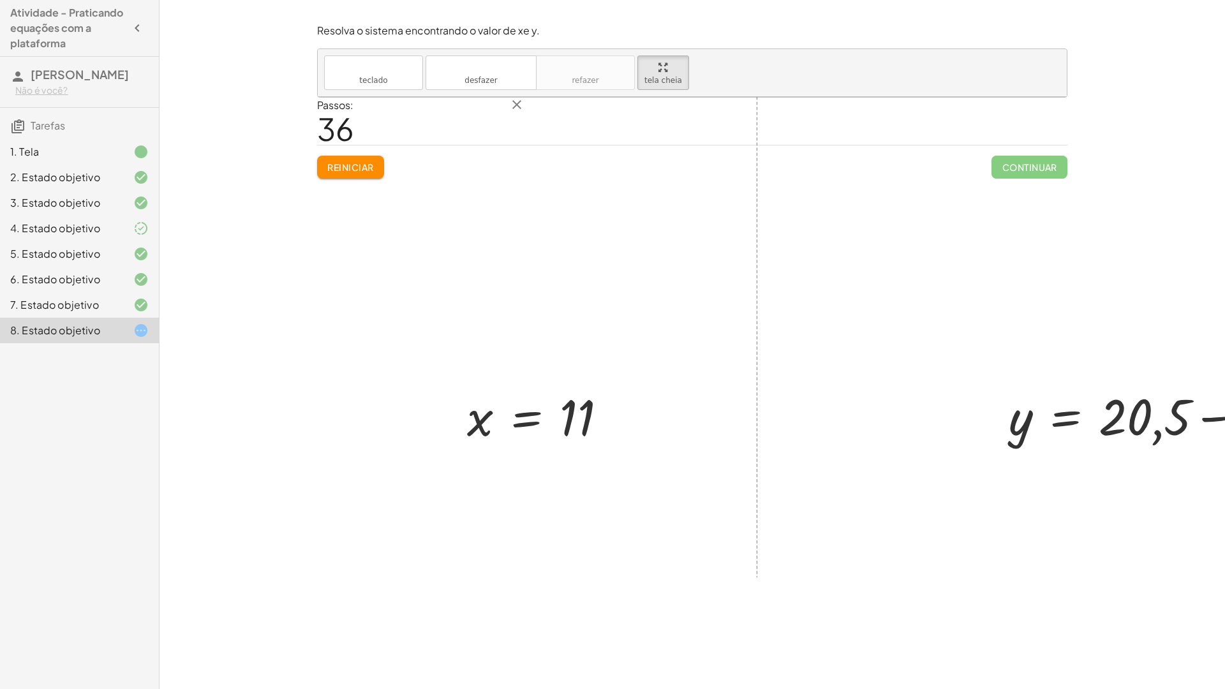
click at [1002, 367] on div at bounding box center [1153, 416] width 303 height 98
drag, startPoint x: 942, startPoint y: 394, endPoint x: 940, endPoint y: 350, distance: 43.4
click at [1002, 367] on div at bounding box center [1153, 416] width 303 height 98
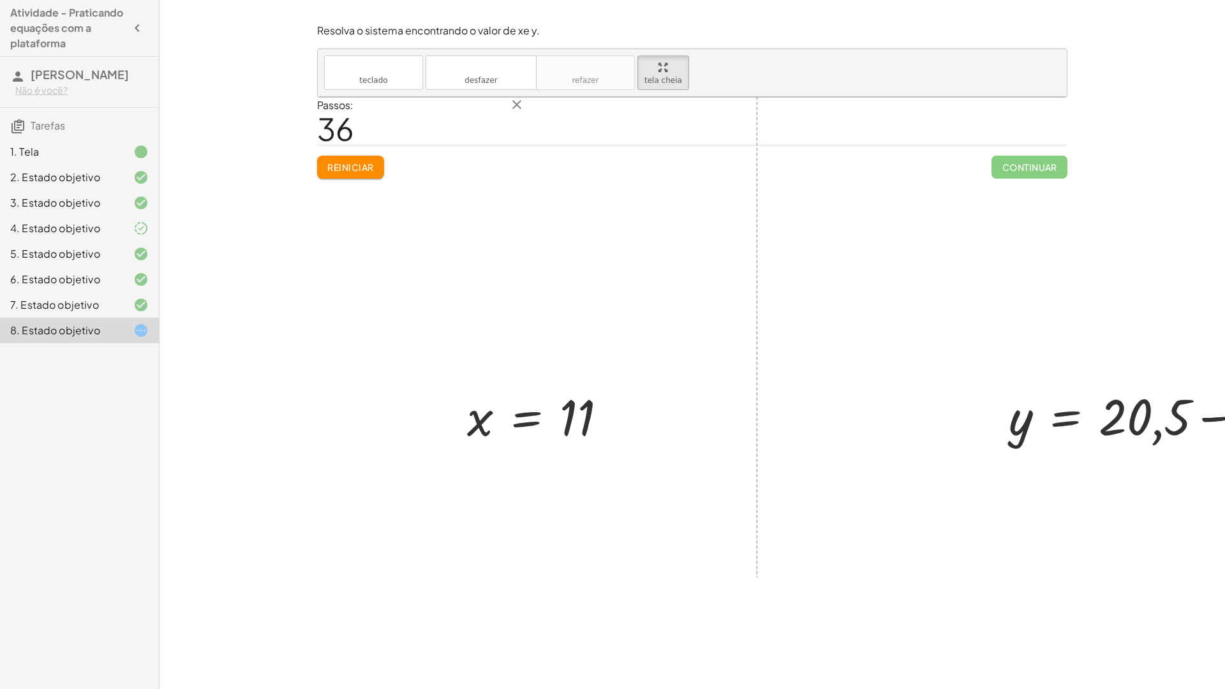
click at [1002, 367] on div at bounding box center [1153, 416] width 303 height 98
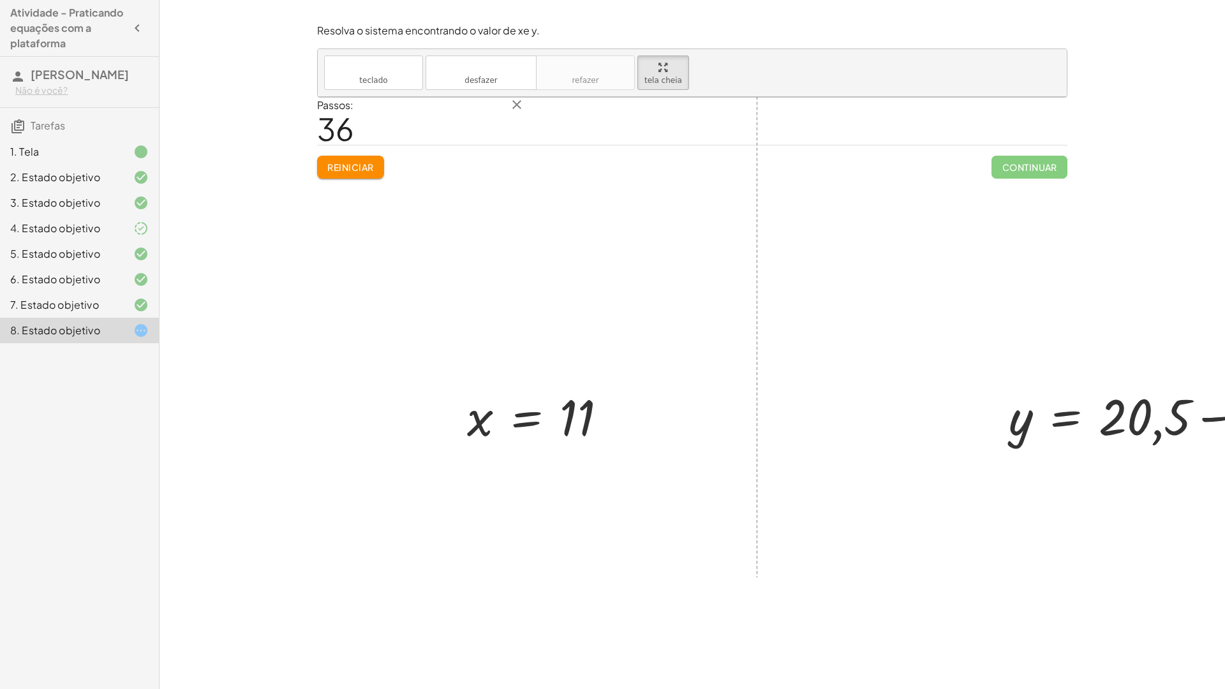
click at [1002, 367] on div at bounding box center [1153, 416] width 303 height 98
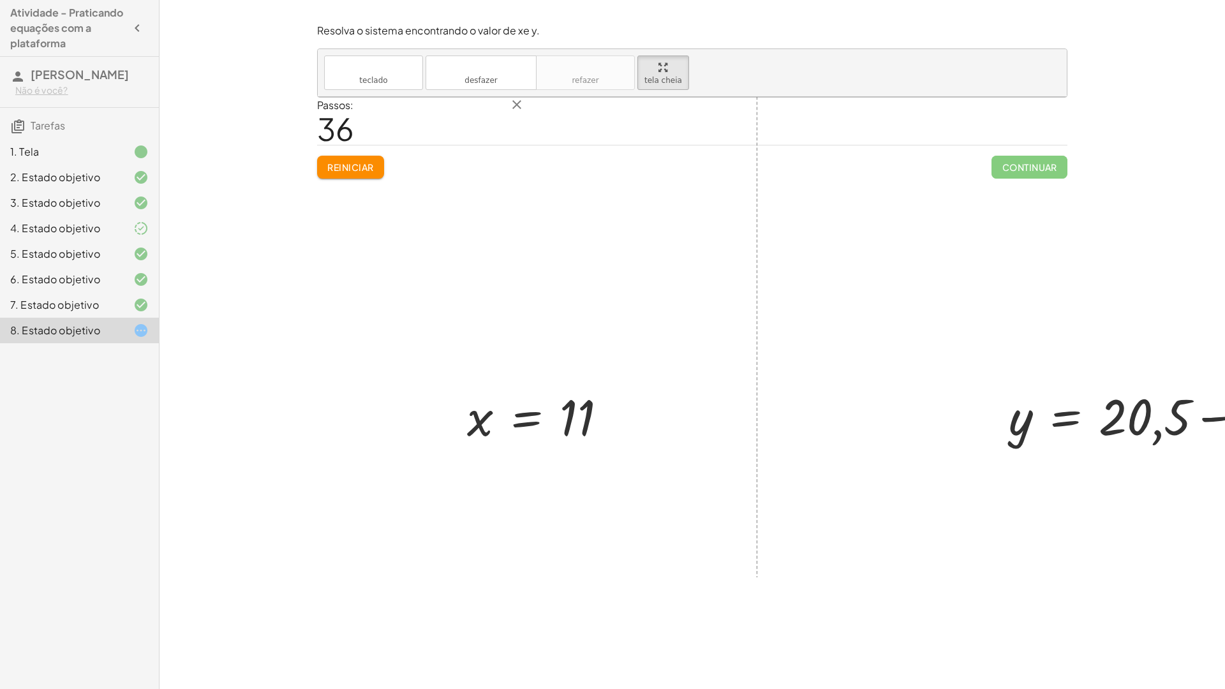
click at [1002, 367] on div at bounding box center [1153, 416] width 303 height 98
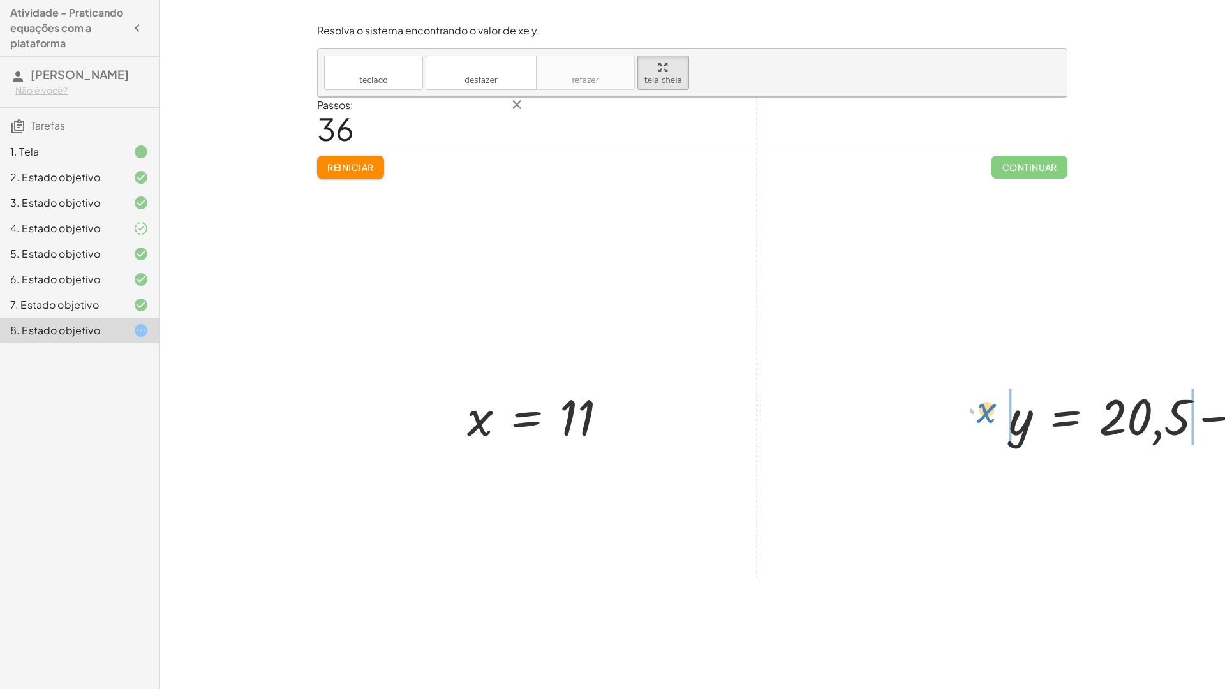
drag, startPoint x: 939, startPoint y: 349, endPoint x: 673, endPoint y: 364, distance: 266.4
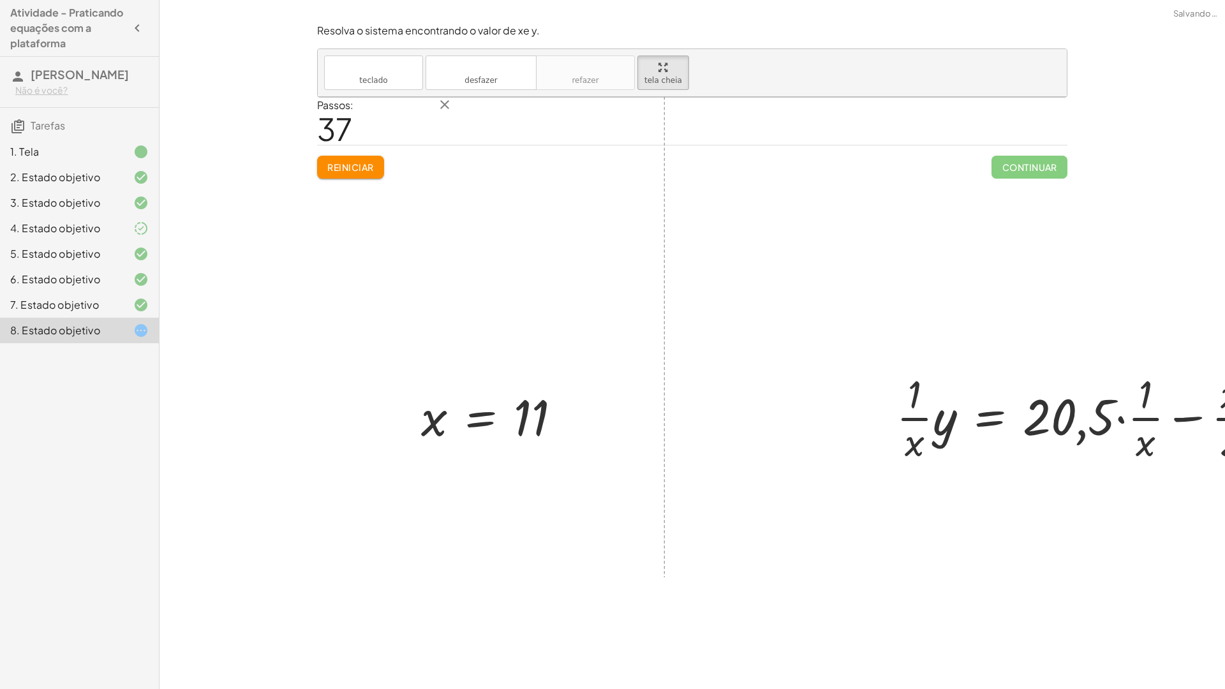
click at [890, 367] on div at bounding box center [1108, 416] width 436 height 98
drag, startPoint x: 911, startPoint y: 347, endPoint x: 907, endPoint y: 399, distance: 51.8
click at [912, 402] on div at bounding box center [1108, 416] width 436 height 98
drag, startPoint x: 911, startPoint y: 359, endPoint x: 952, endPoint y: 365, distance: 41.9
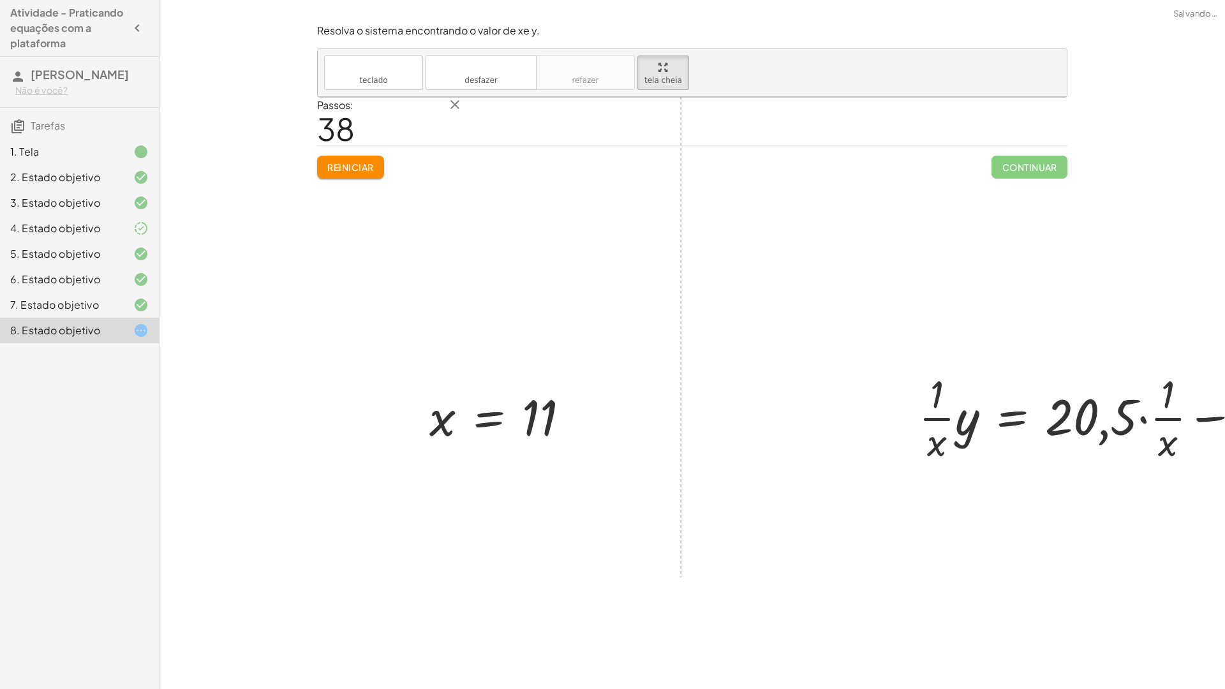
click at [941, 392] on div at bounding box center [1116, 416] width 408 height 98
drag, startPoint x: 952, startPoint y: 392, endPoint x: 961, endPoint y: 388, distance: 9.4
click at [961, 388] on div at bounding box center [1116, 416] width 408 height 98
click at [432, 60] on icon "desfazer" at bounding box center [480, 67] width 97 height 15
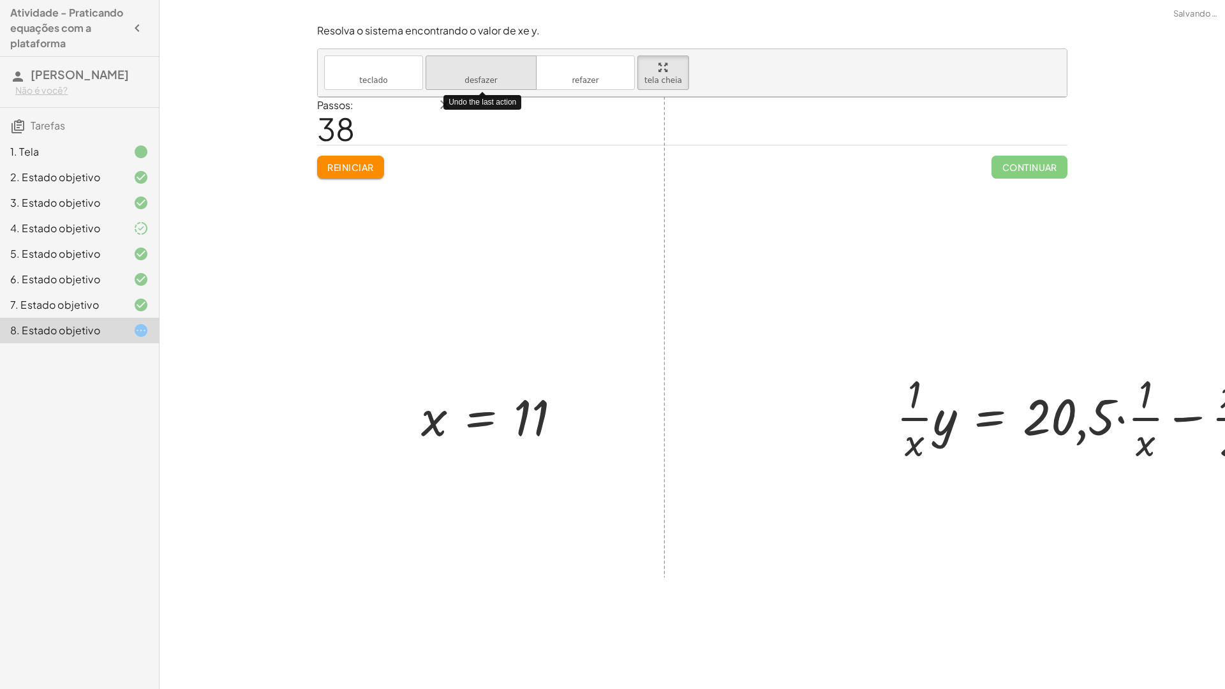
click at [432, 60] on icon "desfazer" at bounding box center [480, 67] width 97 height 15
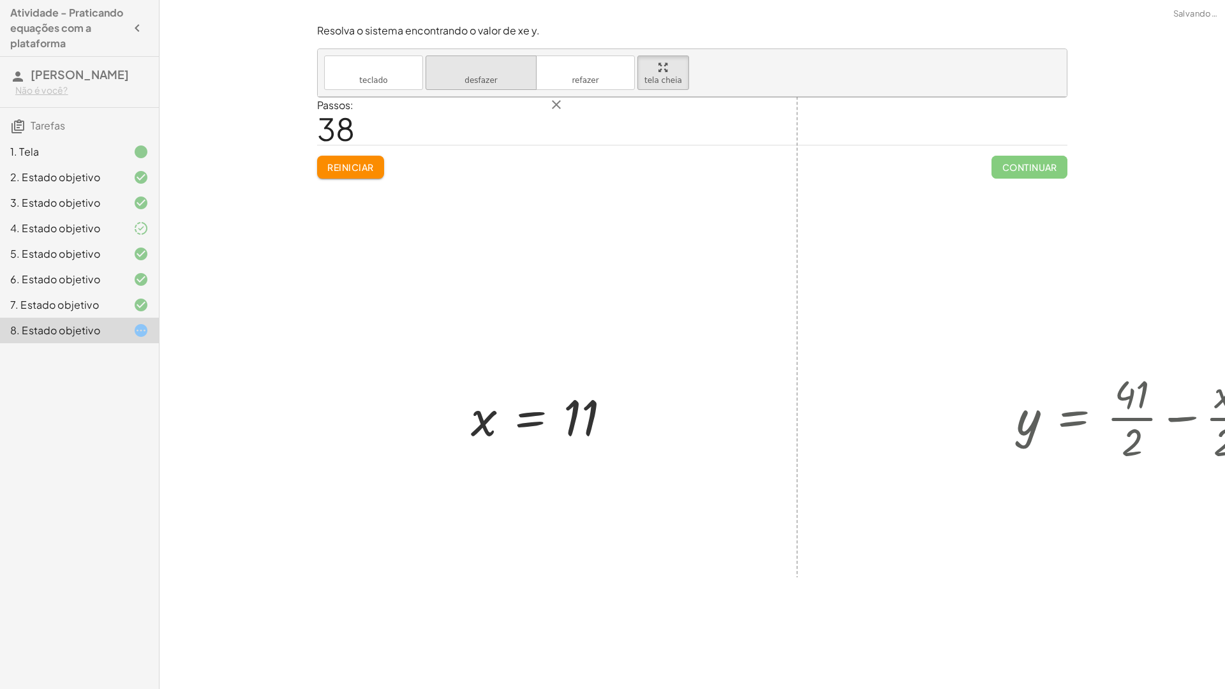
click at [432, 61] on font "desfazer" at bounding box center [480, 67] width 97 height 12
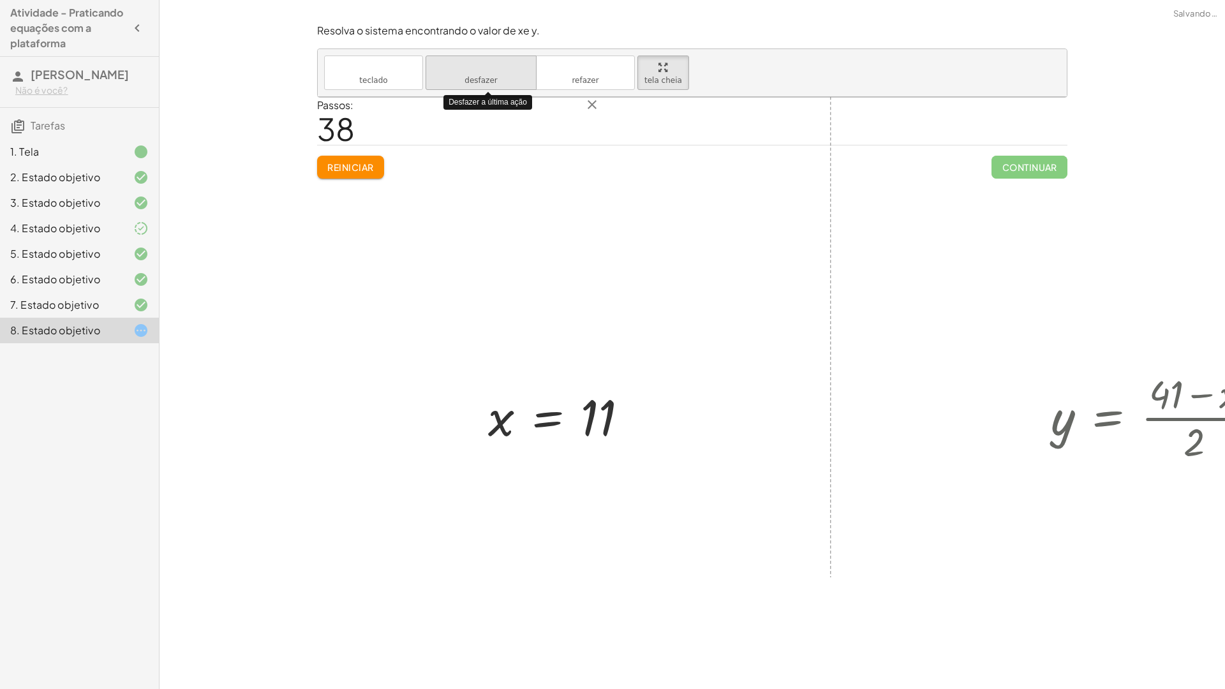
click at [432, 61] on font "desfazer" at bounding box center [480, 67] width 97 height 12
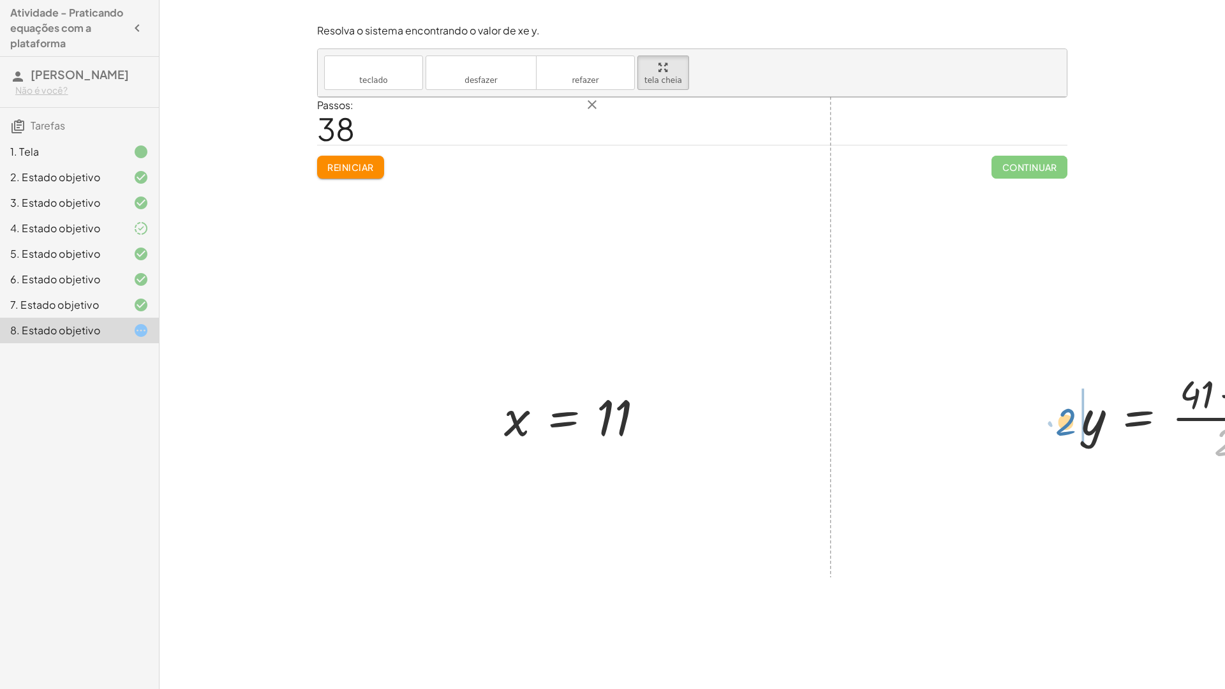
drag, startPoint x: 906, startPoint y: 391, endPoint x: 741, endPoint y: 368, distance: 166.8
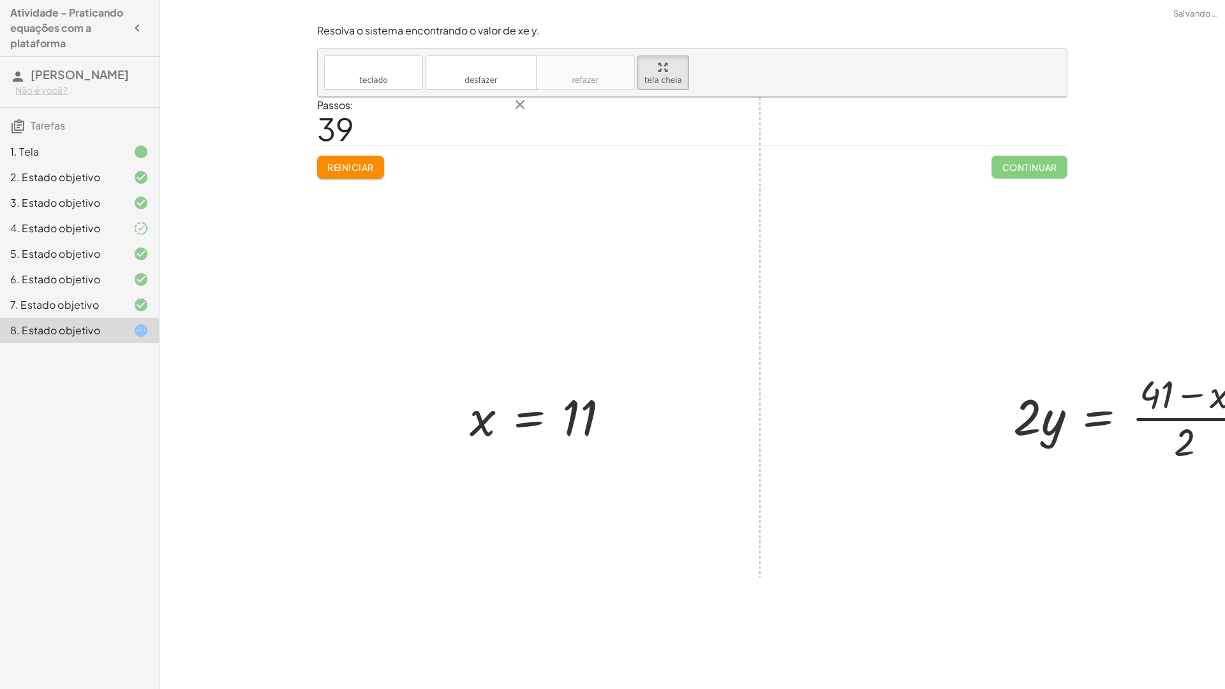
click at [1007, 371] on div at bounding box center [1157, 416] width 300 height 98
click at [1005, 375] on div at bounding box center [1155, 416] width 300 height 98
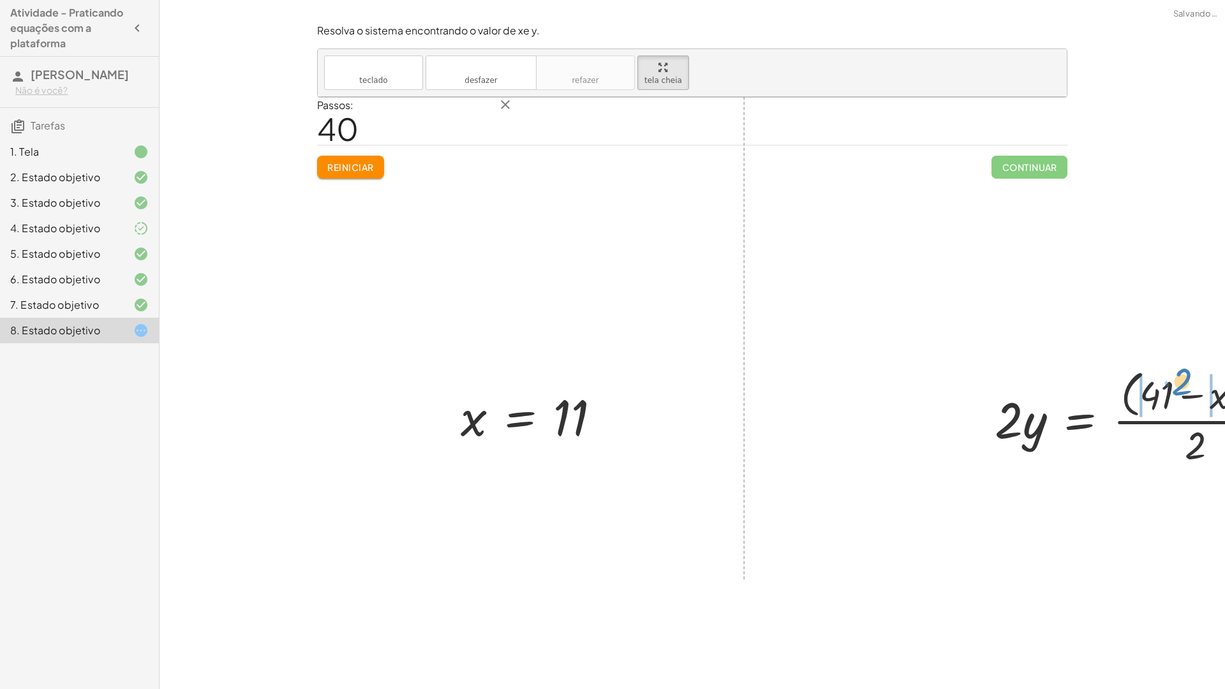
drag, startPoint x: 943, startPoint y: 348, endPoint x: 866, endPoint y: 335, distance: 78.9
click at [988, 365] on div at bounding box center [1147, 417] width 318 height 104
click at [992, 367] on div at bounding box center [1147, 416] width 311 height 98
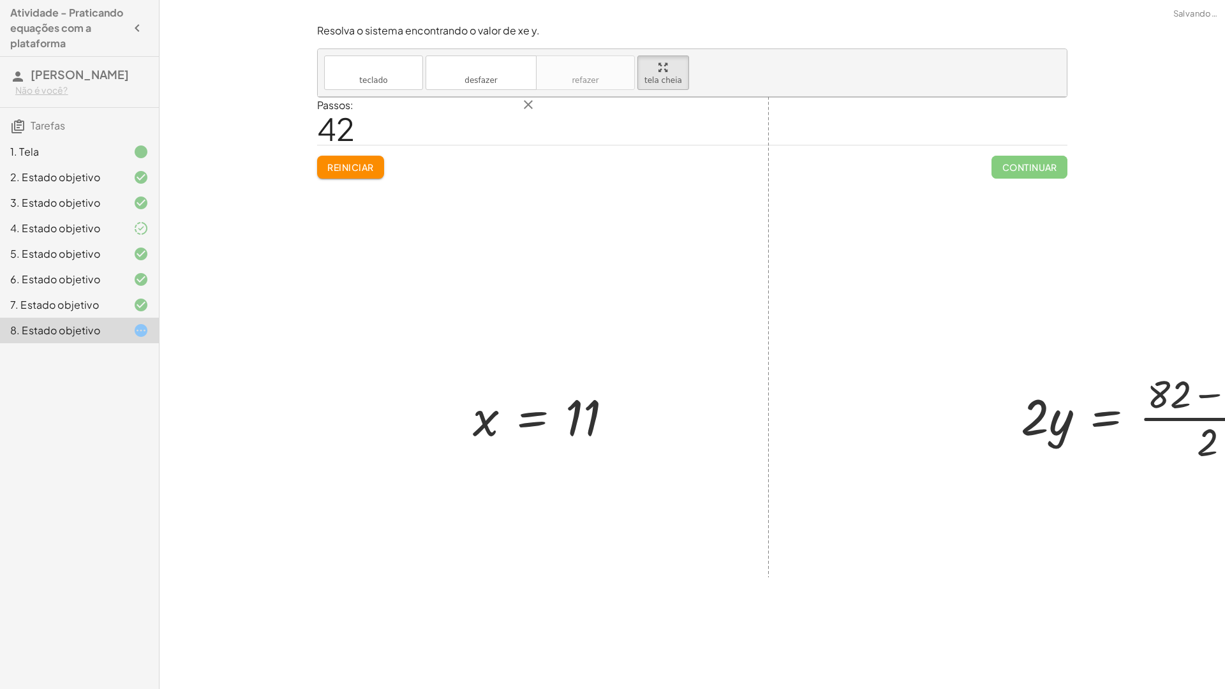
click at [1014, 367] on div at bounding box center [1159, 416] width 290 height 98
drag, startPoint x: 884, startPoint y: 387, endPoint x: 865, endPoint y: 362, distance: 31.9
click at [1014, 367] on div at bounding box center [1159, 416] width 290 height 98
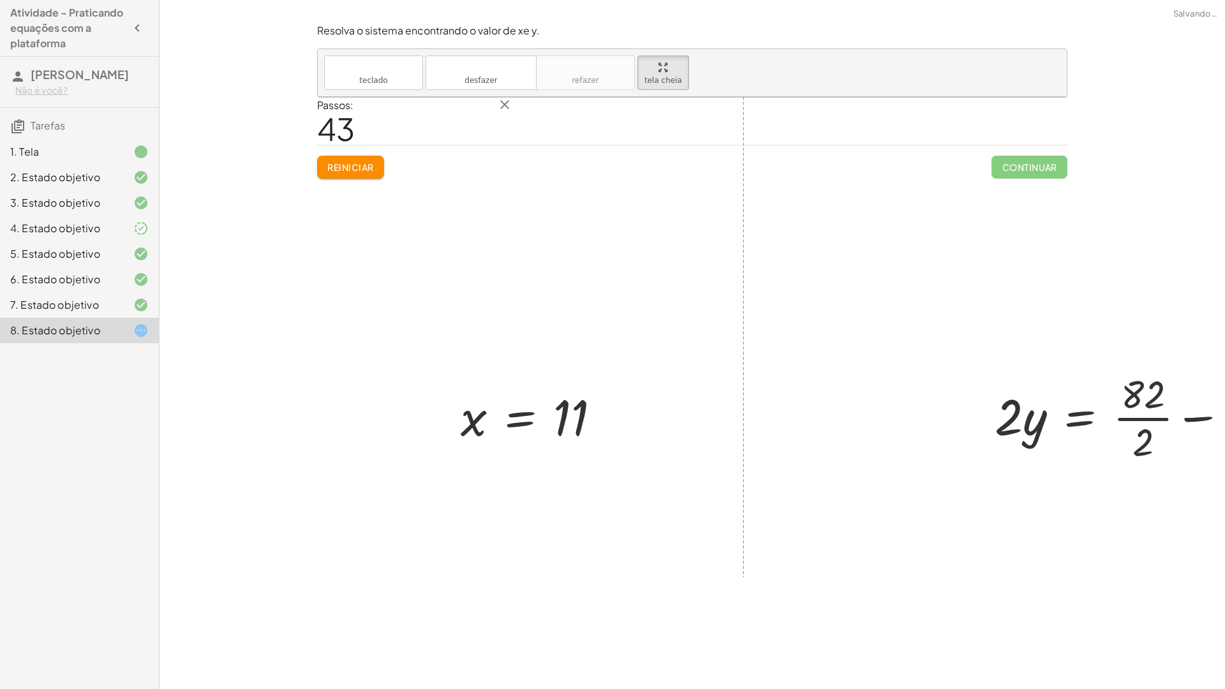
drag, startPoint x: 857, startPoint y: 383, endPoint x: 842, endPoint y: 383, distance: 14.7
click at [988, 383] on div at bounding box center [1147, 416] width 319 height 98
click at [1001, 381] on div at bounding box center [1153, 416] width 304 height 98
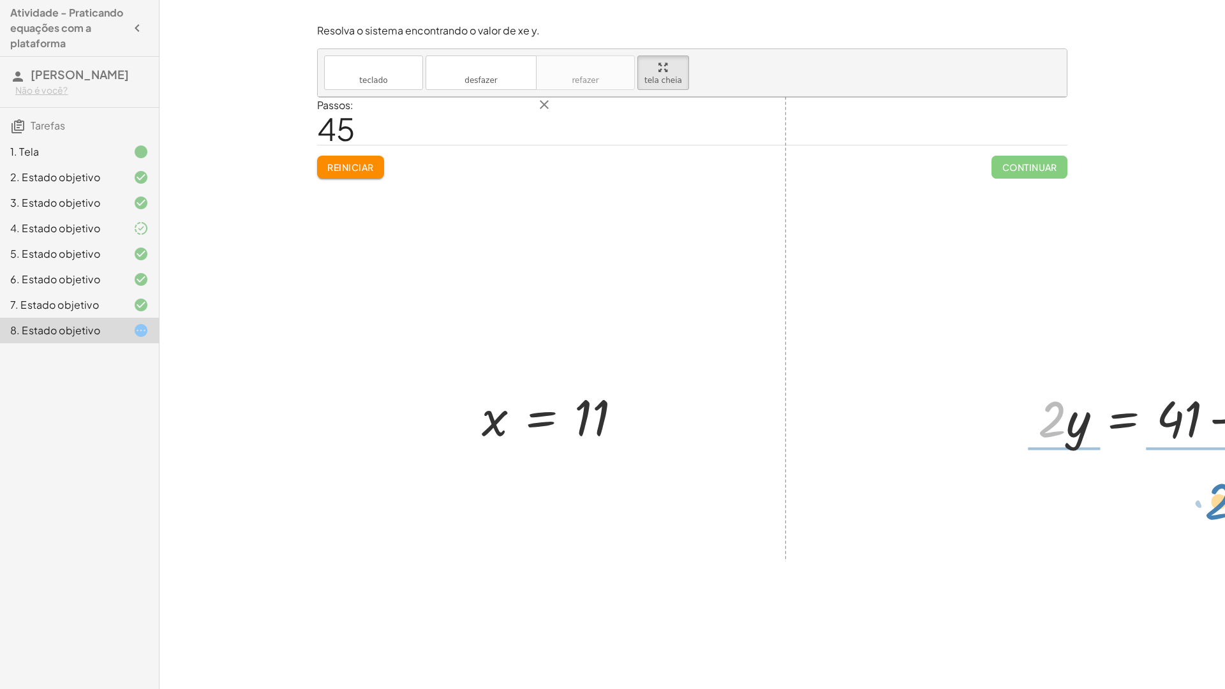
drag, startPoint x: 734, startPoint y: 374, endPoint x: 901, endPoint y: 456, distance: 185.7
click at [1033, 367] on div at bounding box center [1164, 416] width 263 height 98
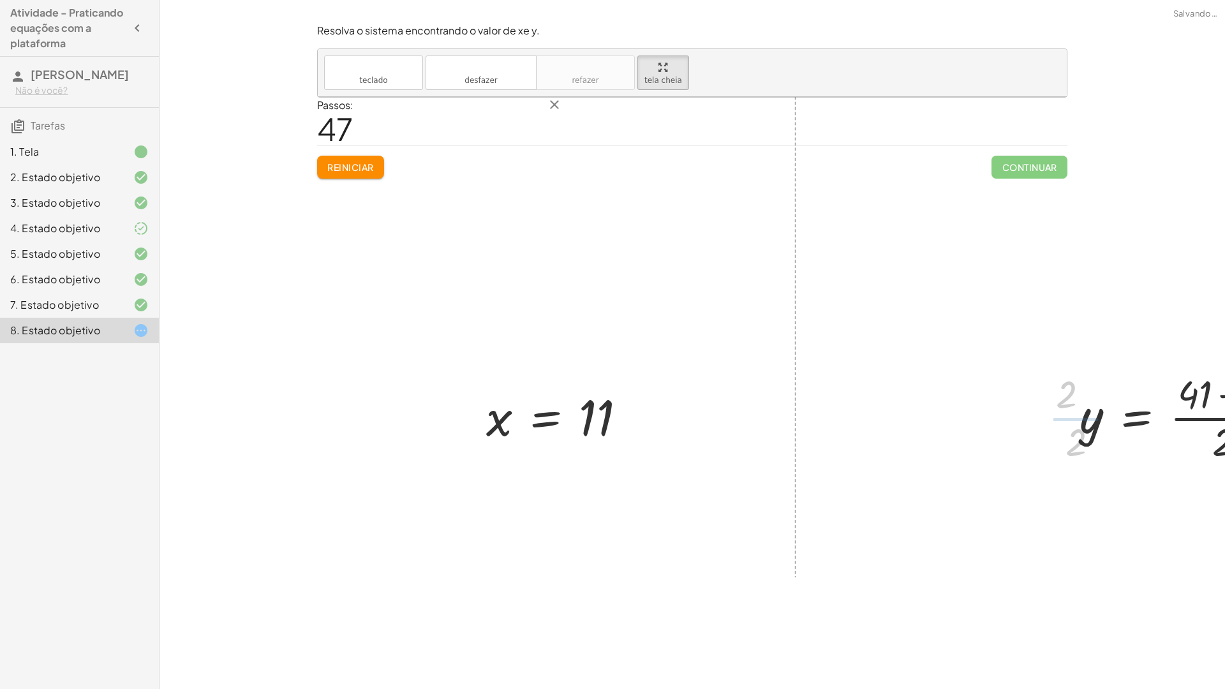
click at [1073, 367] on div at bounding box center [1189, 416] width 232 height 98
click at [1075, 370] on div at bounding box center [1191, 416] width 232 height 98
drag, startPoint x: 905, startPoint y: 388, endPoint x: 742, endPoint y: 367, distance: 163.9
click at [1075, 374] on div at bounding box center [1191, 416] width 232 height 98
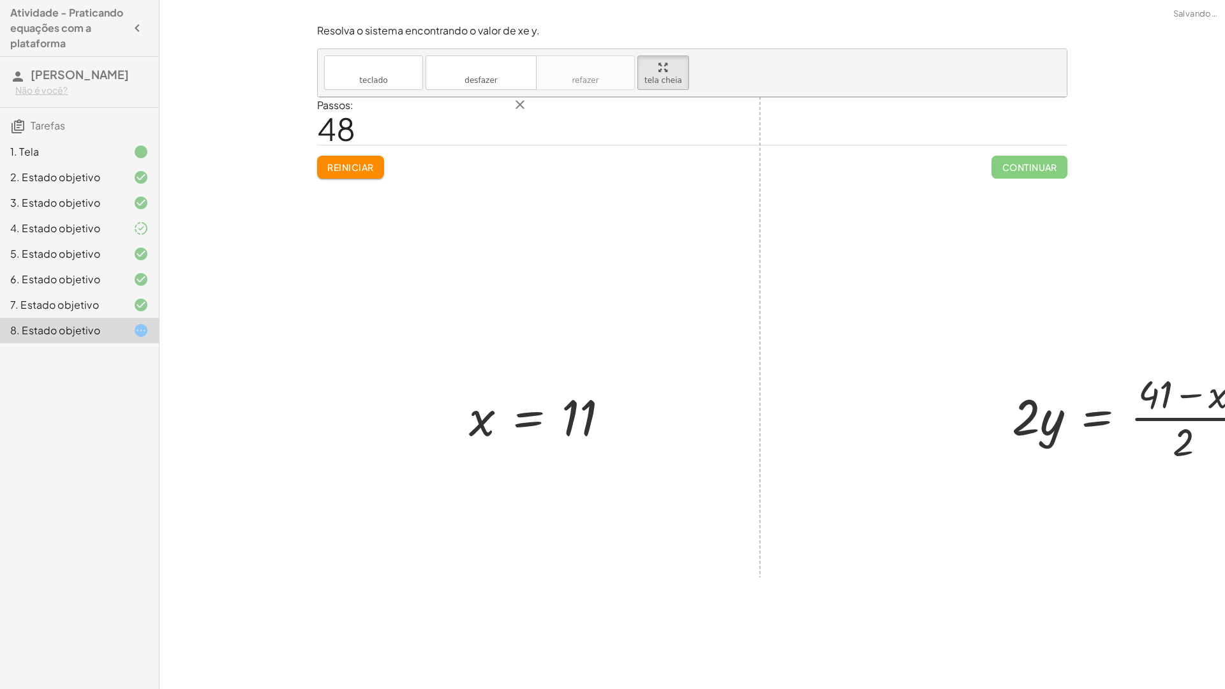
click at [1005, 371] on div at bounding box center [1155, 416] width 300 height 98
click at [1005, 372] on div at bounding box center [1155, 416] width 300 height 98
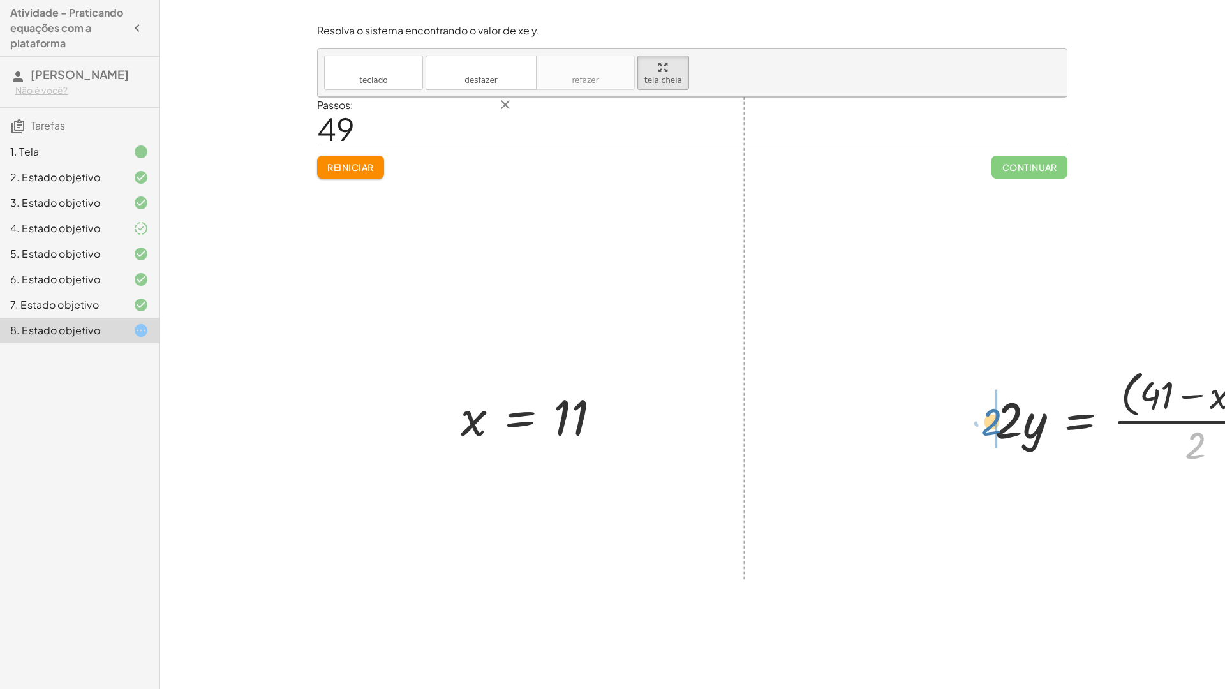
drag, startPoint x: 874, startPoint y: 396, endPoint x: 670, endPoint y: 372, distance: 205.5
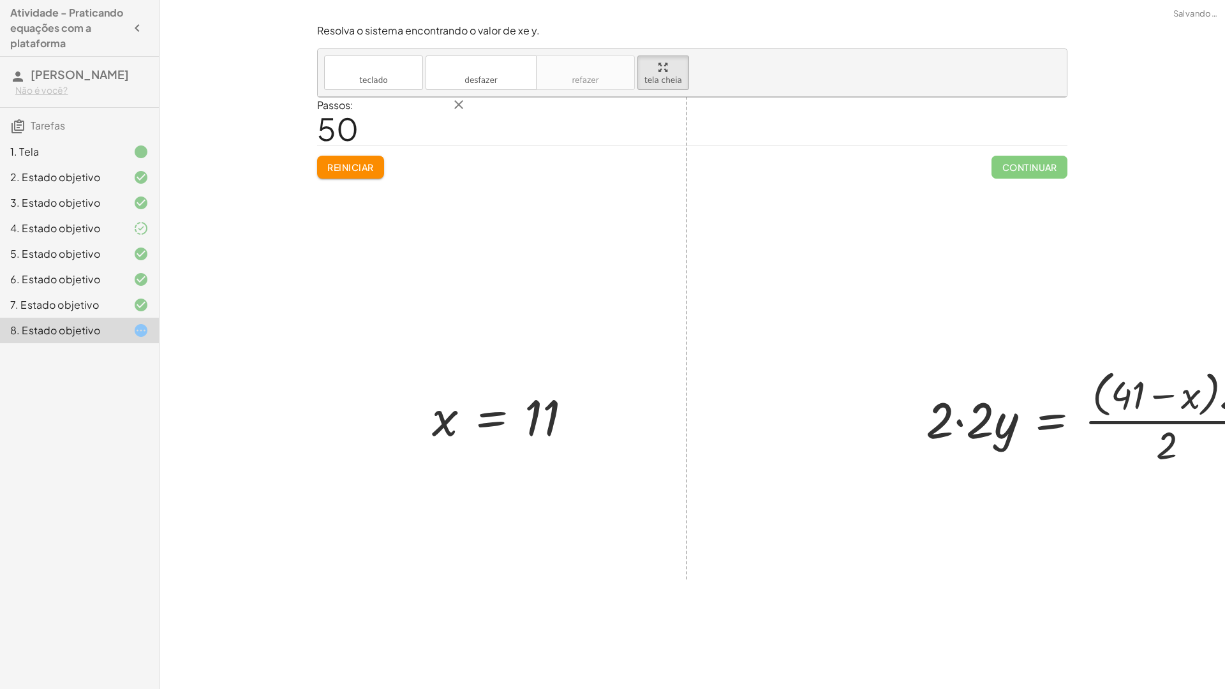
click at [933, 365] on div at bounding box center [1118, 417] width 399 height 104
click at [936, 365] on div at bounding box center [1118, 417] width 388 height 104
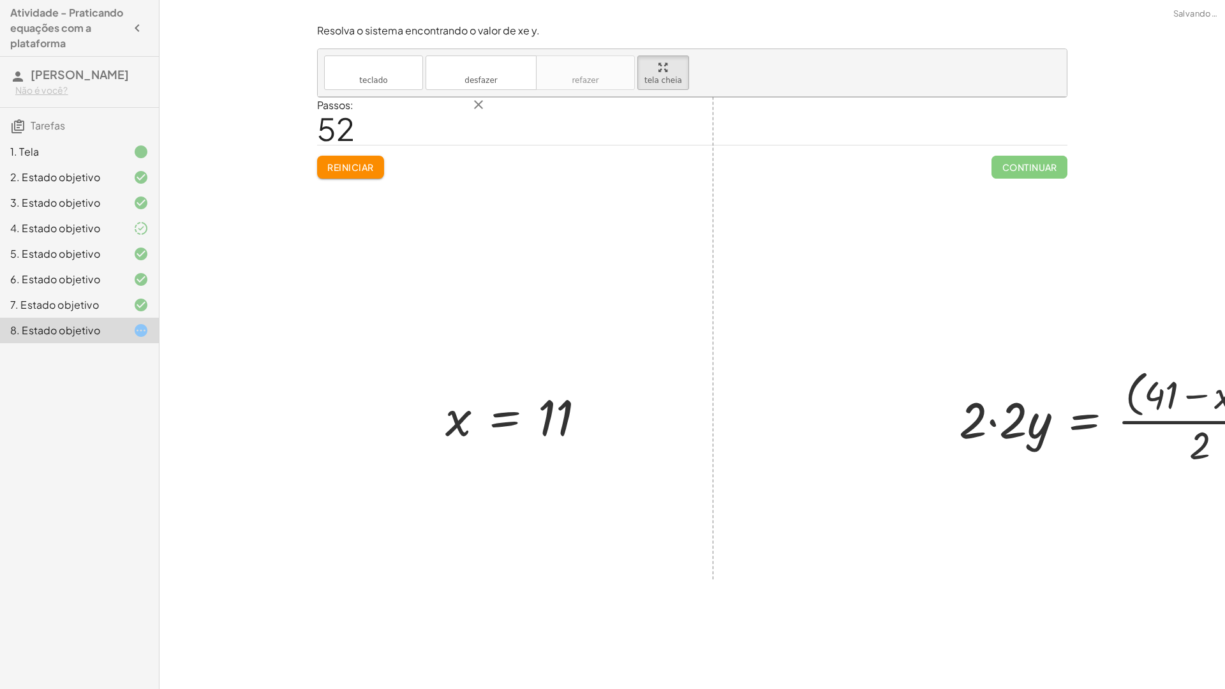
click at [952, 375] on div at bounding box center [1131, 417] width 358 height 104
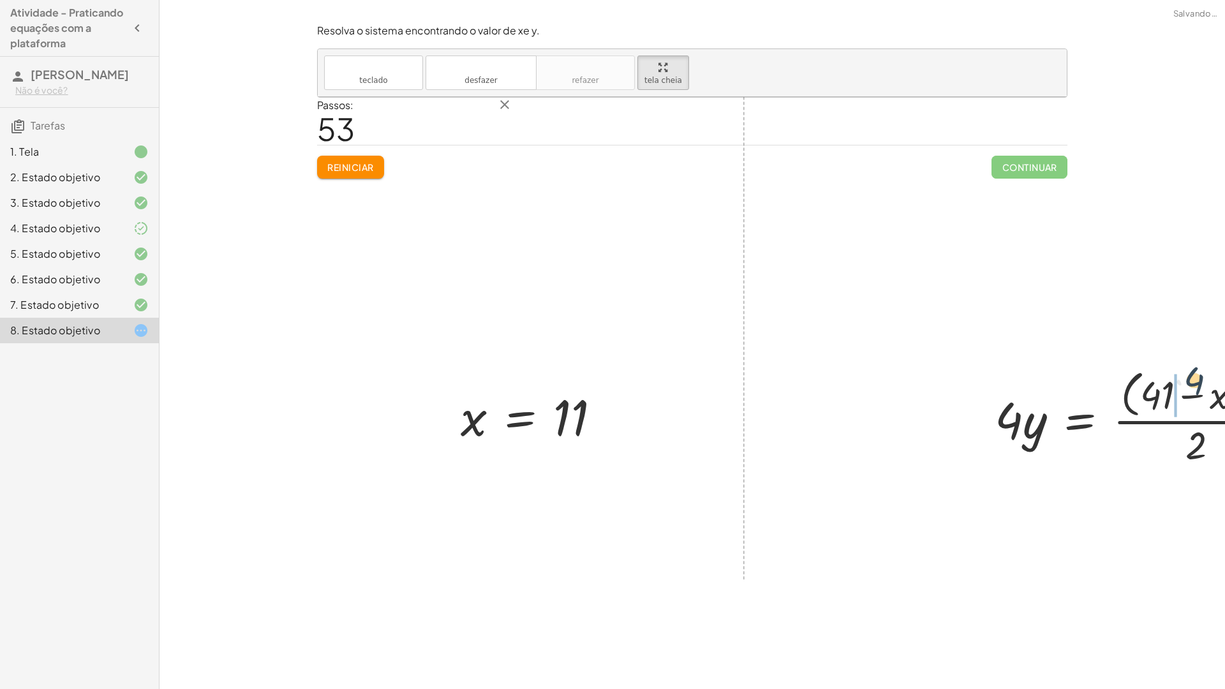
drag, startPoint x: 933, startPoint y: 343, endPoint x: 864, endPoint y: 328, distance: 70.6
click at [988, 365] on div at bounding box center [1147, 417] width 319 height 104
click at [988, 367] on div at bounding box center [1143, 416] width 311 height 98
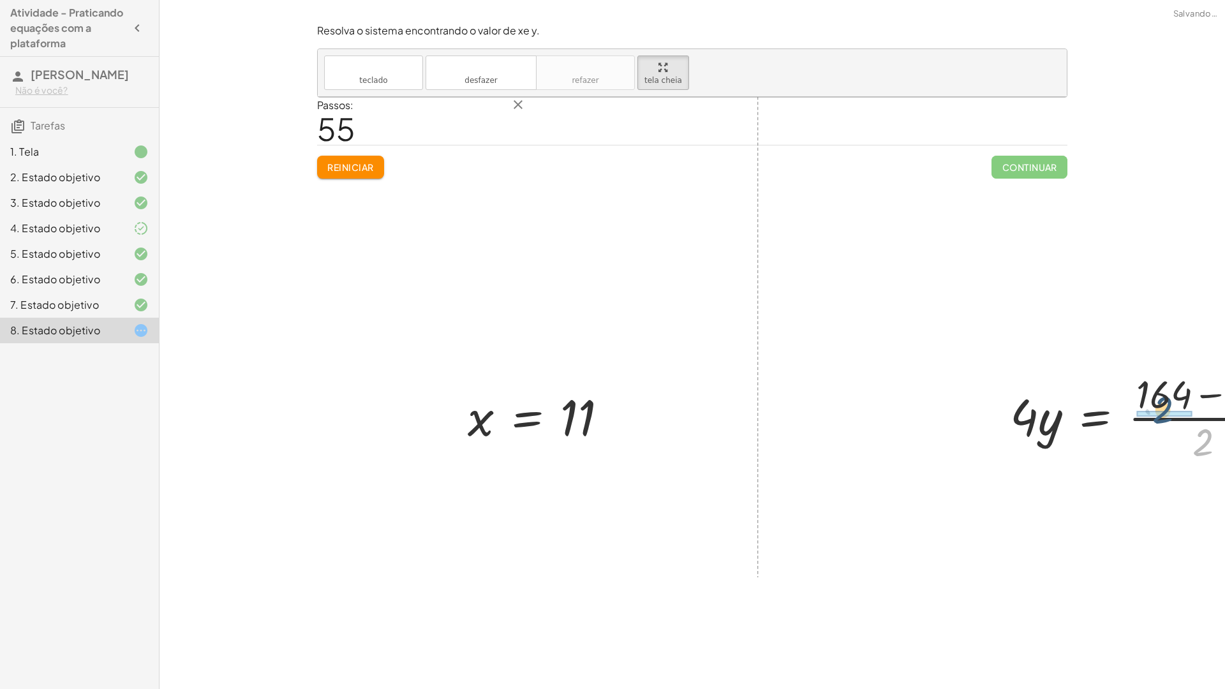
drag, startPoint x: 889, startPoint y: 383, endPoint x: 848, endPoint y: 349, distance: 53.5
click at [1003, 367] on div at bounding box center [1154, 416] width 302 height 98
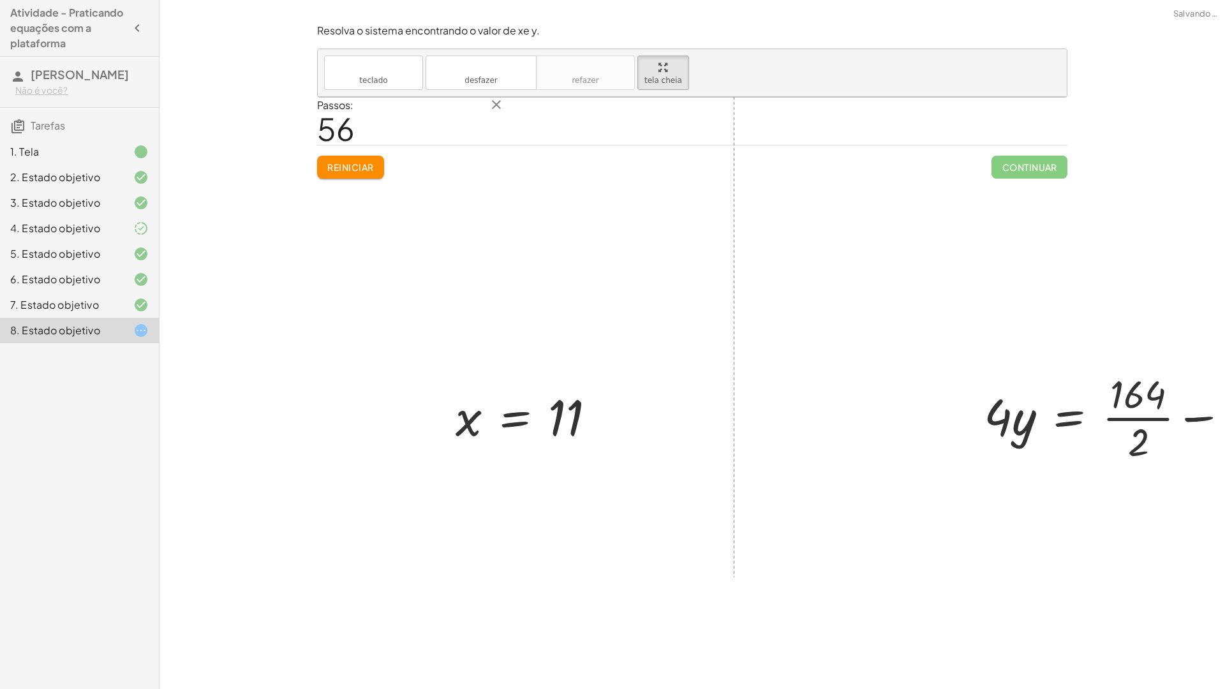
click at [977, 367] on div at bounding box center [1142, 416] width 330 height 98
click at [977, 371] on div at bounding box center [1142, 416] width 330 height 98
drag, startPoint x: 927, startPoint y: 378, endPoint x: 938, endPoint y: 376, distance: 10.9
click at [977, 367] on div at bounding box center [1142, 416] width 330 height 98
click at [977, 394] on div at bounding box center [1142, 416] width 330 height 98
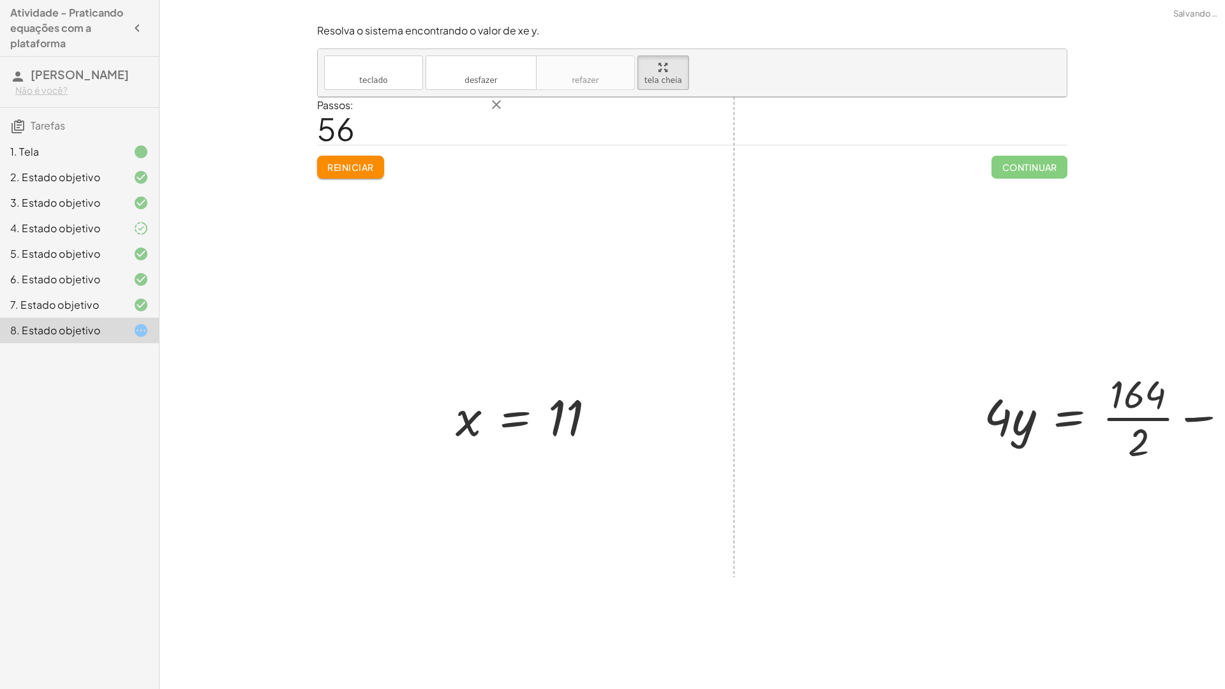
click at [977, 384] on div at bounding box center [1142, 416] width 330 height 98
click at [977, 381] on div at bounding box center [1142, 416] width 330 height 98
drag, startPoint x: 157, startPoint y: 380, endPoint x: 933, endPoint y: 356, distance: 776.6
click at [933, 356] on div "+ · 2 · x + · 3 · y = 67 + · 2 · x + · 3 · · ( + 41 − x ) · 2 = 67 + · 2 · x + …" at bounding box center [814, 337] width 993 height 481
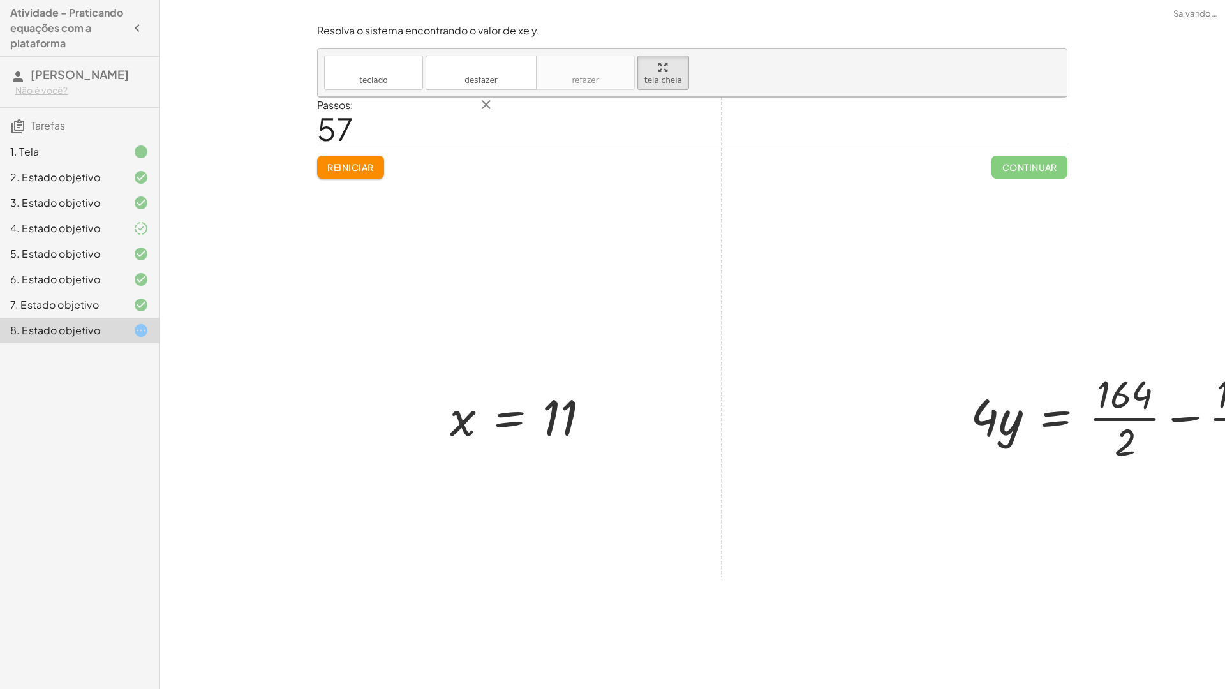
click at [964, 367] on div at bounding box center [1137, 416] width 346 height 98
click at [963, 367] on div at bounding box center [1136, 416] width 346 height 98
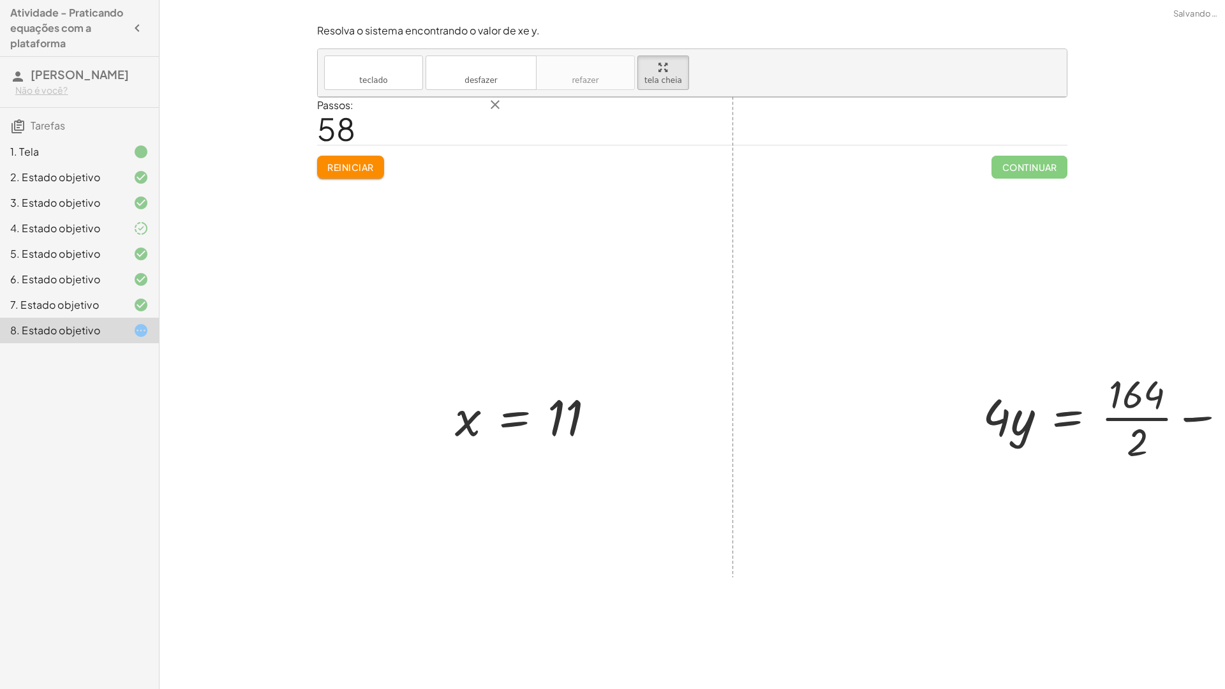
drag, startPoint x: 936, startPoint y: 394, endPoint x: 938, endPoint y: 367, distance: 26.9
drag, startPoint x: 827, startPoint y: 401, endPoint x: 829, endPoint y: 363, distance: 37.7
click at [978, 384] on div at bounding box center [1136, 417] width 316 height 66
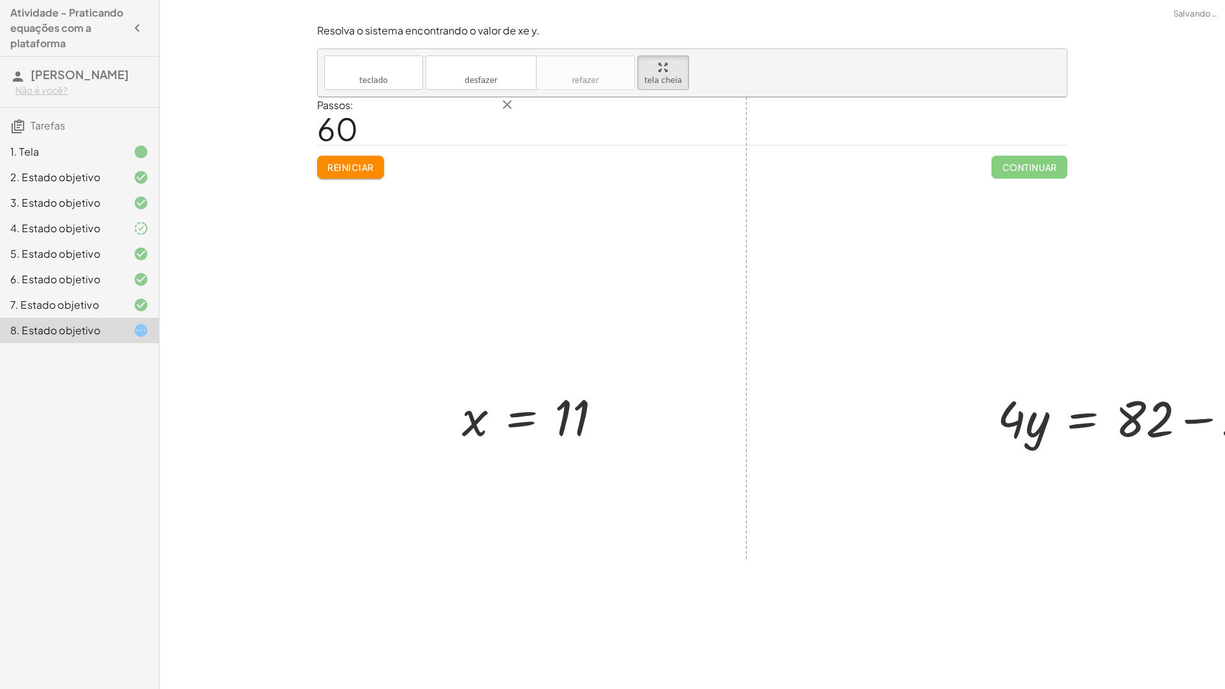
click at [991, 384] on div at bounding box center [1149, 417] width 316 height 66
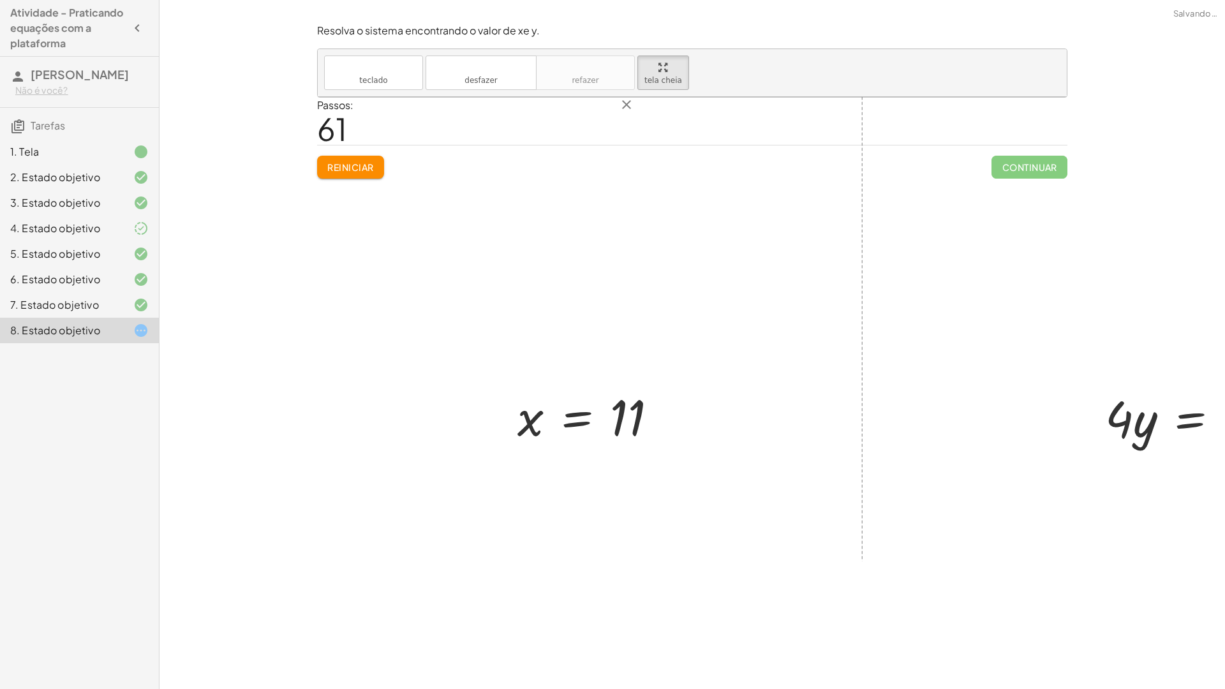
click at [698, 380] on div at bounding box center [816, 329] width 996 height 464
drag, startPoint x: 810, startPoint y: 371, endPoint x: 922, endPoint y: 410, distance: 118.2
click at [1099, 368] on div at bounding box center [1206, 416] width 214 height 98
click at [1126, 370] on div at bounding box center [1217, 416] width 182 height 98
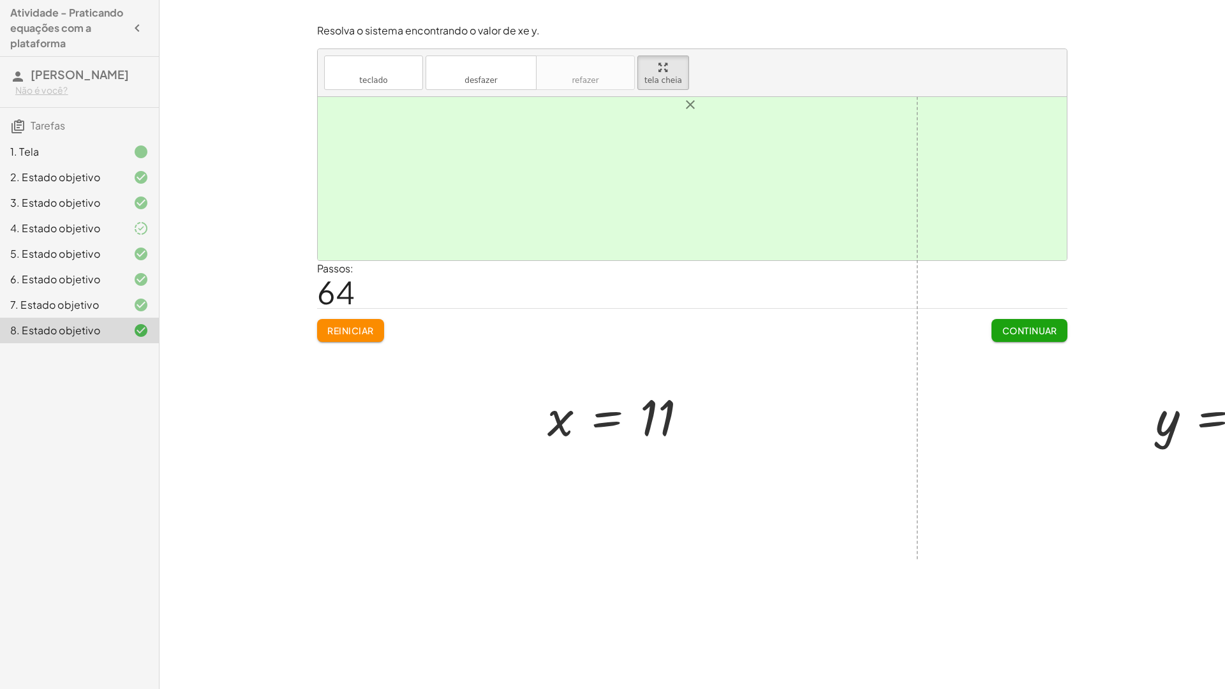
click at [348, 0] on html "Atividade - Praticando equações com a plataforma [PERSON_NAME] Não é você? Tare…" at bounding box center [612, 344] width 1225 height 689
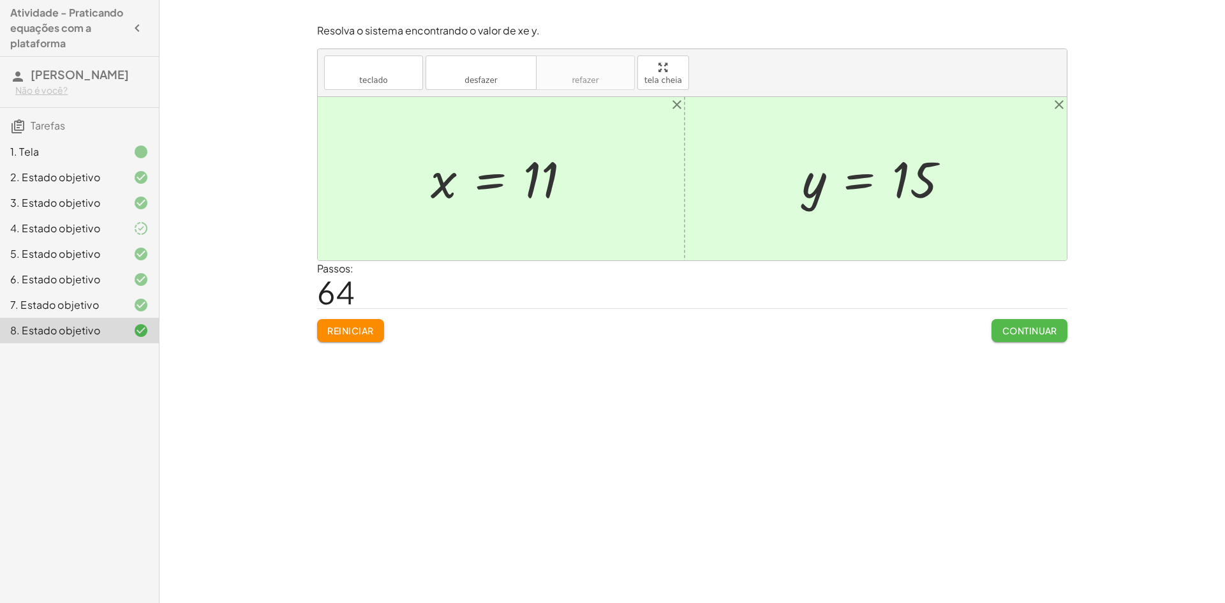
click at [998, 323] on button "Continuar" at bounding box center [1029, 330] width 76 height 23
